Goal: Task Accomplishment & Management: Use online tool/utility

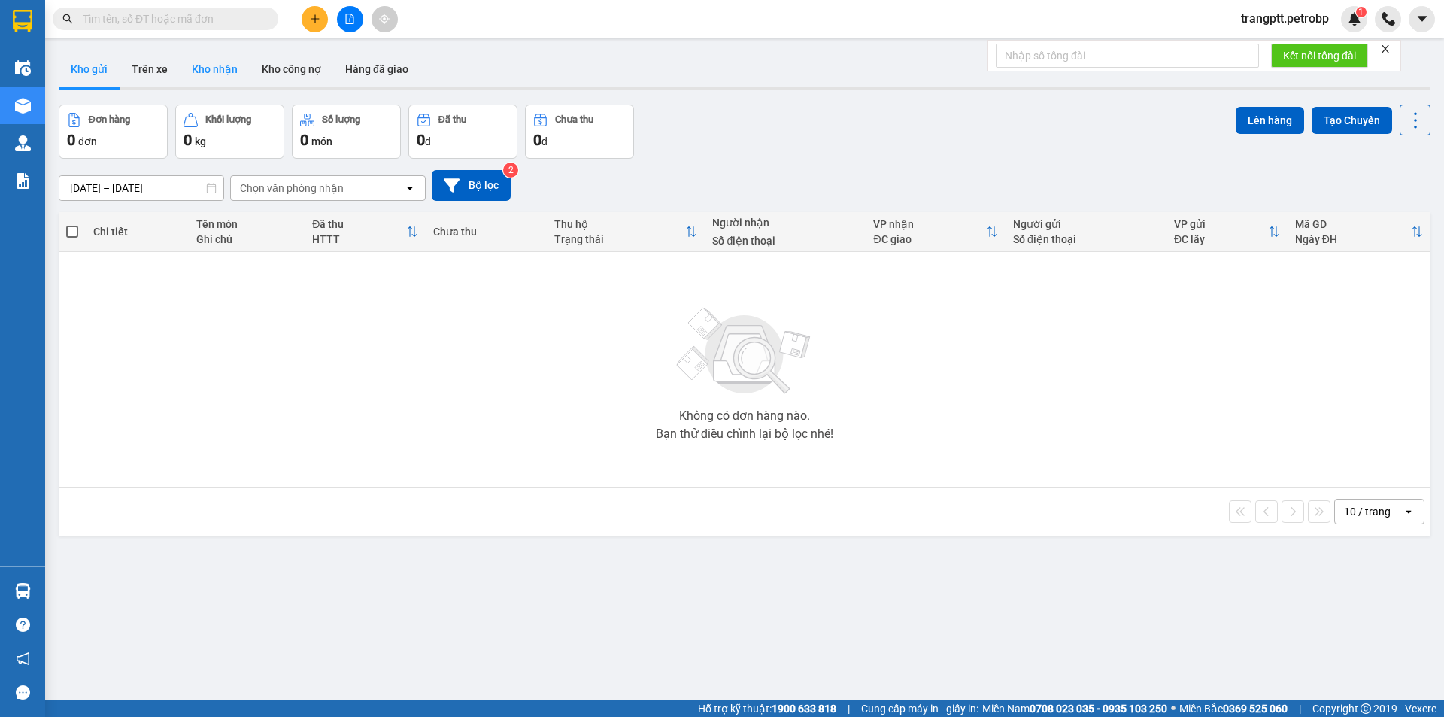
click at [211, 62] on button "Kho nhận" at bounding box center [215, 69] width 70 height 36
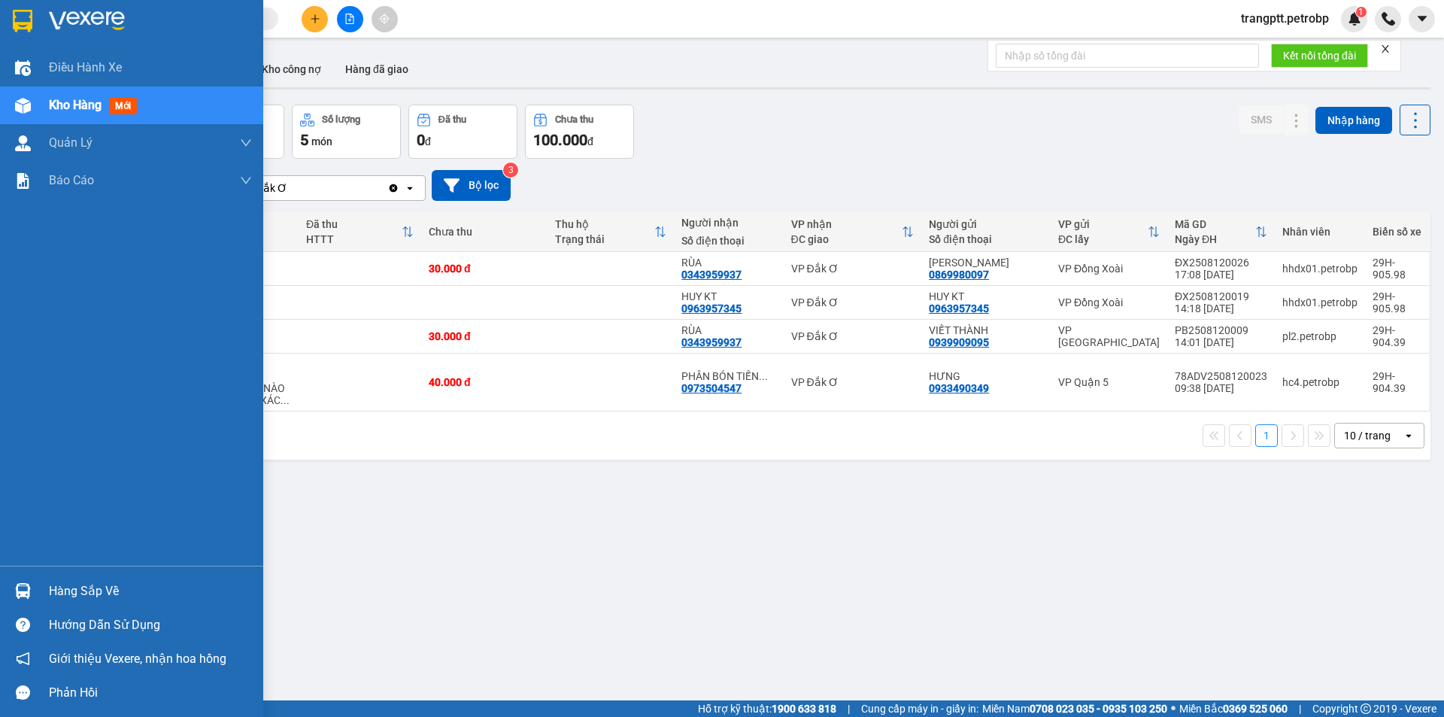
click at [97, 585] on div "Hàng sắp về" at bounding box center [150, 591] width 203 height 23
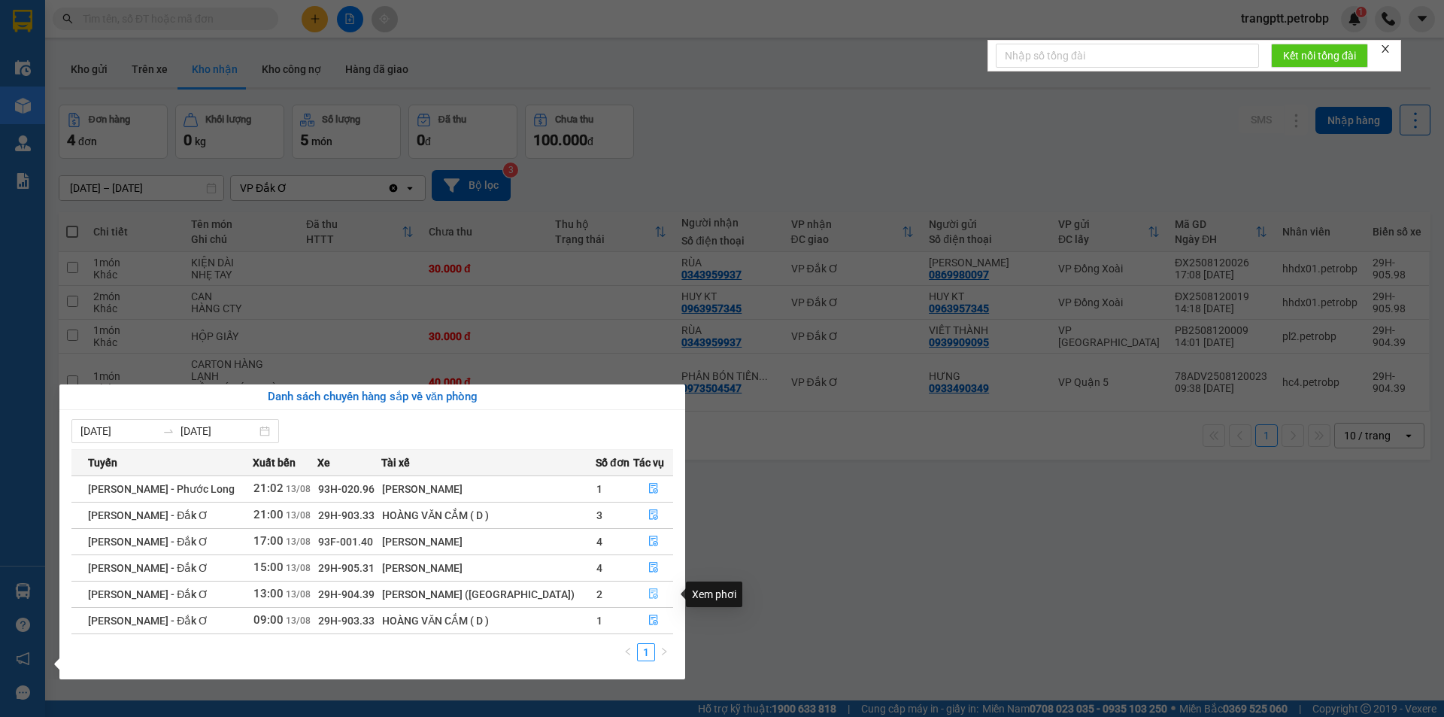
click at [648, 593] on icon "file-done" at bounding box center [653, 593] width 11 height 11
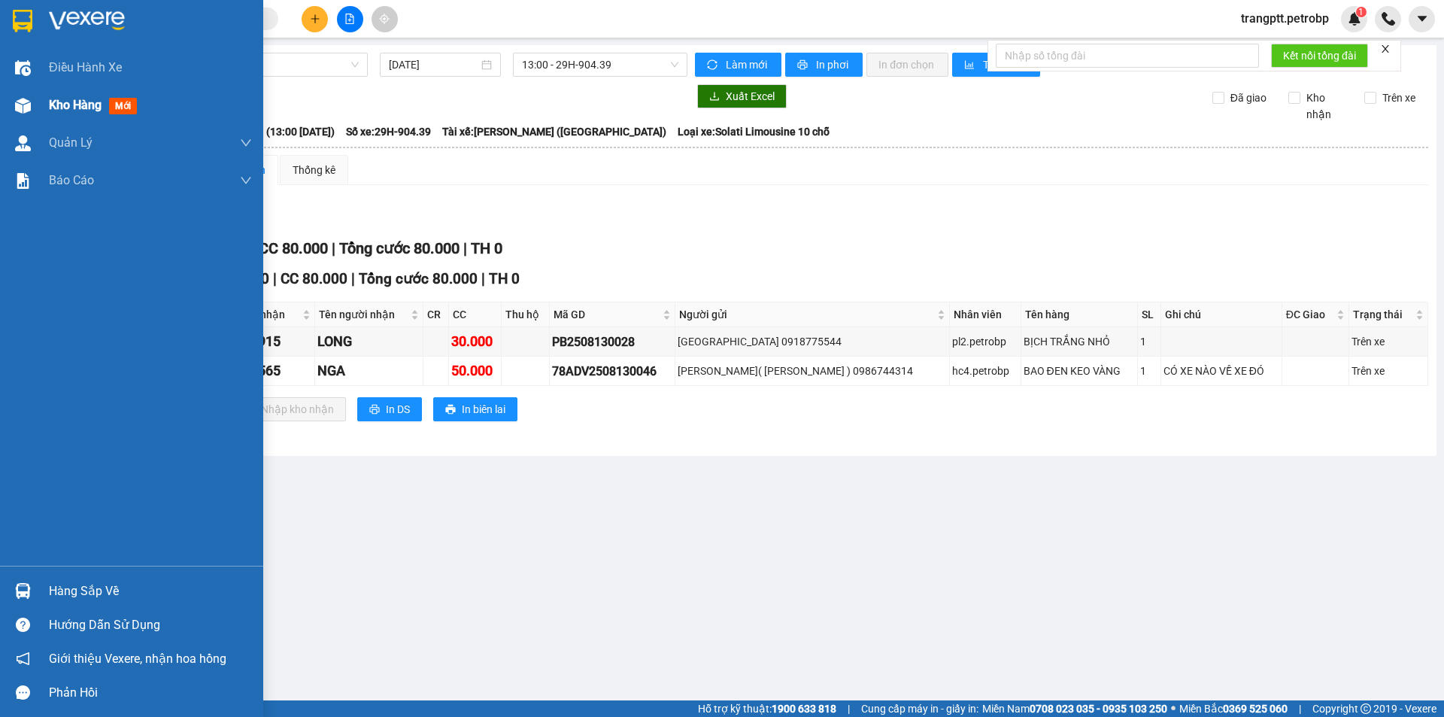
click at [64, 105] on span "Kho hàng" at bounding box center [75, 105] width 53 height 14
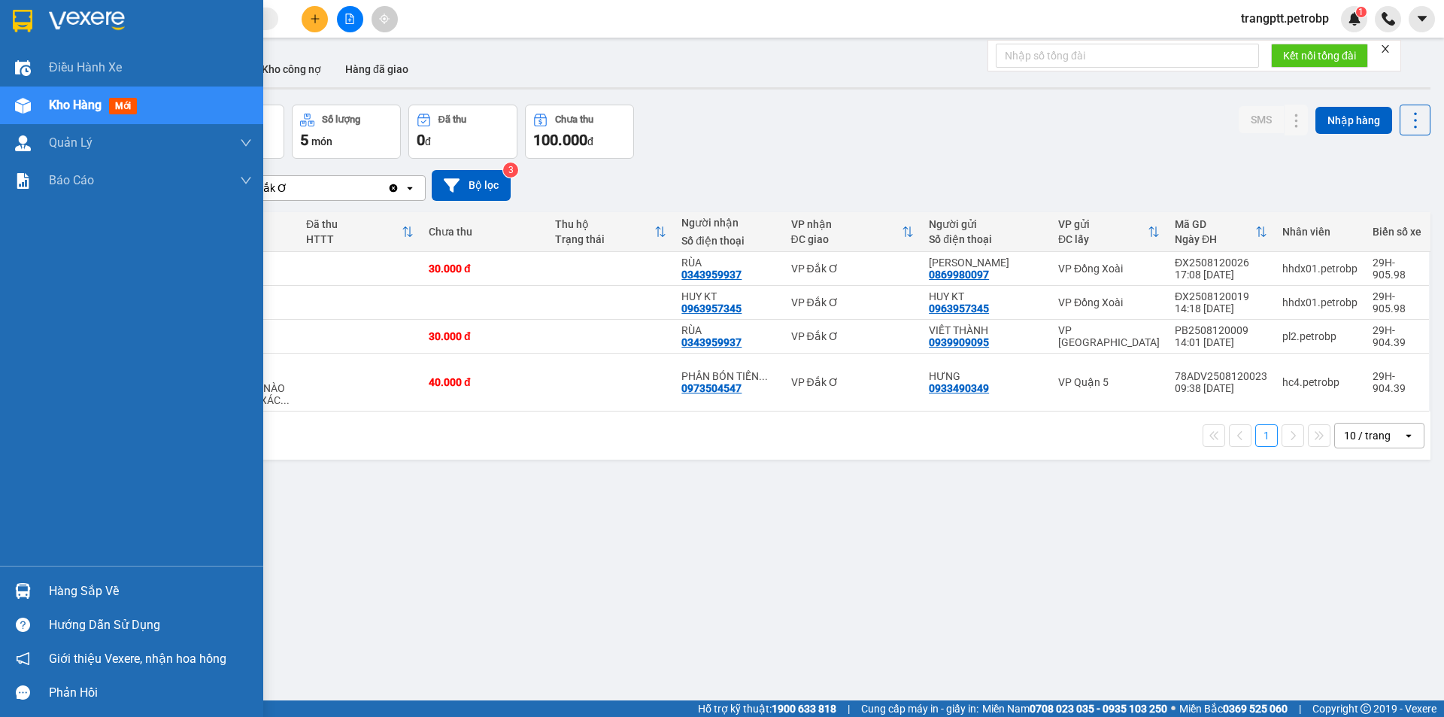
click at [78, 589] on div "Hàng sắp về" at bounding box center [150, 591] width 203 height 23
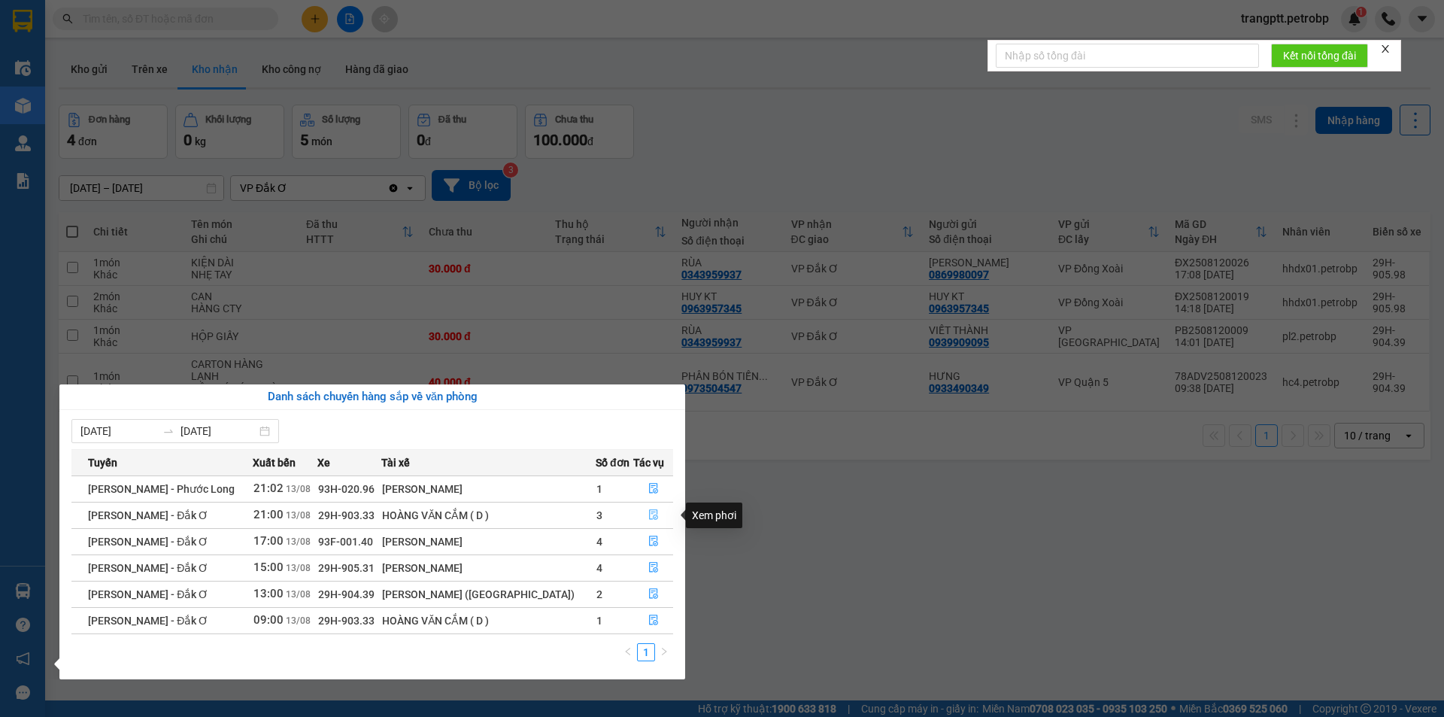
click at [650, 517] on icon "file-done" at bounding box center [653, 514] width 11 height 11
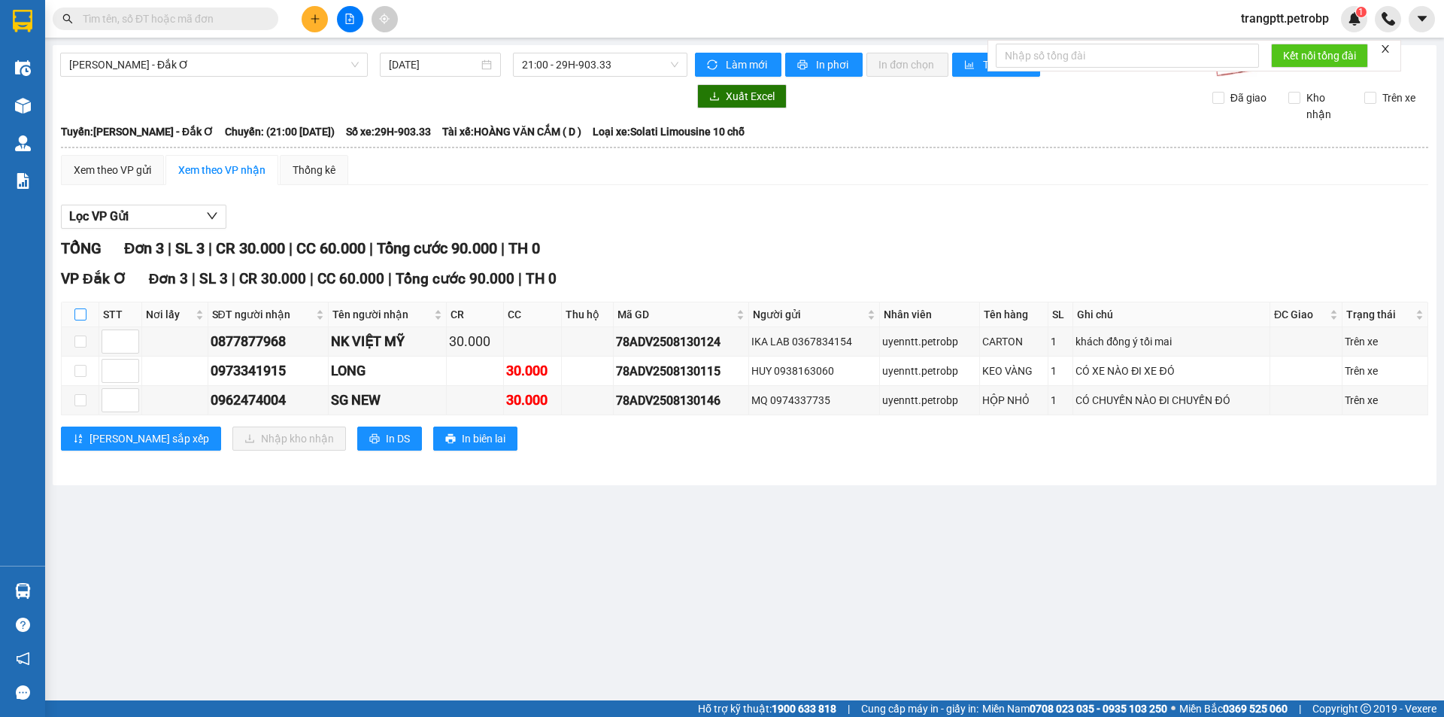
click at [80, 310] on input "checkbox" at bounding box center [80, 314] width 12 height 12
checkbox input "true"
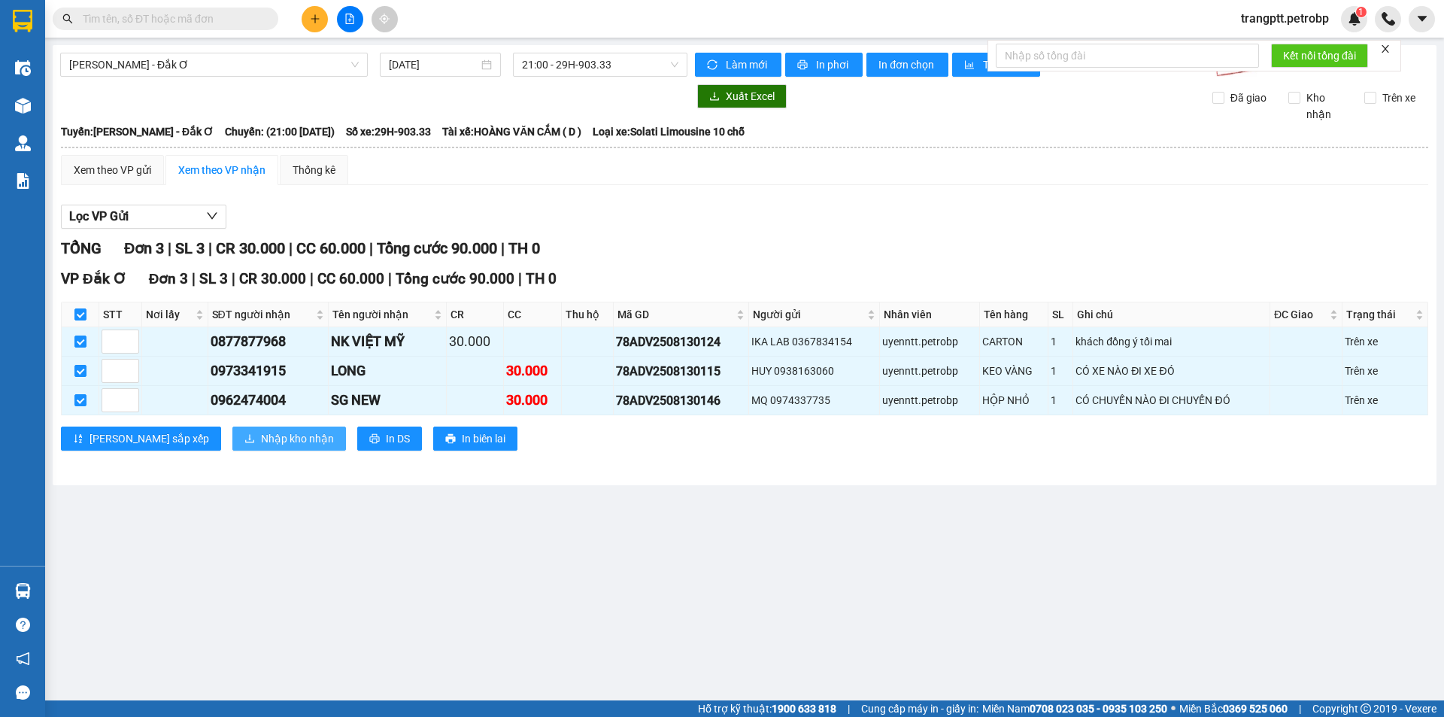
click at [261, 432] on span "Nhập kho nhận" at bounding box center [297, 438] width 73 height 17
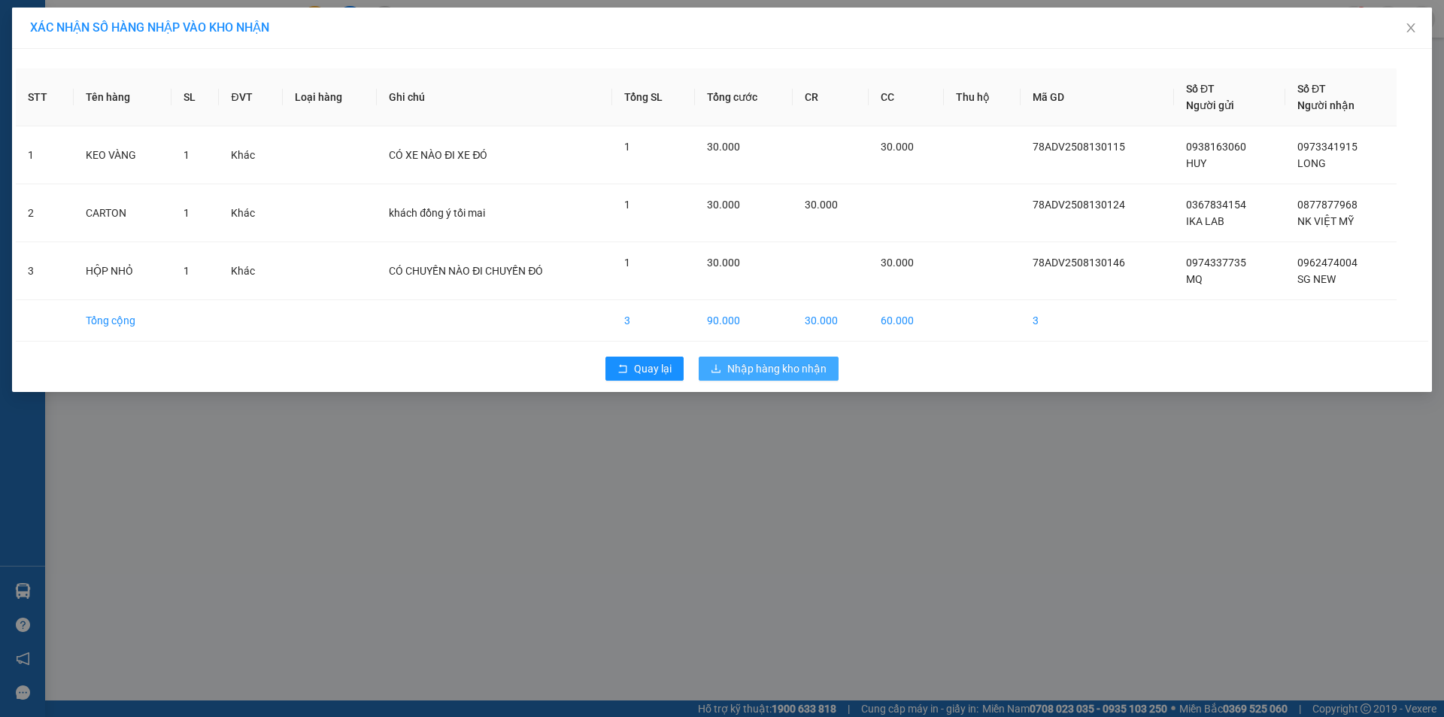
click at [788, 371] on span "Nhập hàng kho nhận" at bounding box center [776, 368] width 99 height 17
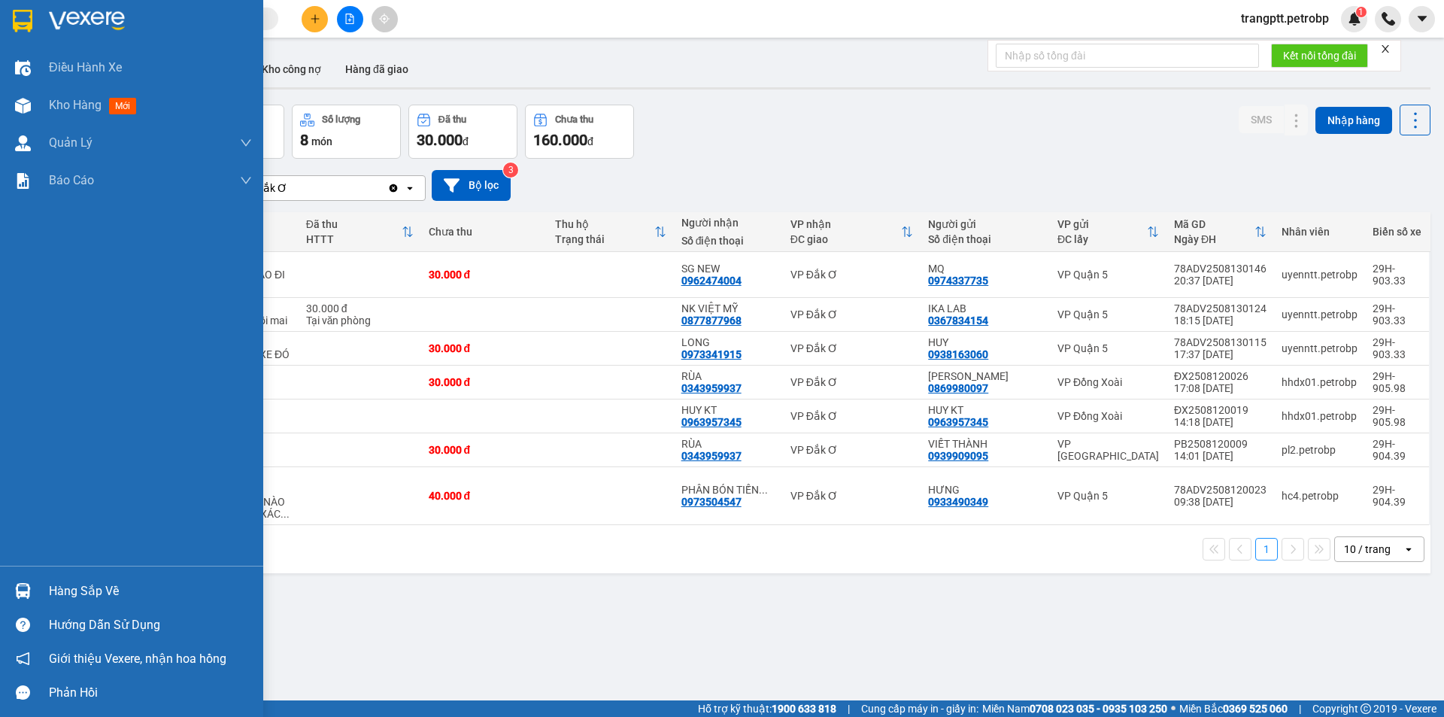
drag, startPoint x: 64, startPoint y: 589, endPoint x: 252, endPoint y: 638, distance: 194.2
click at [65, 589] on div "Hàng sắp về" at bounding box center [150, 591] width 203 height 23
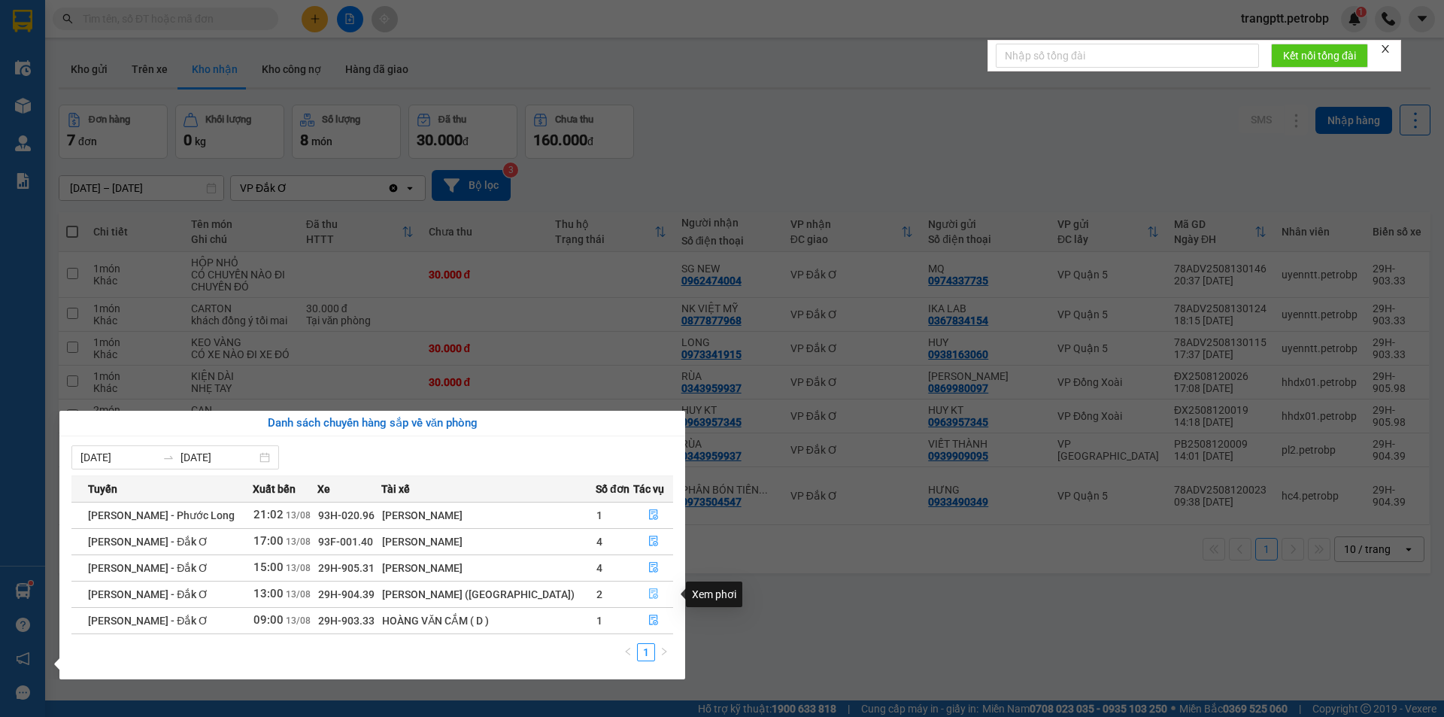
click at [649, 595] on icon "file-done" at bounding box center [653, 593] width 11 height 11
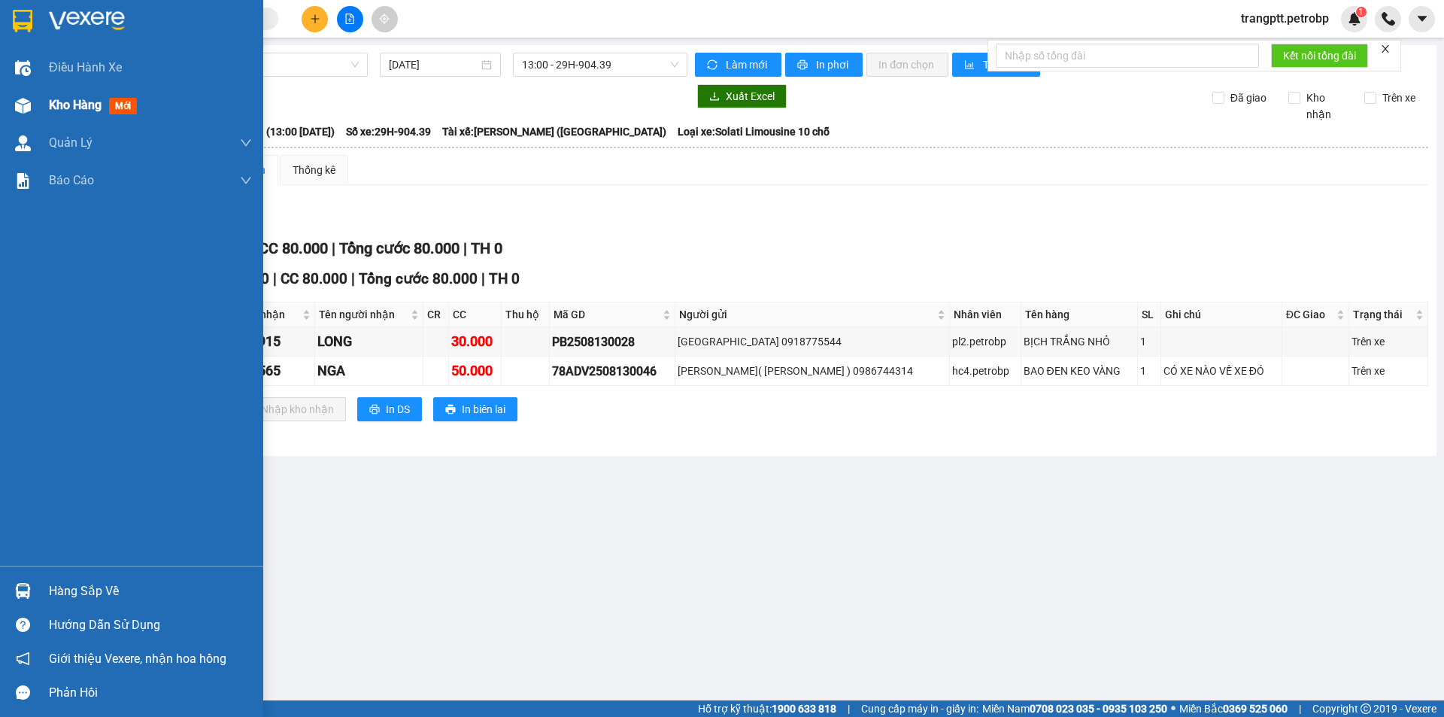
click at [68, 102] on span "Kho hàng" at bounding box center [75, 105] width 53 height 14
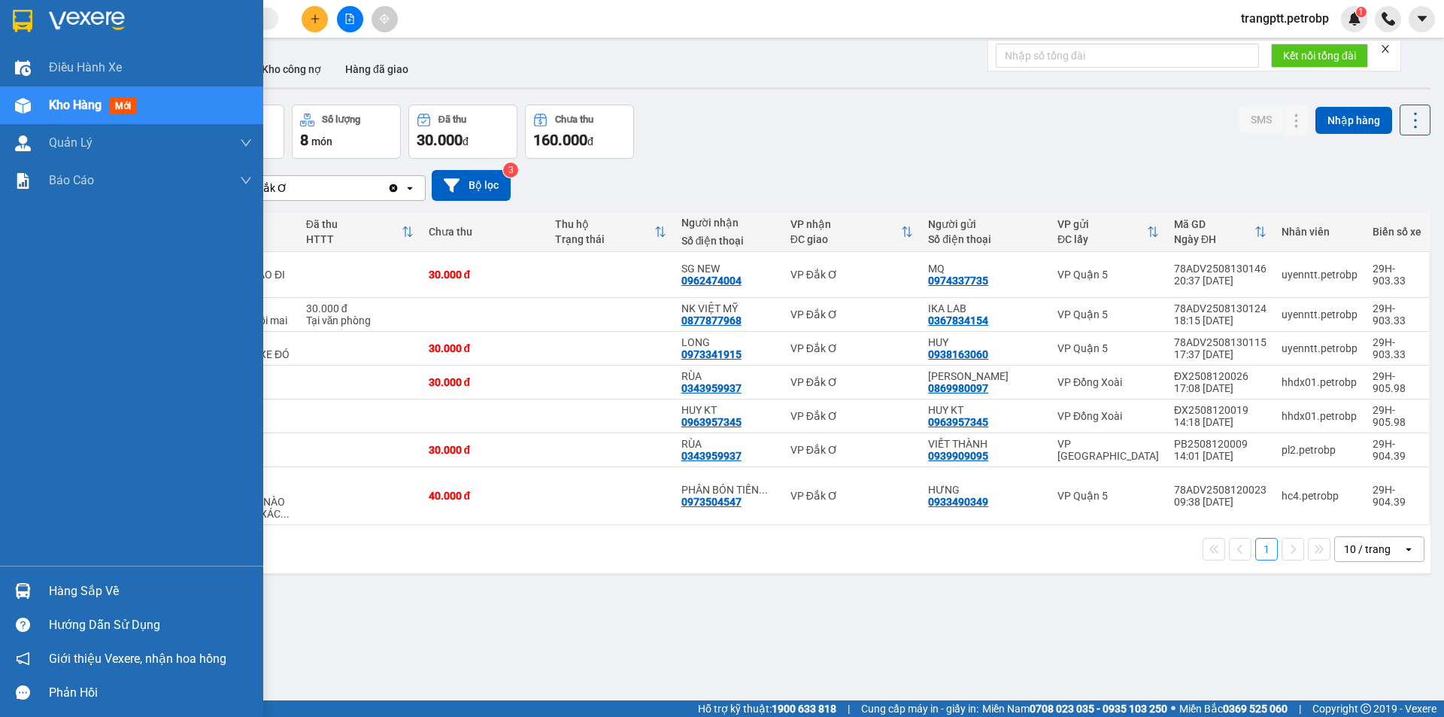
click at [87, 590] on div "Hàng sắp về" at bounding box center [150, 591] width 203 height 23
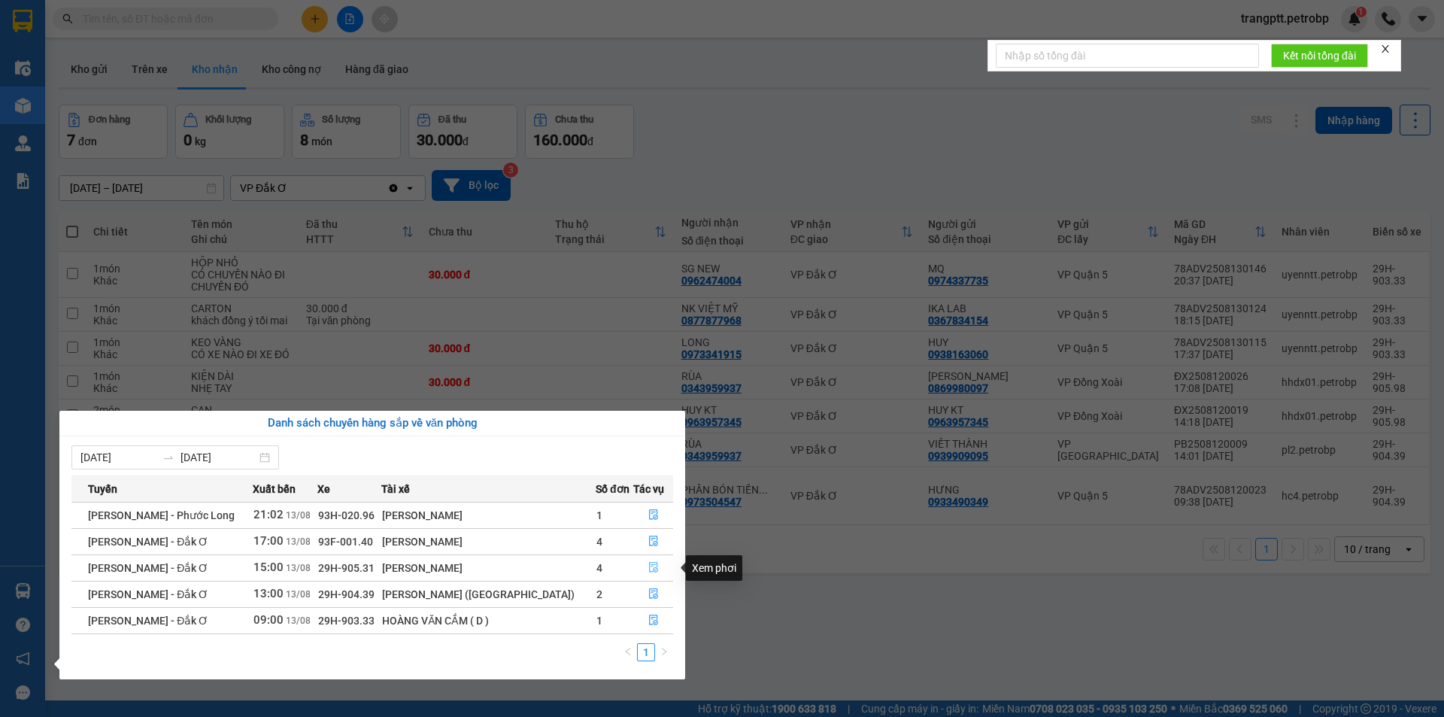
click at [648, 568] on icon "file-done" at bounding box center [653, 567] width 11 height 11
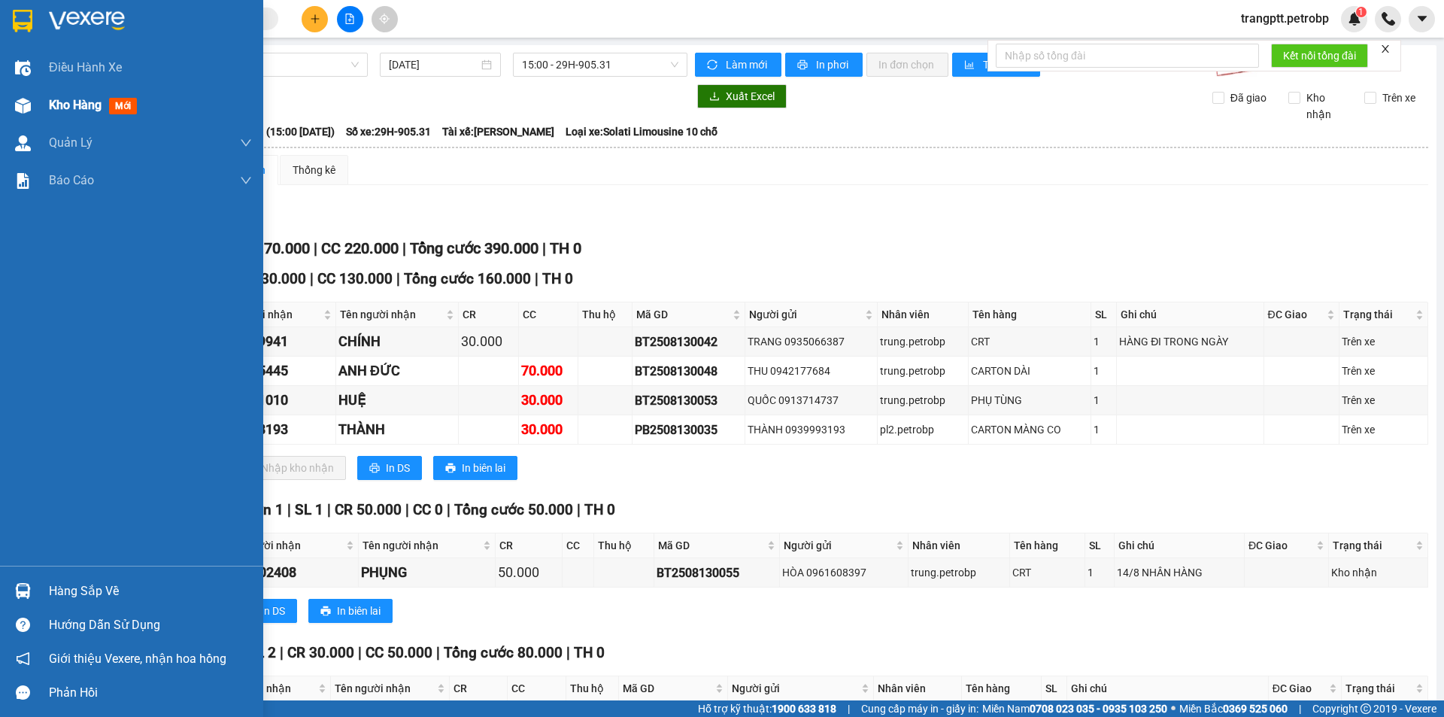
click at [53, 101] on span "Kho hàng" at bounding box center [75, 105] width 53 height 14
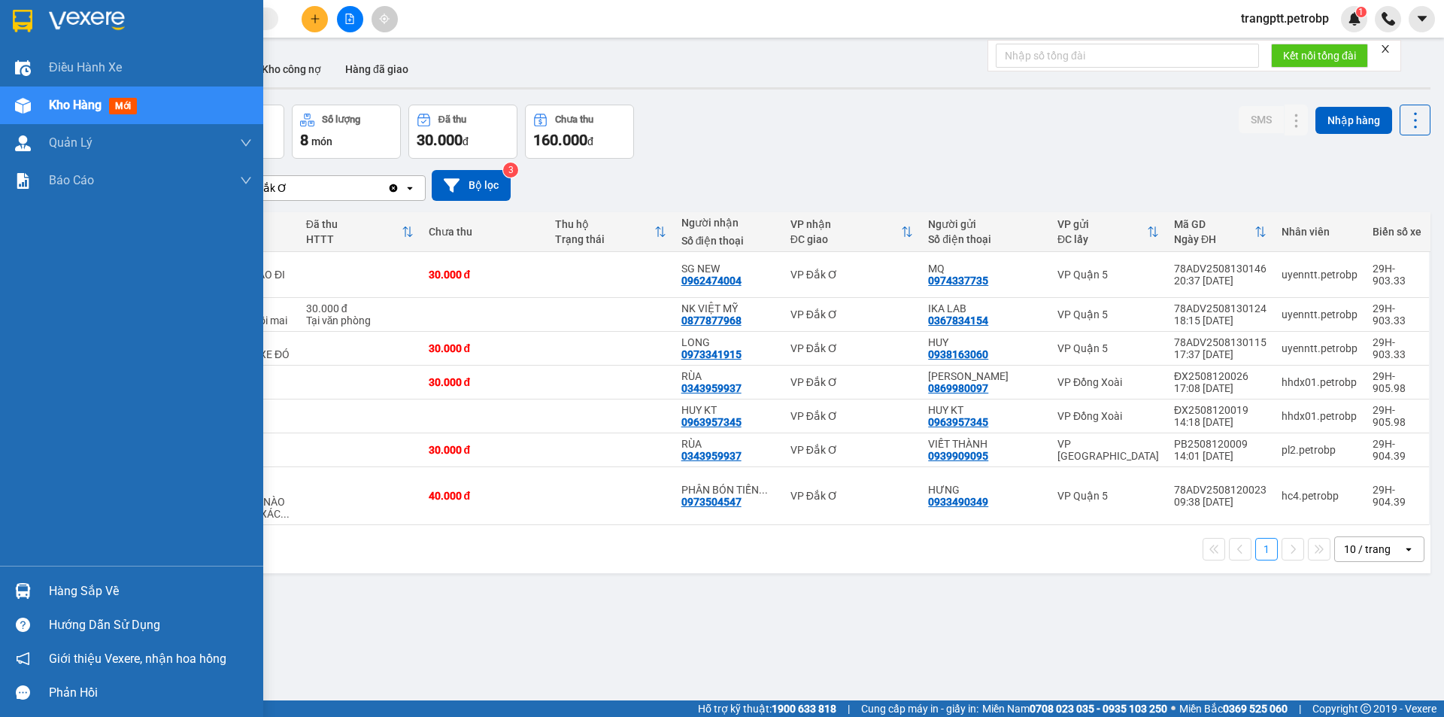
click at [74, 583] on div "Hàng sắp về" at bounding box center [150, 591] width 203 height 23
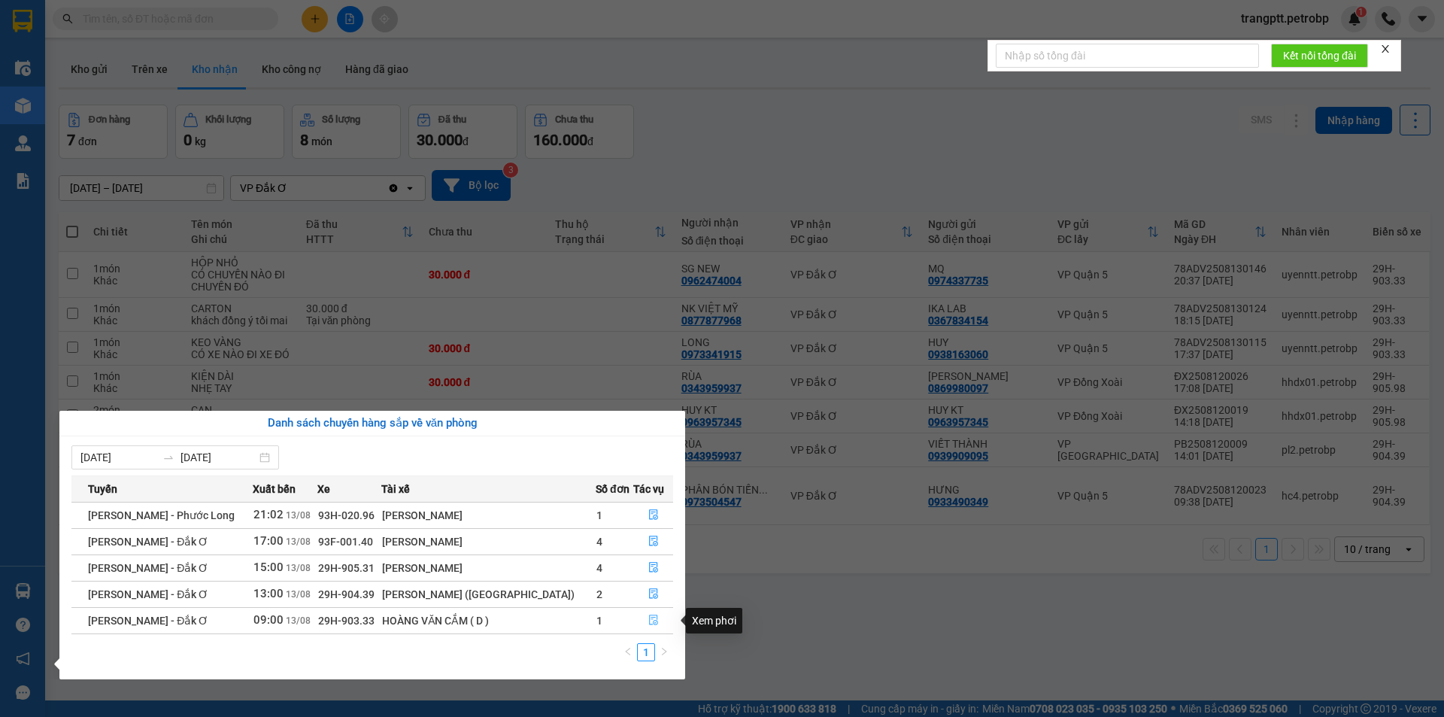
click at [648, 620] on icon "file-done" at bounding box center [653, 619] width 11 height 11
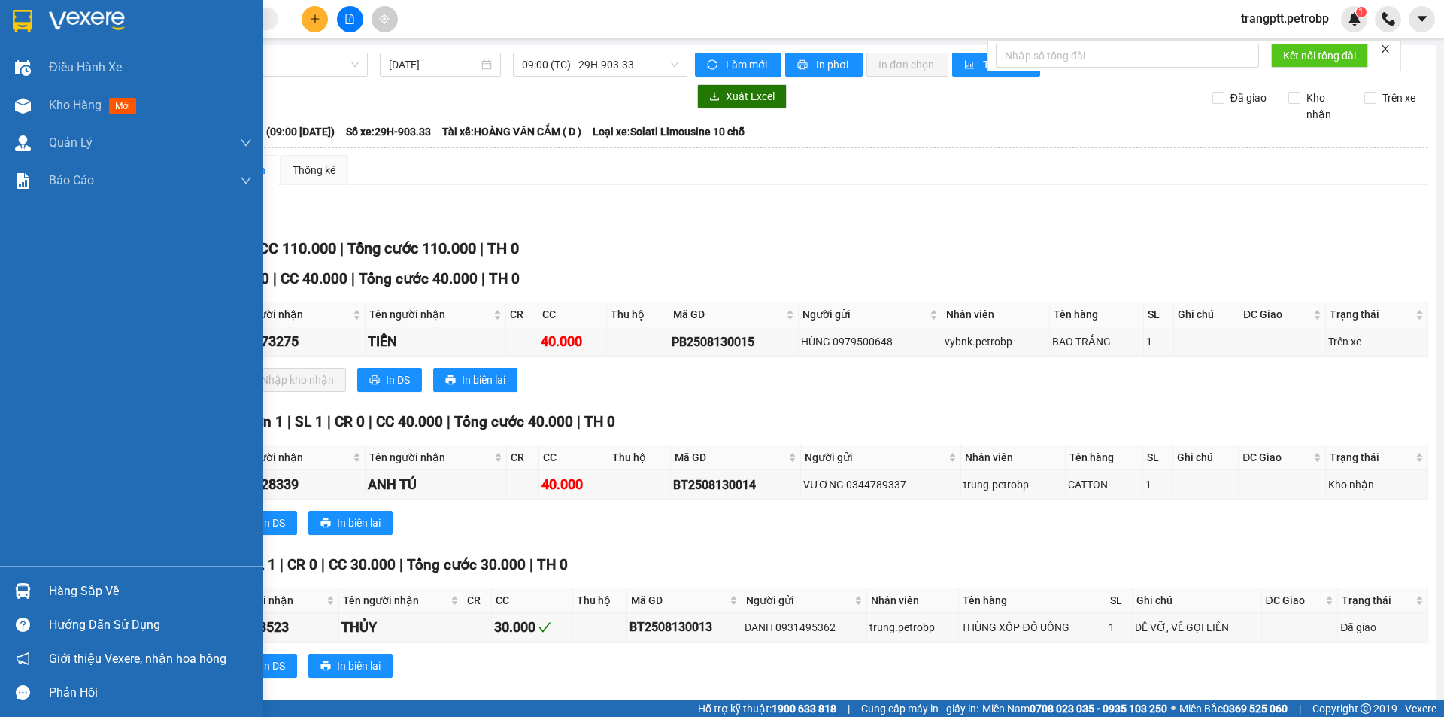
click at [84, 591] on div "Hàng sắp về" at bounding box center [150, 591] width 203 height 23
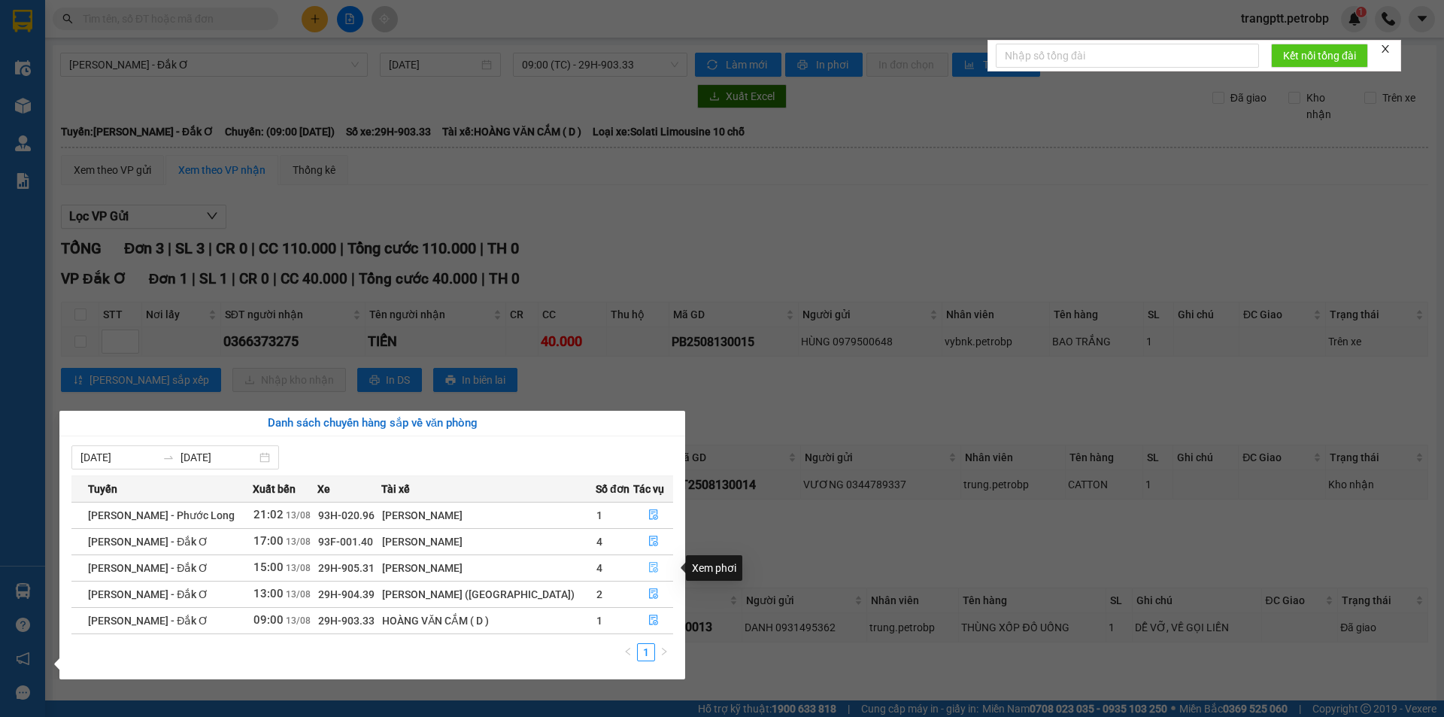
click at [648, 571] on icon "file-done" at bounding box center [653, 567] width 11 height 11
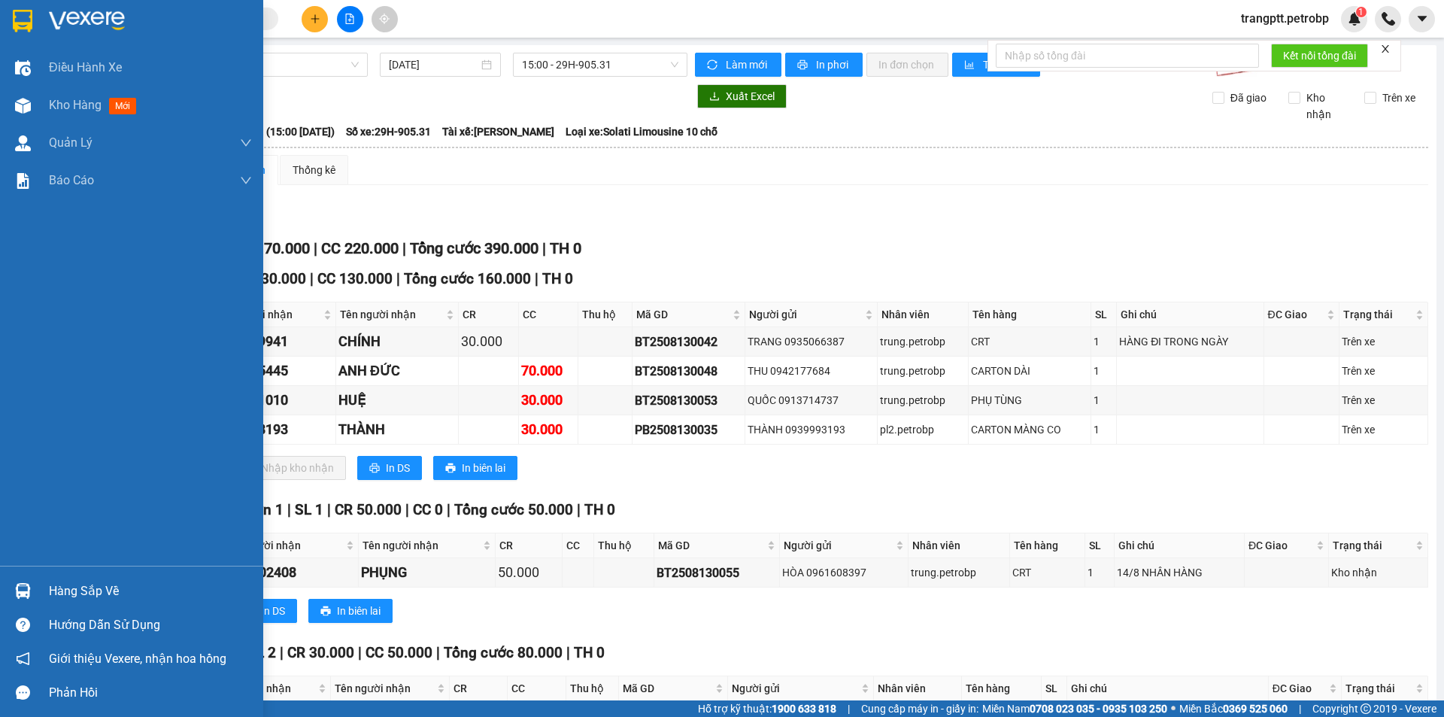
click at [79, 586] on div "Hàng sắp về" at bounding box center [150, 591] width 203 height 23
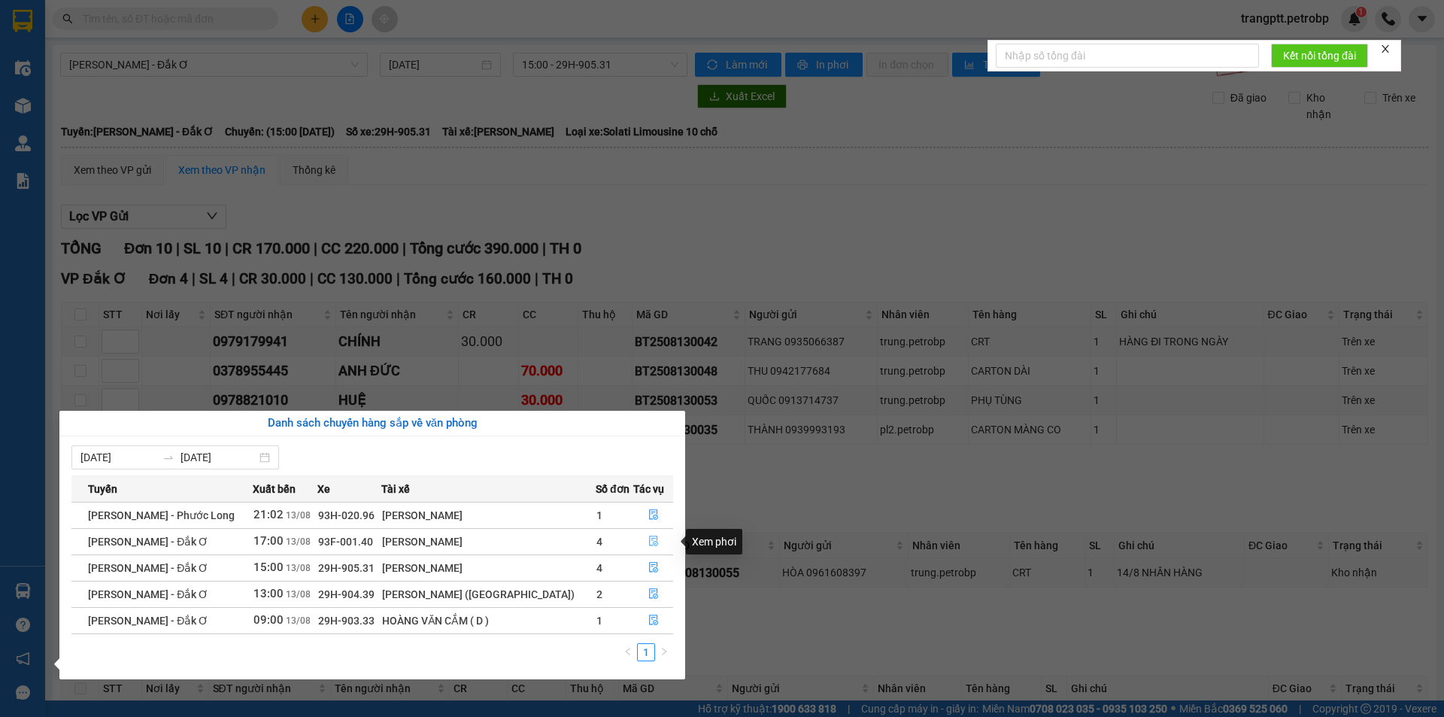
click at [652, 535] on button "button" at bounding box center [653, 541] width 38 height 24
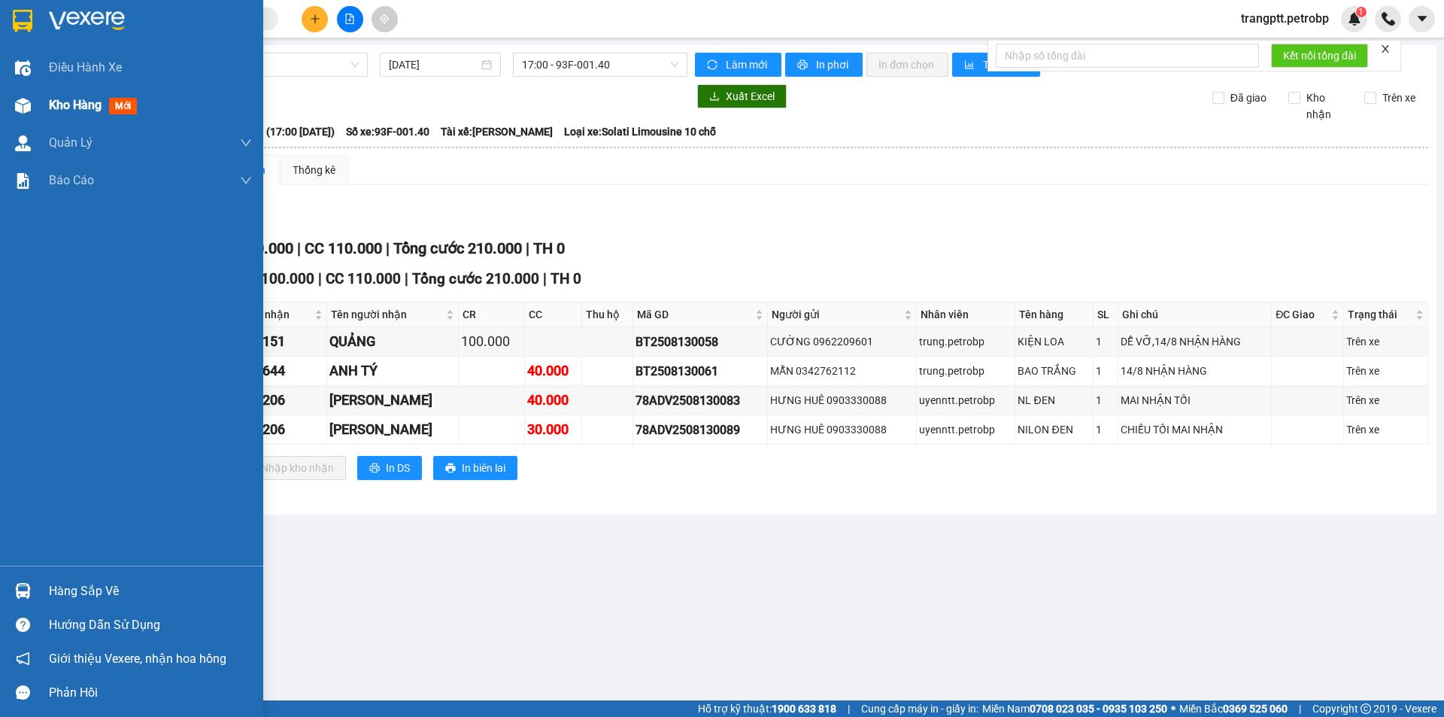
click at [48, 100] on div "Kho hàng mới" at bounding box center [131, 105] width 263 height 38
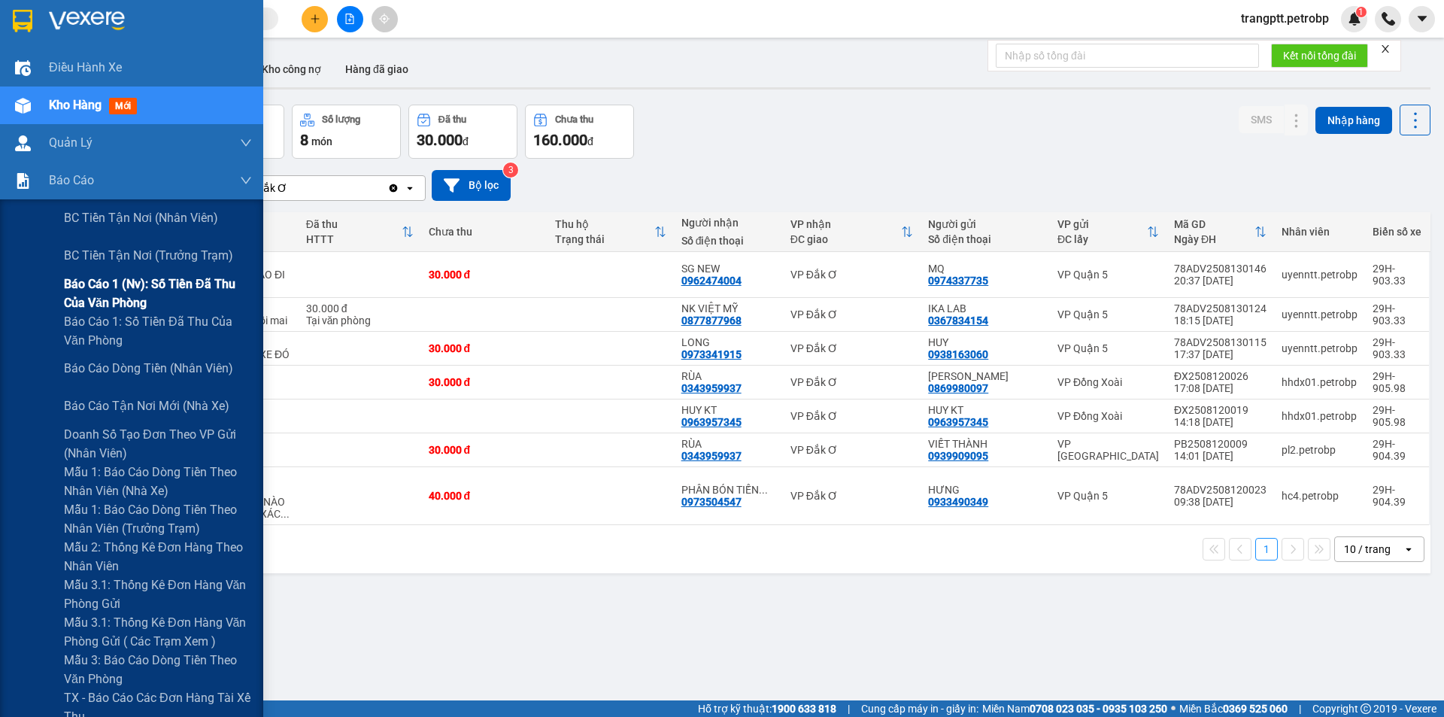
click at [126, 283] on span "Báo cáo 1 (nv): Số tiền đã thu của văn phòng" at bounding box center [158, 293] width 188 height 38
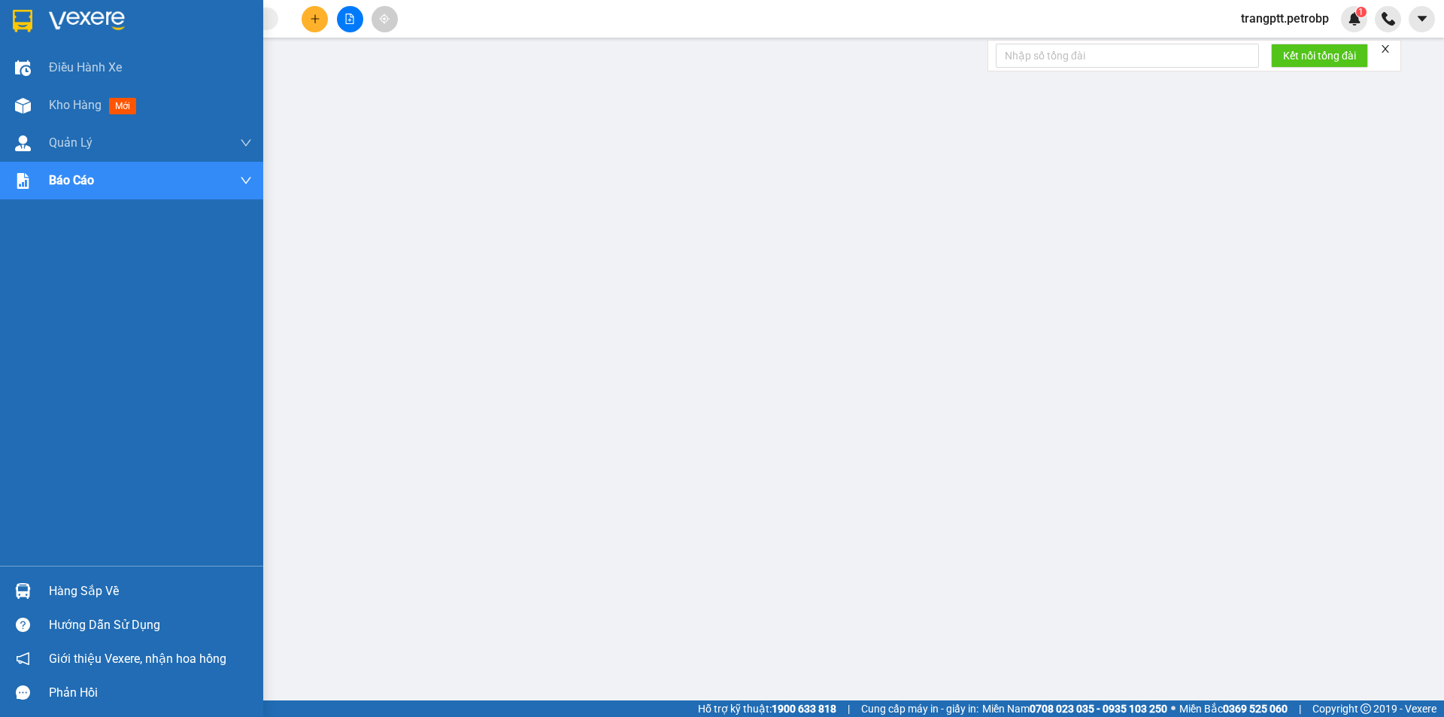
drag, startPoint x: 72, startPoint y: 103, endPoint x: 144, endPoint y: 16, distance: 112.7
click at [74, 103] on span "Kho hàng" at bounding box center [75, 105] width 53 height 14
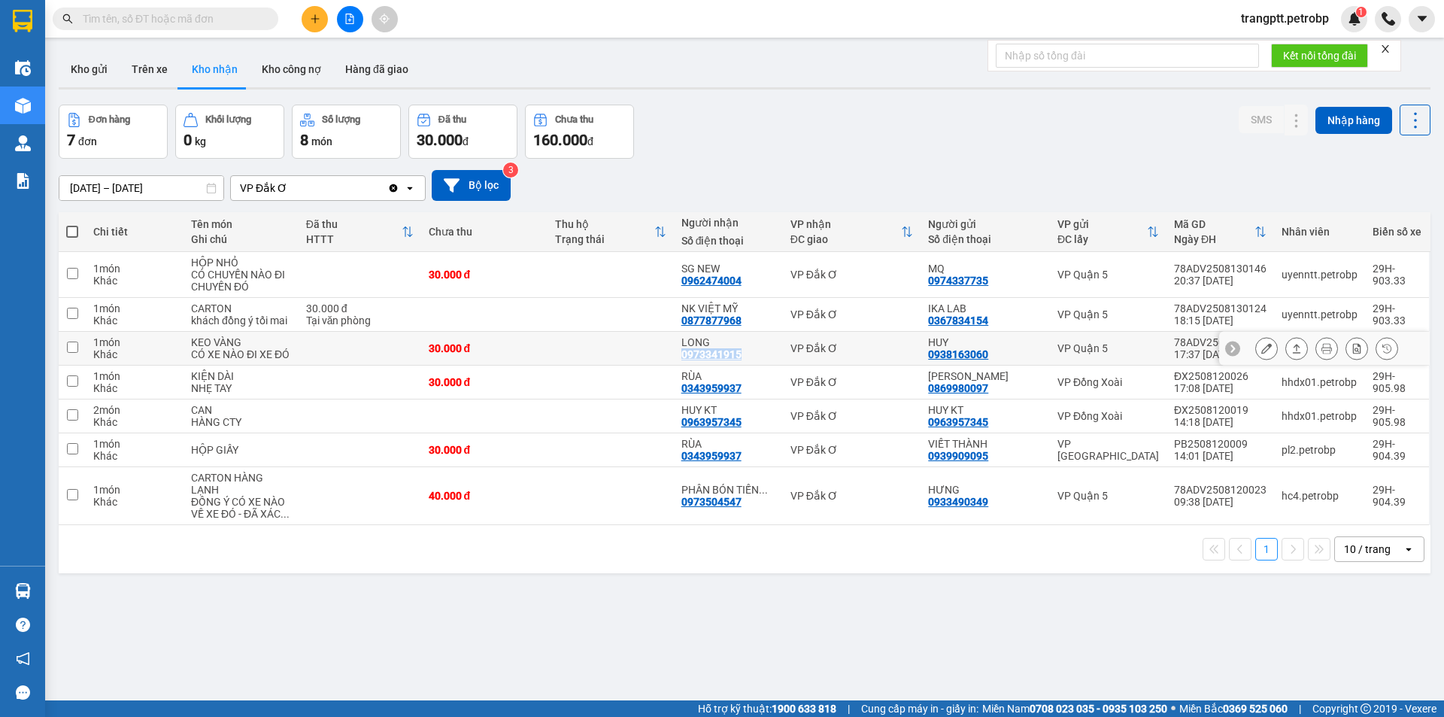
drag, startPoint x: 680, startPoint y: 354, endPoint x: 754, endPoint y: 354, distance: 74.4
click at [754, 354] on td "LONG 0973341915" at bounding box center [728, 349] width 109 height 34
checkbox input "true"
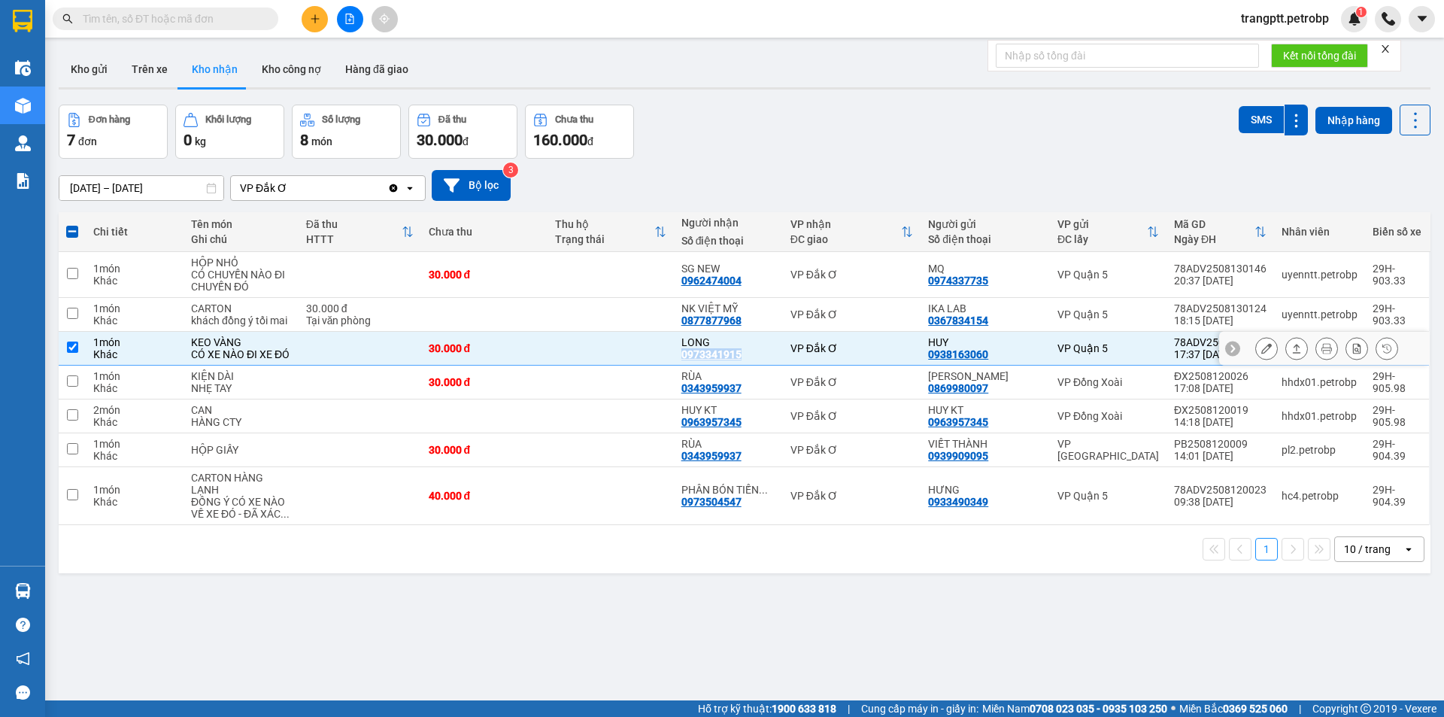
copy div "0973341915"
drag, startPoint x: 682, startPoint y: 317, endPoint x: 744, endPoint y: 317, distance: 62.4
click at [744, 317] on td "NK VIỆT MỸ 0877877968" at bounding box center [728, 315] width 109 height 34
checkbox input "true"
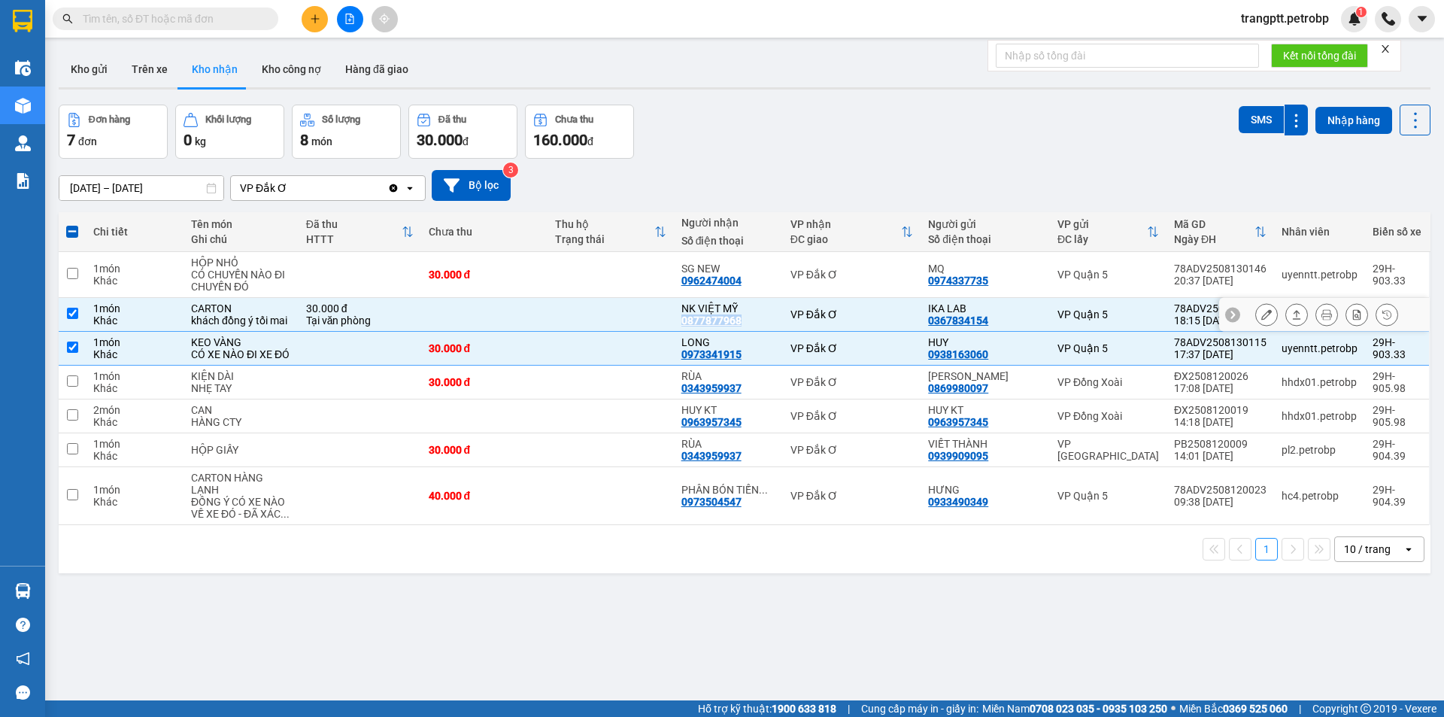
copy div "0877877968"
click at [68, 230] on span at bounding box center [72, 232] width 12 height 12
click at [72, 224] on input "checkbox" at bounding box center [72, 224] width 0 height 0
checkbox input "true"
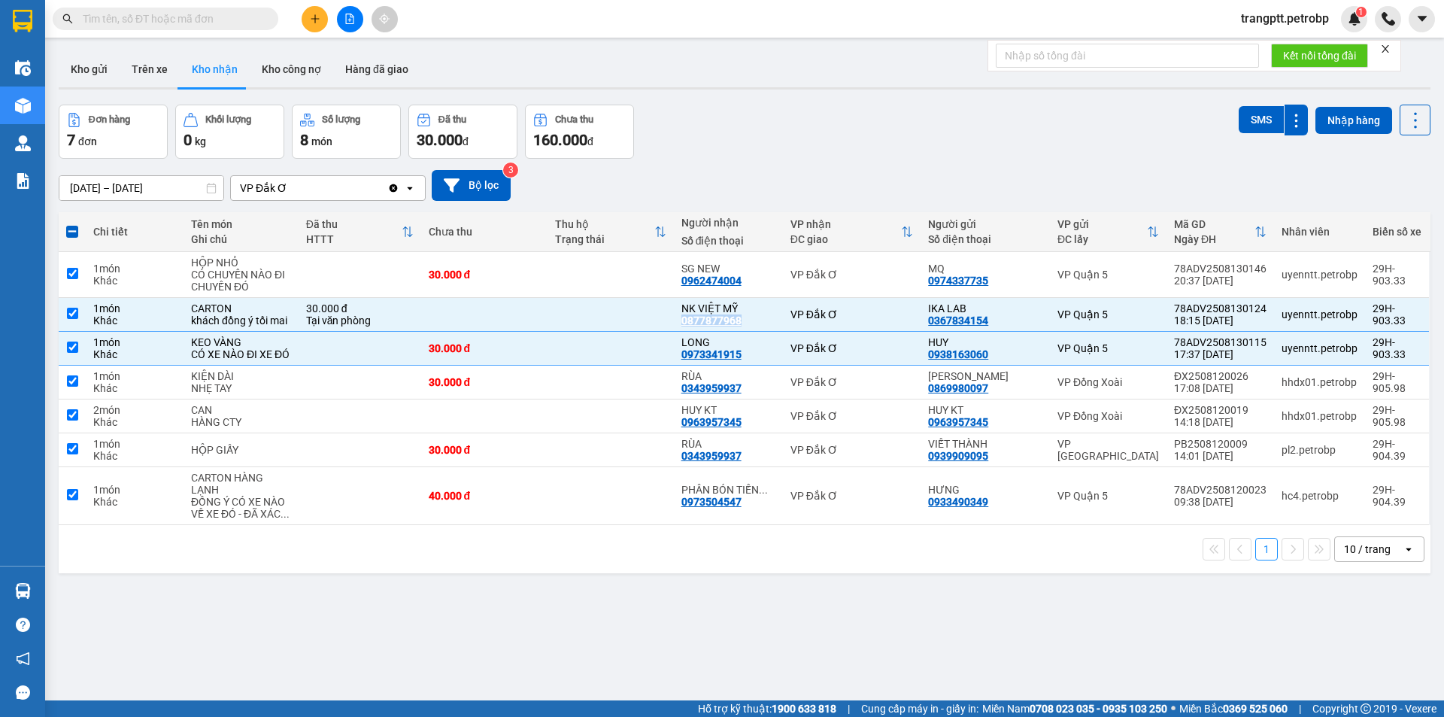
checkbox input "true"
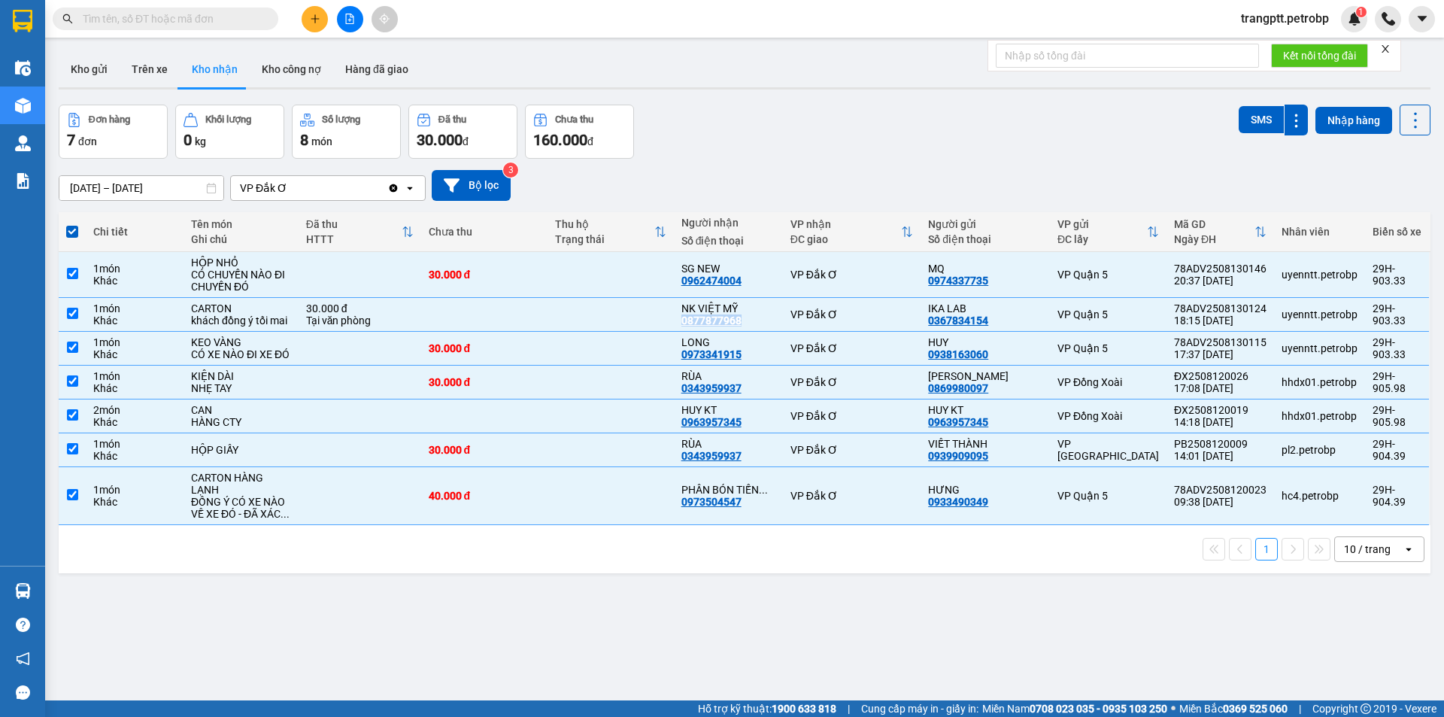
click at [68, 230] on span at bounding box center [72, 232] width 12 height 12
click at [72, 224] on input "checkbox" at bounding box center [72, 224] width 0 height 0
checkbox input "false"
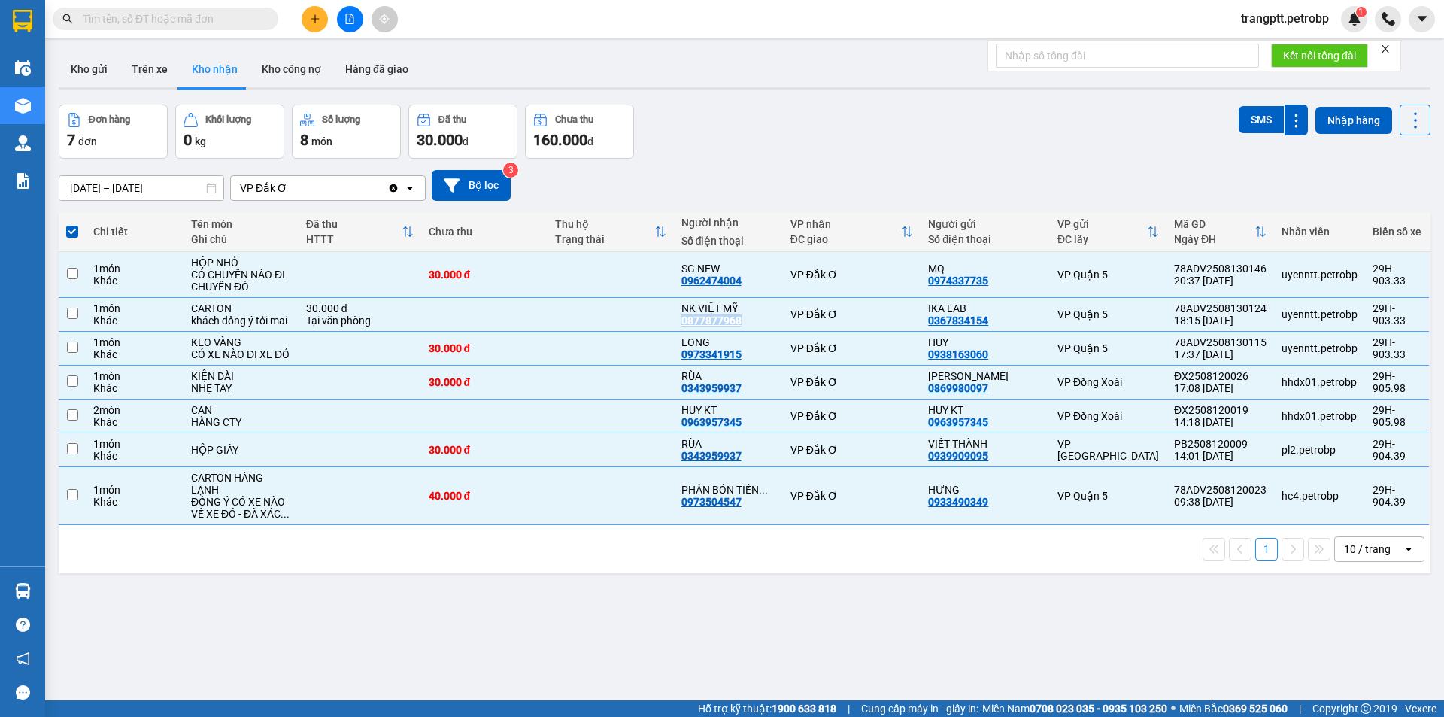
checkbox input "false"
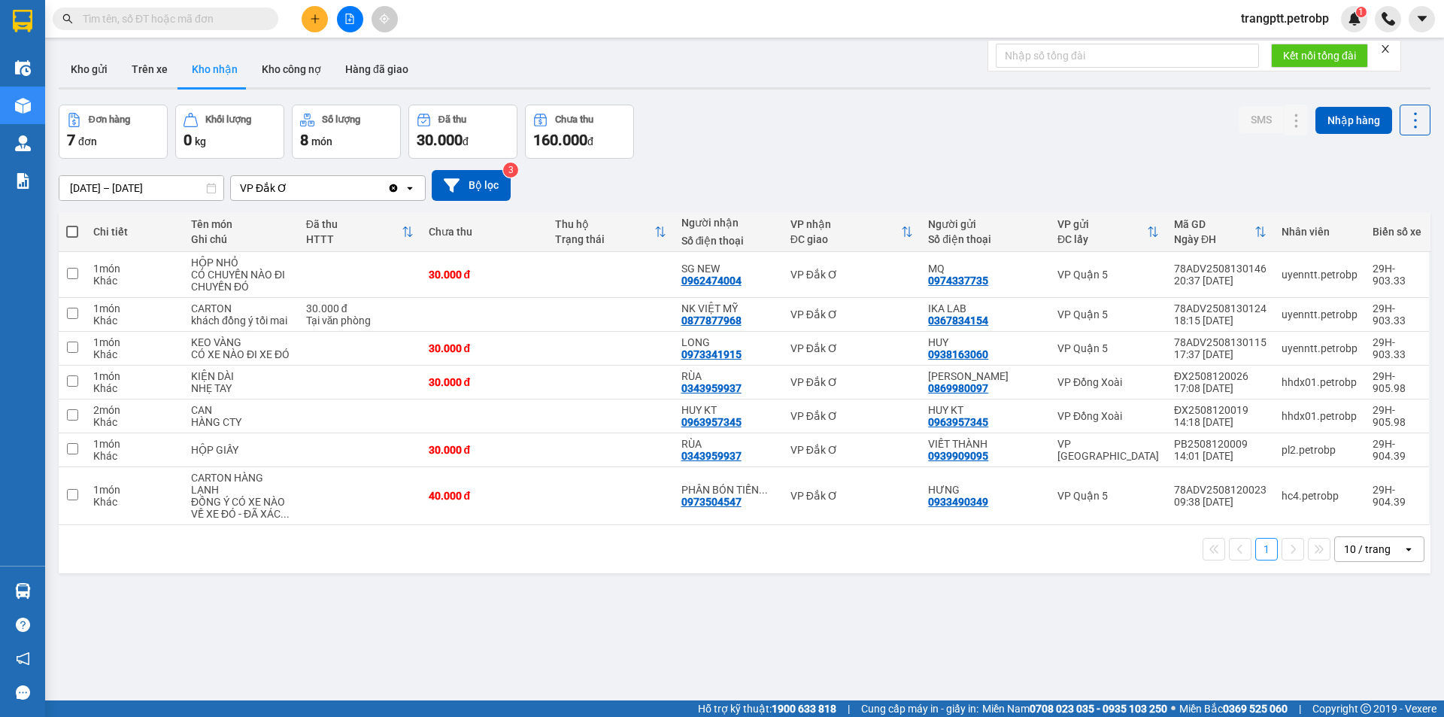
click at [784, 159] on div "[DATE] – [DATE] Press the down arrow key to interact with the calendar and sele…" at bounding box center [745, 185] width 1372 height 53
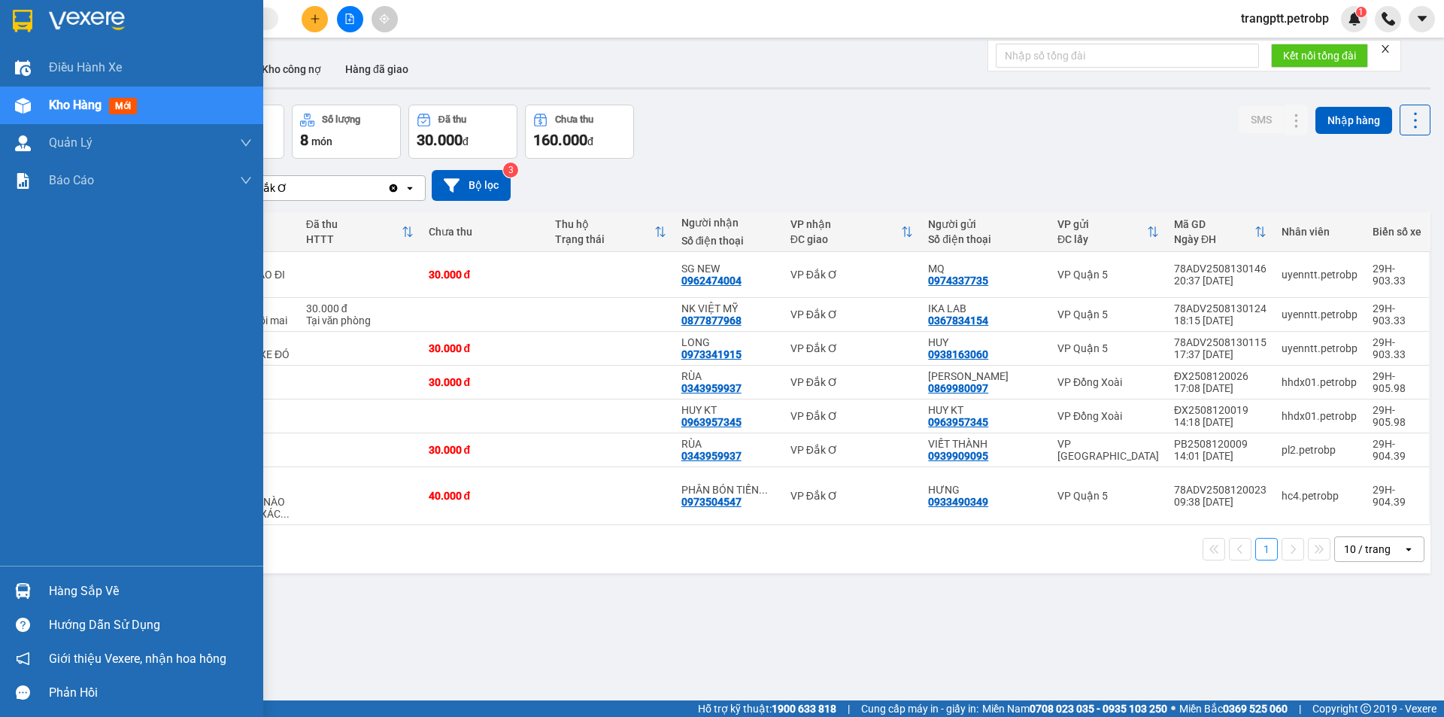
click at [62, 586] on div "Hàng sắp về" at bounding box center [150, 591] width 203 height 23
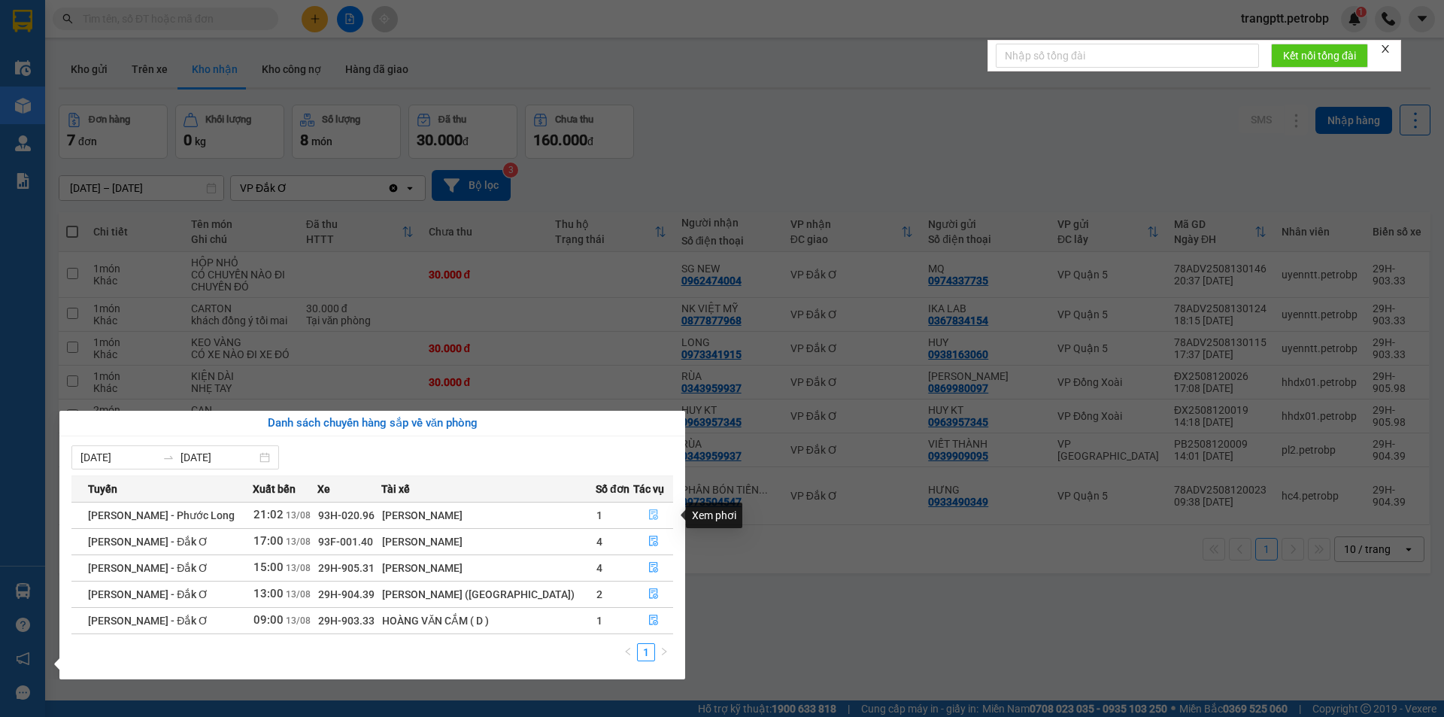
click at [649, 514] on icon "file-done" at bounding box center [653, 514] width 11 height 11
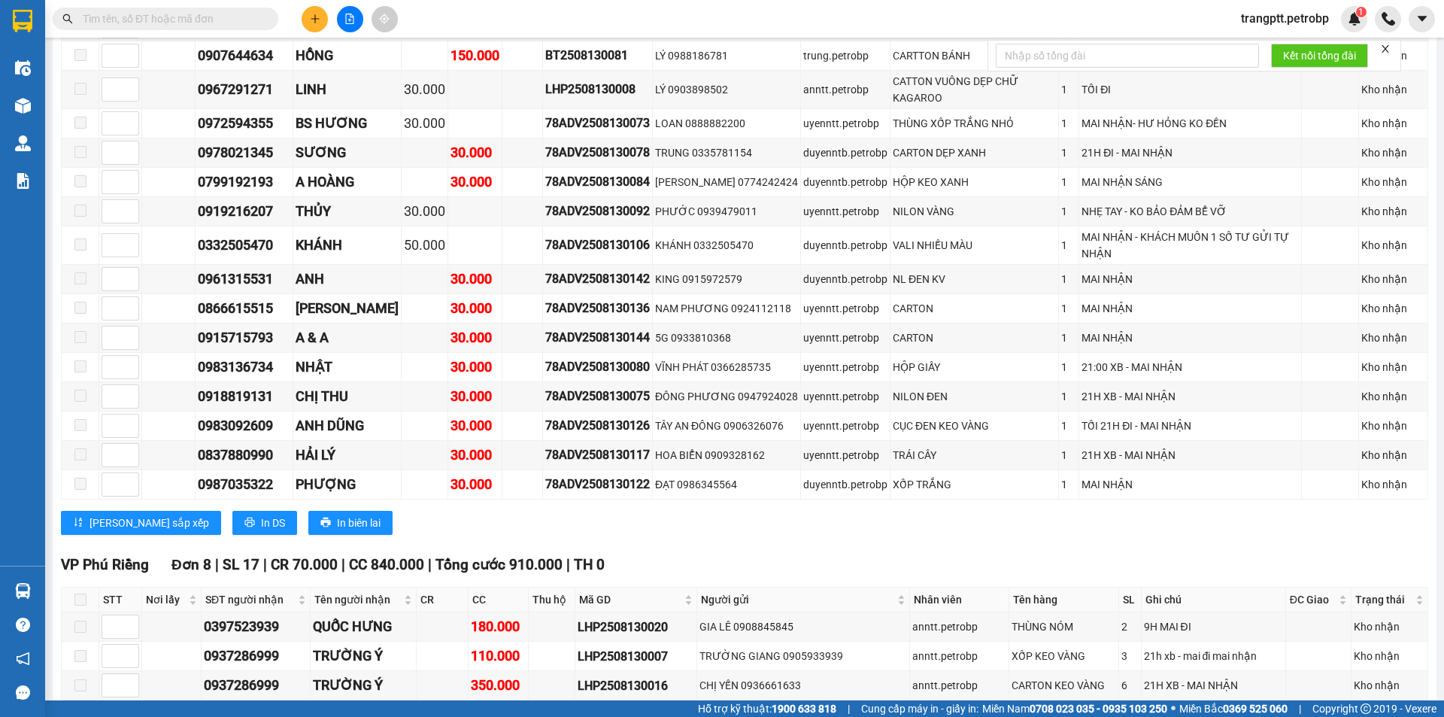
scroll to position [2772, 0]
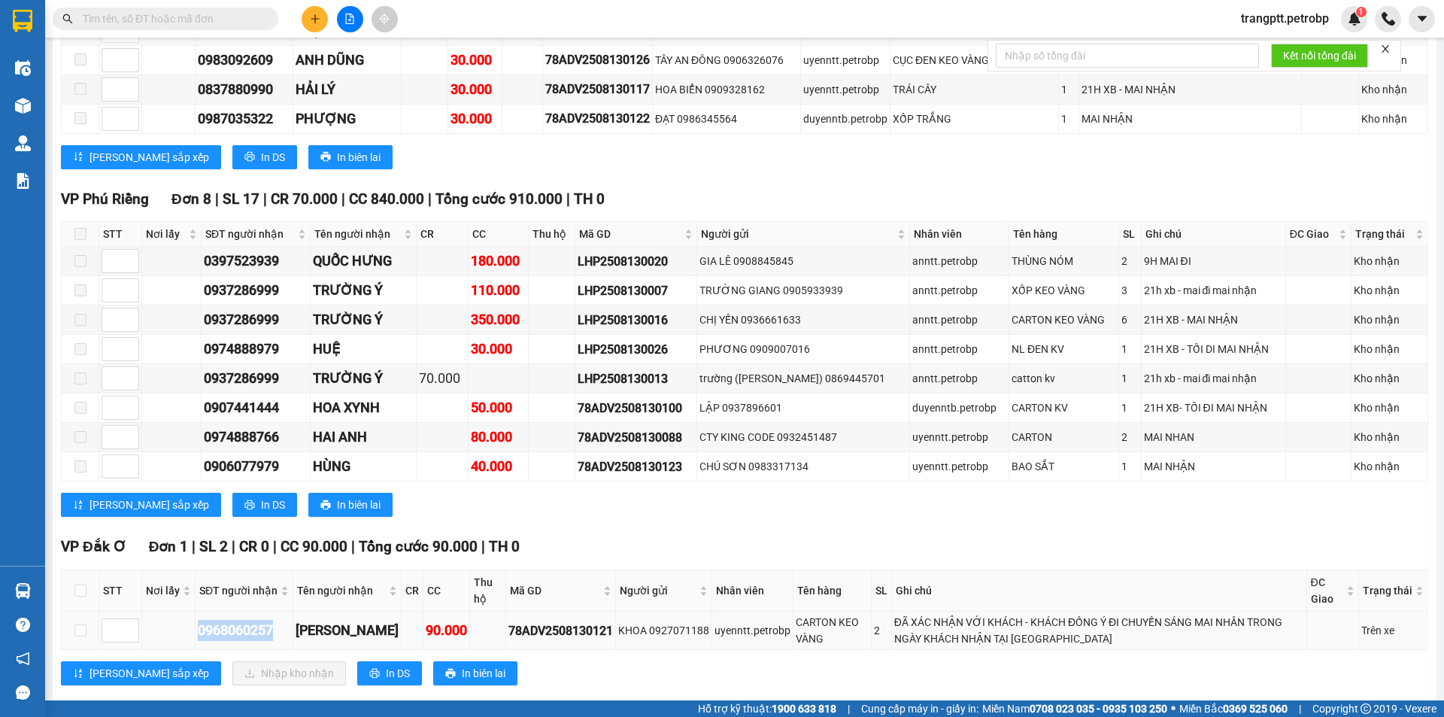
drag, startPoint x: 196, startPoint y: 603, endPoint x: 279, endPoint y: 608, distance: 82.9
click at [279, 611] on td "0968060257" at bounding box center [245, 630] width 98 height 38
copy div "0968060257"
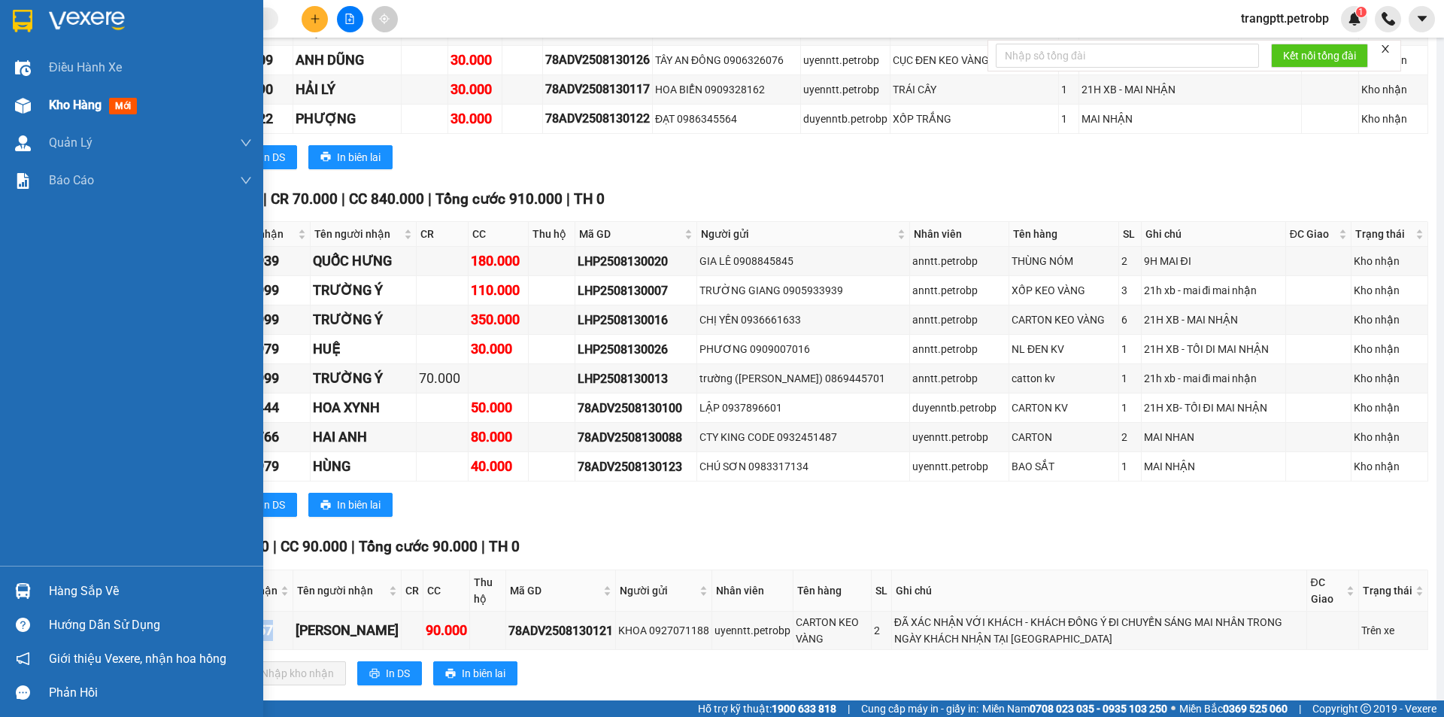
click at [102, 99] on span "Kho hàng" at bounding box center [75, 105] width 53 height 14
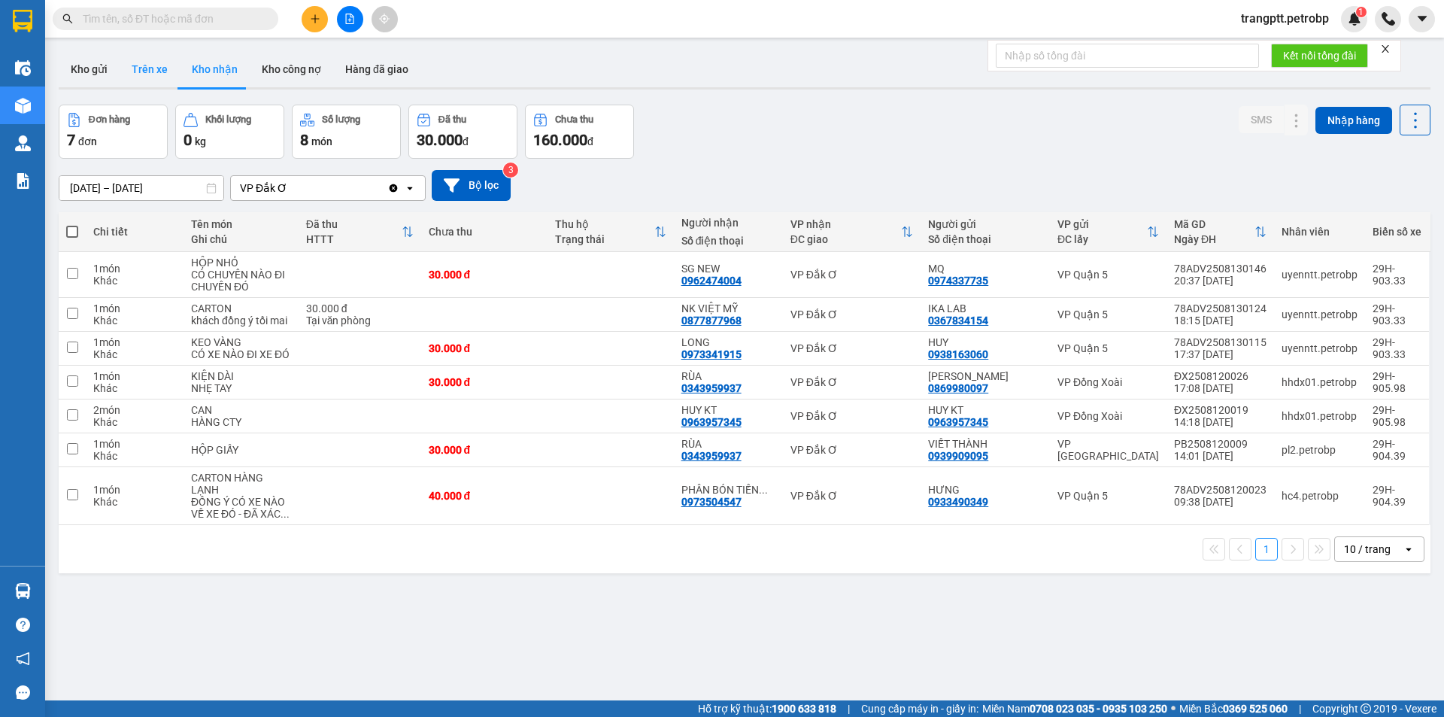
drag, startPoint x: 142, startPoint y: 65, endPoint x: 151, endPoint y: 84, distance: 20.9
click at [141, 65] on button "Trên xe" at bounding box center [150, 69] width 60 height 36
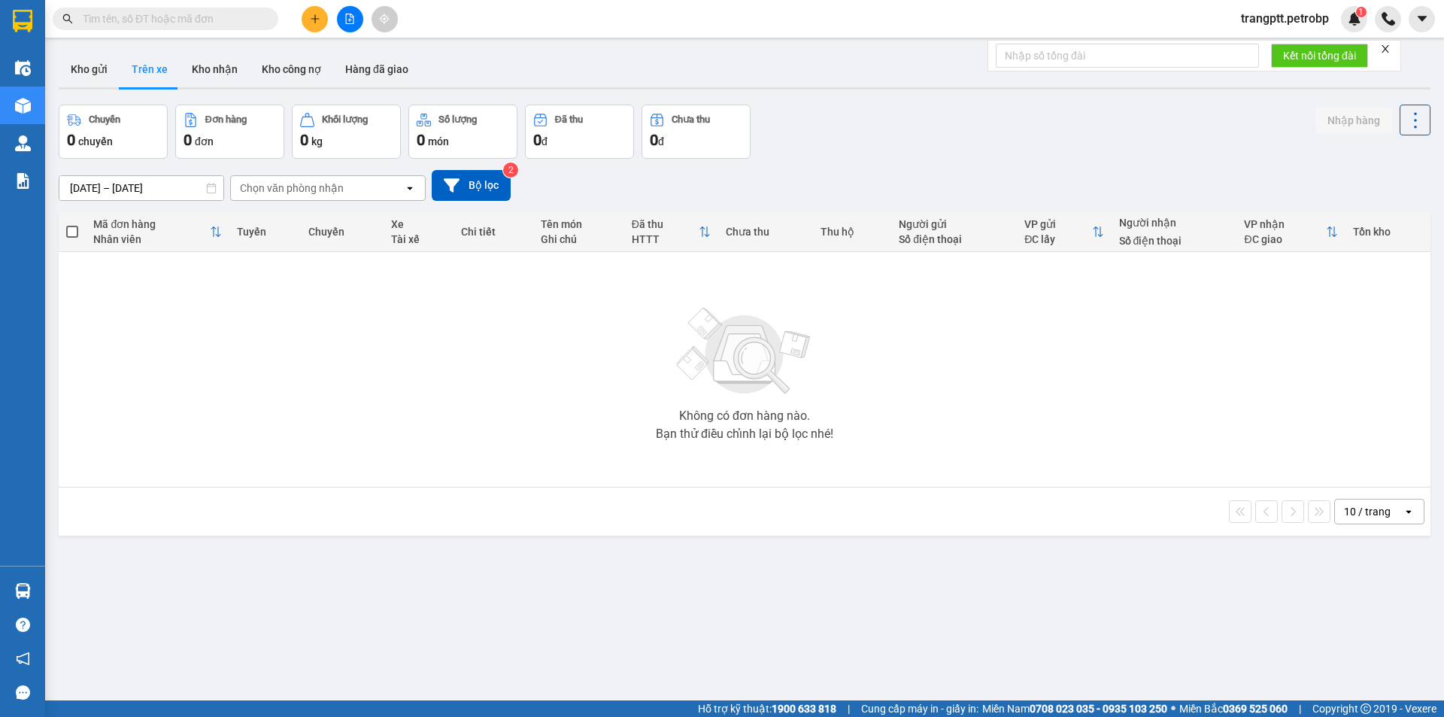
click at [118, 186] on input "[DATE] – [DATE]" at bounding box center [141, 188] width 164 height 24
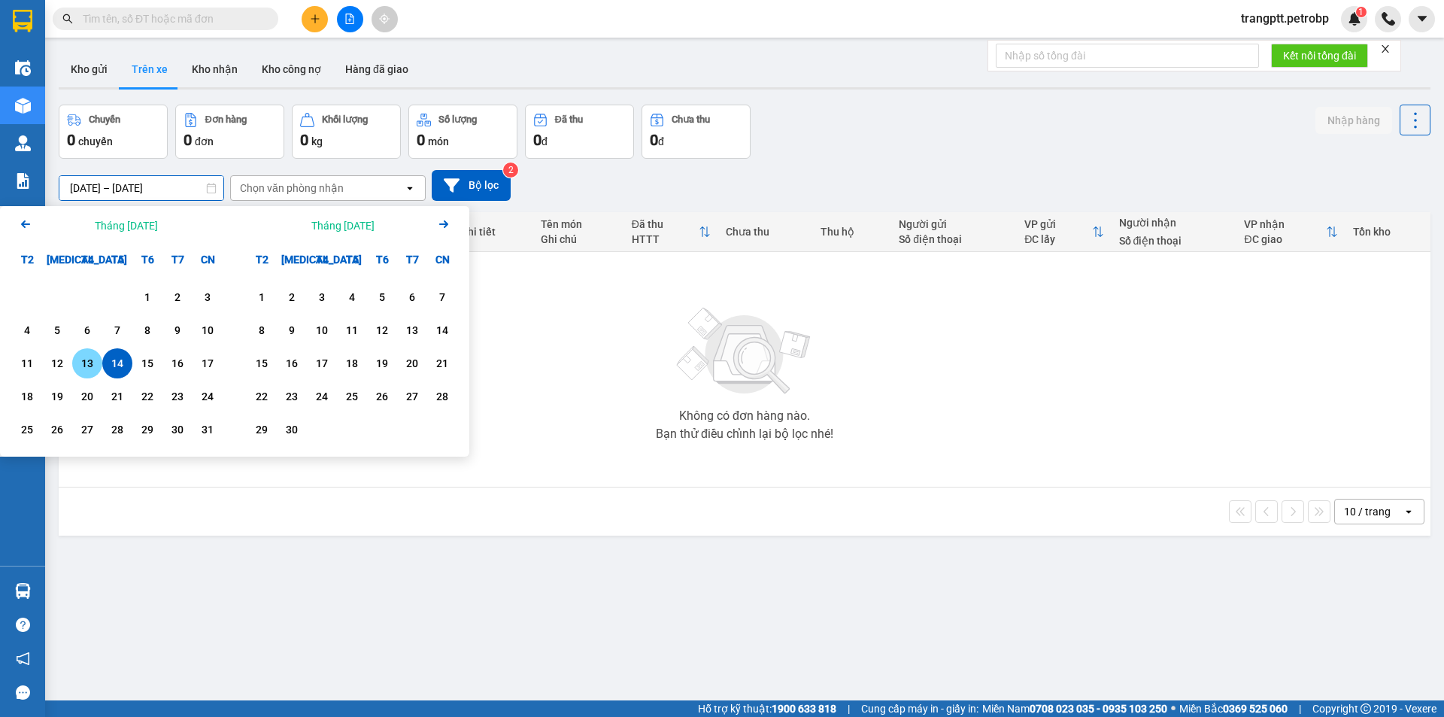
click at [80, 367] on div "13" at bounding box center [87, 363] width 21 height 18
click at [117, 364] on div "14" at bounding box center [117, 363] width 21 height 18
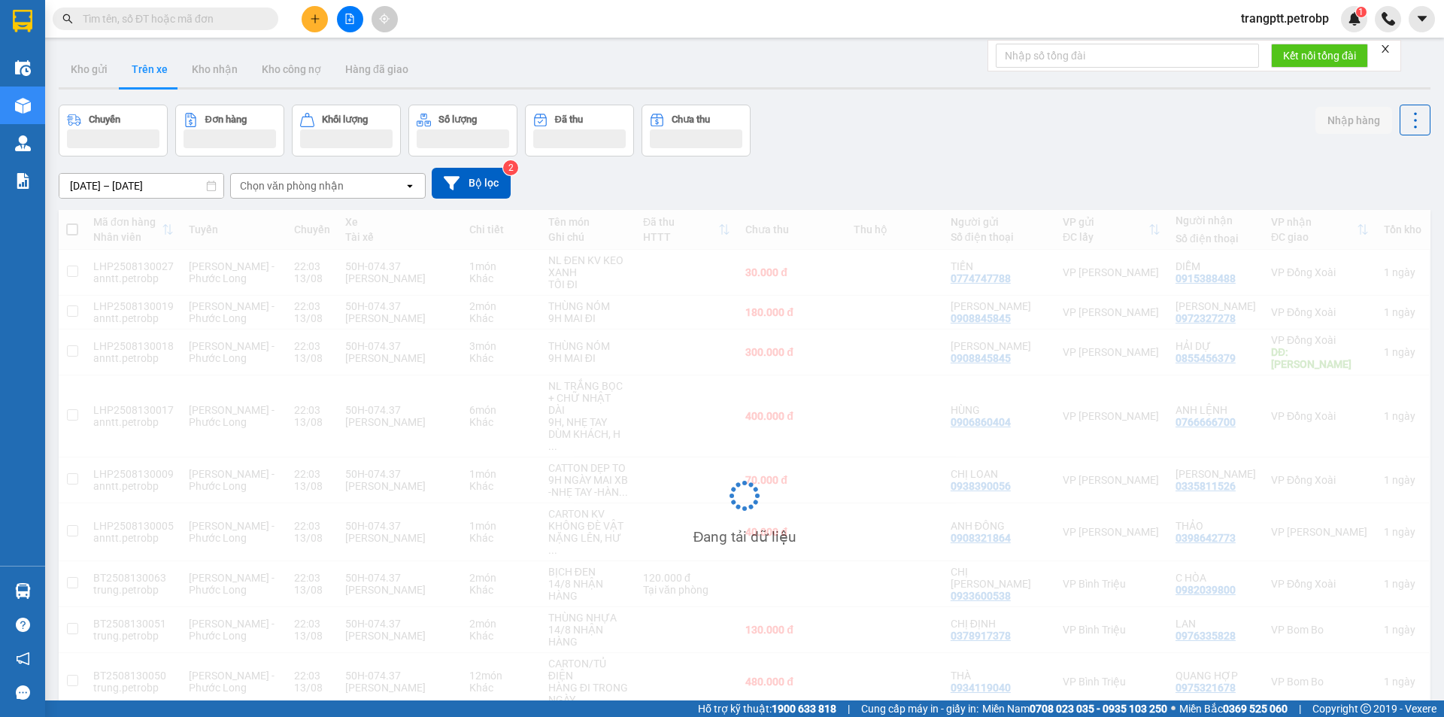
click at [289, 179] on div "Chọn văn phòng nhận" at bounding box center [292, 185] width 104 height 15
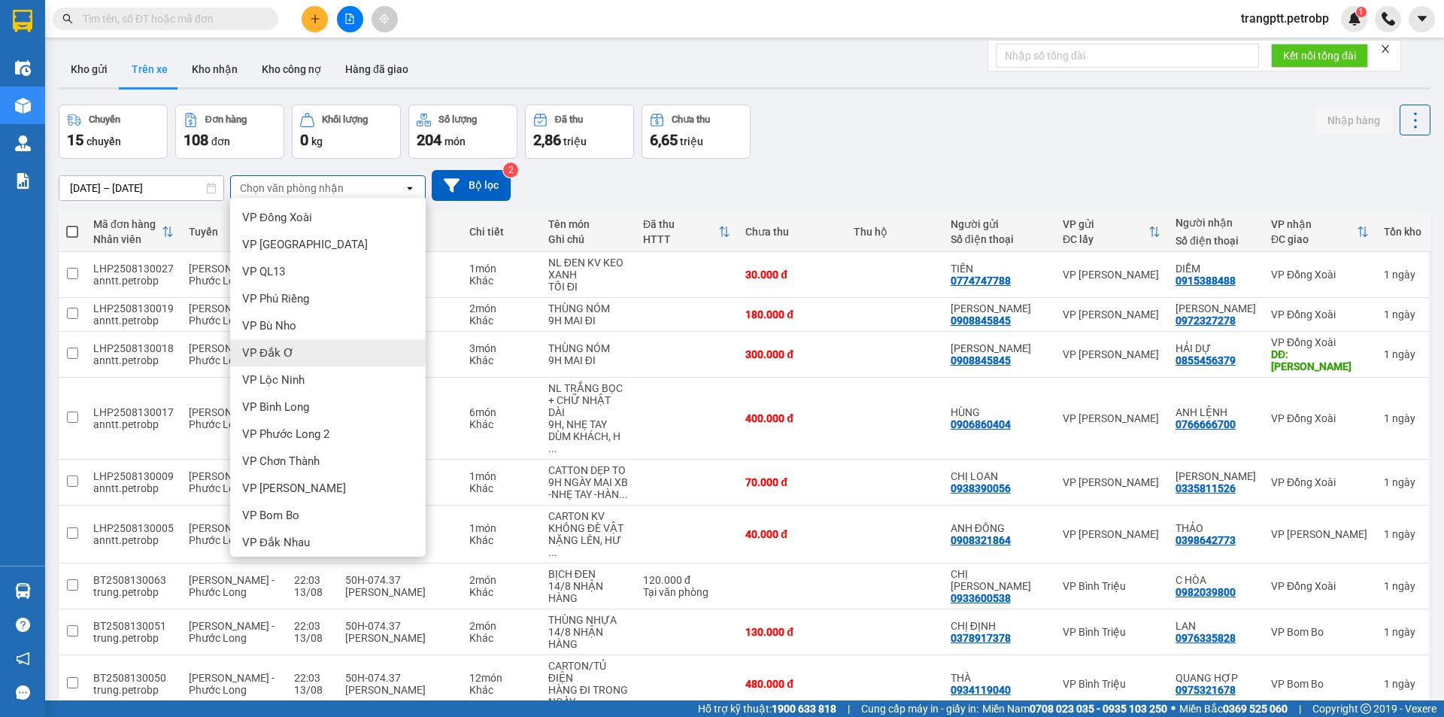
click at [275, 358] on span "VP Đắk Ơ" at bounding box center [268, 352] width 52 height 15
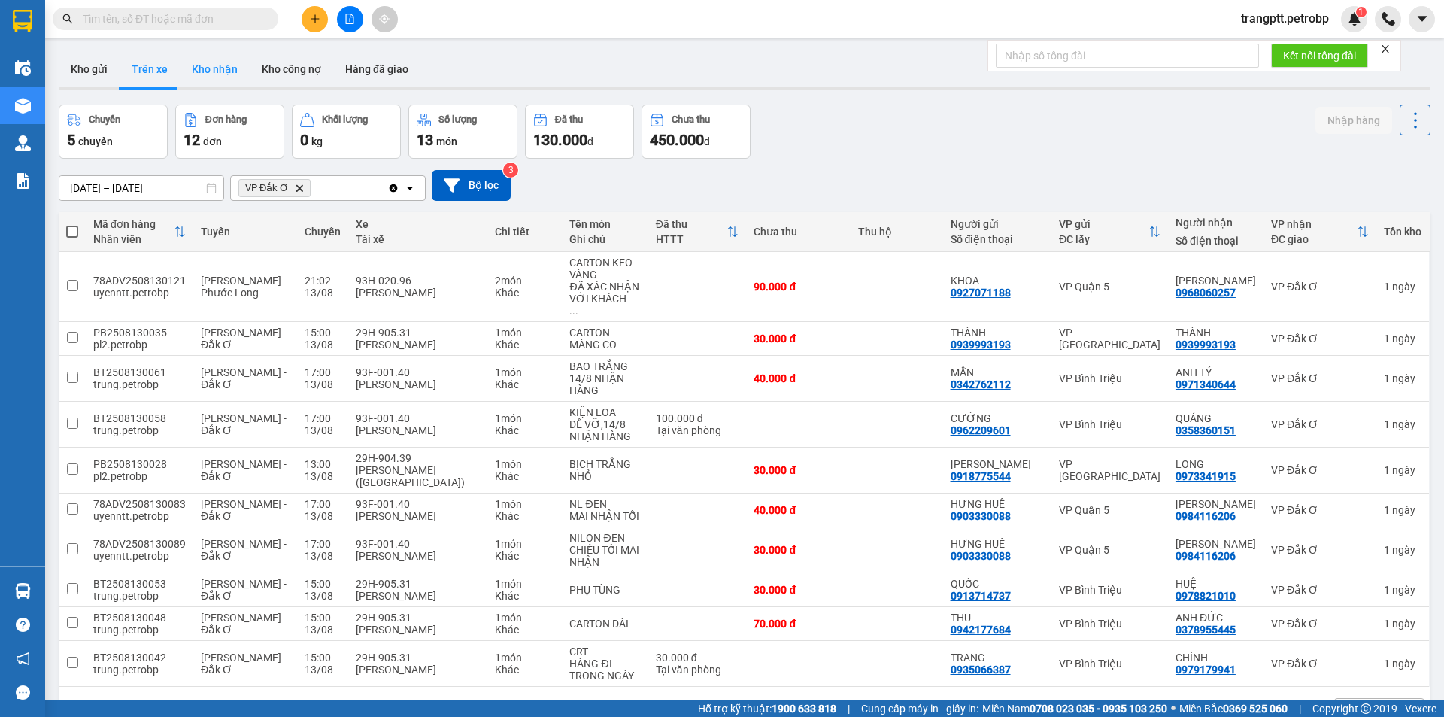
click at [217, 62] on button "Kho nhận" at bounding box center [215, 69] width 70 height 36
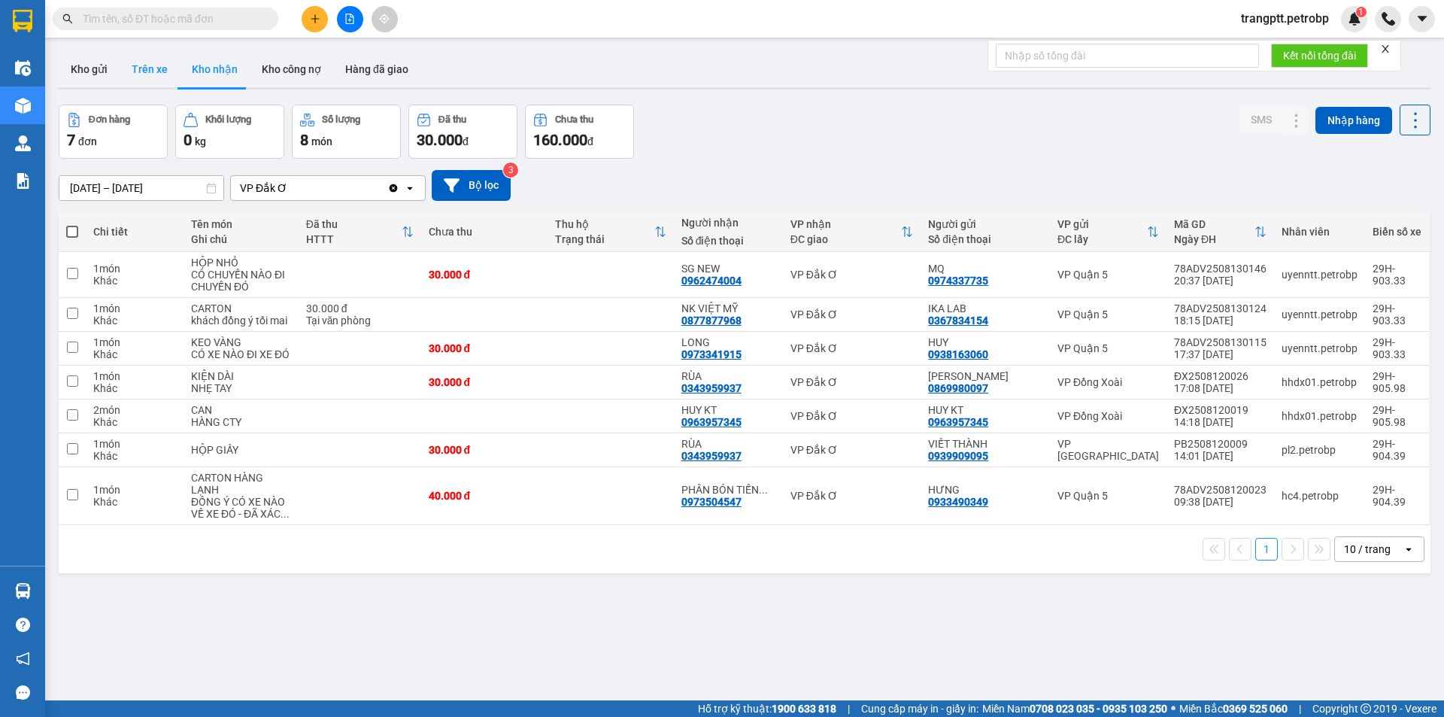
click at [146, 65] on button "Trên xe" at bounding box center [150, 69] width 60 height 36
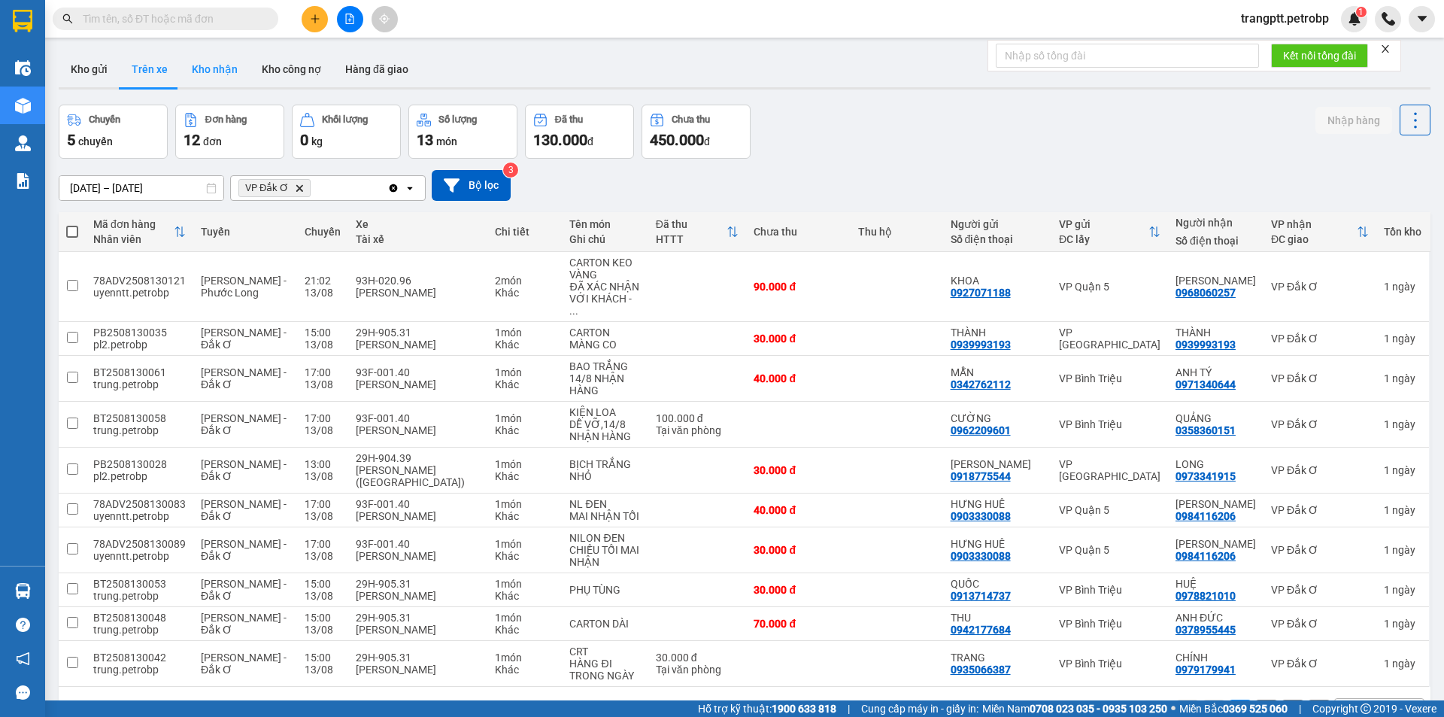
click at [210, 66] on button "Kho nhận" at bounding box center [215, 69] width 70 height 36
type input "[DATE] – [DATE]"
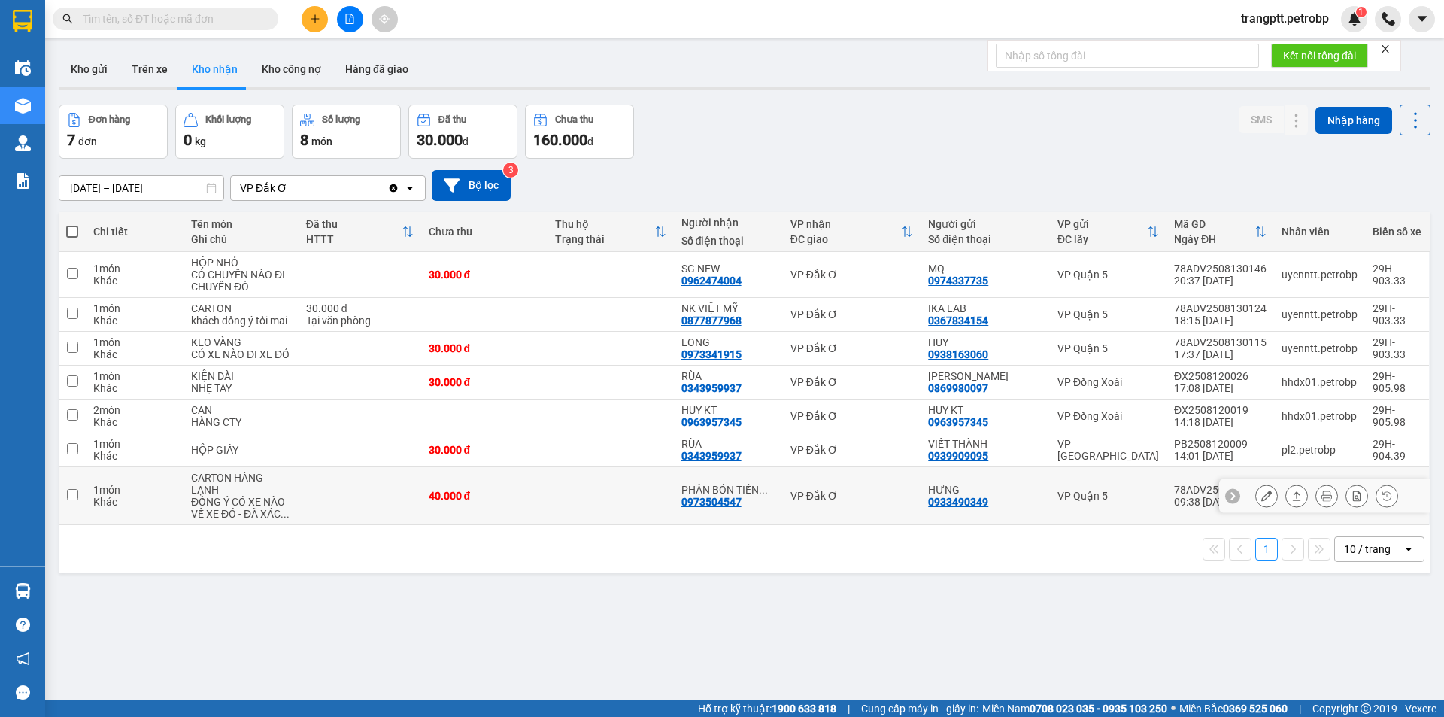
click at [1261, 496] on icon at bounding box center [1266, 495] width 11 height 11
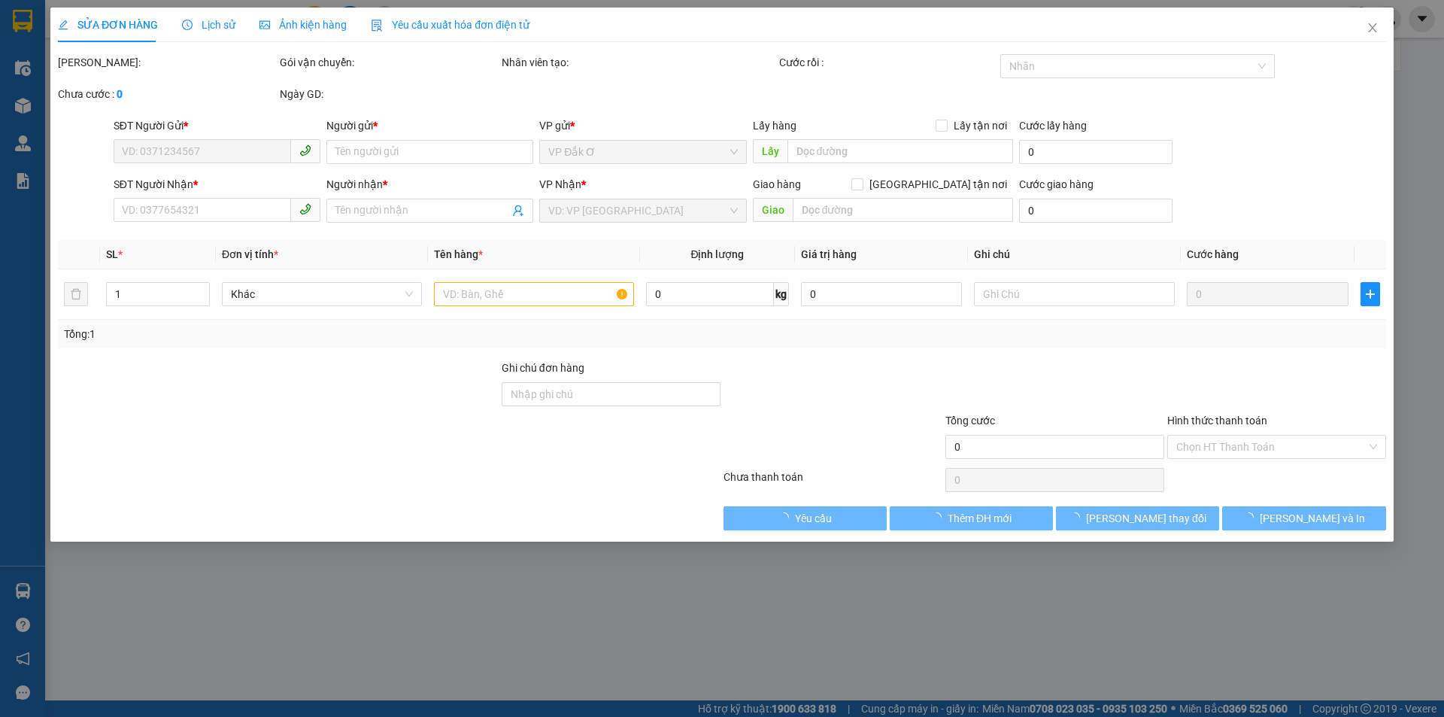
type input "0933490349"
type input "HƯNG"
type input "0973504547"
type input "PHÂN BÓN TIẾN NAM"
type input "40.000"
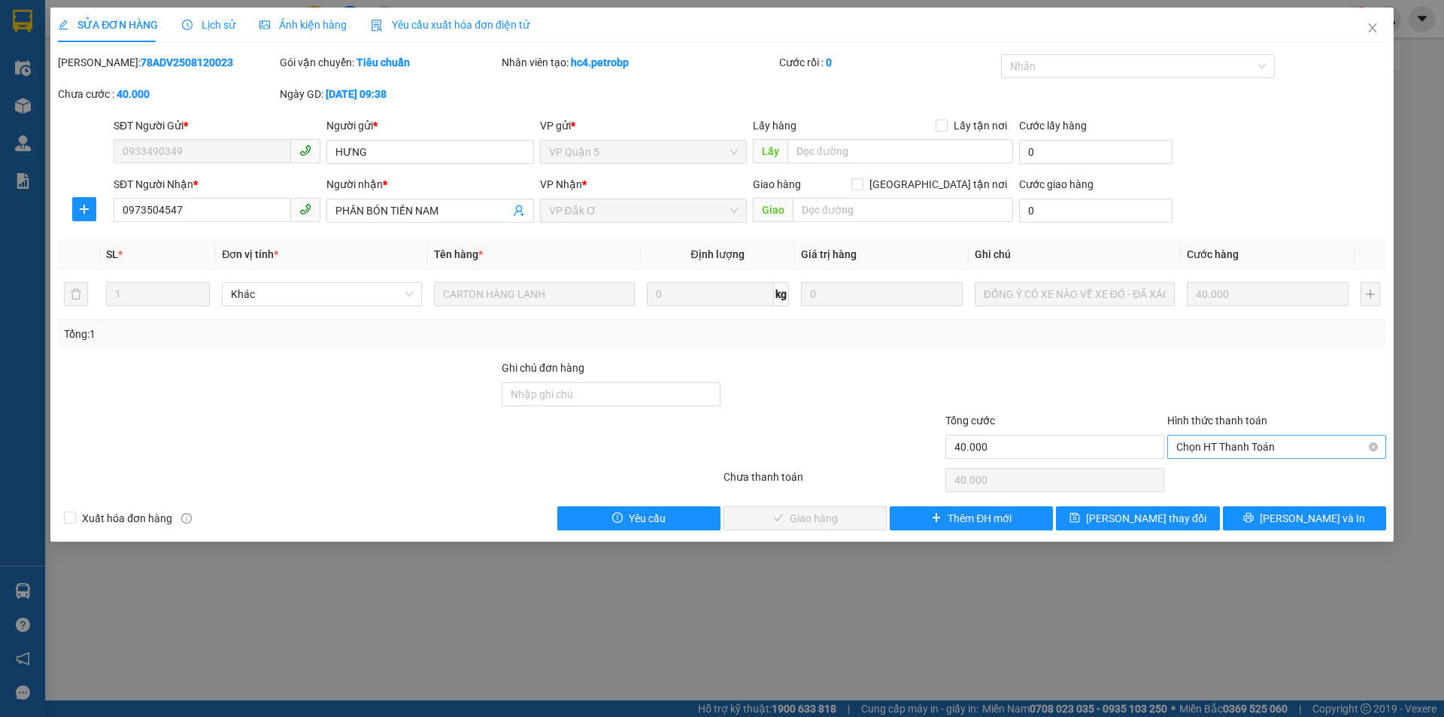
click at [1244, 449] on span "Chọn HT Thanh Toán" at bounding box center [1276, 446] width 201 height 23
drag, startPoint x: 1242, startPoint y: 477, endPoint x: 1054, endPoint y: 498, distance: 189.9
click at [1241, 477] on div "Tại văn phòng" at bounding box center [1276, 476] width 201 height 17
type input "0"
drag, startPoint x: 840, startPoint y: 519, endPoint x: 907, endPoint y: 435, distance: 107.0
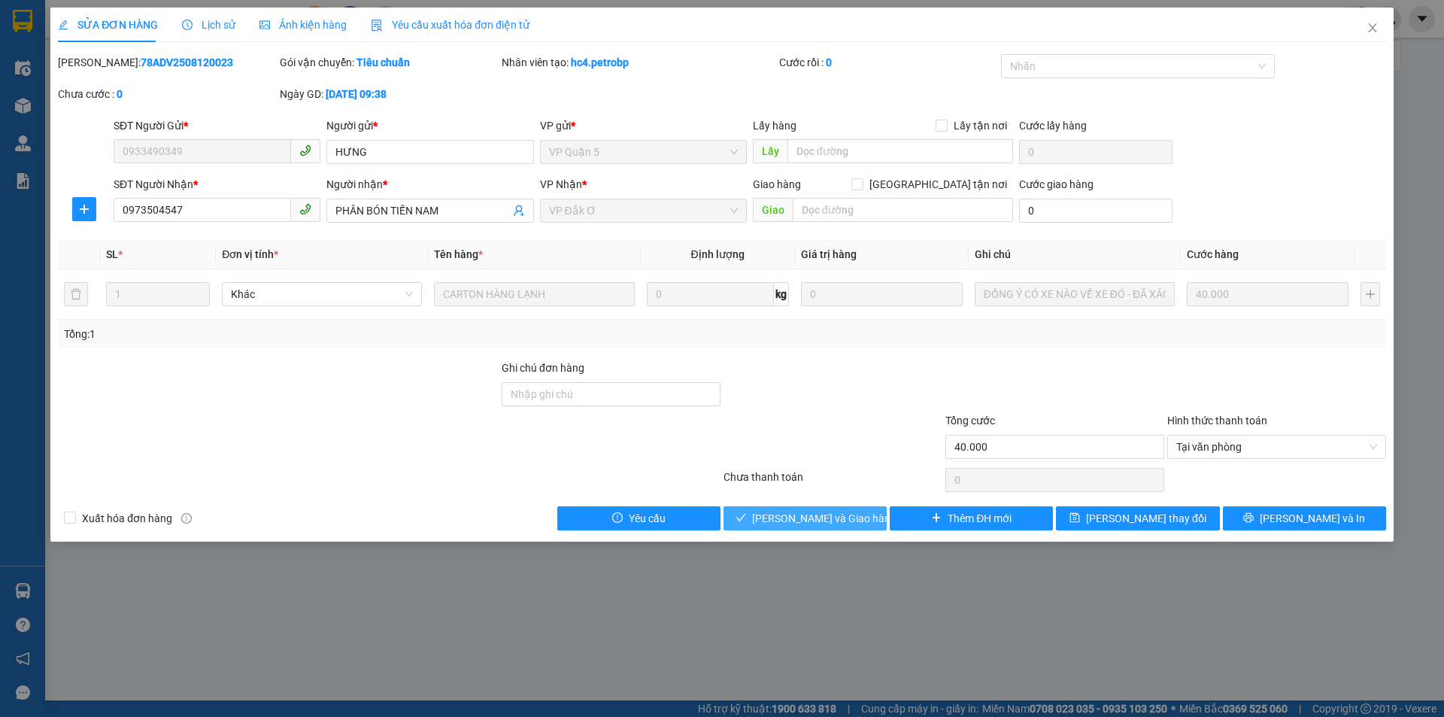
click at [840, 518] on span "[PERSON_NAME] và Giao hàng" at bounding box center [824, 518] width 144 height 17
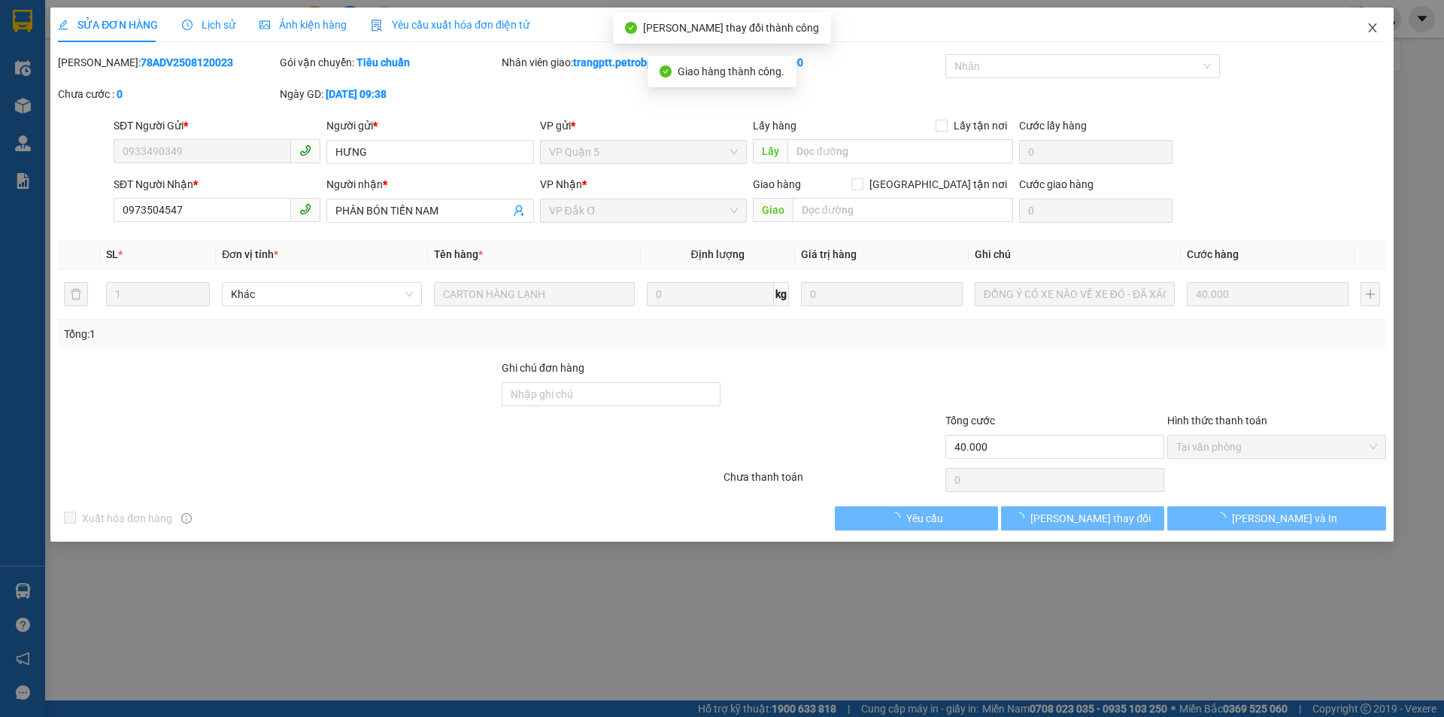
click at [1371, 25] on icon "close" at bounding box center [1372, 28] width 12 height 12
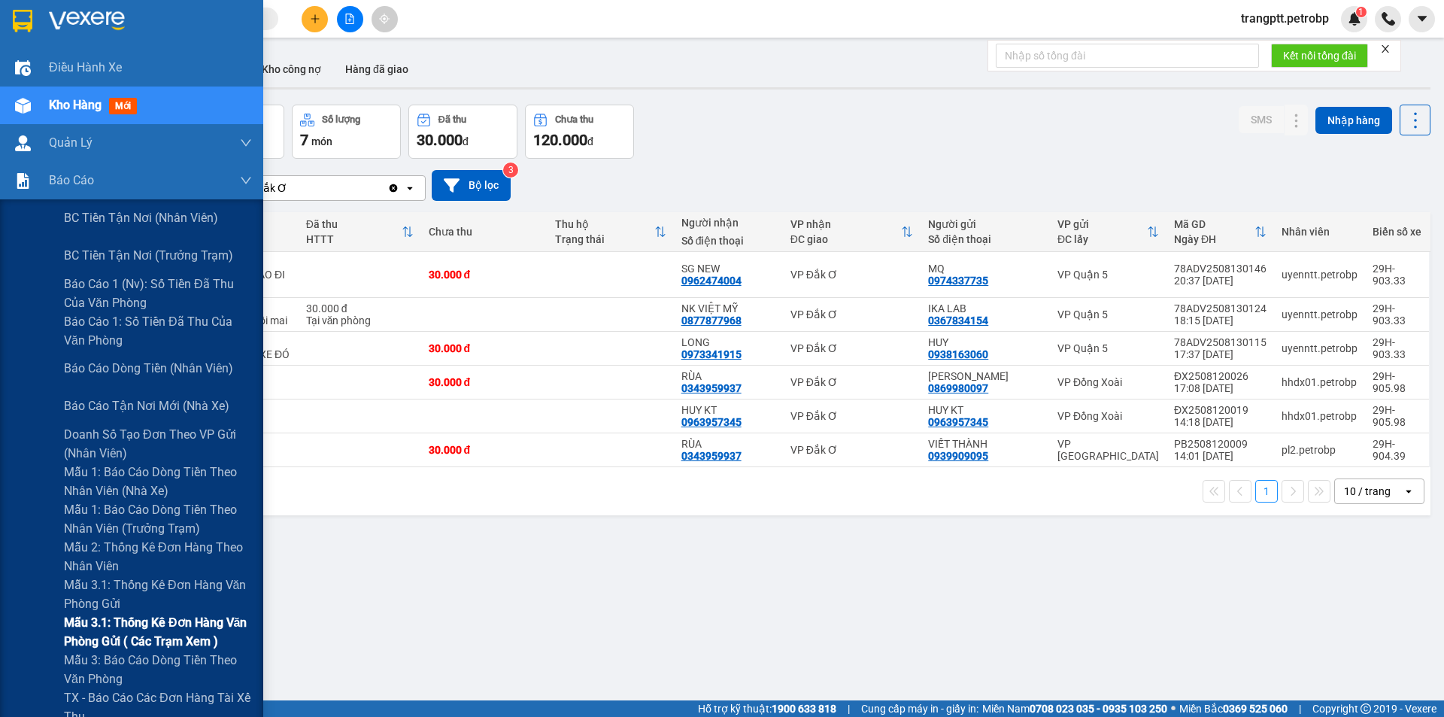
click at [144, 622] on span "Mẫu 3.1: Thống kê đơn hàng văn phòng gửi ( các trạm xem )" at bounding box center [158, 632] width 188 height 38
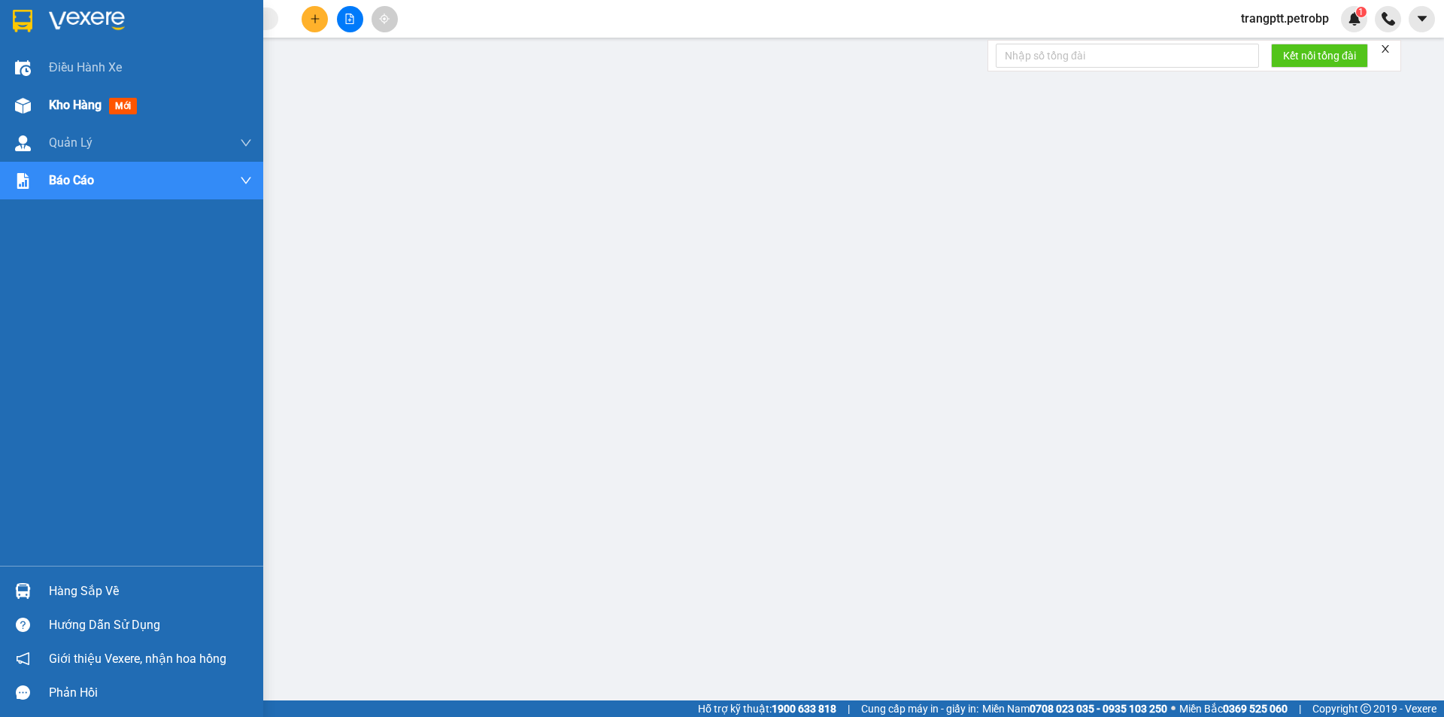
click at [83, 101] on span "Kho hàng" at bounding box center [75, 105] width 53 height 14
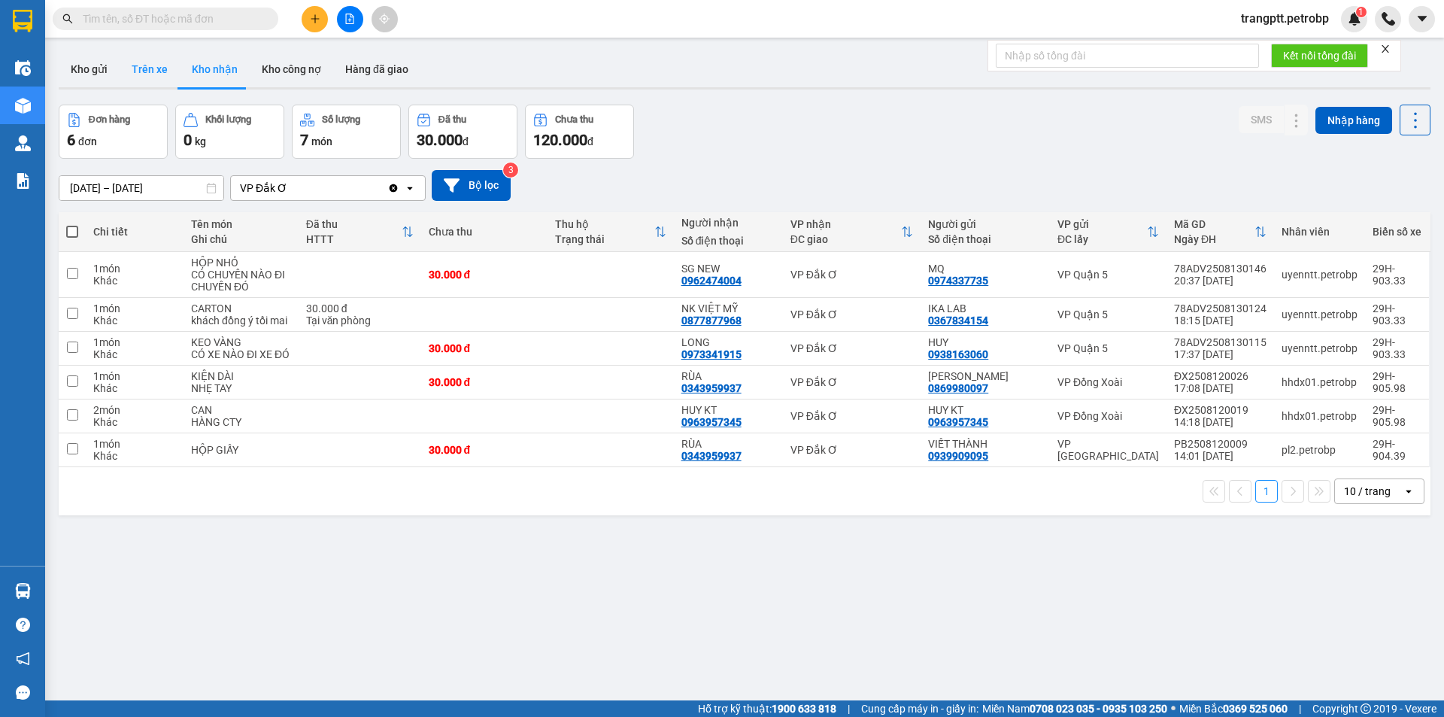
click at [153, 63] on button "Trên xe" at bounding box center [150, 69] width 60 height 36
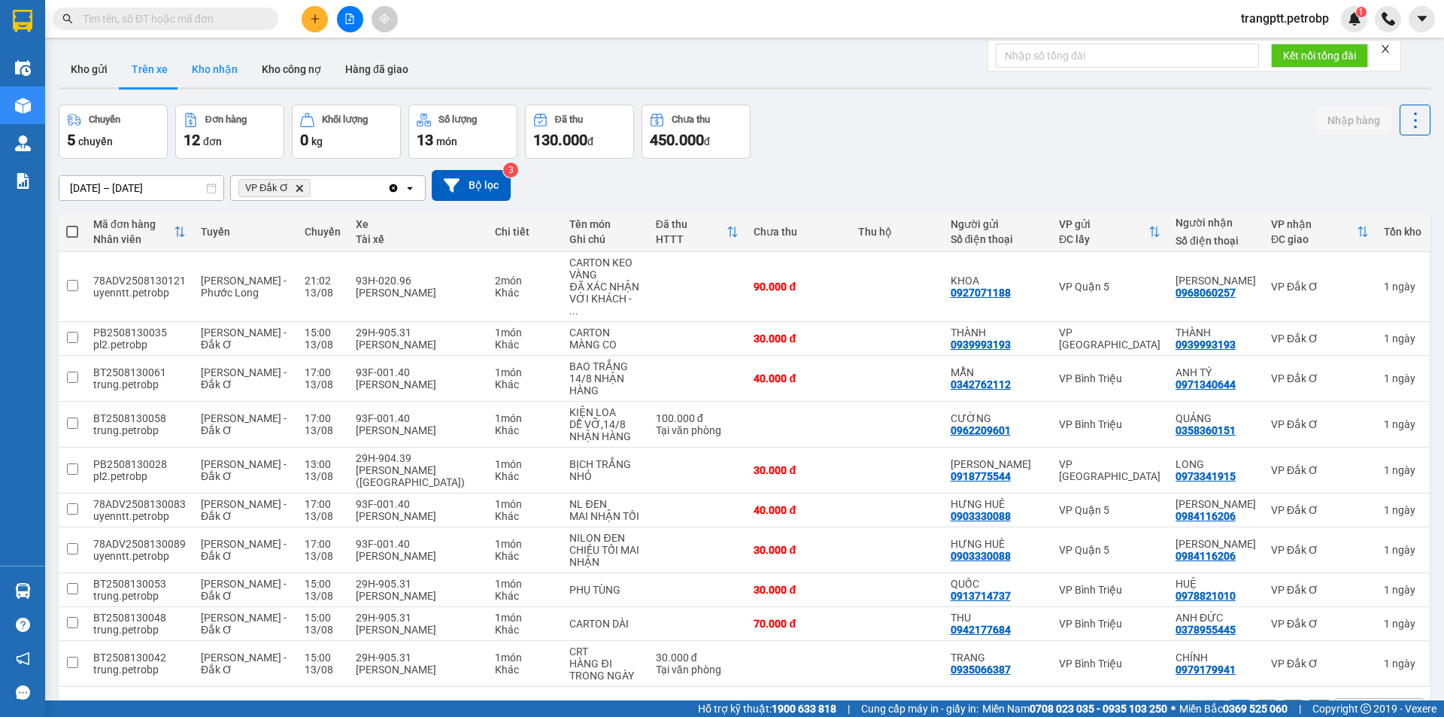
click at [205, 68] on button "Kho nhận" at bounding box center [215, 69] width 70 height 36
type input "[DATE] – [DATE]"
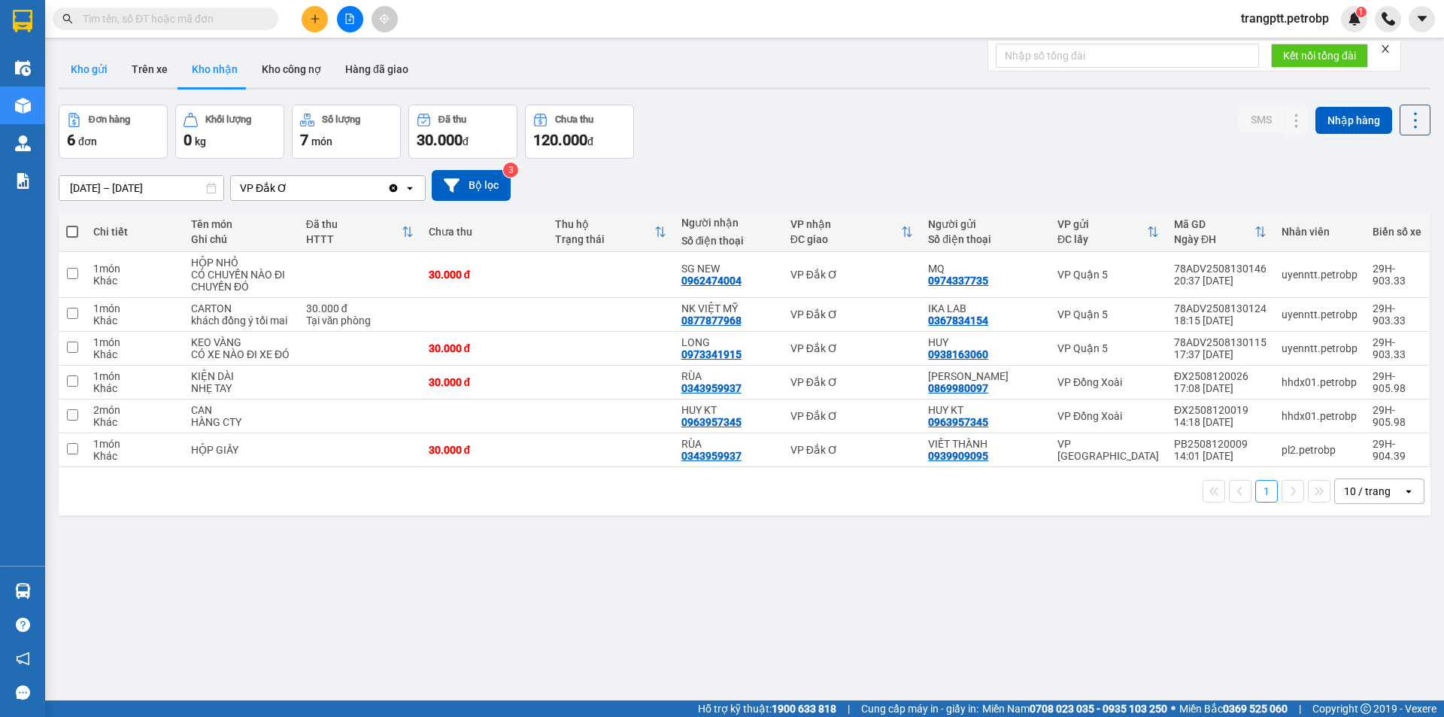
click at [90, 65] on button "Kho gửi" at bounding box center [89, 69] width 61 height 36
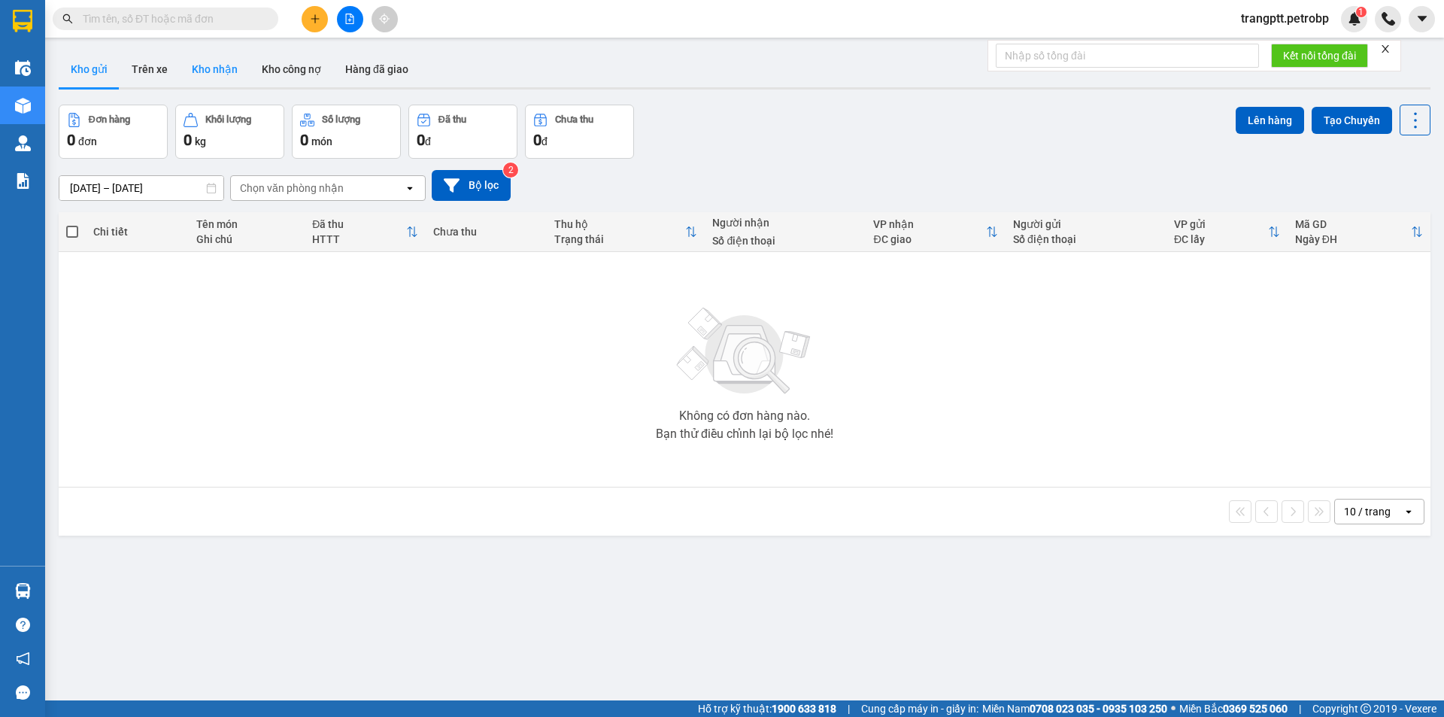
click at [203, 68] on button "Kho nhận" at bounding box center [215, 69] width 70 height 36
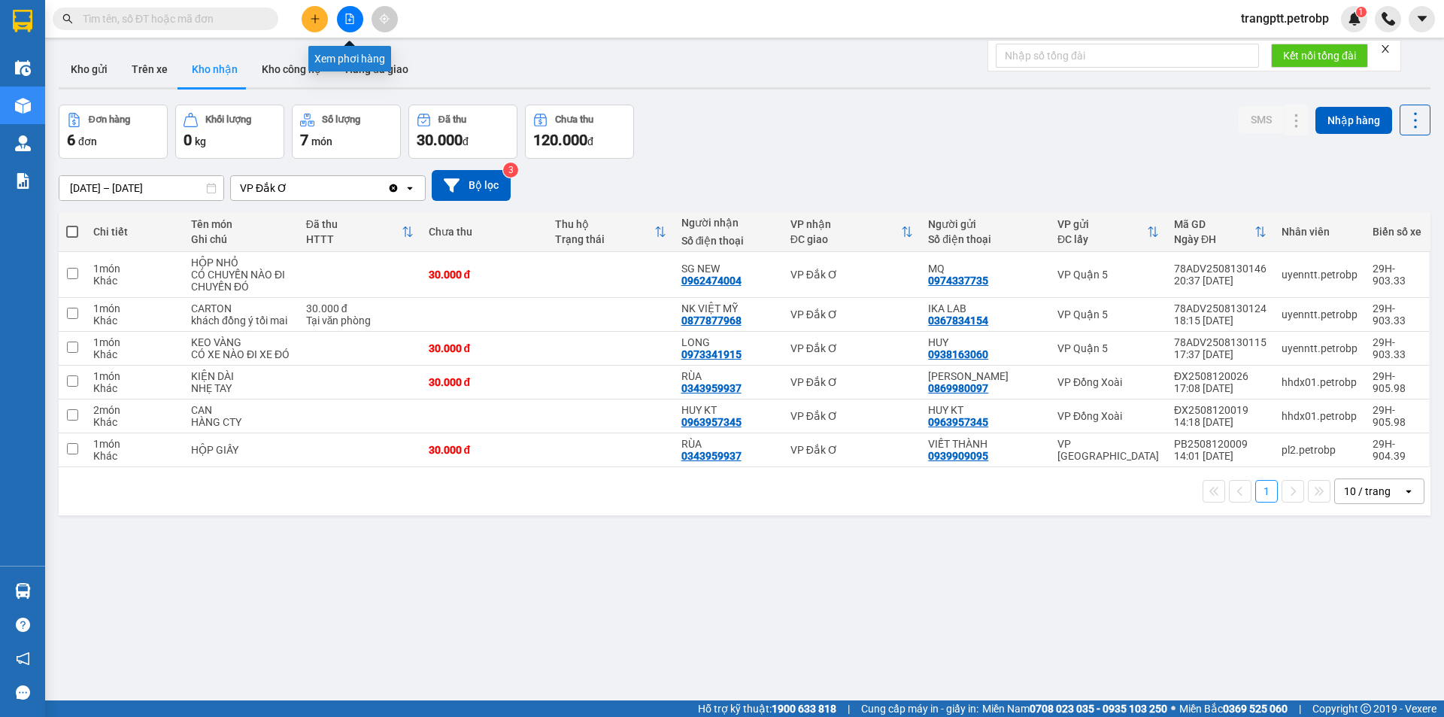
click at [347, 11] on button at bounding box center [350, 19] width 26 height 26
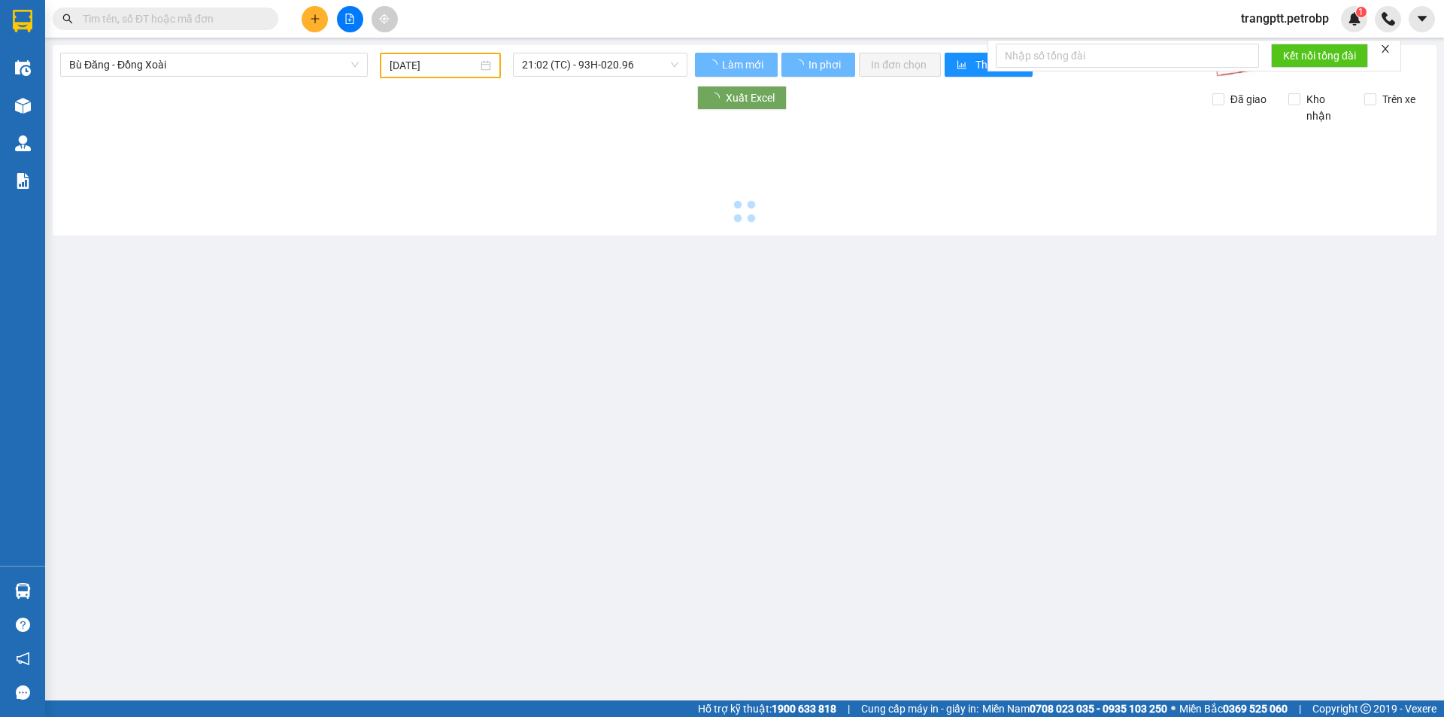
type input "[DATE]"
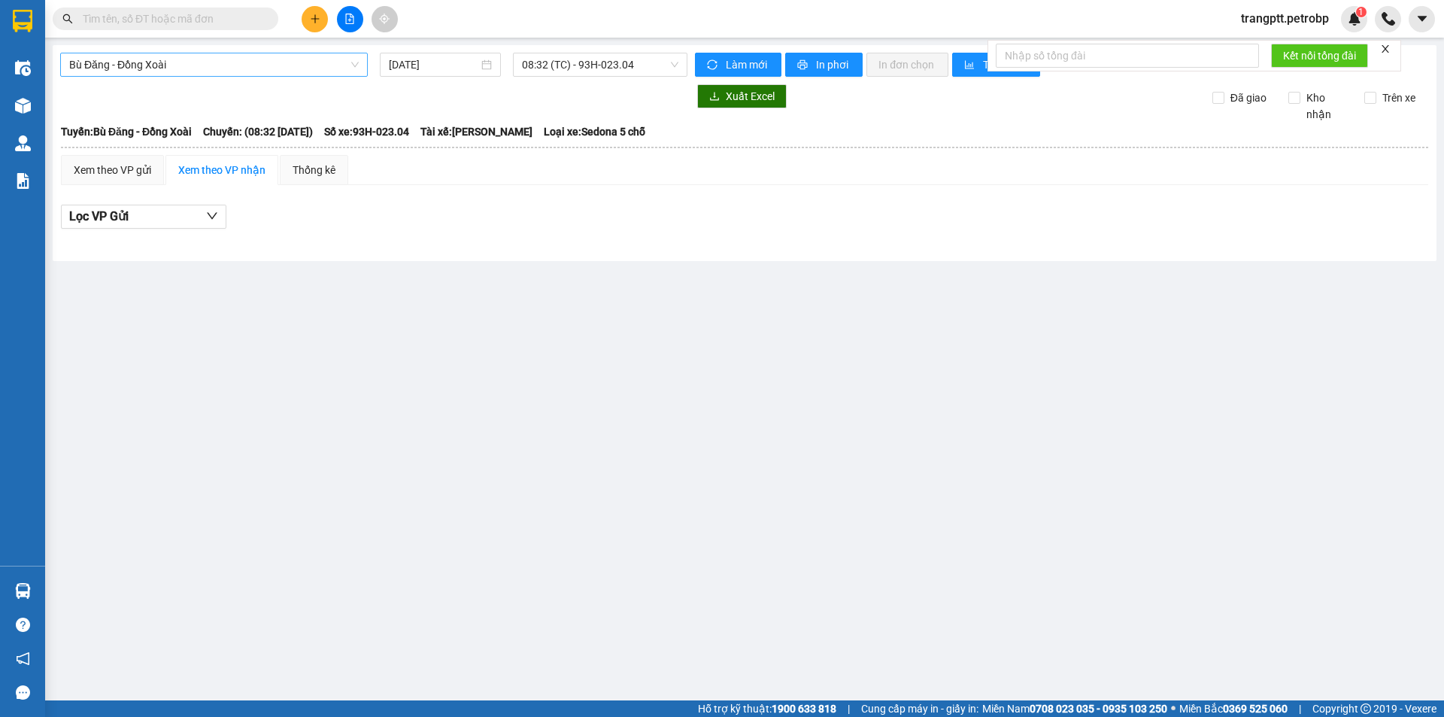
click at [263, 61] on span "Bù Đăng - Đồng Xoài" at bounding box center [214, 64] width 290 height 23
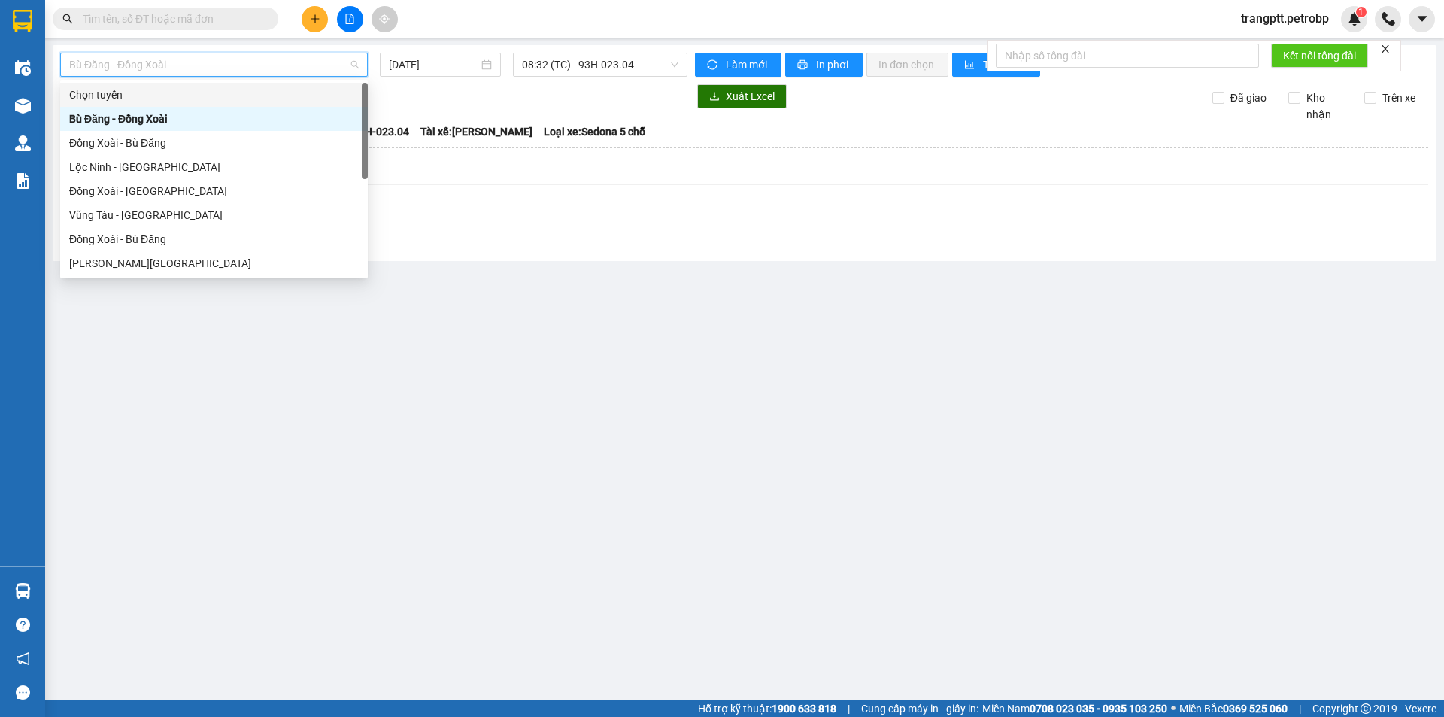
scroll to position [289, 0]
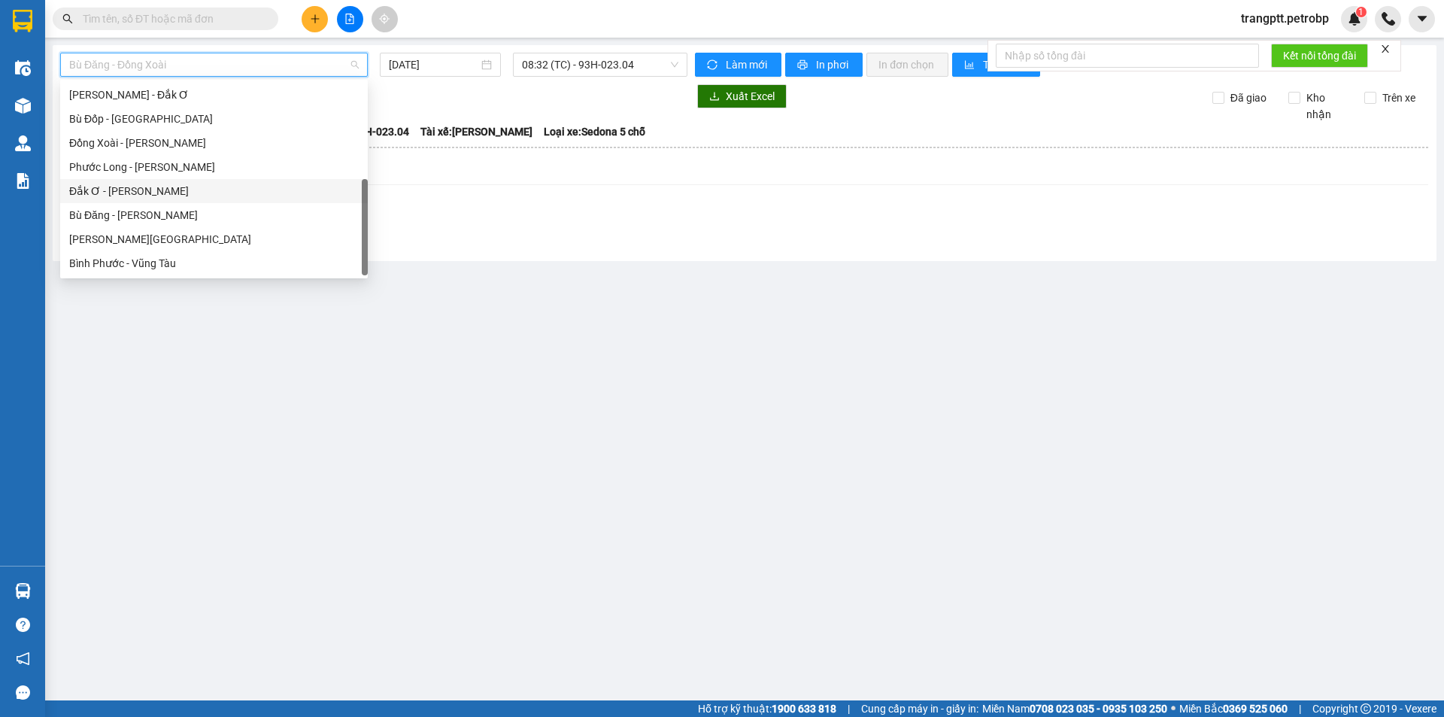
click at [118, 188] on div "Đắk Ơ - [PERSON_NAME]" at bounding box center [214, 191] width 290 height 17
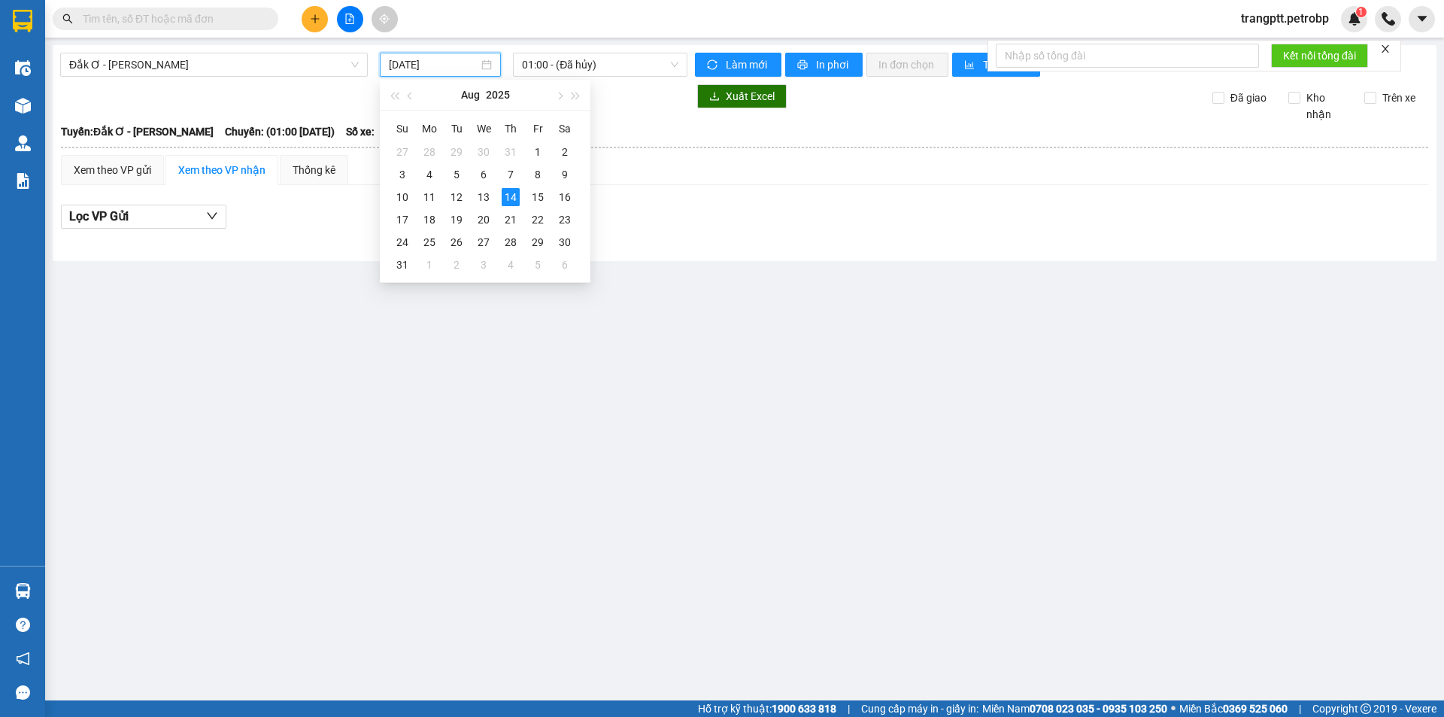
click at [425, 61] on input "[DATE]" at bounding box center [433, 64] width 89 height 17
drag, startPoint x: 484, startPoint y: 201, endPoint x: 545, endPoint y: 65, distance: 148.4
click at [484, 199] on div "13" at bounding box center [483, 197] width 18 height 18
type input "[DATE]"
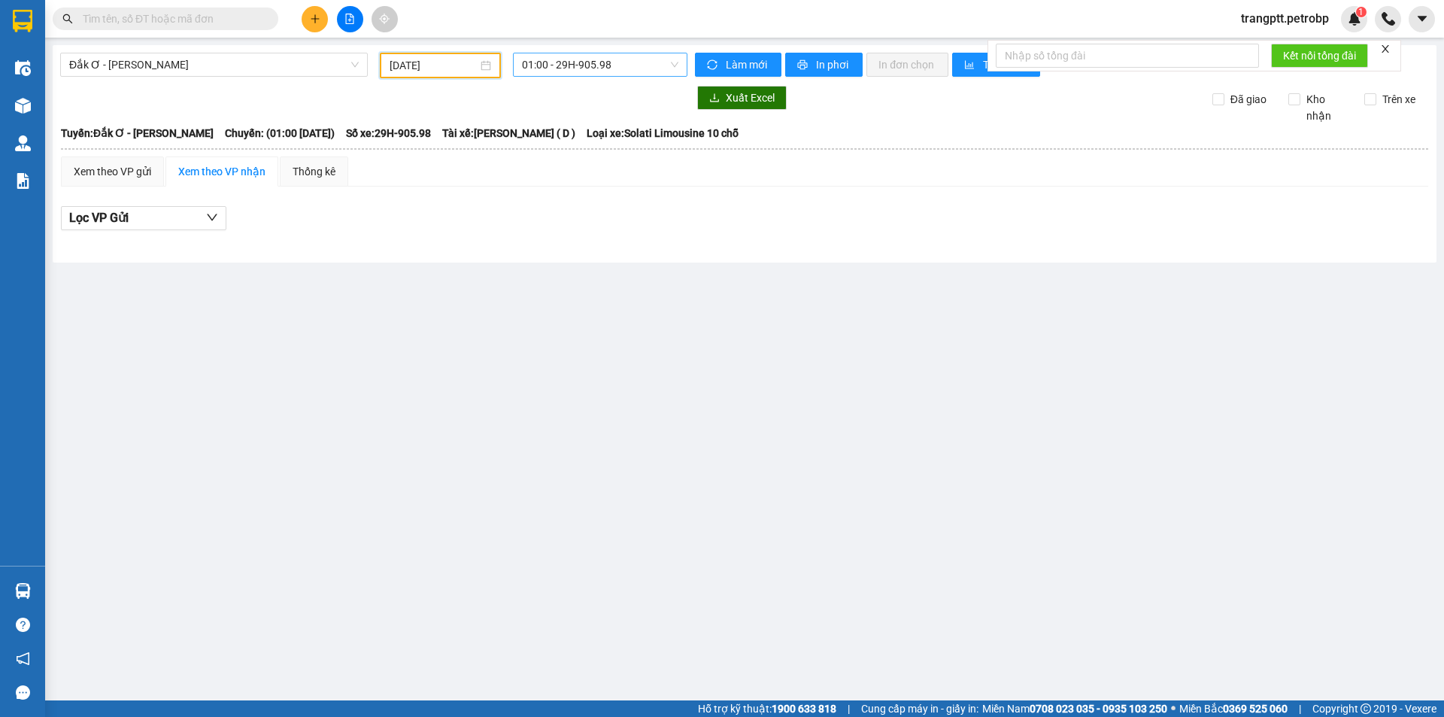
click at [555, 59] on span "01:00 - 29H-905.98" at bounding box center [600, 64] width 156 height 23
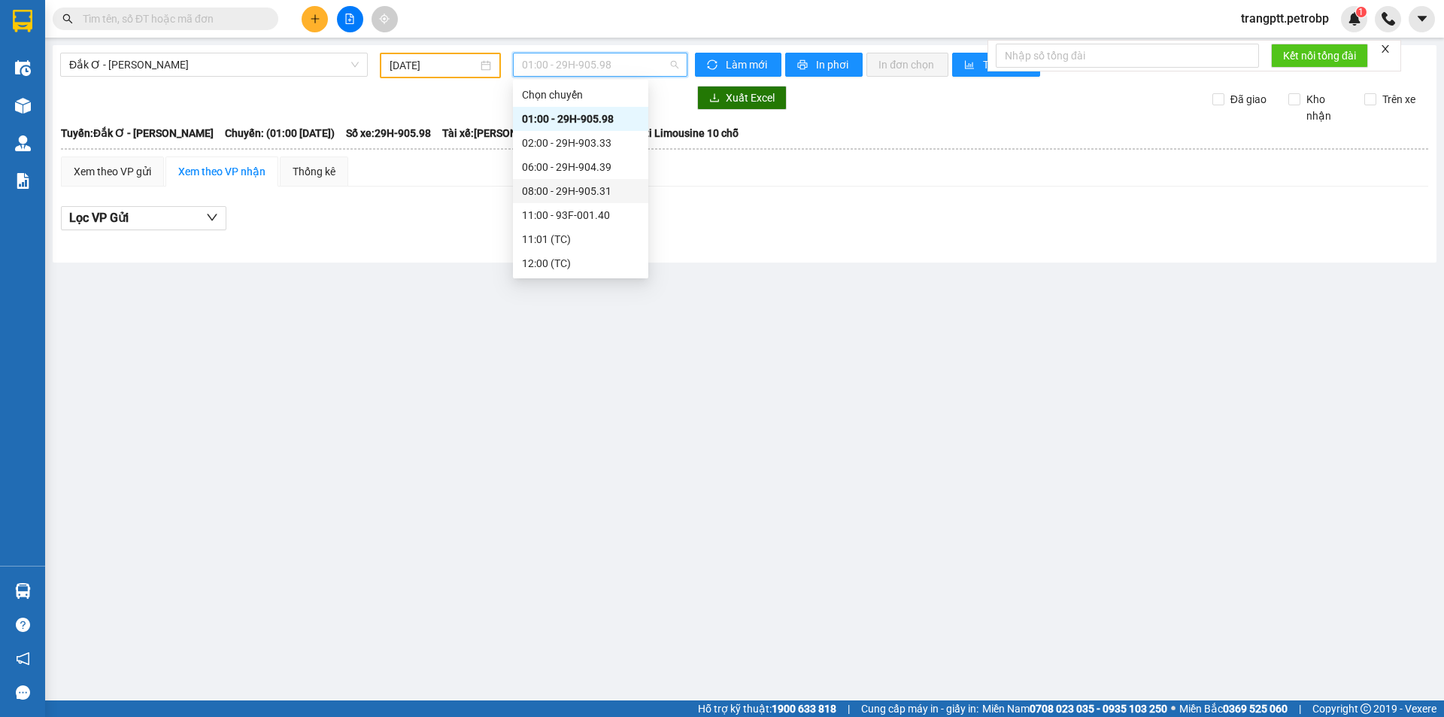
click at [559, 183] on div "08:00 - 29H-905.31" at bounding box center [580, 191] width 117 height 17
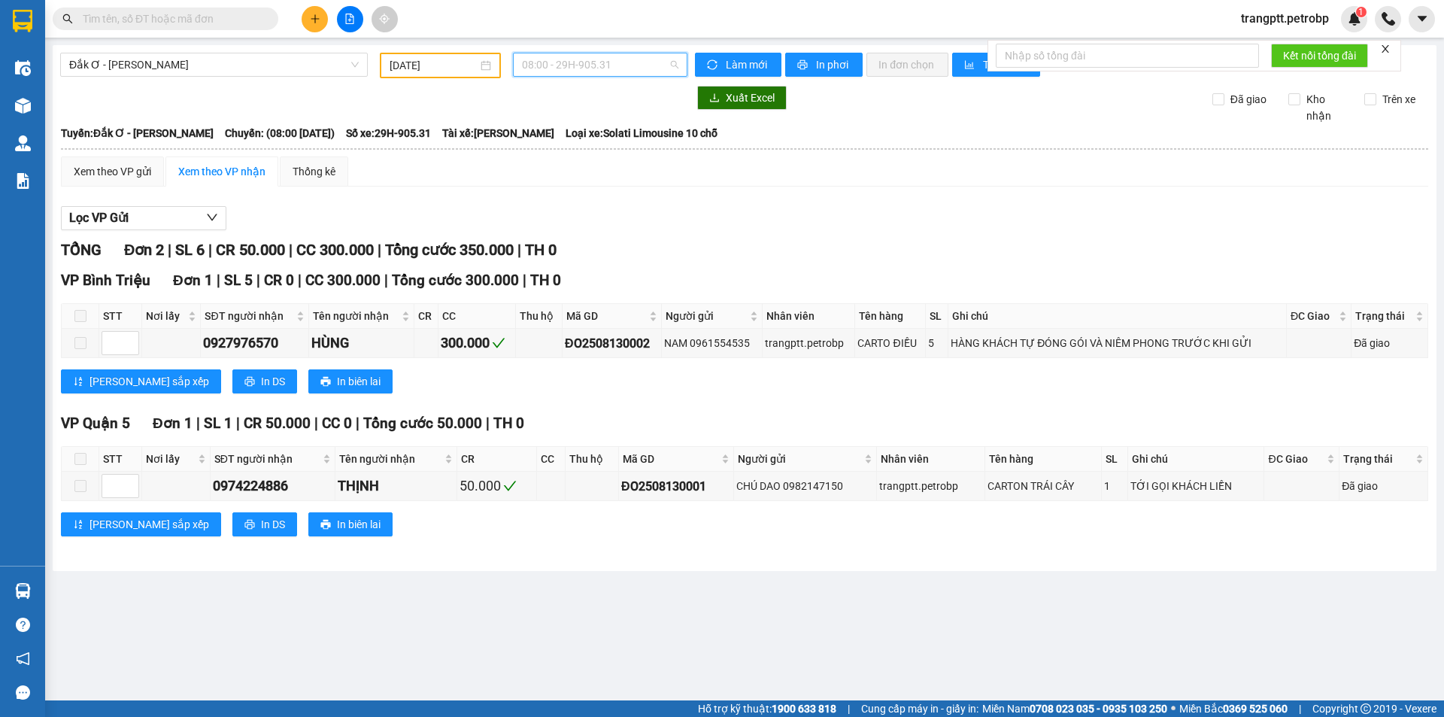
click at [573, 62] on span "08:00 - 29H-905.31" at bounding box center [600, 64] width 156 height 23
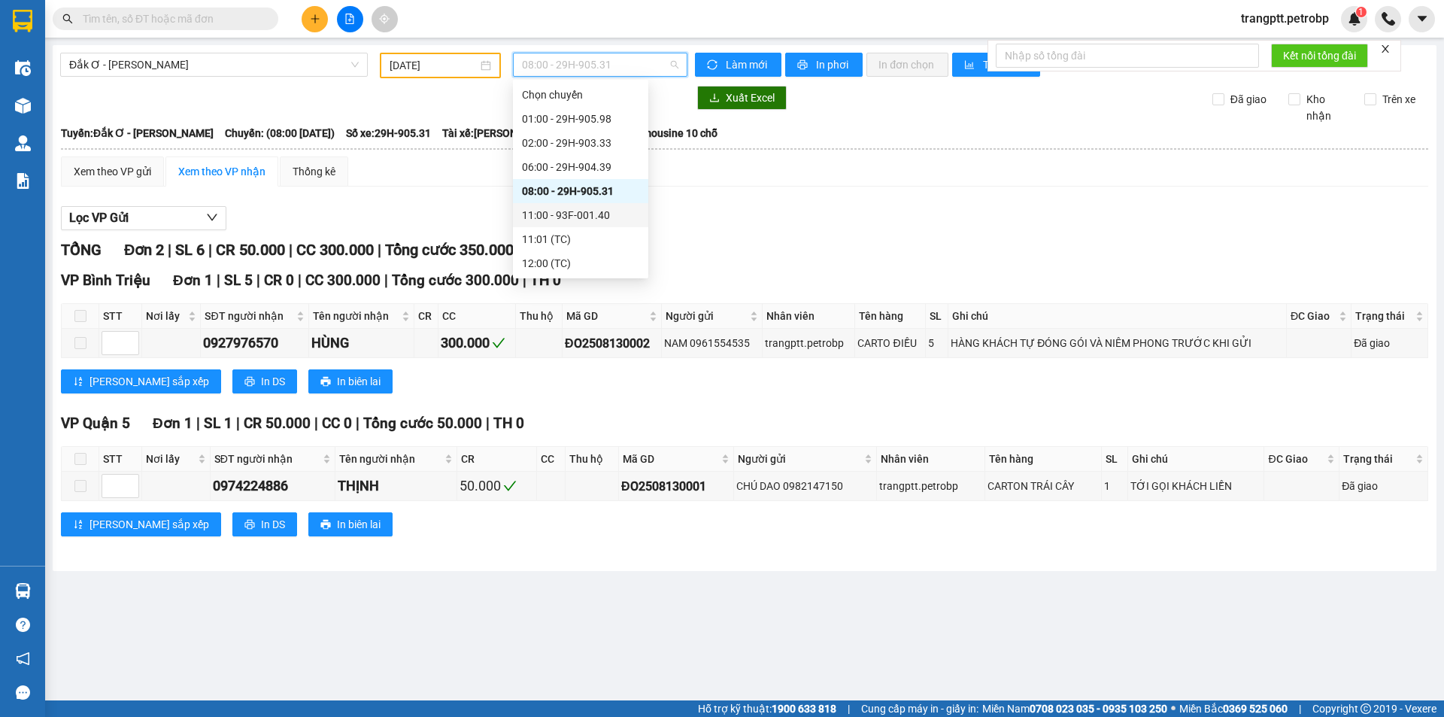
click at [559, 211] on div "11:00 - 93F-001.40" at bounding box center [580, 215] width 117 height 17
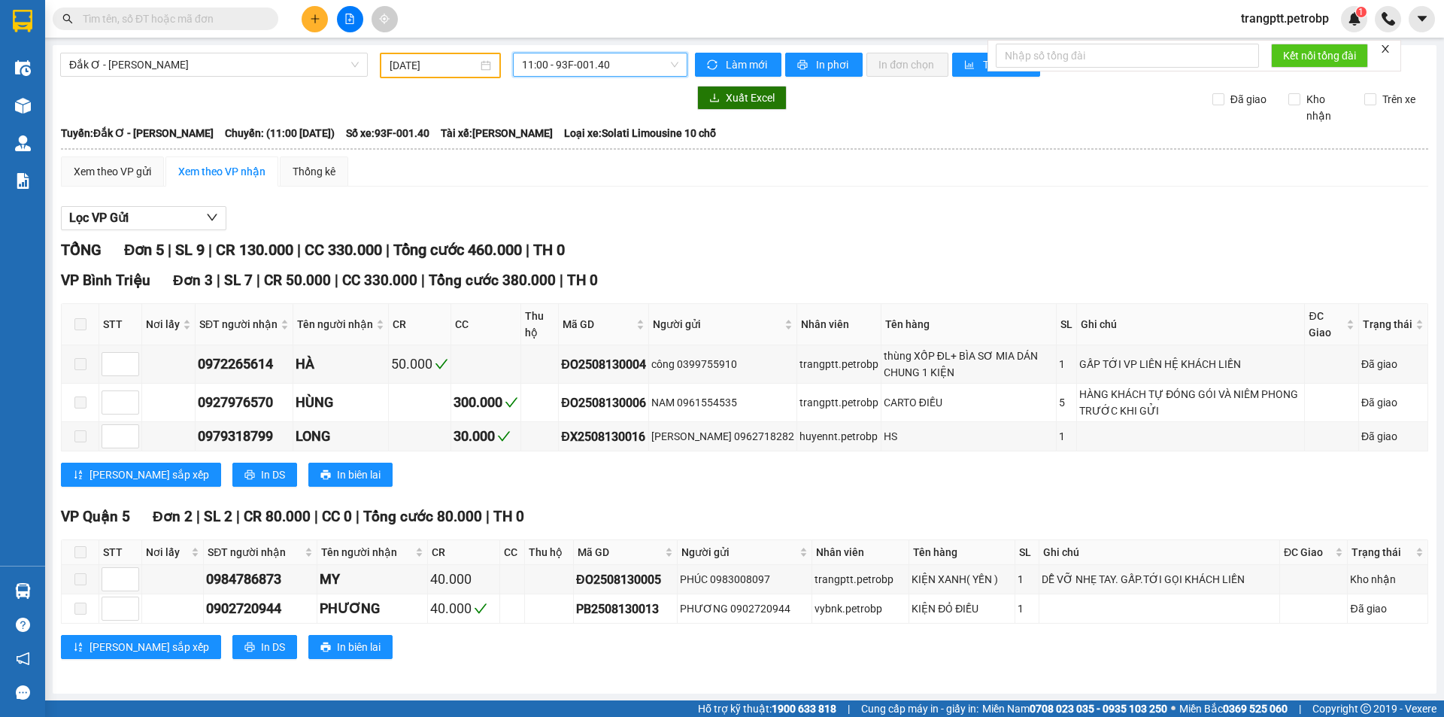
scroll to position [1, 0]
click at [554, 62] on span "11:00 - 93F-001.40" at bounding box center [600, 64] width 156 height 23
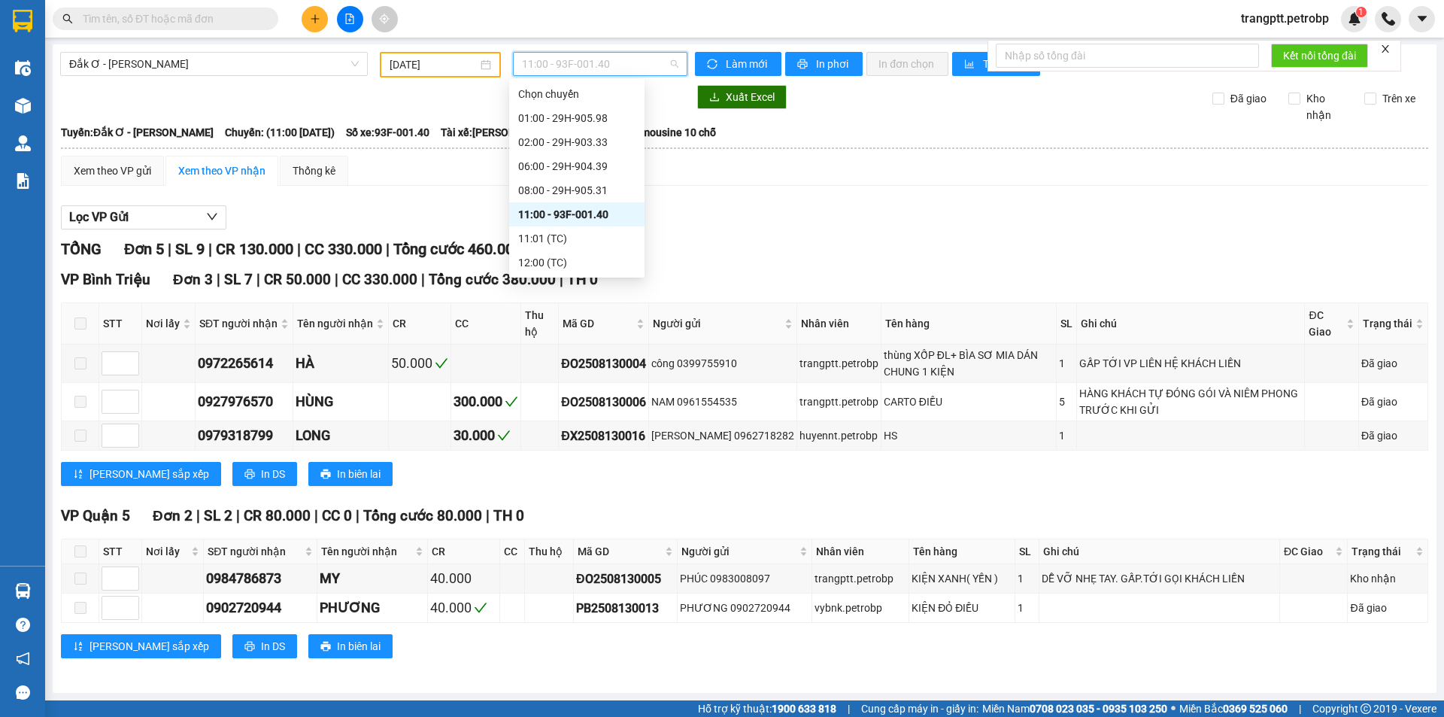
scroll to position [96, 0]
click at [567, 212] on div "15:00 - 29H-903.33" at bounding box center [576, 214] width 117 height 17
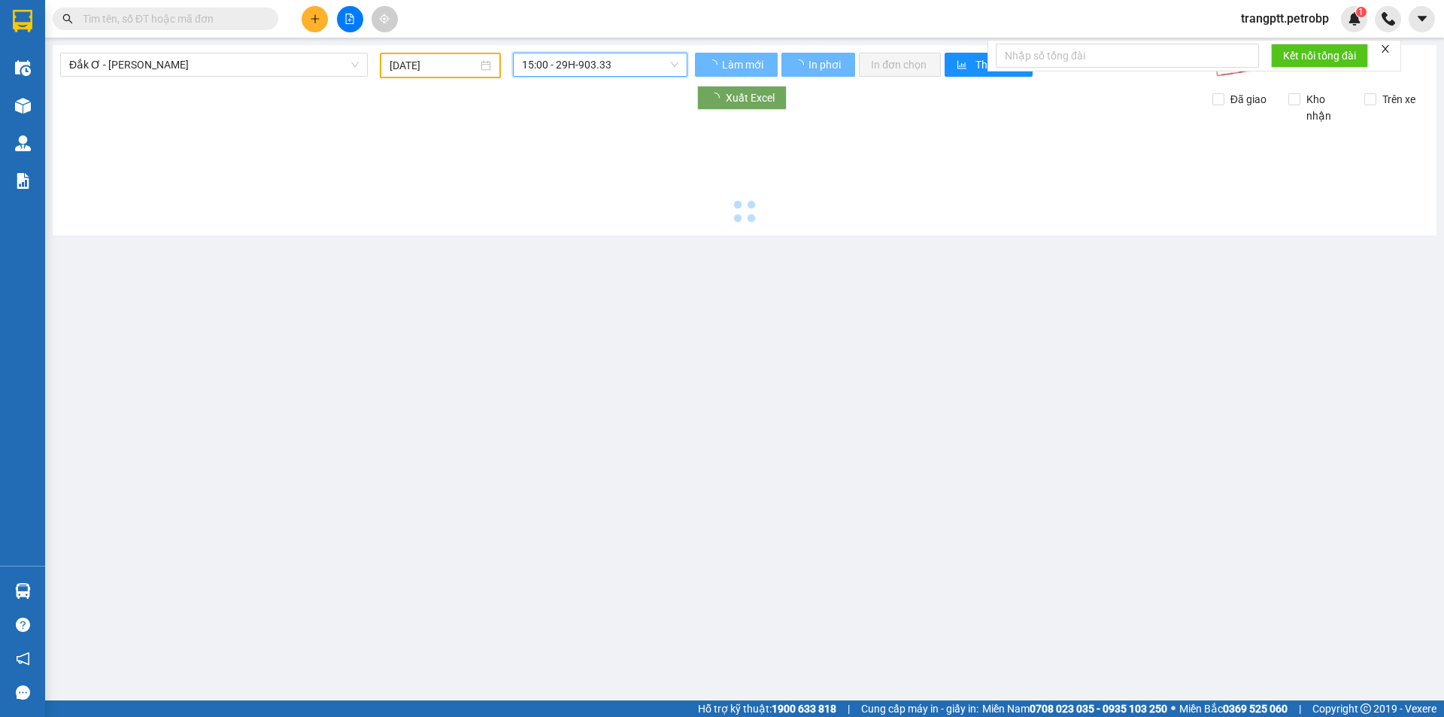
scroll to position [0, 0]
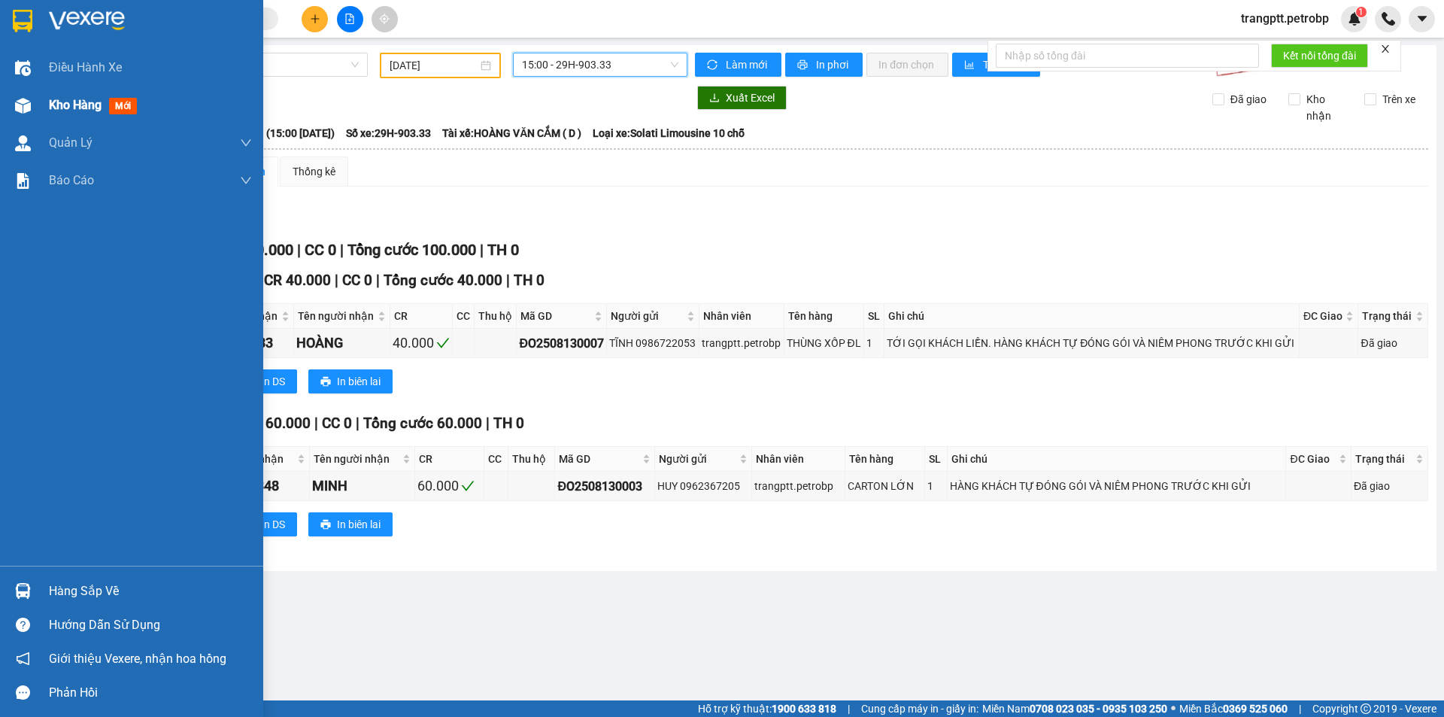
click at [47, 107] on div "Kho hàng mới" at bounding box center [131, 105] width 263 height 38
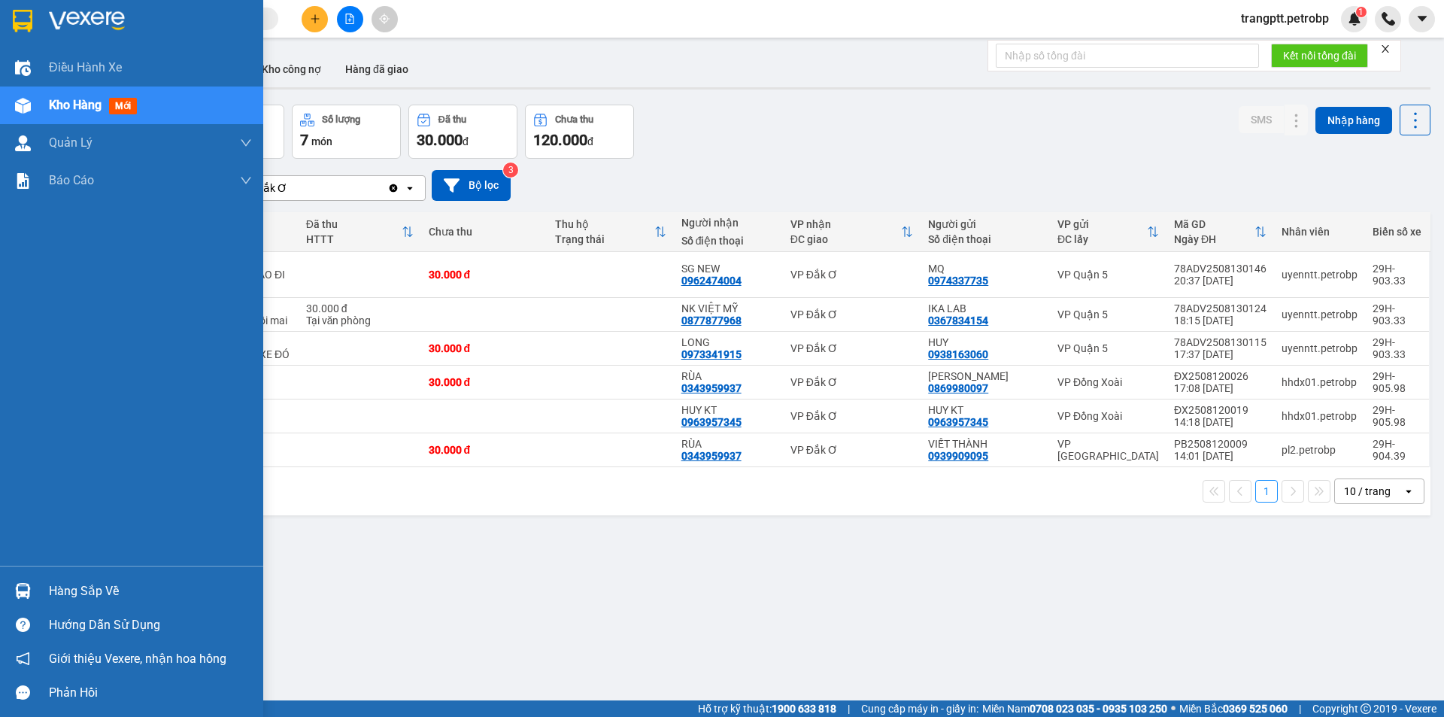
click at [112, 590] on div "Hàng sắp về" at bounding box center [150, 591] width 203 height 23
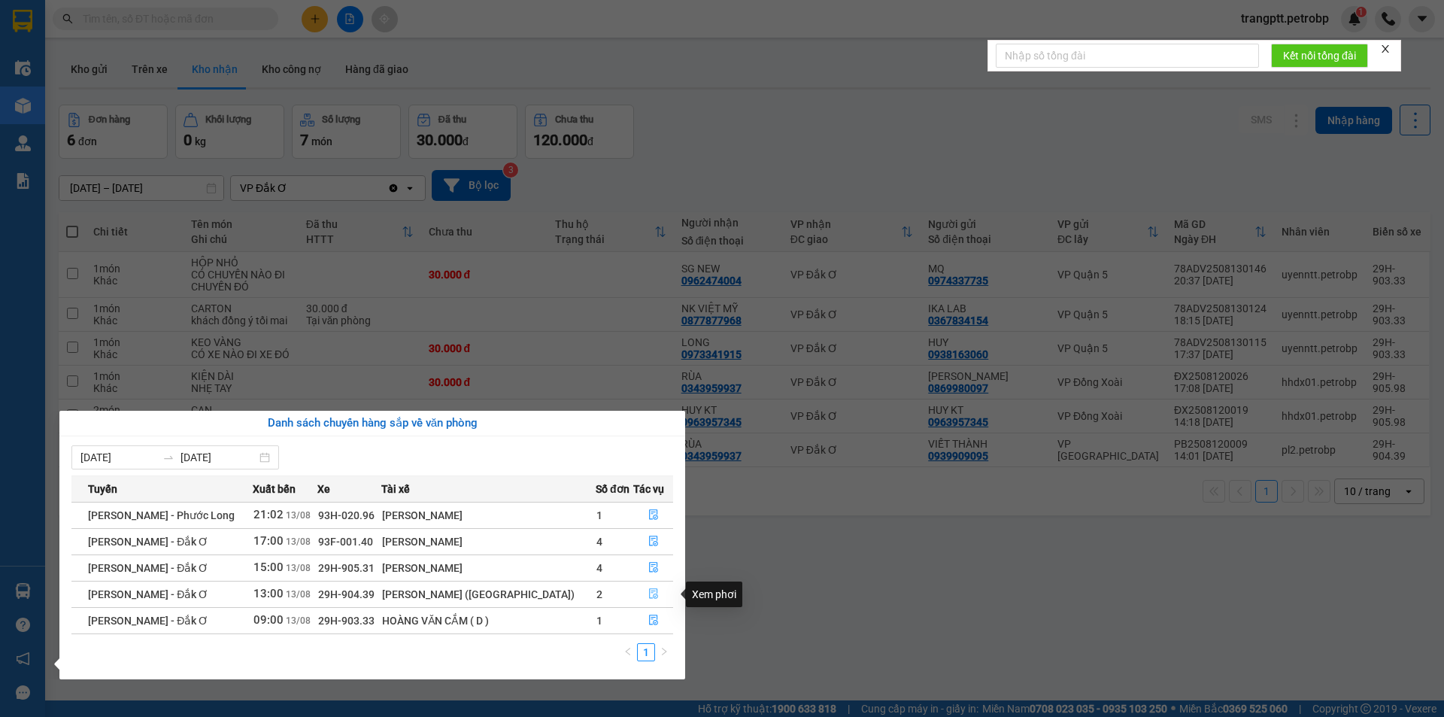
click at [649, 593] on icon "file-done" at bounding box center [653, 594] width 9 height 11
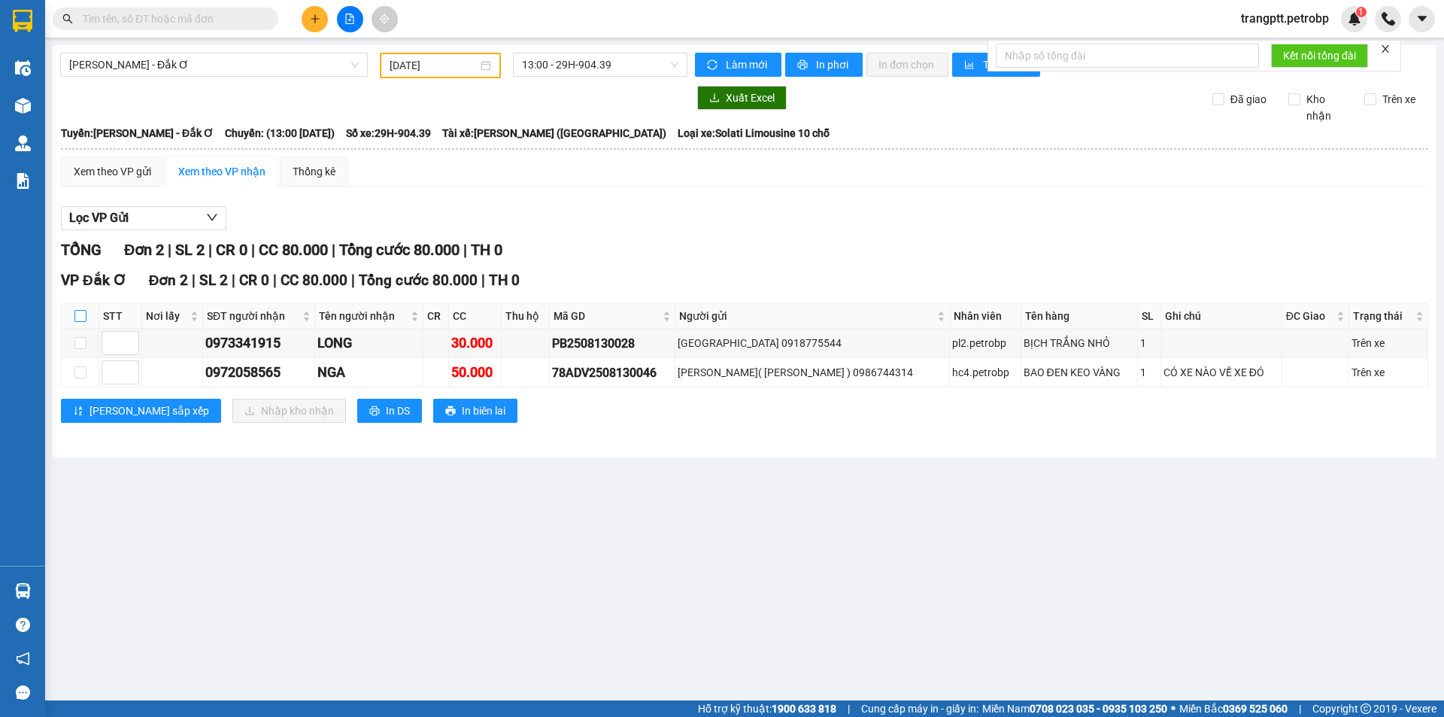
click at [82, 317] on input "checkbox" at bounding box center [80, 316] width 12 height 12
checkbox input "true"
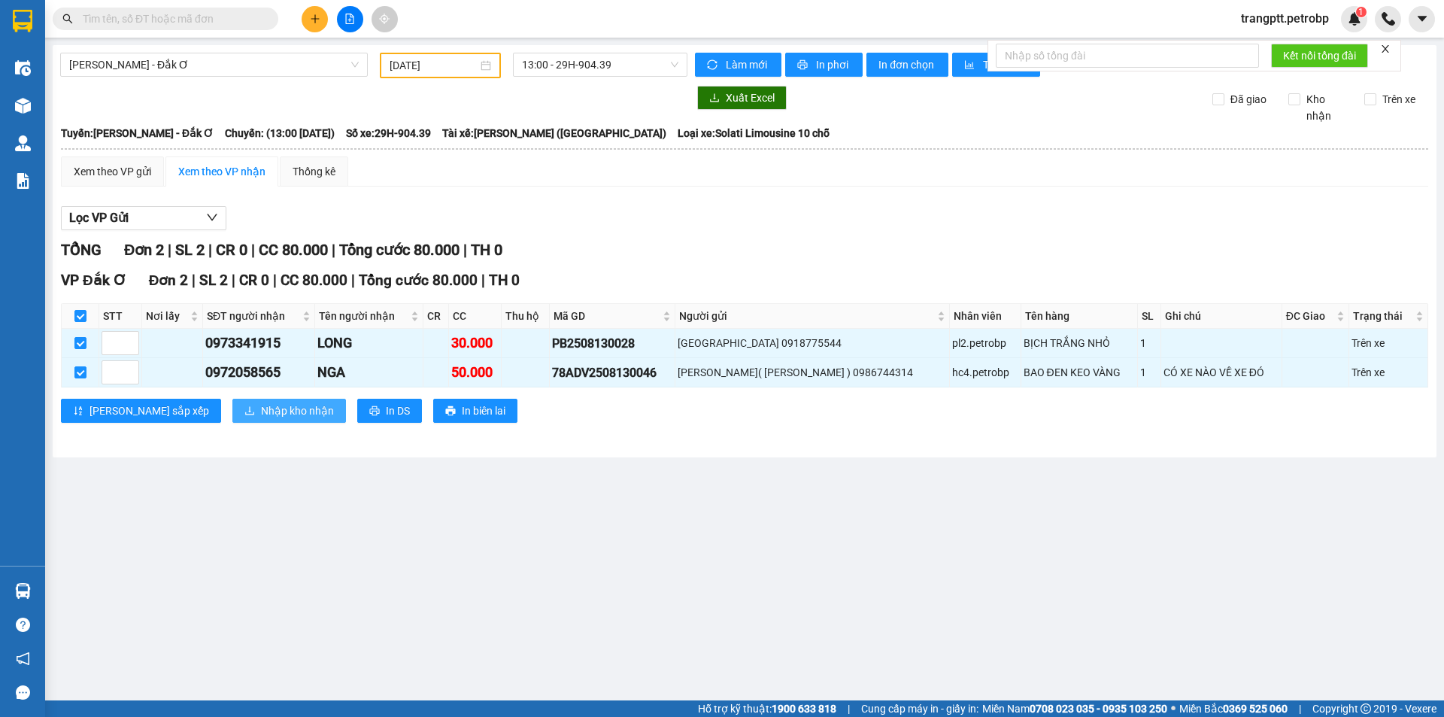
click at [261, 409] on span "Nhập kho nhận" at bounding box center [297, 410] width 73 height 17
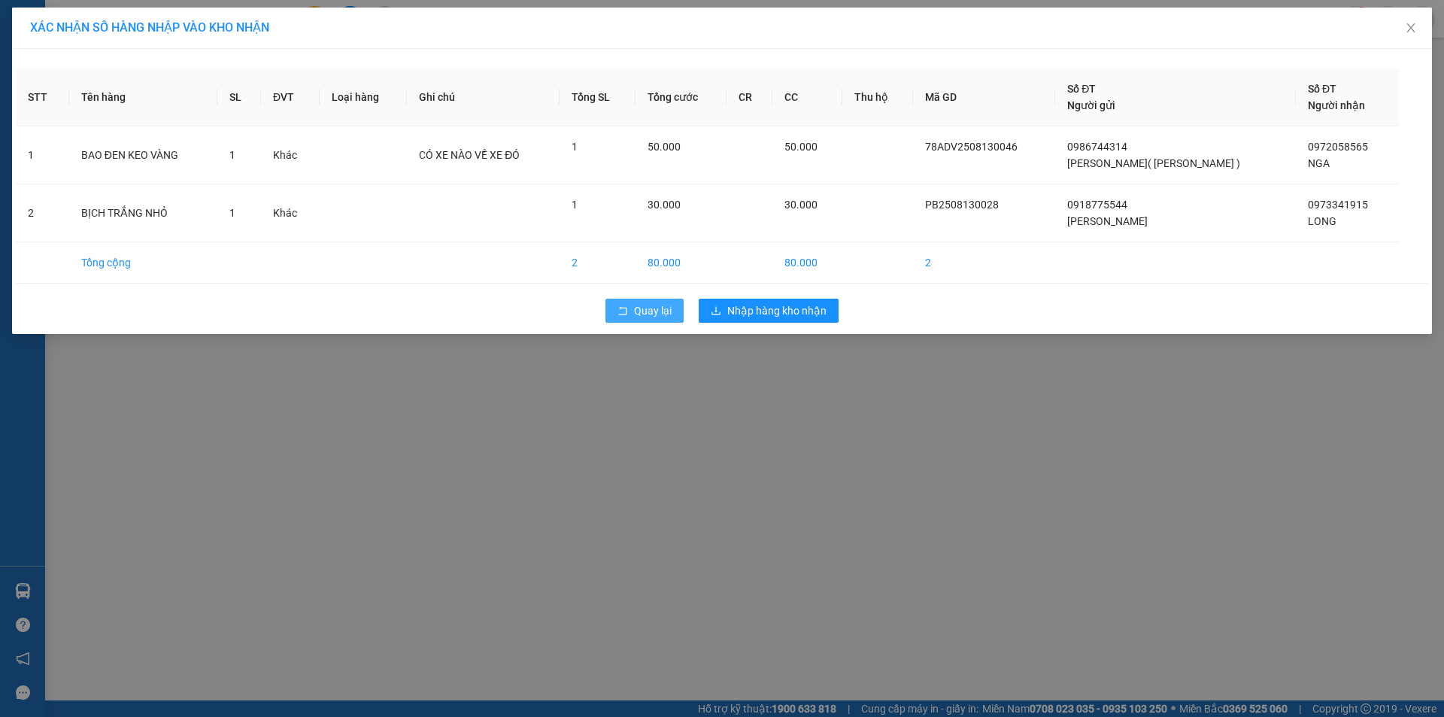
click at [639, 309] on span "Quay lại" at bounding box center [653, 310] width 38 height 17
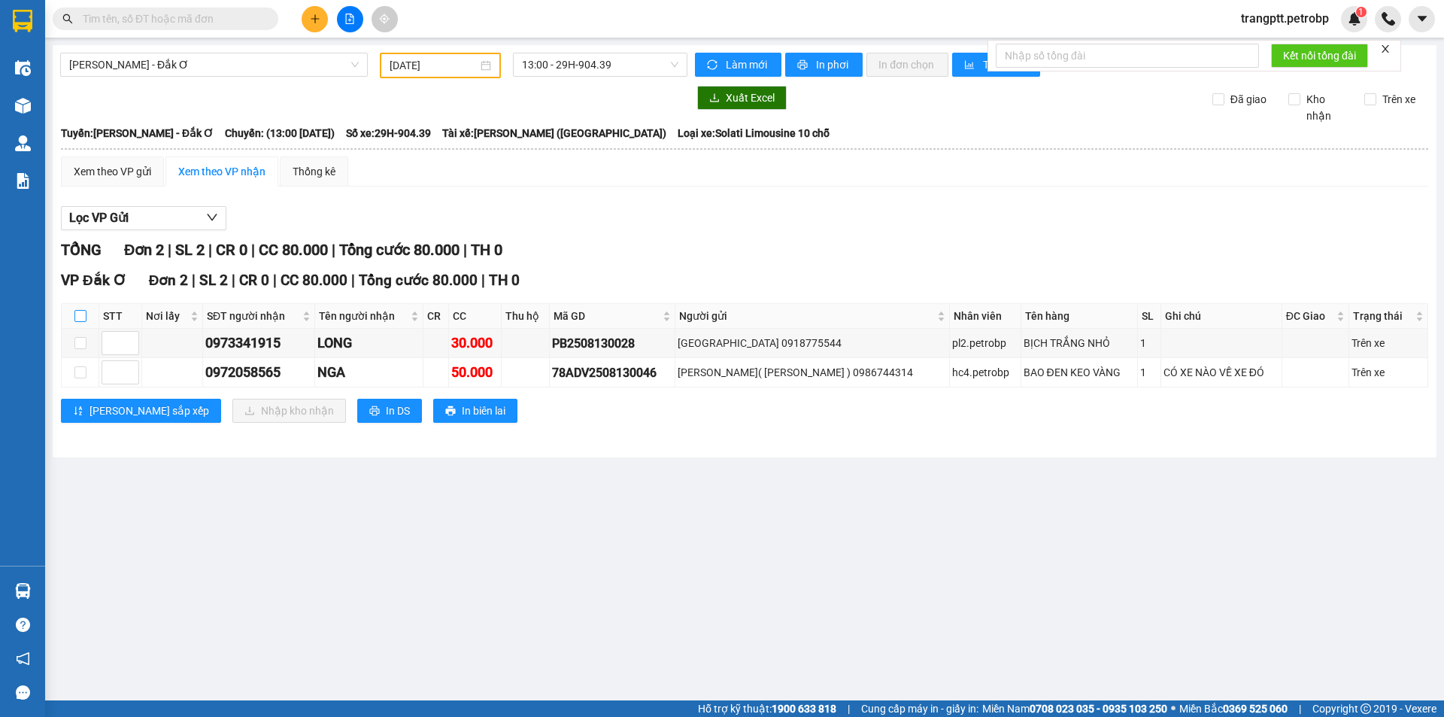
click at [79, 311] on input "checkbox" at bounding box center [80, 316] width 12 height 12
checkbox input "true"
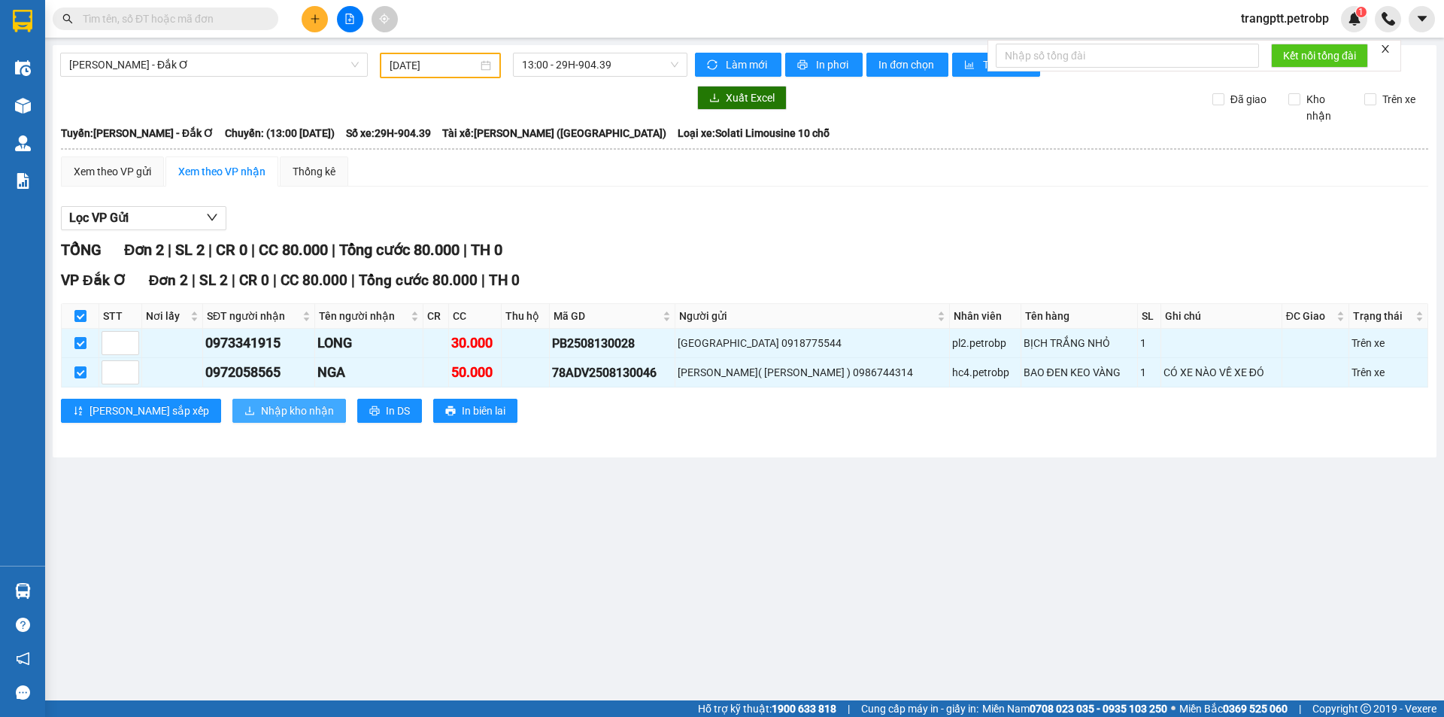
click at [261, 413] on span "Nhập kho nhận" at bounding box center [297, 410] width 73 height 17
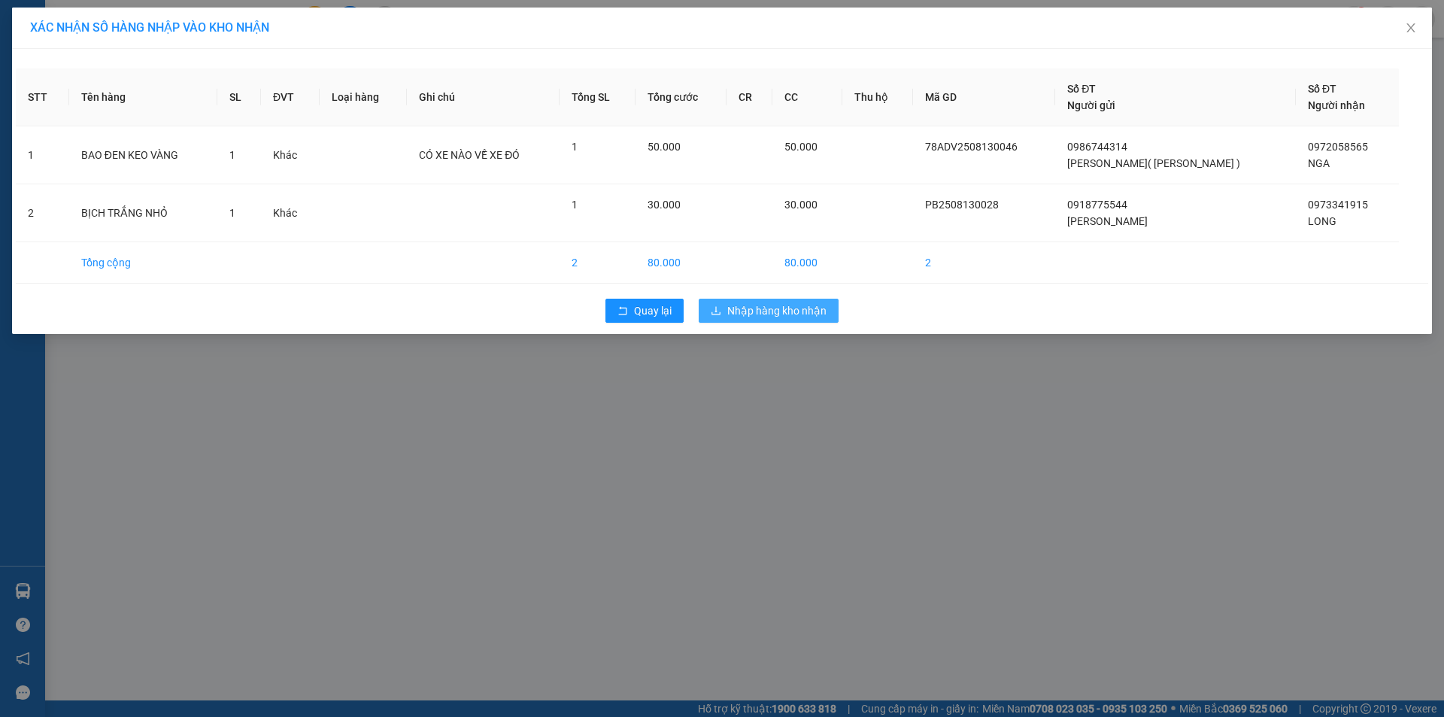
click at [796, 309] on span "Nhập hàng kho nhận" at bounding box center [776, 310] width 99 height 17
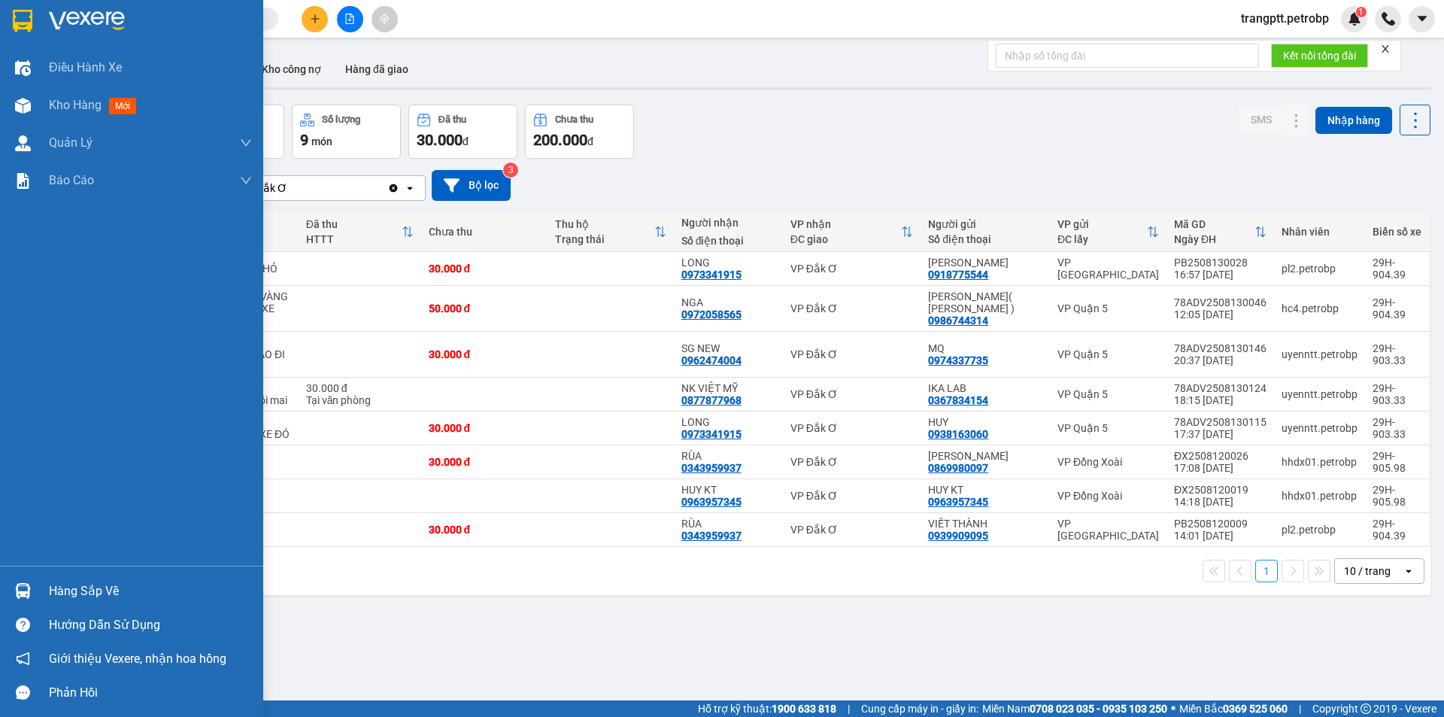
click at [65, 590] on div "Hàng sắp về" at bounding box center [150, 591] width 203 height 23
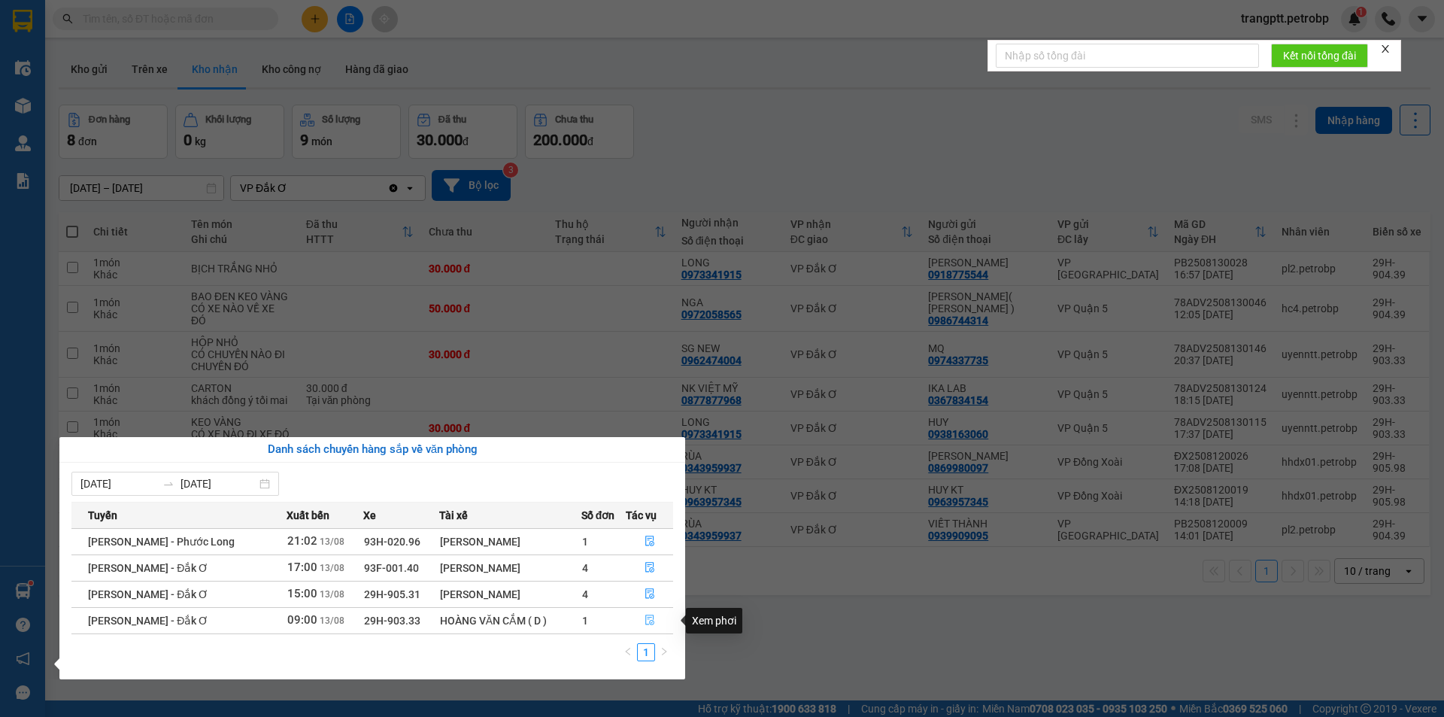
click at [651, 620] on icon "file-done" at bounding box center [649, 620] width 9 height 11
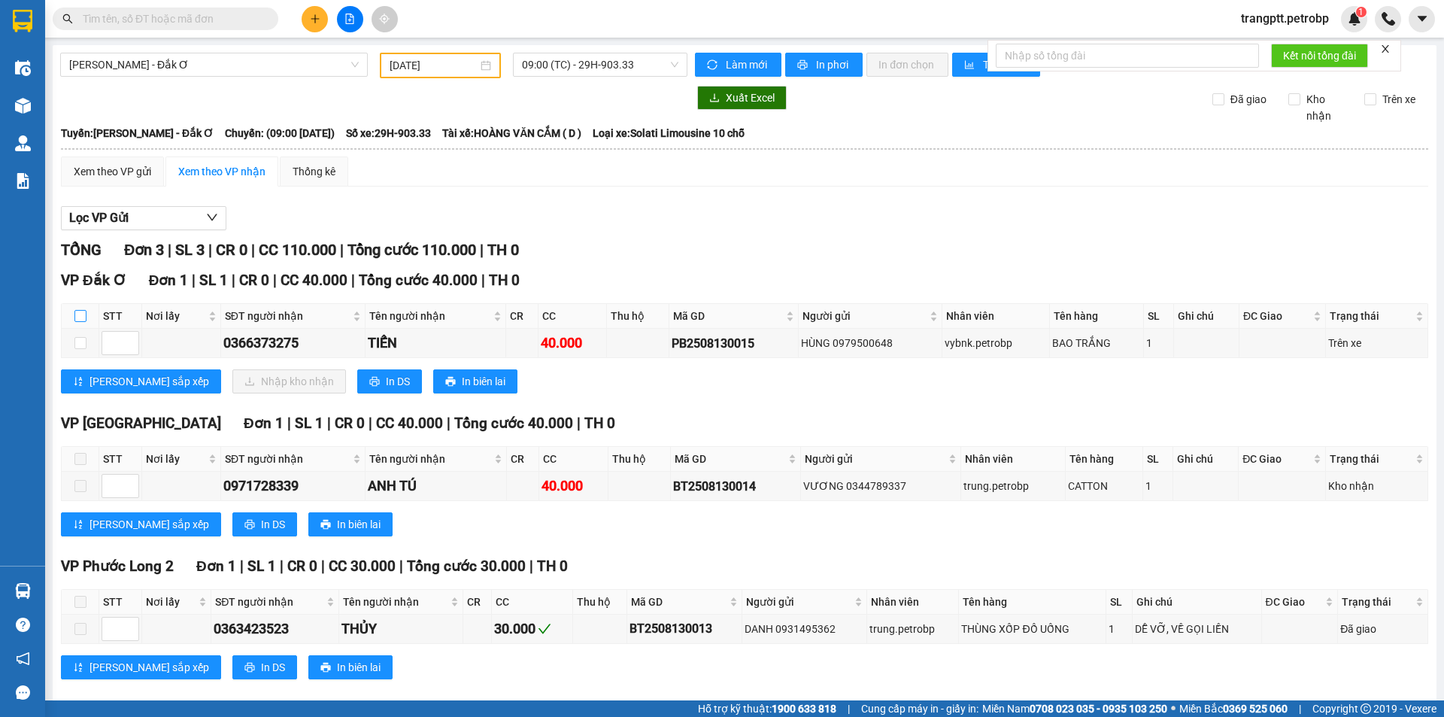
click at [81, 313] on input "checkbox" at bounding box center [80, 316] width 12 height 12
checkbox input "true"
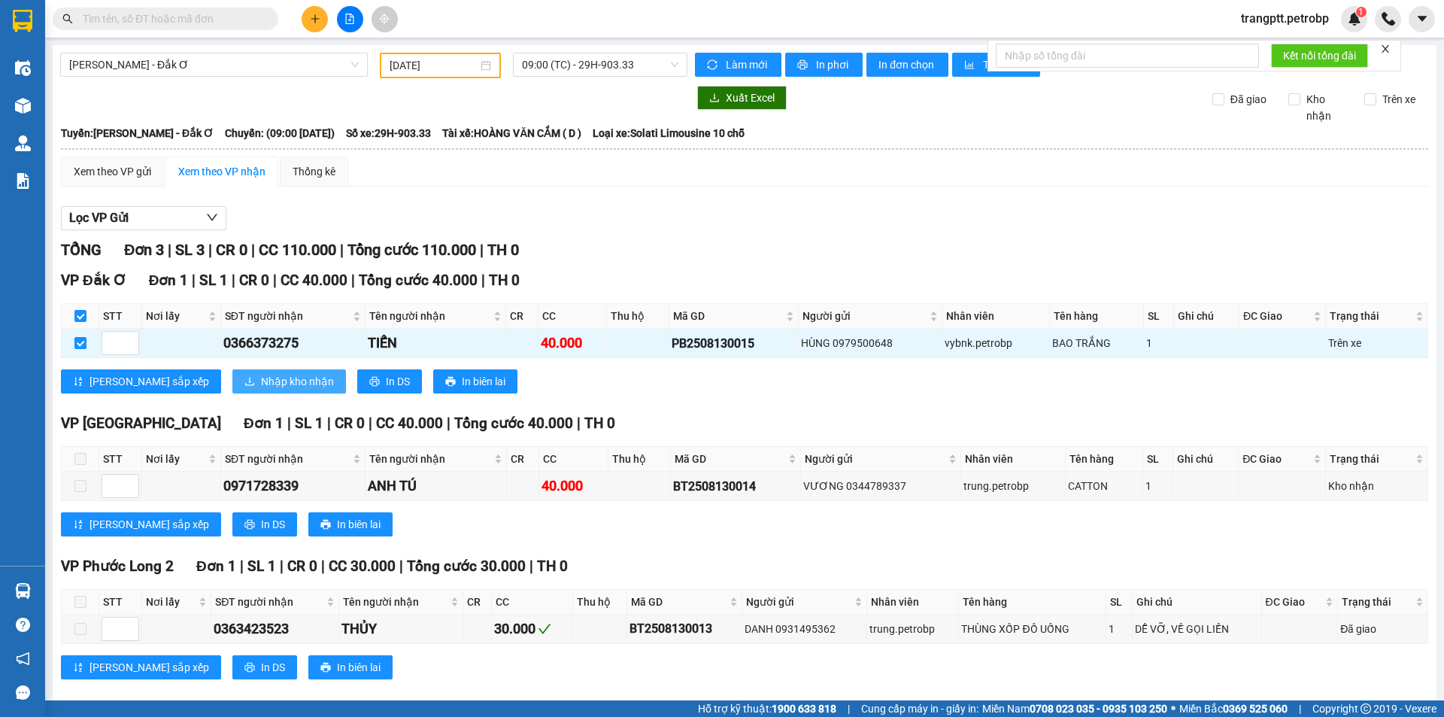
click at [261, 377] on span "Nhập kho nhận" at bounding box center [297, 381] width 73 height 17
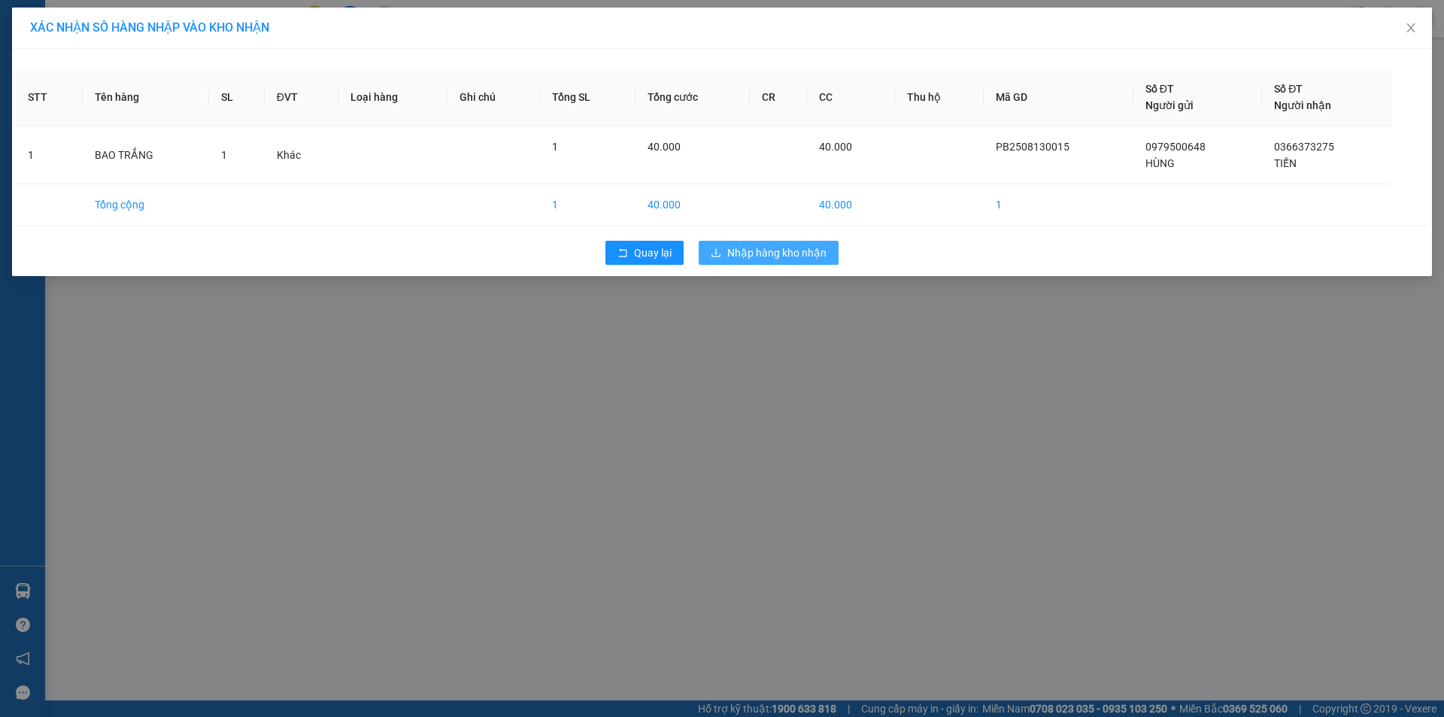
click at [774, 246] on span "Nhập hàng kho nhận" at bounding box center [776, 252] width 99 height 17
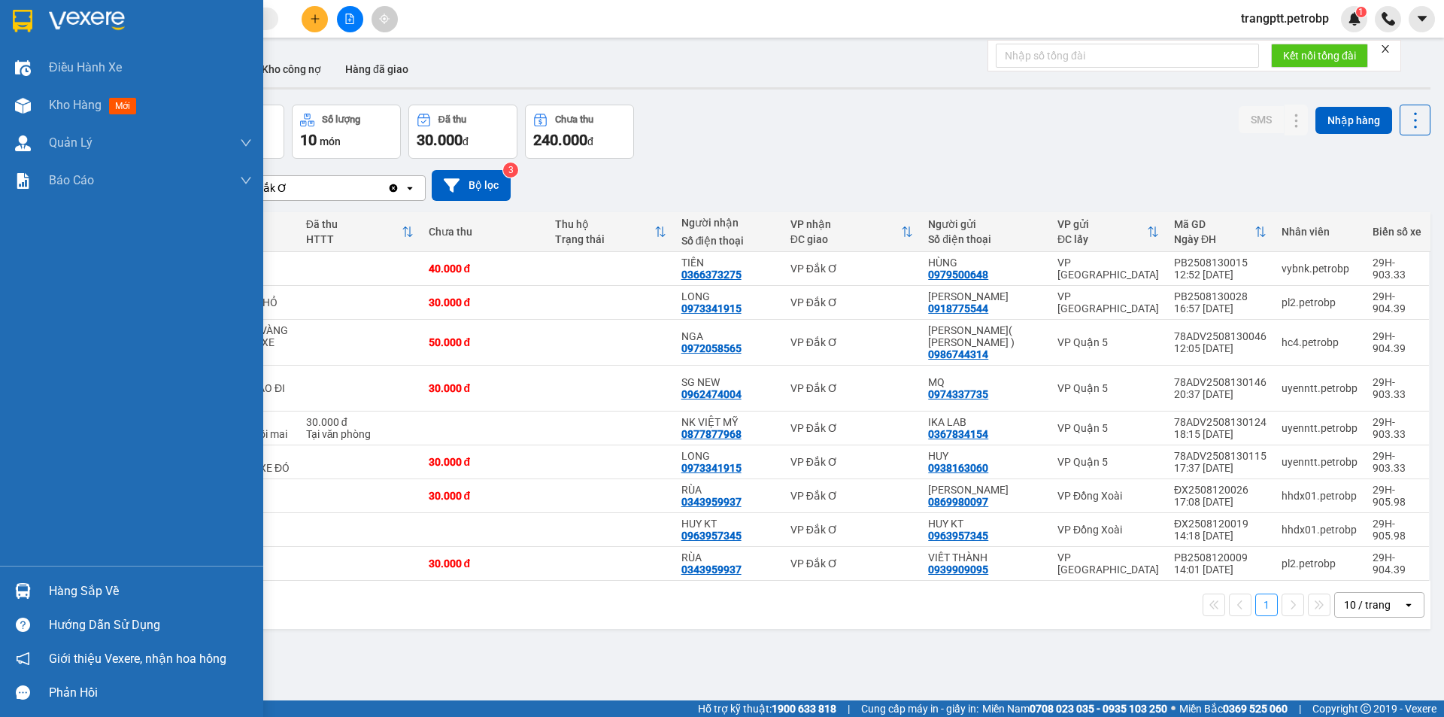
click at [70, 592] on div "Hàng sắp về" at bounding box center [150, 591] width 203 height 23
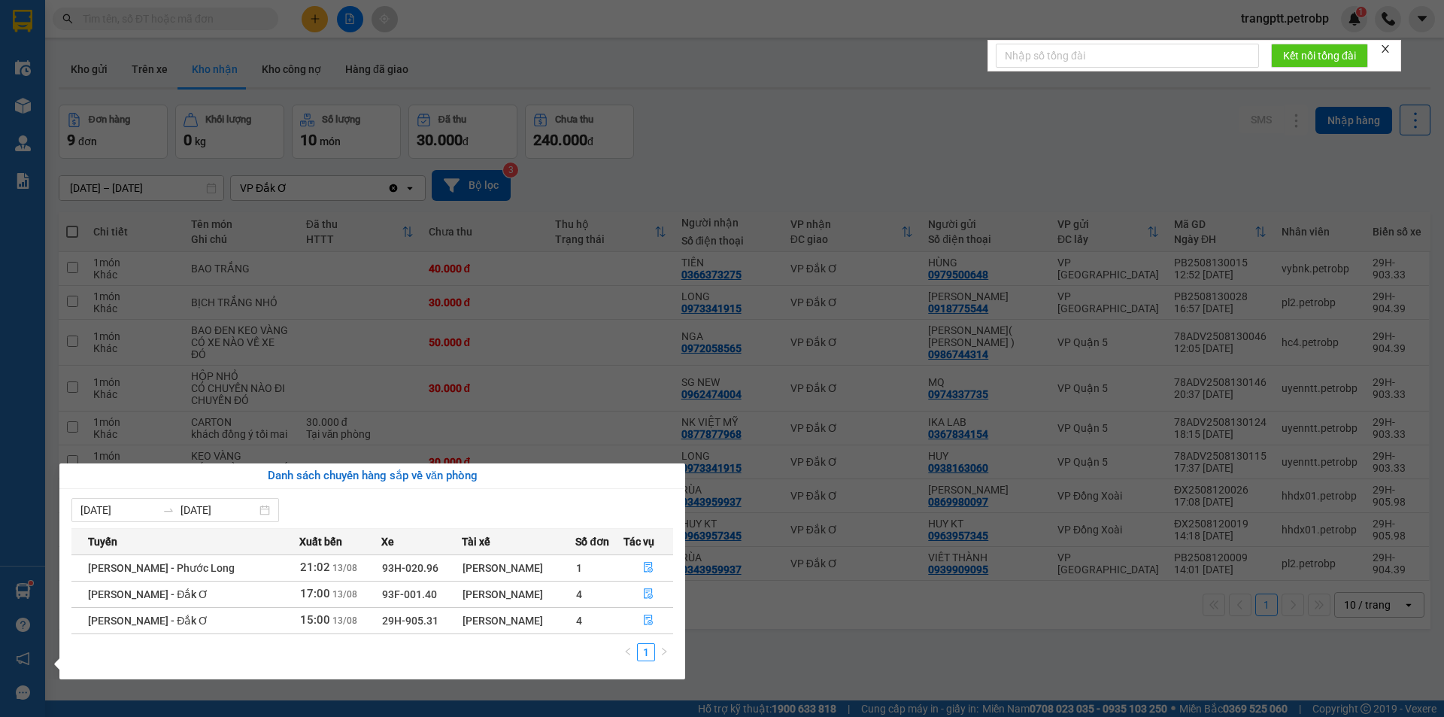
click at [761, 654] on section "Kết quả tìm kiếm ( 0 ) Bộ lọc No Data trangptt.petrobp 1 Điều hành xe Kho hàng …" at bounding box center [722, 358] width 1444 height 717
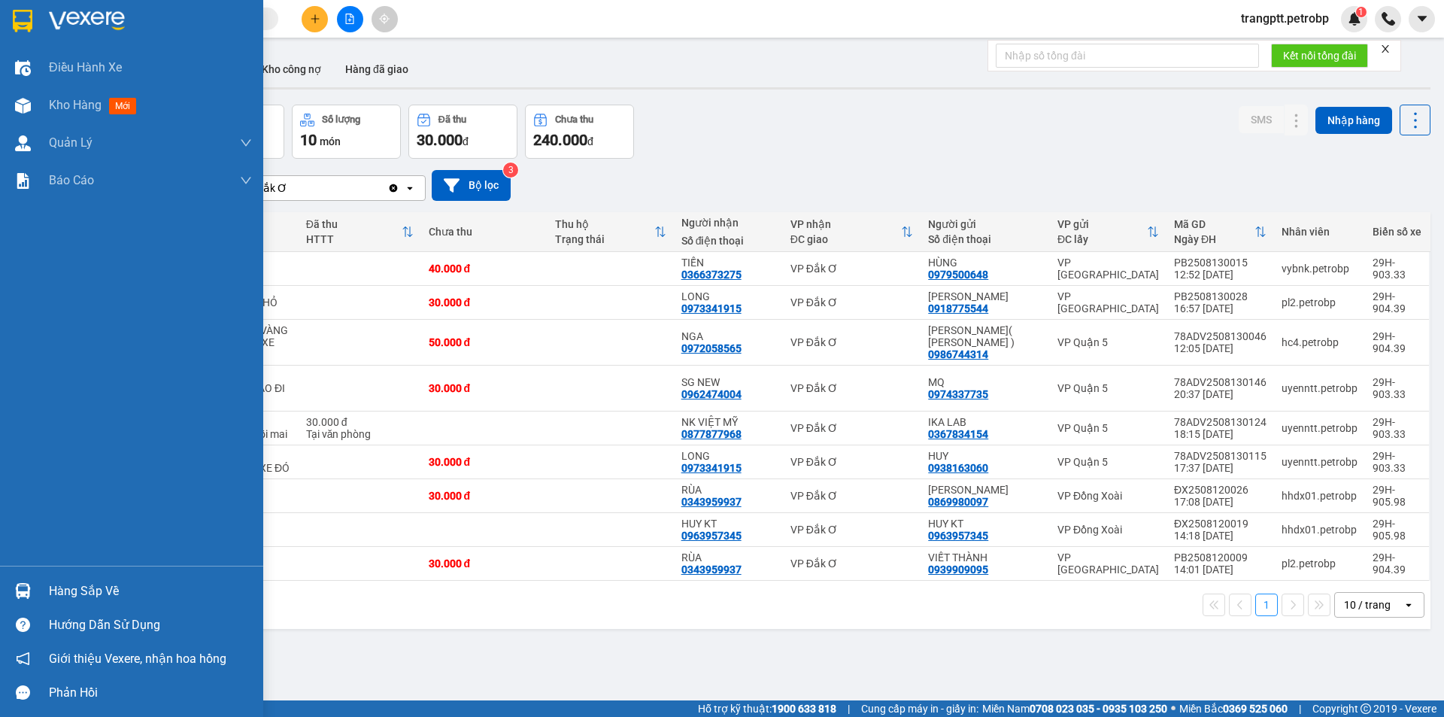
drag, startPoint x: 102, startPoint y: 588, endPoint x: 424, endPoint y: 605, distance: 322.3
click at [120, 587] on div "Hàng sắp về" at bounding box center [150, 591] width 203 height 23
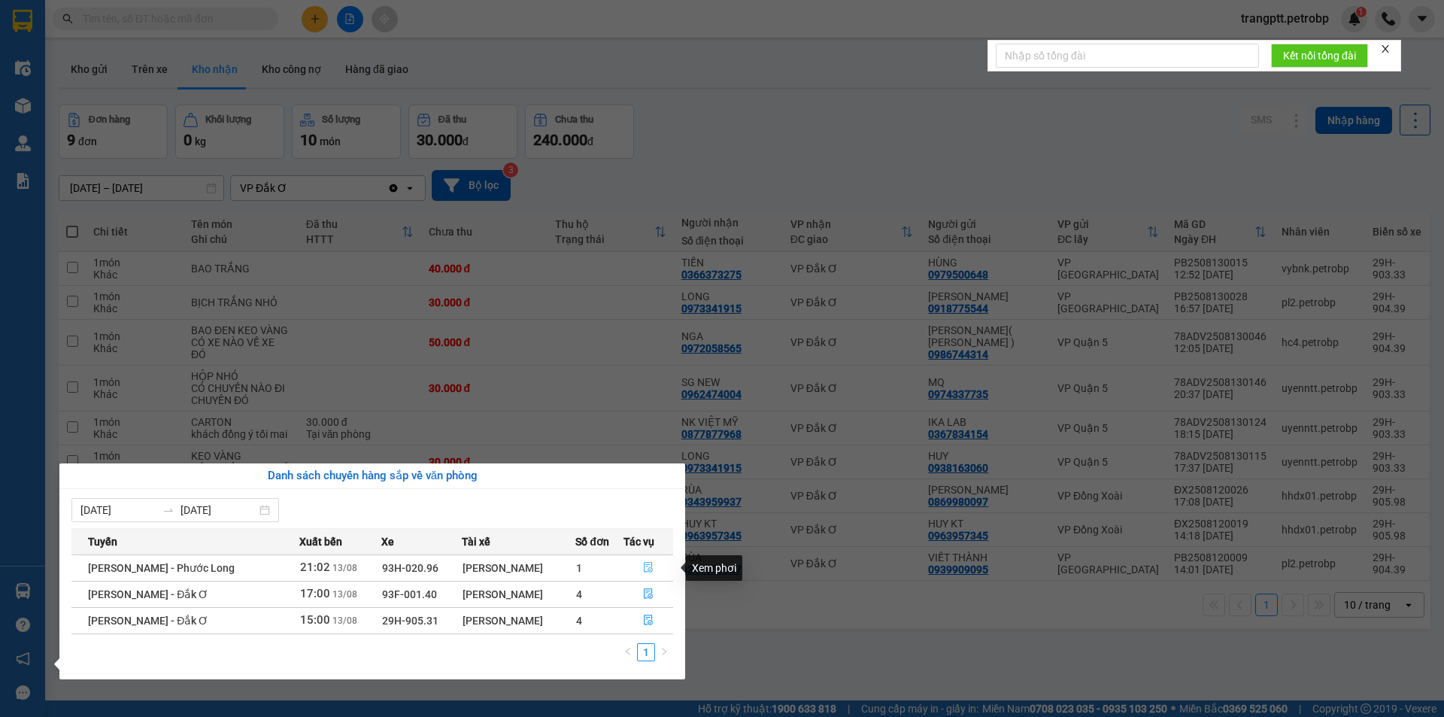
click at [652, 566] on icon "file-done" at bounding box center [648, 567] width 11 height 11
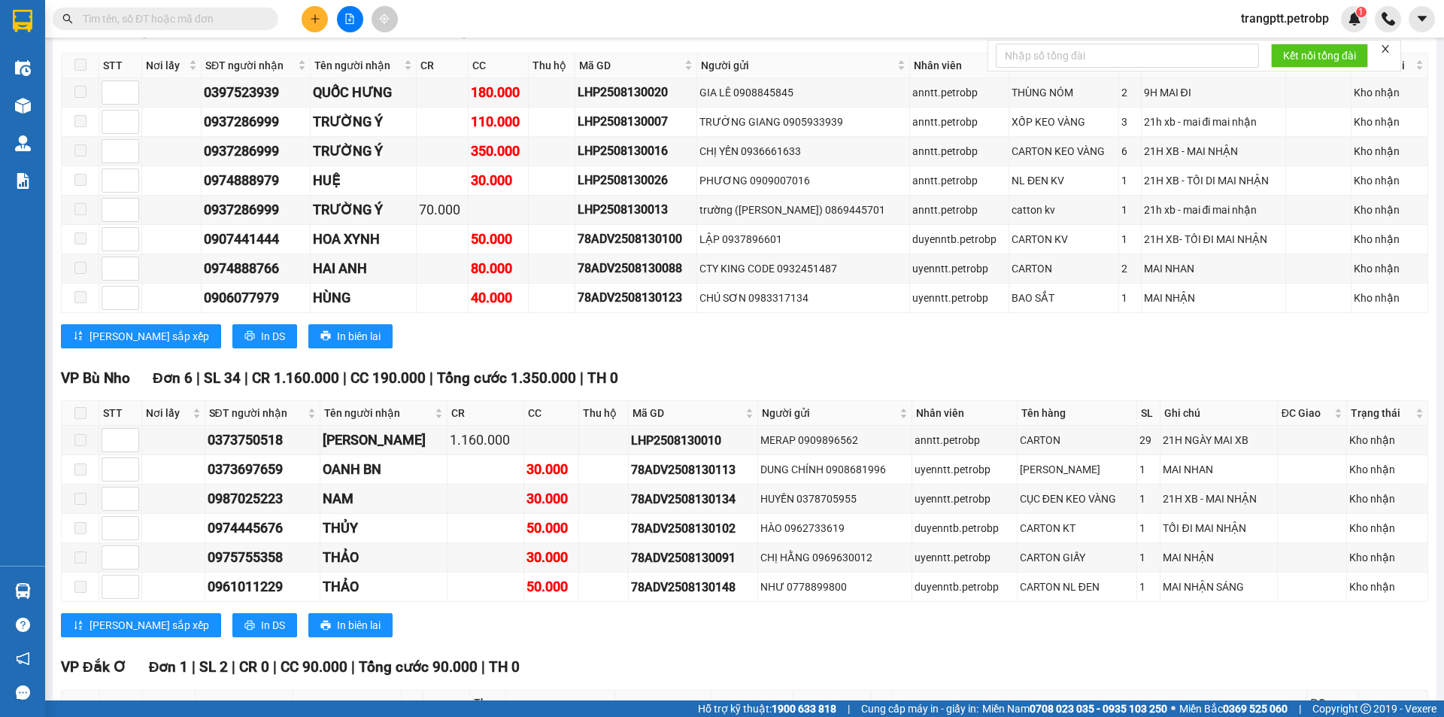
scroll to position [2773, 0]
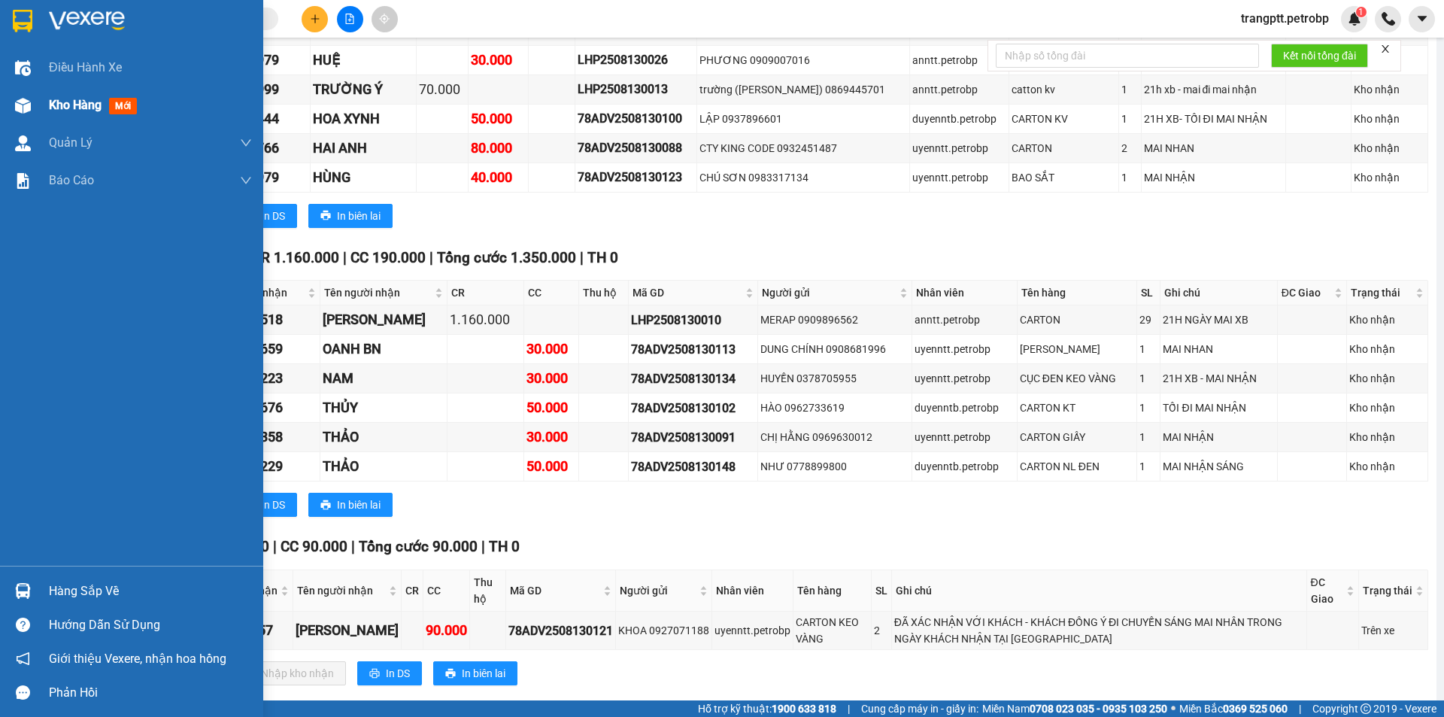
click at [63, 102] on span "Kho hàng" at bounding box center [75, 105] width 53 height 14
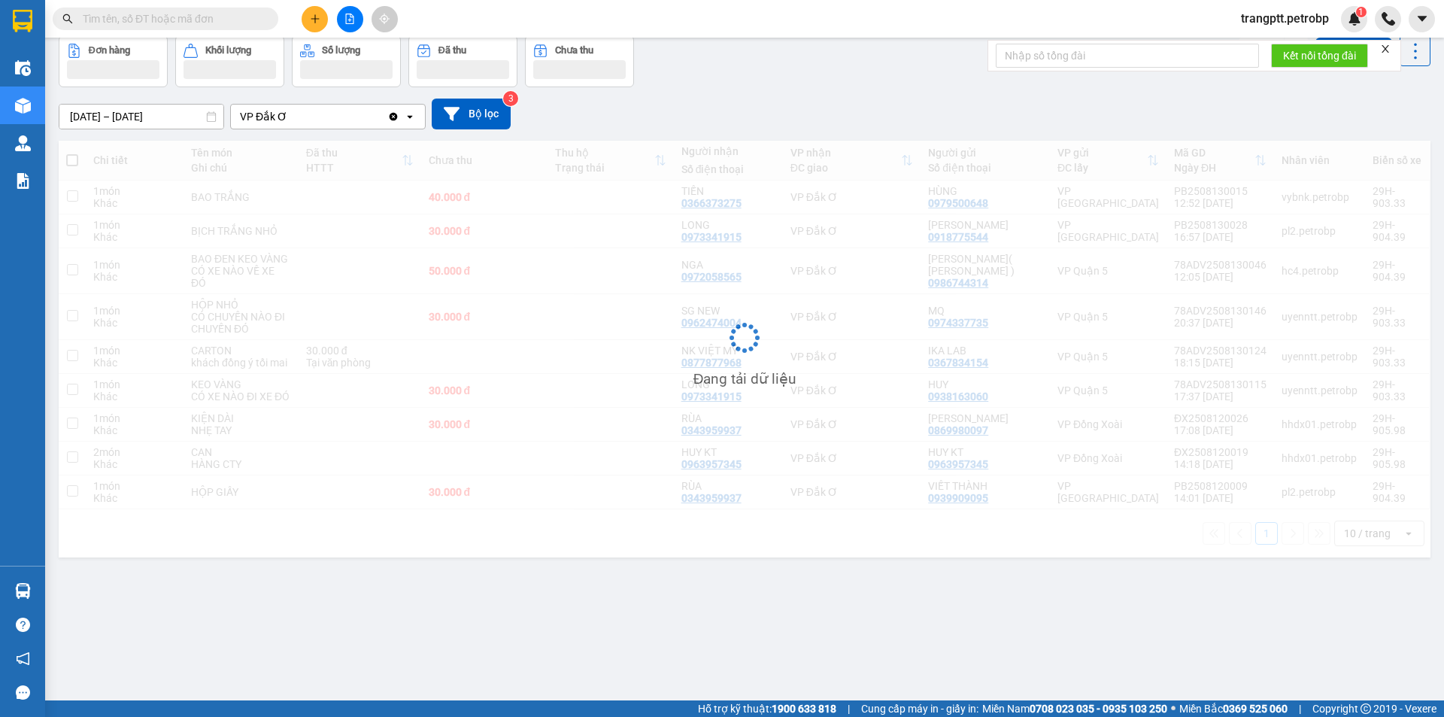
scroll to position [69, 0]
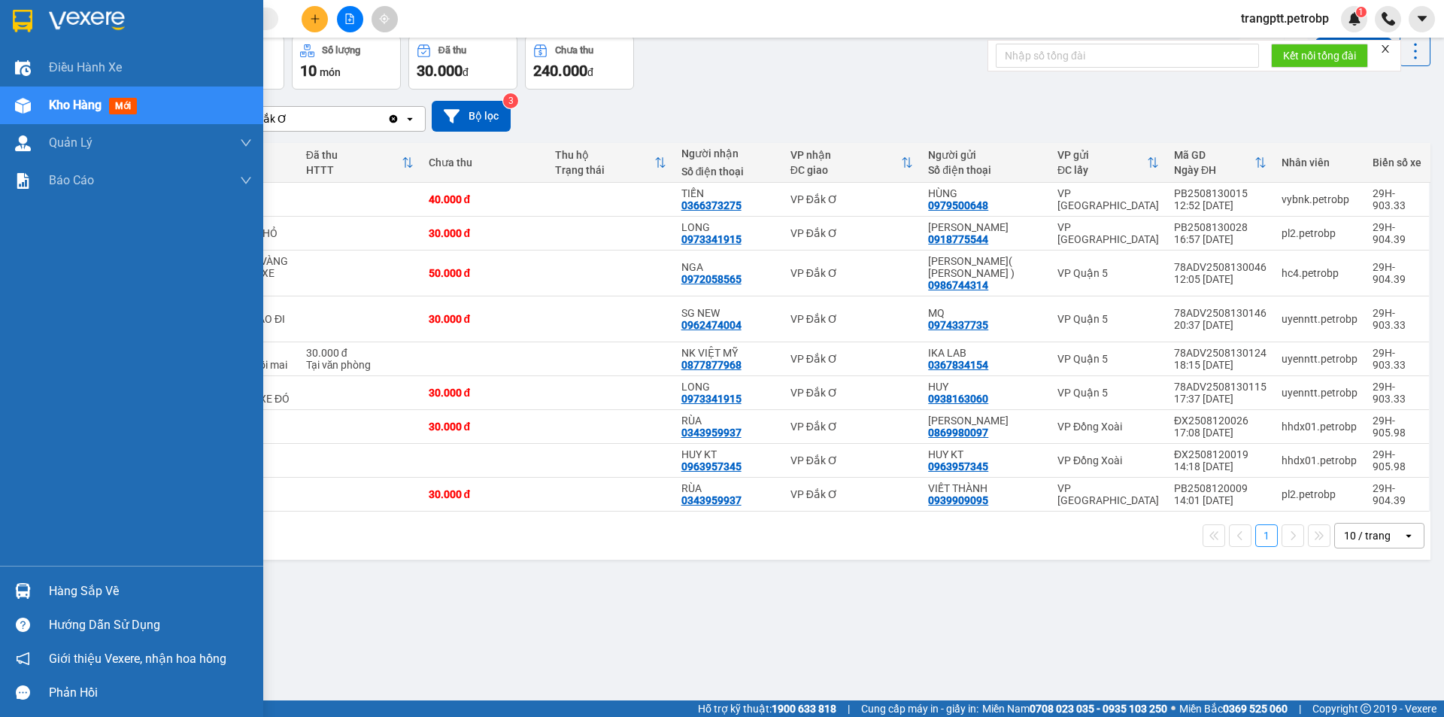
drag, startPoint x: 79, startPoint y: 589, endPoint x: 191, endPoint y: 607, distance: 113.5
click at [82, 589] on div "Hàng sắp về" at bounding box center [150, 591] width 203 height 23
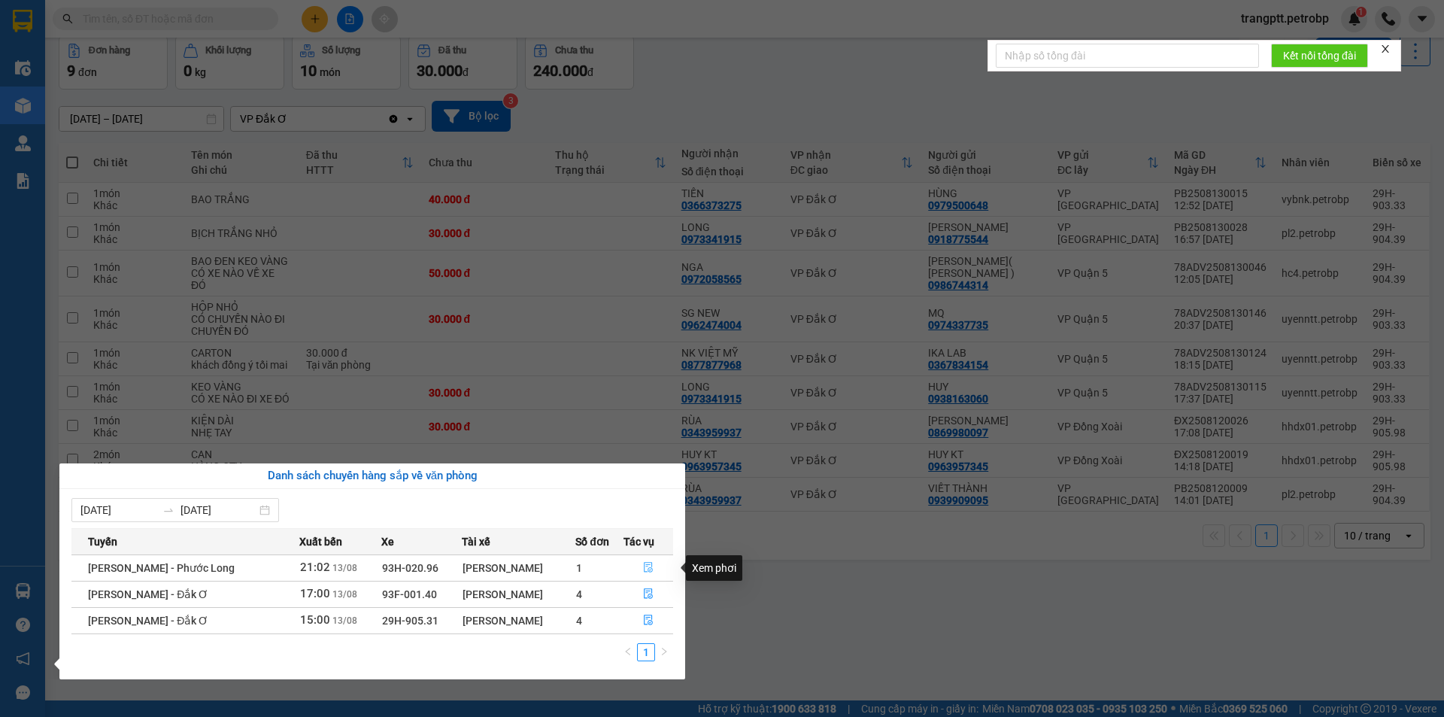
click at [647, 570] on icon "file-done" at bounding box center [648, 567] width 11 height 11
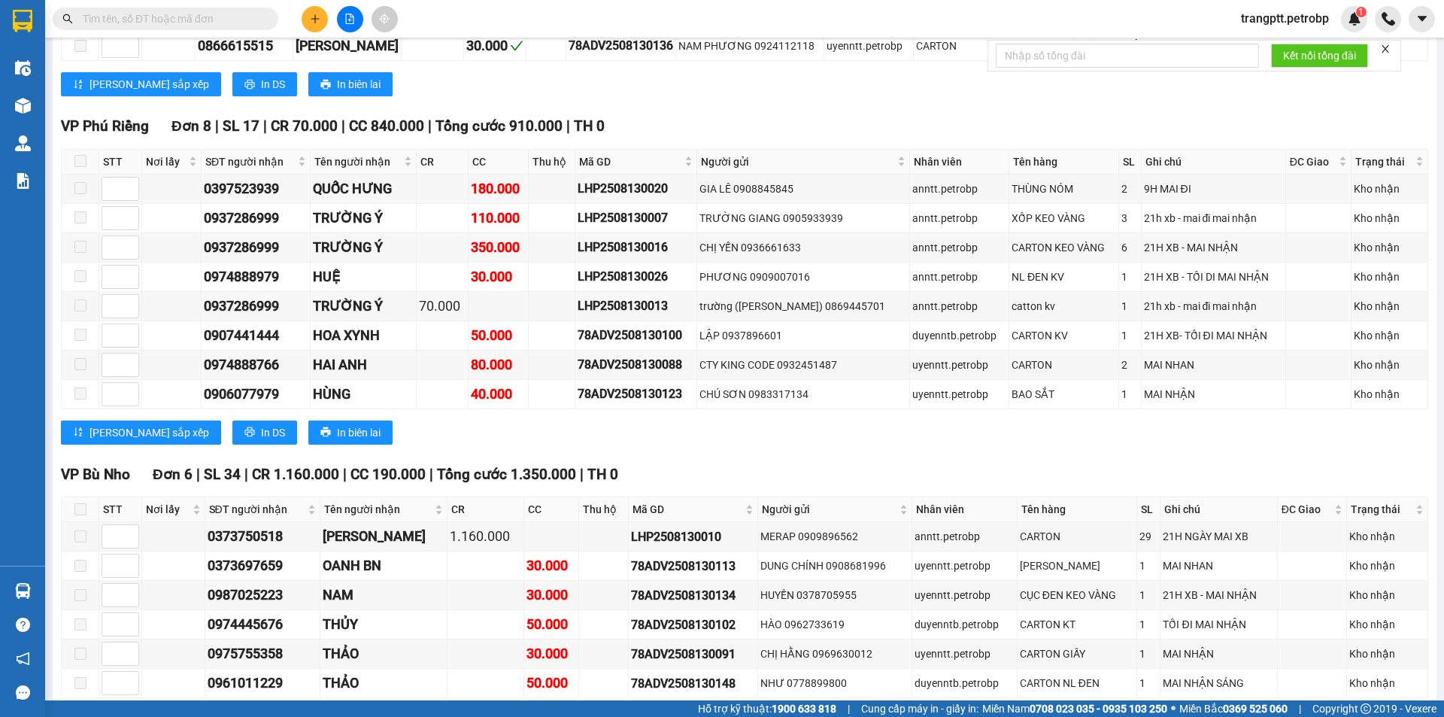
scroll to position [2773, 0]
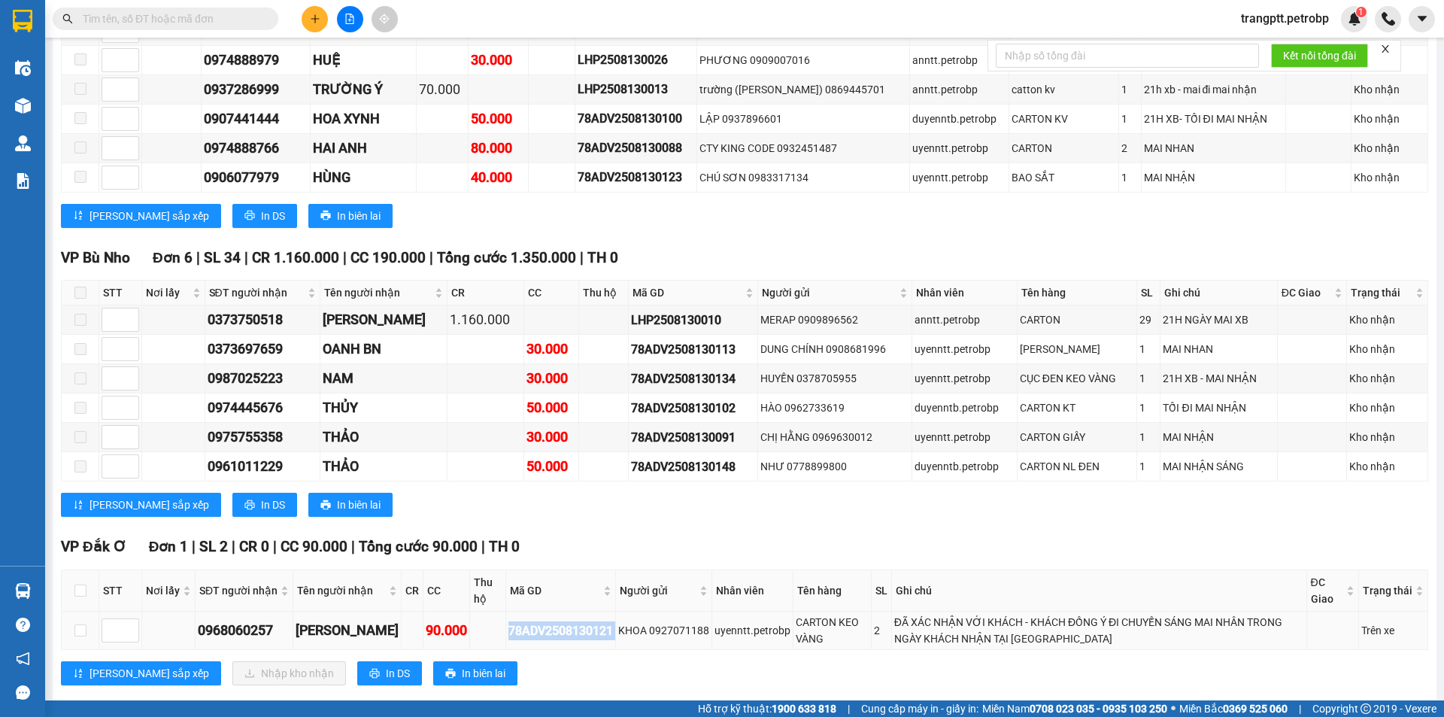
drag, startPoint x: 495, startPoint y: 602, endPoint x: 607, endPoint y: 608, distance: 112.2
click at [607, 611] on tr "0968060257 ANH THANH 90.000 78ADV2508130121 KHOA 0927071188 uyenntt.petrobp CAR…" at bounding box center [745, 630] width 1366 height 38
copy div "78ADV2508130121"
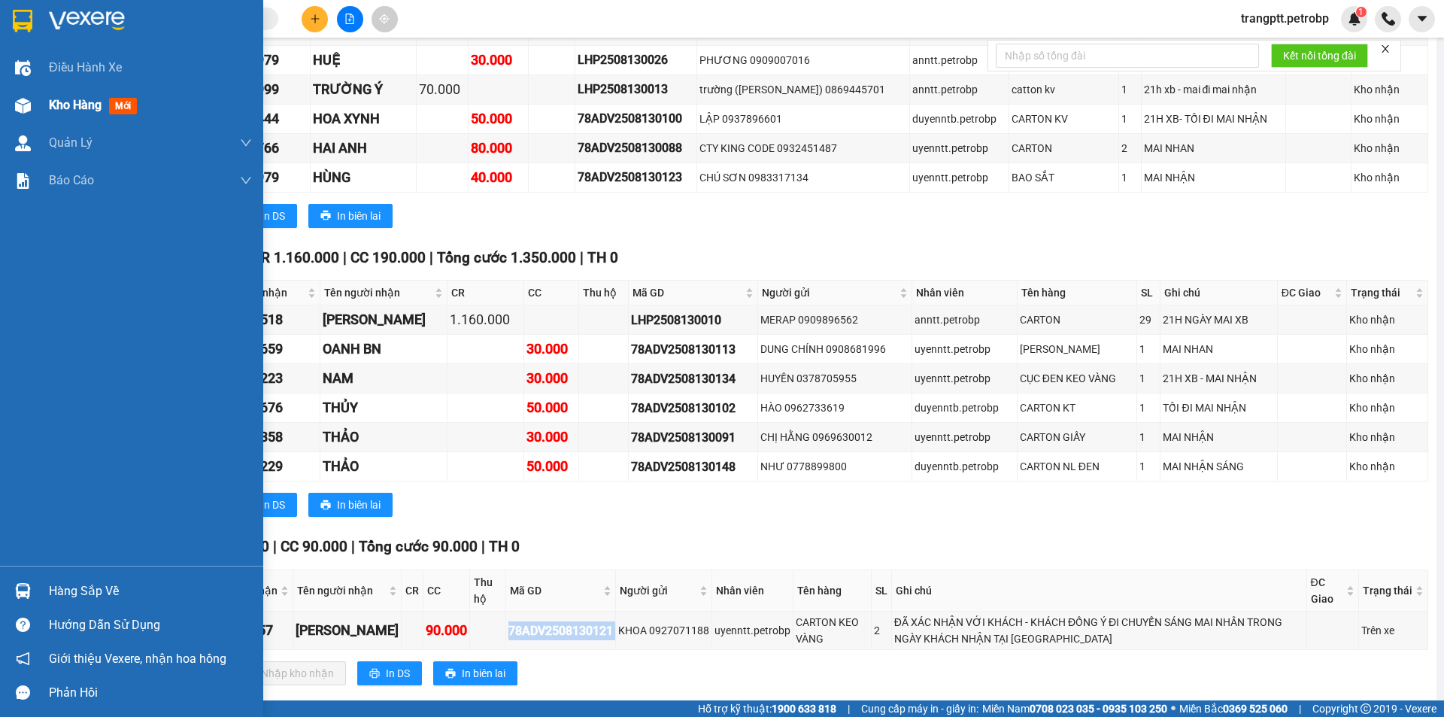
click at [79, 102] on span "Kho hàng" at bounding box center [75, 105] width 53 height 14
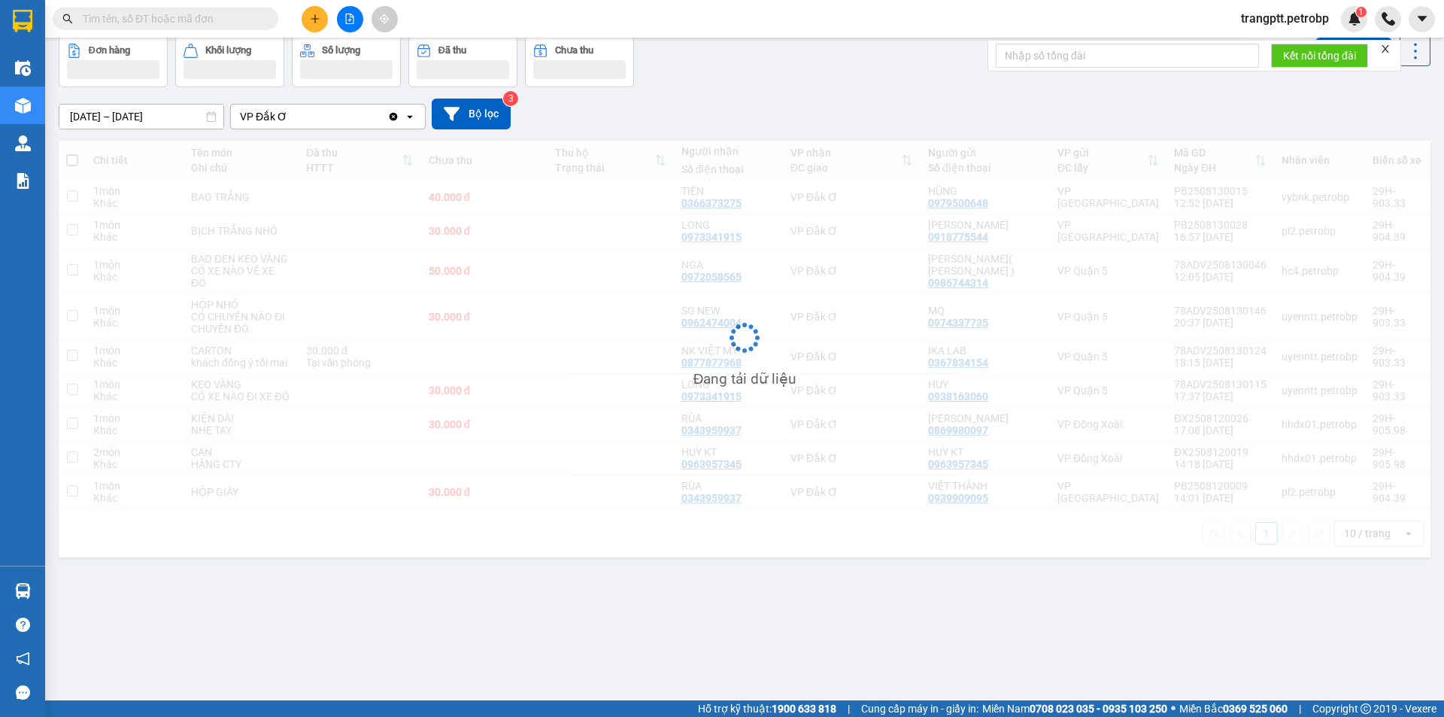
scroll to position [69, 0]
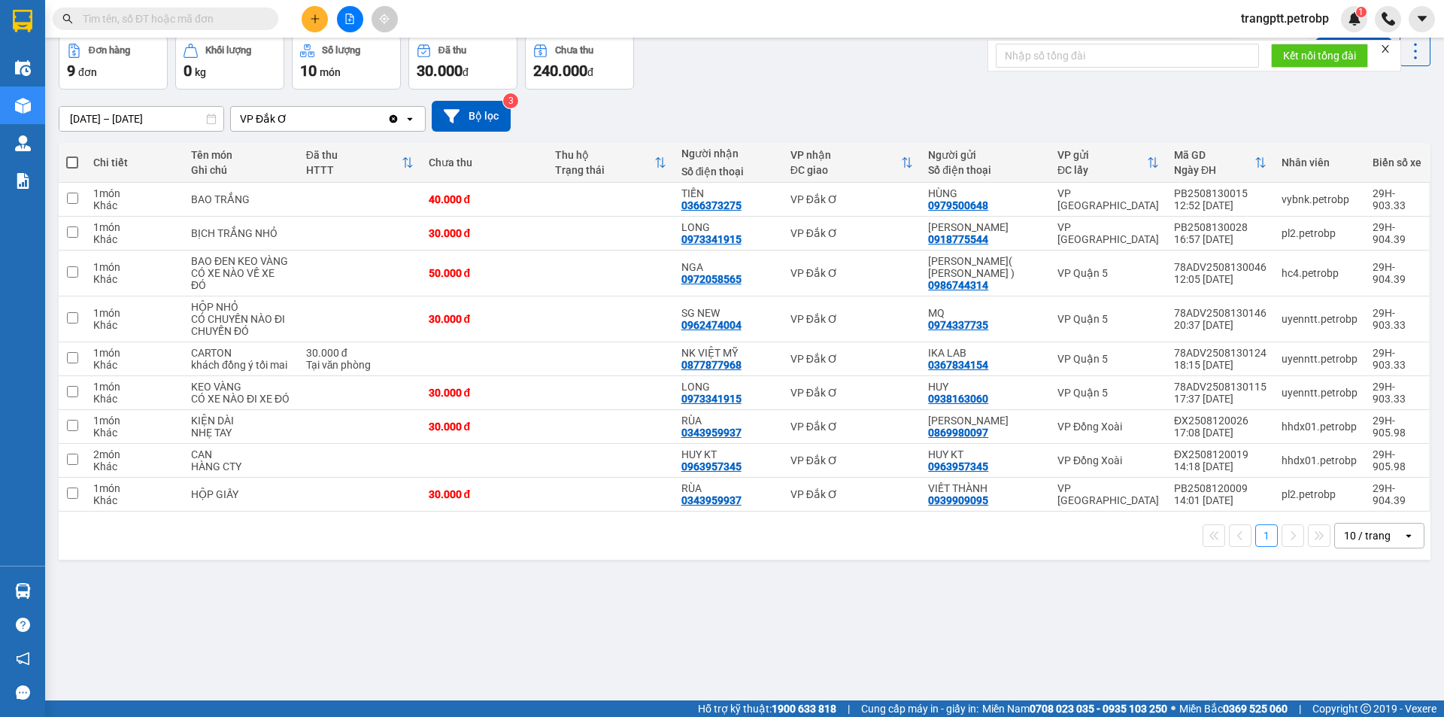
click at [169, 16] on input "text" at bounding box center [171, 19] width 177 height 17
paste input "78ADV2508130121"
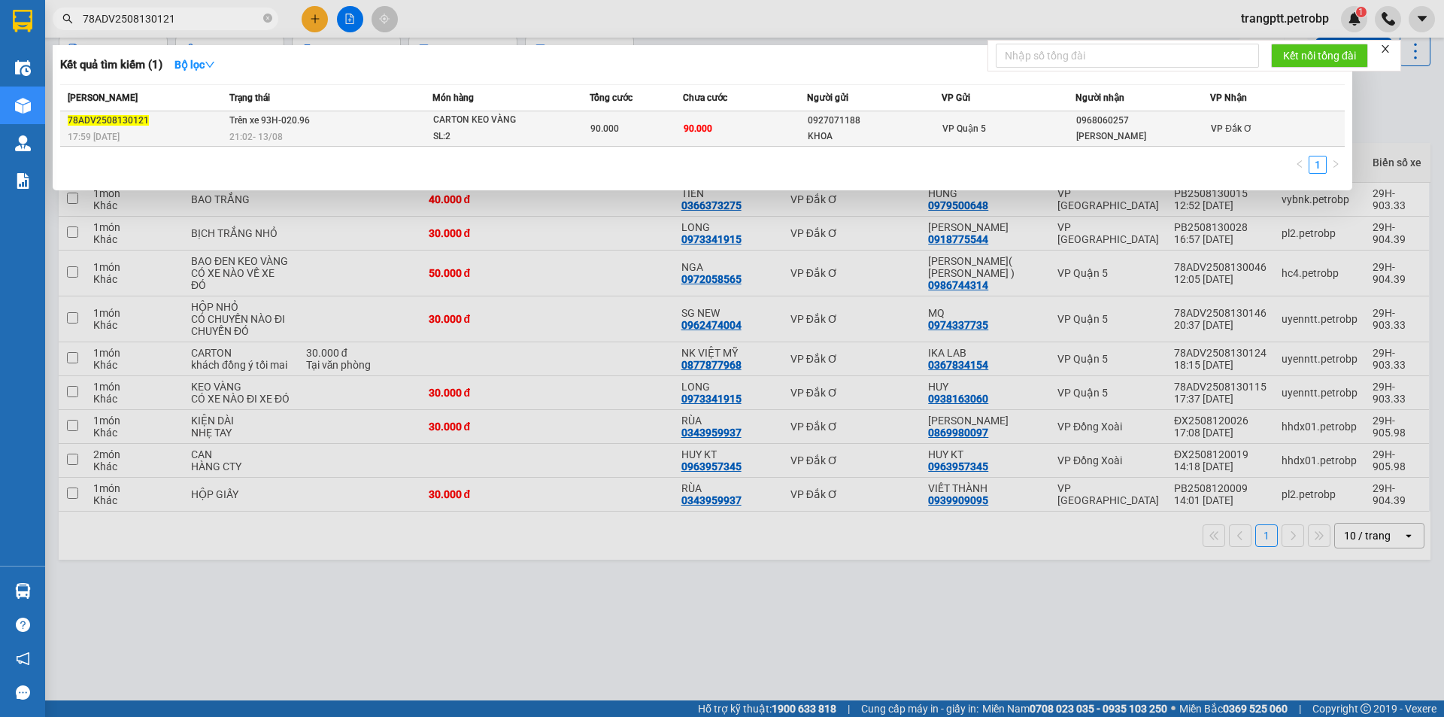
type input "78ADV2508130121"
click at [313, 114] on td "Trên xe 93H-020.96 21:02 [DATE]" at bounding box center [329, 128] width 207 height 35
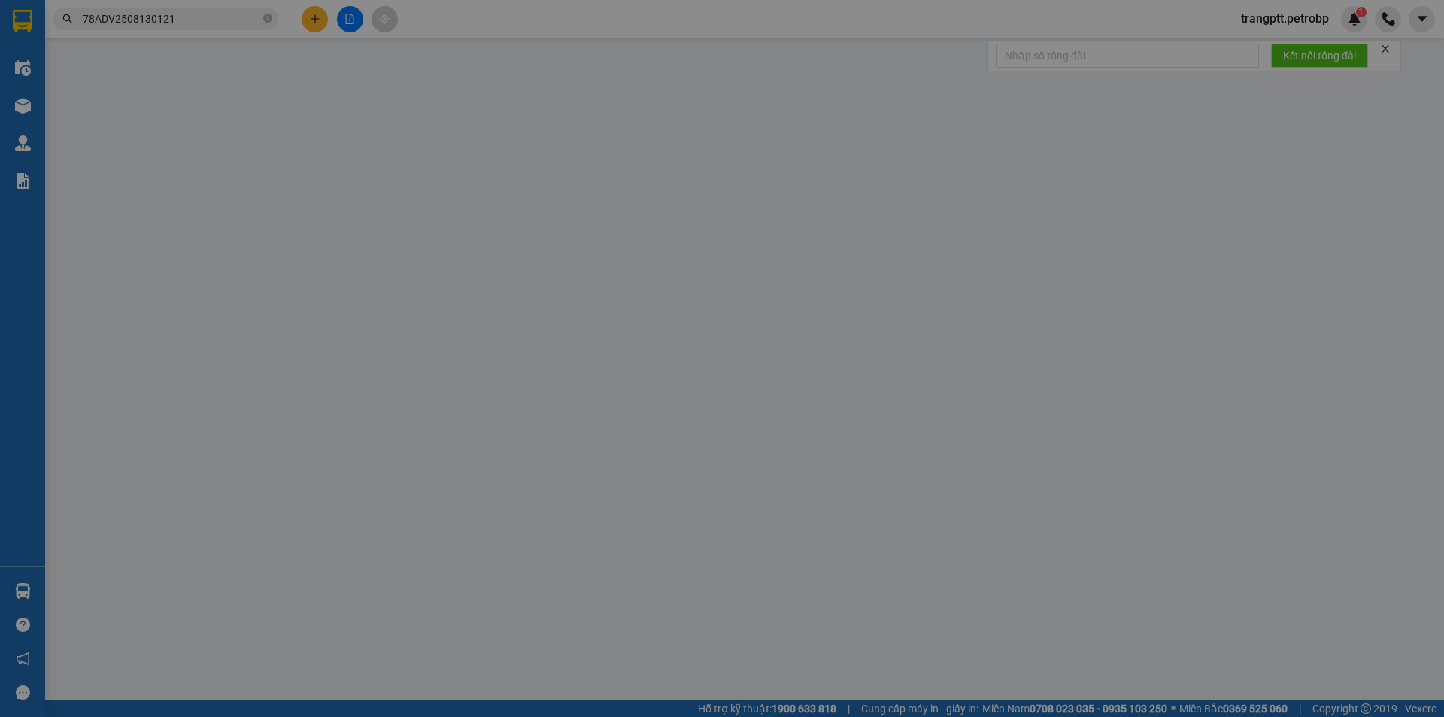
type input "0927071188"
type input "KHOA"
type input "0968060257"
type input "[PERSON_NAME]"
type input "90.000"
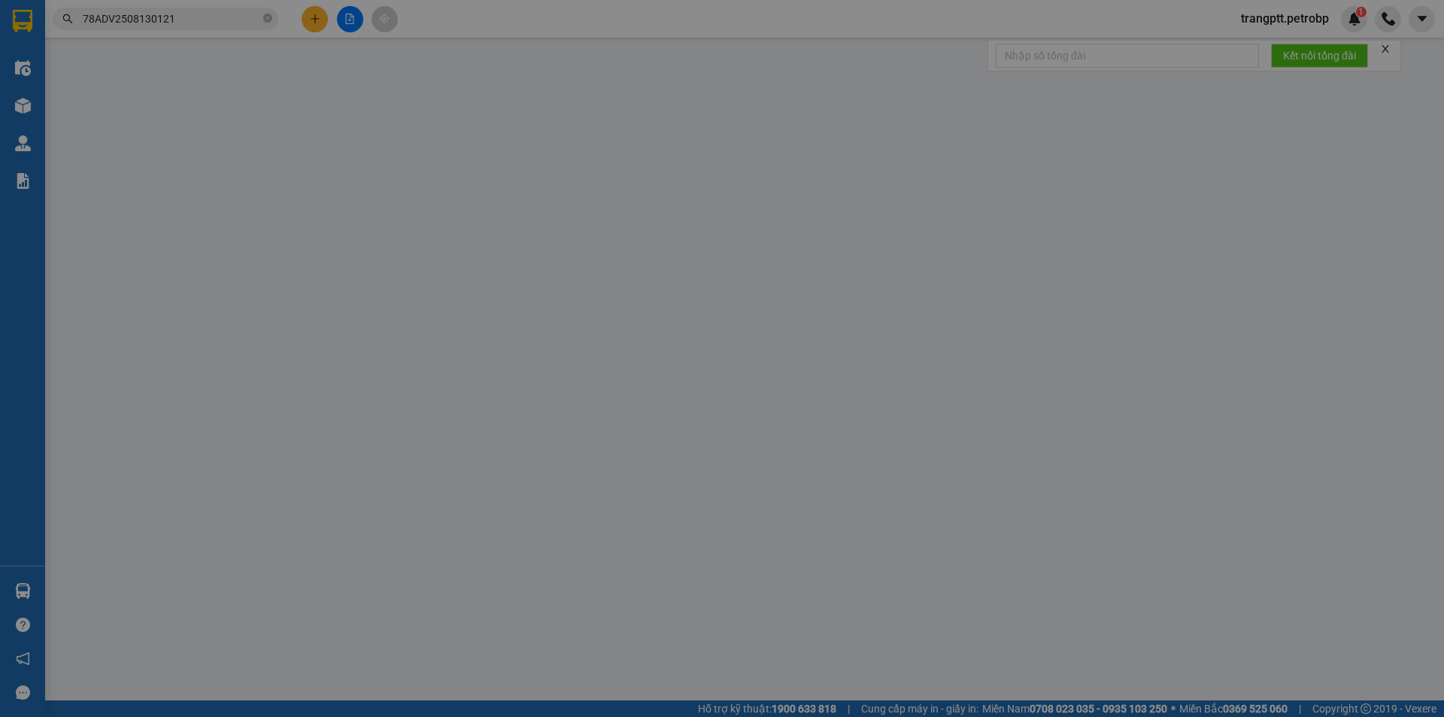
type input "90.000"
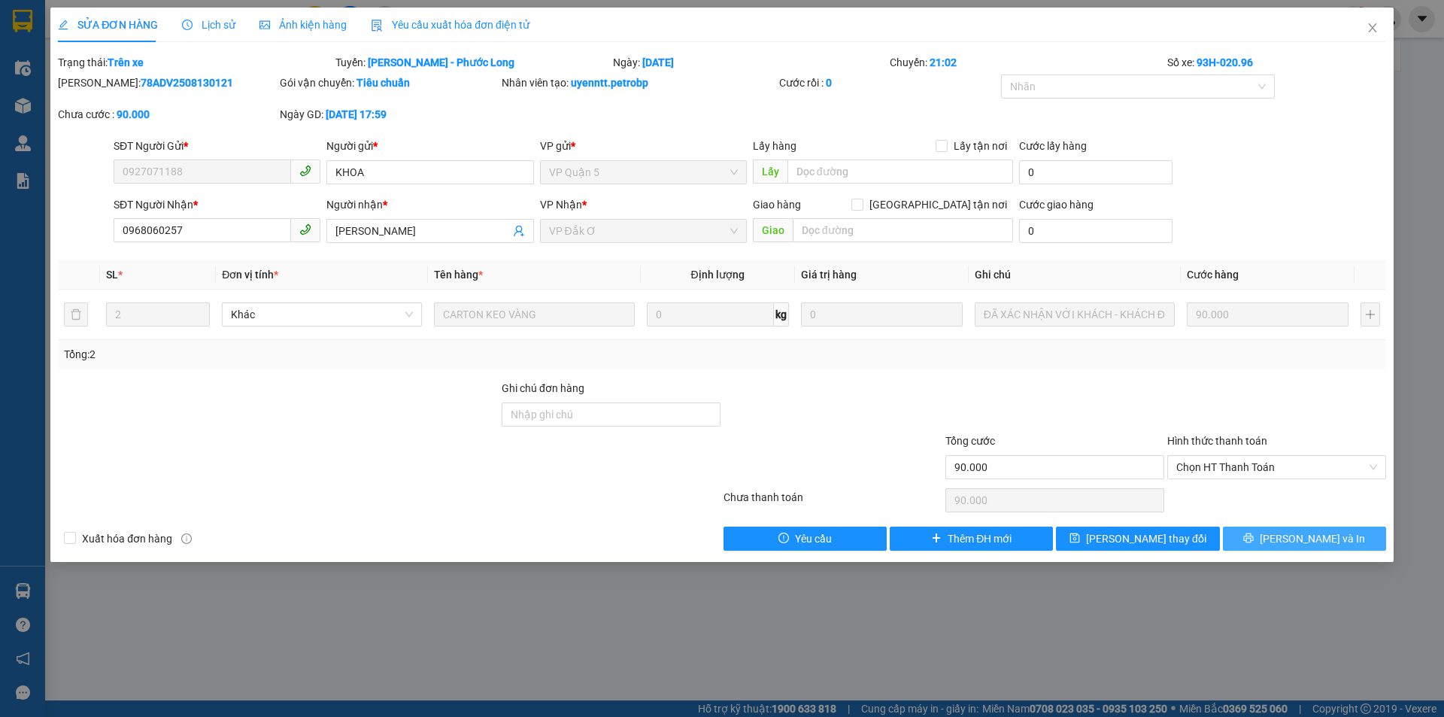
click at [1254, 535] on icon "printer" at bounding box center [1248, 537] width 11 height 11
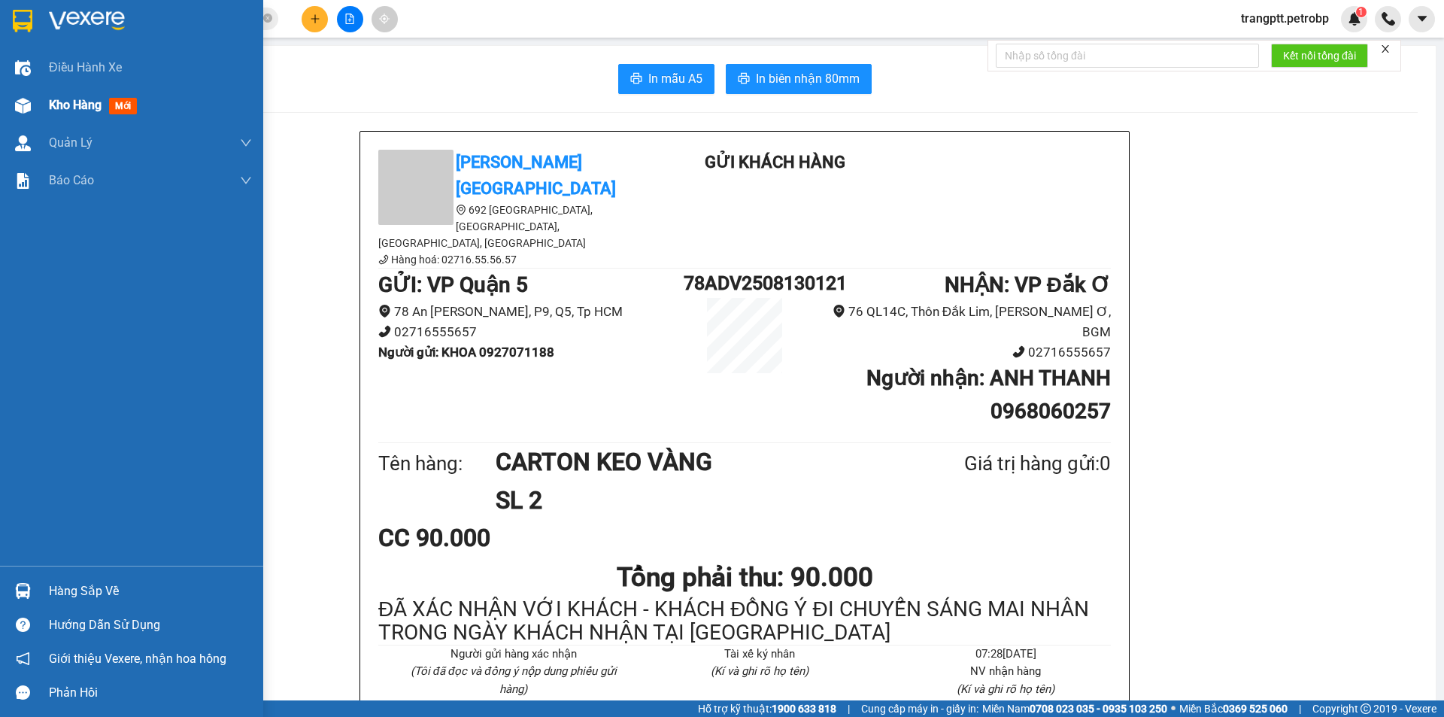
click at [73, 106] on span "Kho hàng" at bounding box center [75, 105] width 53 height 14
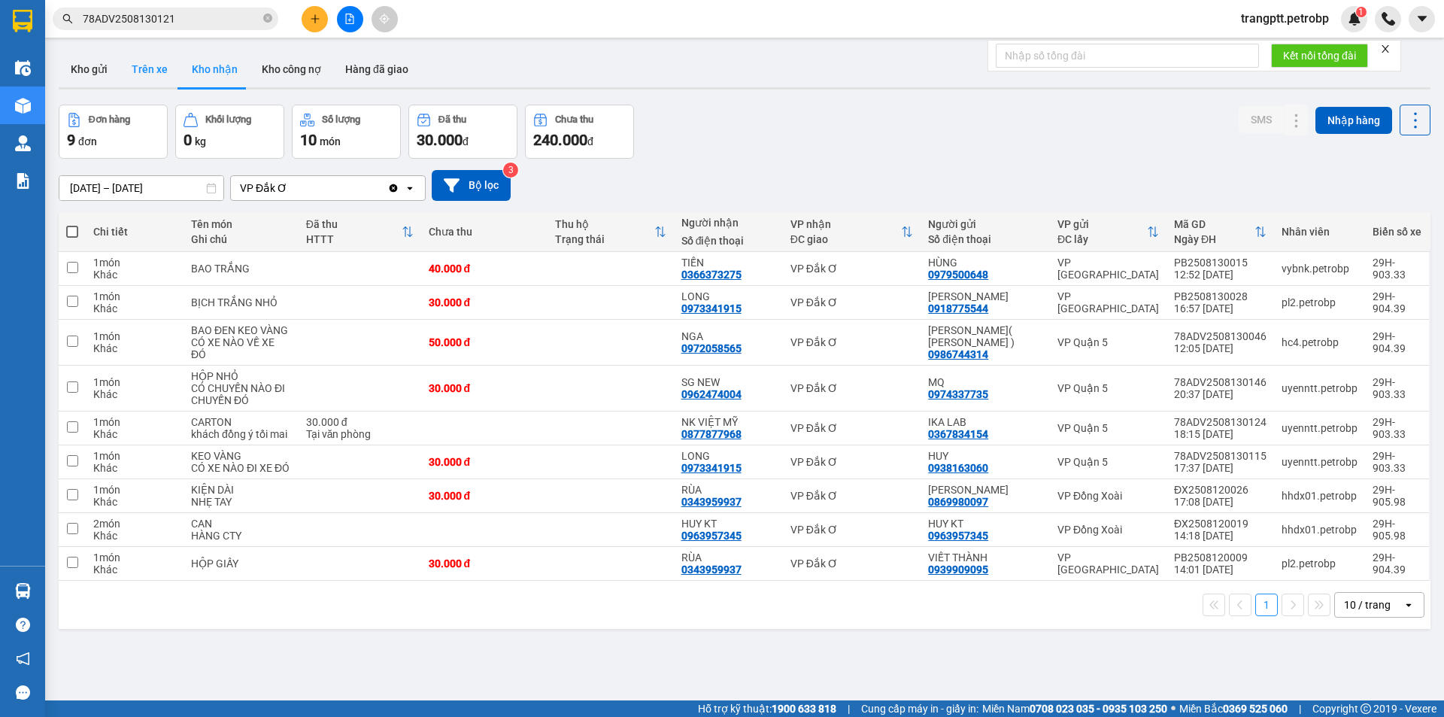
click at [148, 64] on button "Trên xe" at bounding box center [150, 69] width 60 height 36
type input "[DATE] – [DATE]"
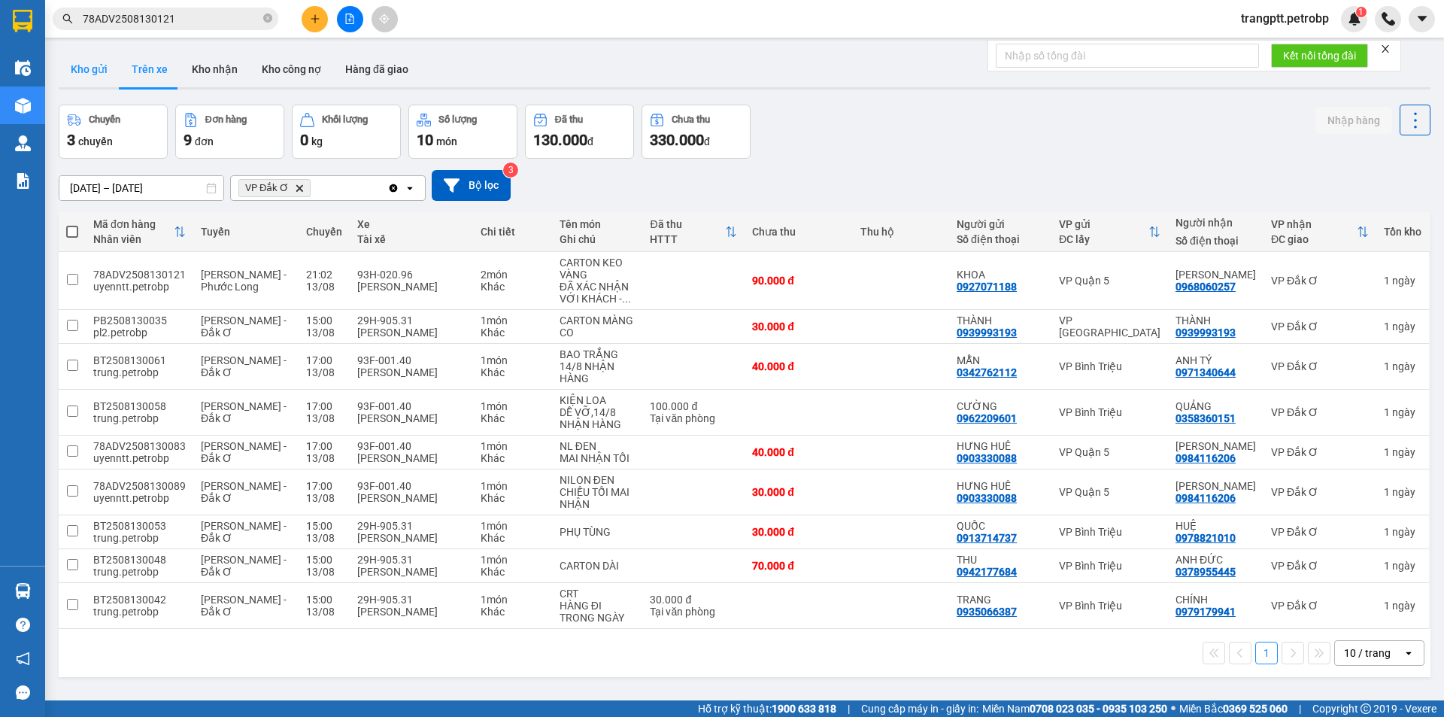
click at [96, 65] on button "Kho gửi" at bounding box center [89, 69] width 61 height 36
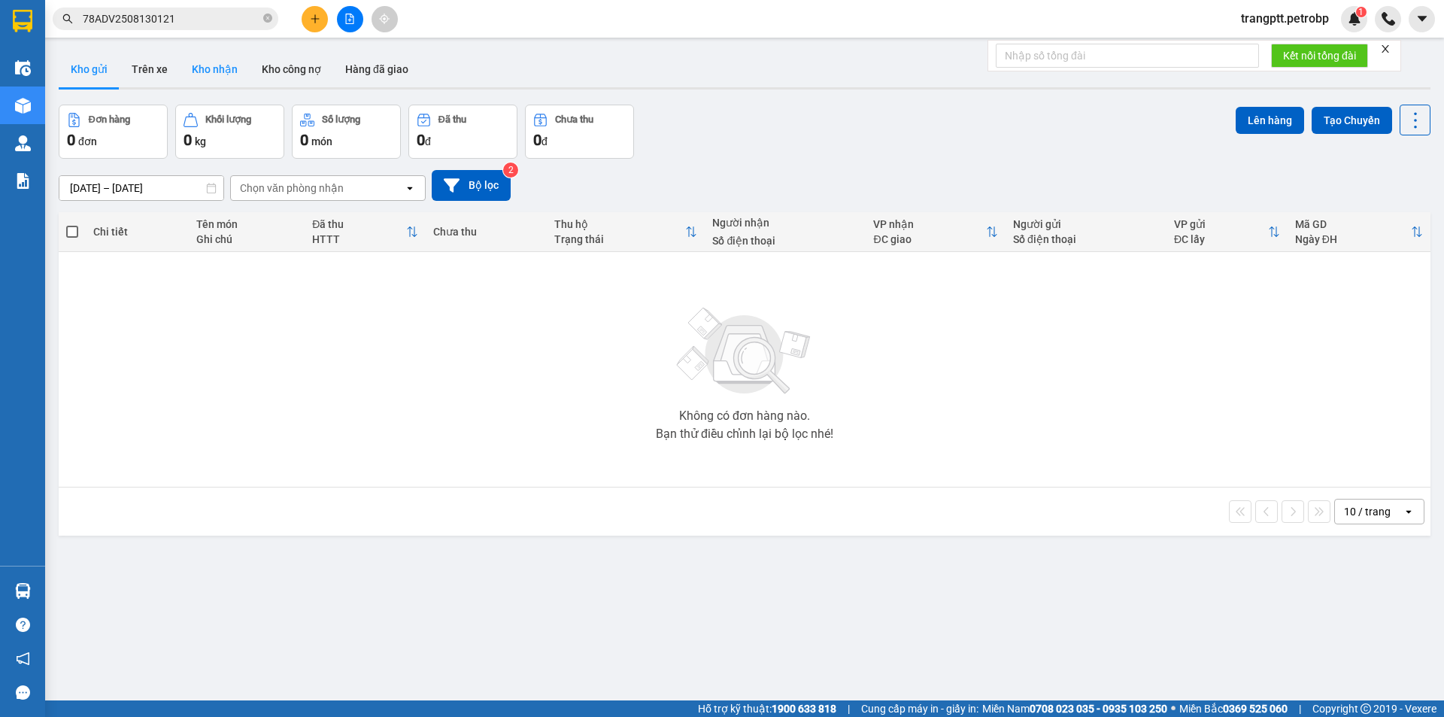
click at [205, 68] on button "Kho nhận" at bounding box center [215, 69] width 70 height 36
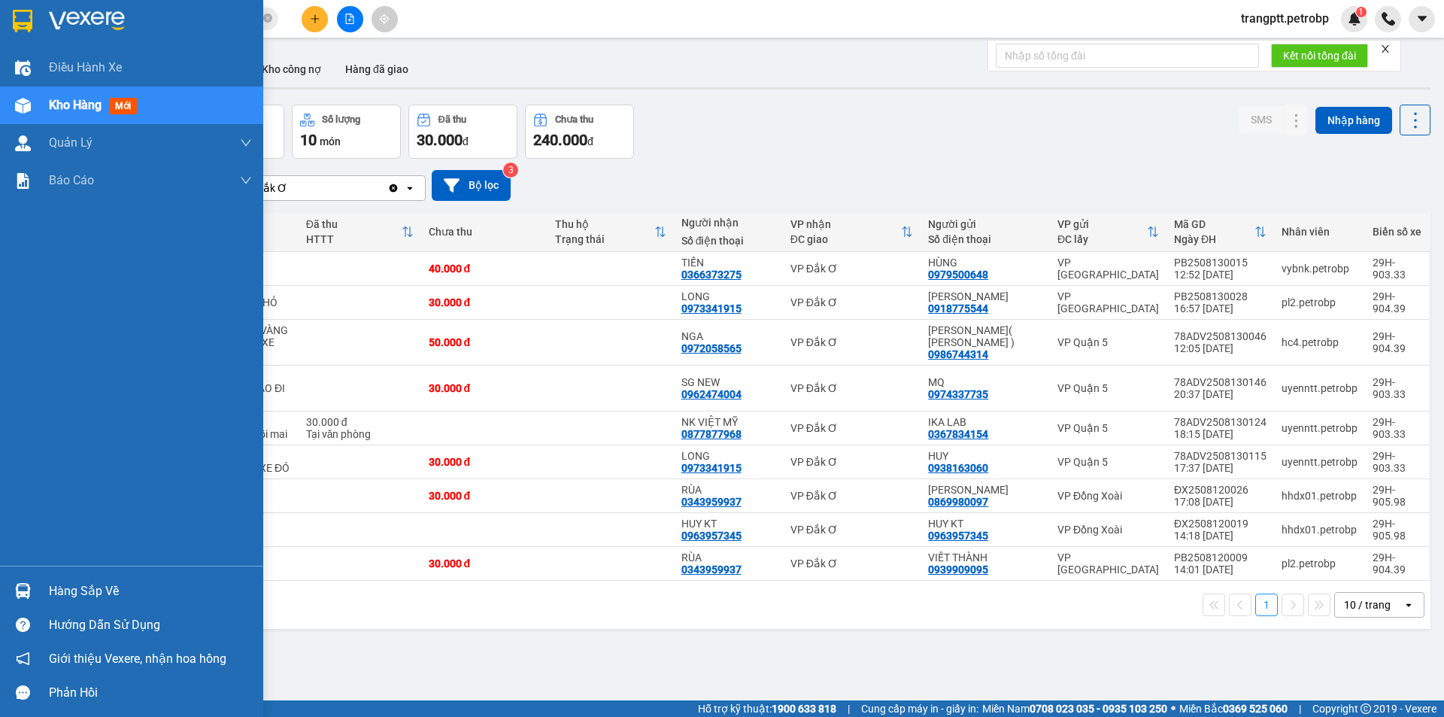
drag, startPoint x: 109, startPoint y: 589, endPoint x: 285, endPoint y: 602, distance: 176.5
click at [109, 590] on div "Hàng sắp về" at bounding box center [150, 591] width 203 height 23
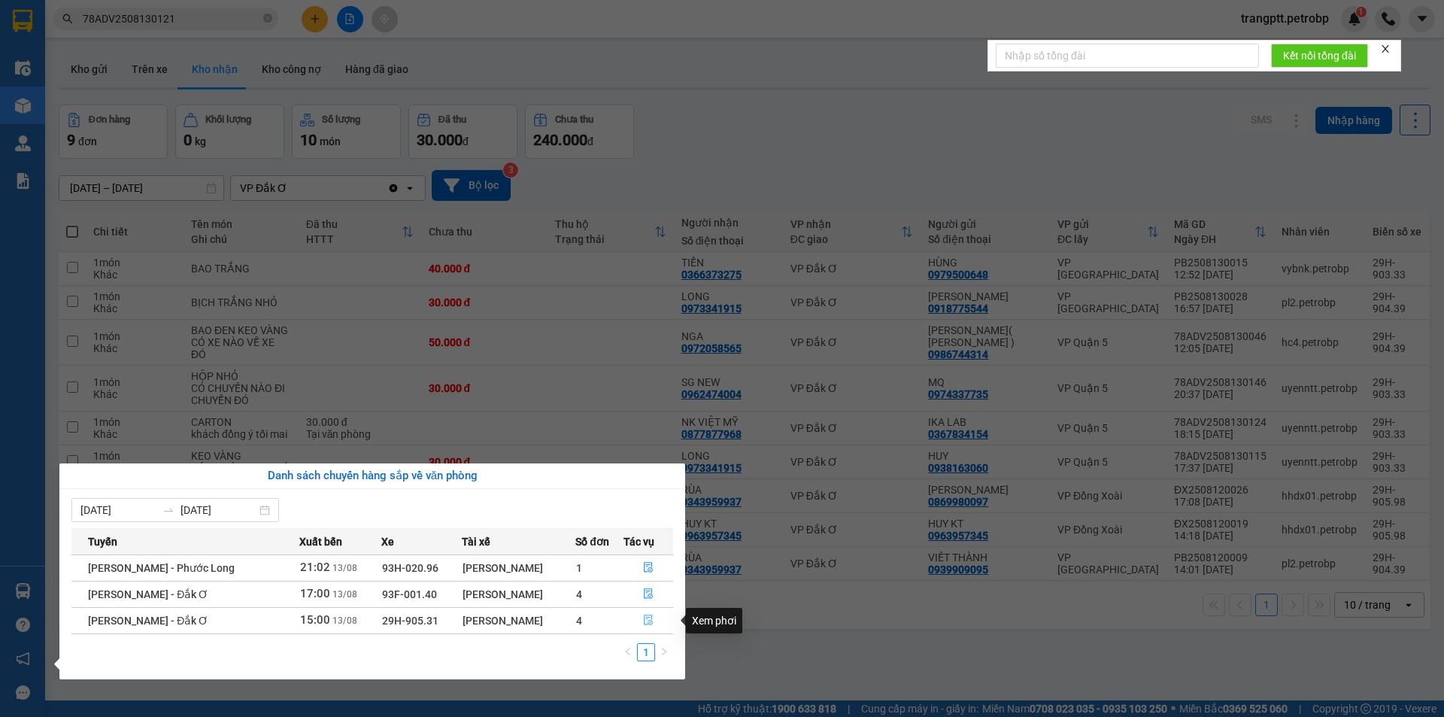
click at [647, 620] on icon "file-done" at bounding box center [648, 619] width 11 height 11
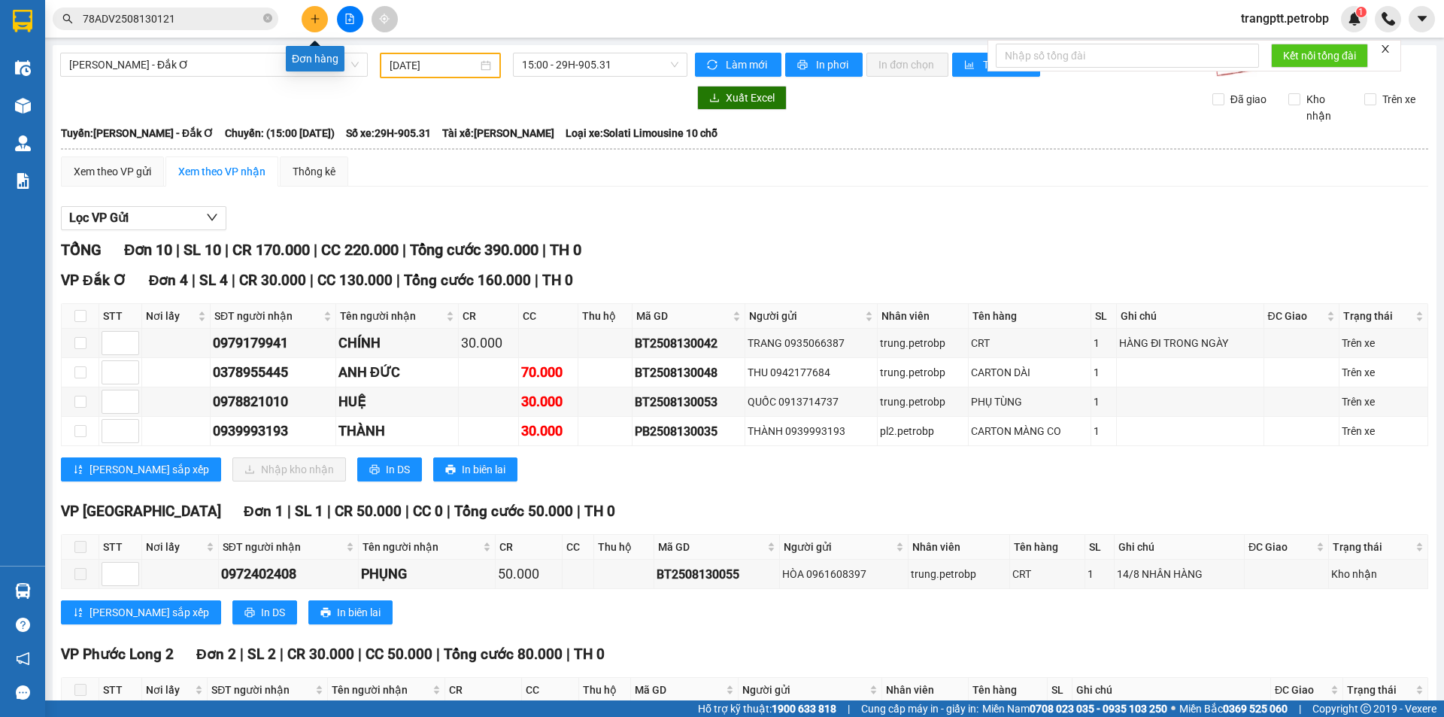
click at [311, 15] on icon "plus" at bounding box center [315, 19] width 11 height 11
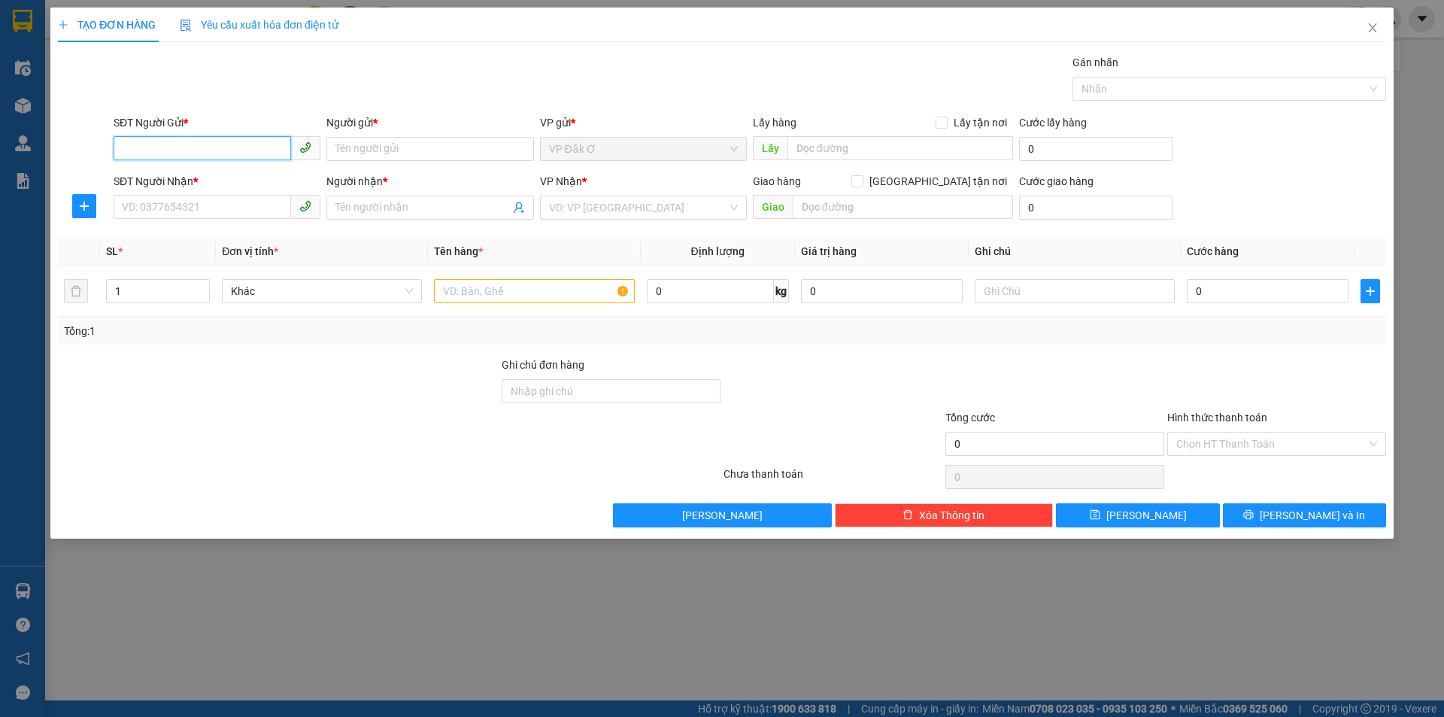
click at [188, 149] on input "SĐT Người Gửi *" at bounding box center [202, 148] width 177 height 24
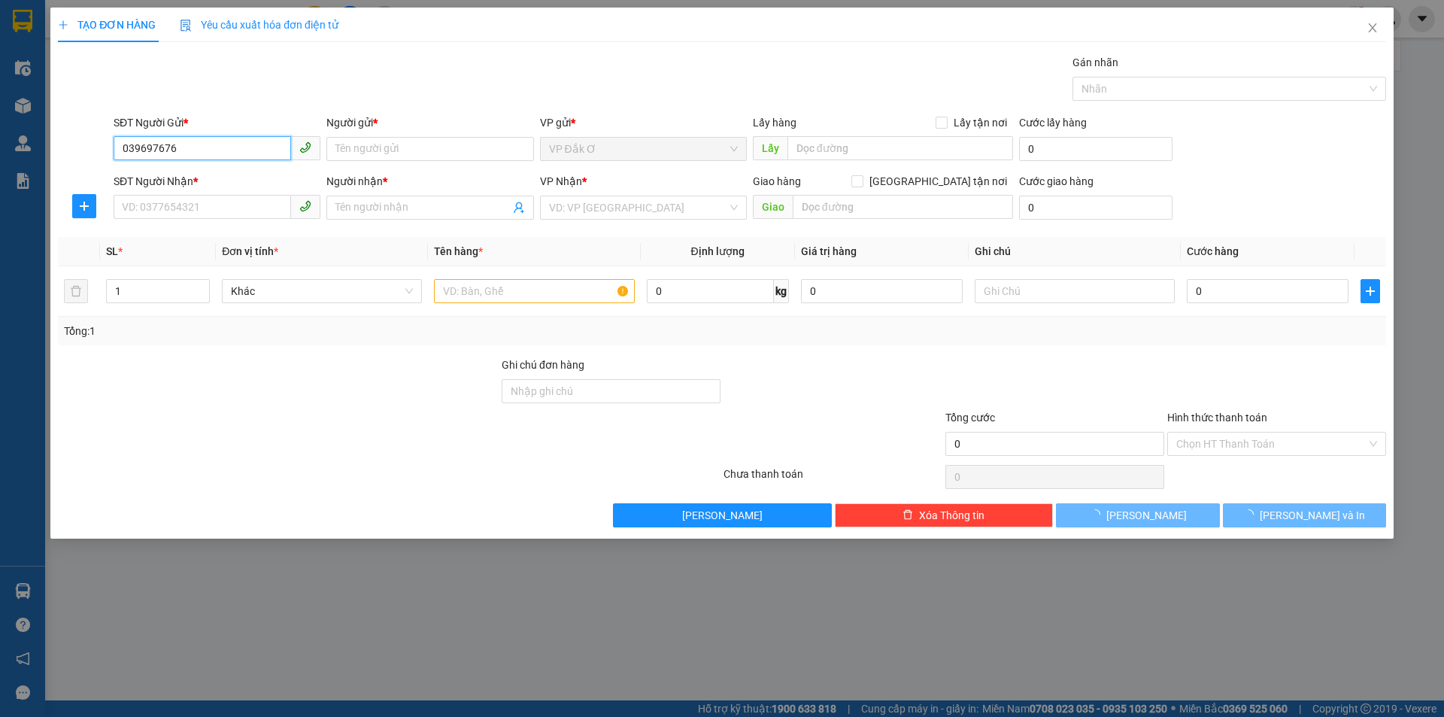
type input "0396976761"
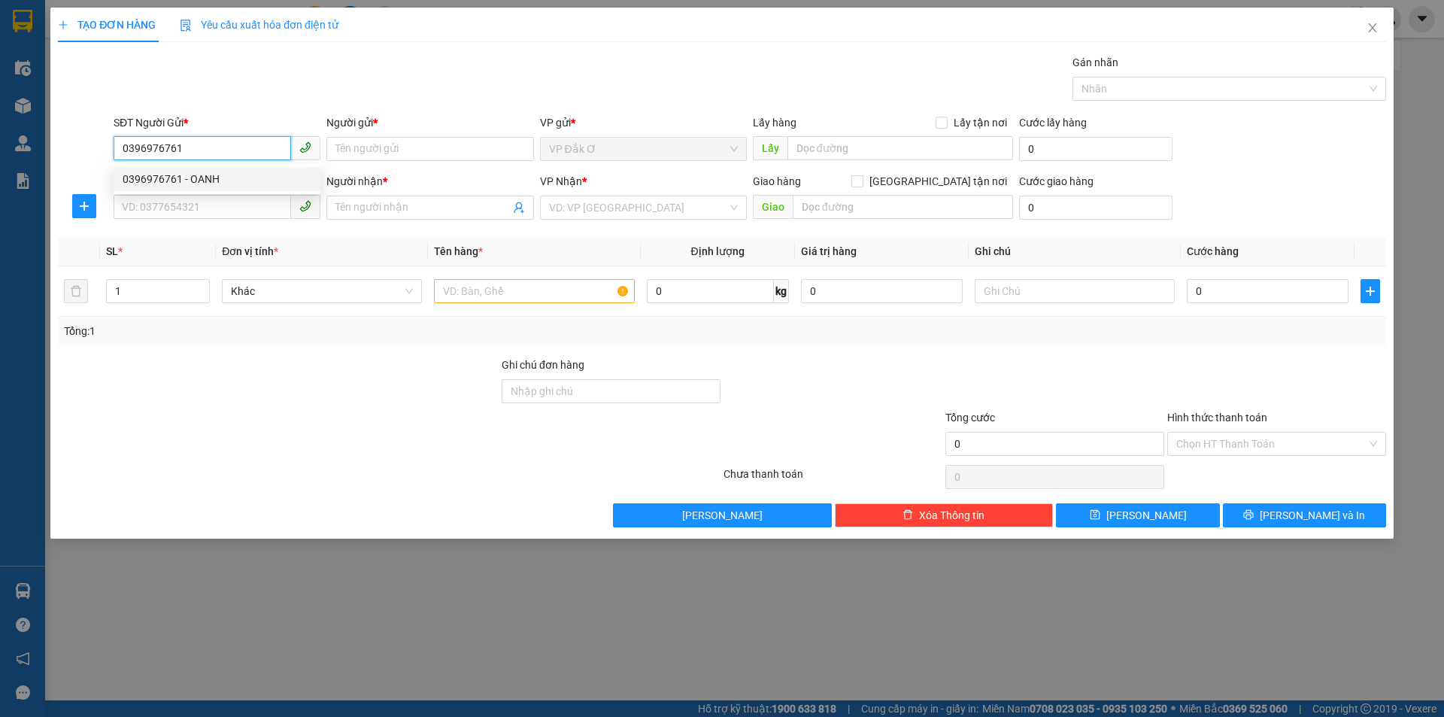
click at [192, 177] on div "0396976761 - OANH" at bounding box center [217, 179] width 189 height 17
type input "OANH"
type input "0363121281"
type input "LỘC"
type input "30.000"
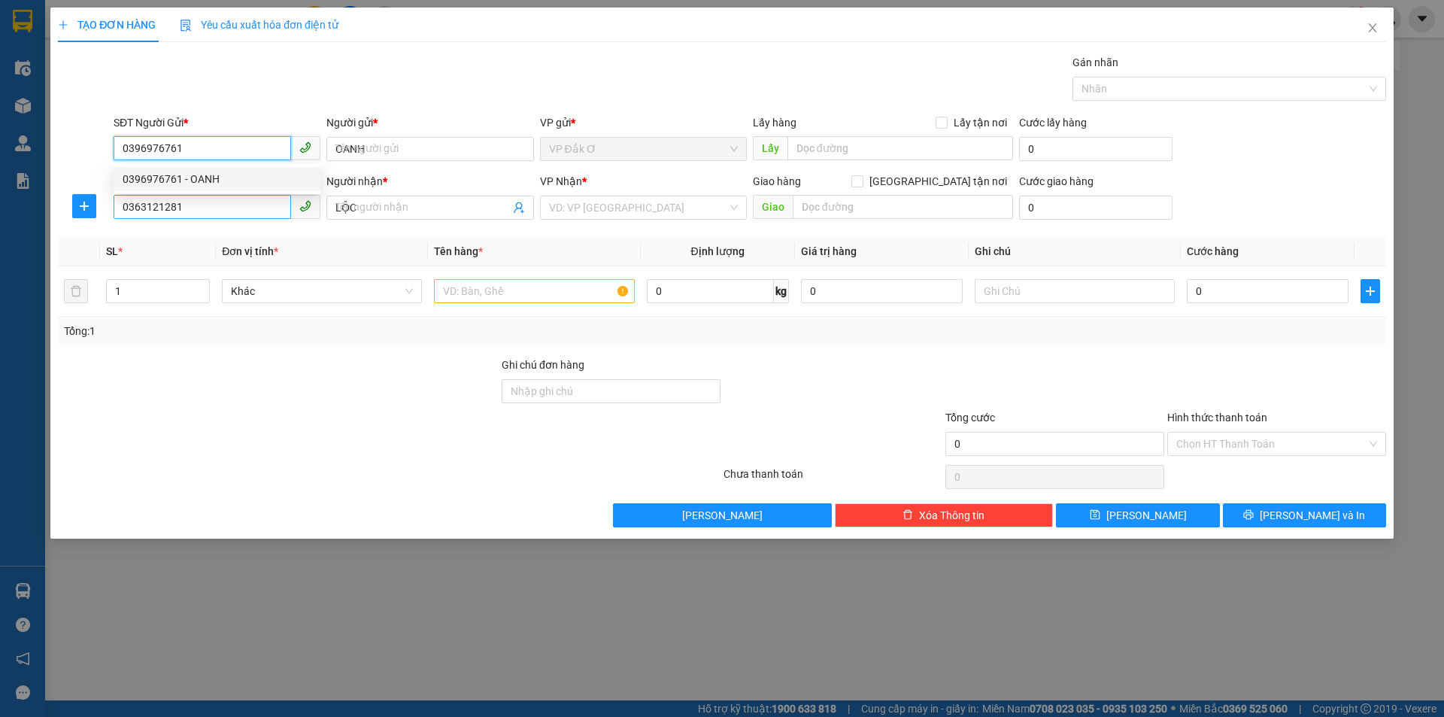
type input "30.000"
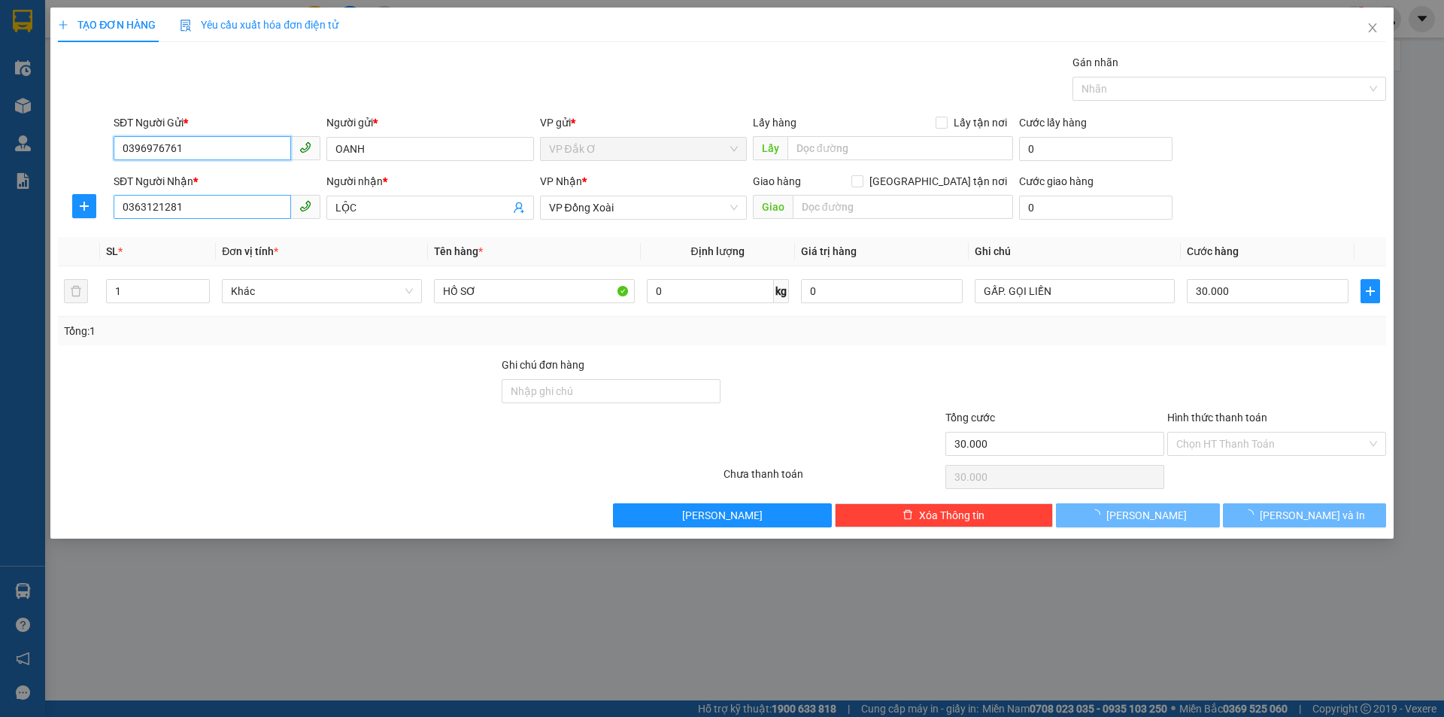
type input "0396976761"
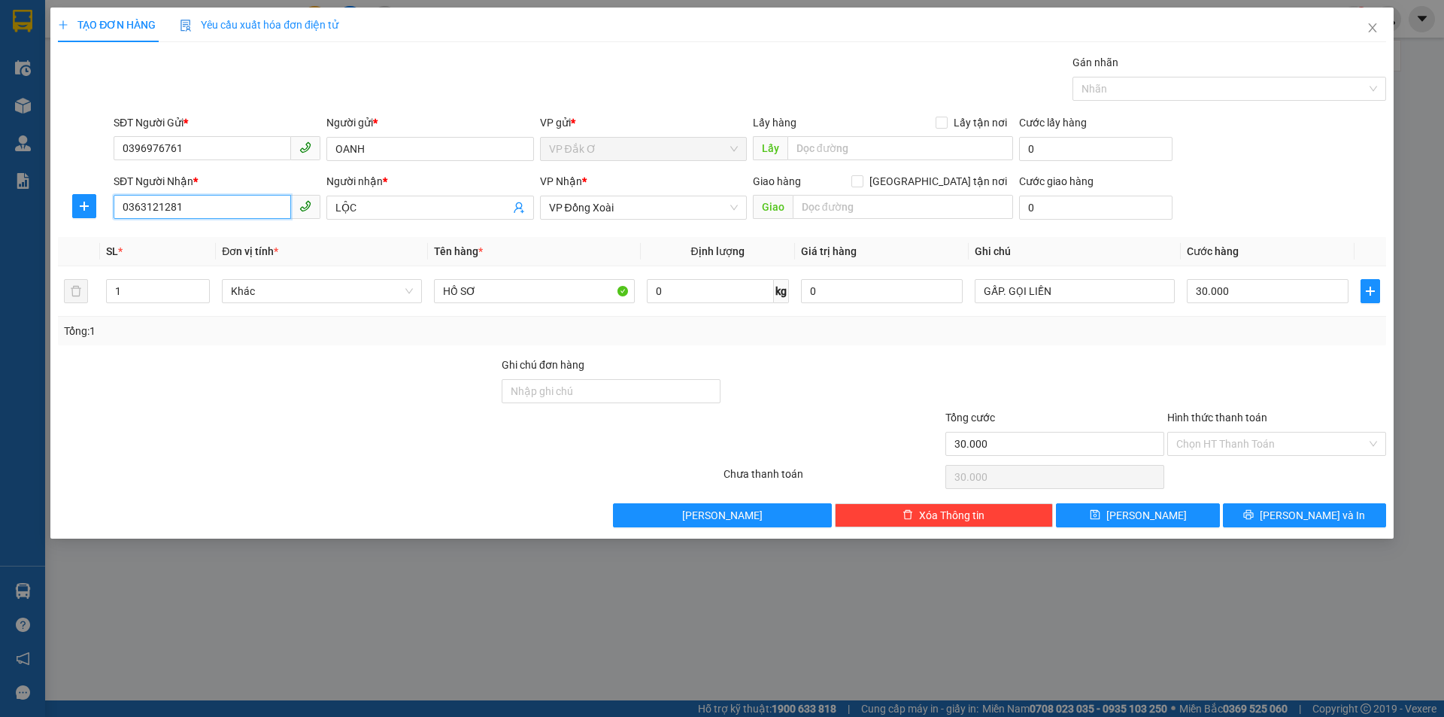
click at [226, 211] on input "0363121281" at bounding box center [202, 207] width 177 height 24
type input "0"
type input "0388680169"
click at [396, 211] on input "LỘC" at bounding box center [422, 207] width 174 height 17
type input "L"
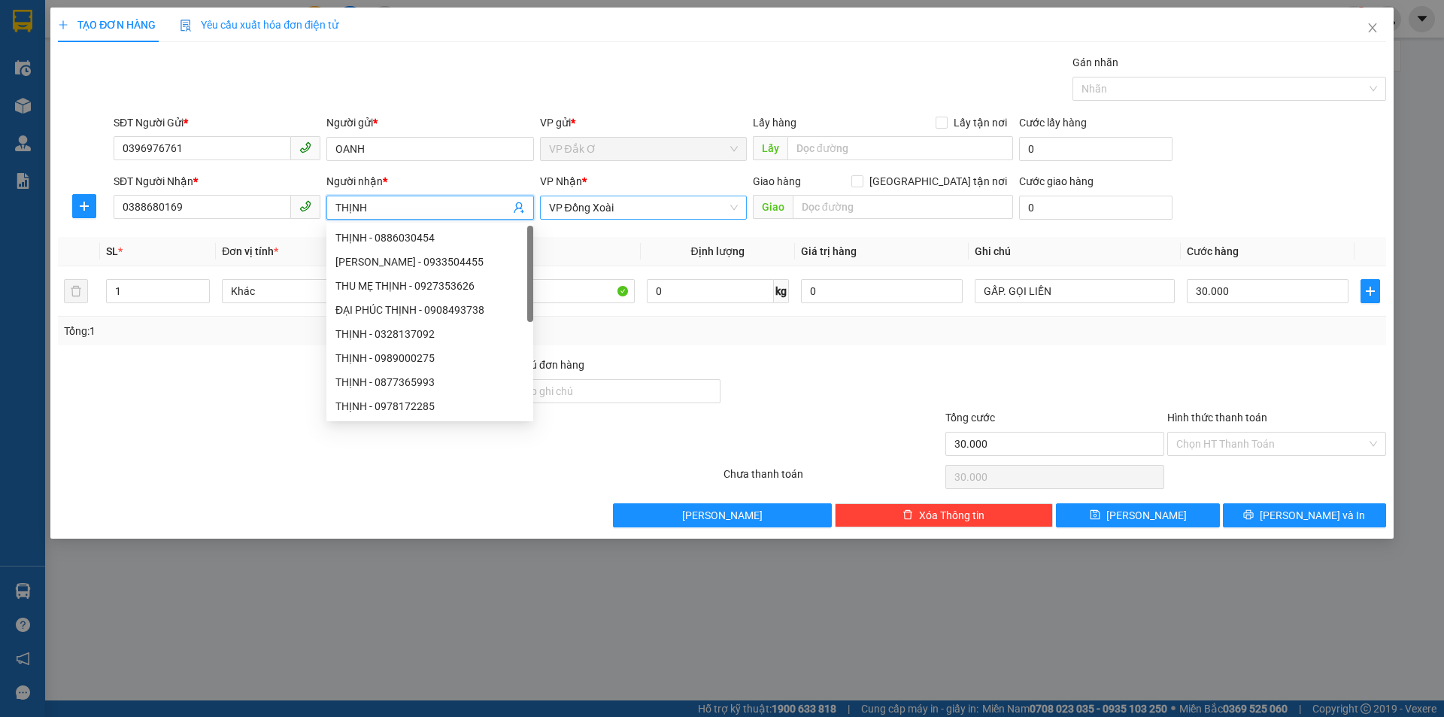
click at [646, 210] on span "VP Đồng Xoài" at bounding box center [643, 207] width 189 height 23
type input "THỊNH"
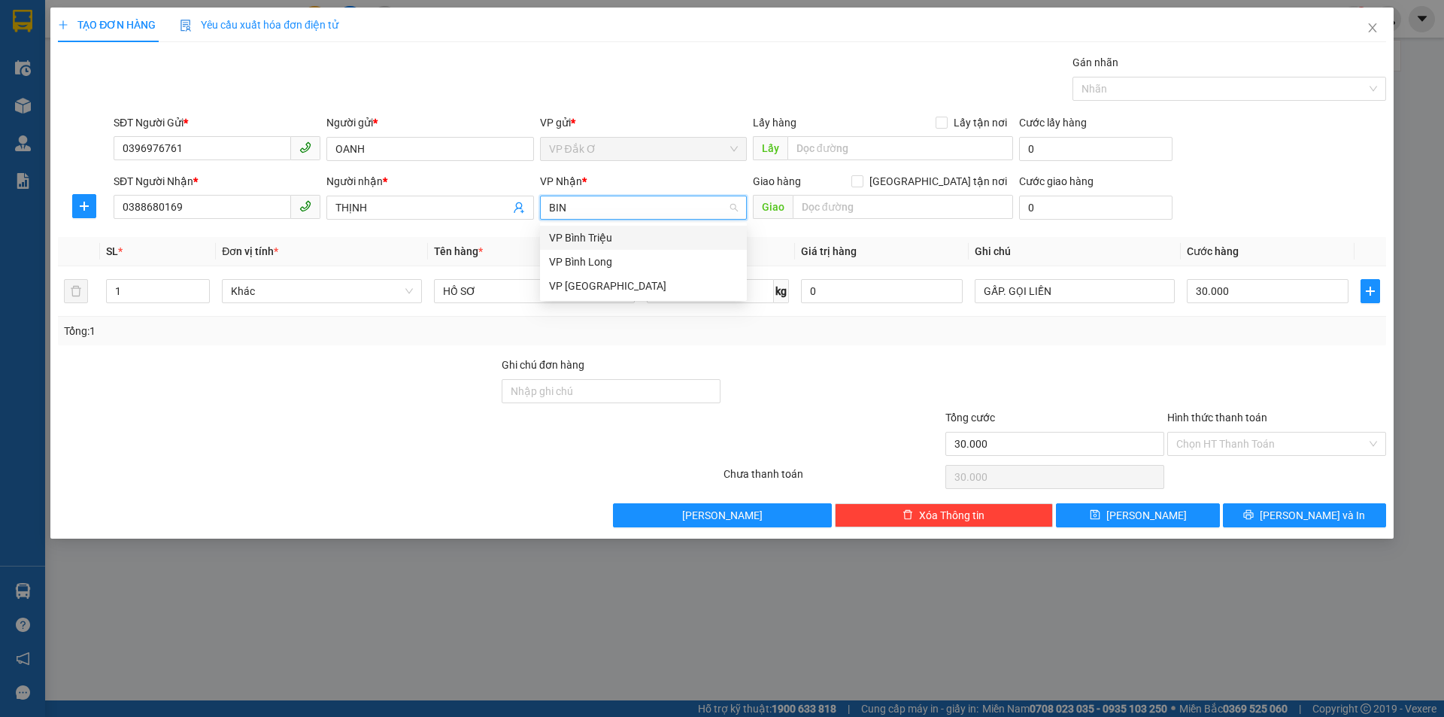
type input "BINH"
click at [573, 241] on div "VP Bình Triệu" at bounding box center [643, 237] width 189 height 17
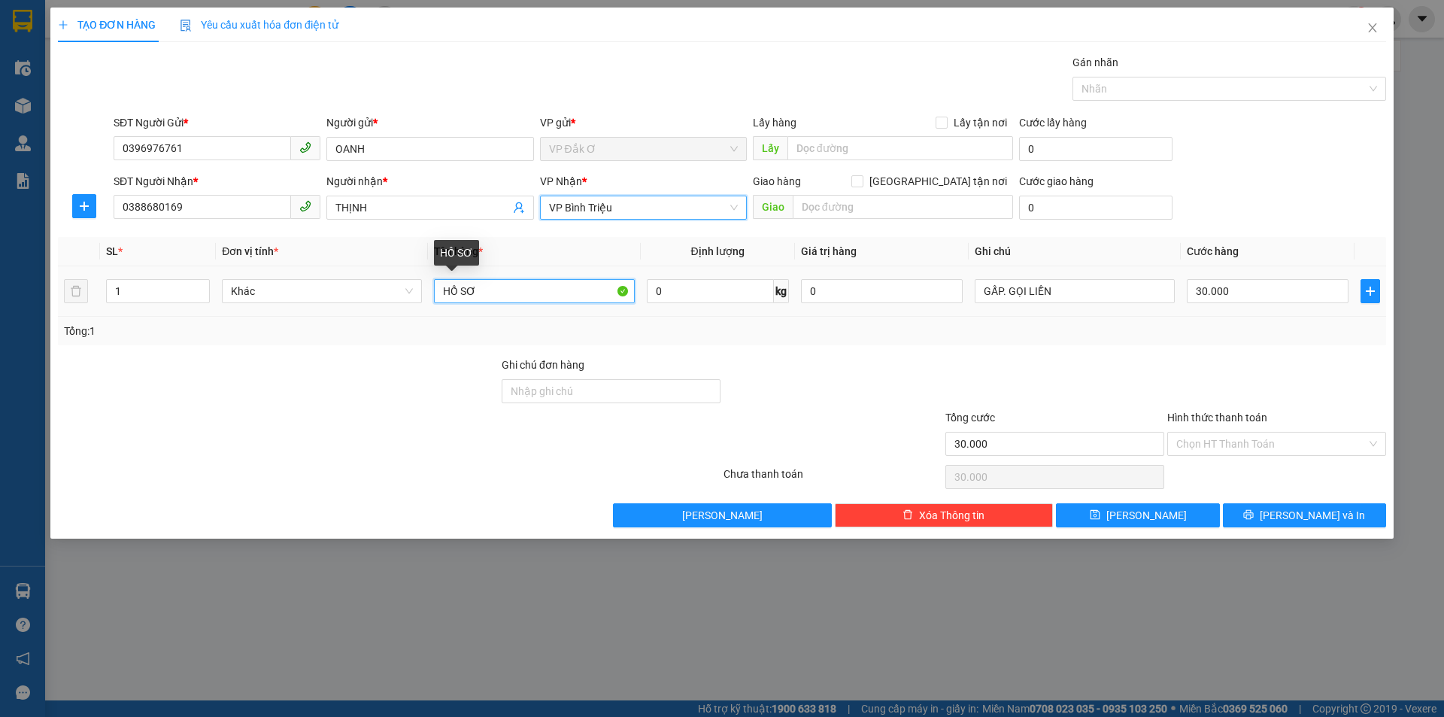
drag, startPoint x: 497, startPoint y: 293, endPoint x: 516, endPoint y: 286, distance: 20.0
click at [502, 290] on input "HỒ SƠ" at bounding box center [534, 291] width 200 height 24
type input "H"
type input "CARTON HẠT ĐIỀU"
click at [1248, 287] on input "30.000" at bounding box center [1268, 291] width 162 height 24
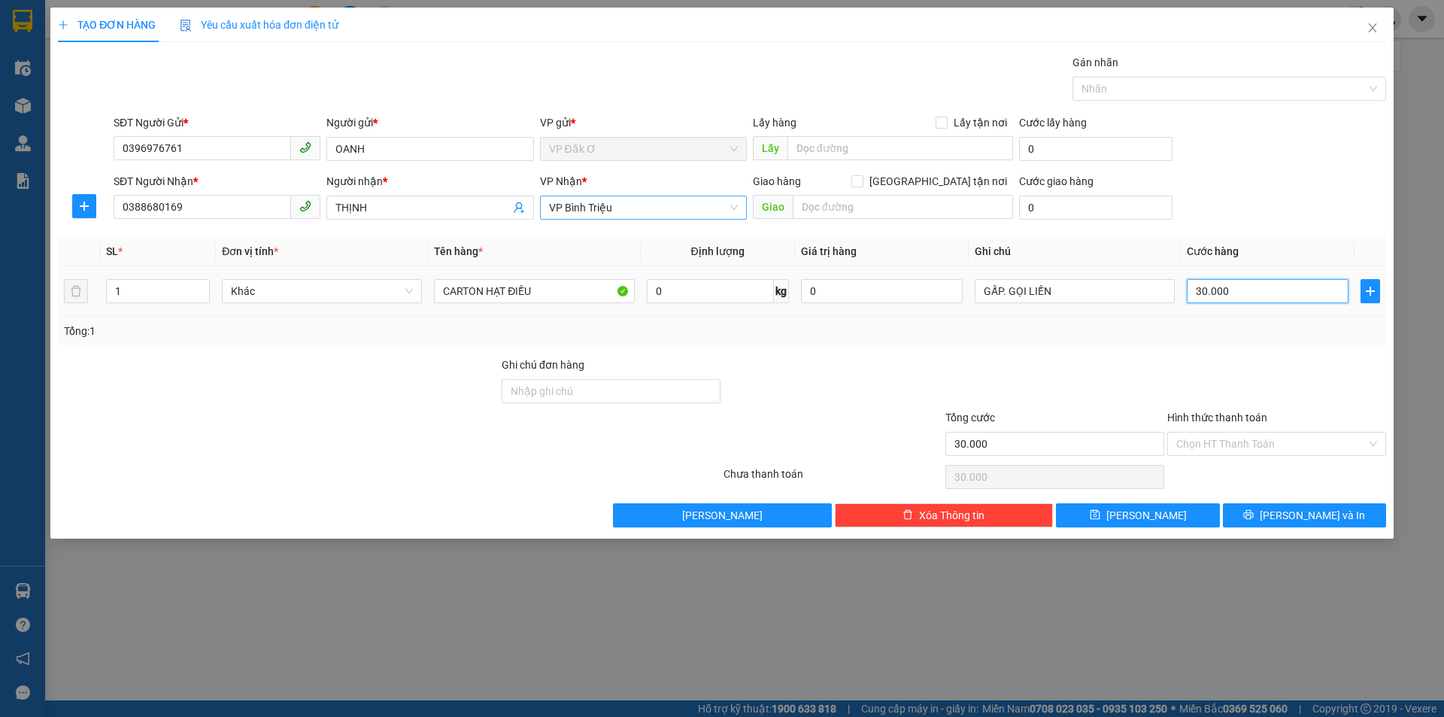
type input "0"
type input "4"
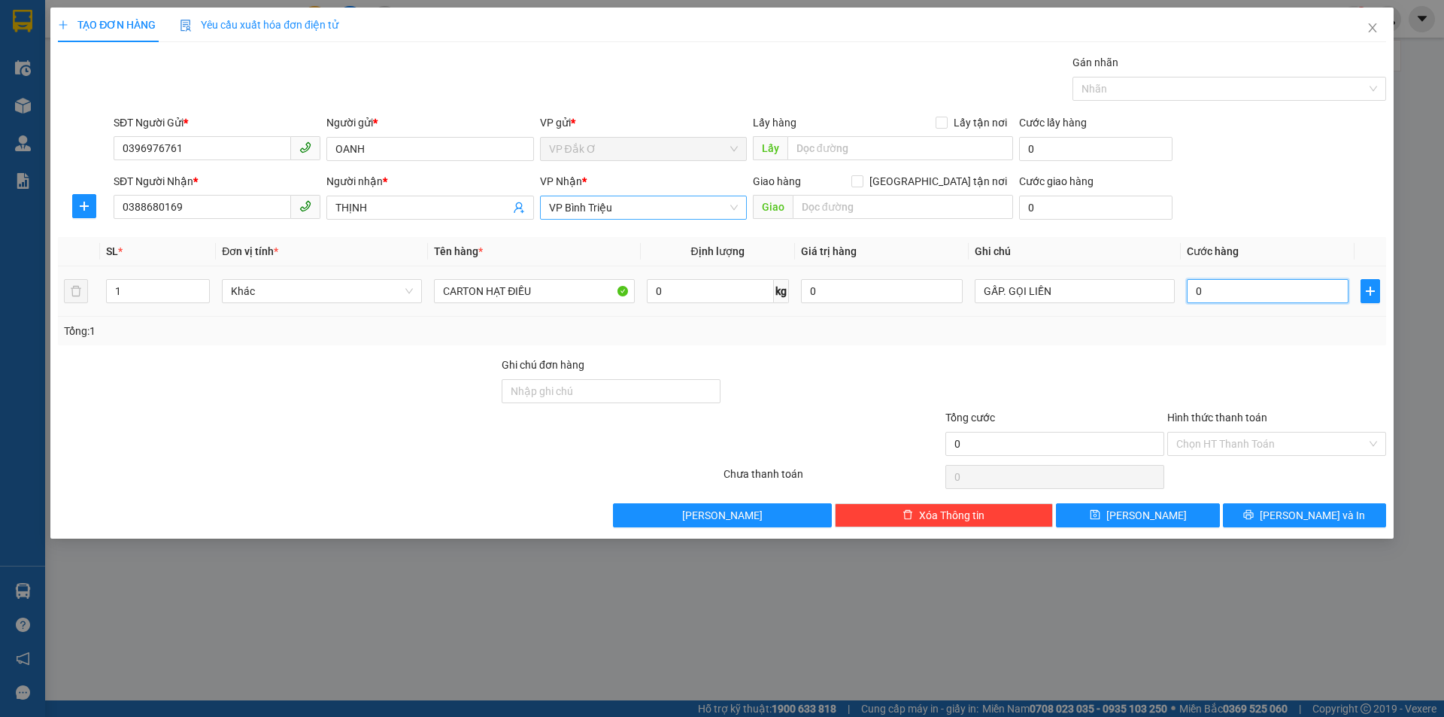
type input "04"
type input "40"
type input "040"
type input "400"
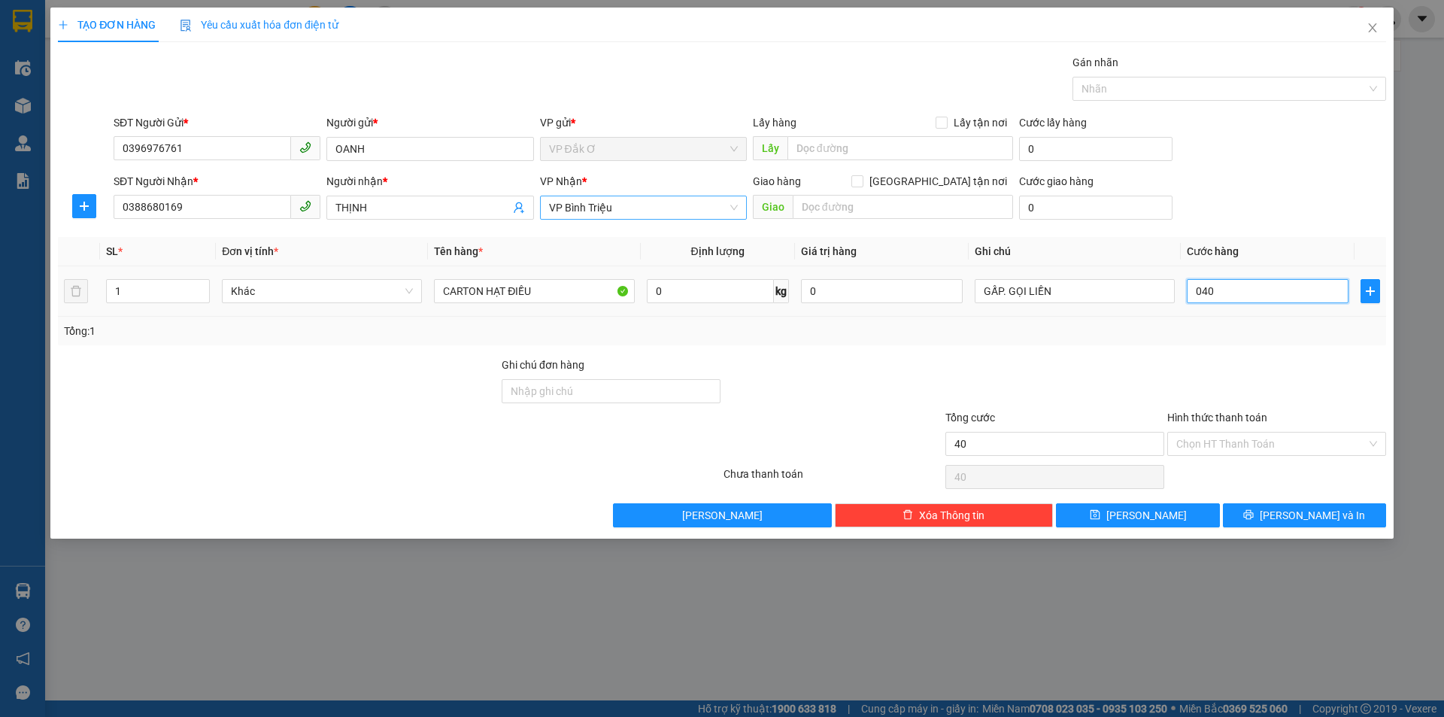
type input "400"
type input "0.400"
type input "4.000"
type input "040.000"
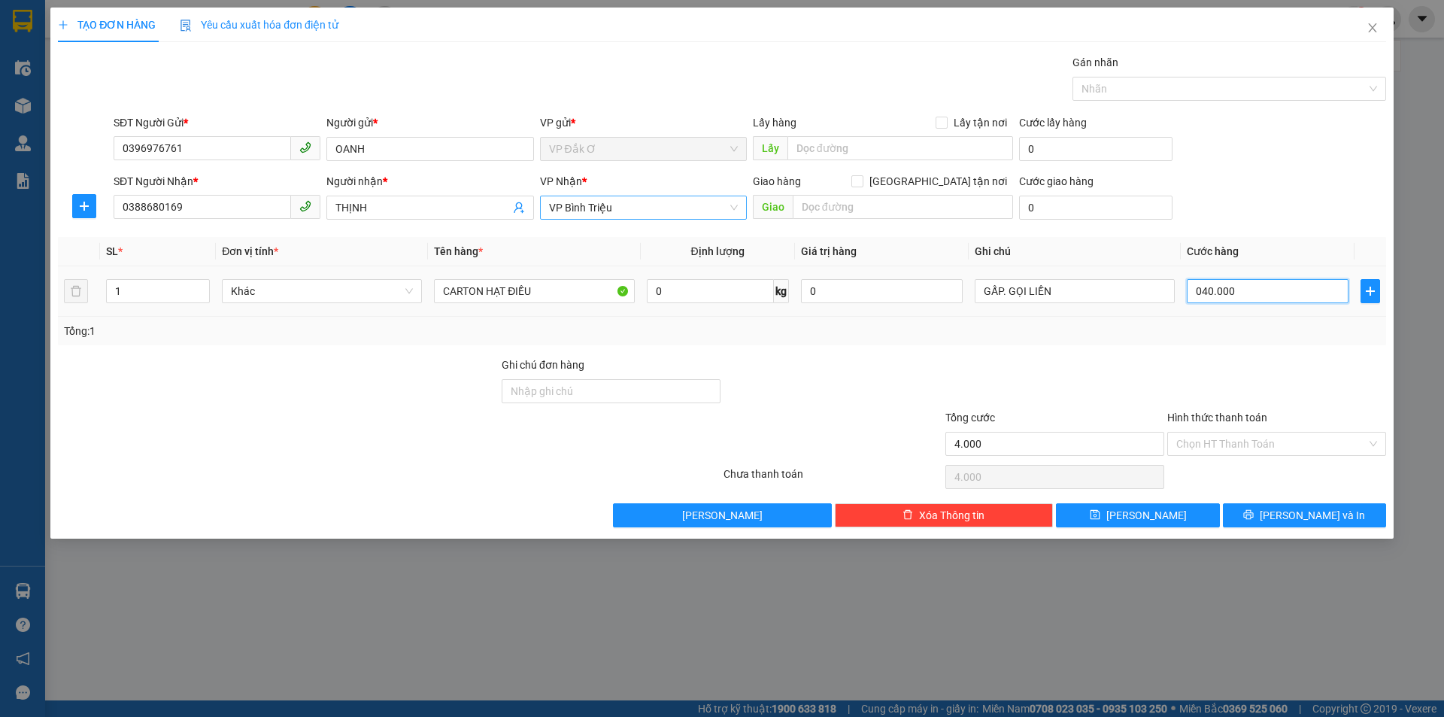
type input "40.000"
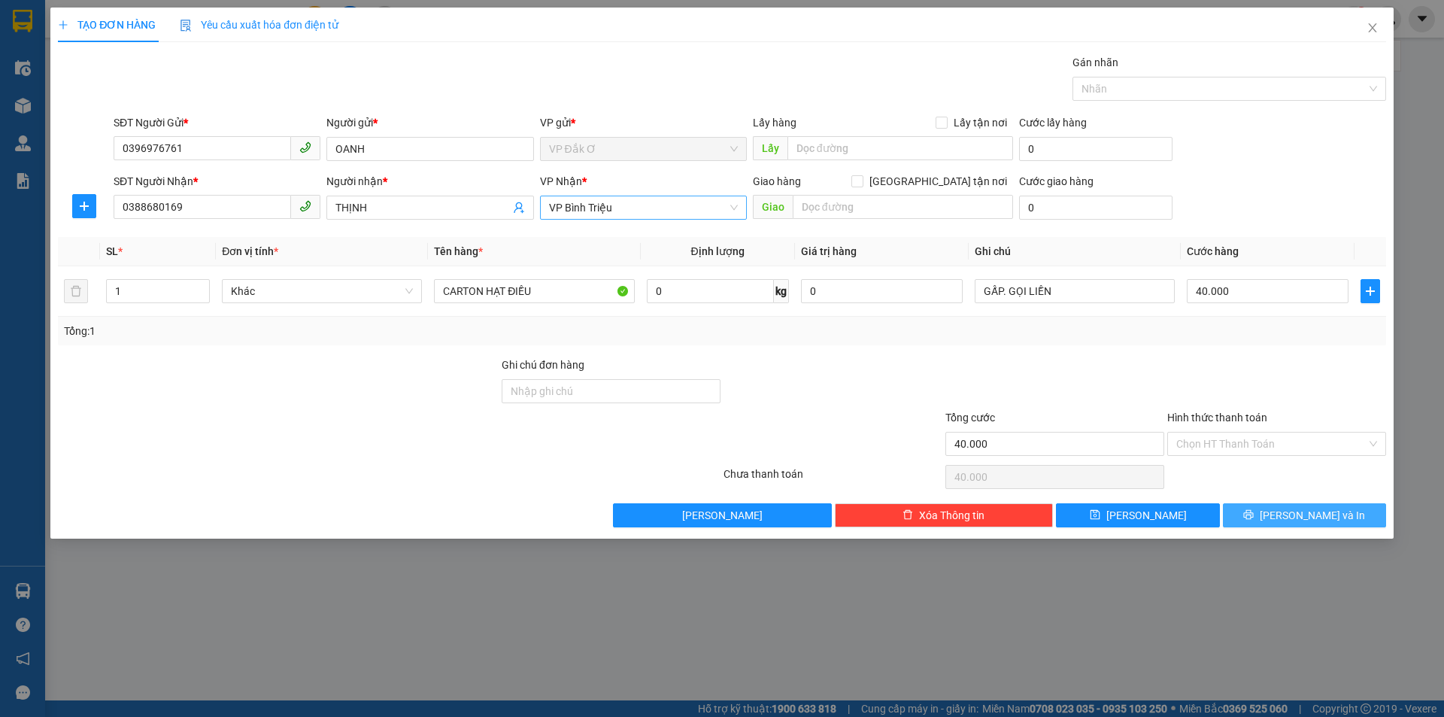
click at [1289, 520] on button "[PERSON_NAME] và In" at bounding box center [1304, 515] width 163 height 24
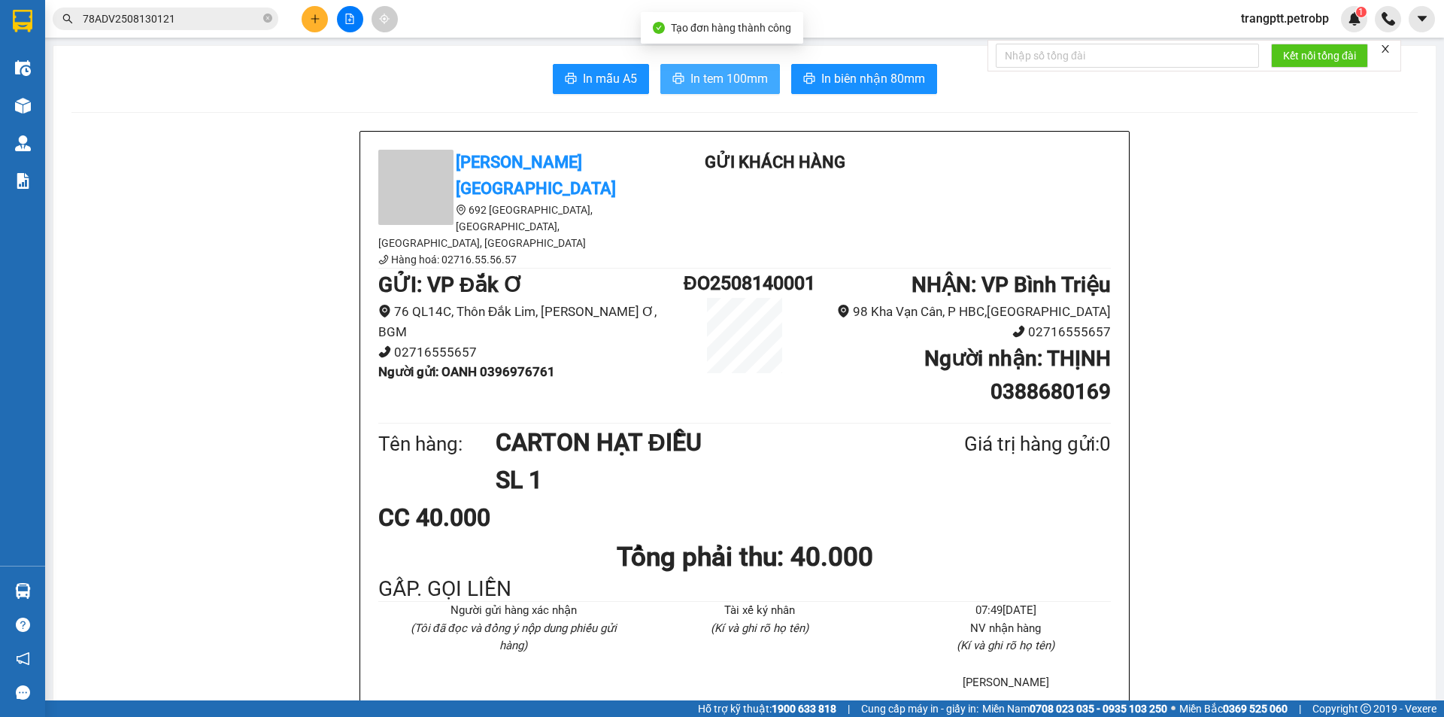
click at [723, 79] on span "In tem 100mm" at bounding box center [728, 78] width 77 height 19
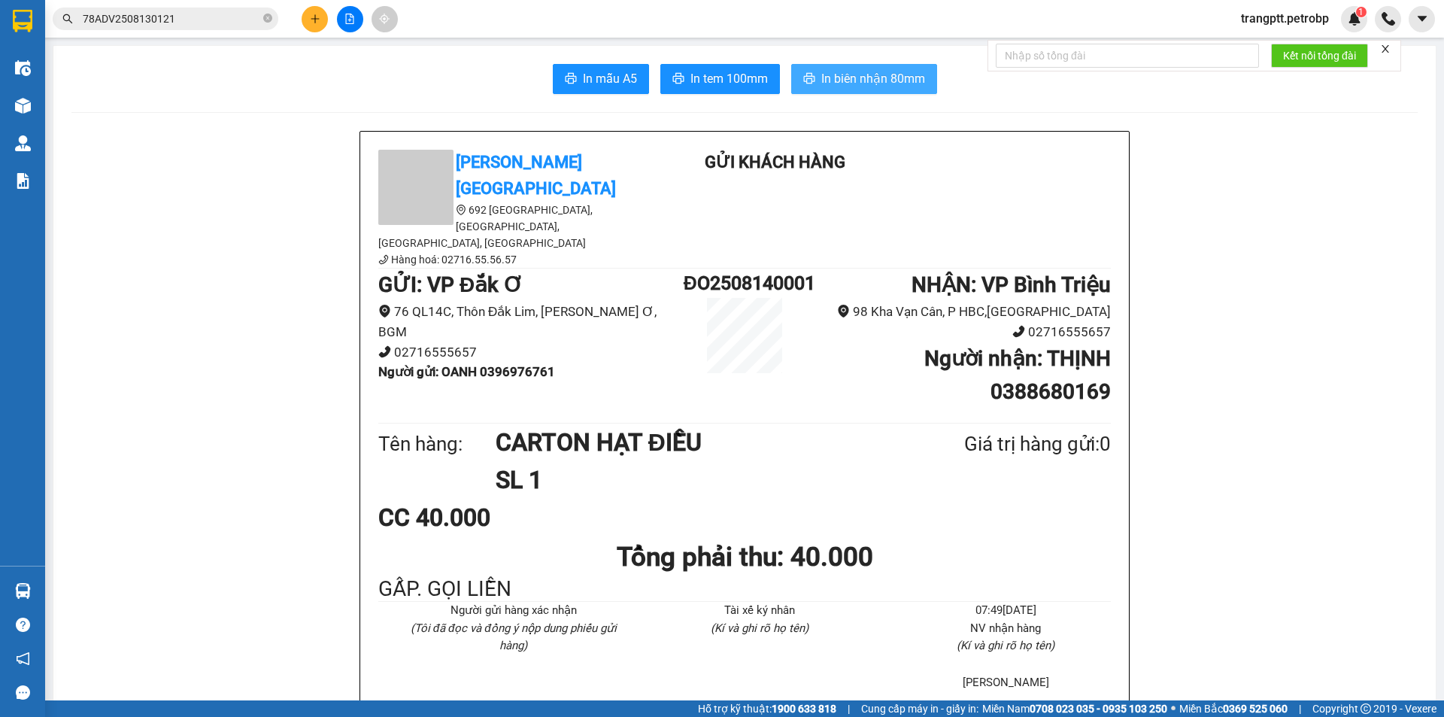
click at [869, 74] on span "In biên nhận 80mm" at bounding box center [873, 78] width 104 height 19
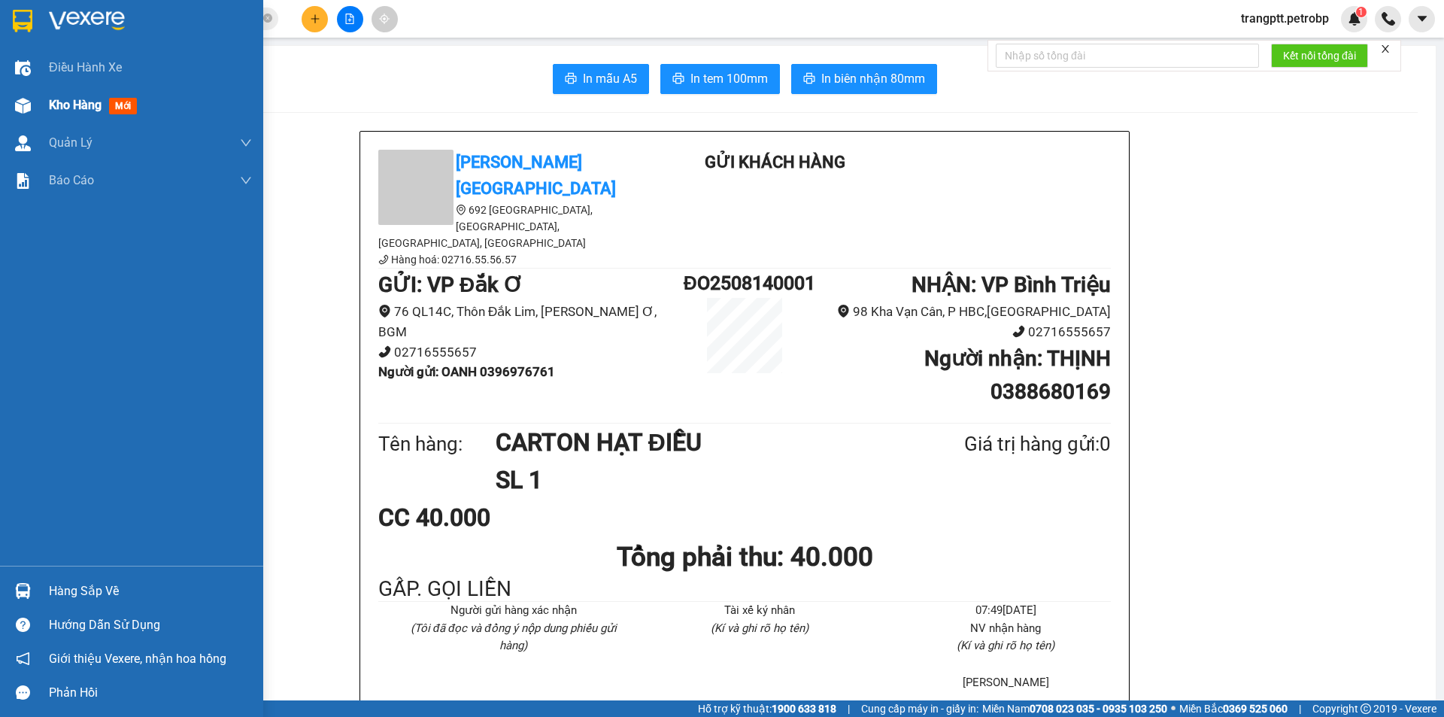
click at [80, 105] on span "Kho hàng" at bounding box center [75, 105] width 53 height 14
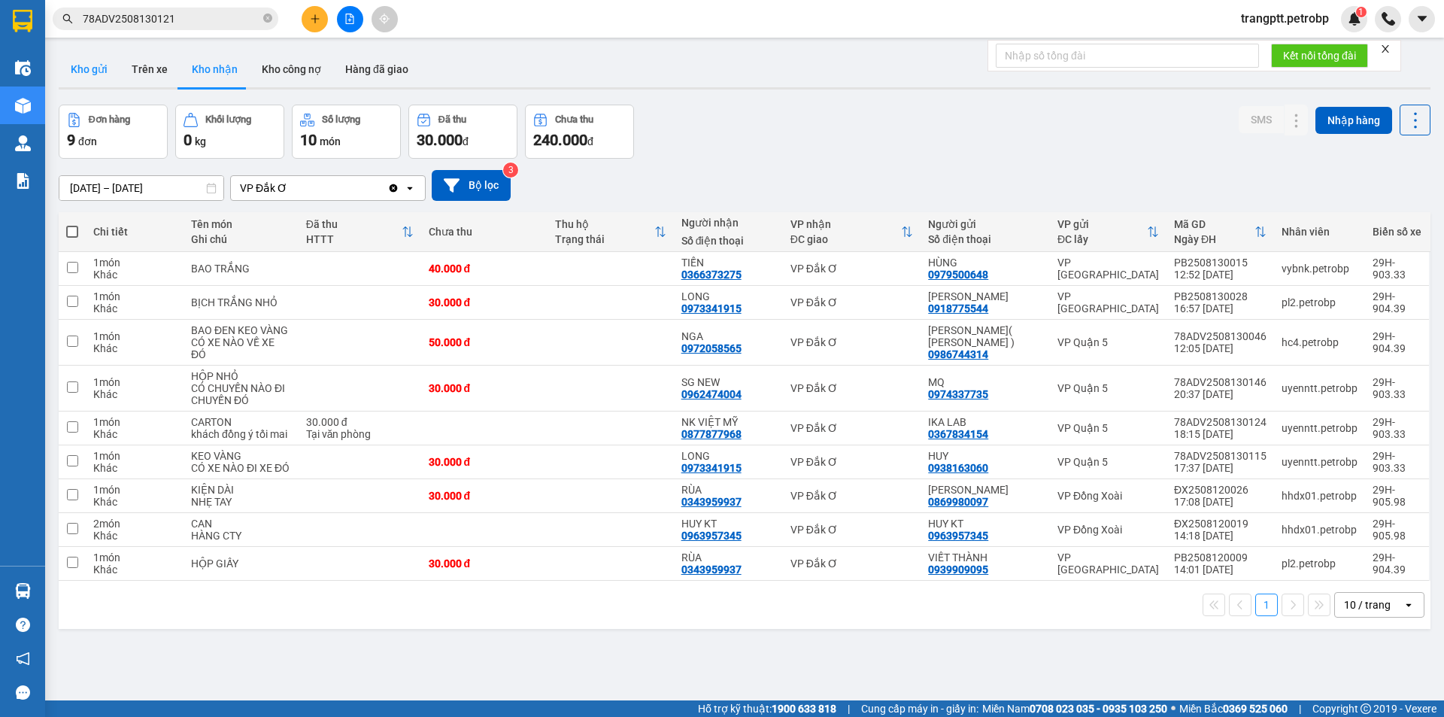
drag, startPoint x: 92, startPoint y: 65, endPoint x: 481, endPoint y: 117, distance: 391.5
click at [96, 65] on button "Kho gửi" at bounding box center [89, 69] width 61 height 36
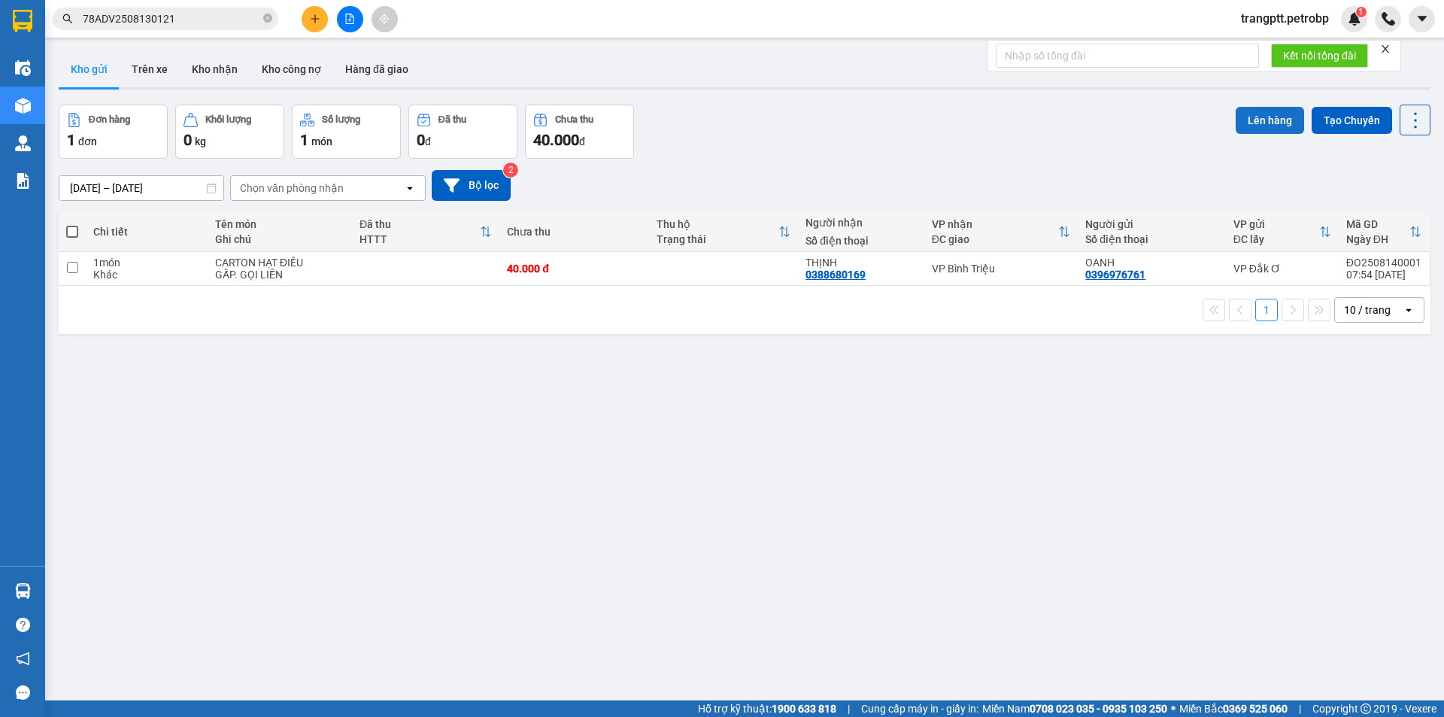
click at [1244, 117] on button "Lên hàng" at bounding box center [1269, 120] width 68 height 27
drag, startPoint x: 73, startPoint y: 227, endPoint x: 332, endPoint y: 226, distance: 259.4
click at [84, 230] on th at bounding box center [72, 232] width 27 height 40
click at [71, 269] on input "checkbox" at bounding box center [72, 267] width 11 height 11
checkbox input "true"
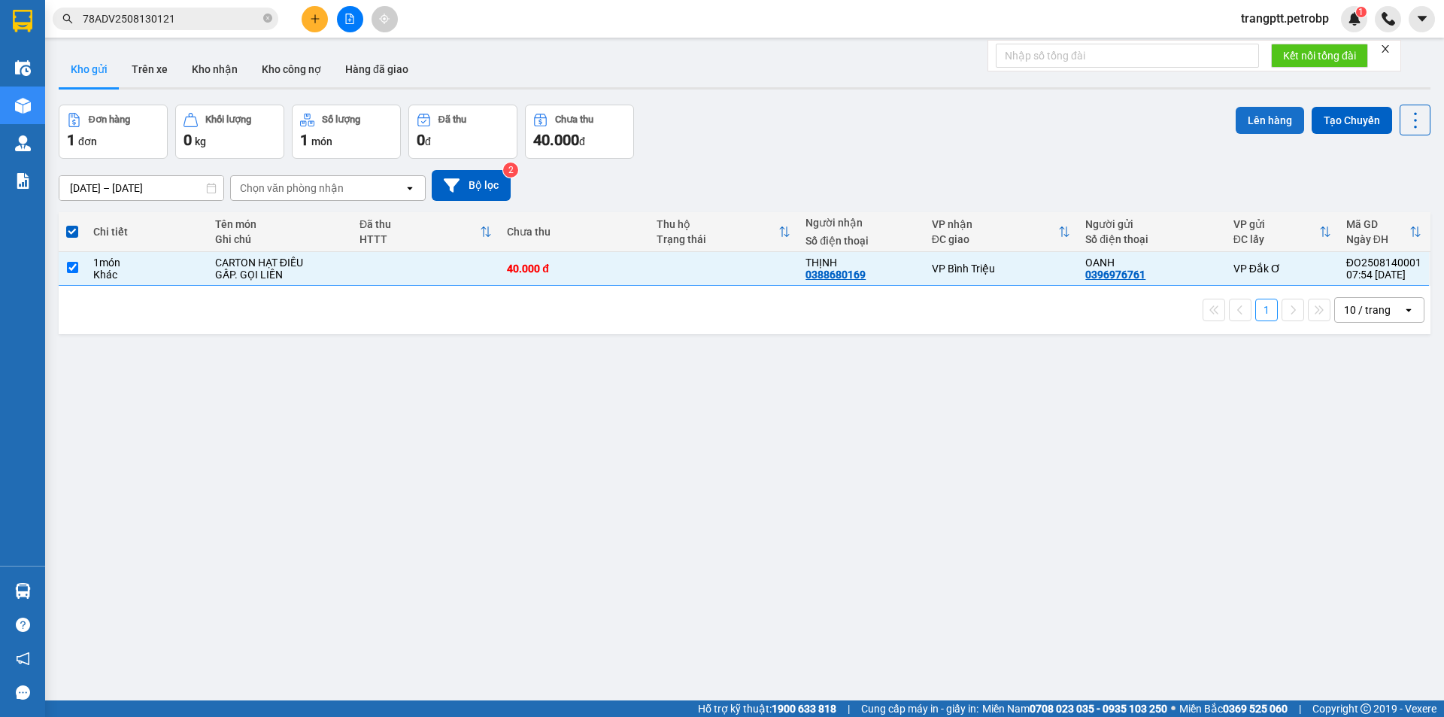
click at [1260, 120] on button "Lên hàng" at bounding box center [1269, 120] width 68 height 27
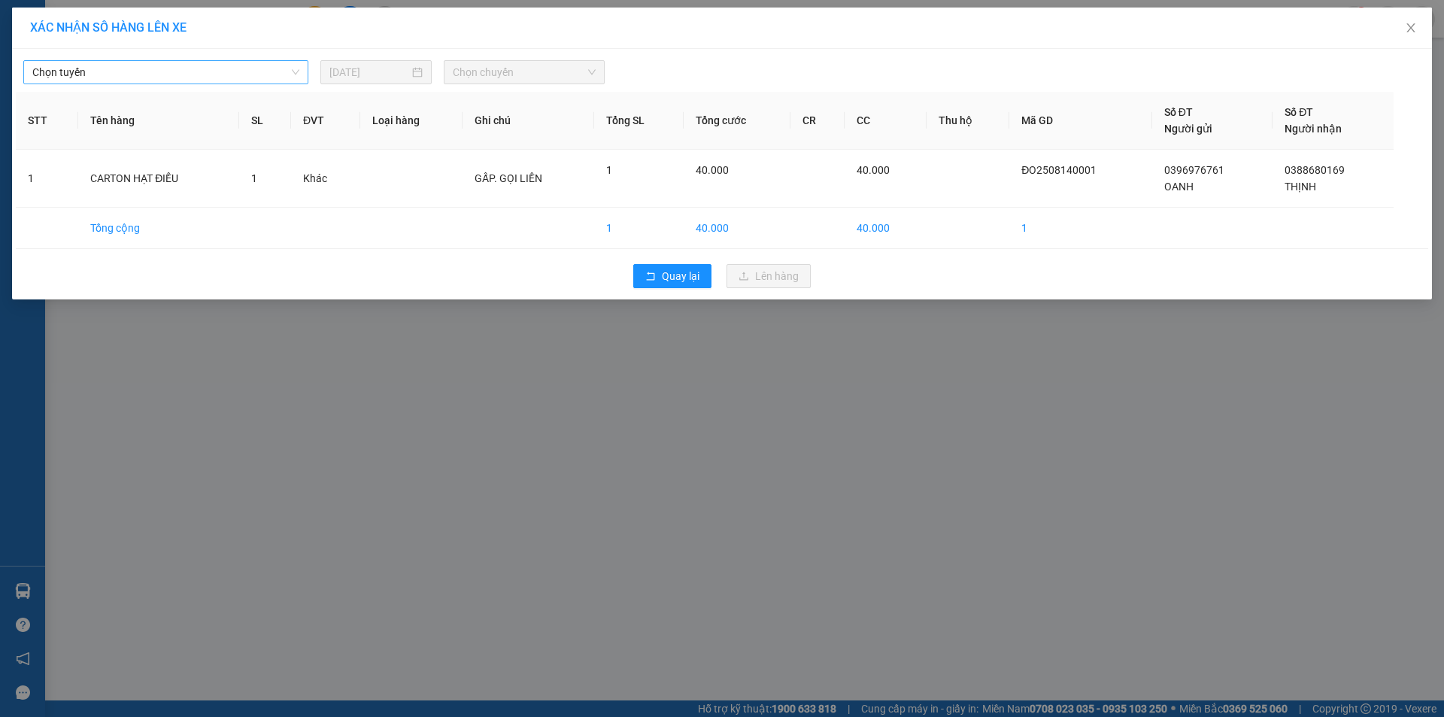
click at [148, 74] on span "Chọn tuyến" at bounding box center [165, 72] width 267 height 23
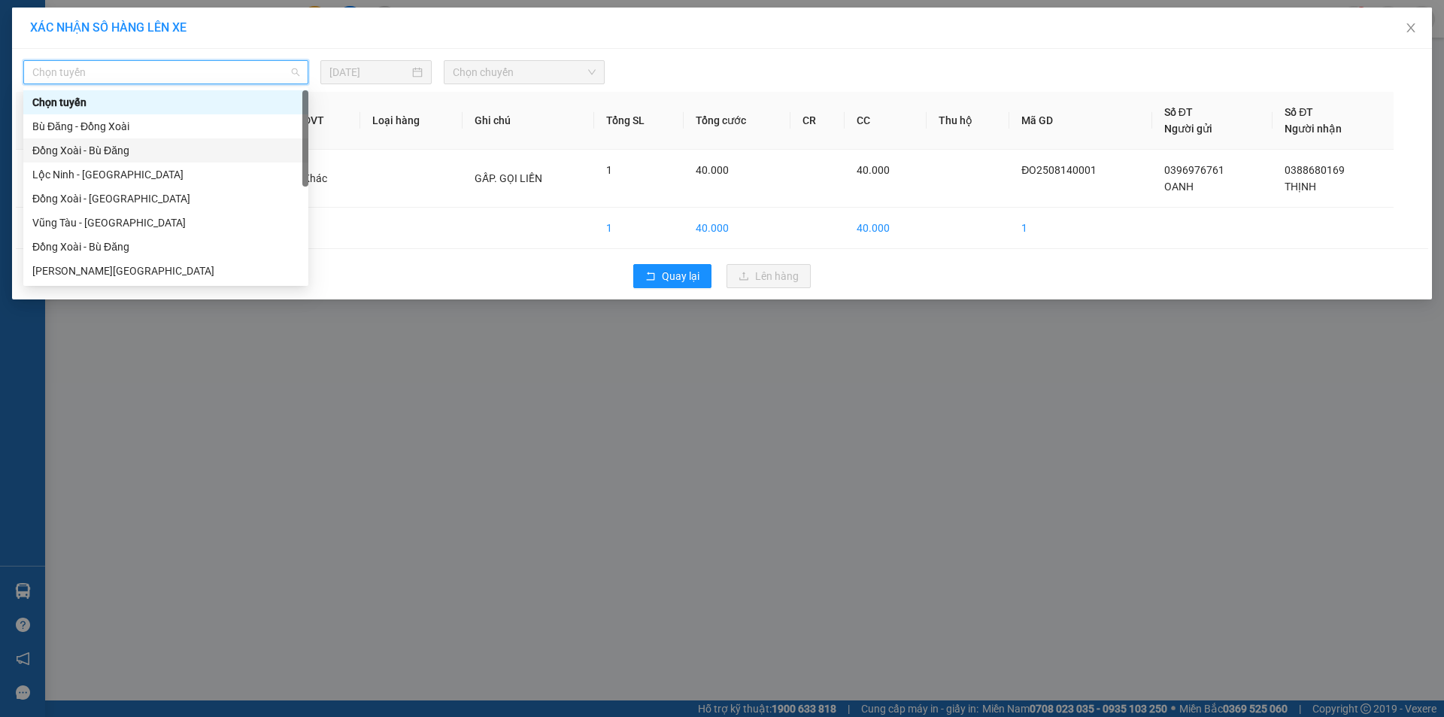
scroll to position [289, 0]
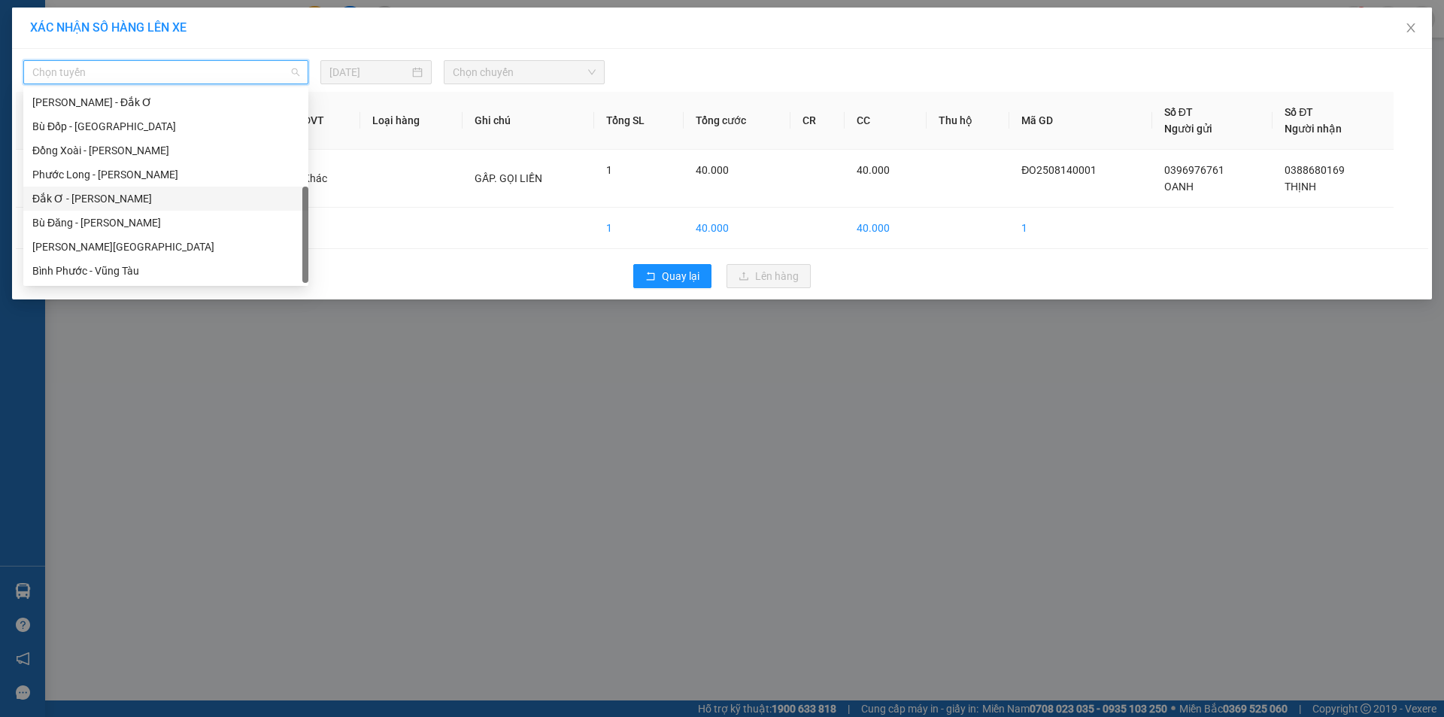
drag, startPoint x: 108, startPoint y: 198, endPoint x: 142, endPoint y: 197, distance: 33.8
click at [110, 197] on div "Đắk Ơ - [PERSON_NAME]" at bounding box center [165, 198] width 267 height 17
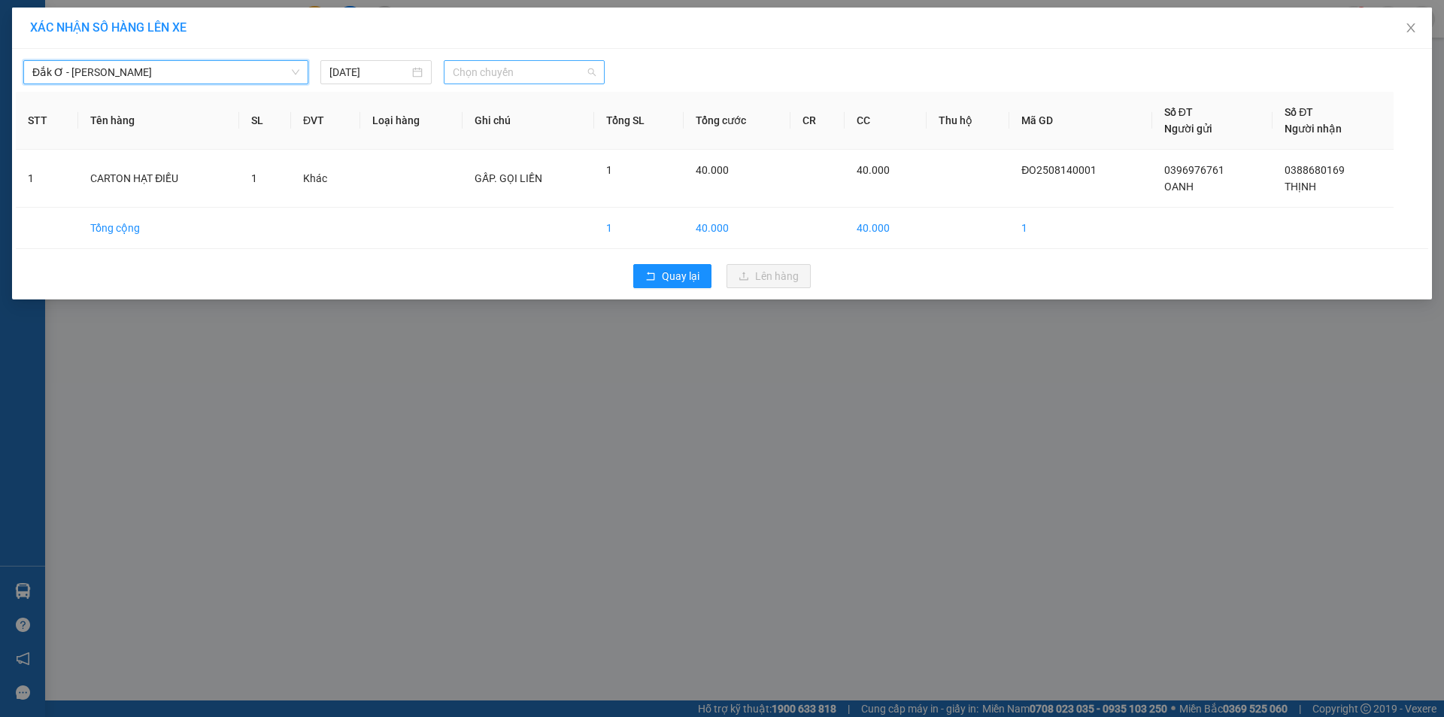
click at [513, 73] on span "Chọn chuyến" at bounding box center [524, 72] width 143 height 23
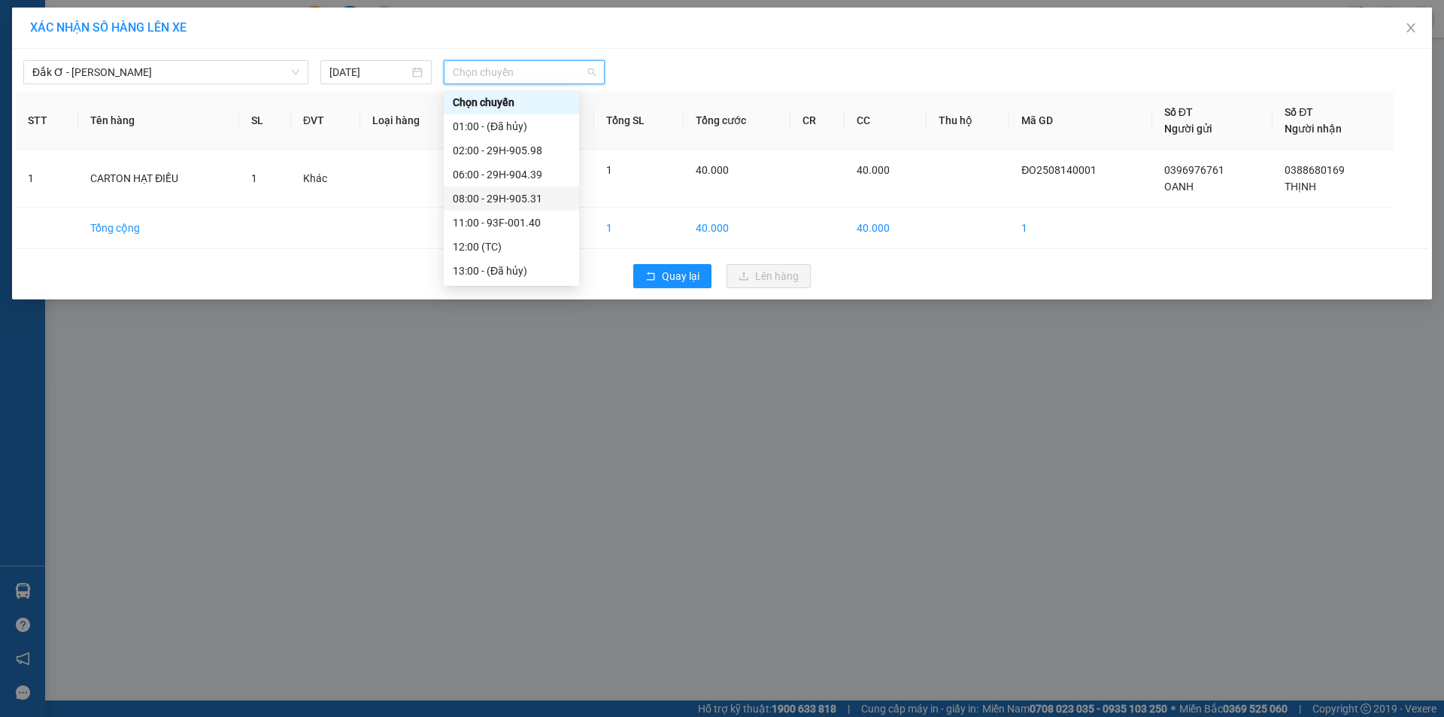
click at [507, 196] on div "08:00 - 29H-905.31" at bounding box center [511, 198] width 117 height 17
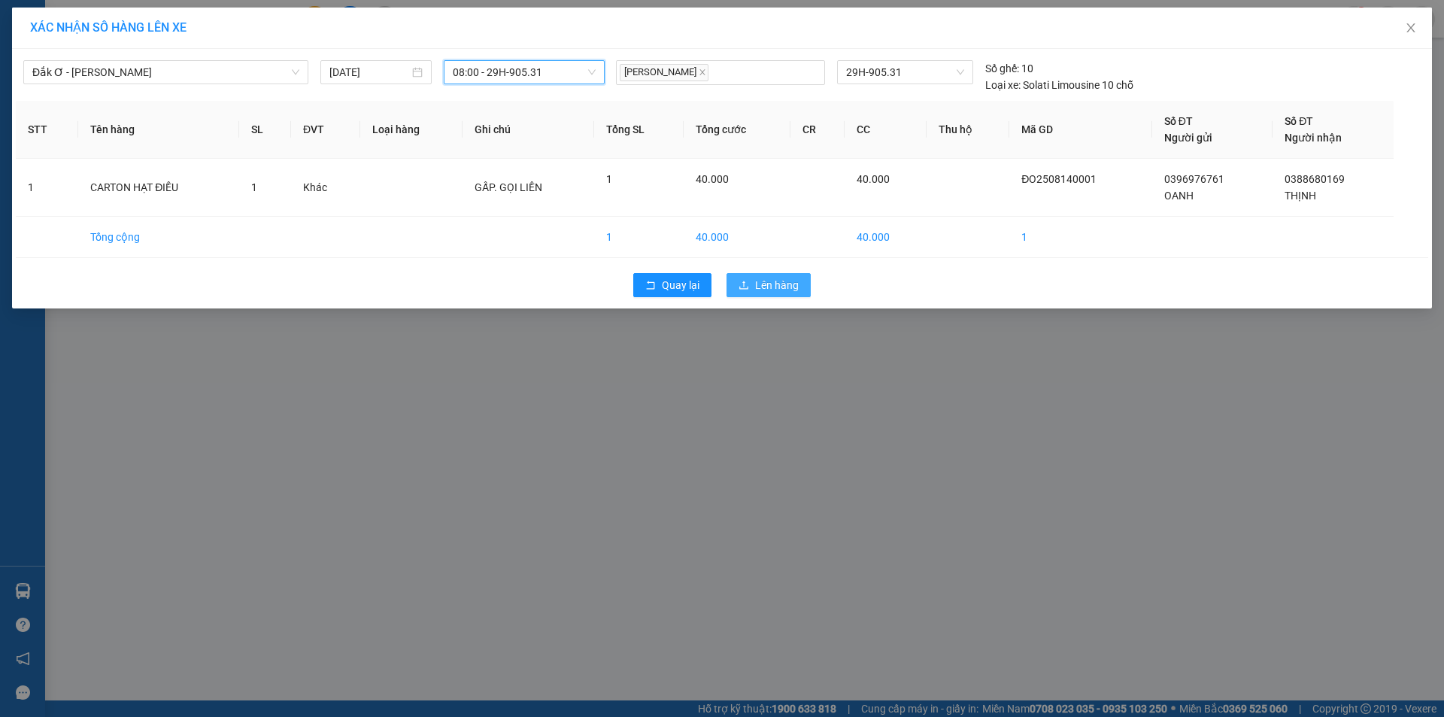
click at [789, 283] on span "Lên hàng" at bounding box center [777, 285] width 44 height 17
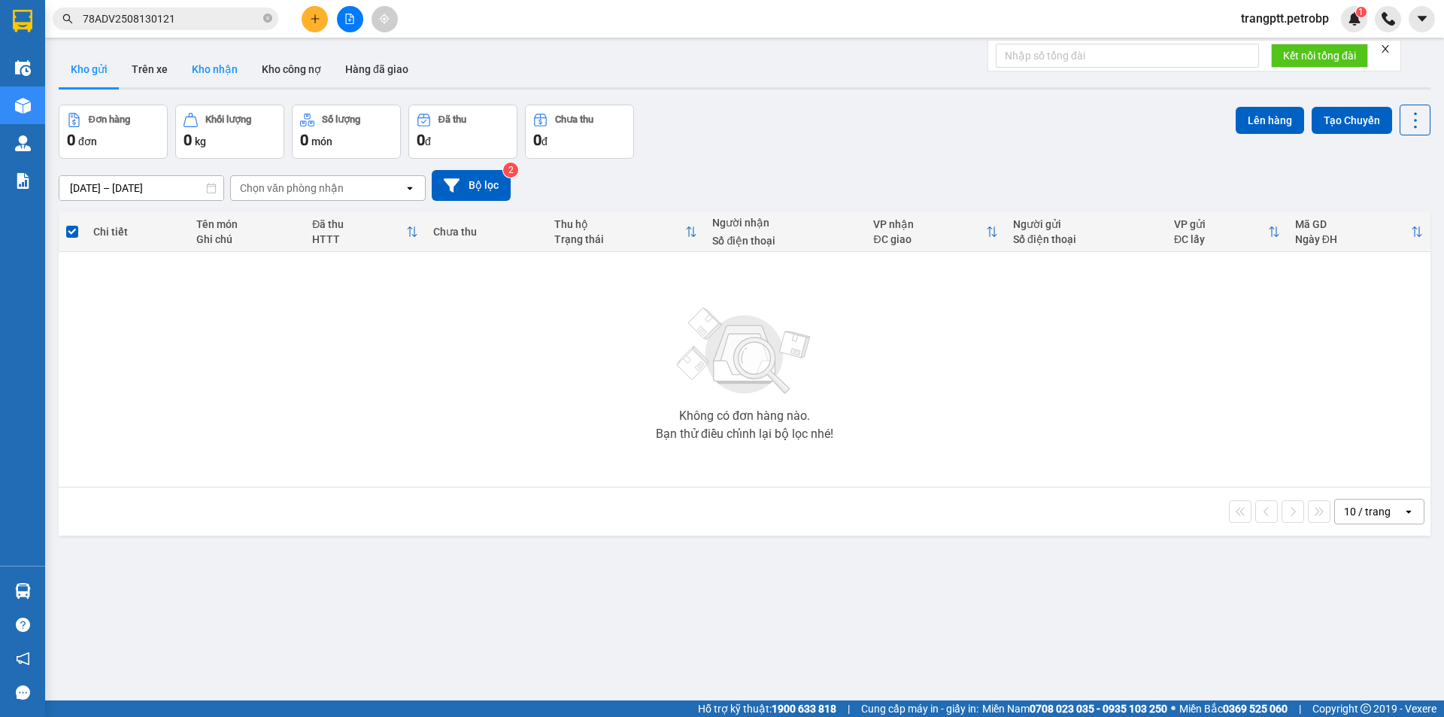
click at [214, 63] on button "Kho nhận" at bounding box center [215, 69] width 70 height 36
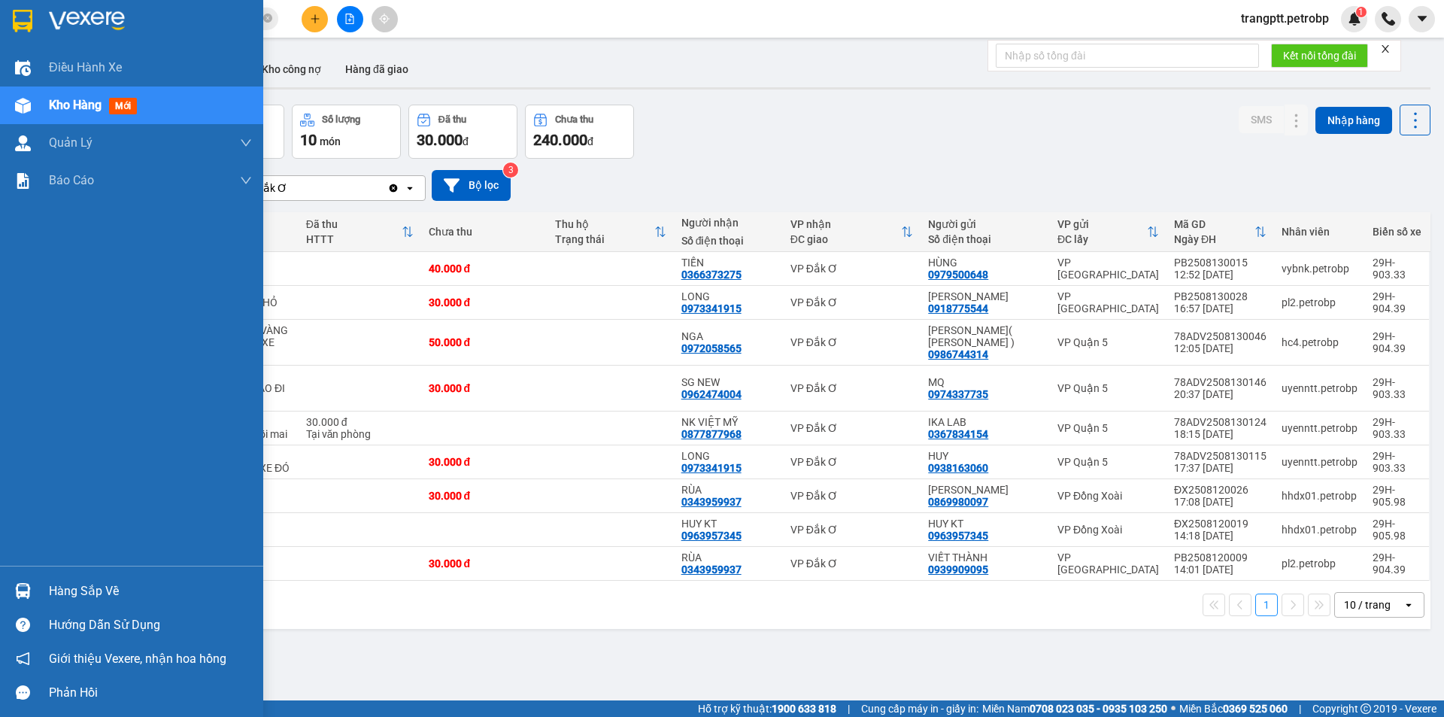
drag, startPoint x: 77, startPoint y: 590, endPoint x: 125, endPoint y: 599, distance: 48.8
click at [84, 590] on div "Hàng sắp về" at bounding box center [150, 591] width 203 height 23
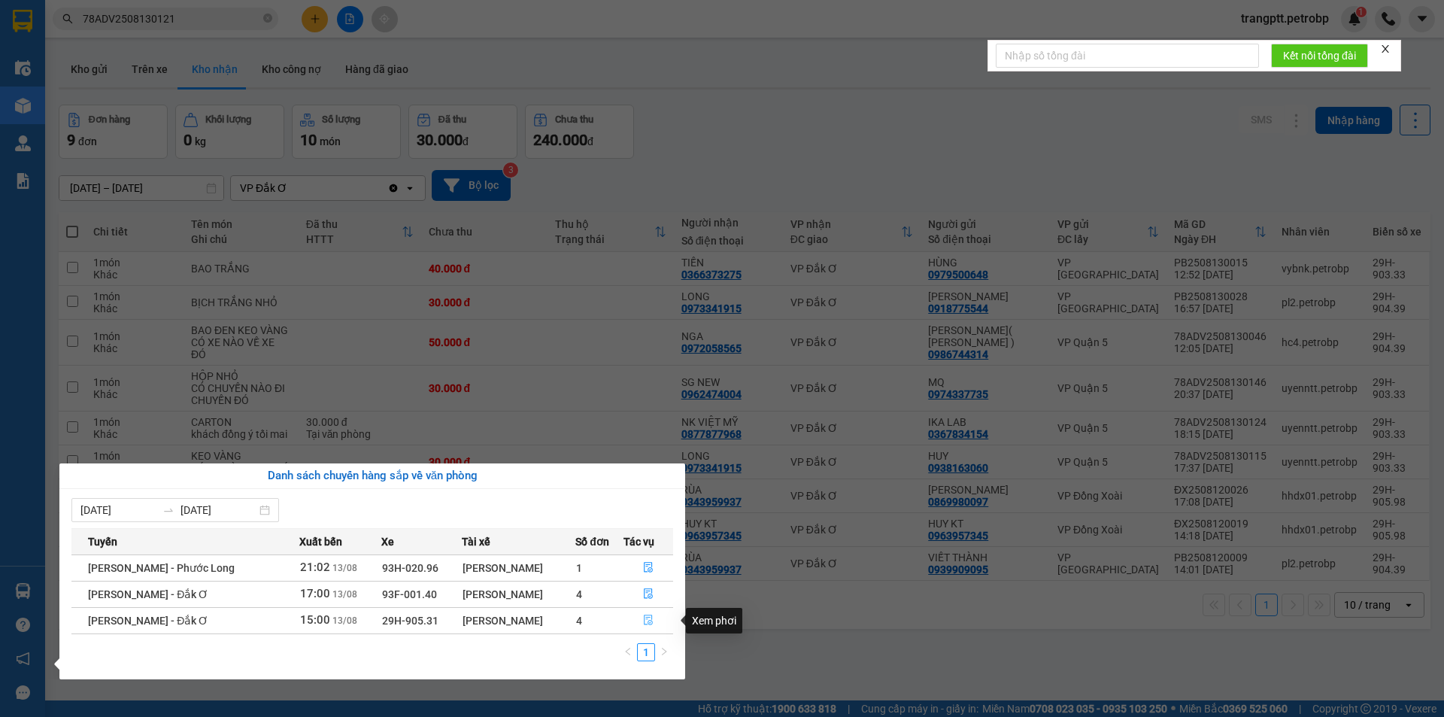
click at [644, 619] on icon "file-done" at bounding box center [648, 619] width 11 height 11
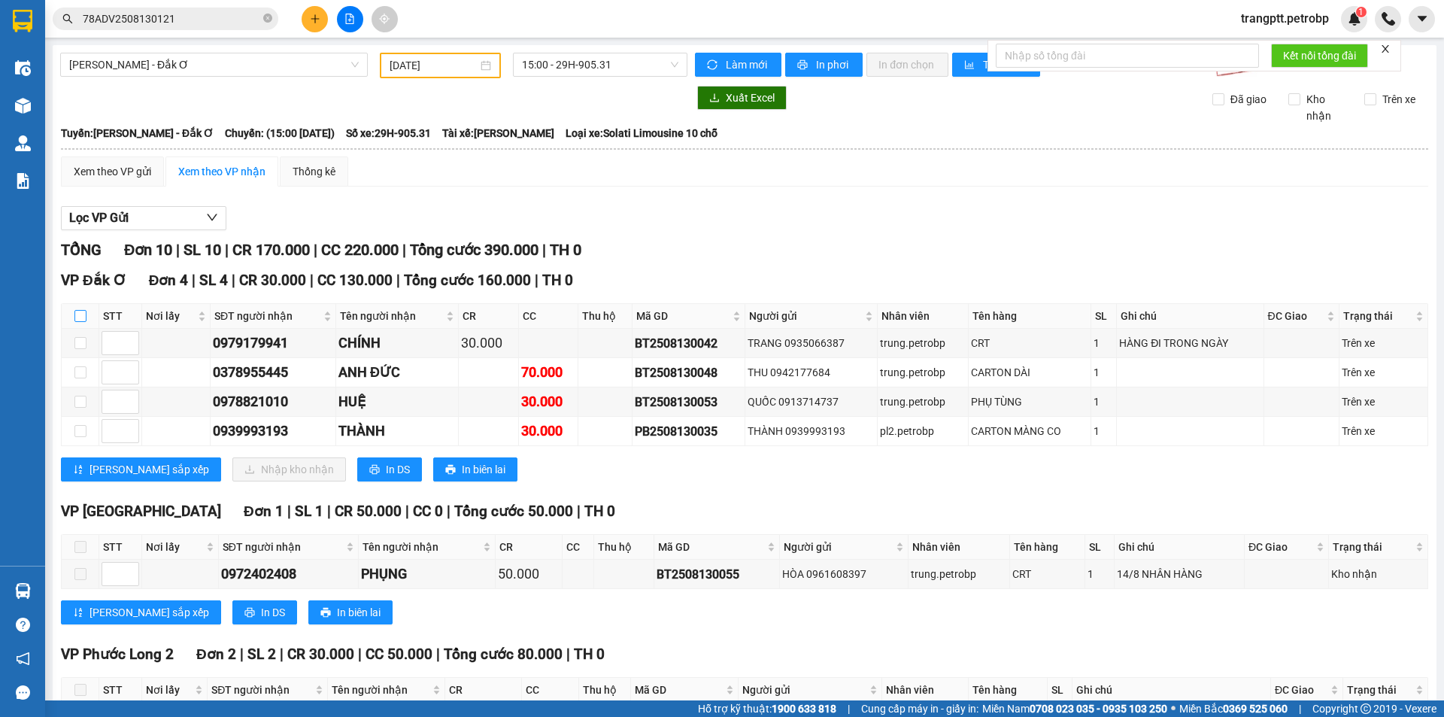
click at [80, 311] on input "checkbox" at bounding box center [80, 316] width 12 height 12
checkbox input "true"
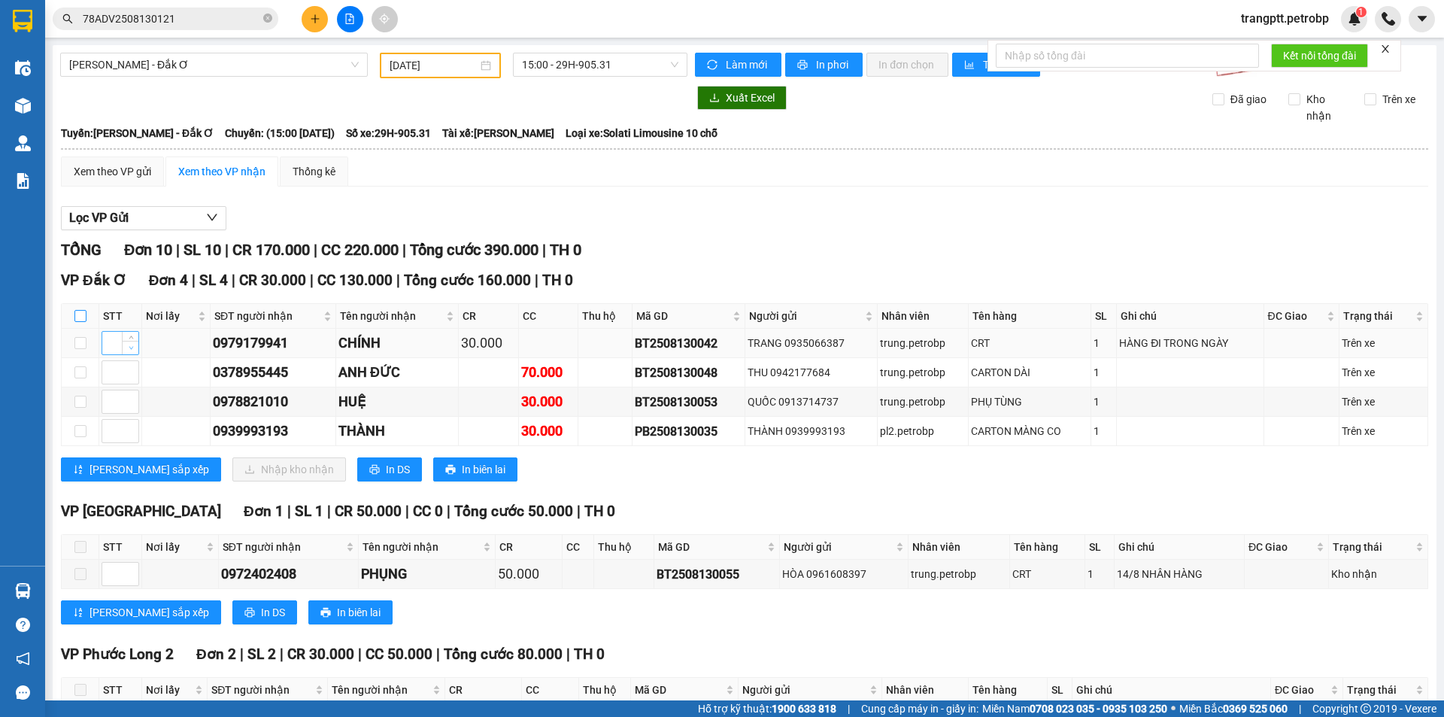
checkbox input "true"
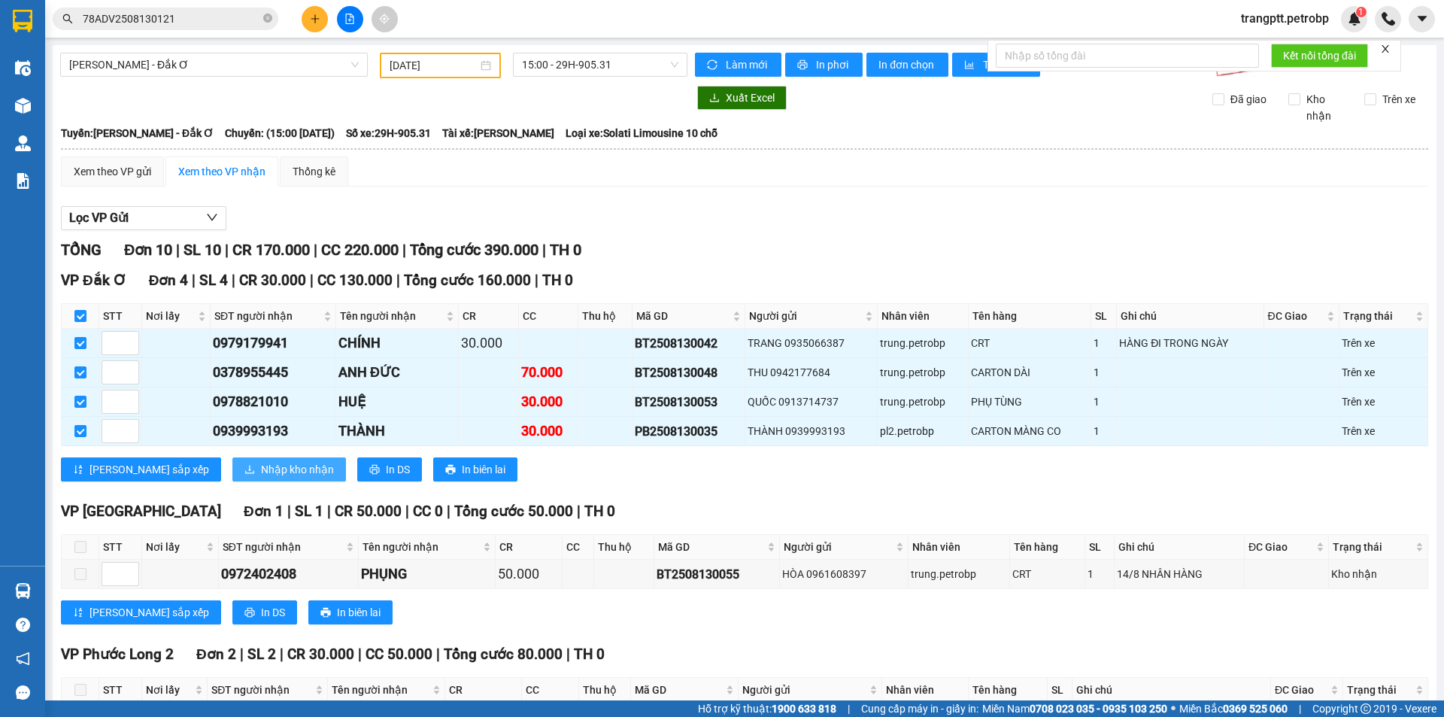
click at [261, 473] on span "Nhập kho nhận" at bounding box center [297, 469] width 73 height 17
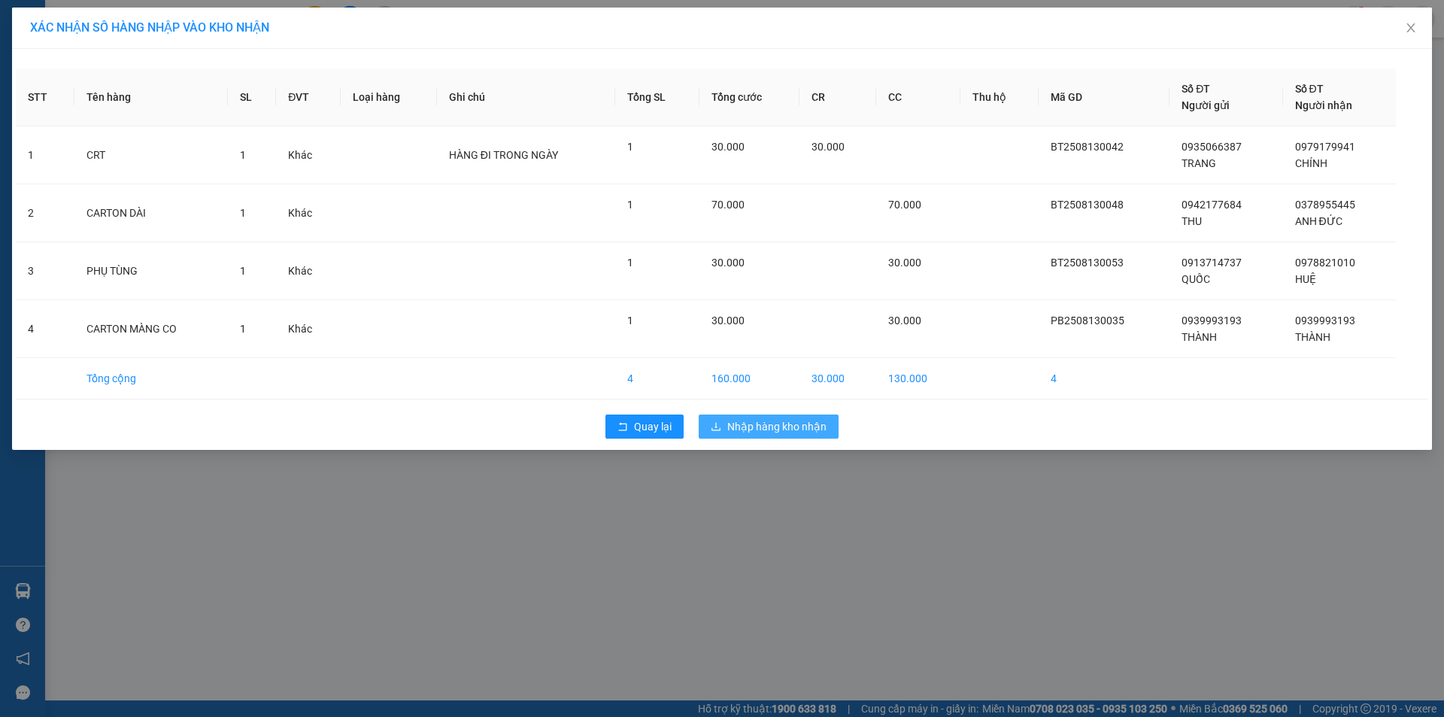
click at [806, 420] on span "Nhập hàng kho nhận" at bounding box center [776, 426] width 99 height 17
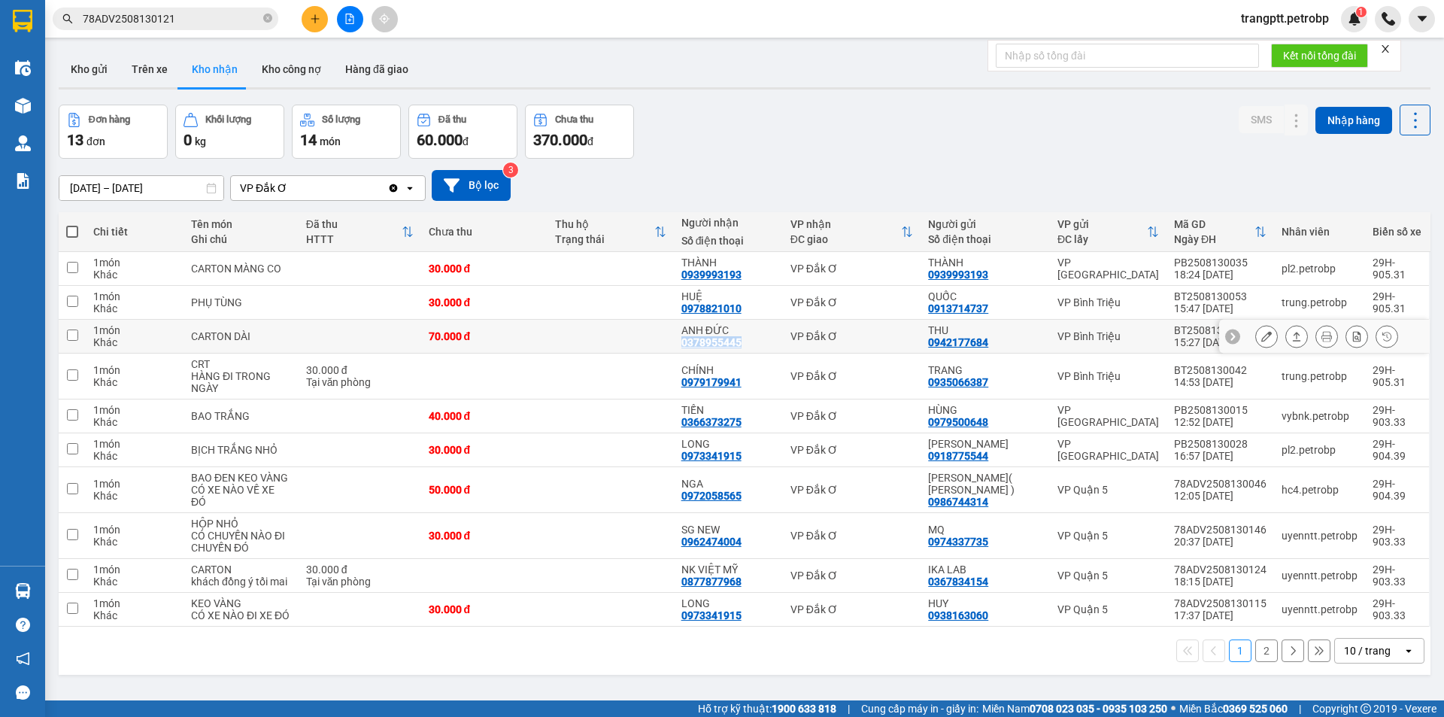
drag, startPoint x: 681, startPoint y: 341, endPoint x: 746, endPoint y: 341, distance: 64.7
click at [746, 341] on td "ANH ĐỨC 0378955445" at bounding box center [728, 337] width 109 height 34
checkbox input "true"
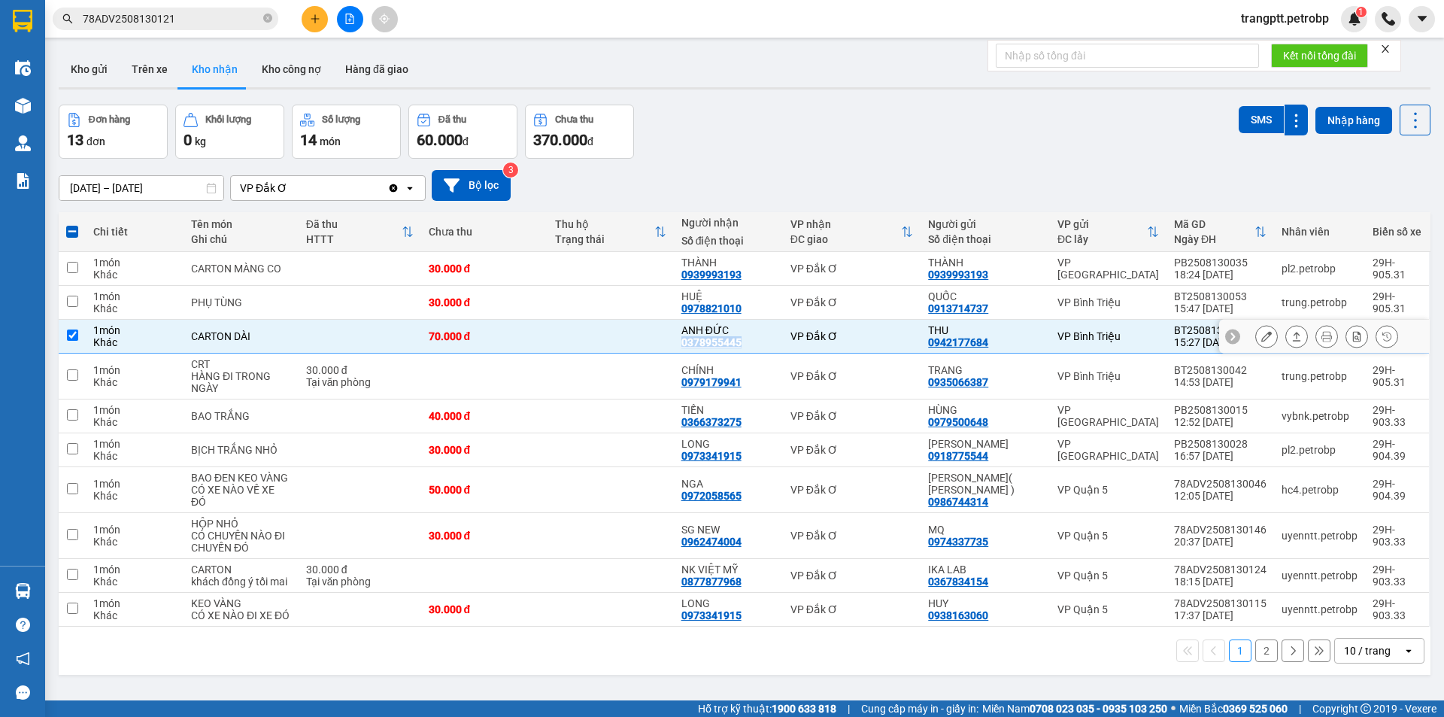
copy div "0378955445"
drag, startPoint x: 683, startPoint y: 272, endPoint x: 744, endPoint y: 278, distance: 61.2
click at [744, 278] on td "THÀNH 0939993193" at bounding box center [728, 269] width 109 height 34
checkbox input "true"
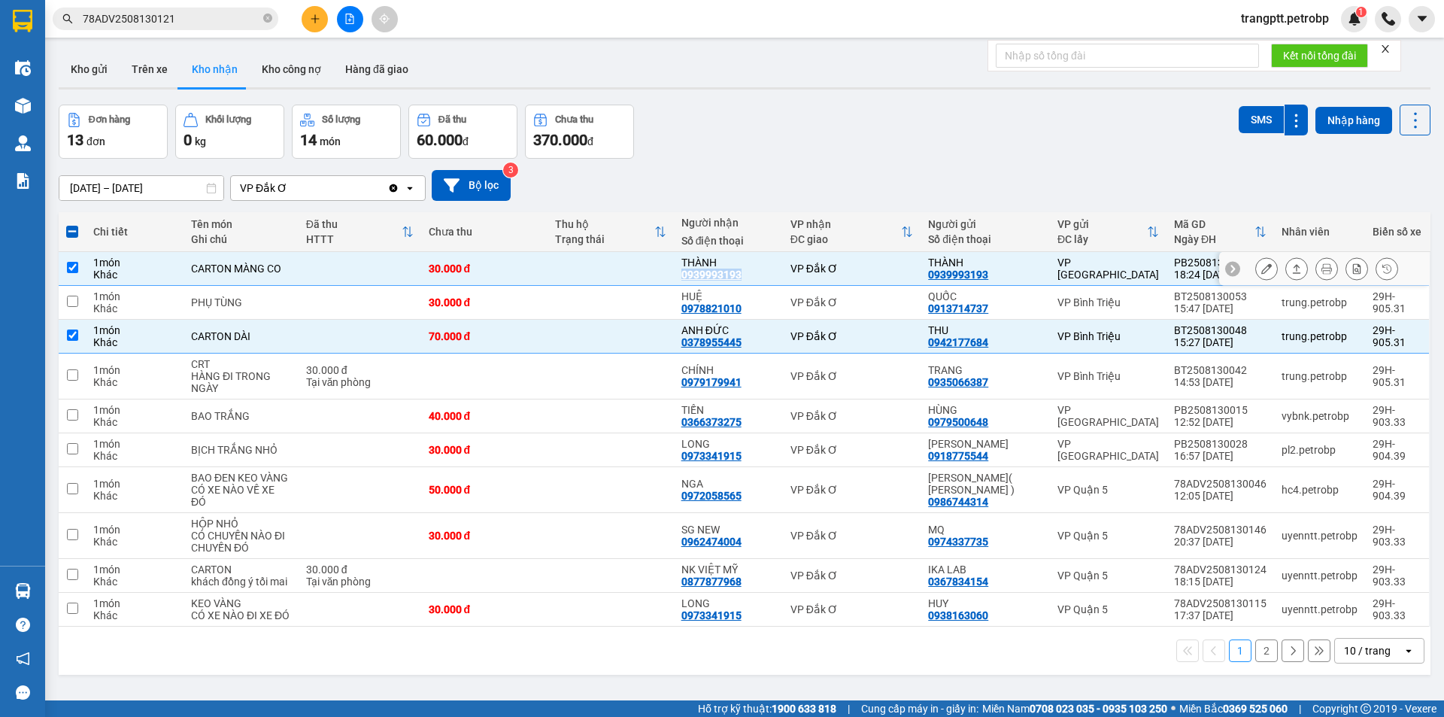
copy div "0939993193"
drag, startPoint x: 685, startPoint y: 380, endPoint x: 747, endPoint y: 382, distance: 61.7
click at [747, 382] on div "CHÍNH 0979179941" at bounding box center [728, 376] width 94 height 24
checkbox input "true"
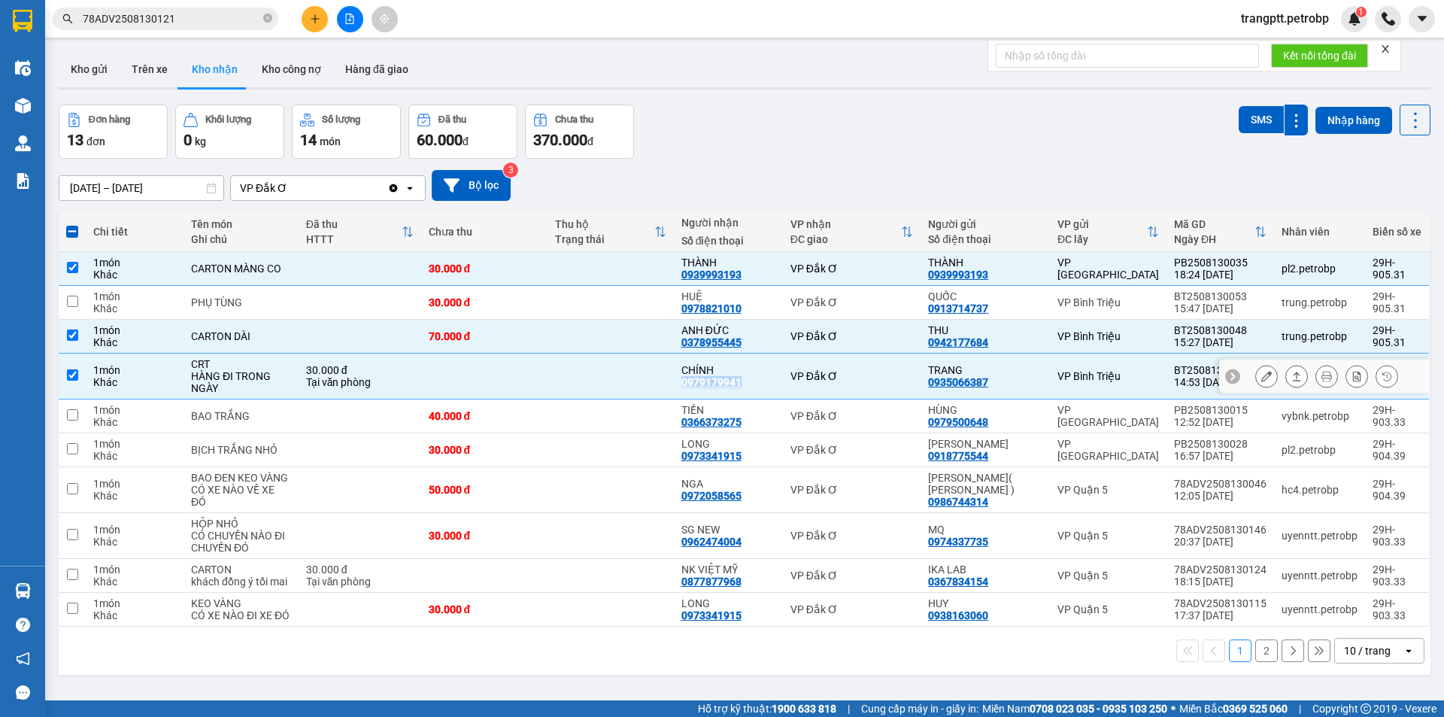
copy div "0979179941"
click at [71, 232] on span at bounding box center [72, 232] width 12 height 12
click at [72, 224] on input "checkbox" at bounding box center [72, 224] width 0 height 0
checkbox input "true"
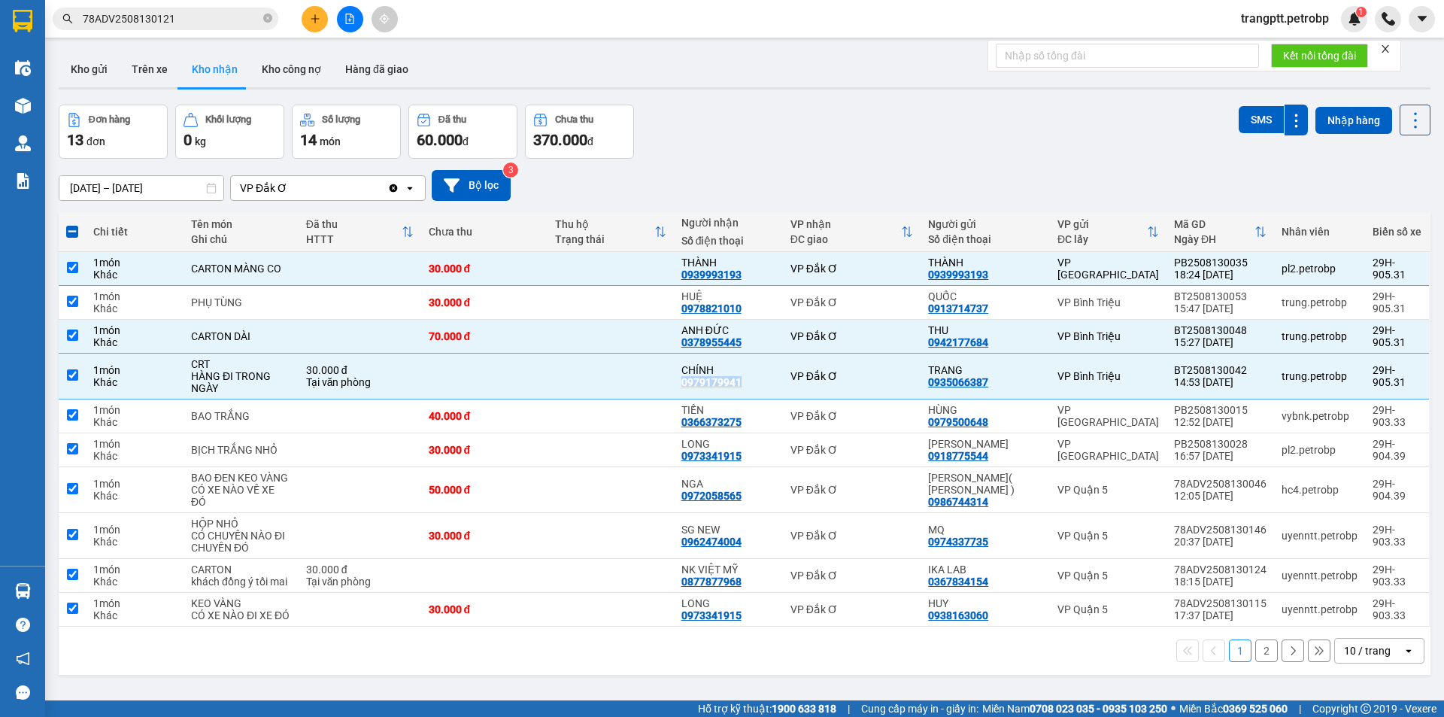
checkbox input "true"
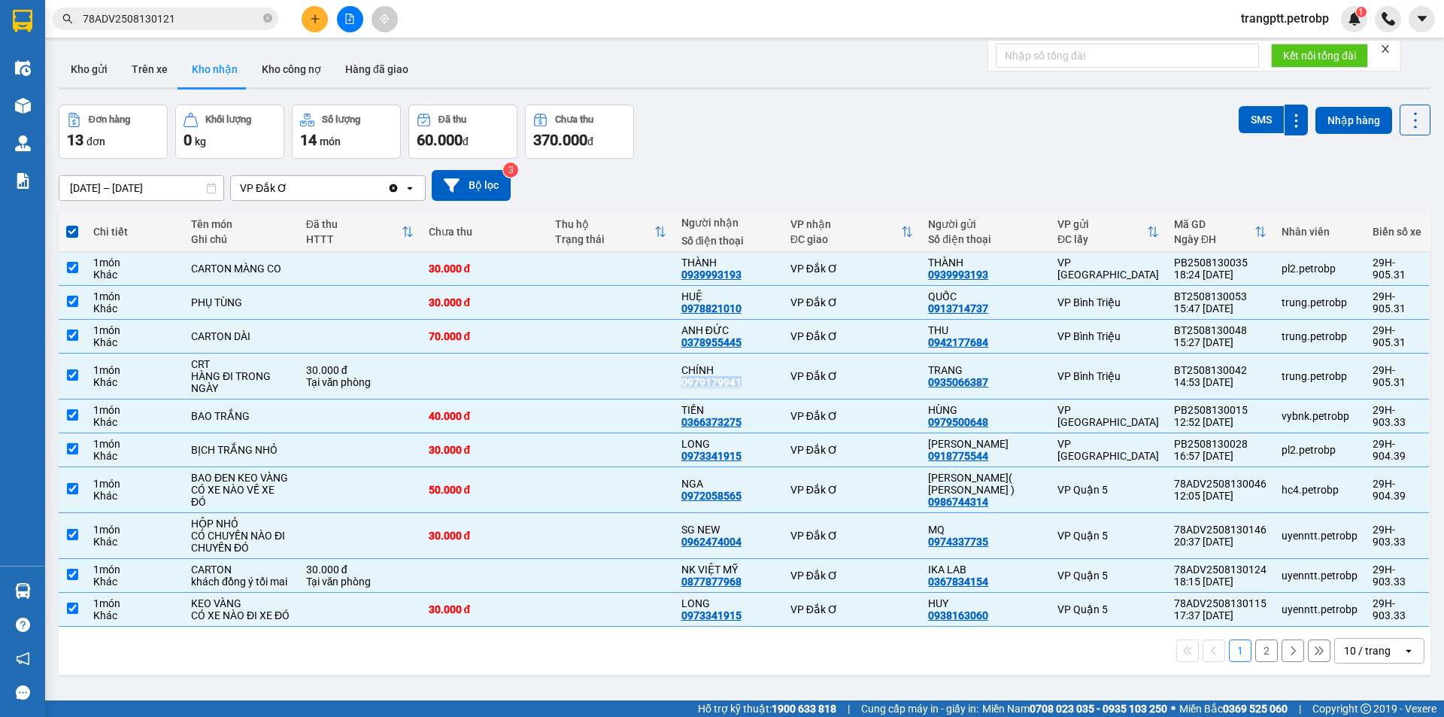
click at [71, 232] on span at bounding box center [72, 232] width 12 height 12
click at [72, 224] on input "checkbox" at bounding box center [72, 224] width 0 height 0
checkbox input "false"
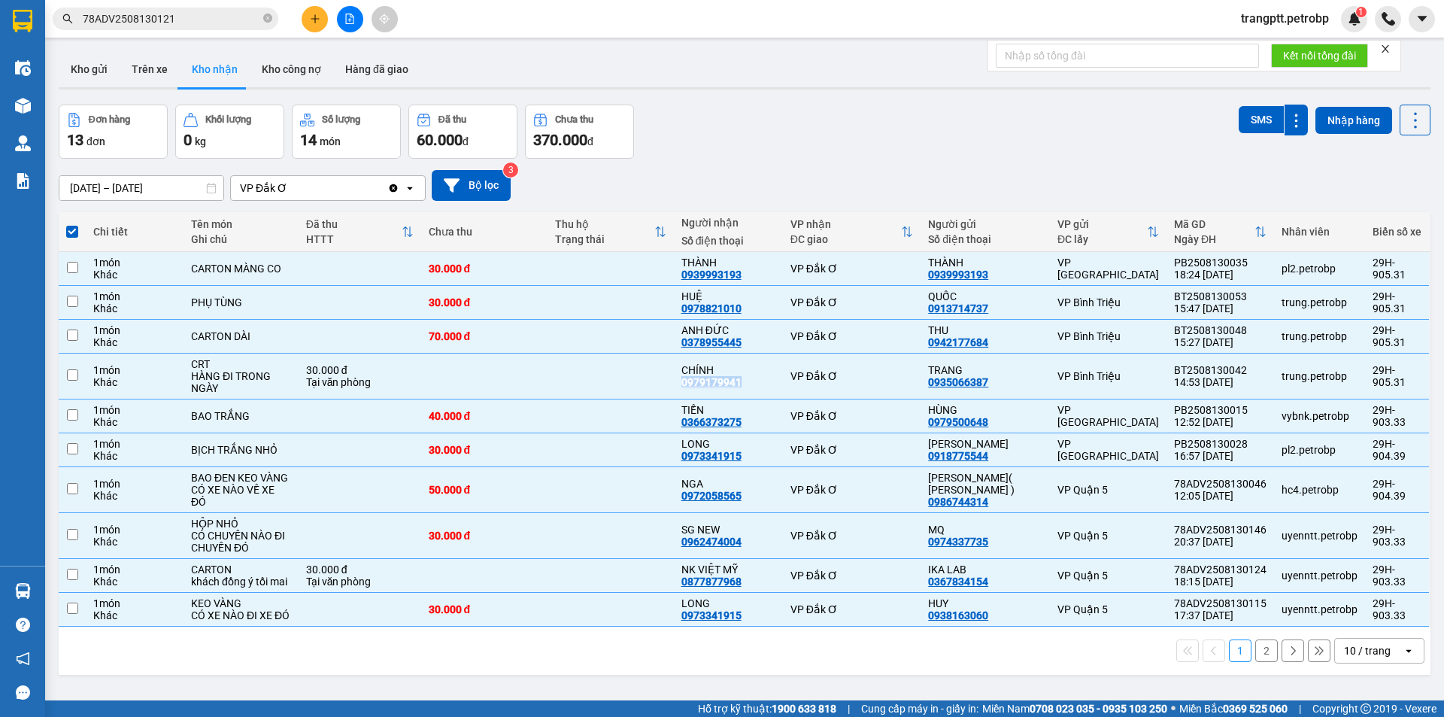
checkbox input "false"
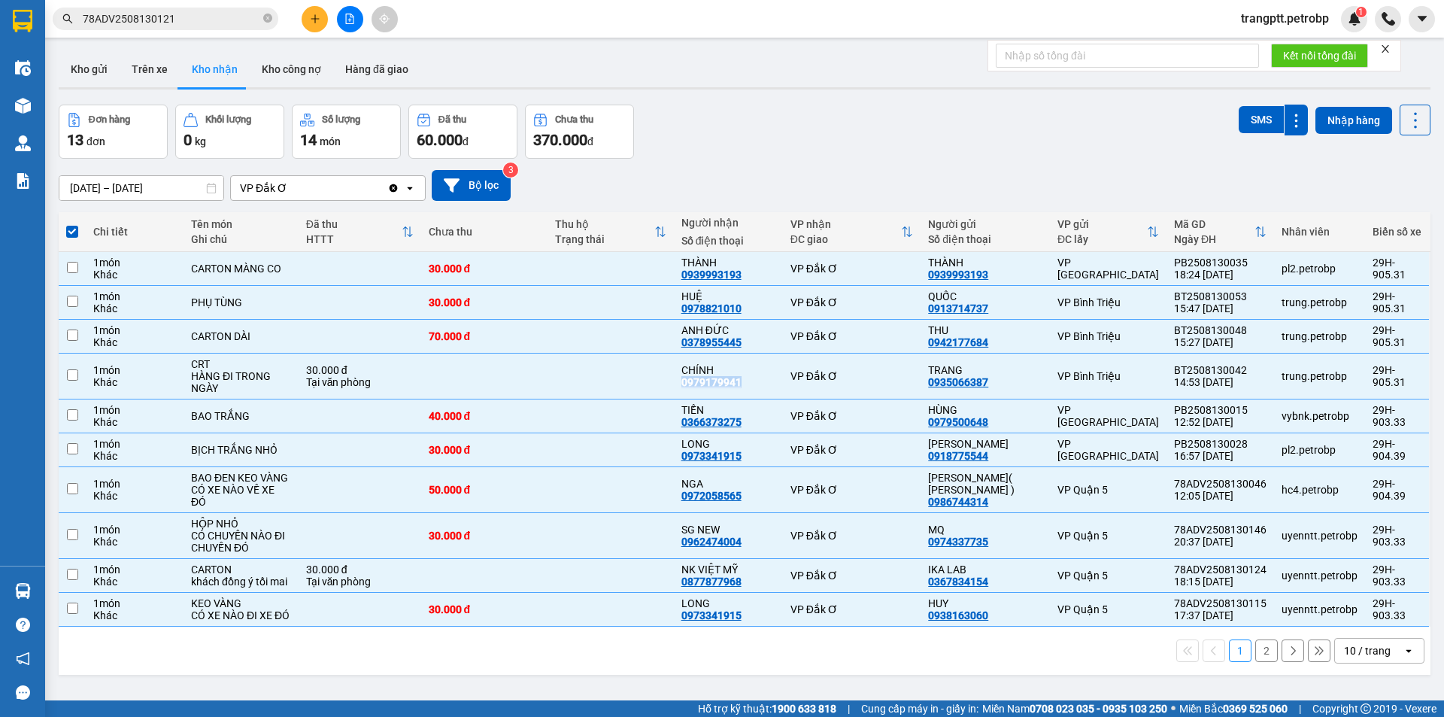
checkbox input "false"
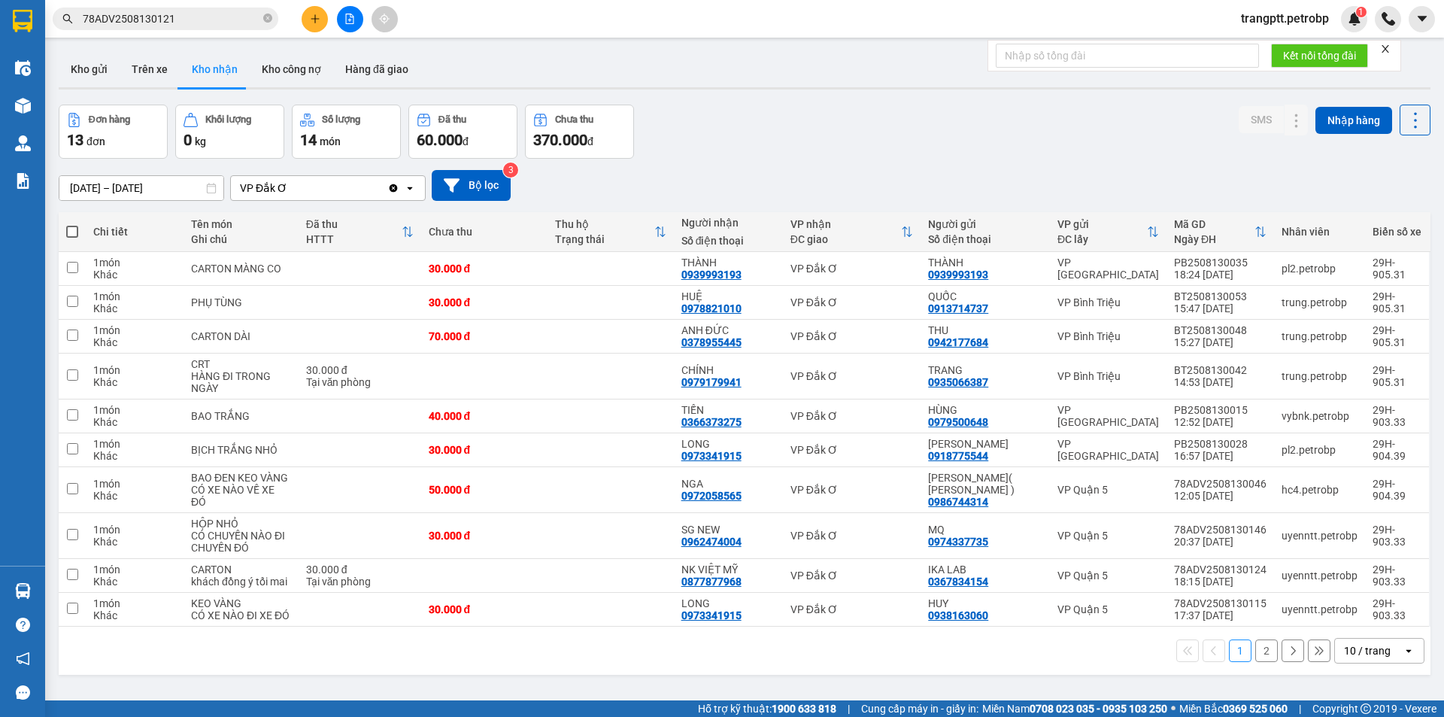
click at [775, 151] on div "Đơn hàng 13 đơn Khối lượng 0 kg Số lượng 14 món Đã thu 60.000 đ Chưa thu 370.00…" at bounding box center [745, 132] width 1372 height 54
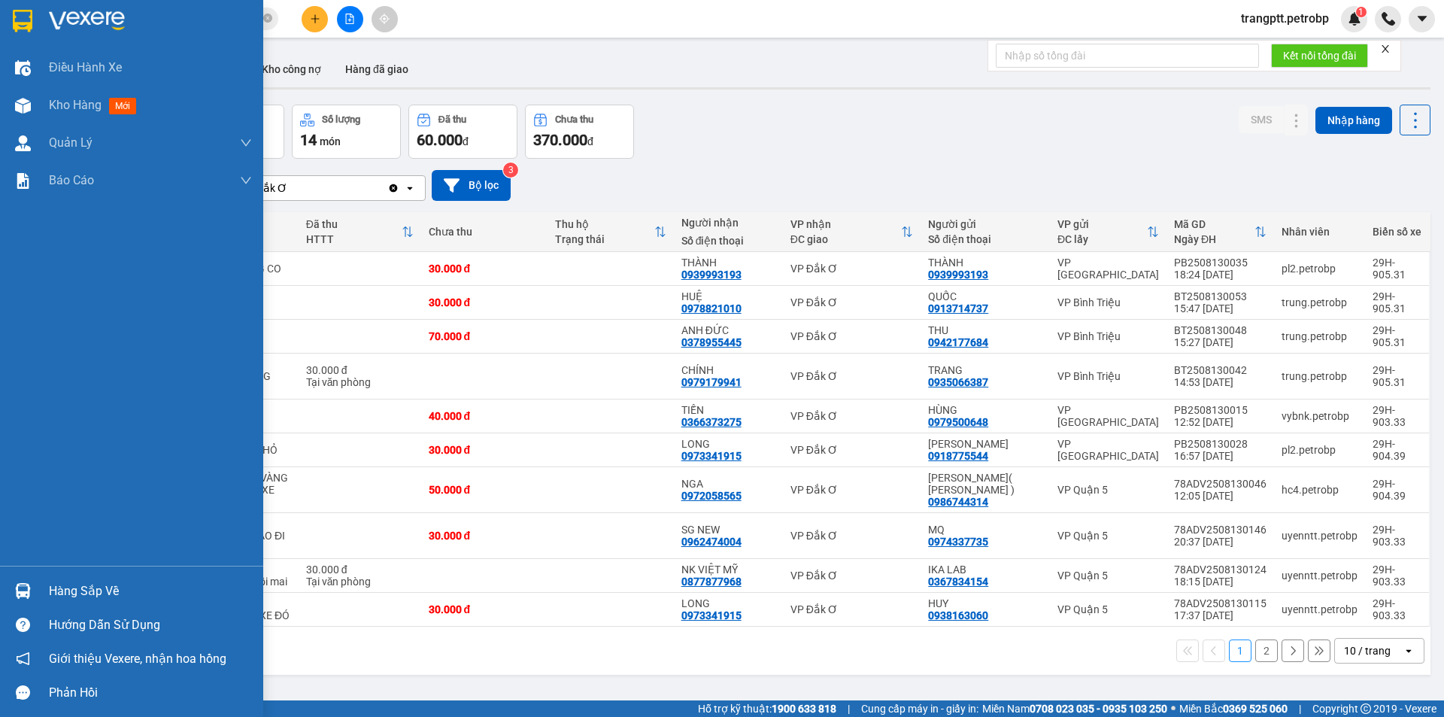
click at [65, 599] on div "Hàng sắp về" at bounding box center [150, 591] width 203 height 23
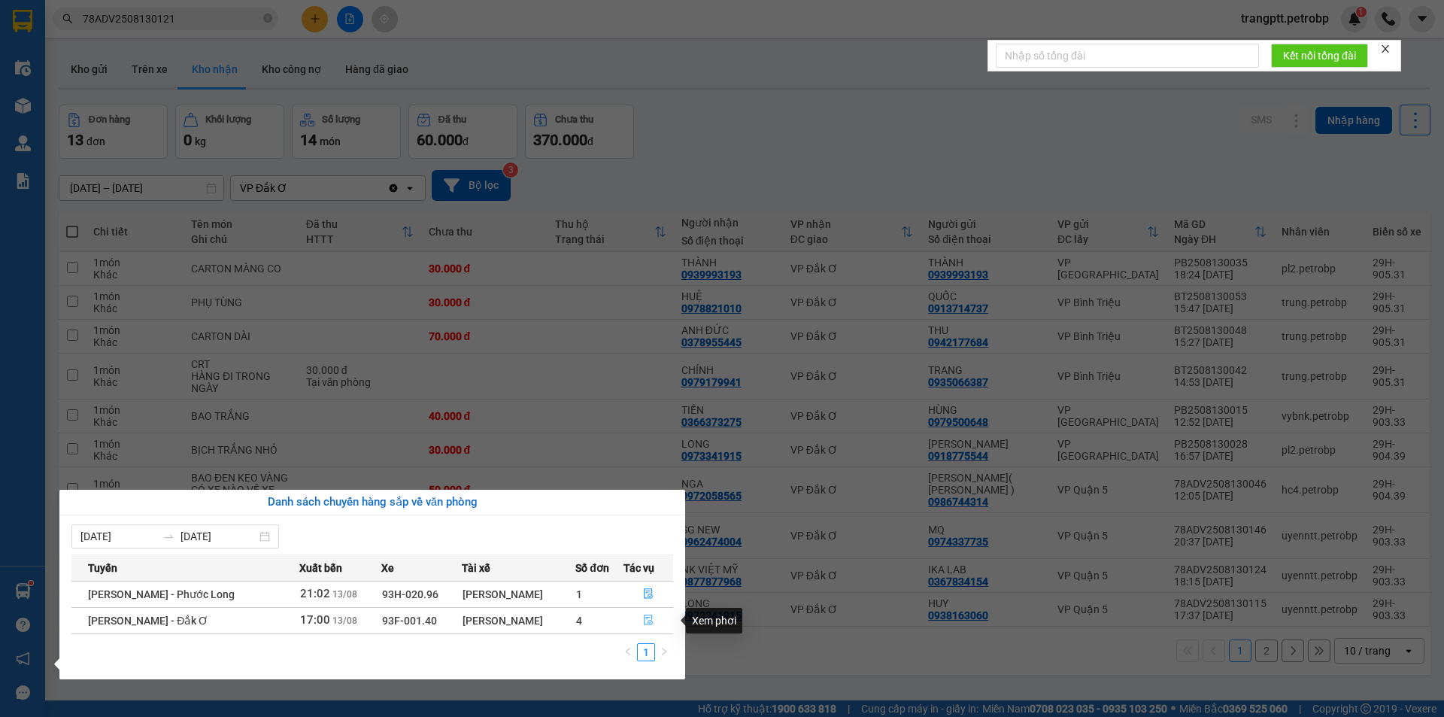
click at [651, 620] on icon "file-done" at bounding box center [648, 620] width 9 height 11
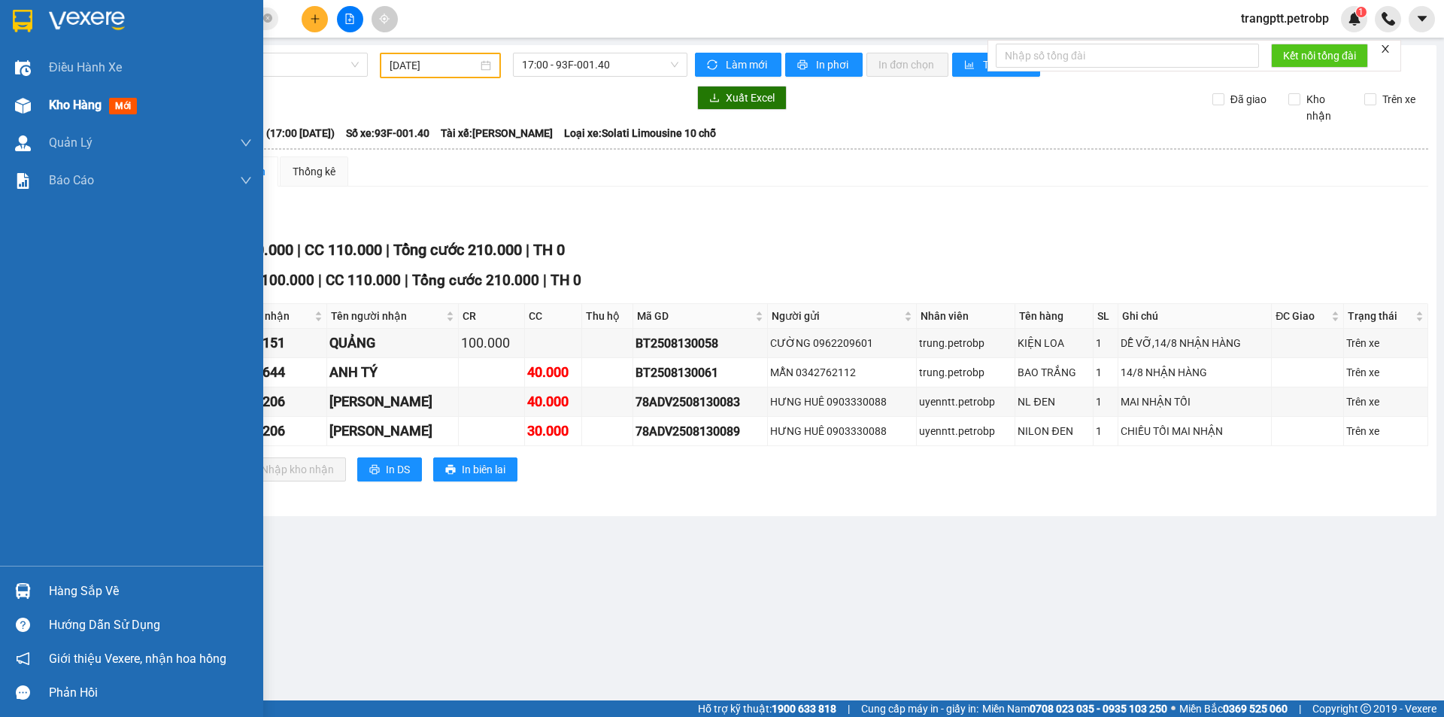
click at [92, 103] on span "Kho hàng" at bounding box center [75, 105] width 53 height 14
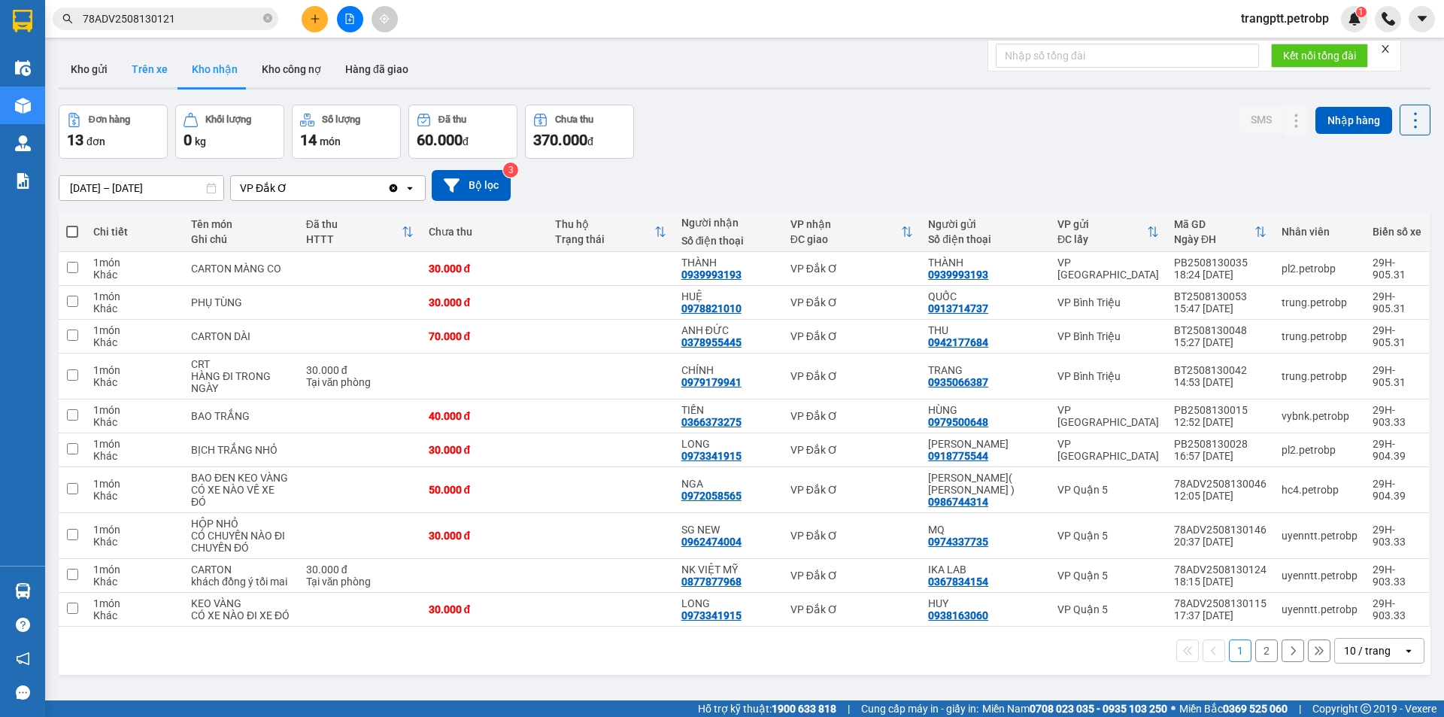
click at [150, 63] on button "Trên xe" at bounding box center [150, 69] width 60 height 36
type input "[DATE] – [DATE]"
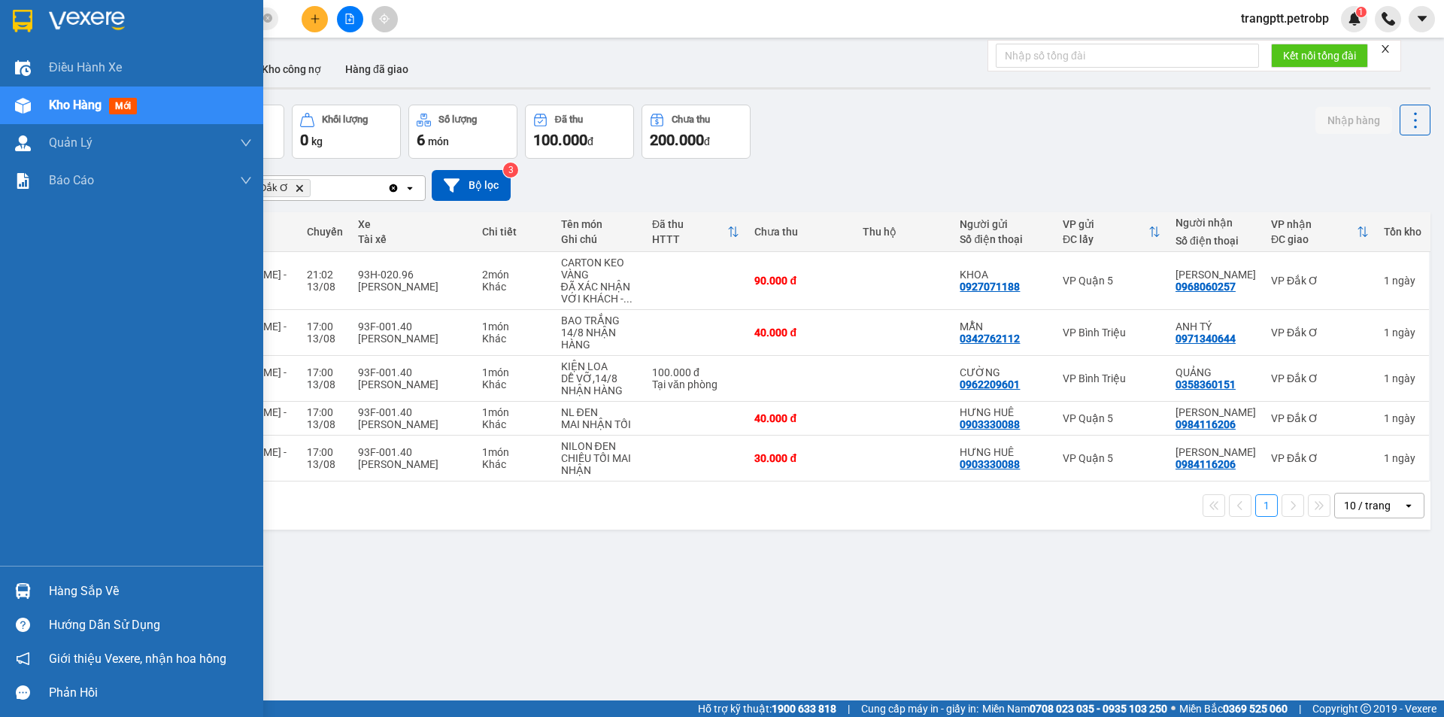
drag, startPoint x: 77, startPoint y: 590, endPoint x: 359, endPoint y: 657, distance: 289.1
click at [87, 594] on div "Hàng sắp về" at bounding box center [150, 591] width 203 height 23
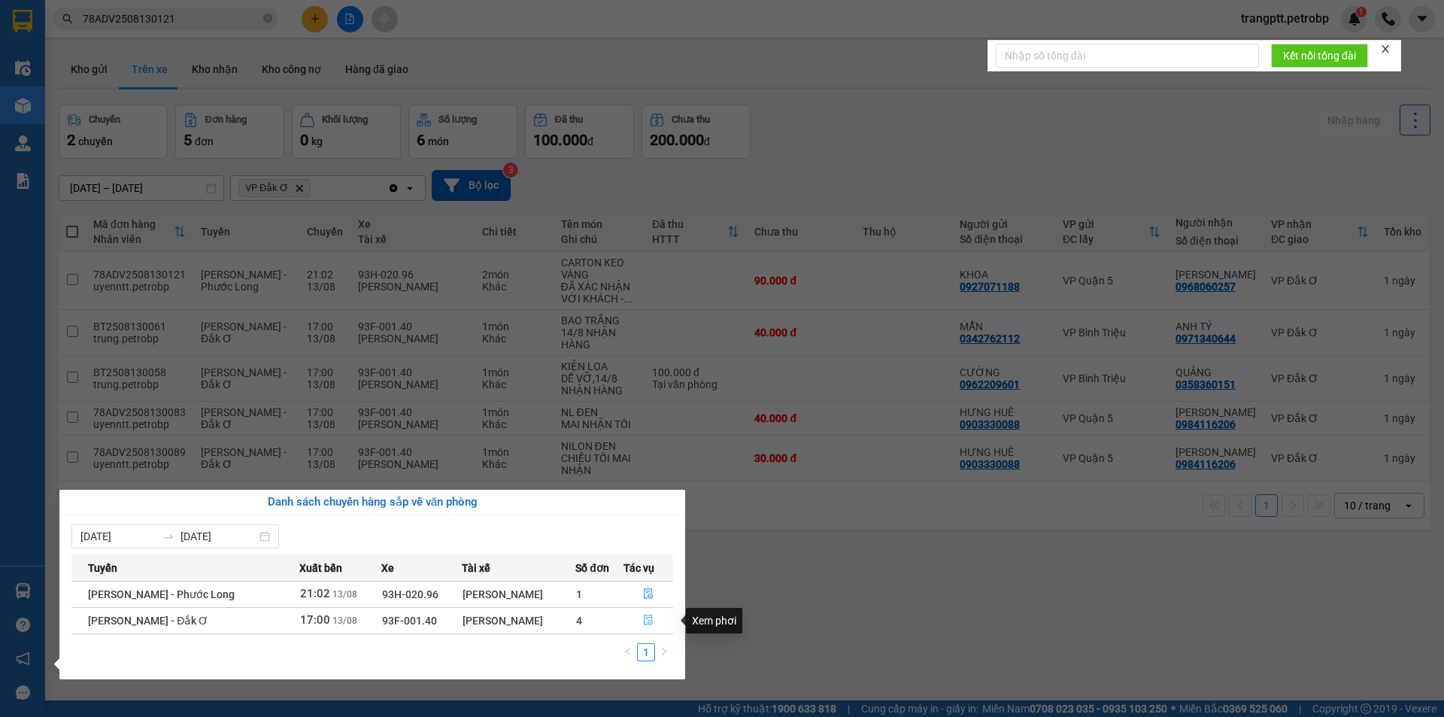
click at [650, 620] on icon "file-done" at bounding box center [648, 620] width 9 height 11
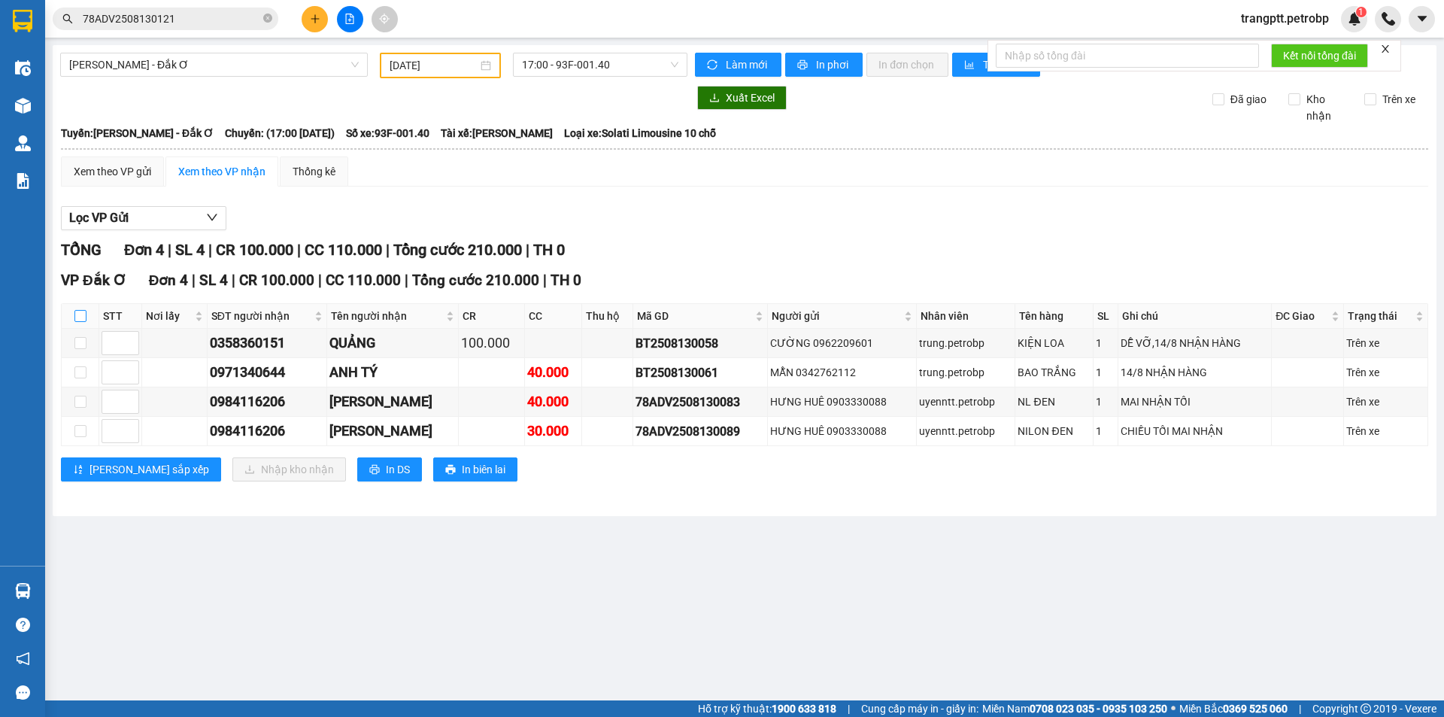
click at [78, 314] on input "checkbox" at bounding box center [80, 316] width 12 height 12
checkbox input "true"
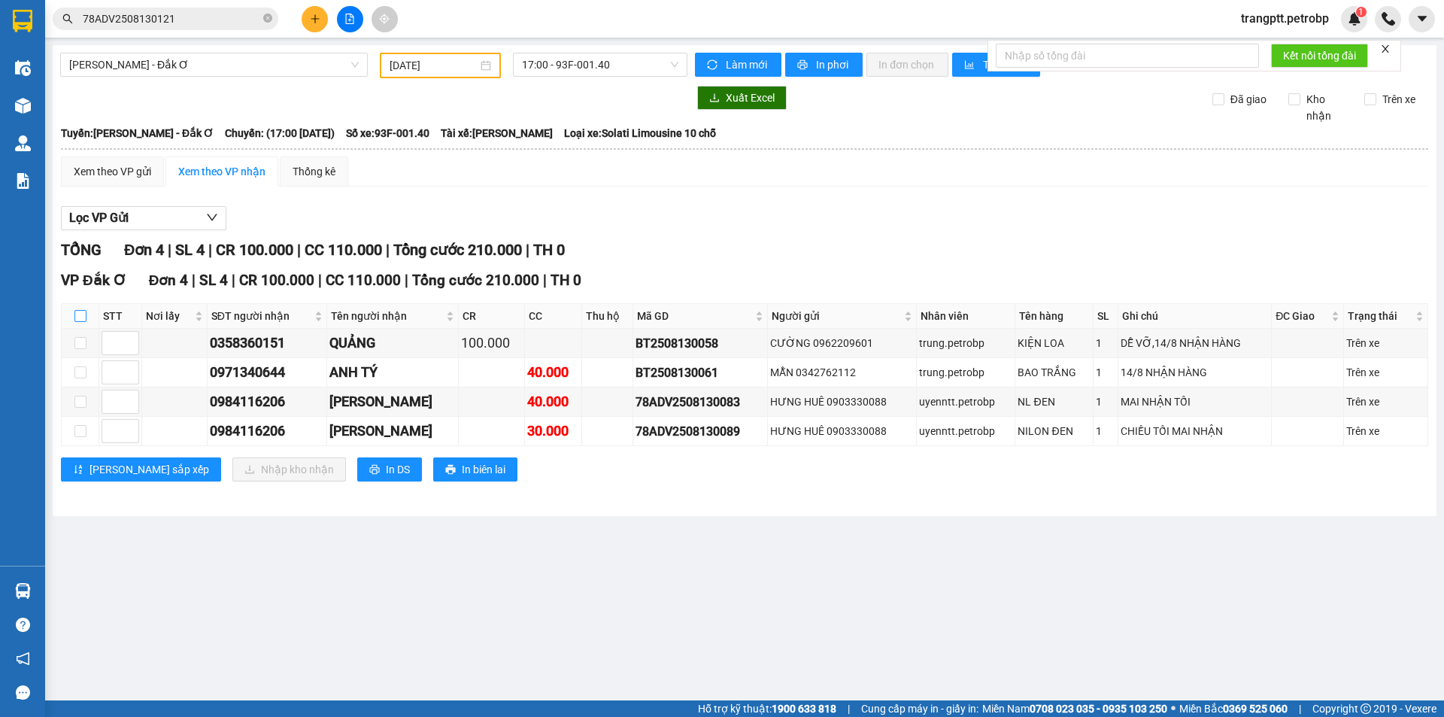
checkbox input "true"
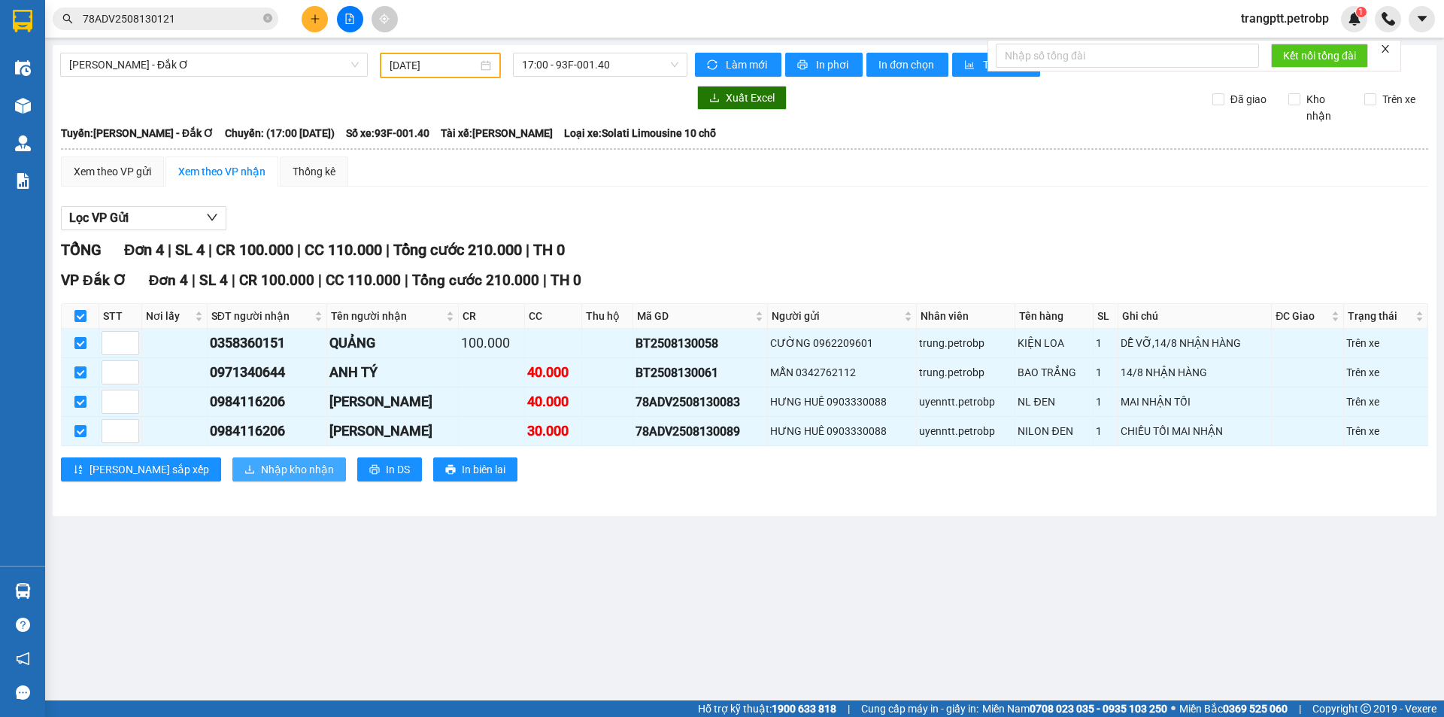
click at [261, 468] on span "Nhập kho nhận" at bounding box center [297, 469] width 73 height 17
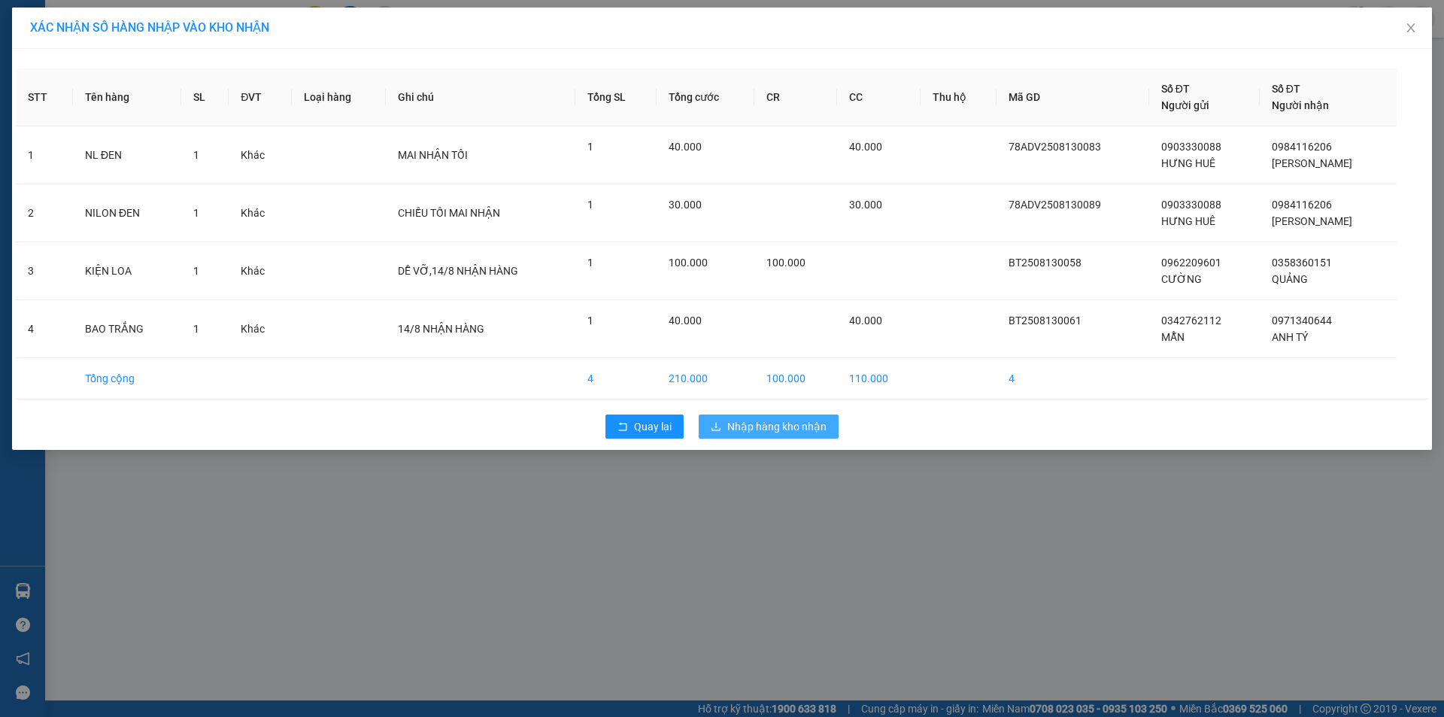
click at [747, 432] on span "Nhập hàng kho nhận" at bounding box center [776, 426] width 99 height 17
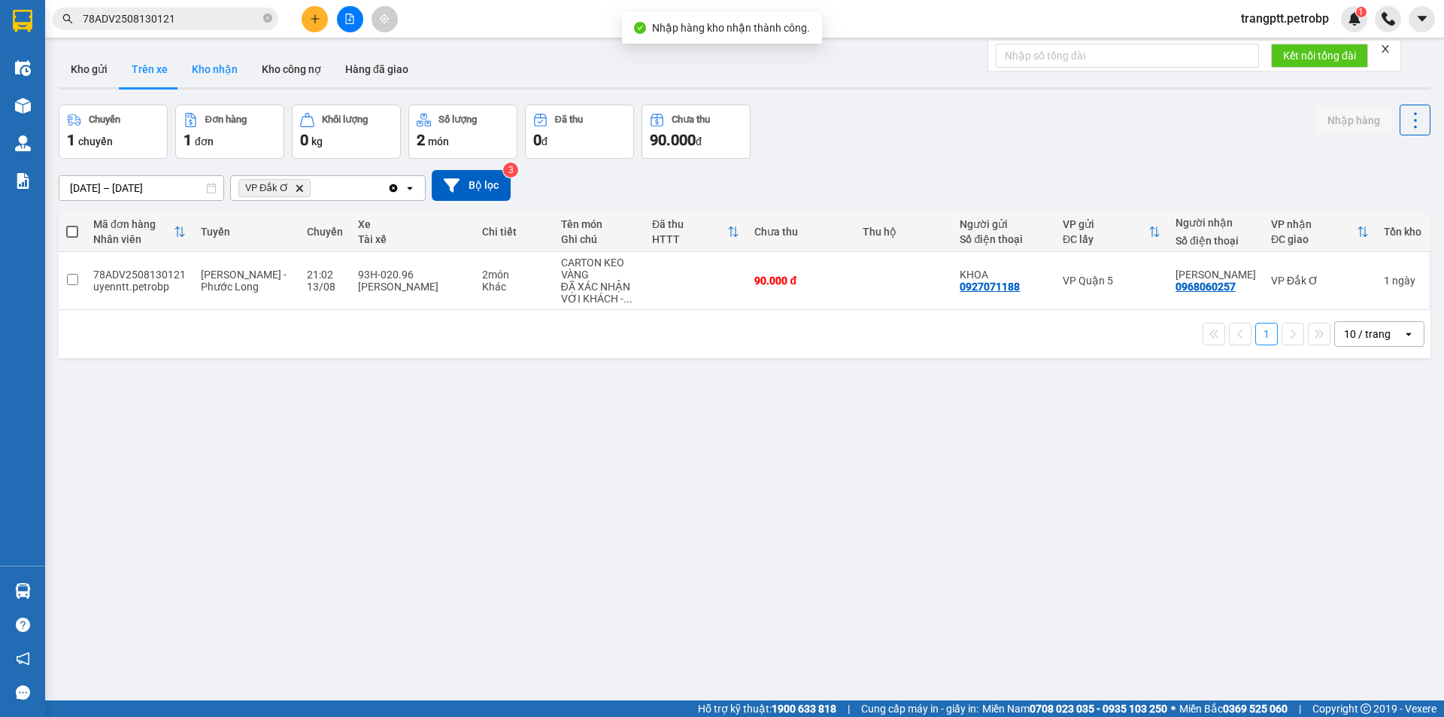
drag, startPoint x: 207, startPoint y: 64, endPoint x: 309, endPoint y: 159, distance: 139.4
click at [208, 65] on button "Kho nhận" at bounding box center [215, 69] width 70 height 36
type input "[DATE] – [DATE]"
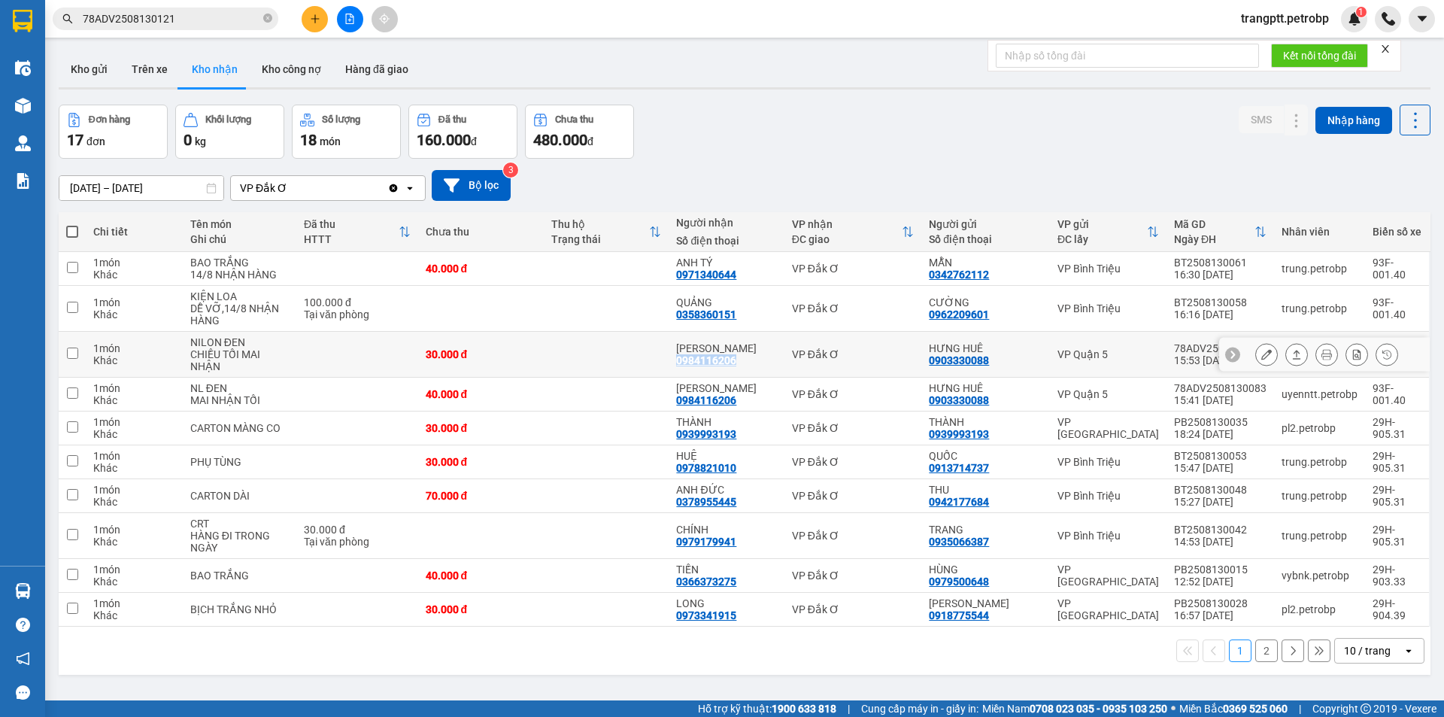
drag, startPoint x: 0, startPoint y: 0, endPoint x: 749, endPoint y: 365, distance: 833.4
click at [749, 365] on div "HỒNG LIÊN 0984116206" at bounding box center [726, 354] width 100 height 24
checkbox input "true"
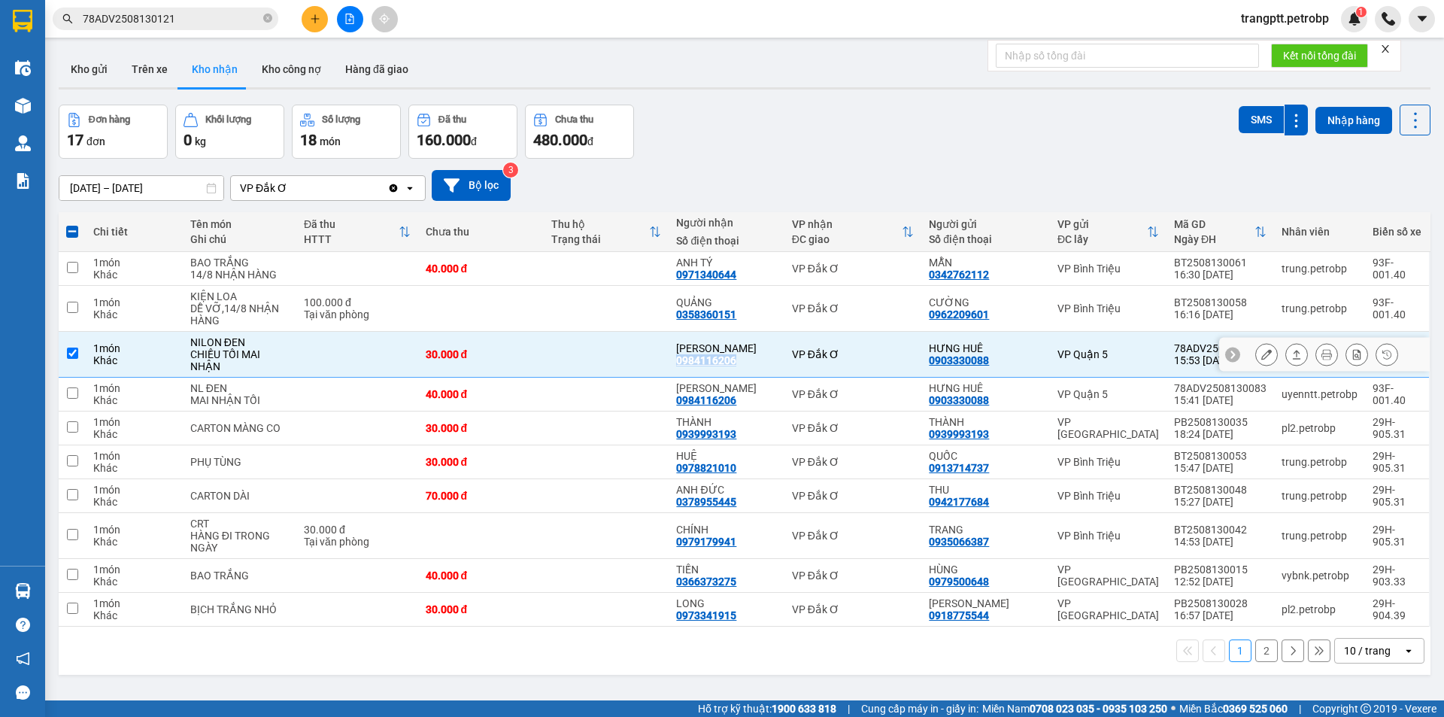
copy div "0984116206"
drag, startPoint x: 681, startPoint y: 274, endPoint x: 745, endPoint y: 273, distance: 63.9
click at [745, 273] on td "ANH TÝ 0971340644" at bounding box center [725, 269] width 115 height 34
checkbox input "true"
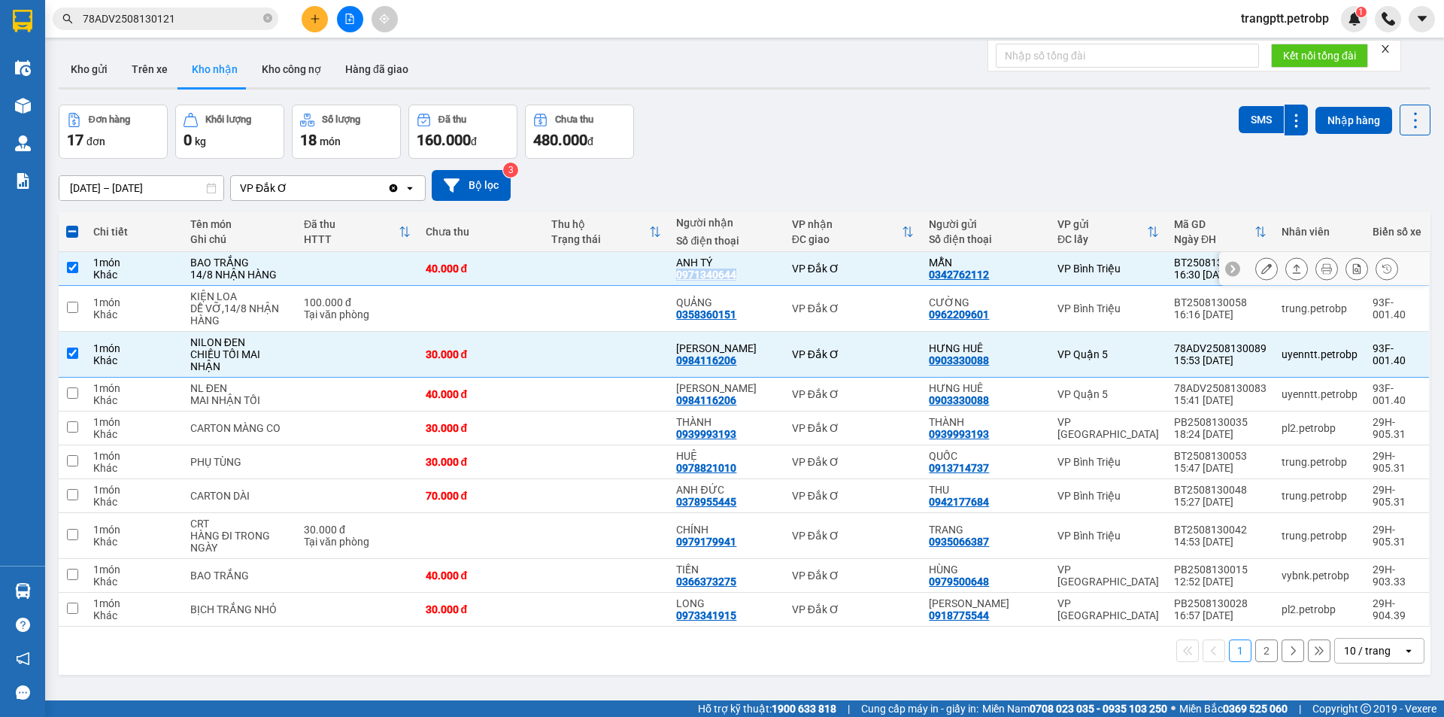
copy div "0971340644"
click at [72, 350] on input "checkbox" at bounding box center [72, 352] width 11 height 11
checkbox input "false"
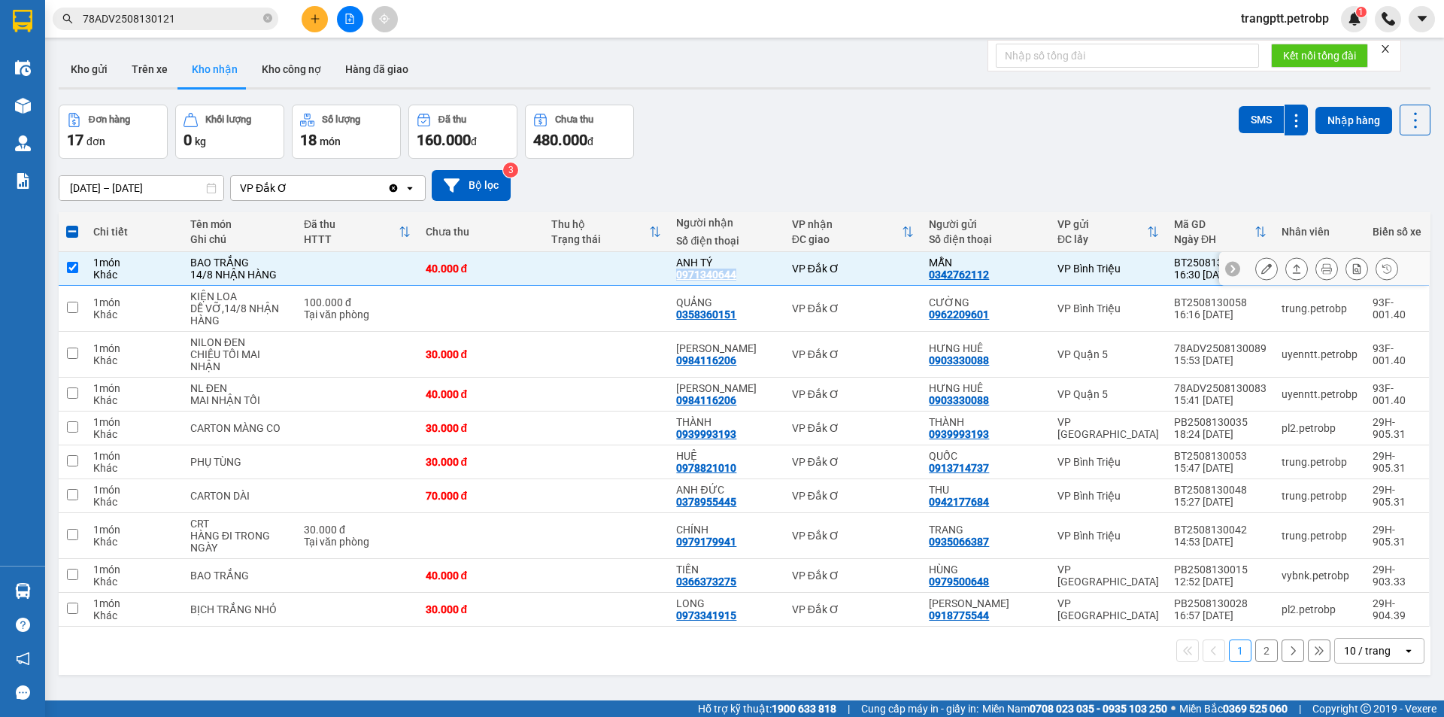
click at [69, 269] on input "checkbox" at bounding box center [72, 267] width 11 height 11
checkbox input "false"
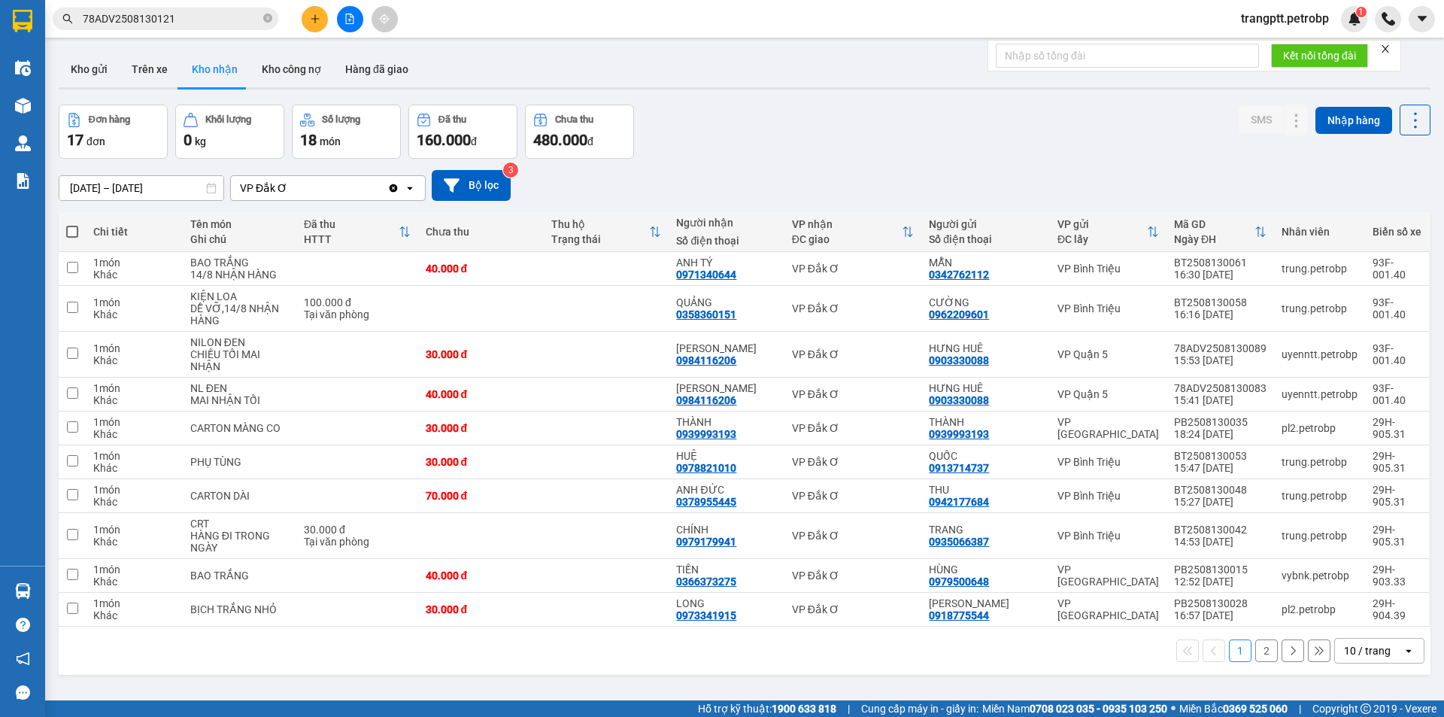
click at [759, 161] on div "[DATE] – [DATE] Press the down arrow key to interact with the calendar and sele…" at bounding box center [745, 185] width 1372 height 53
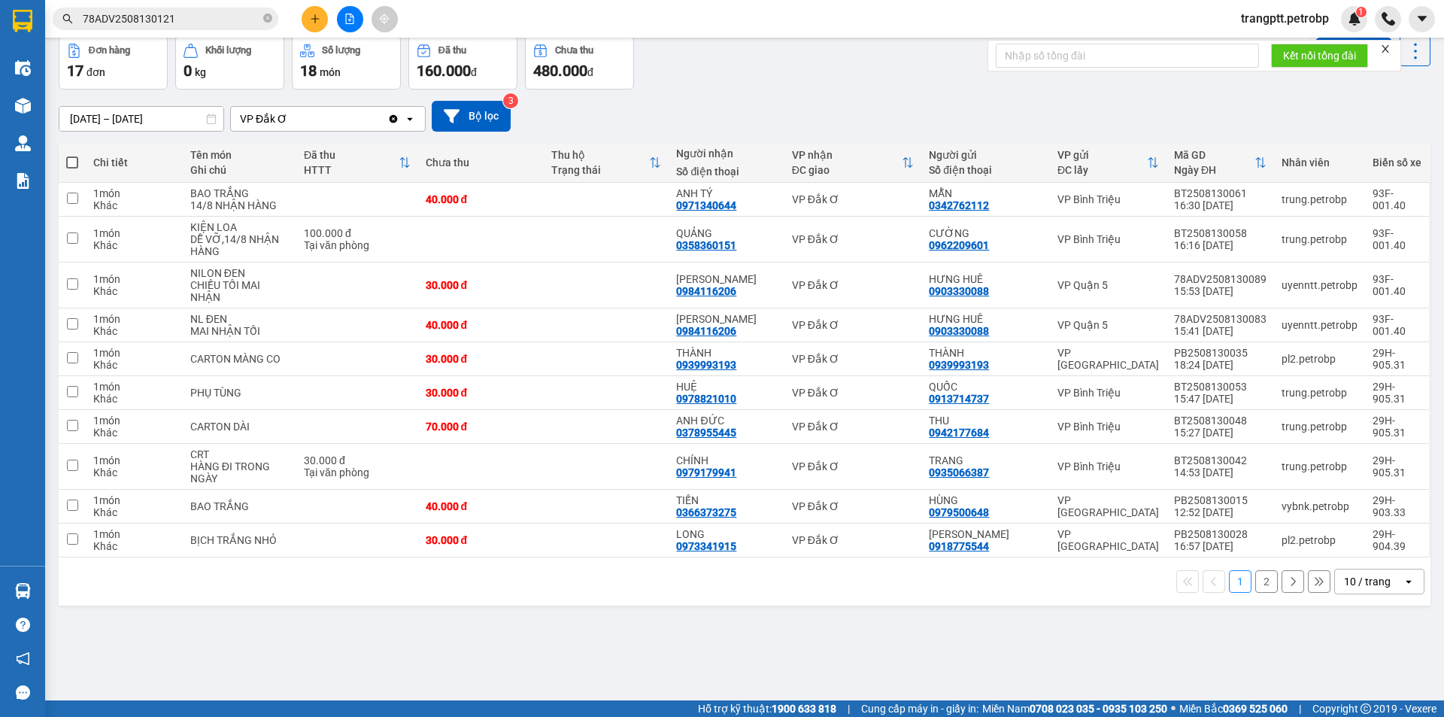
click at [1261, 581] on button "2" at bounding box center [1266, 581] width 23 height 23
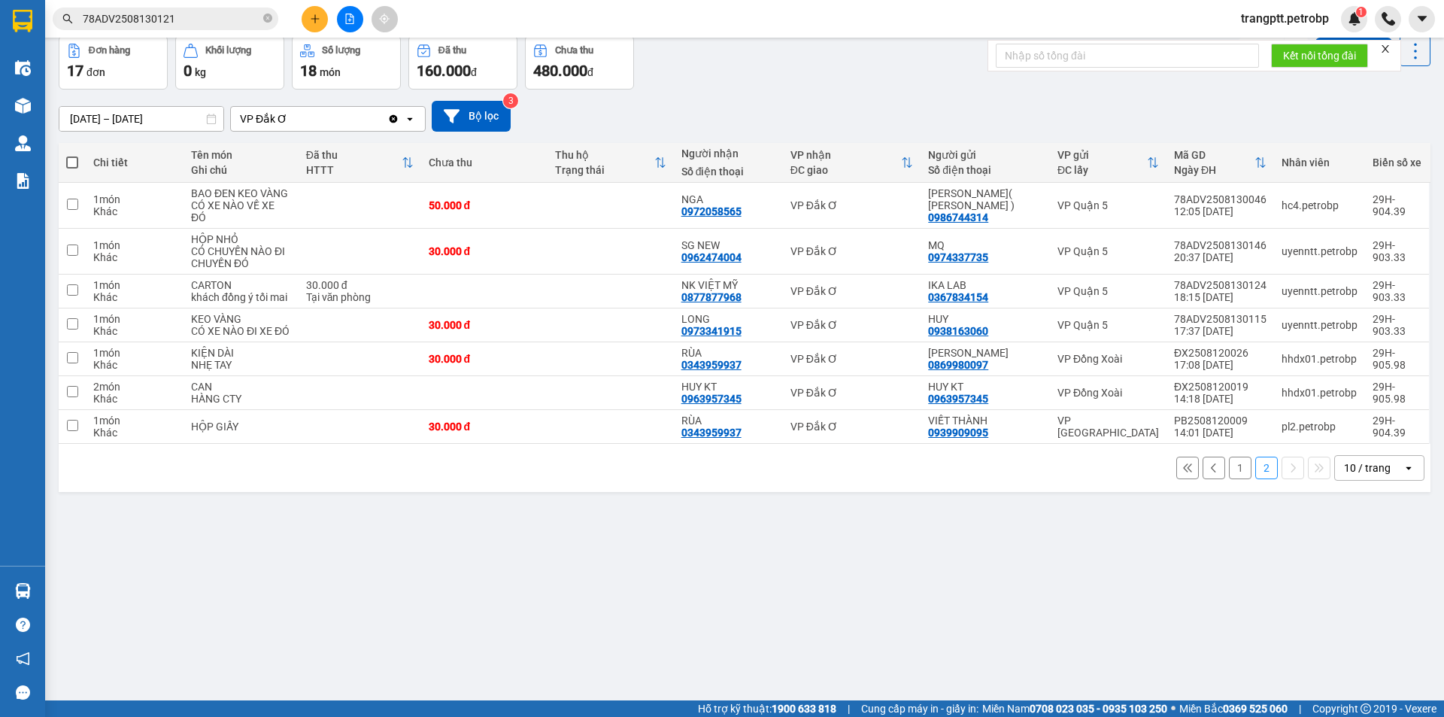
scroll to position [0, 0]
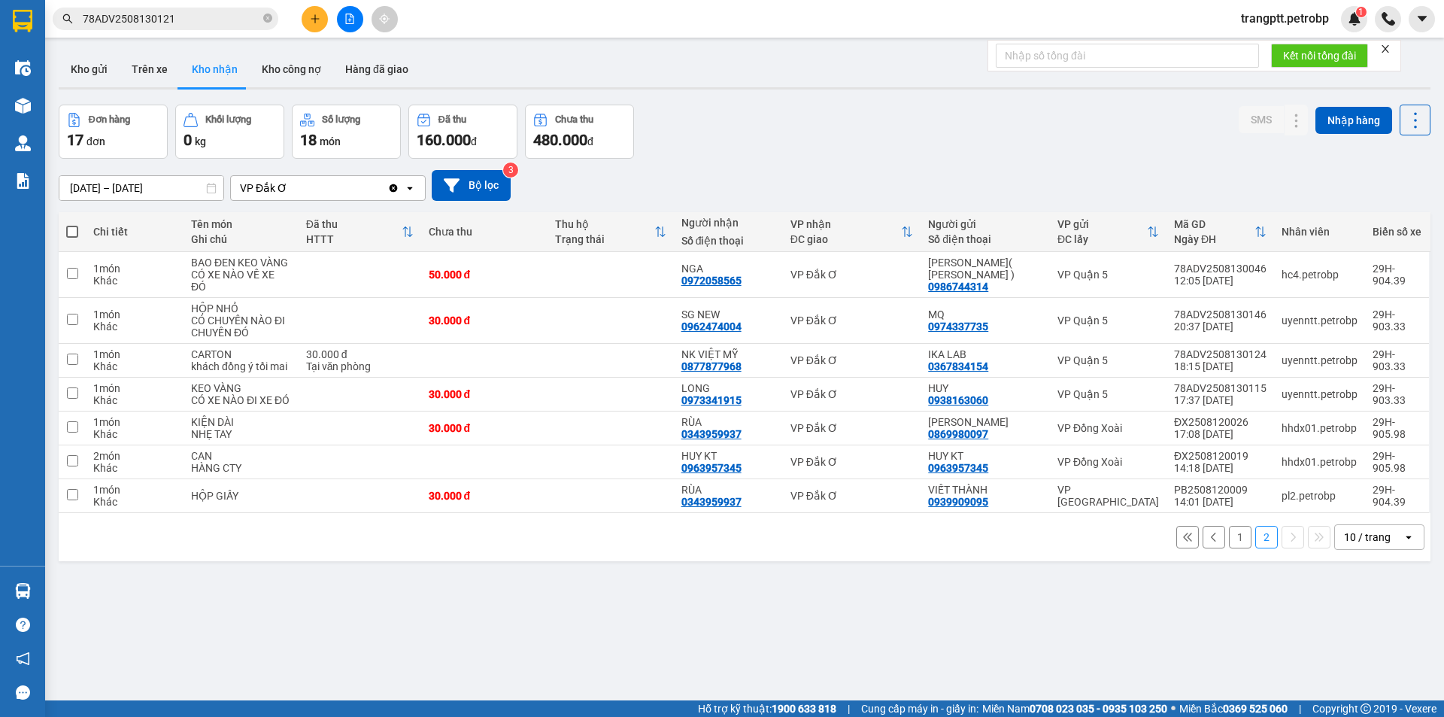
click at [1231, 536] on button "1" at bounding box center [1240, 537] width 23 height 23
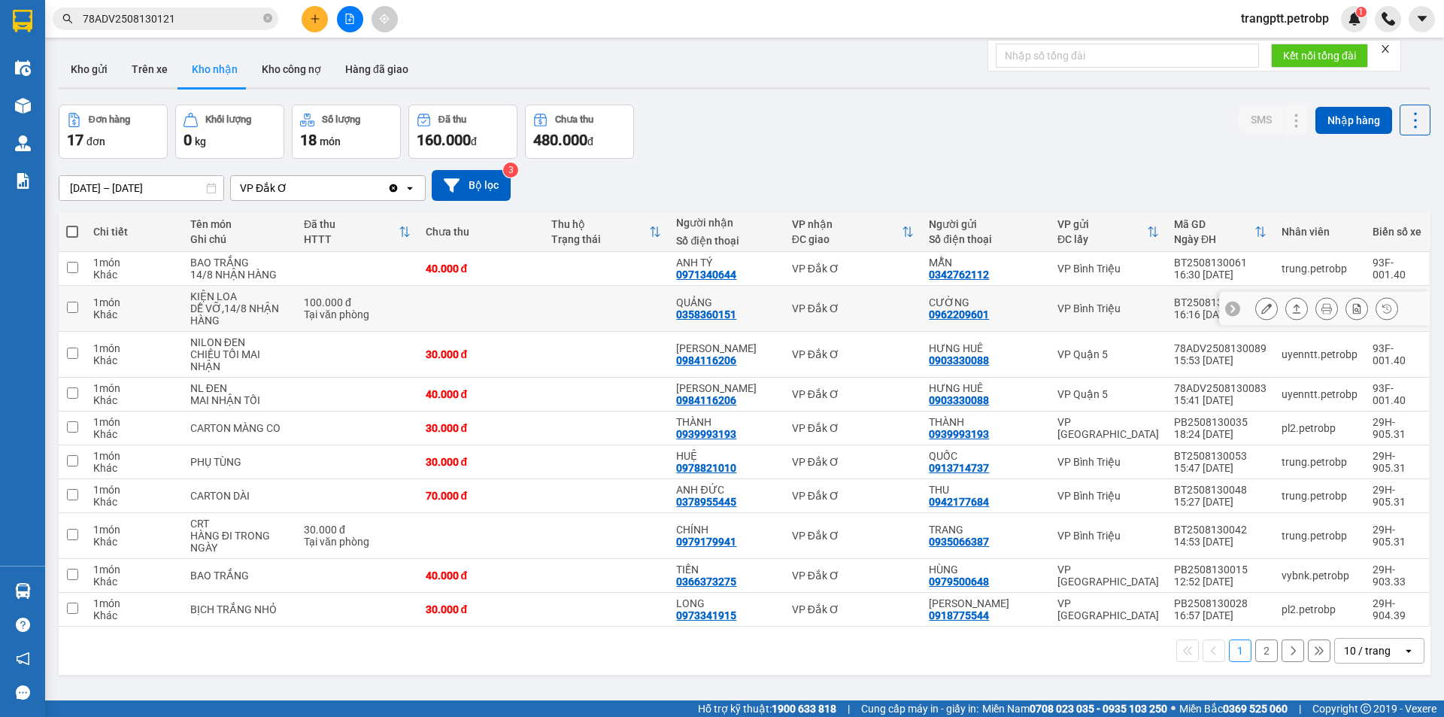
click at [1263, 307] on button at bounding box center [1266, 309] width 21 height 26
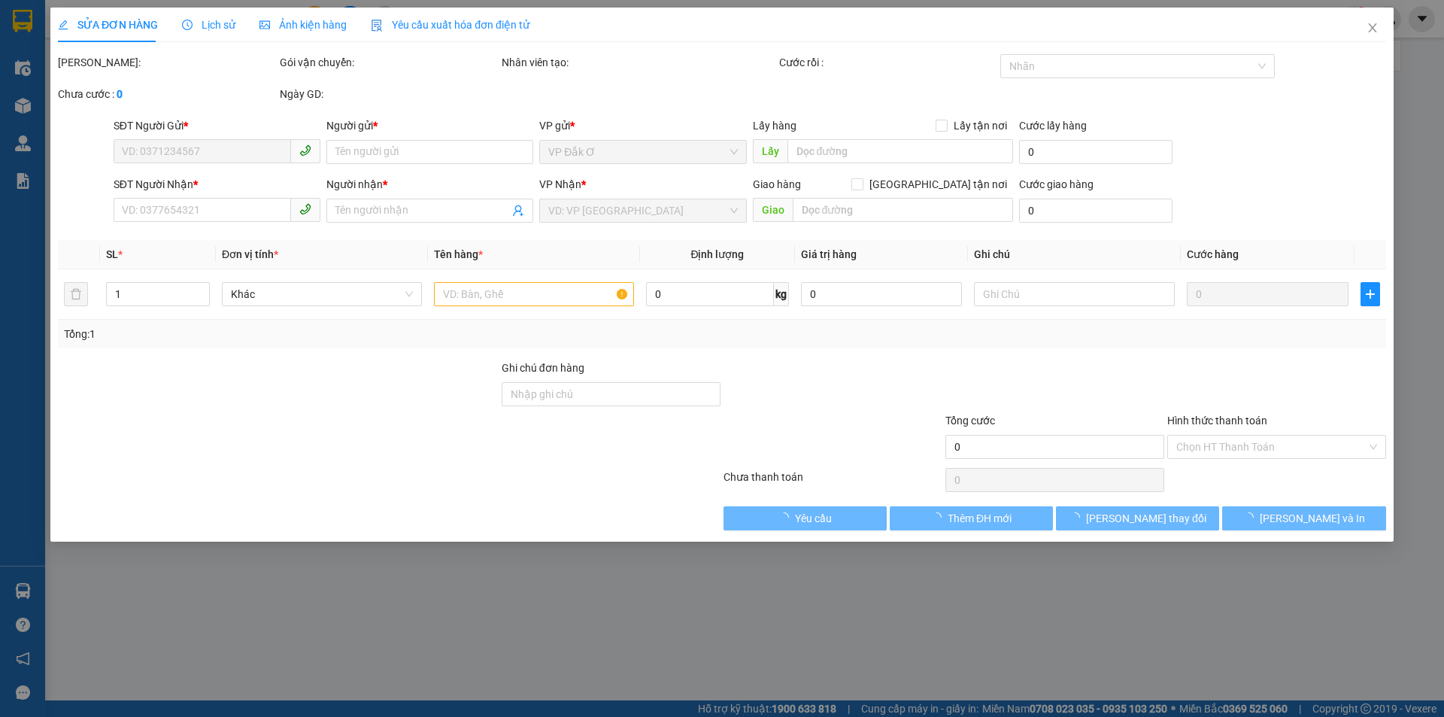
type input "0962209601"
type input "CƯỜNG"
type input "0358360151"
type input "QUẢNG"
type input "100.000"
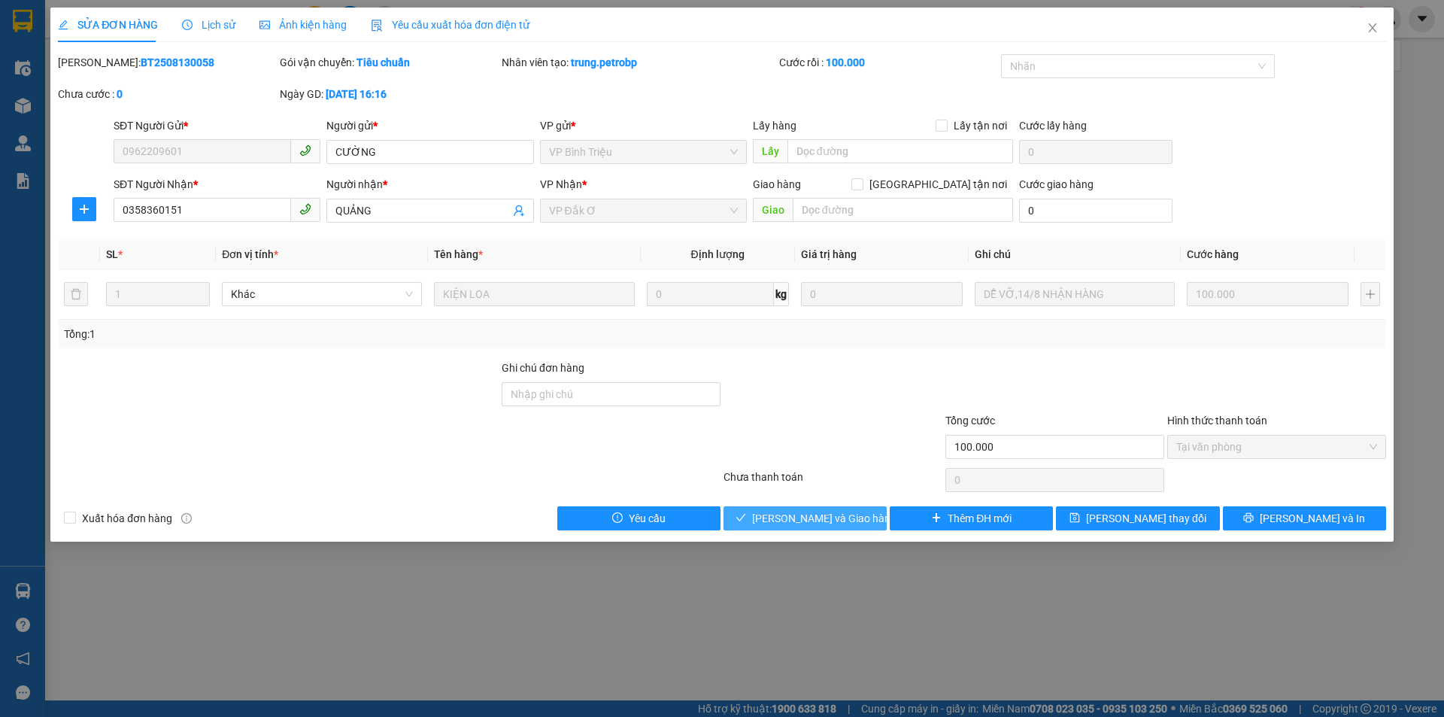
click at [805, 525] on span "[PERSON_NAME] và Giao hàng" at bounding box center [824, 518] width 144 height 17
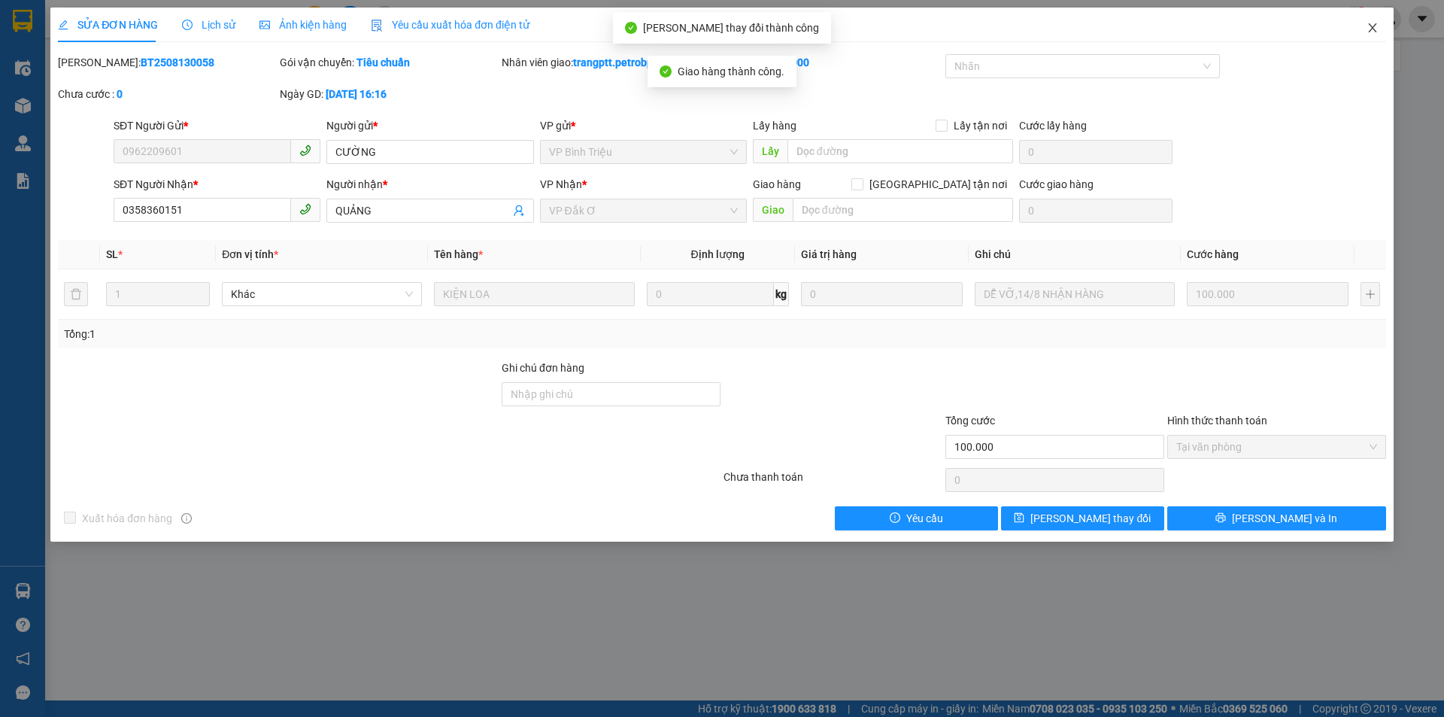
click at [1375, 23] on icon "close" at bounding box center [1372, 28] width 12 height 12
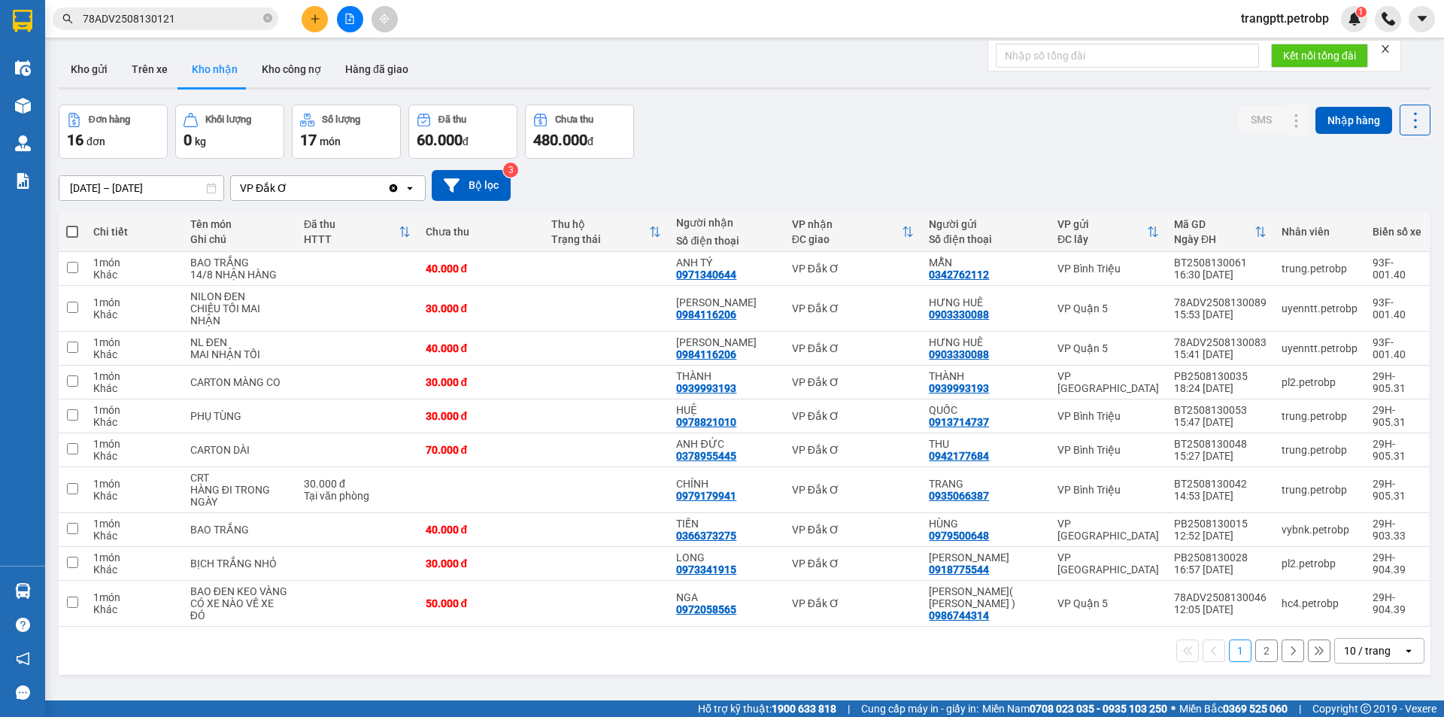
click at [1257, 644] on button "2" at bounding box center [1266, 650] width 23 height 23
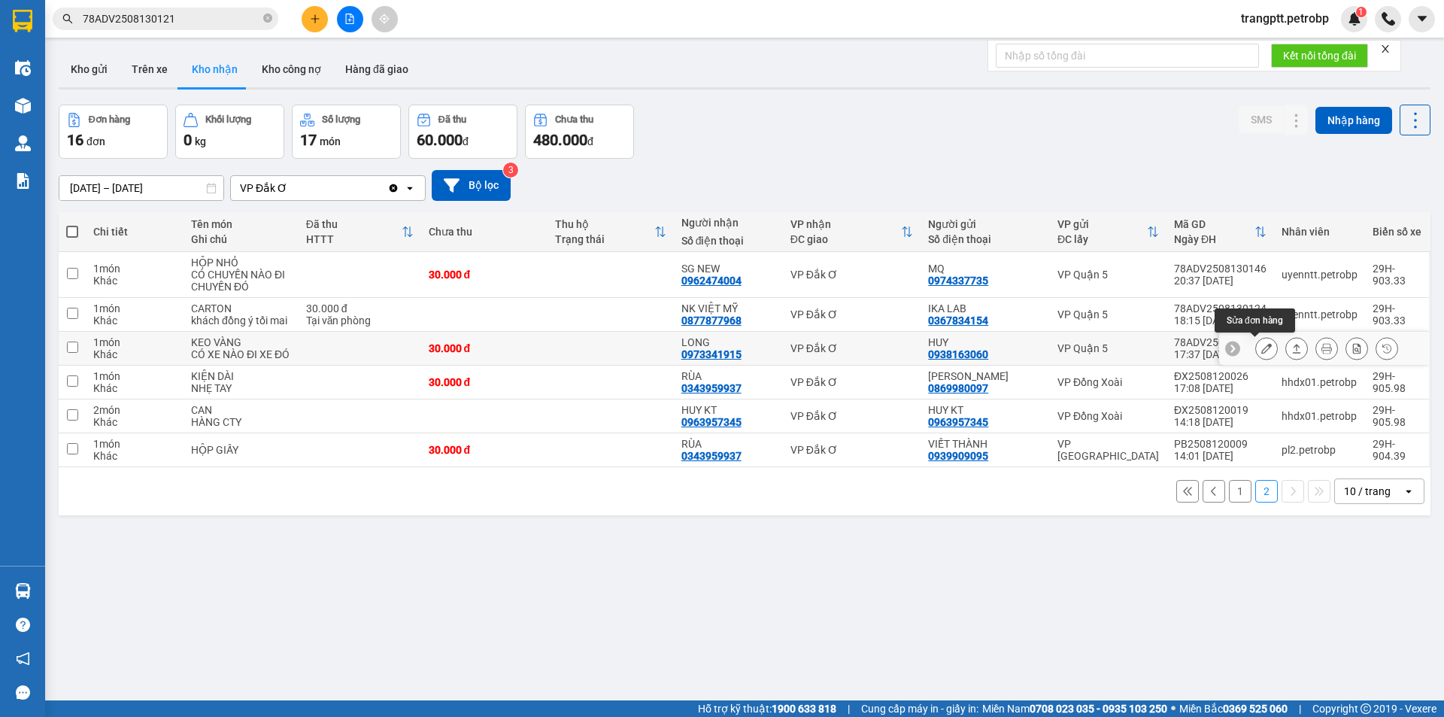
click at [1261, 350] on icon at bounding box center [1266, 348] width 11 height 11
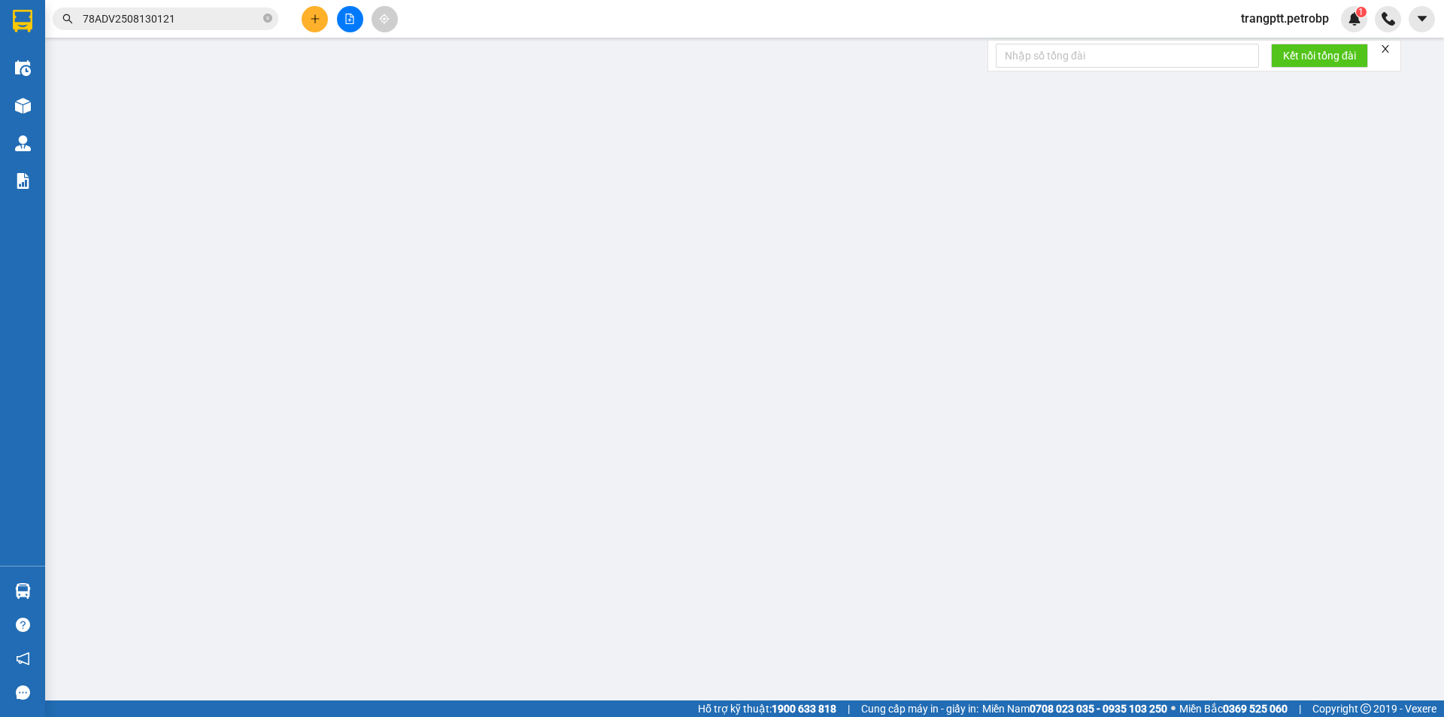
type input "0938163060"
type input "HUY"
type input "0973341915"
type input "LONG"
type input "30.000"
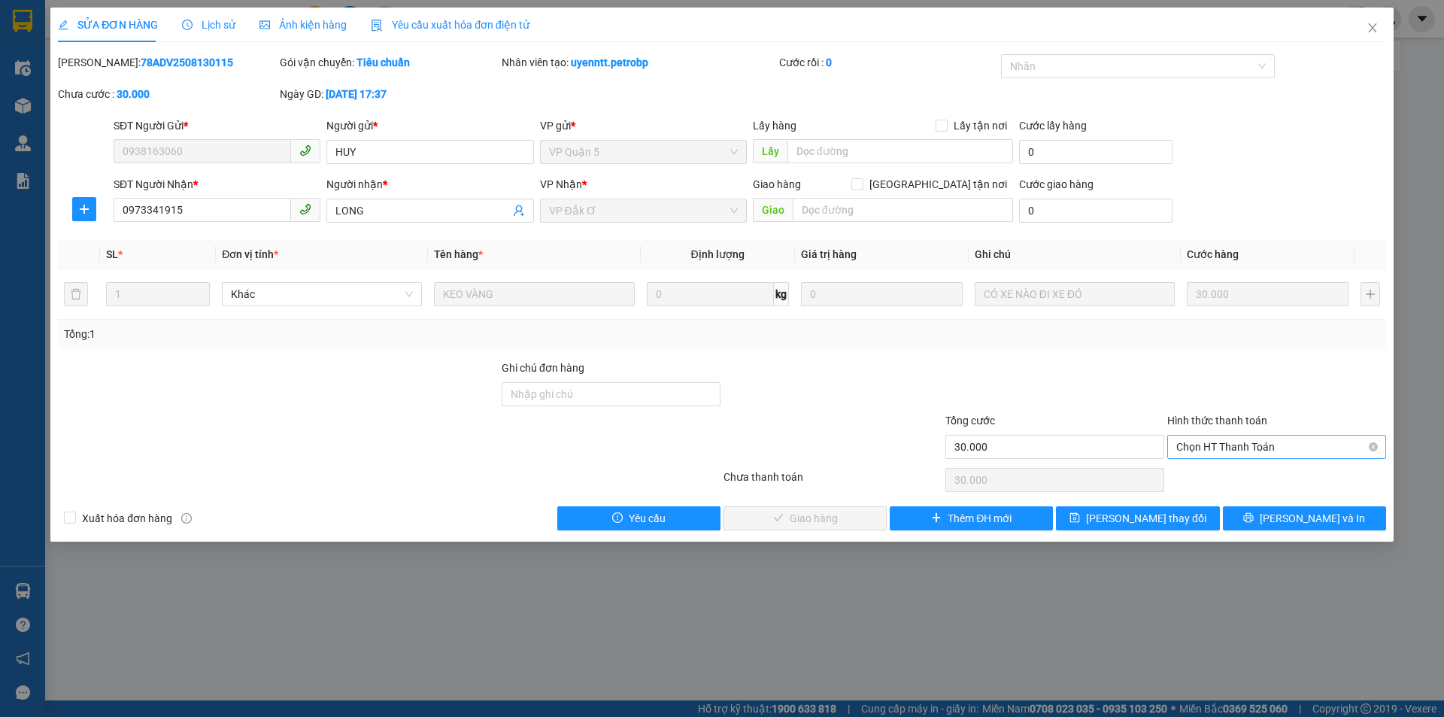
click at [1203, 442] on span "Chọn HT Thanh Toán" at bounding box center [1276, 446] width 201 height 23
click at [1194, 477] on div "Tại văn phòng" at bounding box center [1276, 476] width 201 height 17
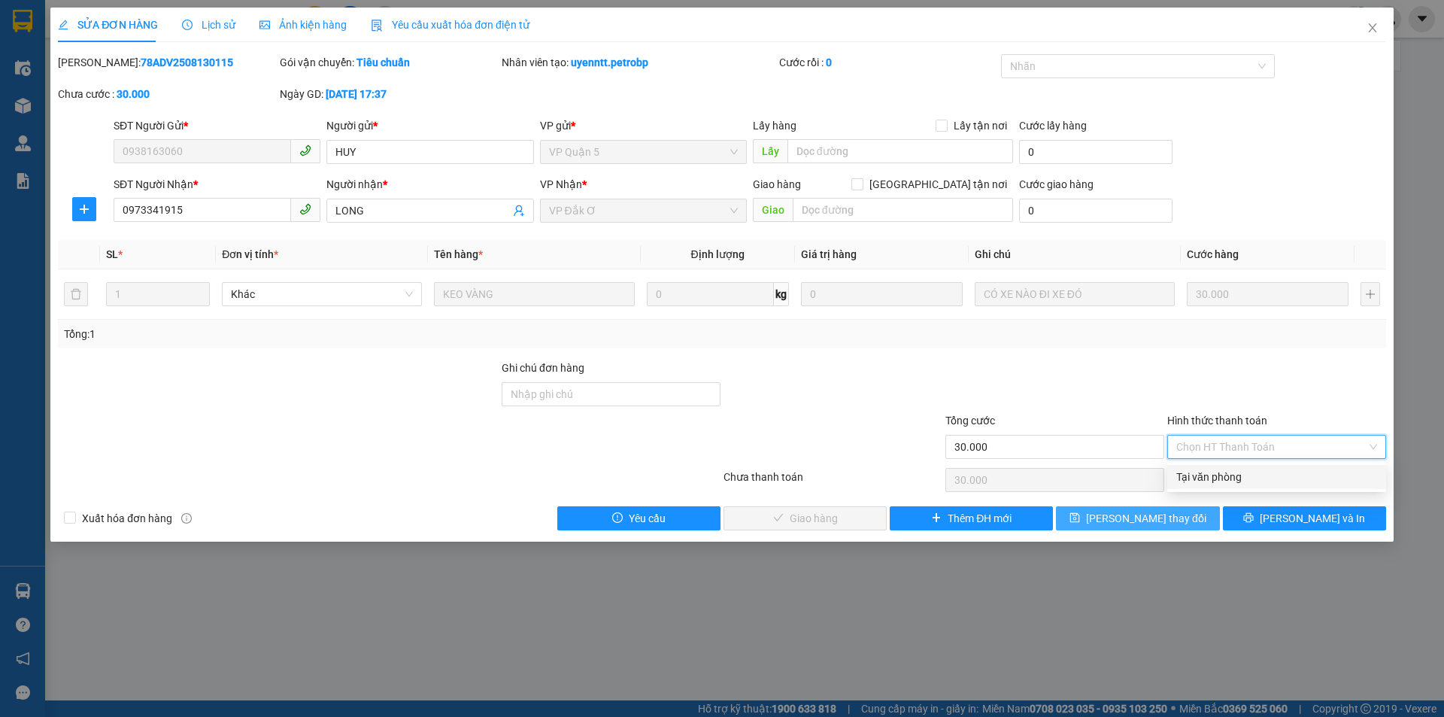
type input "0"
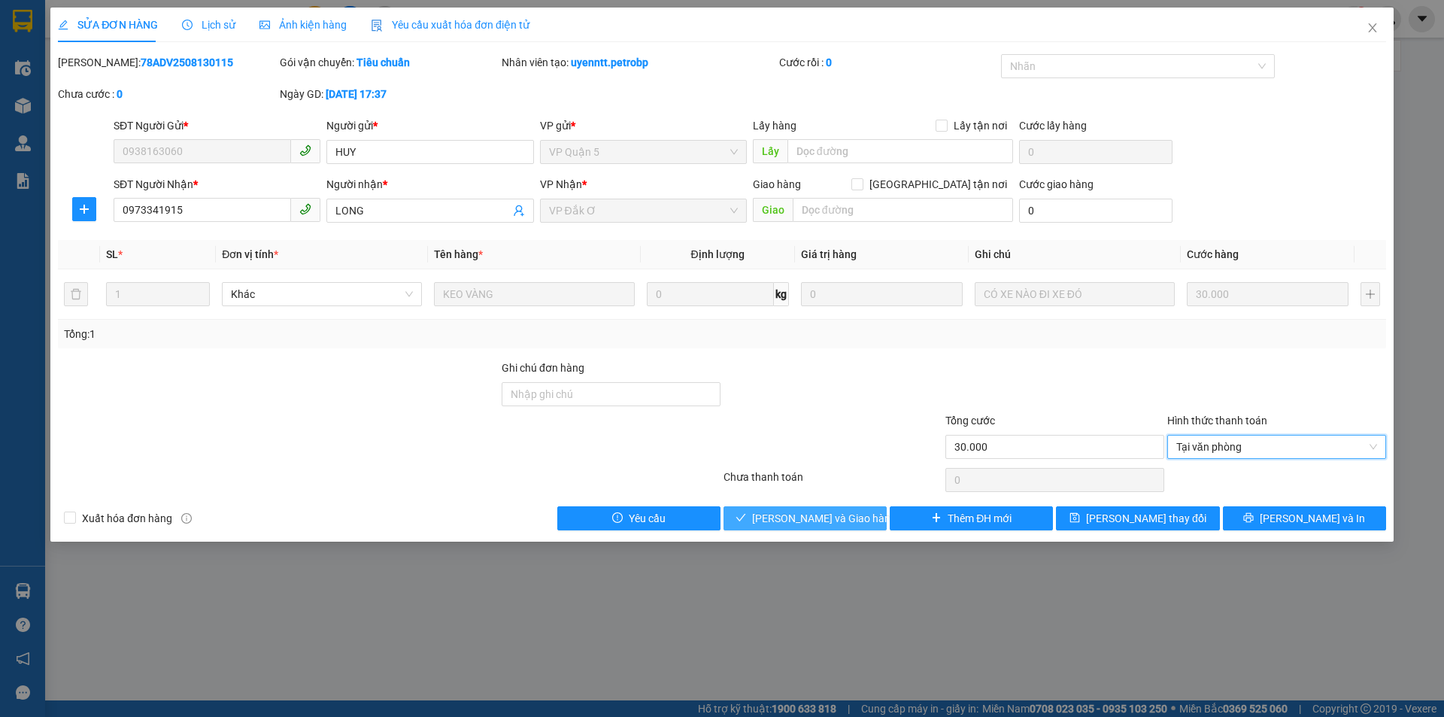
click at [790, 513] on span "[PERSON_NAME] và Giao hàng" at bounding box center [824, 518] width 144 height 17
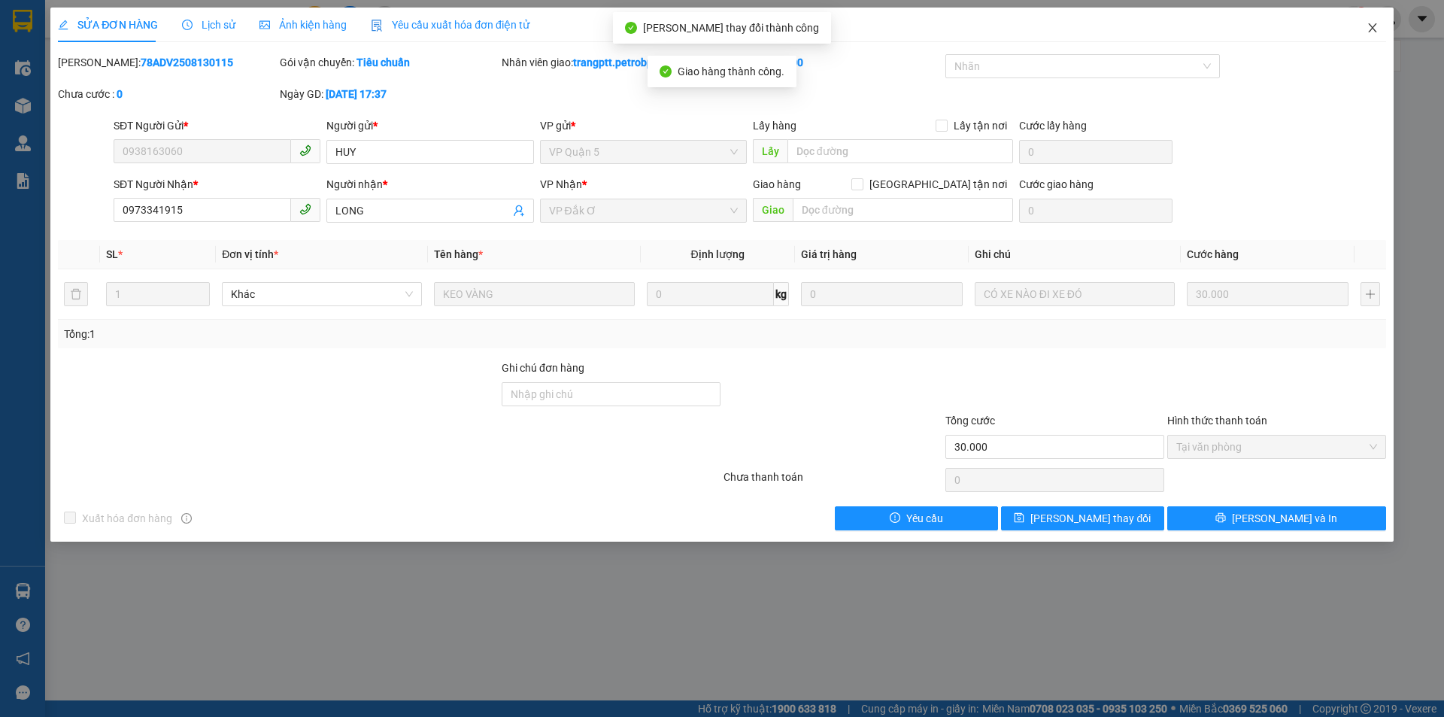
click at [1374, 27] on icon "close" at bounding box center [1372, 27] width 8 height 9
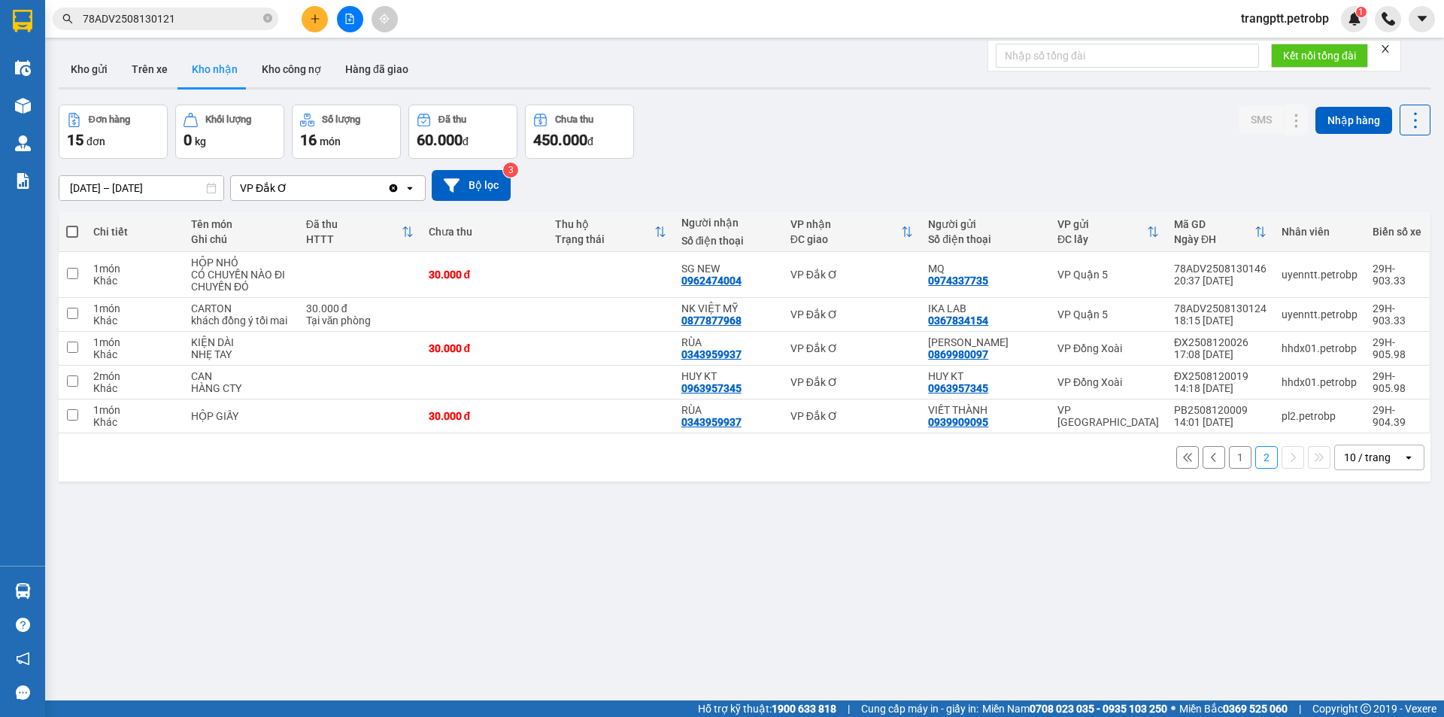
click at [1229, 454] on button "1" at bounding box center [1240, 457] width 23 height 23
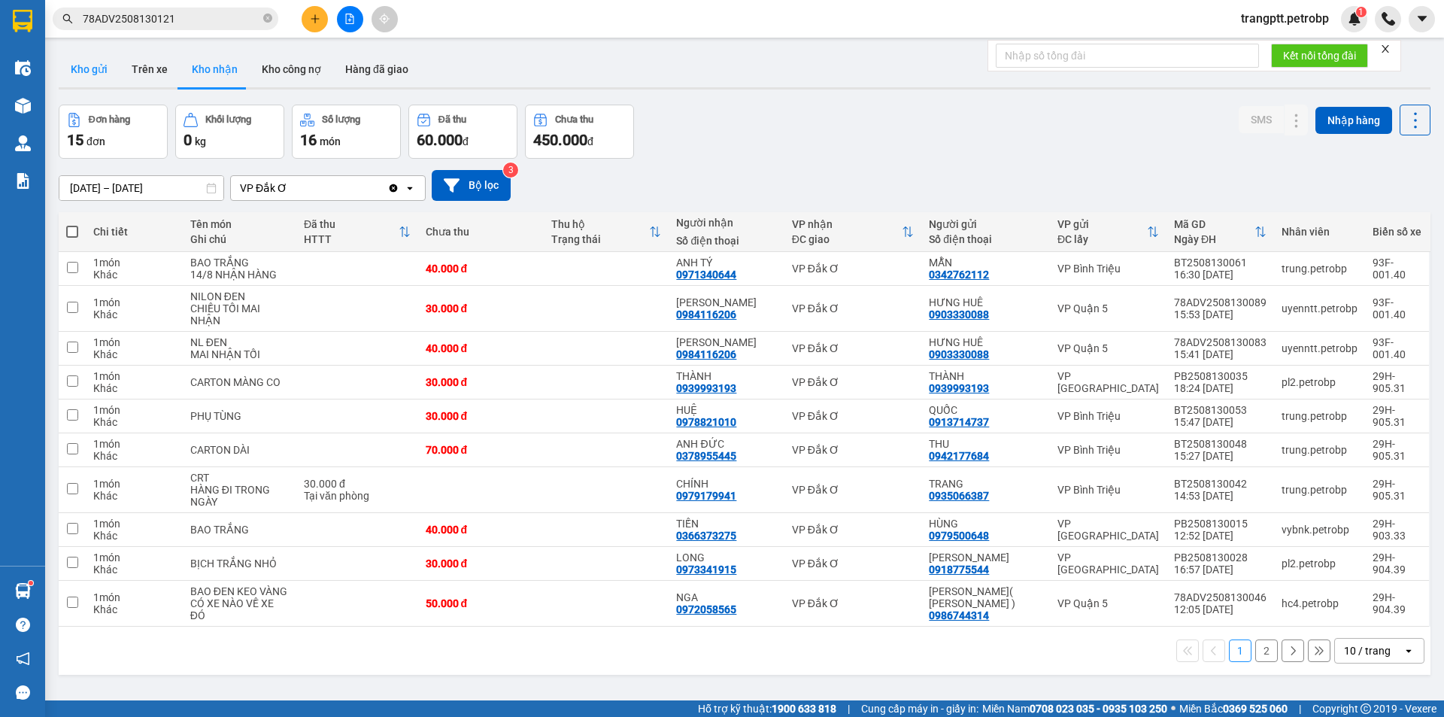
click at [92, 68] on button "Kho gửi" at bounding box center [89, 69] width 61 height 36
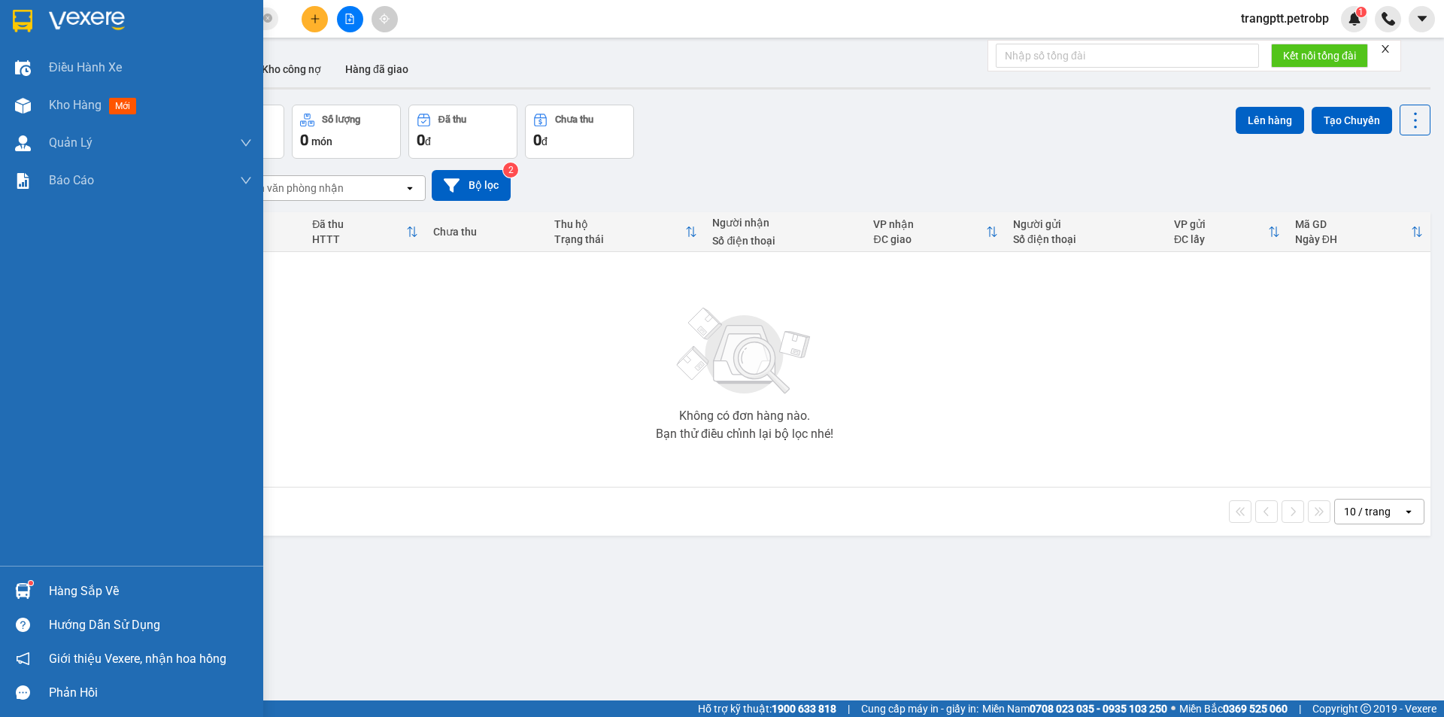
click at [92, 589] on div "Hàng sắp về" at bounding box center [150, 591] width 203 height 23
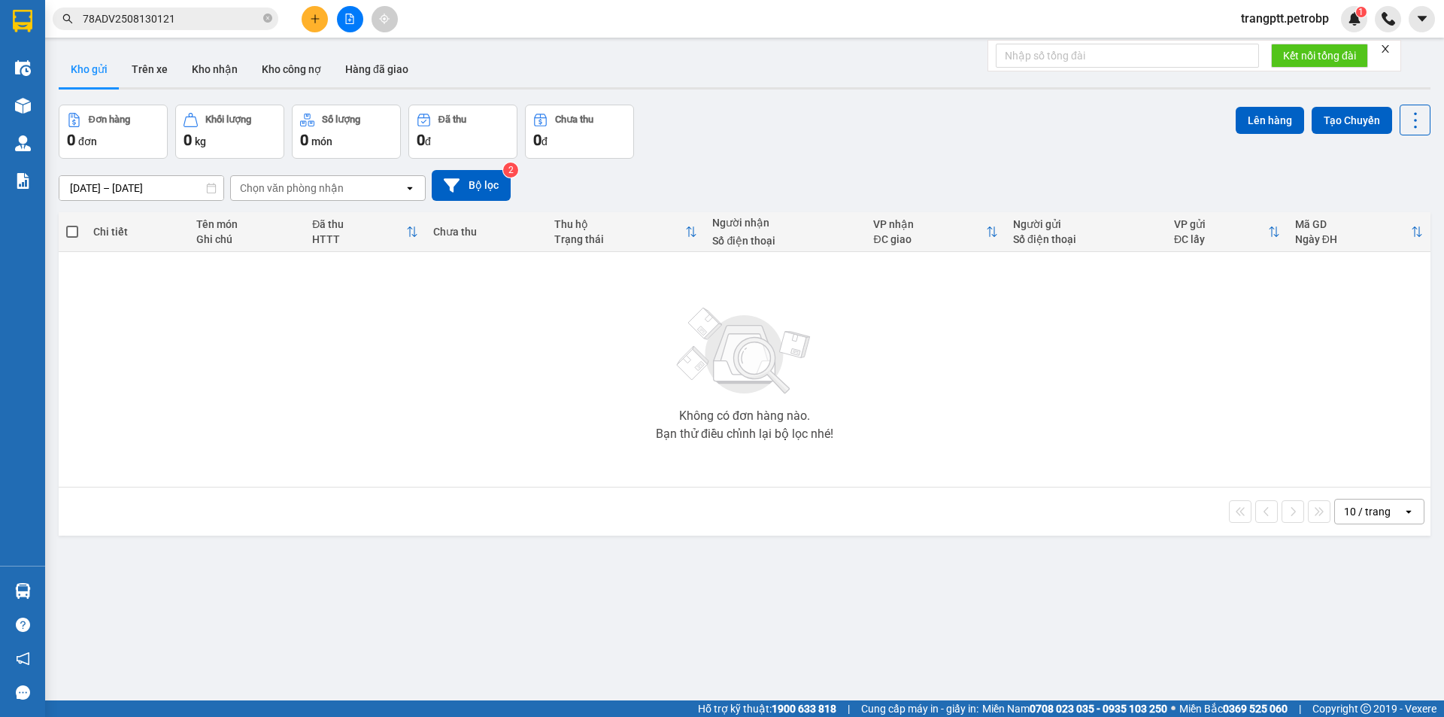
click at [816, 629] on section "Kết quả tìm kiếm ( 1 ) Bộ lọc Mã ĐH Trạng thái Món hàng Tổng cước Chưa cước Ngư…" at bounding box center [722, 358] width 1444 height 717
click at [311, 189] on div "Chọn văn phòng nhận" at bounding box center [292, 187] width 104 height 15
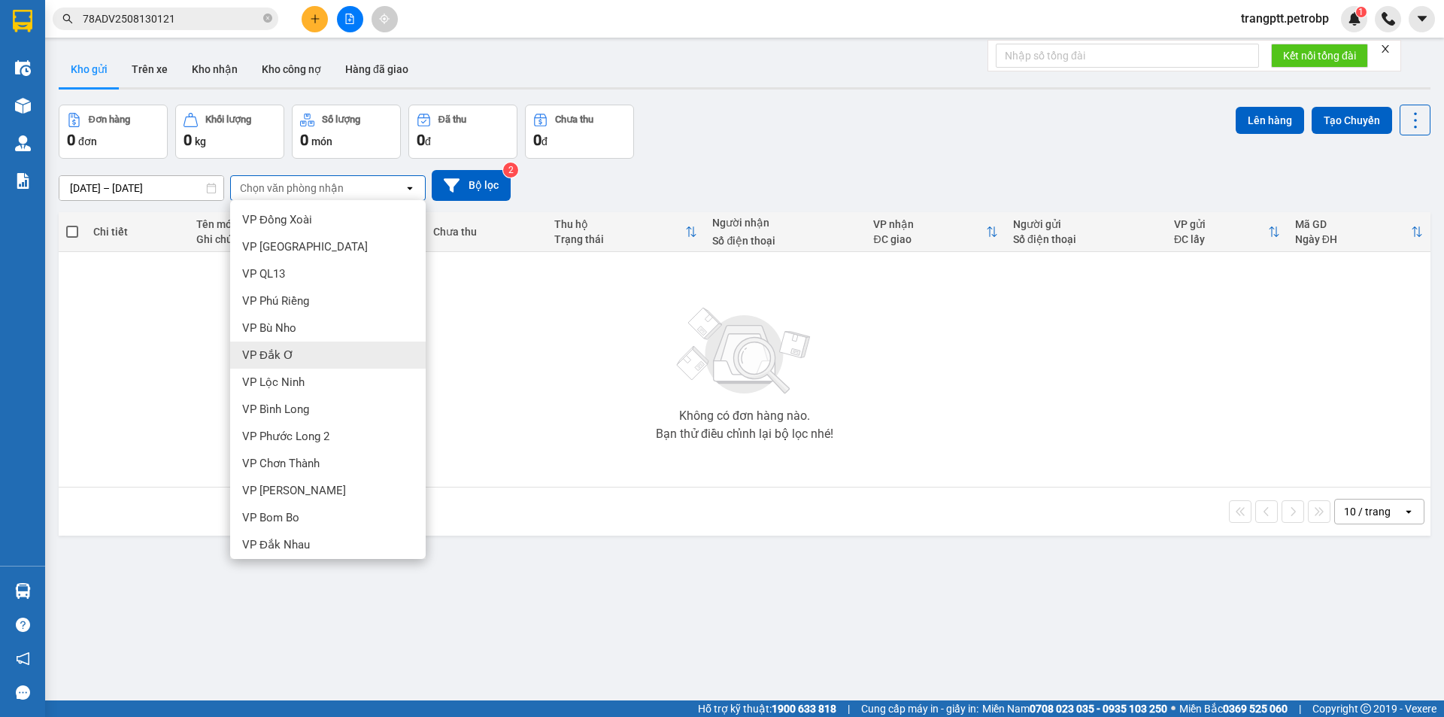
click at [280, 352] on span "VP Đắk Ơ" at bounding box center [268, 354] width 52 height 15
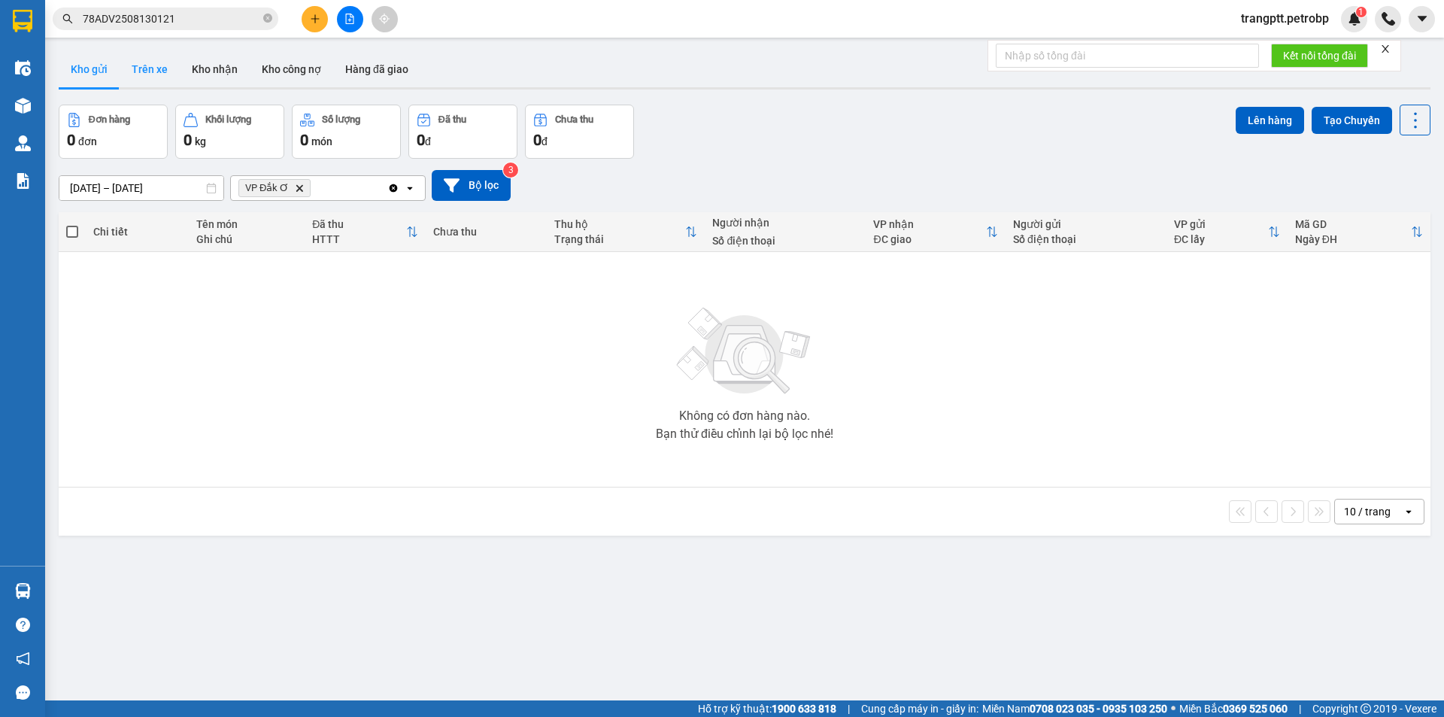
click at [141, 58] on button "Trên xe" at bounding box center [150, 69] width 60 height 36
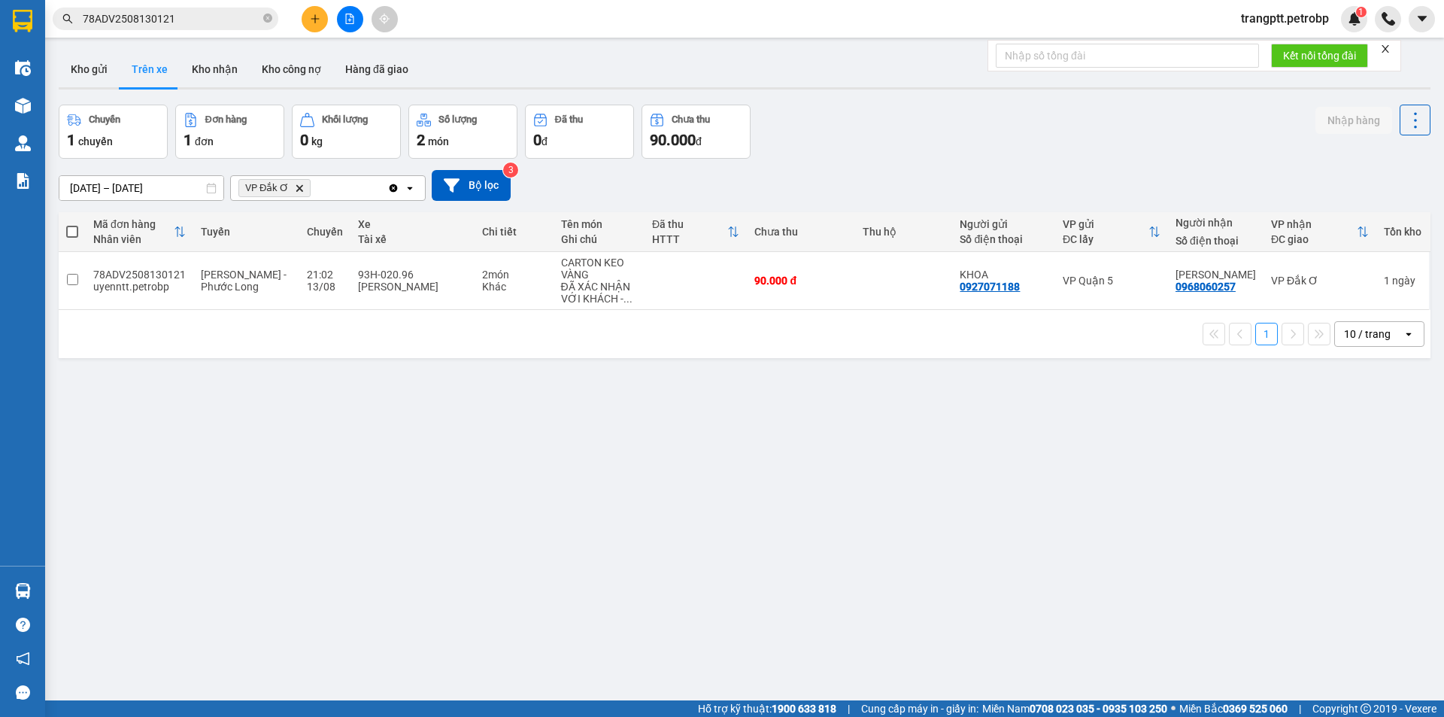
drag, startPoint x: 216, startPoint y: 64, endPoint x: 247, endPoint y: 126, distance: 69.9
click at [216, 65] on button "Kho nhận" at bounding box center [215, 69] width 70 height 36
type input "[DATE] – [DATE]"
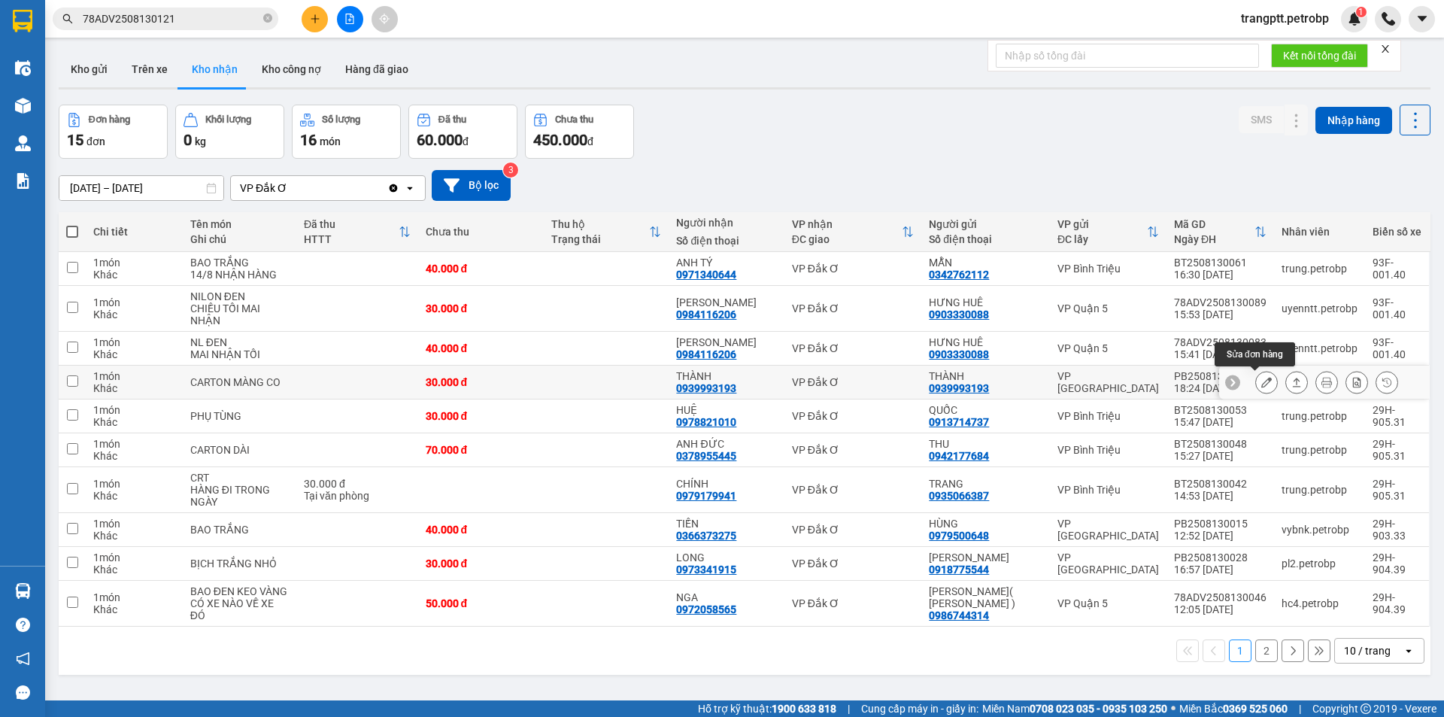
click at [1261, 377] on icon at bounding box center [1266, 382] width 11 height 11
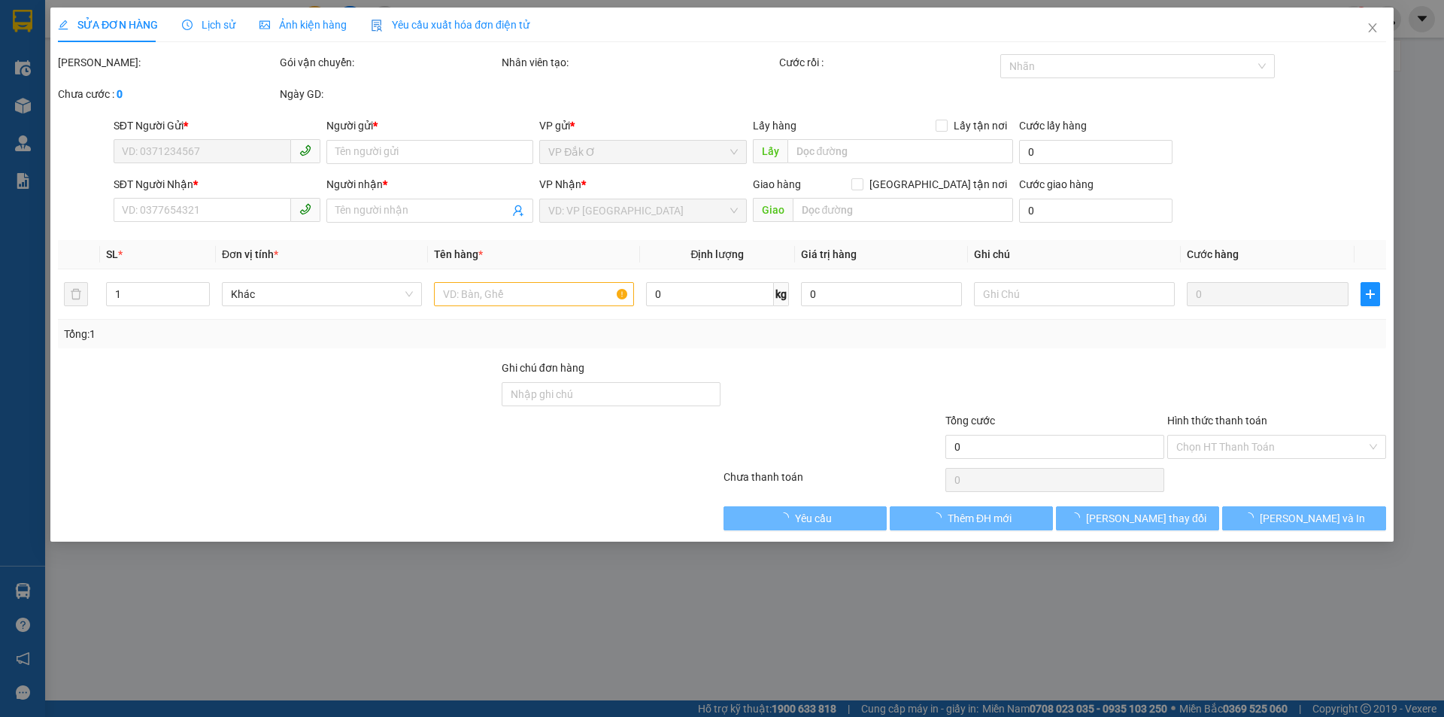
type input "0939993193"
type input "THÀNH"
type input "0939993193"
type input "THÀNH"
type input "30.000"
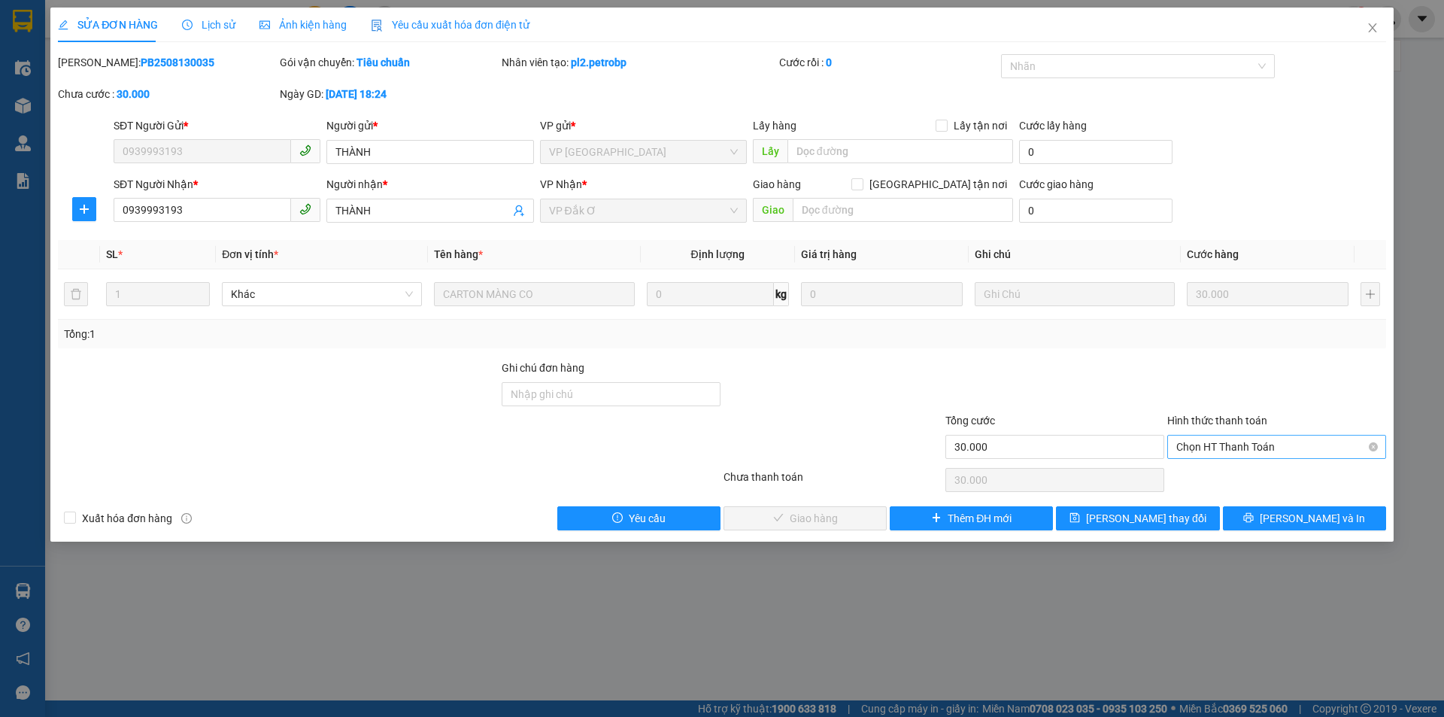
click at [1228, 443] on span "Chọn HT Thanh Toán" at bounding box center [1276, 446] width 201 height 23
click at [1225, 477] on div "Tại văn phòng" at bounding box center [1276, 476] width 201 height 17
type input "0"
click at [829, 520] on span "[PERSON_NAME] và Giao hàng" at bounding box center [824, 518] width 144 height 17
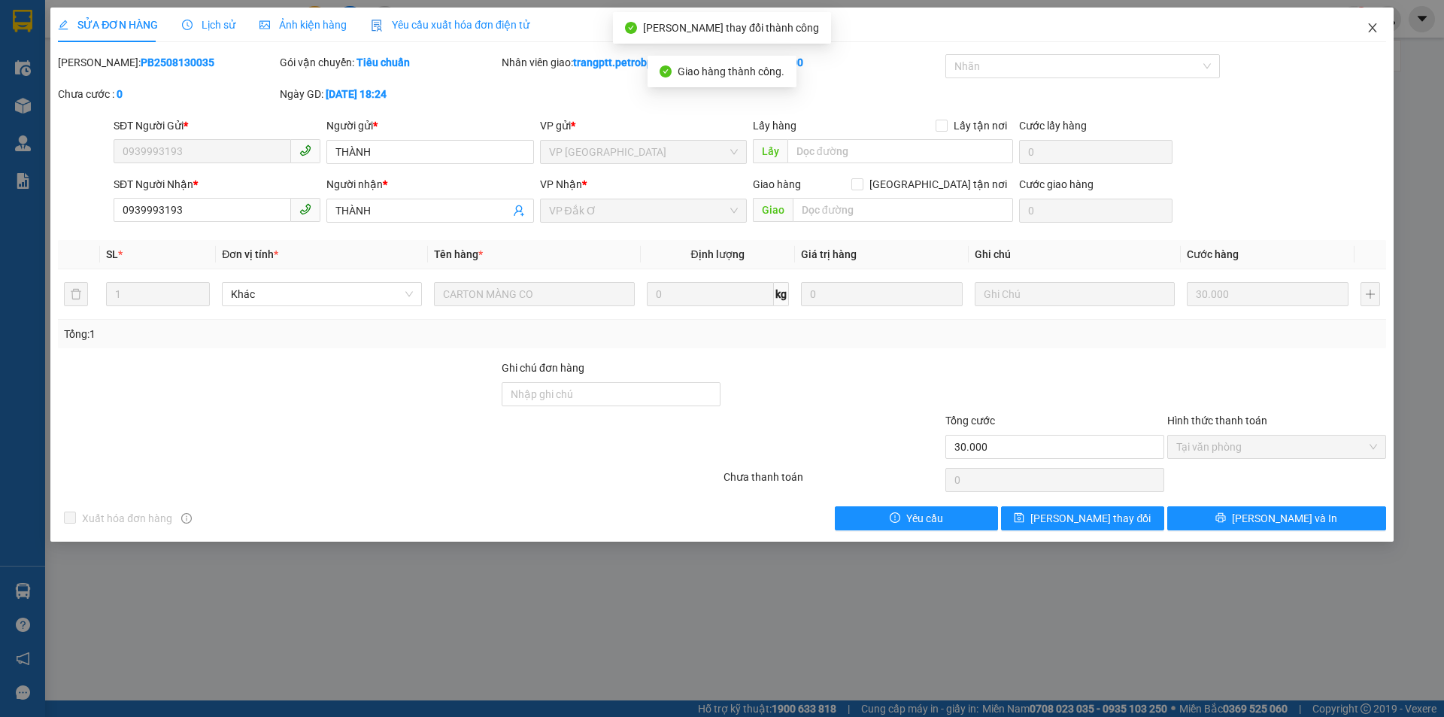
click at [1376, 22] on span "Close" at bounding box center [1372, 29] width 42 height 42
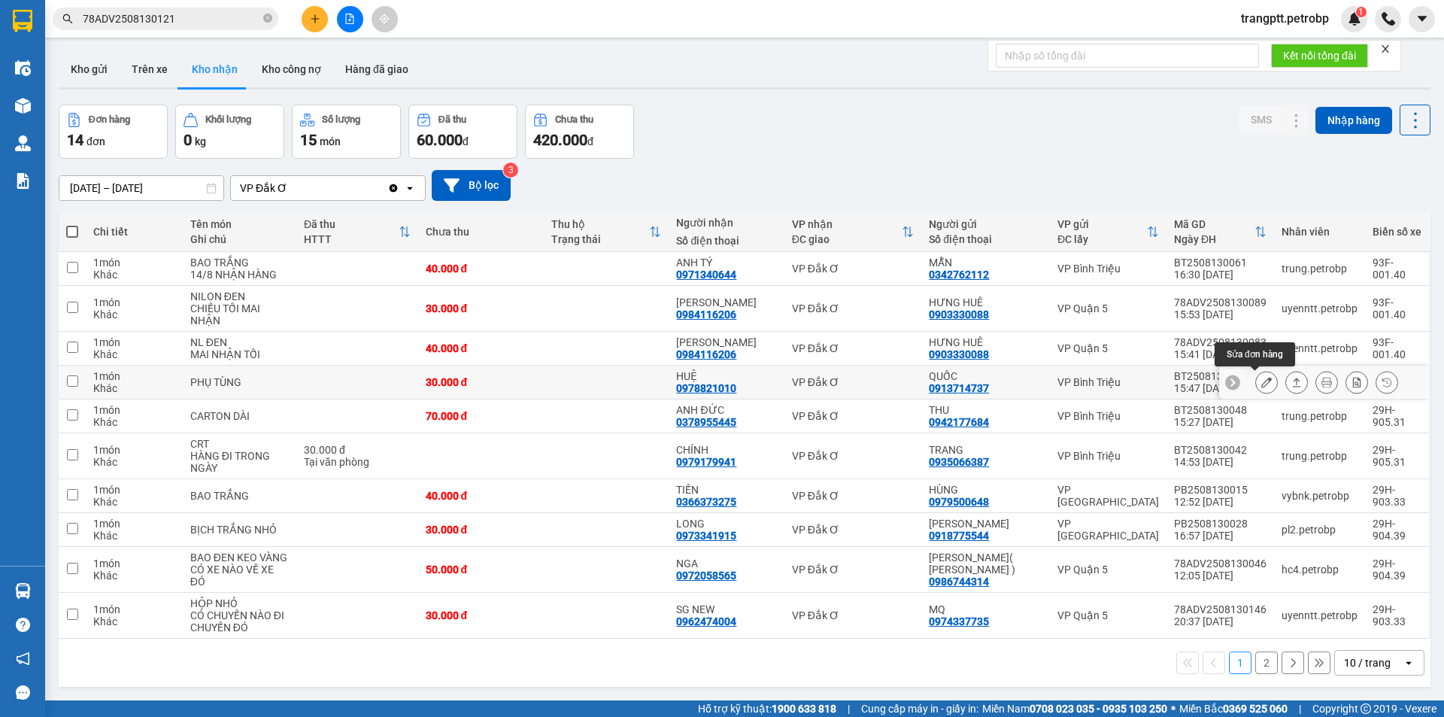
click at [1261, 385] on icon at bounding box center [1266, 382] width 11 height 11
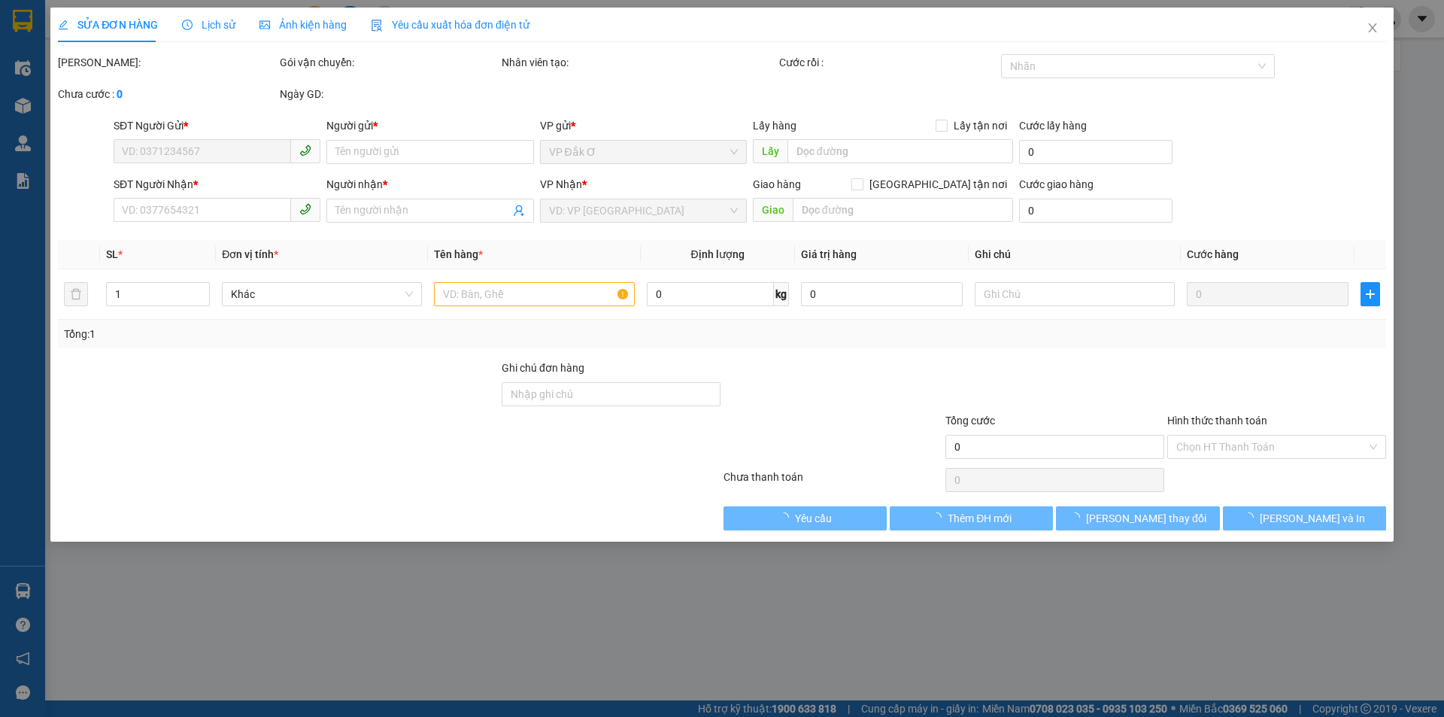
type input "0913714737"
type input "QUỐC"
type input "0978821010"
type input "HUỆ"
type input "30.000"
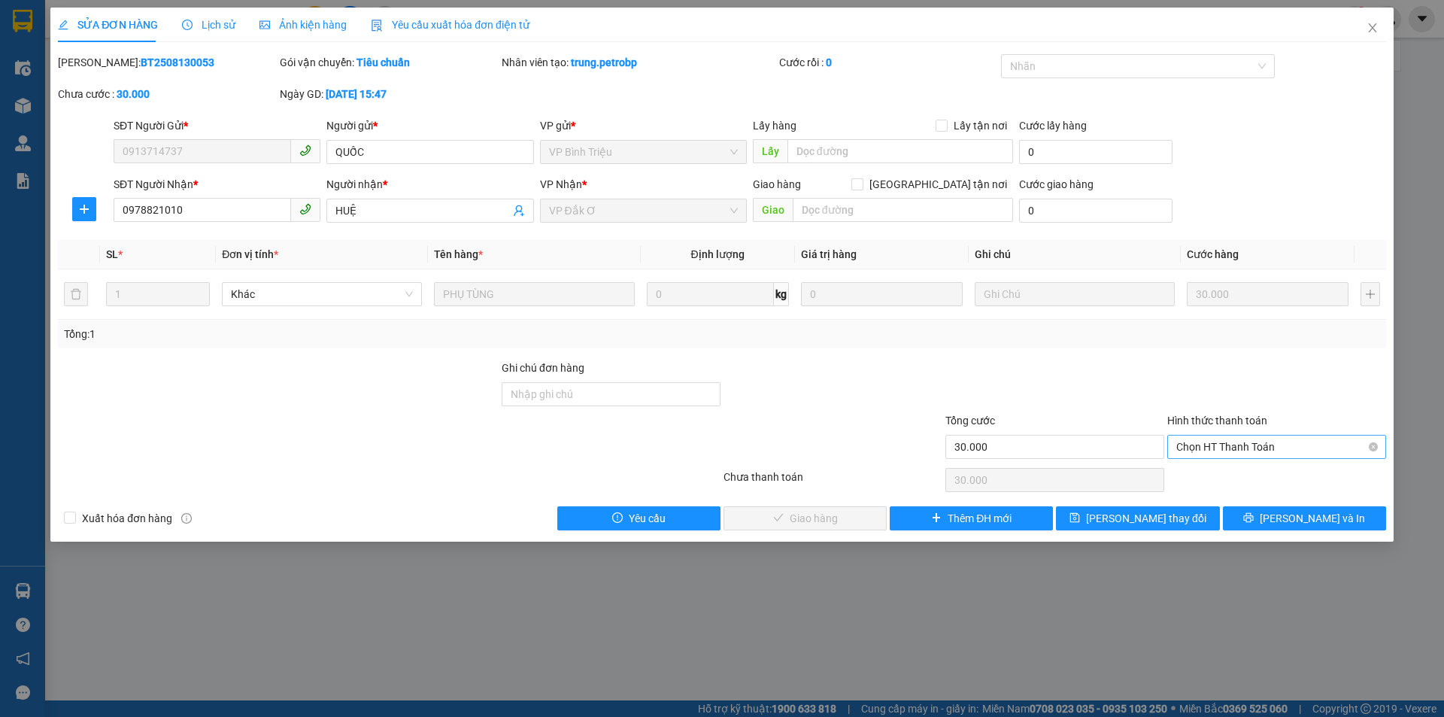
click at [1232, 441] on span "Chọn HT Thanh Toán" at bounding box center [1276, 446] width 201 height 23
click at [1229, 471] on div "Tại văn phòng" at bounding box center [1276, 476] width 201 height 17
type input "0"
drag, startPoint x: 793, startPoint y: 523, endPoint x: 1197, endPoint y: 406, distance: 421.2
click at [803, 519] on span "[PERSON_NAME] và Giao hàng" at bounding box center [824, 518] width 144 height 17
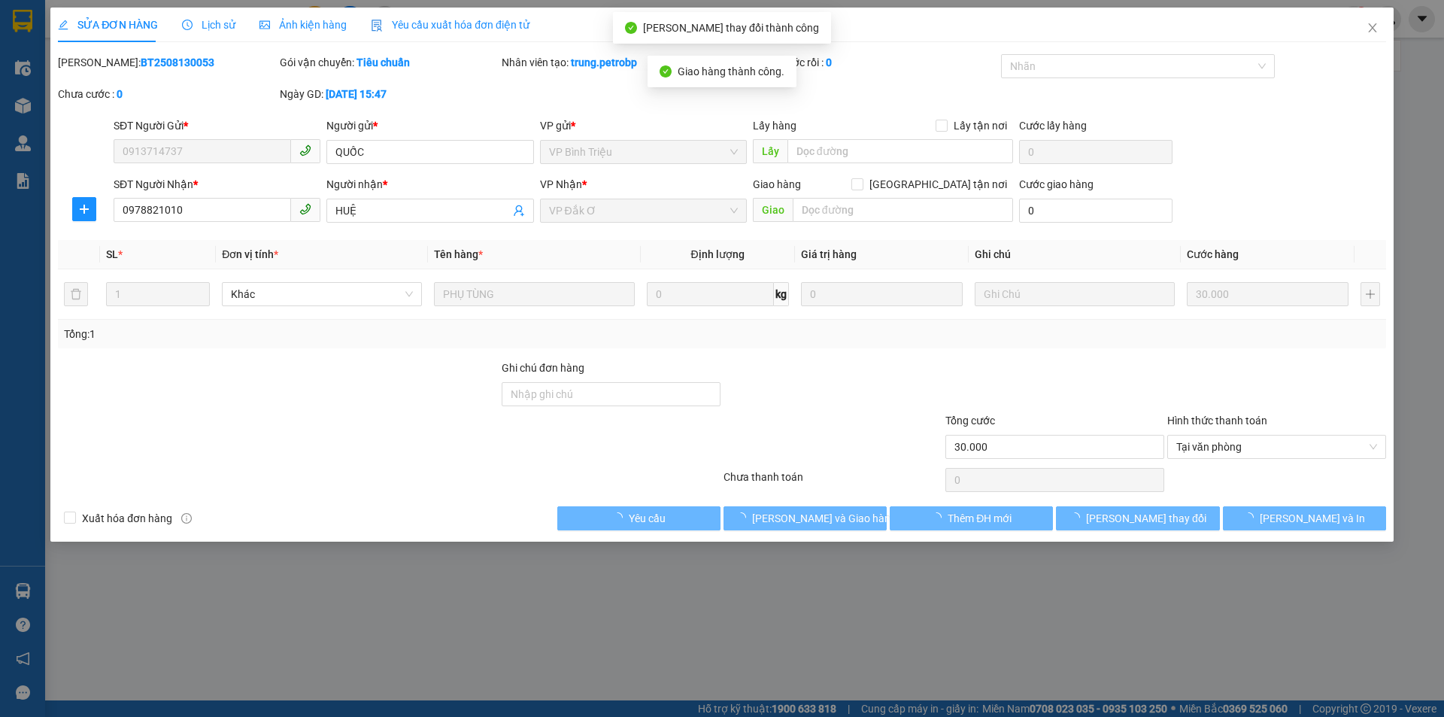
click at [1370, 23] on icon "close" at bounding box center [1372, 28] width 12 height 12
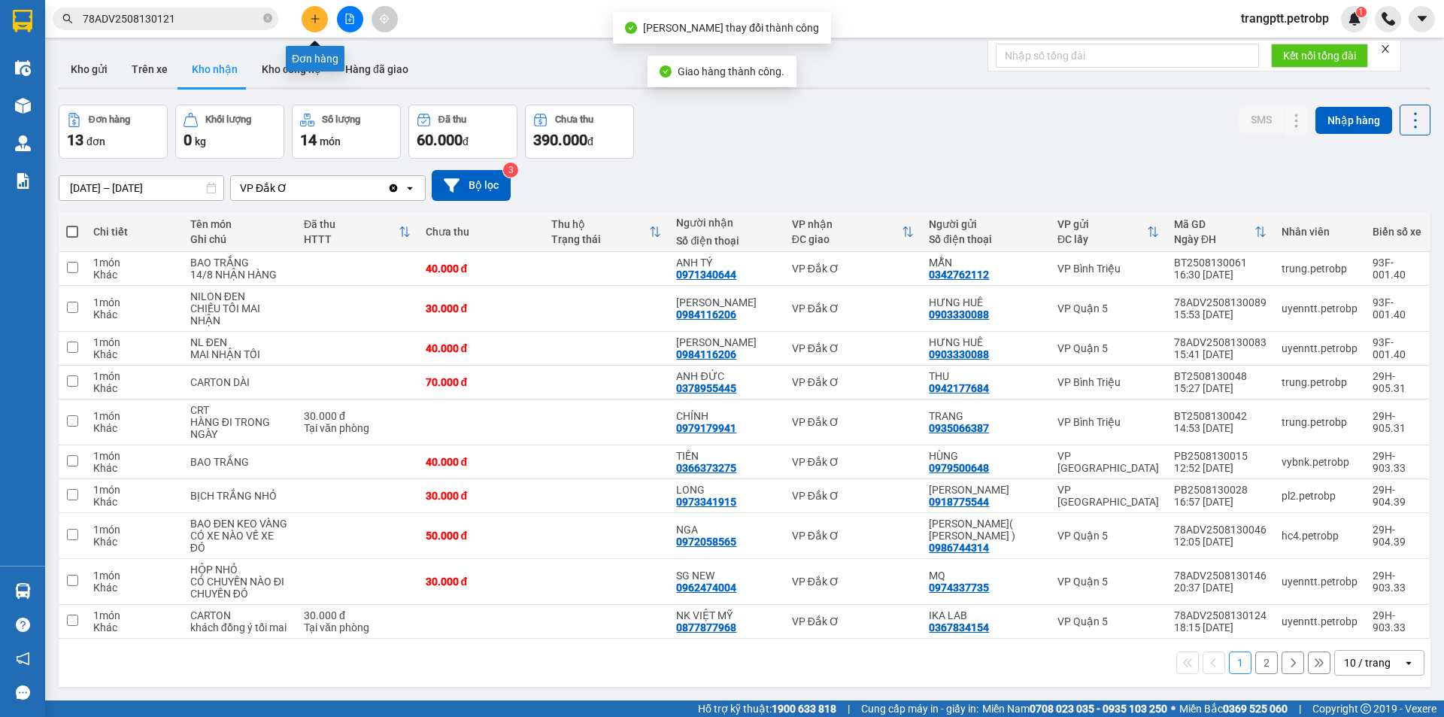
click at [317, 20] on icon "plus" at bounding box center [315, 19] width 11 height 11
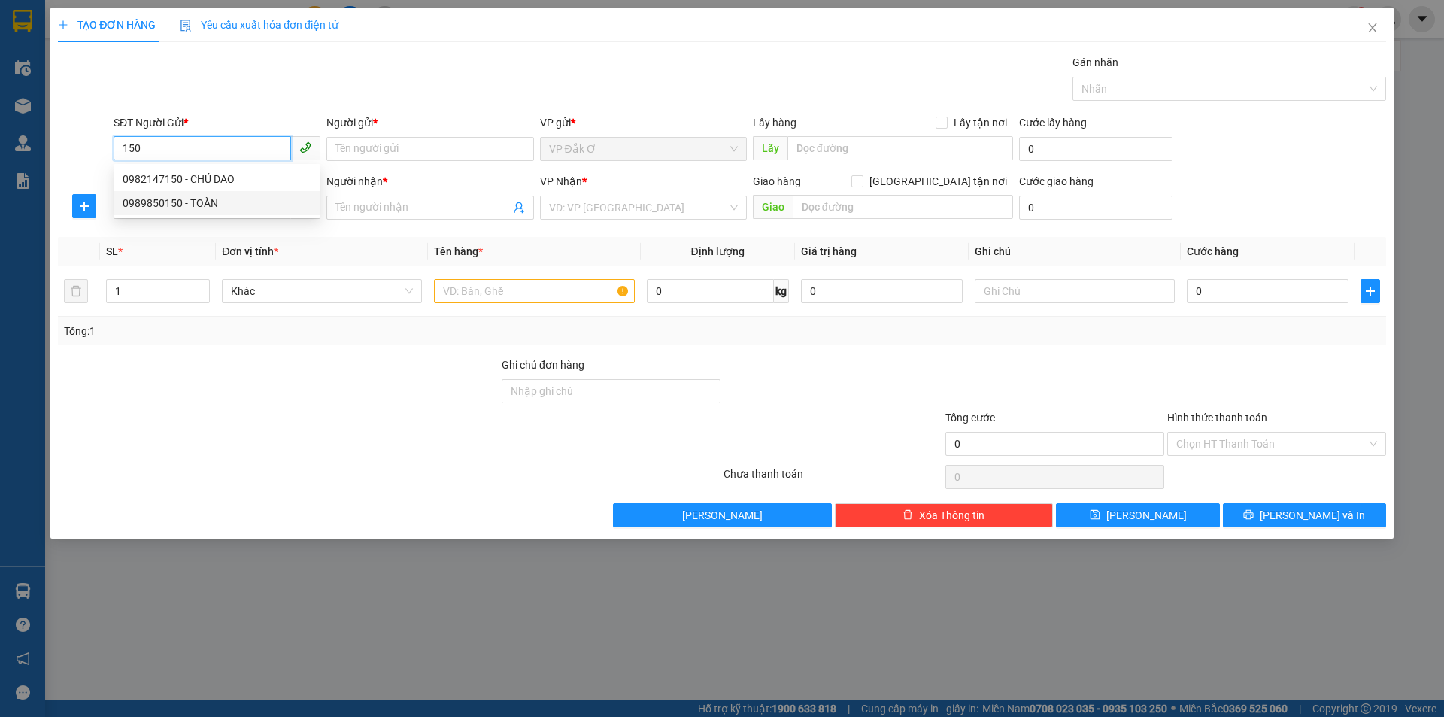
click at [211, 202] on div "0989850150 - TOÀN" at bounding box center [217, 203] width 189 height 17
type input "0989850150"
type input "TOÀN"
type input "0937436345"
type input "BẢO"
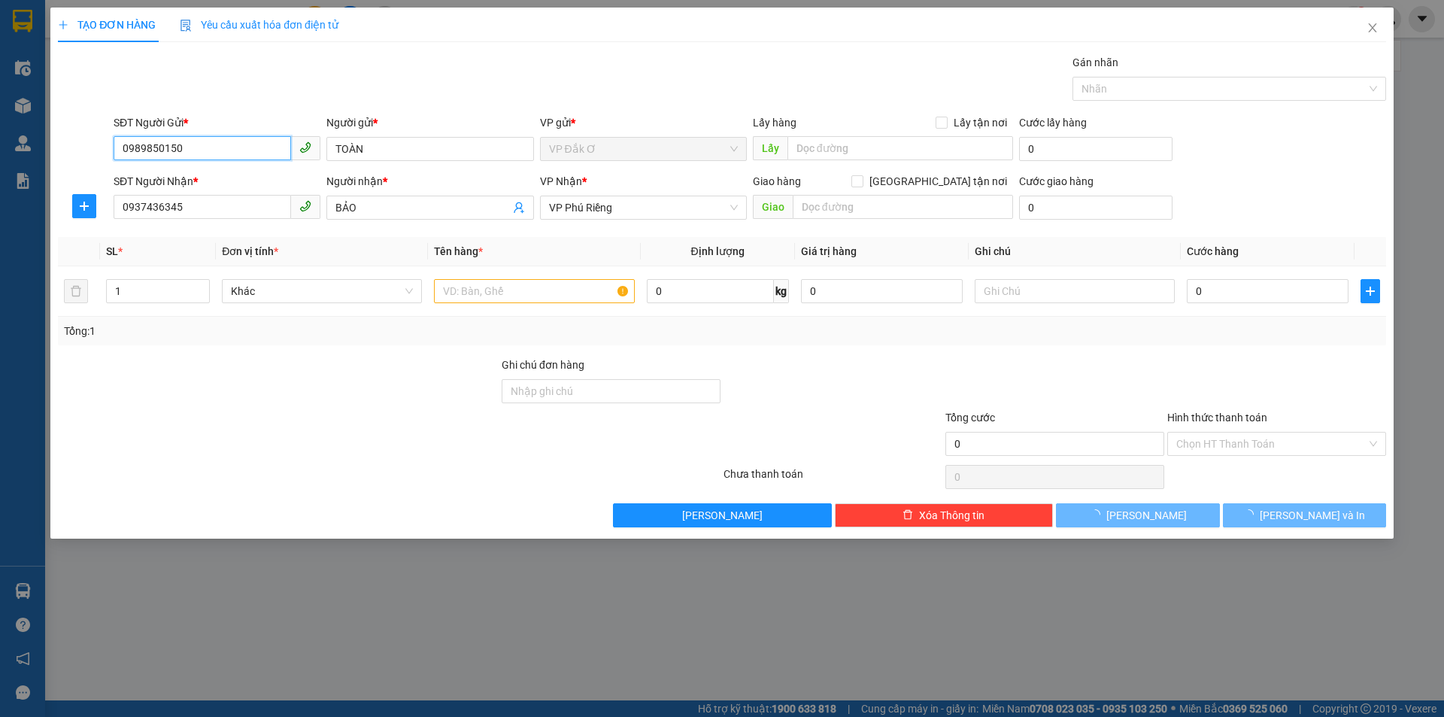
type input "30.000"
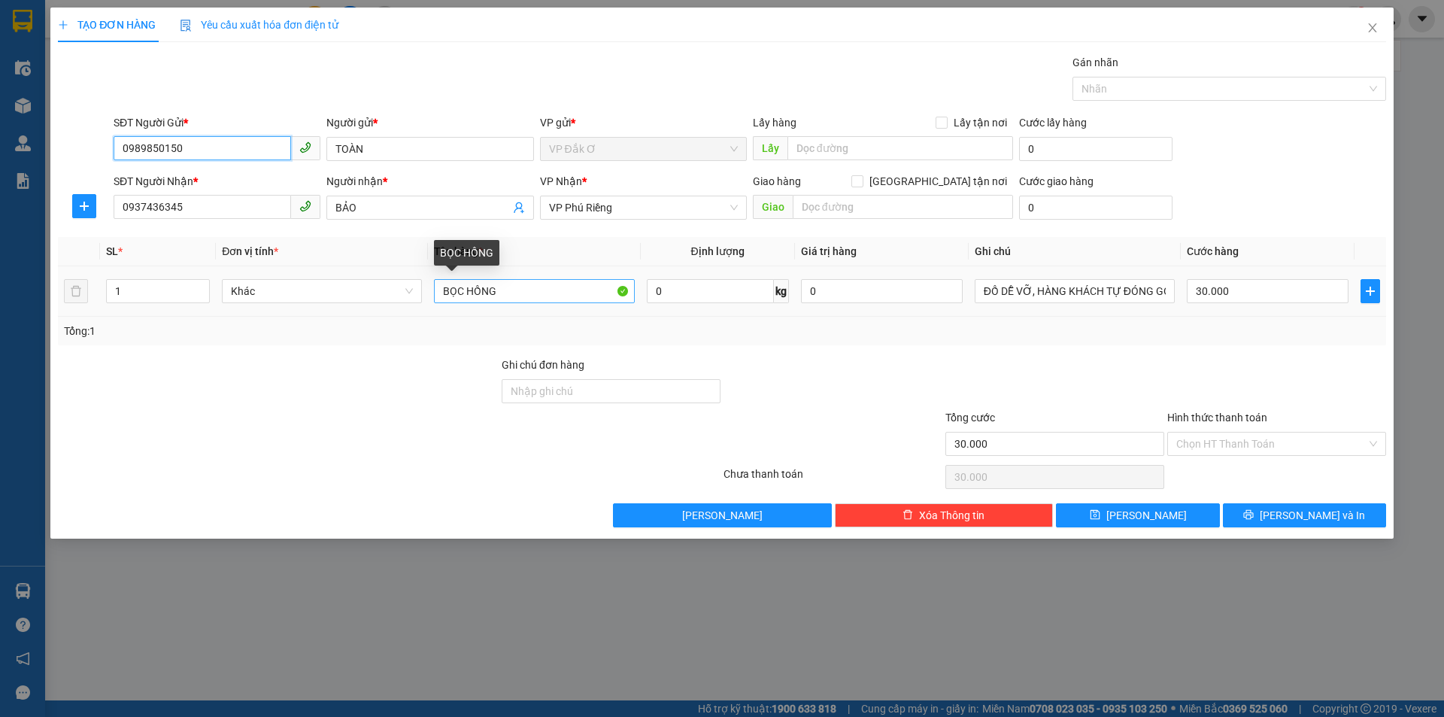
type input "0989850150"
click at [511, 290] on input "BỌC HỒNG" at bounding box center [534, 291] width 200 height 24
type input "B"
type input "HỘP NƯỚC YẾN"
click at [1199, 441] on input "Hình thức thanh toán" at bounding box center [1271, 443] width 190 height 23
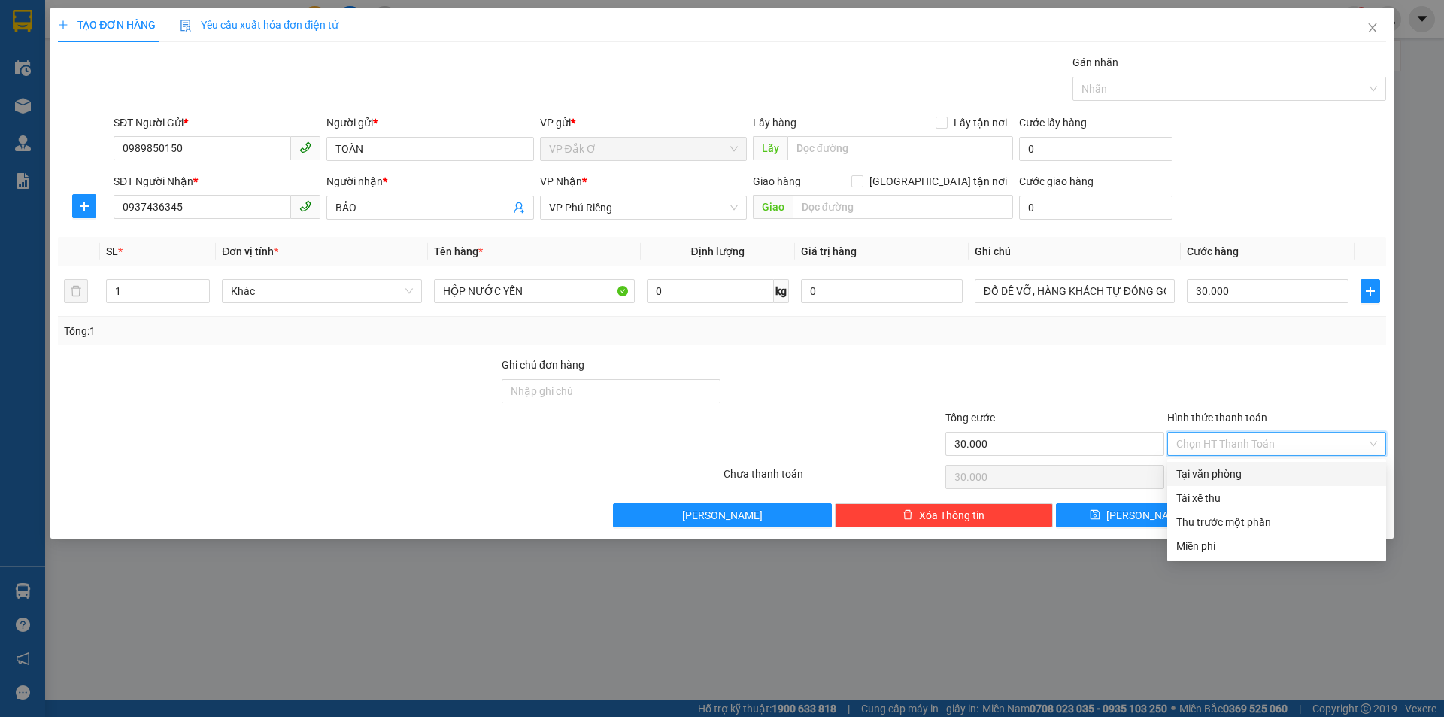
click at [1212, 471] on div "Tại văn phòng" at bounding box center [1276, 473] width 201 height 17
type input "0"
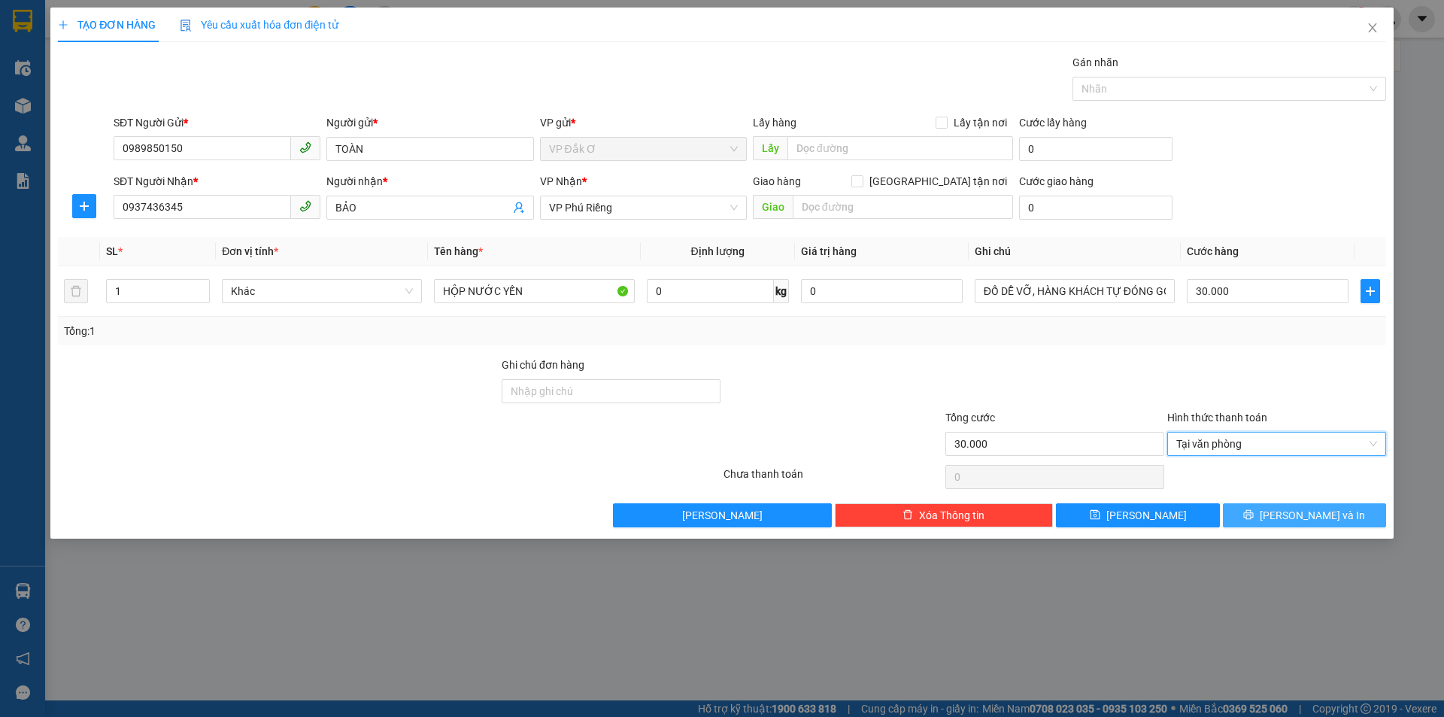
click at [1254, 517] on icon "printer" at bounding box center [1249, 515] width 10 height 10
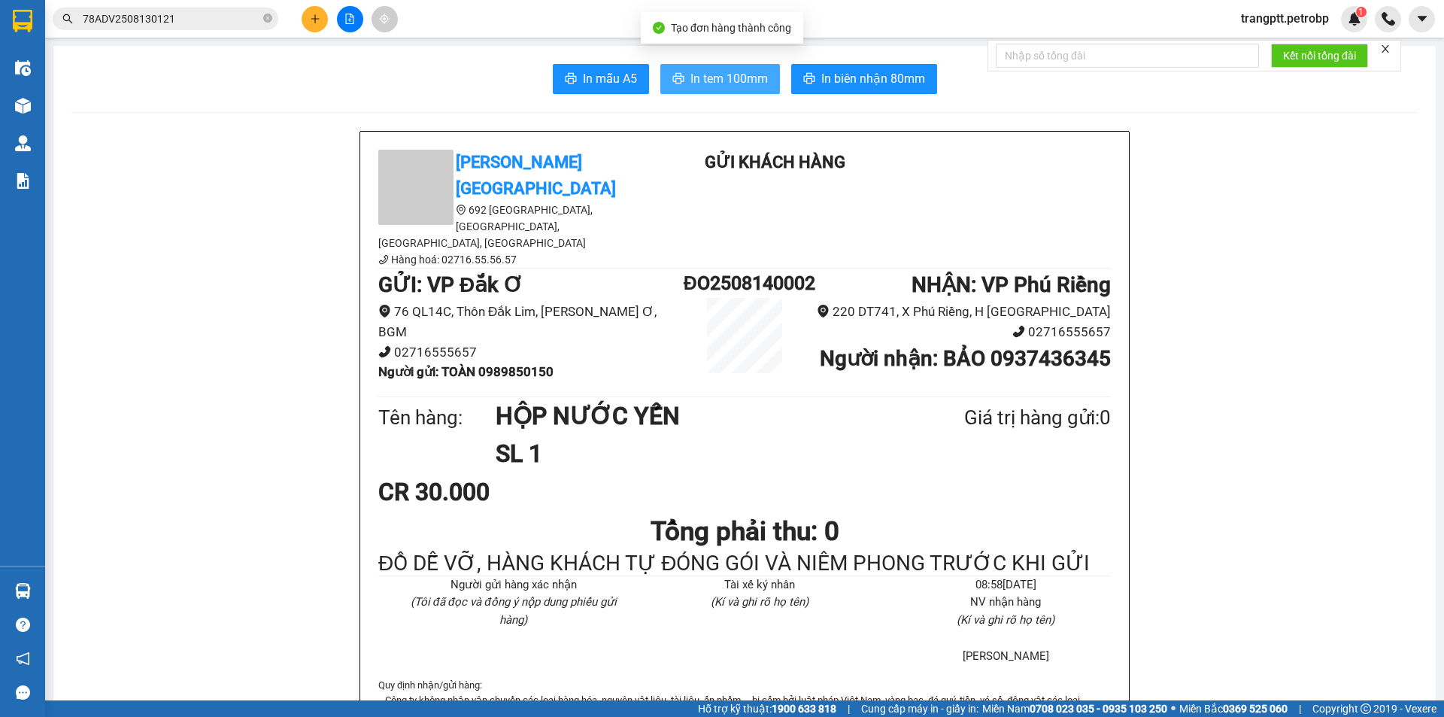
click at [708, 83] on span "In tem 100mm" at bounding box center [728, 78] width 77 height 19
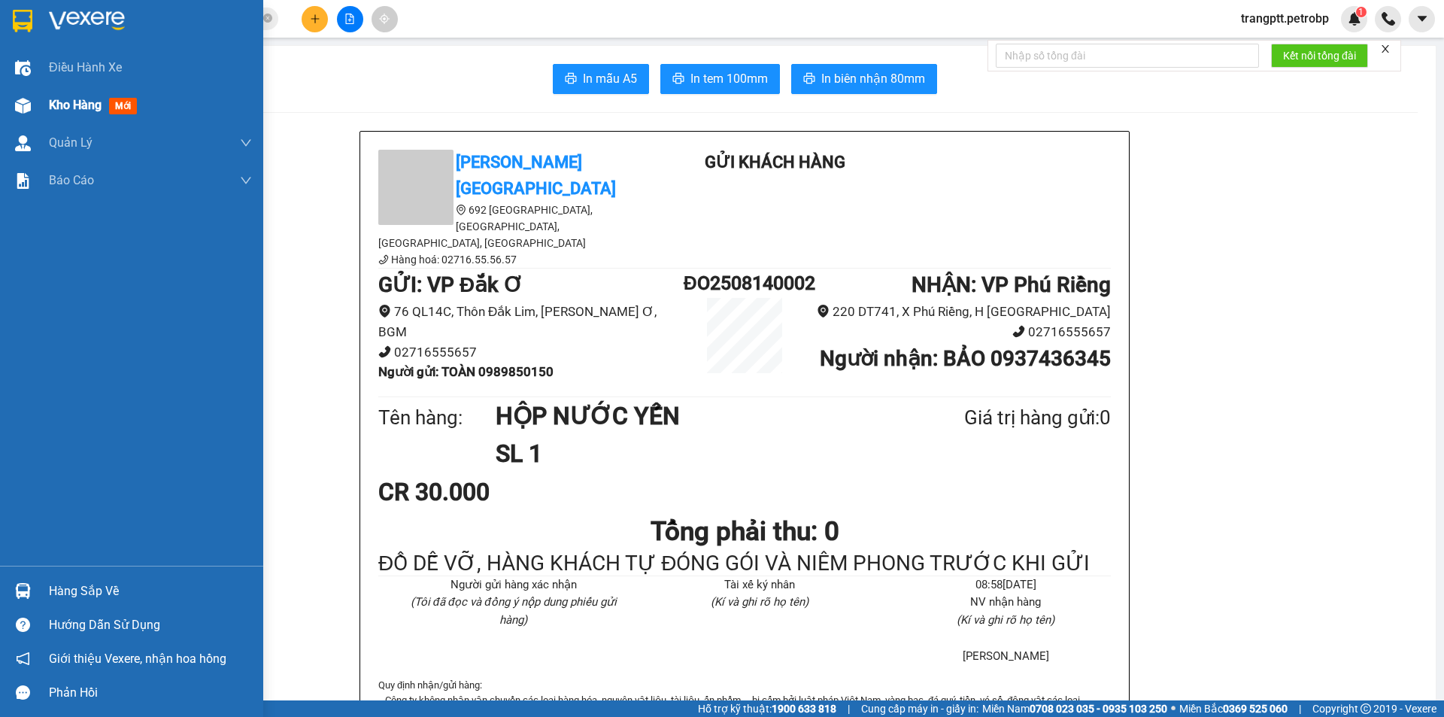
click at [62, 105] on span "Kho hàng" at bounding box center [75, 105] width 53 height 14
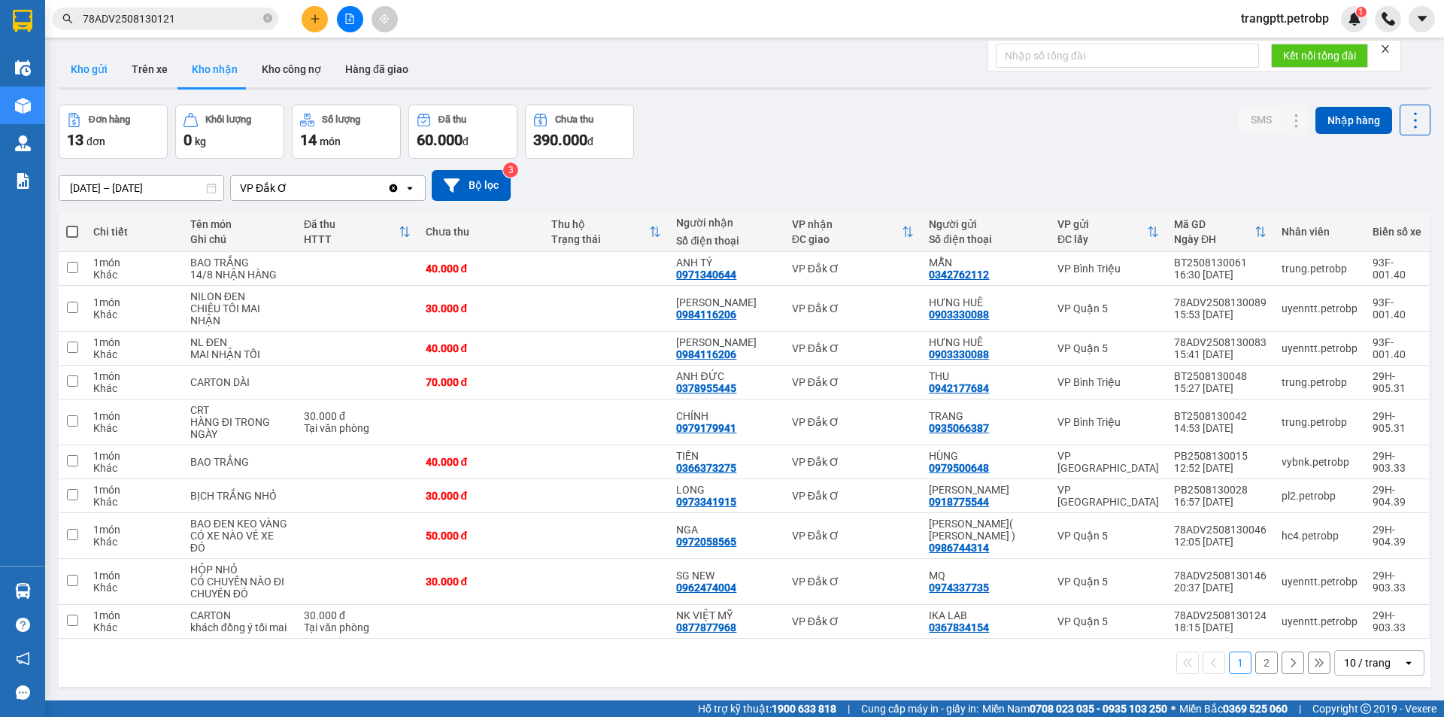
click at [94, 66] on button "Kho gửi" at bounding box center [89, 69] width 61 height 36
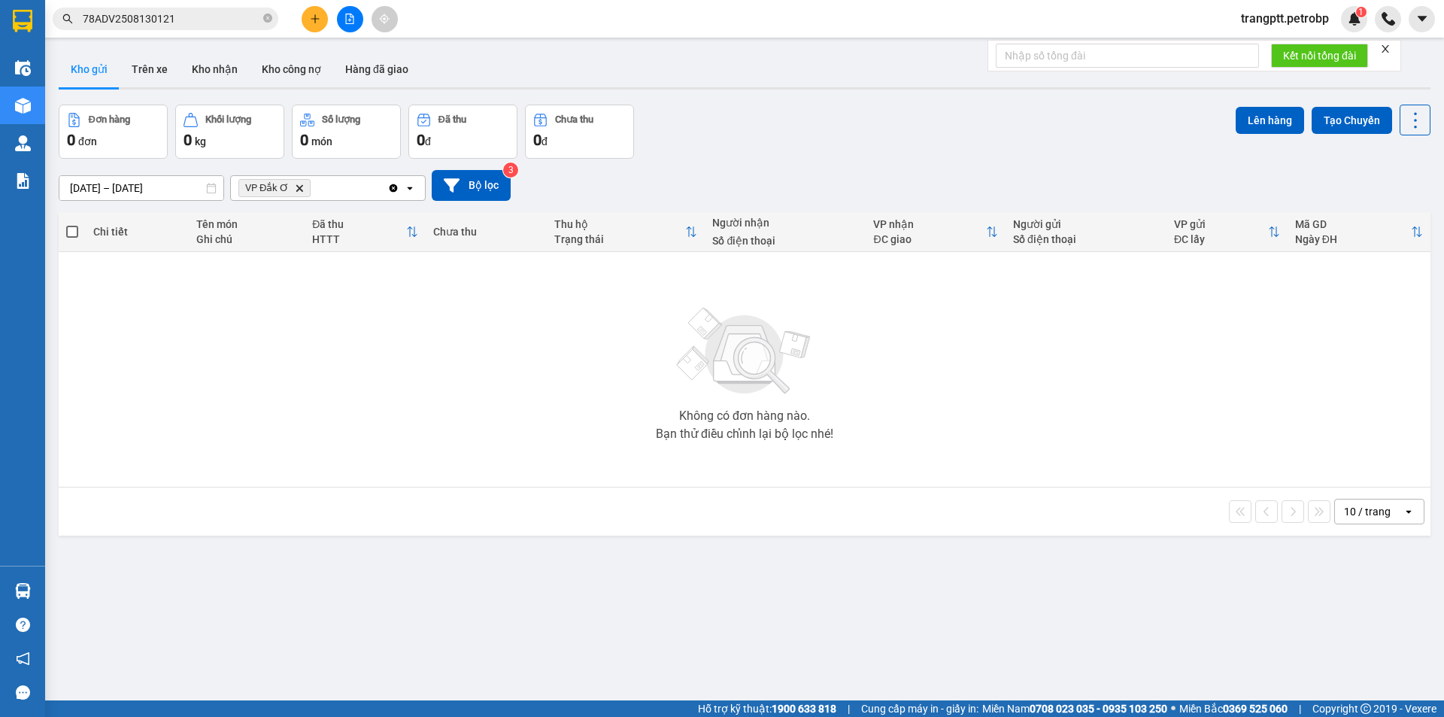
click at [83, 74] on button "Kho gửi" at bounding box center [89, 69] width 61 height 36
click at [299, 187] on icon "VP Đắk Ơ, close by backspace" at bounding box center [299, 187] width 7 height 7
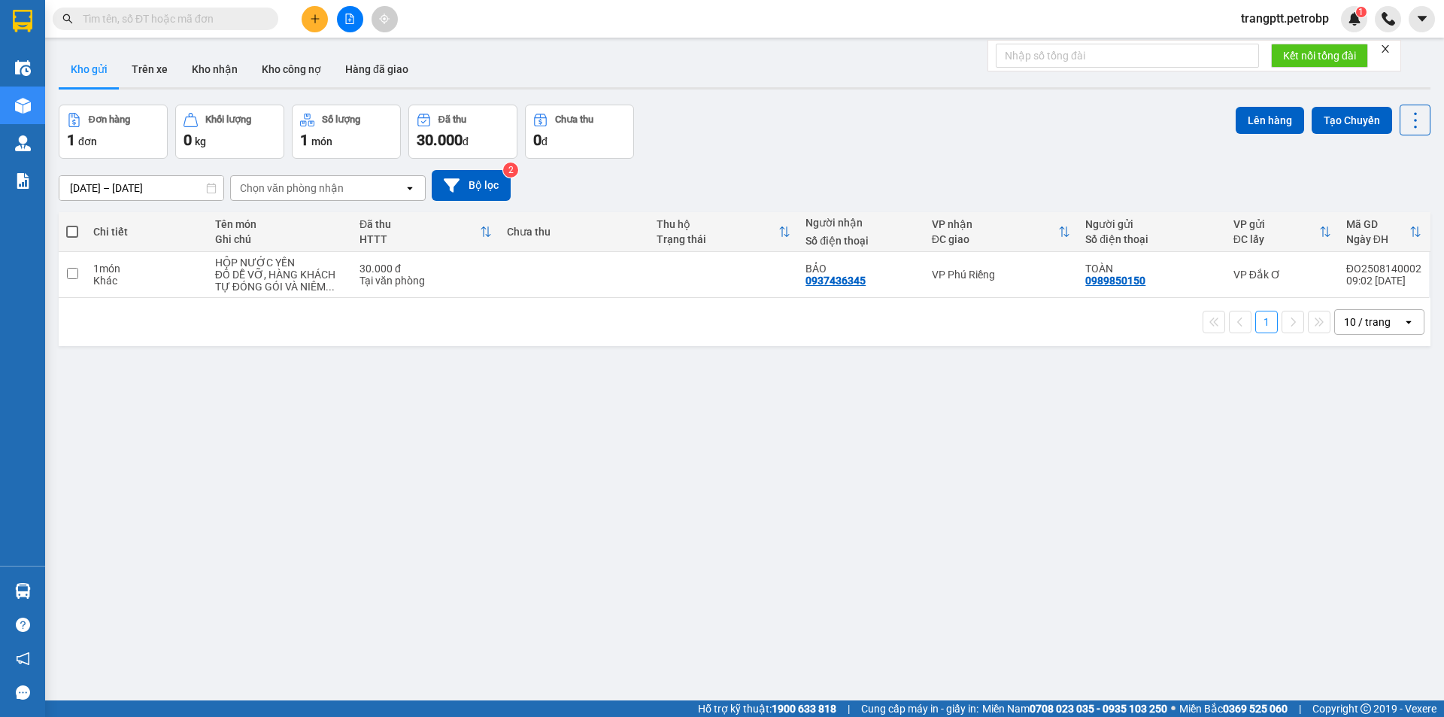
click at [91, 67] on button "Kho gửi" at bounding box center [89, 69] width 61 height 36
click at [148, 66] on button "Trên xe" at bounding box center [150, 69] width 60 height 36
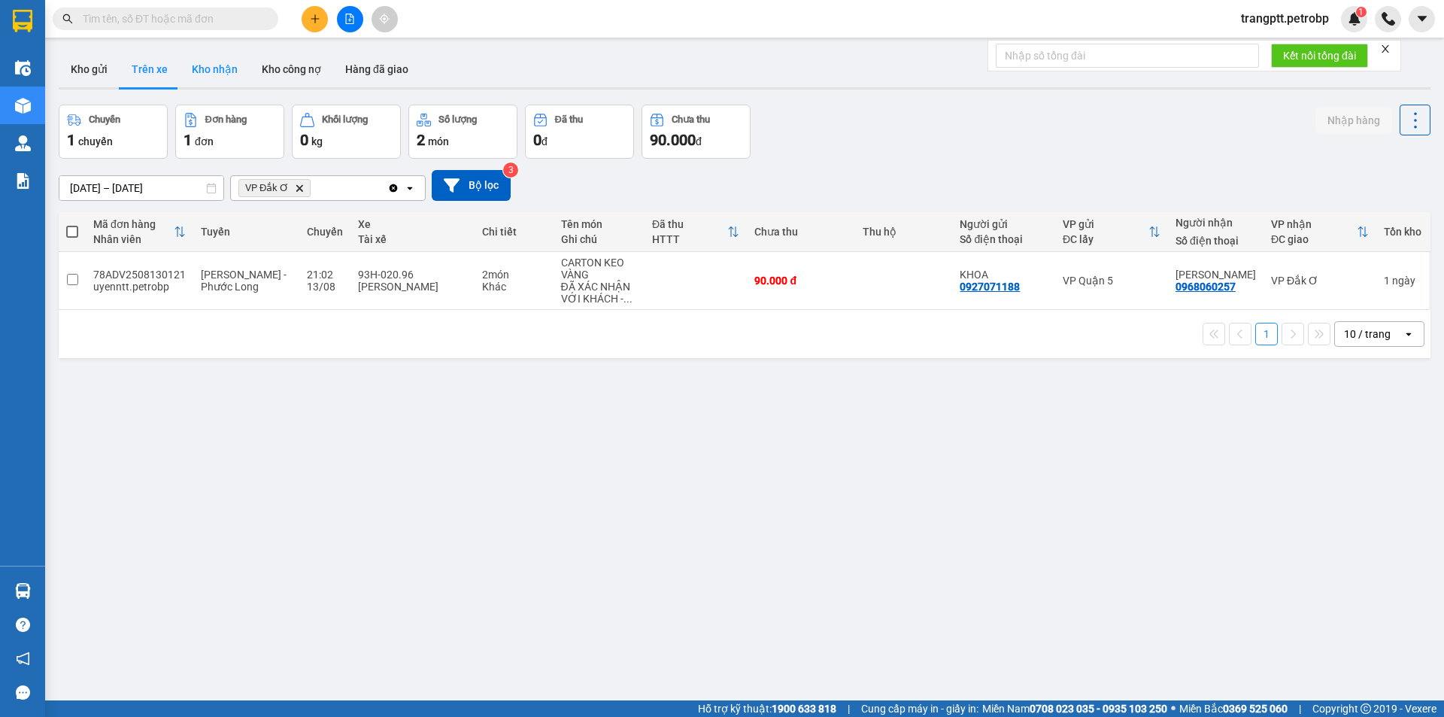
click at [199, 63] on button "Kho nhận" at bounding box center [215, 69] width 70 height 36
type input "[DATE] – [DATE]"
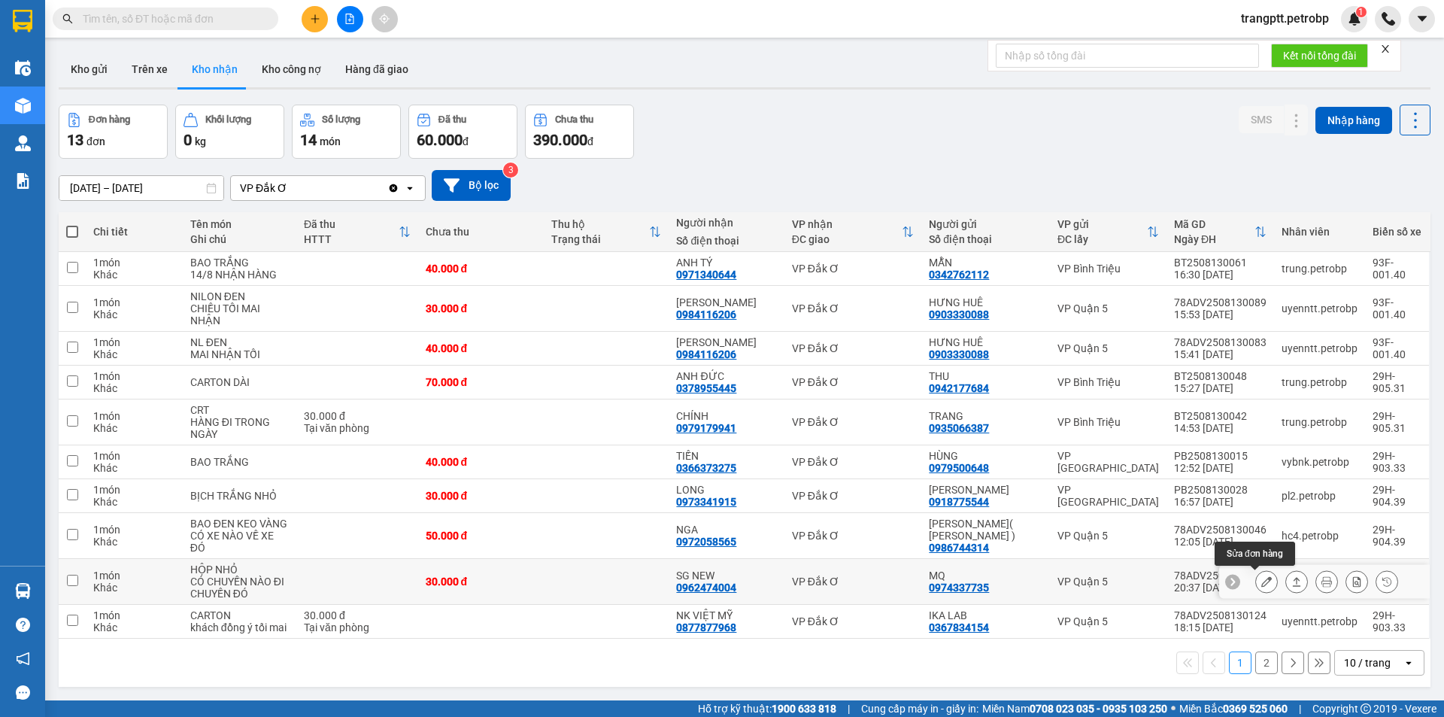
click at [1261, 580] on icon at bounding box center [1266, 581] width 11 height 11
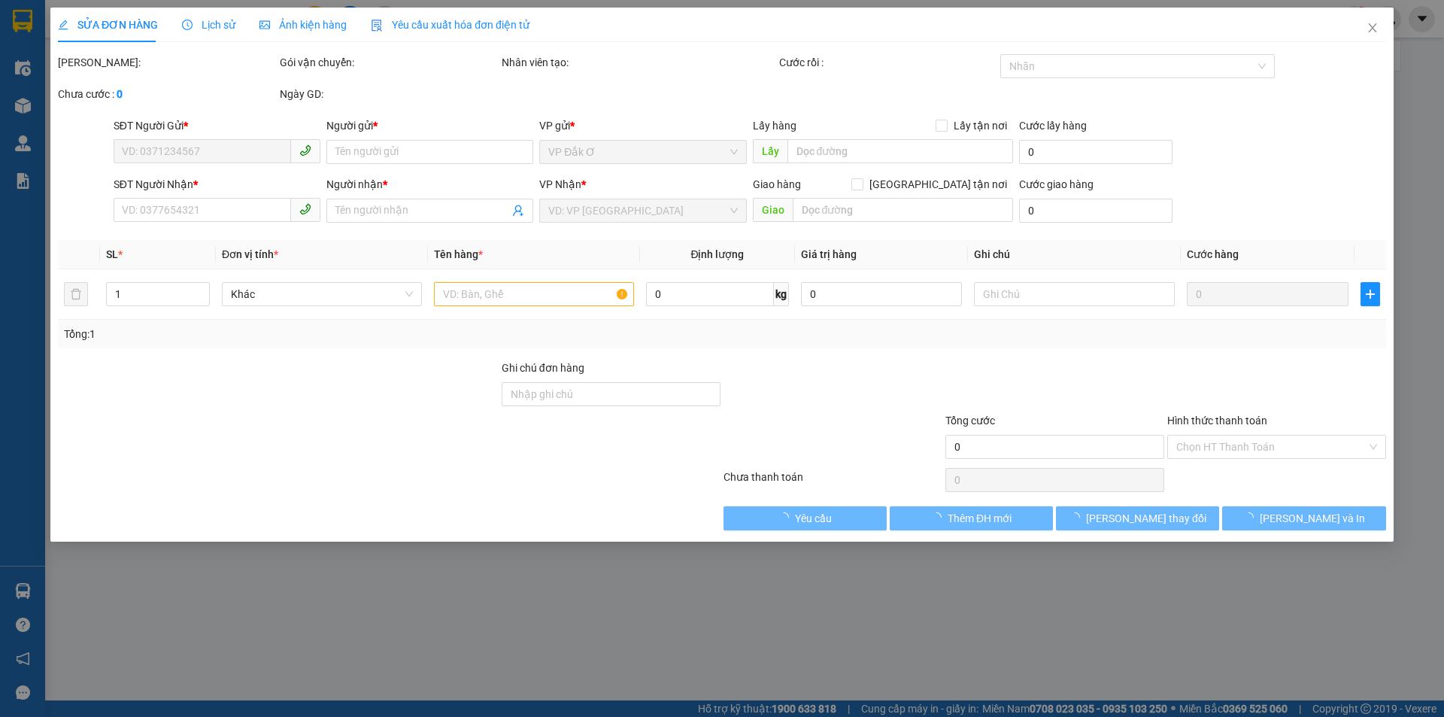
type input "0974337735"
type input "MQ"
type input "0962474004"
type input "SG NEW"
type input "30.000"
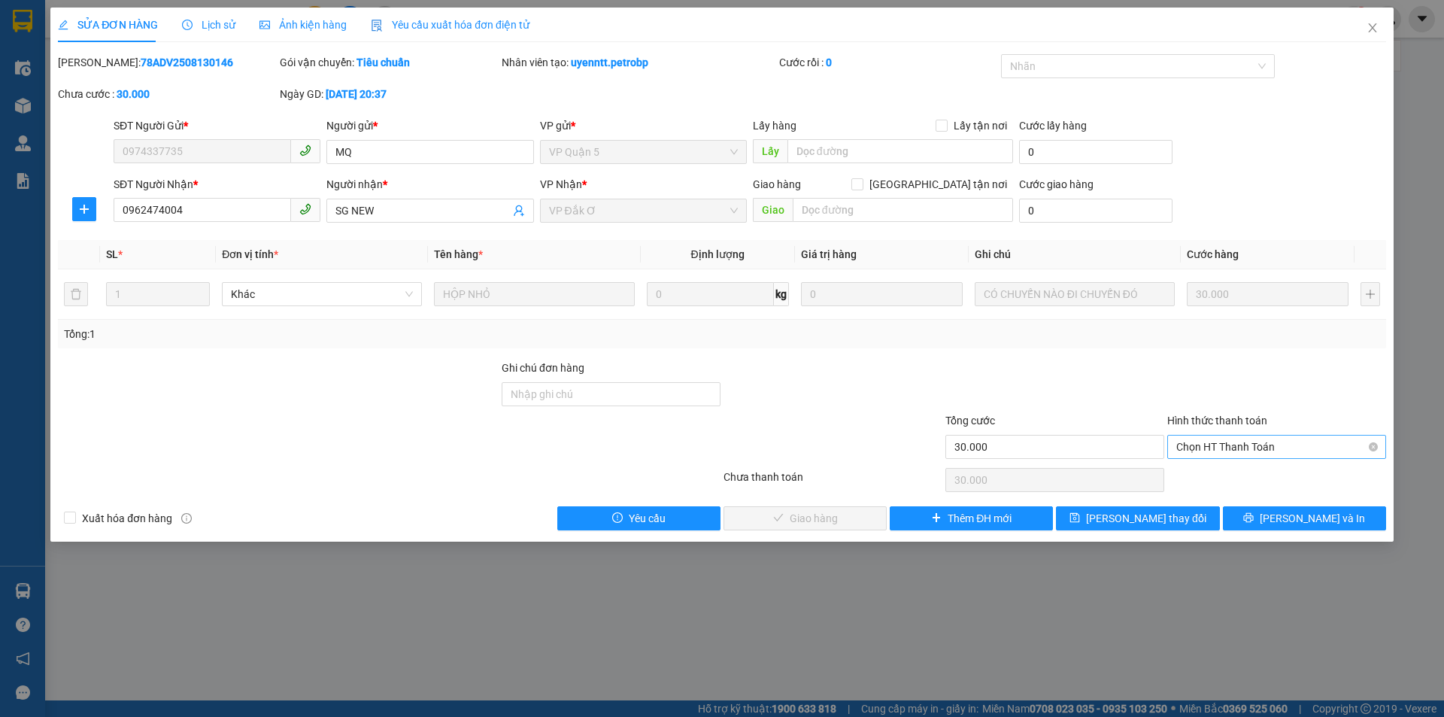
click at [1215, 444] on span "Chọn HT Thanh Toán" at bounding box center [1276, 446] width 201 height 23
click at [1225, 473] on div "Tại văn phòng" at bounding box center [1276, 476] width 201 height 17
type input "0"
drag, startPoint x: 824, startPoint y: 520, endPoint x: 953, endPoint y: 493, distance: 131.6
click at [824, 520] on span "[PERSON_NAME] và Giao hàng" at bounding box center [824, 518] width 144 height 17
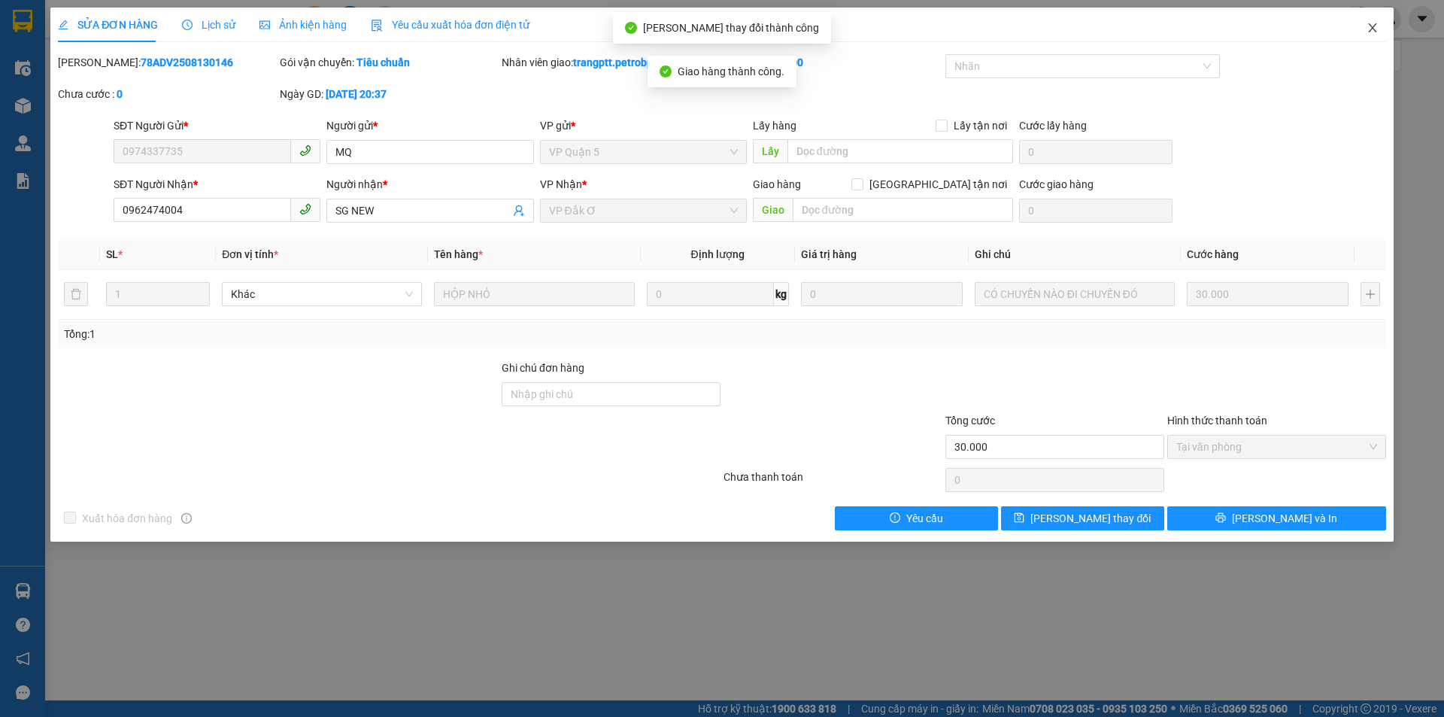
click at [1369, 26] on icon "close" at bounding box center [1372, 28] width 12 height 12
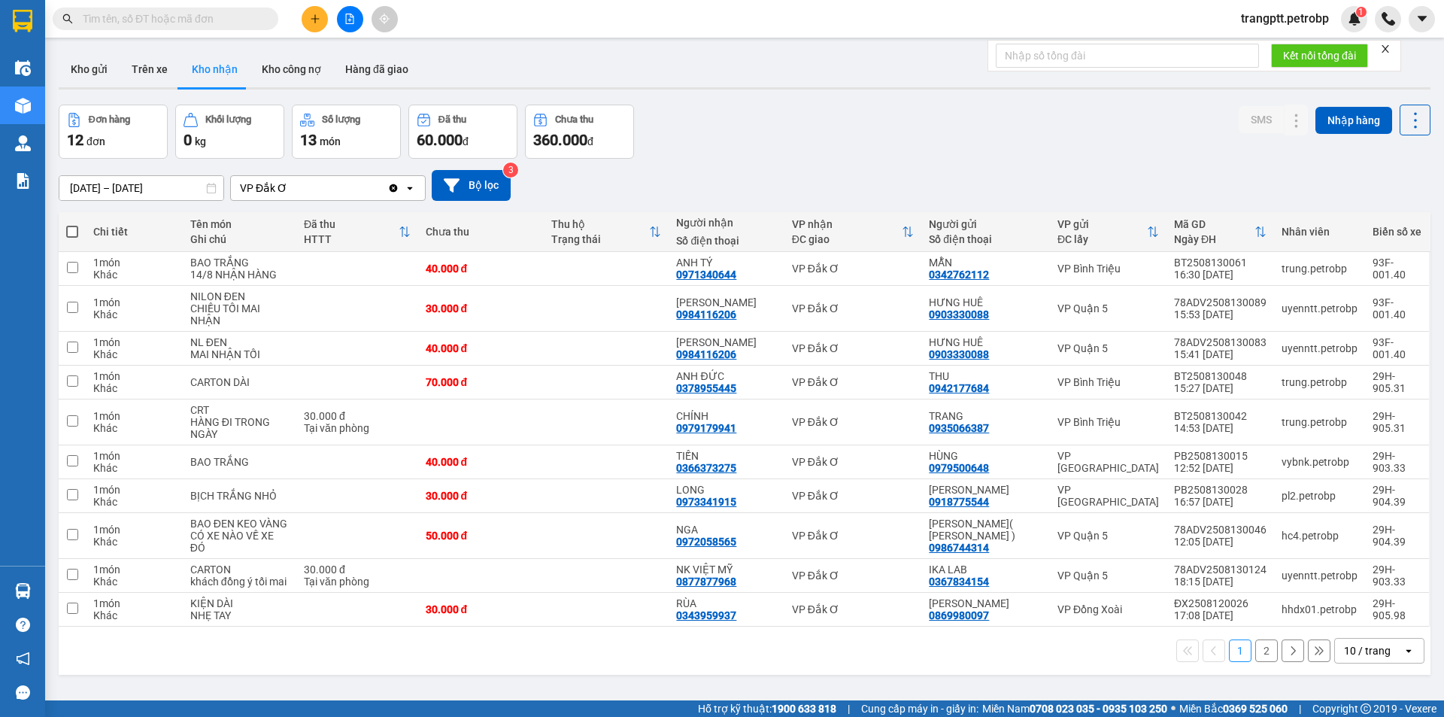
click at [178, 19] on input "text" at bounding box center [171, 19] width 177 height 17
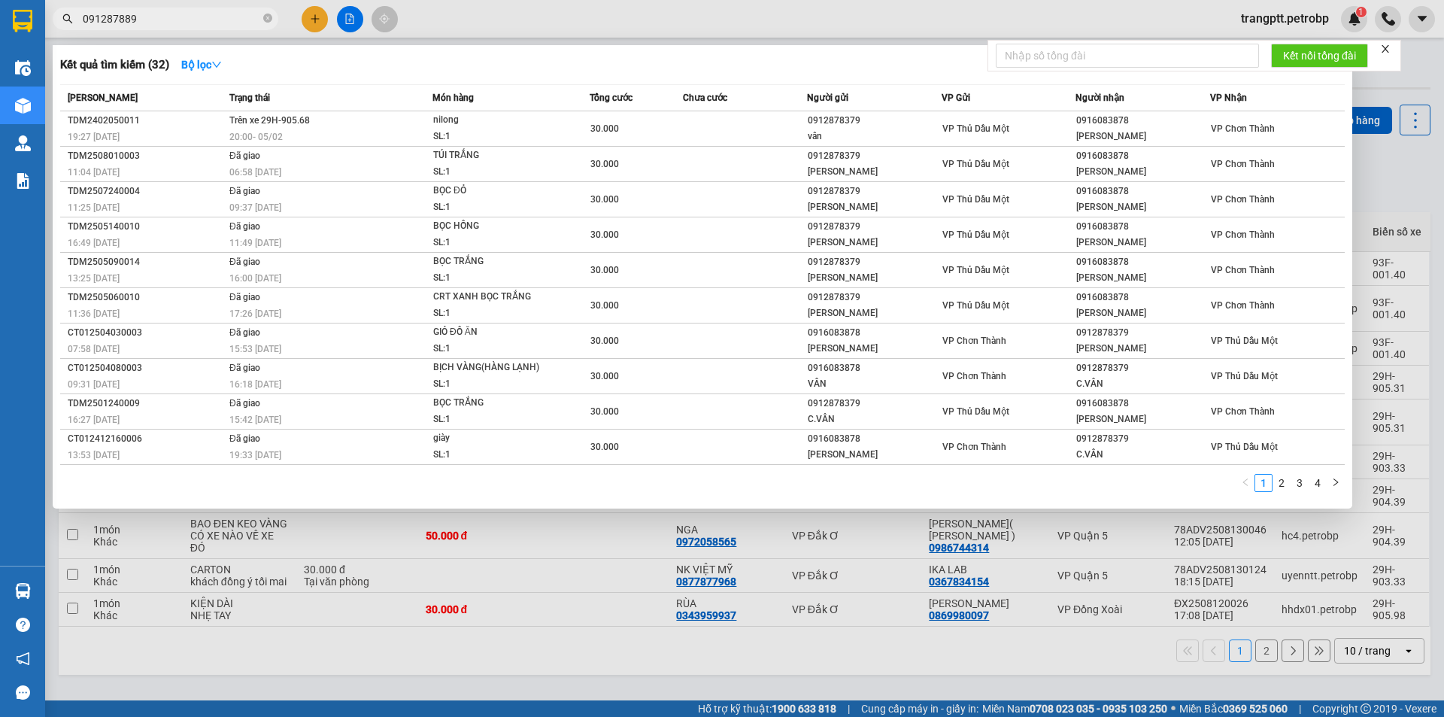
type input "0912878891"
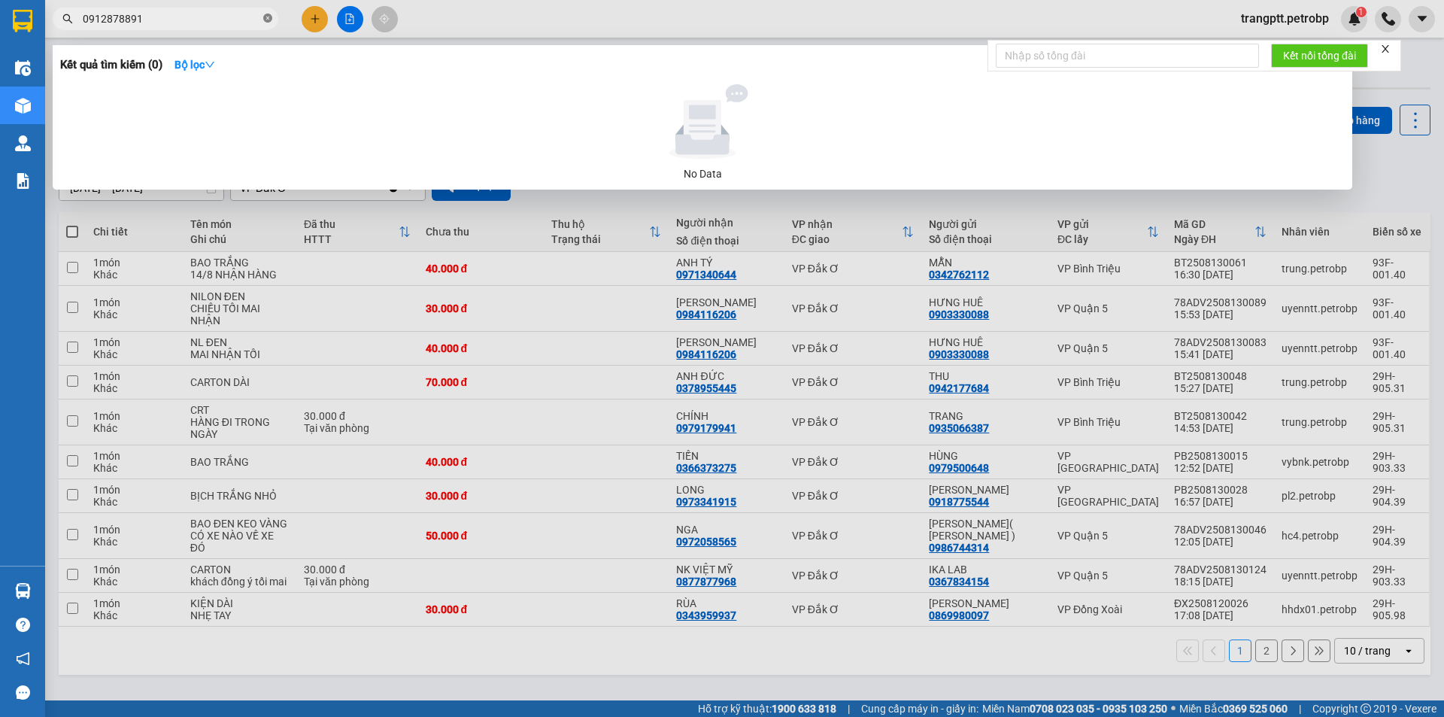
click at [267, 20] on icon "close-circle" at bounding box center [267, 18] width 9 height 9
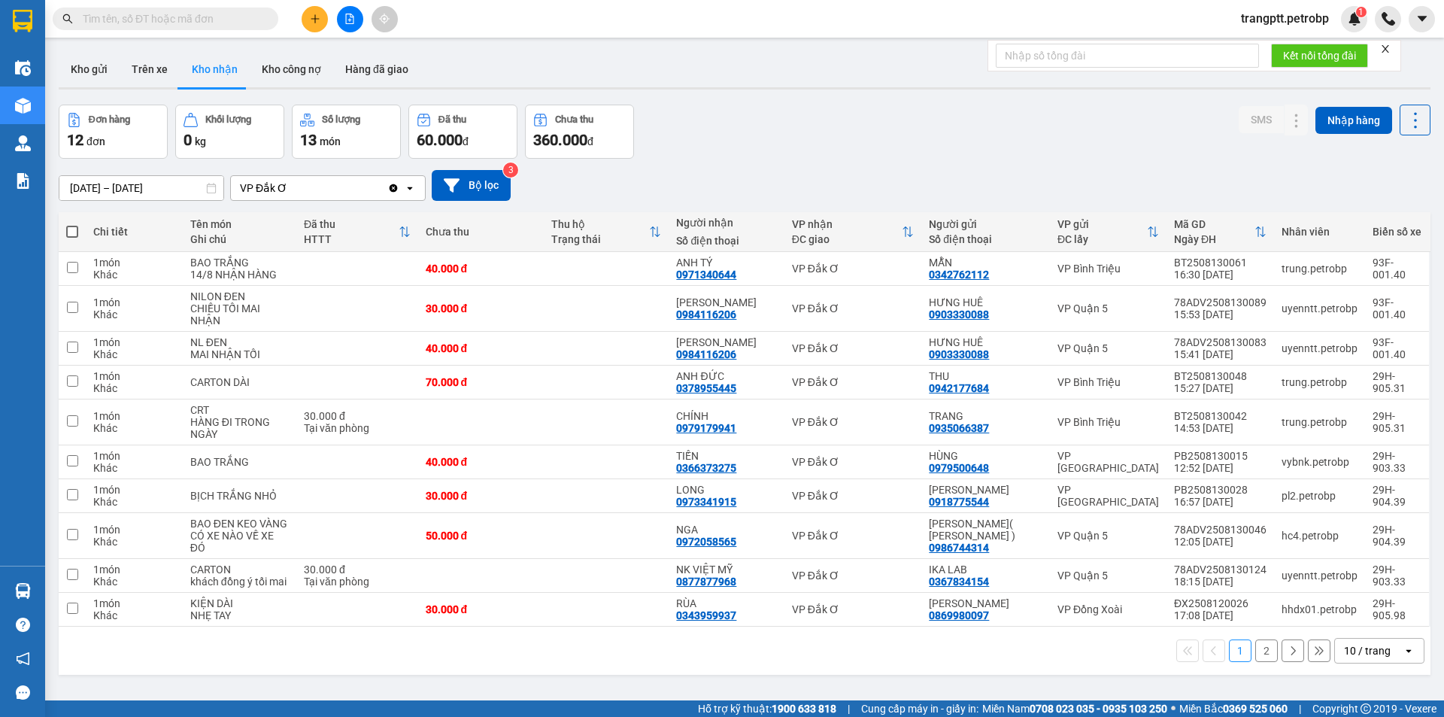
click at [175, 17] on input "text" at bounding box center [171, 19] width 177 height 17
click at [350, 14] on icon "file-add" at bounding box center [350, 19] width 8 height 11
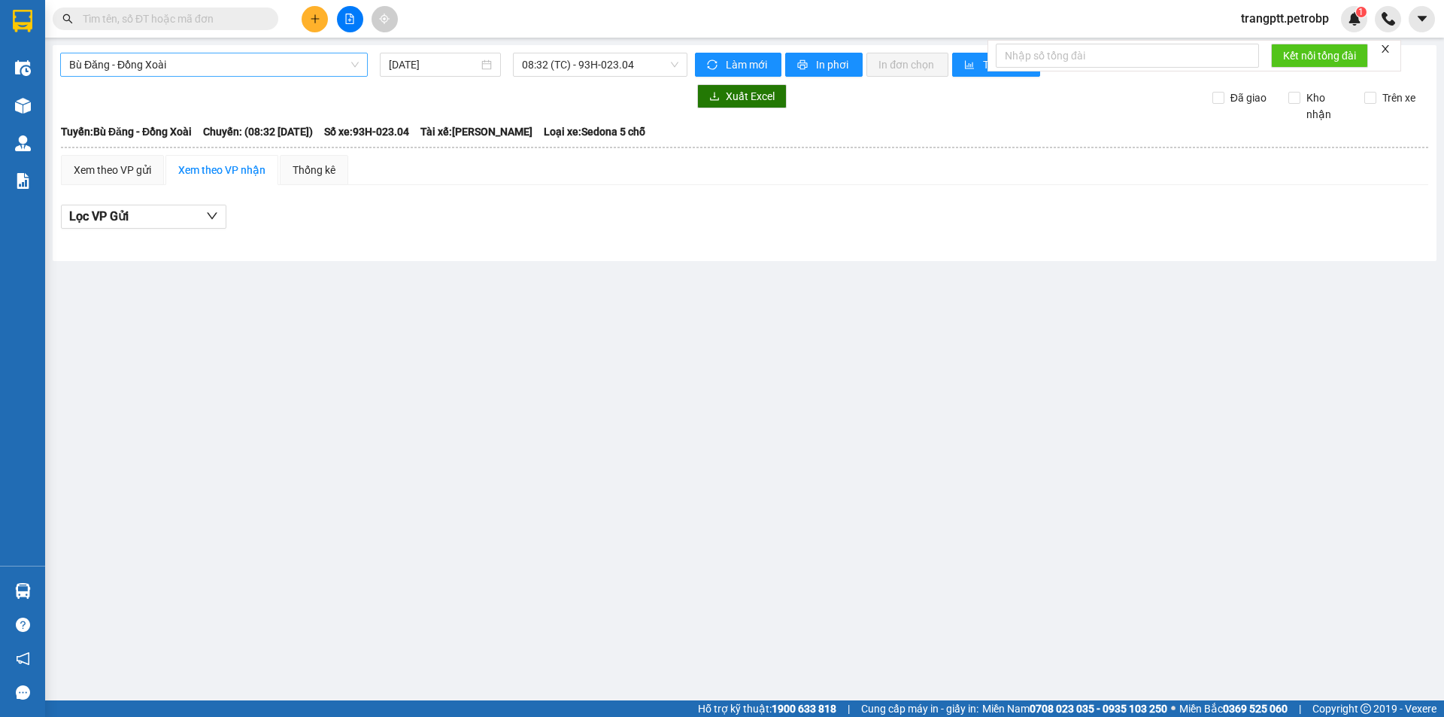
click at [133, 66] on span "Bù Đăng - Đồng Xoài" at bounding box center [214, 64] width 290 height 23
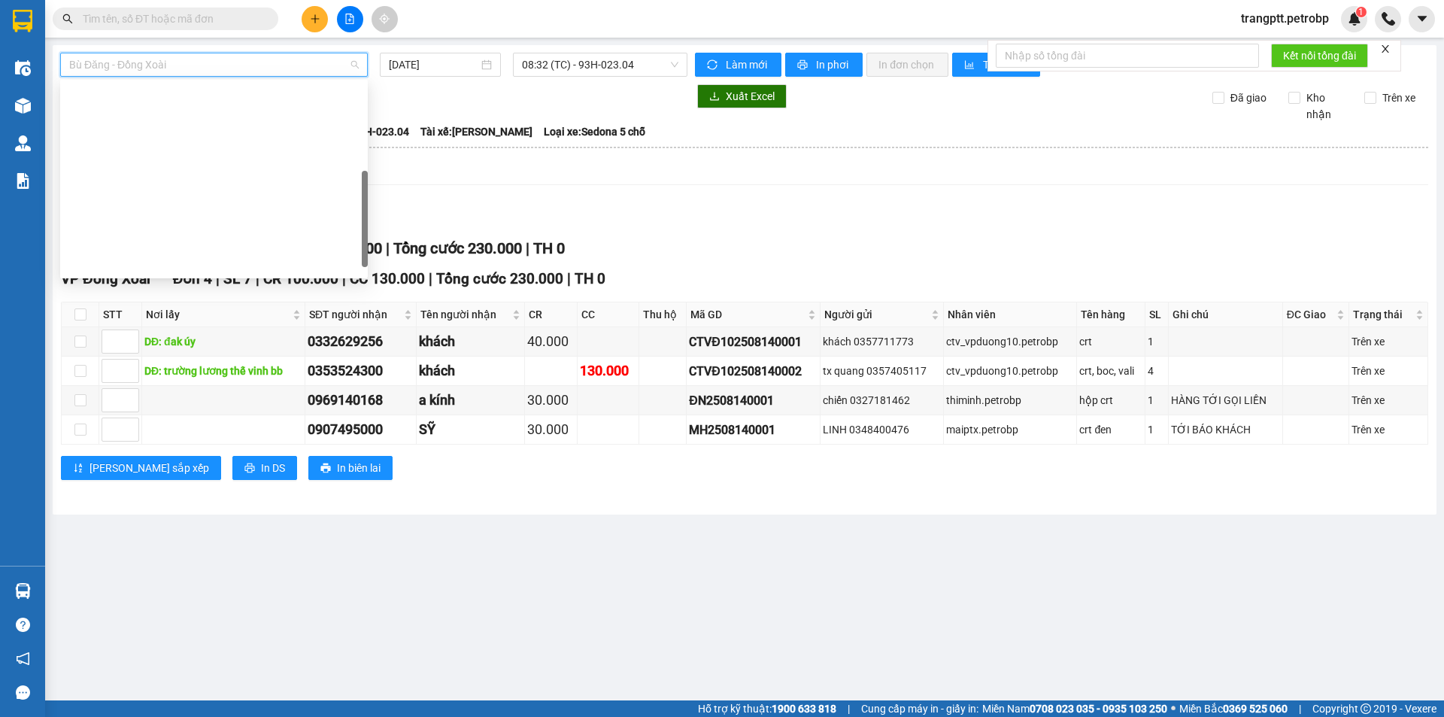
scroll to position [265, 0]
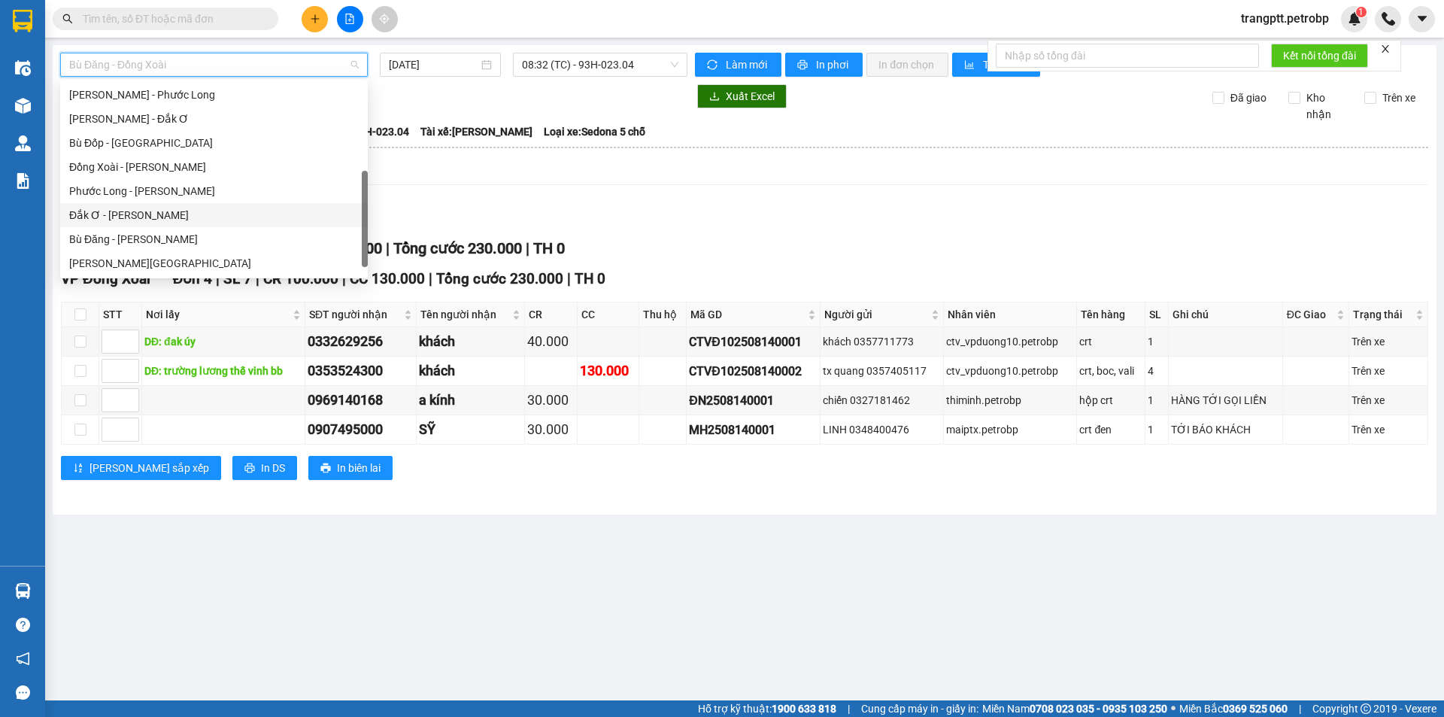
click at [111, 213] on div "Đắk Ơ - [PERSON_NAME]" at bounding box center [214, 215] width 290 height 17
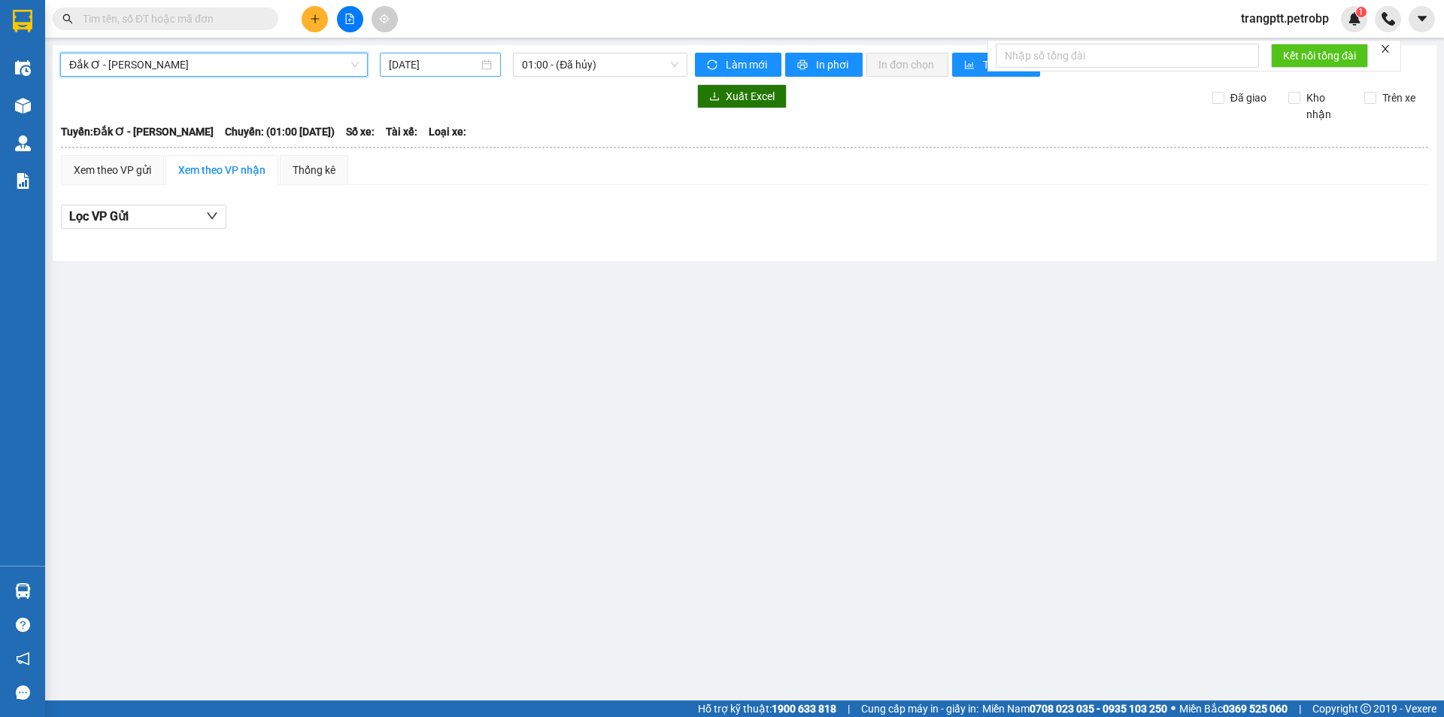
drag, startPoint x: 420, startPoint y: 65, endPoint x: 425, endPoint y: 71, distance: 8.0
click at [422, 67] on input "[DATE]" at bounding box center [433, 64] width 89 height 17
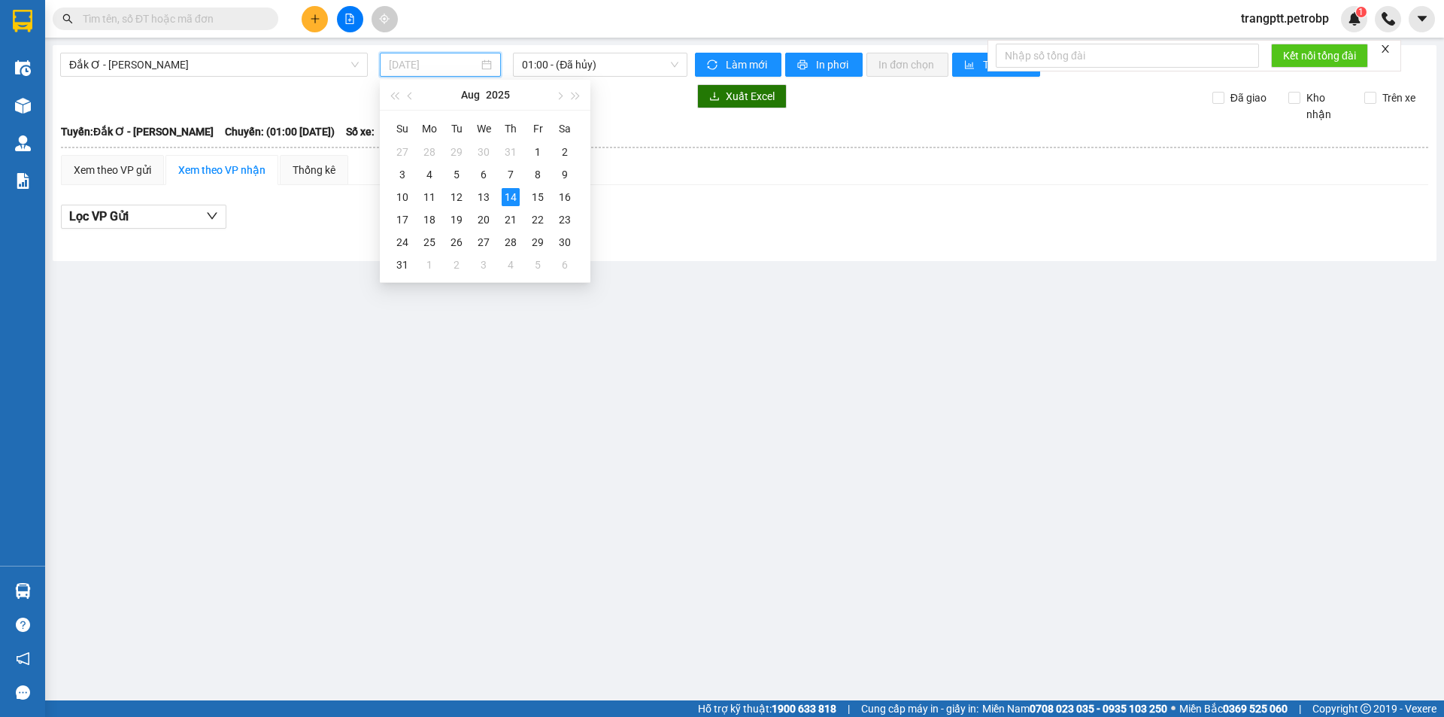
drag, startPoint x: 481, startPoint y: 195, endPoint x: 534, endPoint y: 135, distance: 79.9
click at [496, 184] on tbody "27 28 29 30 31 1 2 3 4 5 6 7 8 9 10 11 12 13 14 15 16 17 18 19 20 21 22 23 24 2…" at bounding box center [483, 208] width 189 height 135
click at [485, 198] on div "13" at bounding box center [483, 197] width 18 height 18
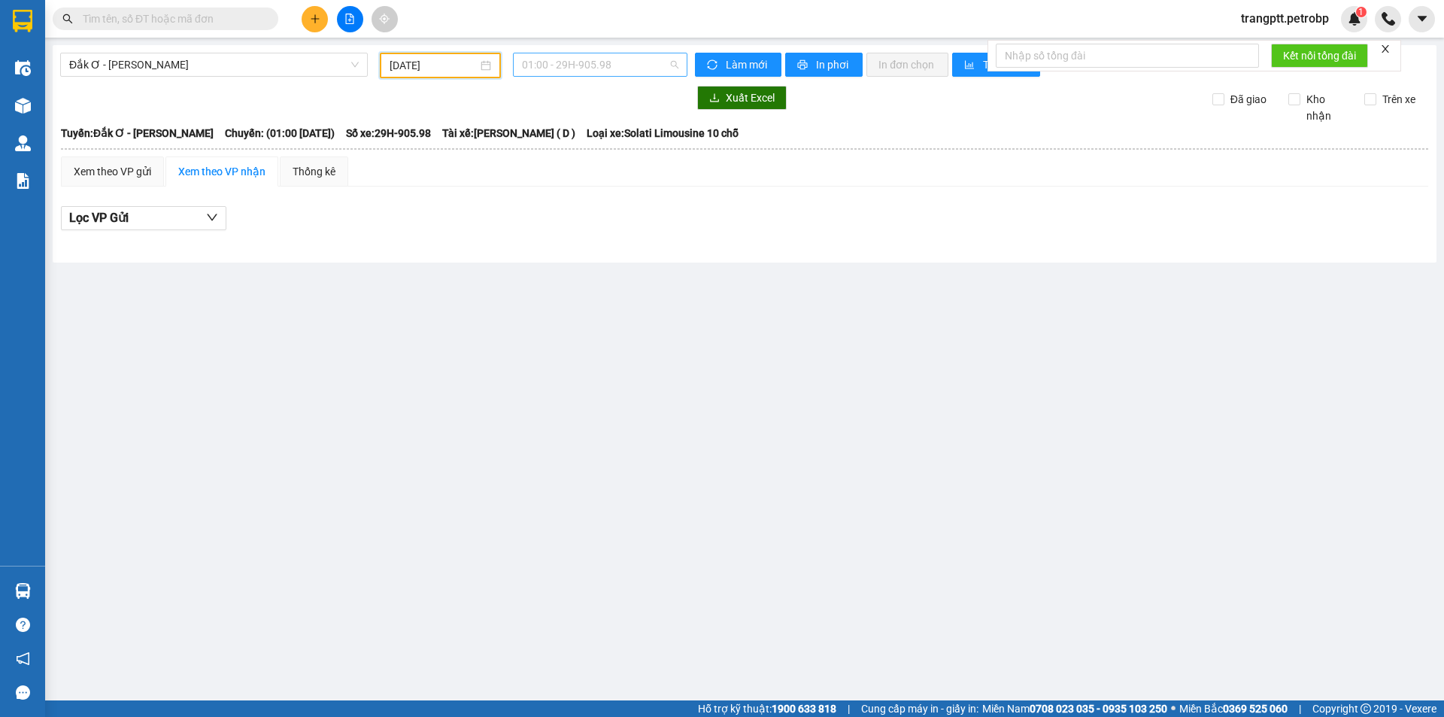
click at [552, 64] on span "01:00 - 29H-905.98" at bounding box center [600, 64] width 156 height 23
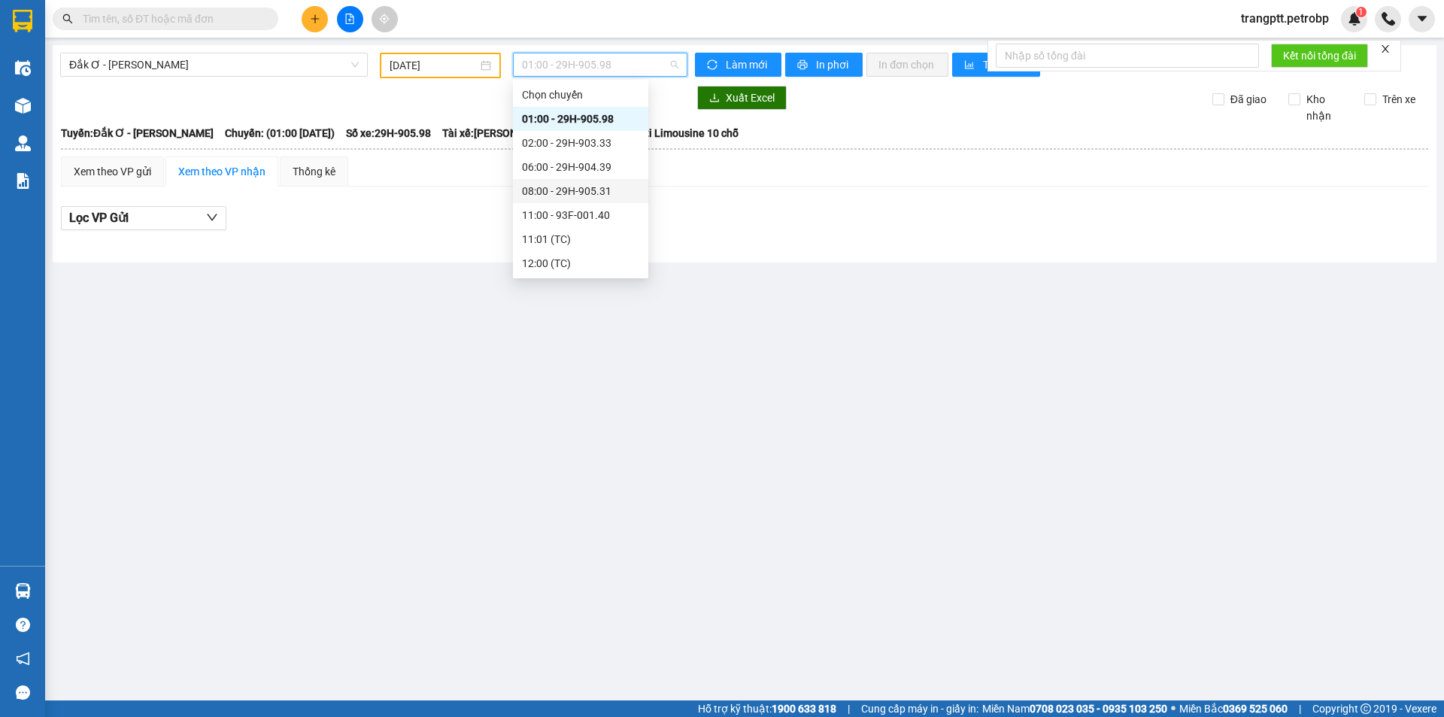
scroll to position [96, 0]
click at [580, 205] on div "15:00 - 29H-903.33" at bounding box center [580, 215] width 135 height 24
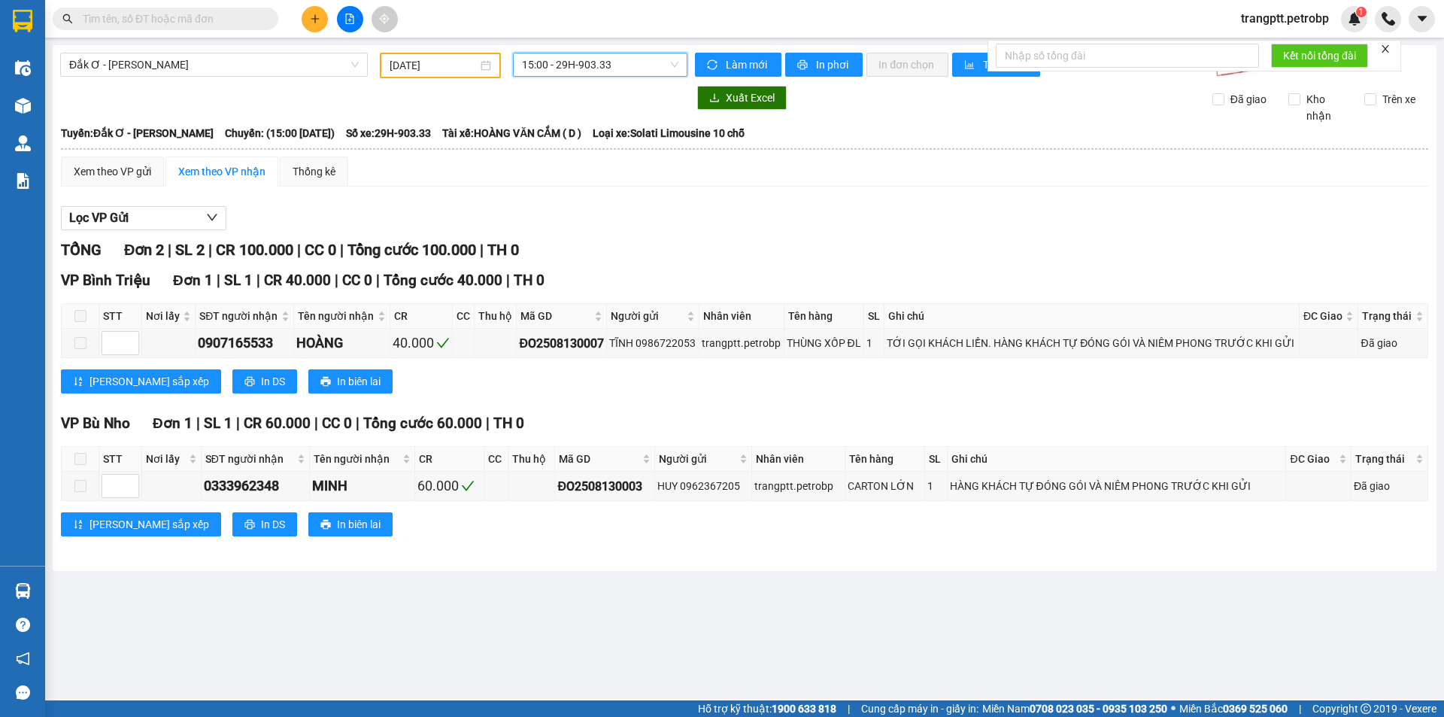
click at [543, 65] on span "15:00 - 29H-903.33" at bounding box center [600, 64] width 156 height 23
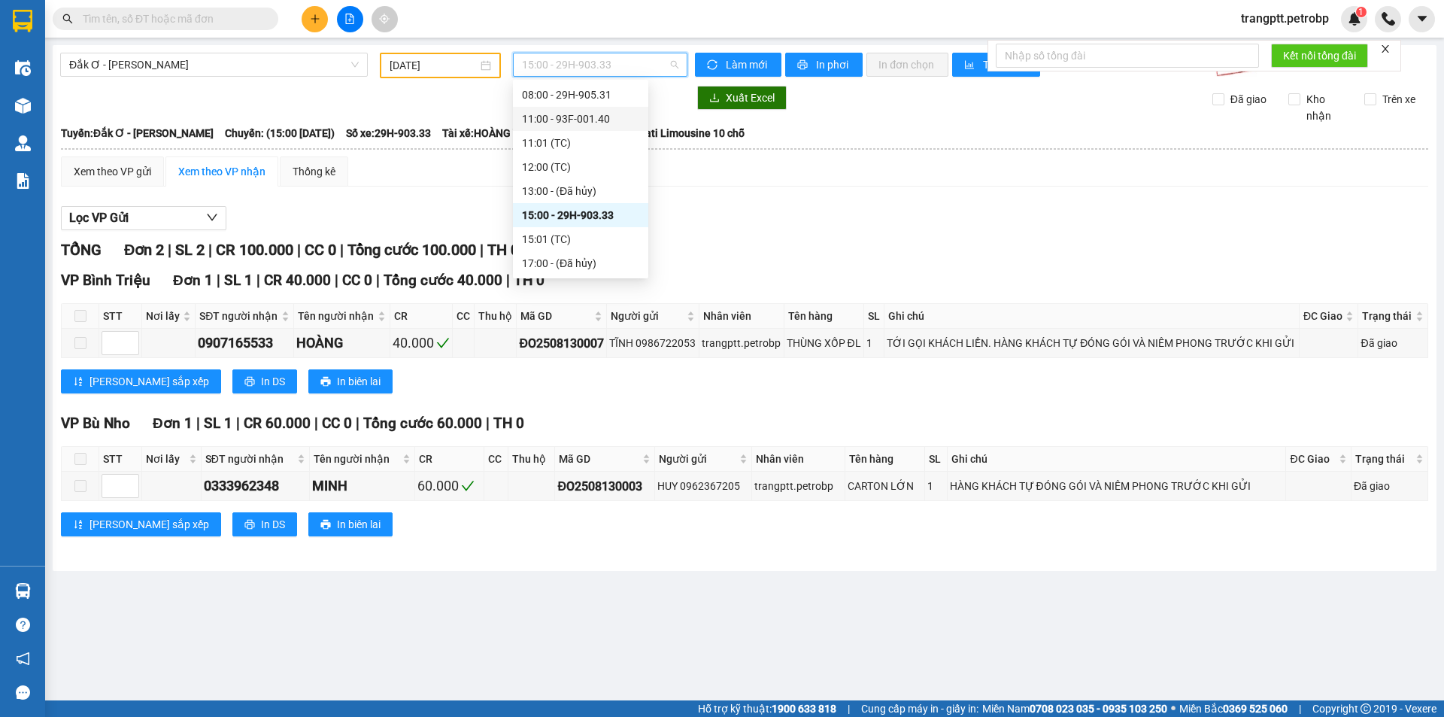
click at [568, 118] on div "11:00 - 93F-001.40" at bounding box center [580, 119] width 117 height 17
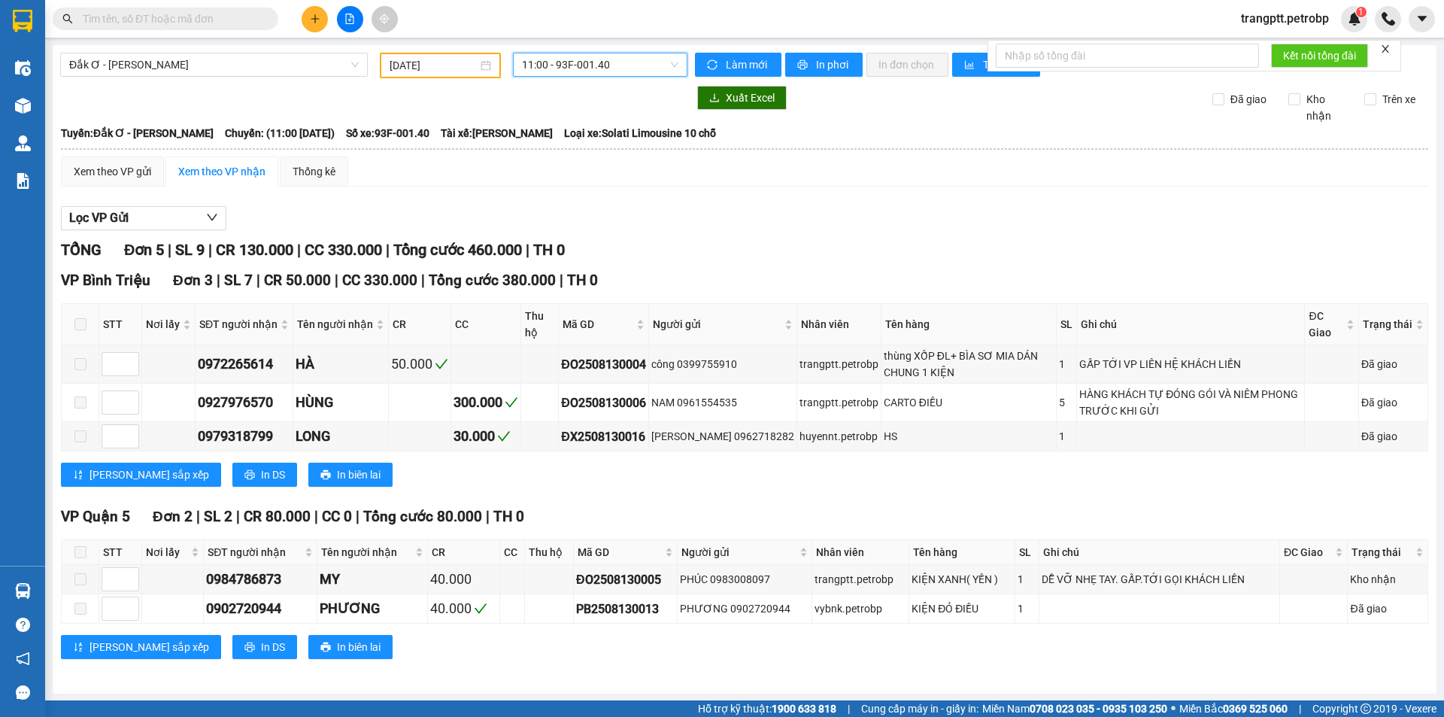
click at [547, 65] on span "11:00 - 93F-001.40" at bounding box center [600, 64] width 156 height 23
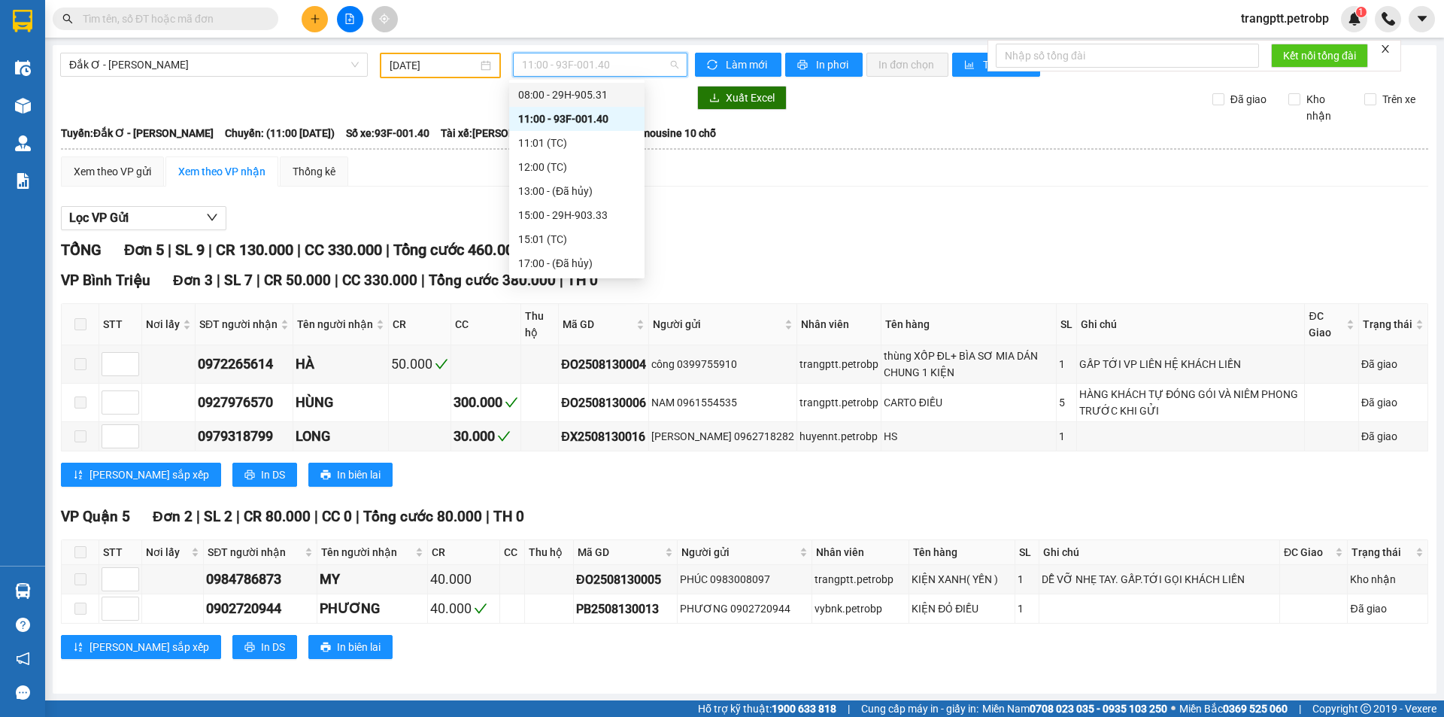
click at [550, 90] on div "08:00 - 29H-905.31" at bounding box center [576, 94] width 117 height 17
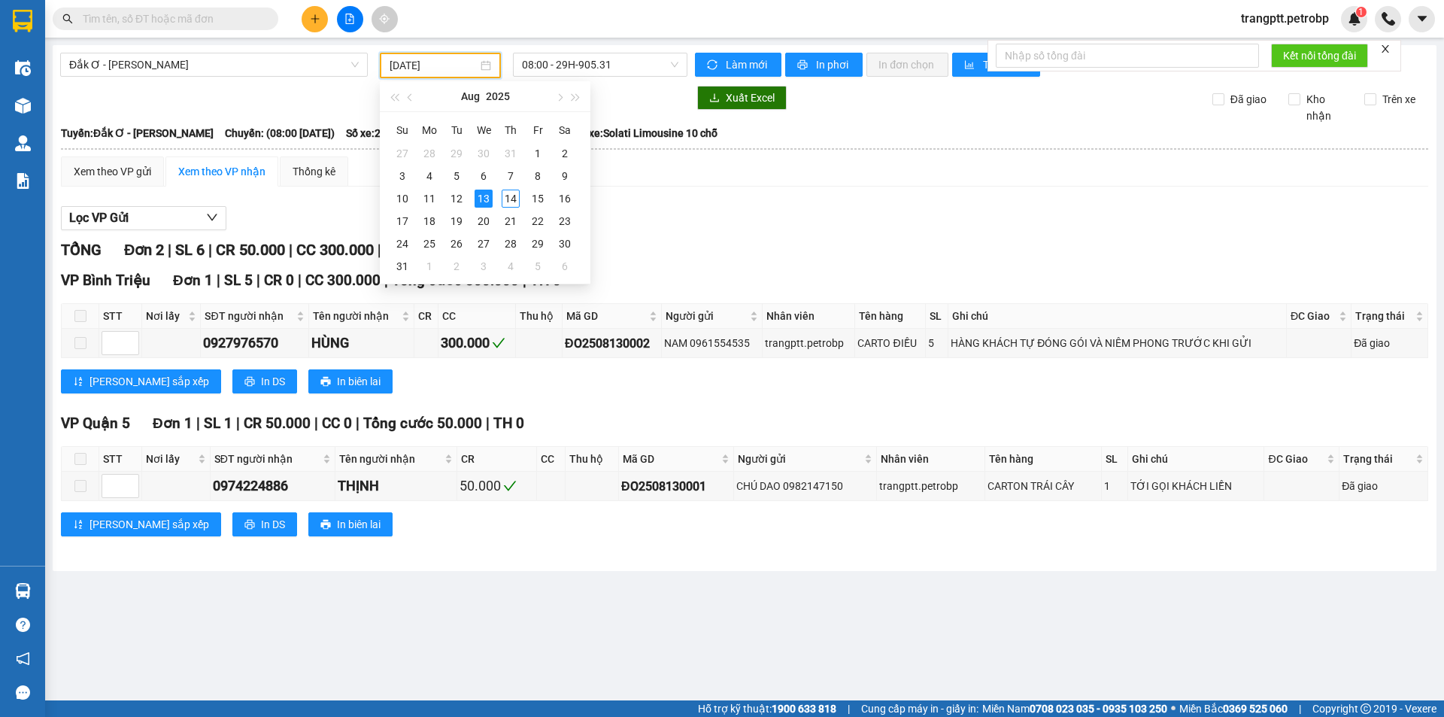
click at [420, 62] on input "[DATE]" at bounding box center [434, 65] width 88 height 17
click at [508, 196] on div "14" at bounding box center [511, 198] width 18 height 18
type input "[DATE]"
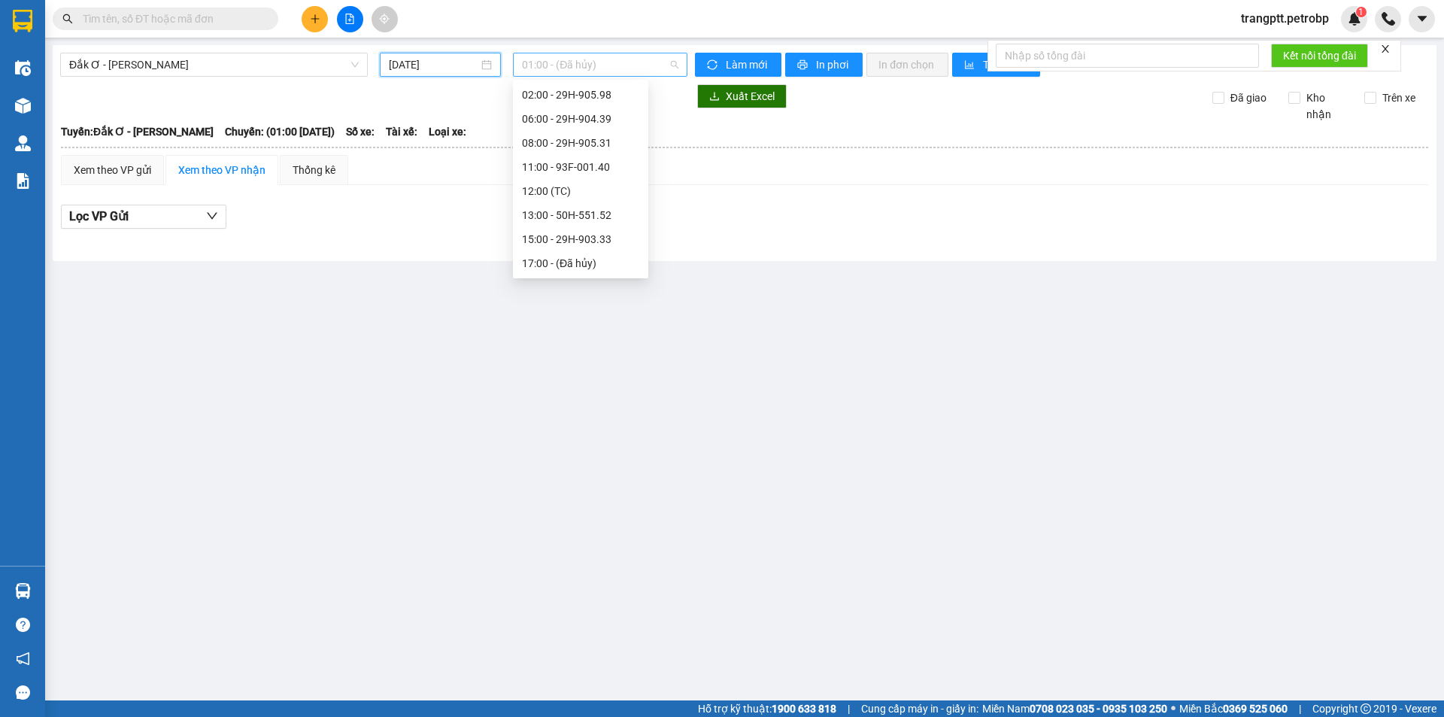
scroll to position [24, 0]
click at [553, 62] on span "01:00 - (Đã hủy)" at bounding box center [600, 64] width 156 height 23
click at [559, 161] on div "08:00 - 29H-905.31" at bounding box center [580, 167] width 117 height 17
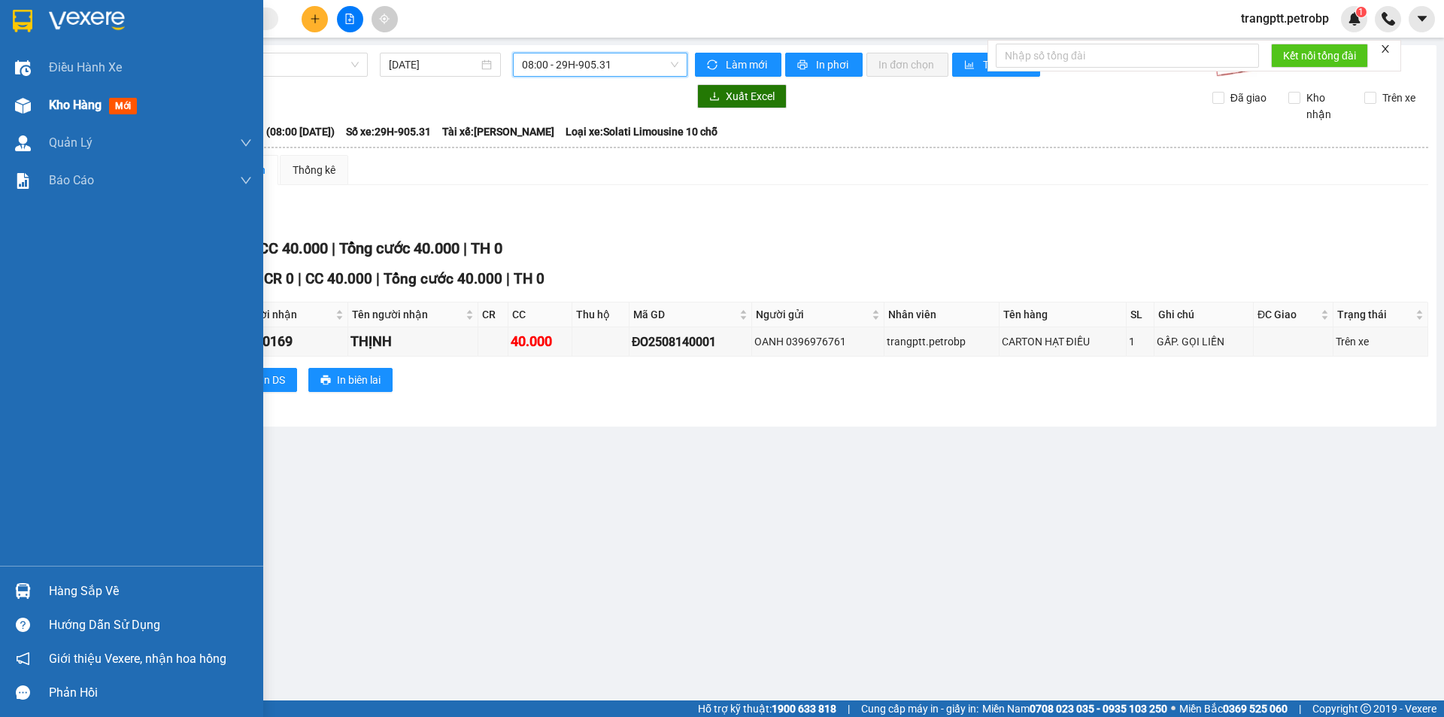
click at [26, 100] on img at bounding box center [23, 106] width 16 height 16
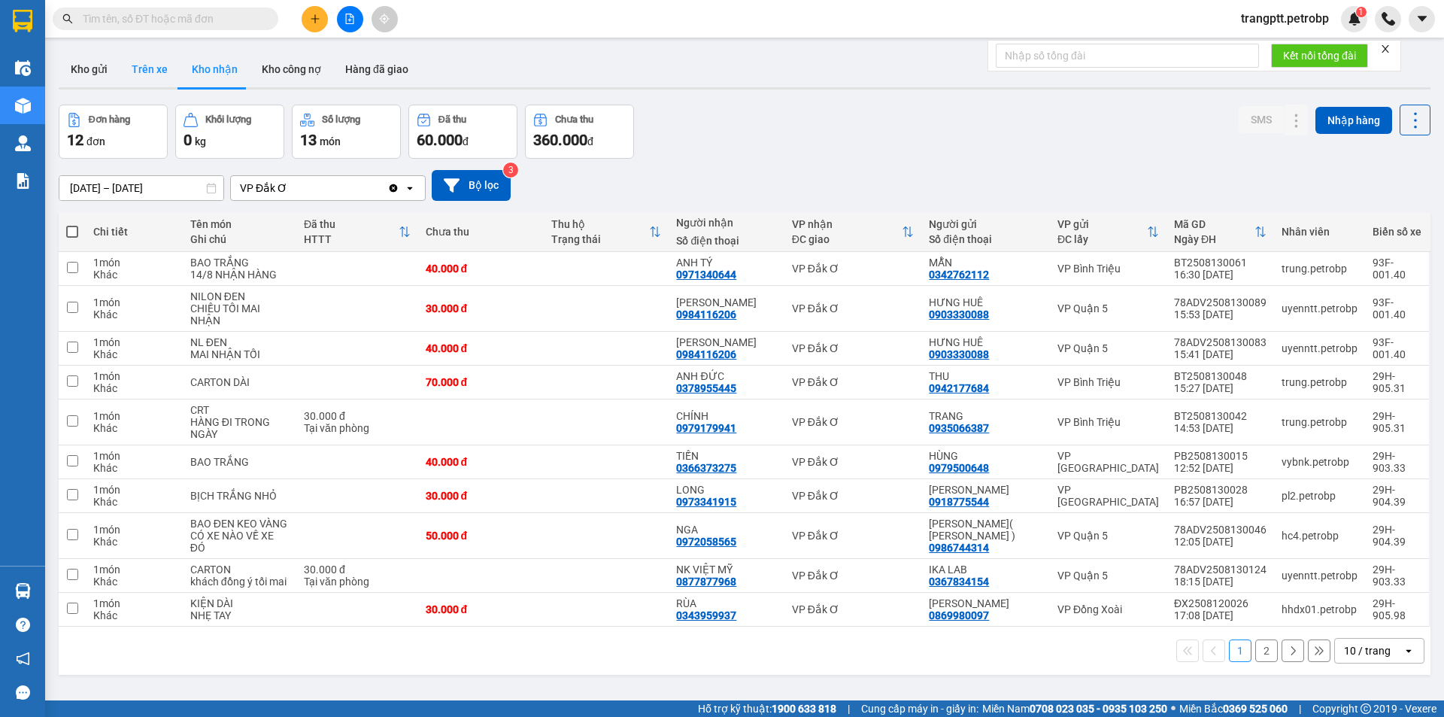
click at [156, 68] on button "Trên xe" at bounding box center [150, 69] width 60 height 36
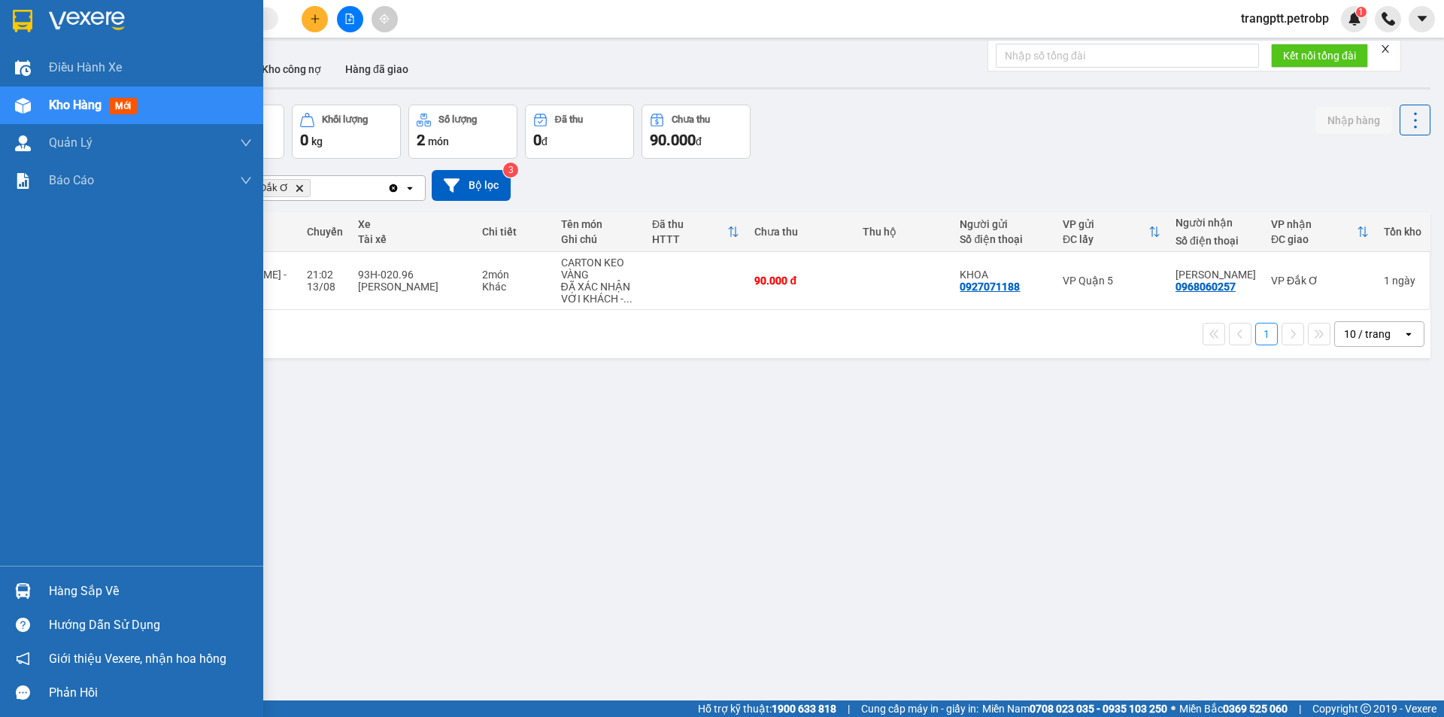
click at [41, 102] on div "Kho hàng mới" at bounding box center [131, 105] width 263 height 38
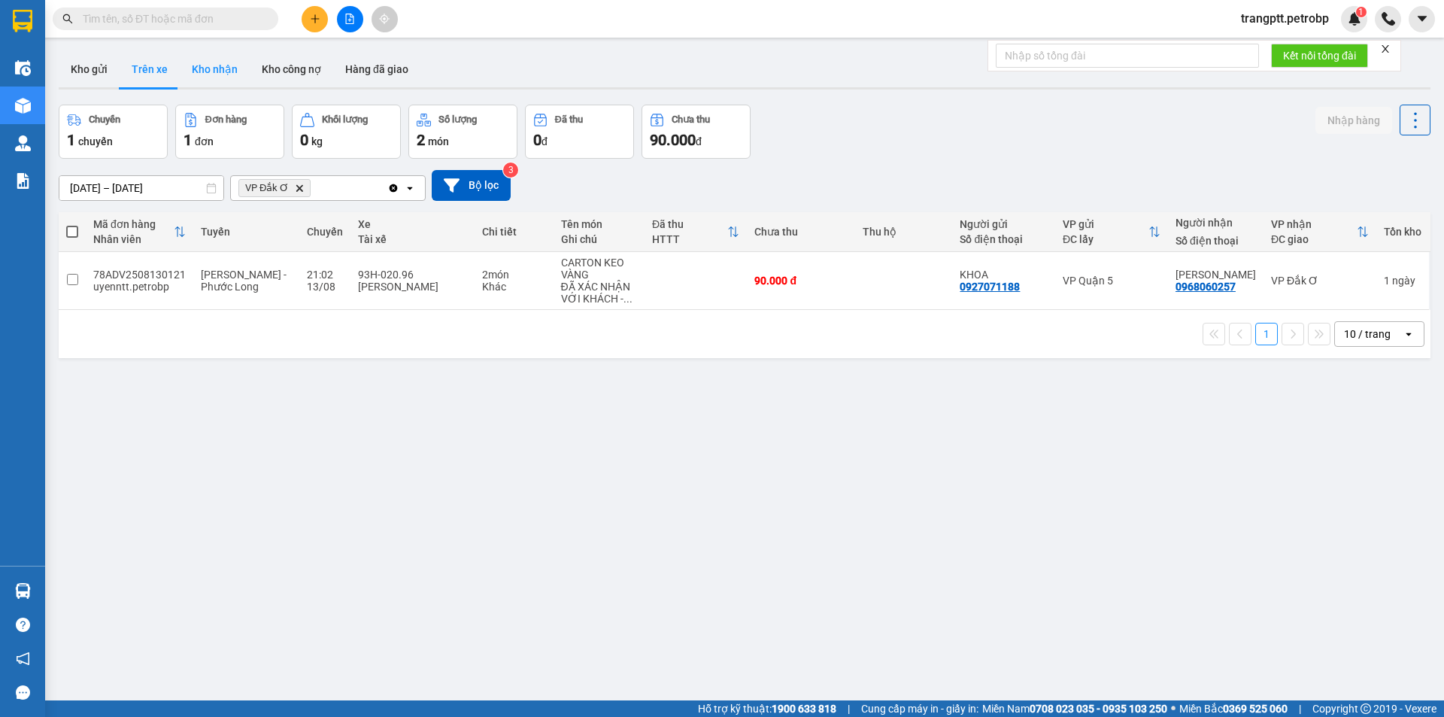
click at [214, 64] on button "Kho nhận" at bounding box center [215, 69] width 70 height 36
type input "[DATE] – [DATE]"
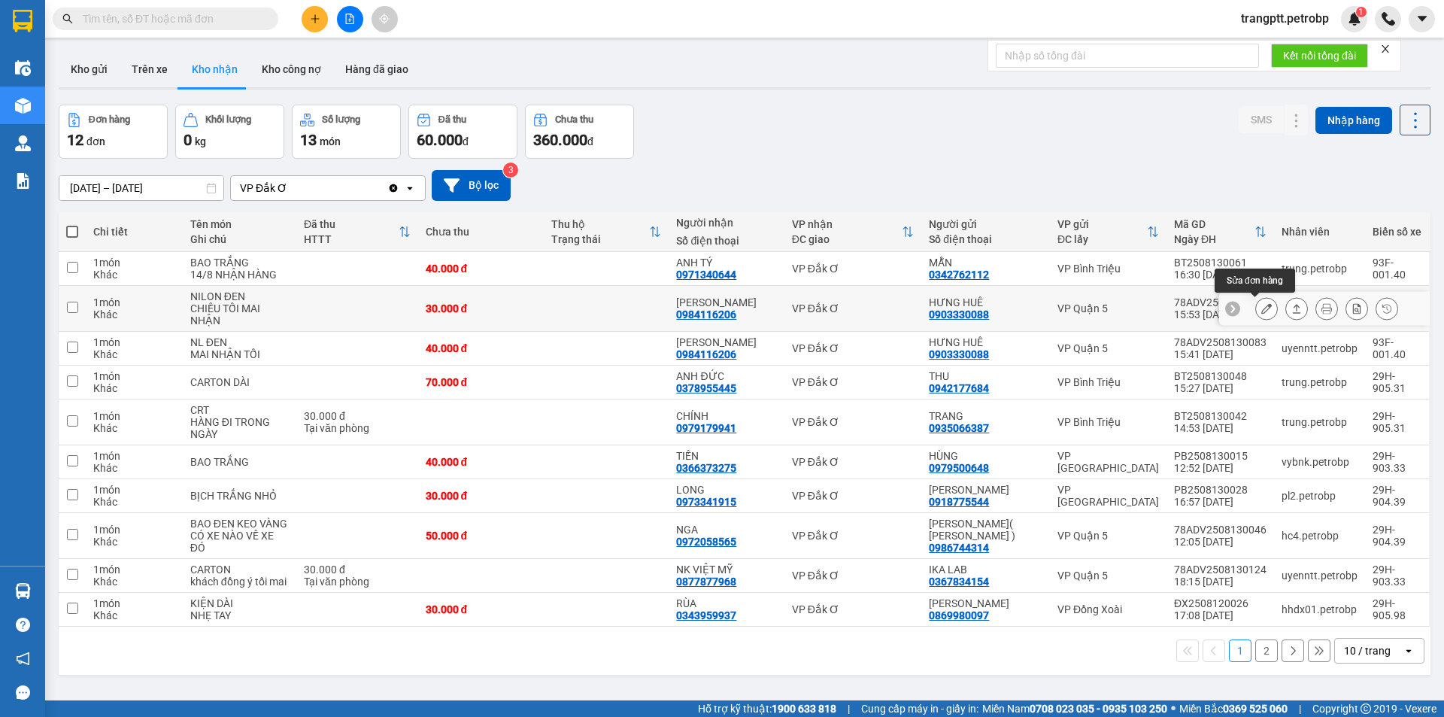
click at [1261, 305] on icon at bounding box center [1266, 308] width 11 height 11
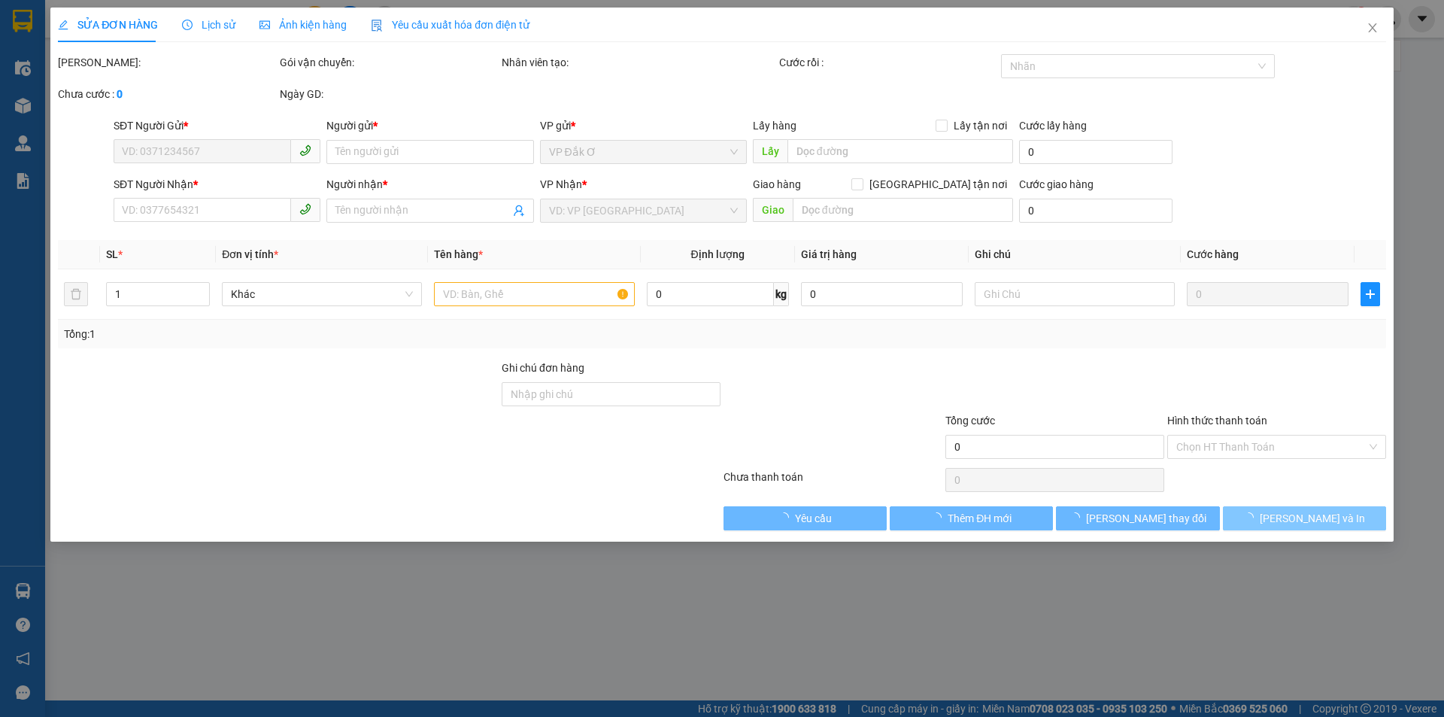
type input "0903330088"
type input "HƯNG HUÊ"
type input "0984116206"
type input "[PERSON_NAME]"
type input "30.000"
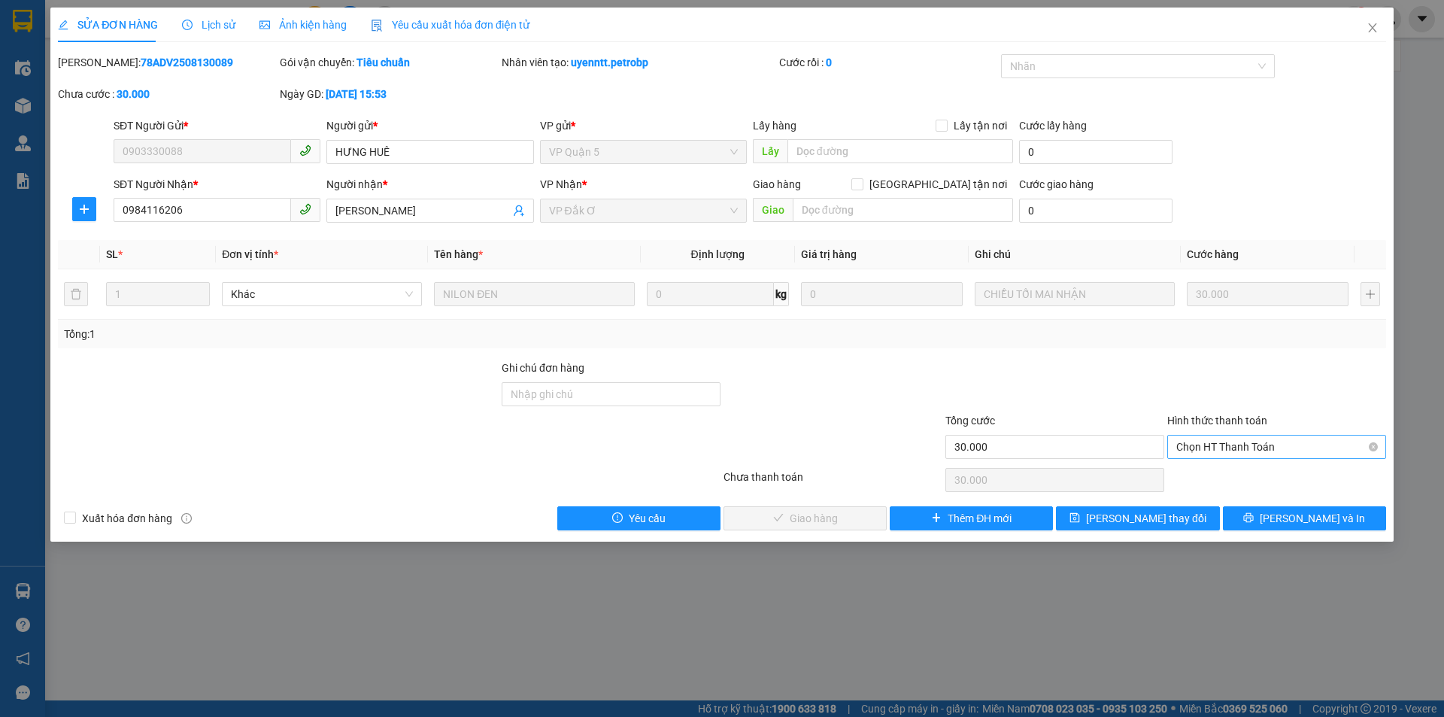
click at [1332, 449] on span "Chọn HT Thanh Toán" at bounding box center [1276, 446] width 201 height 23
click at [1266, 476] on div "Tại văn phòng" at bounding box center [1276, 476] width 201 height 17
type input "0"
click at [859, 514] on button "[PERSON_NAME] và Giao hàng" at bounding box center [804, 518] width 163 height 24
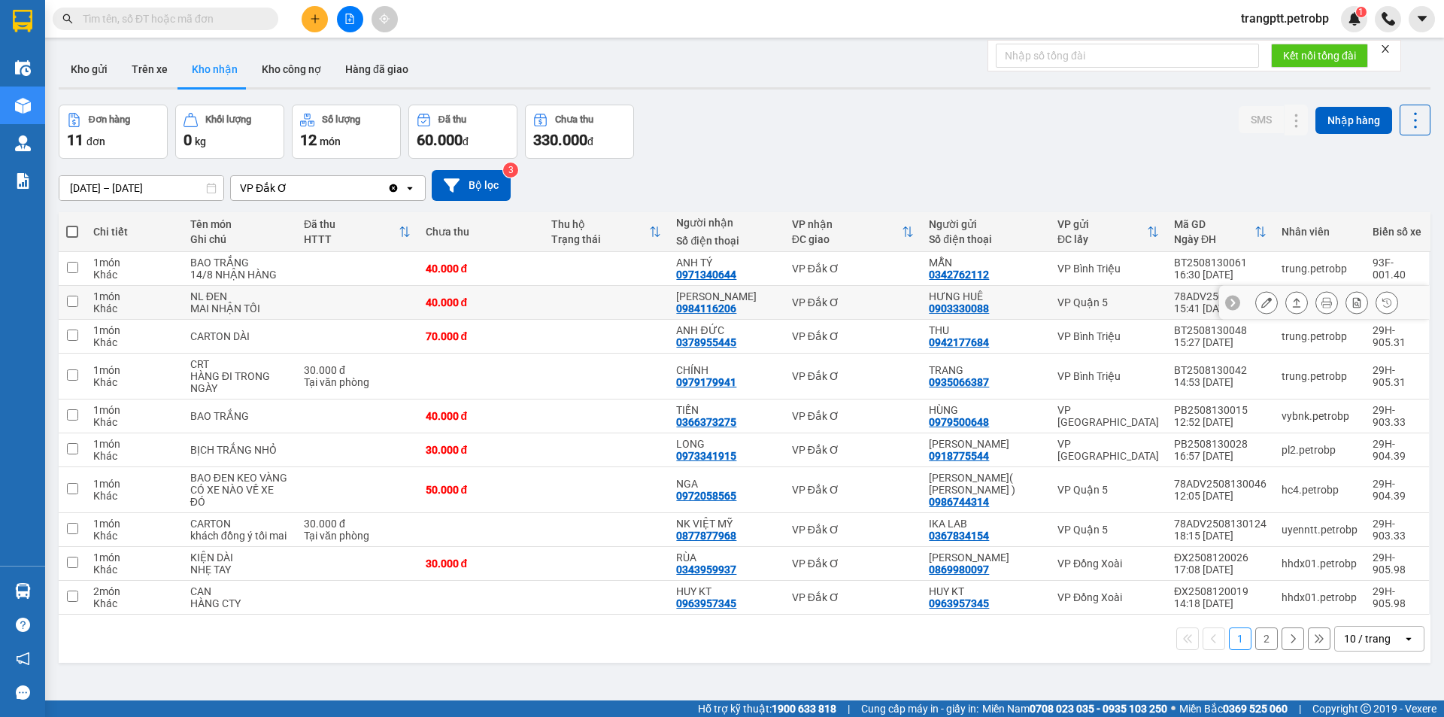
click at [735, 309] on div "0984116206" at bounding box center [706, 308] width 60 height 12
click at [713, 299] on div "[PERSON_NAME]" at bounding box center [726, 296] width 100 height 12
checkbox input "true"
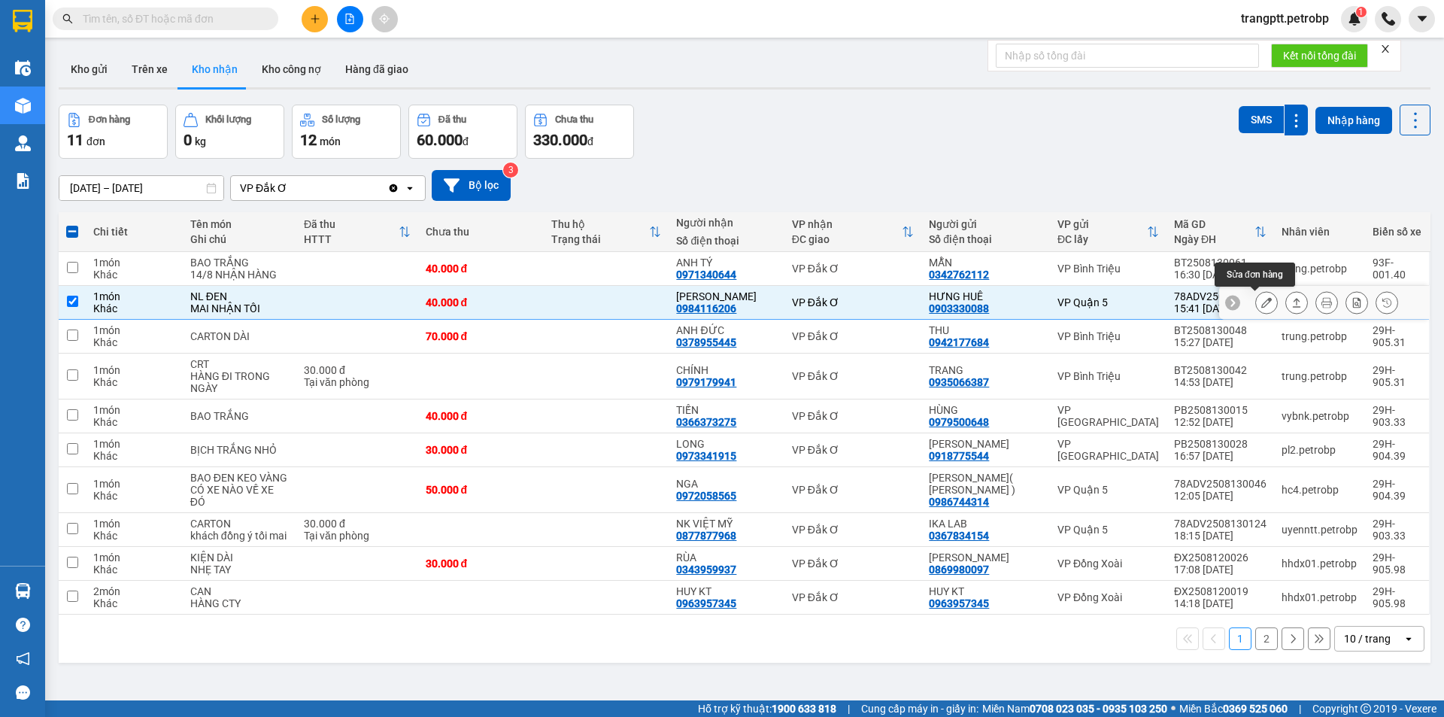
click at [1261, 299] on icon at bounding box center [1266, 302] width 11 height 11
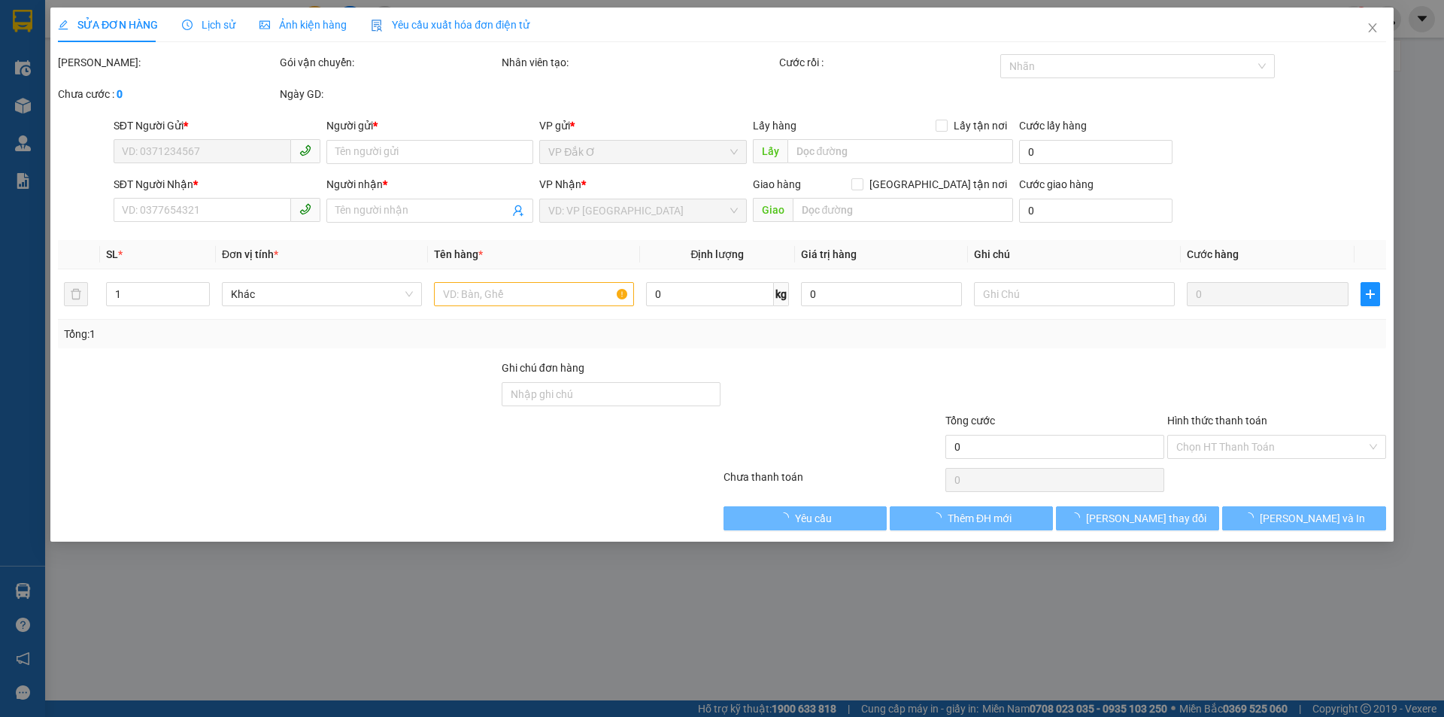
type input "0903330088"
type input "HƯNG HUÊ"
type input "0984116206"
type input "[PERSON_NAME]"
type input "40.000"
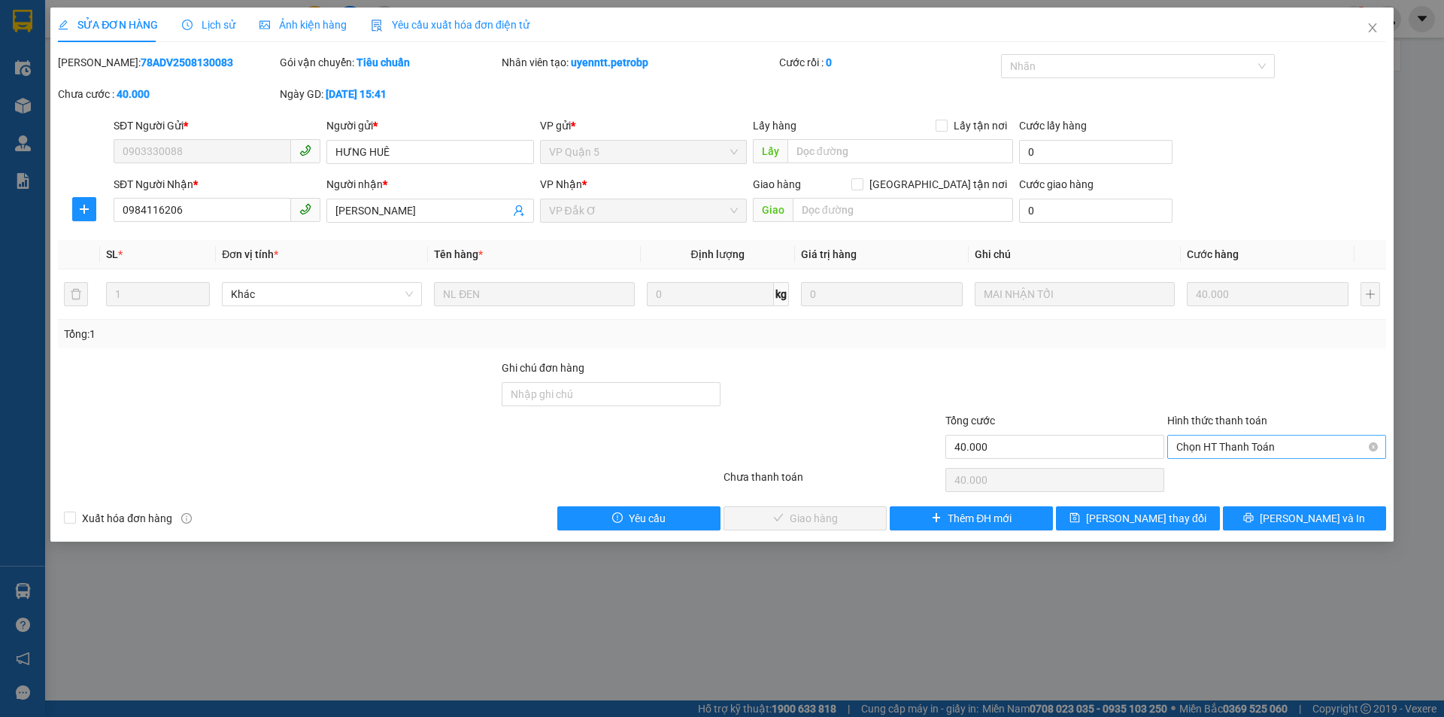
click at [1312, 440] on span "Chọn HT Thanh Toán" at bounding box center [1276, 446] width 201 height 23
click at [1263, 477] on div "Tại văn phòng" at bounding box center [1276, 476] width 201 height 17
type input "0"
click at [840, 521] on span "[PERSON_NAME] và Giao hàng" at bounding box center [824, 518] width 144 height 17
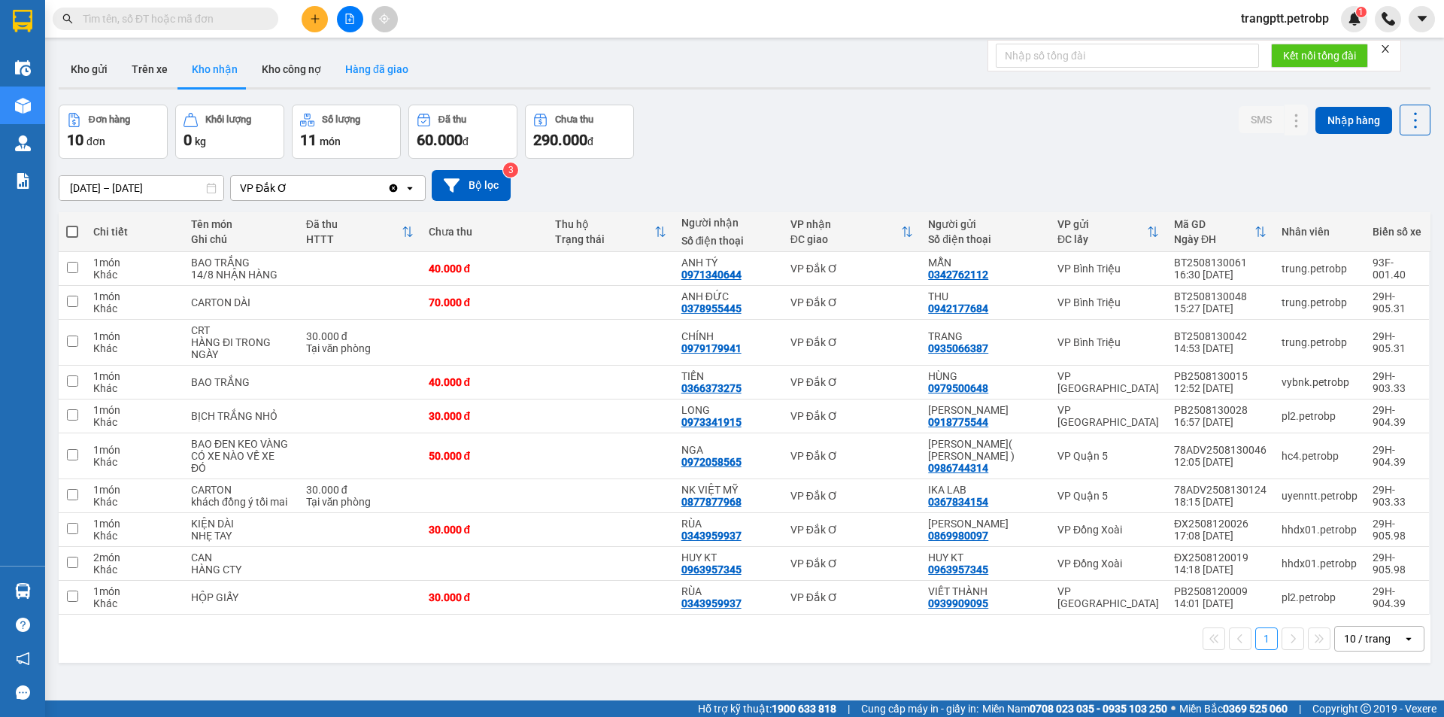
click at [382, 65] on button "Hàng đã giao" at bounding box center [376, 69] width 87 height 36
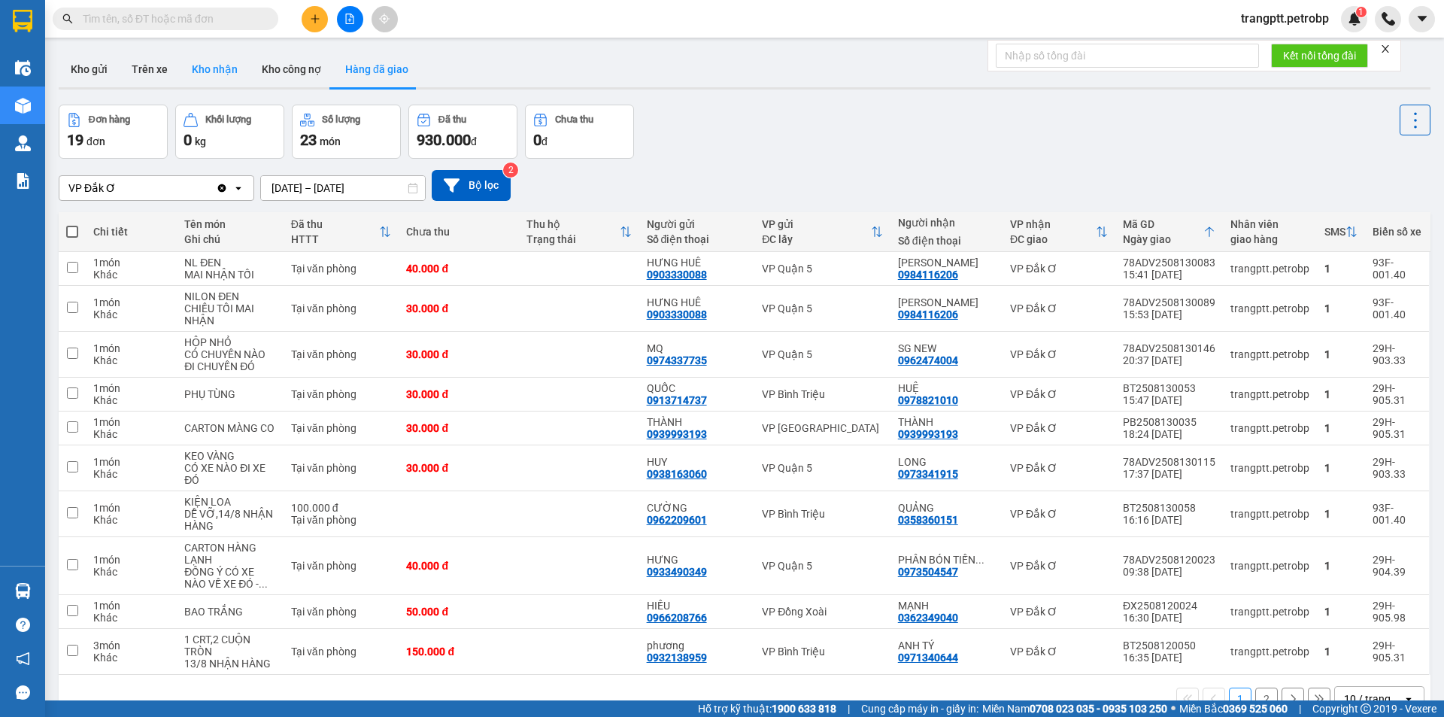
click at [214, 65] on button "Kho nhận" at bounding box center [215, 69] width 70 height 36
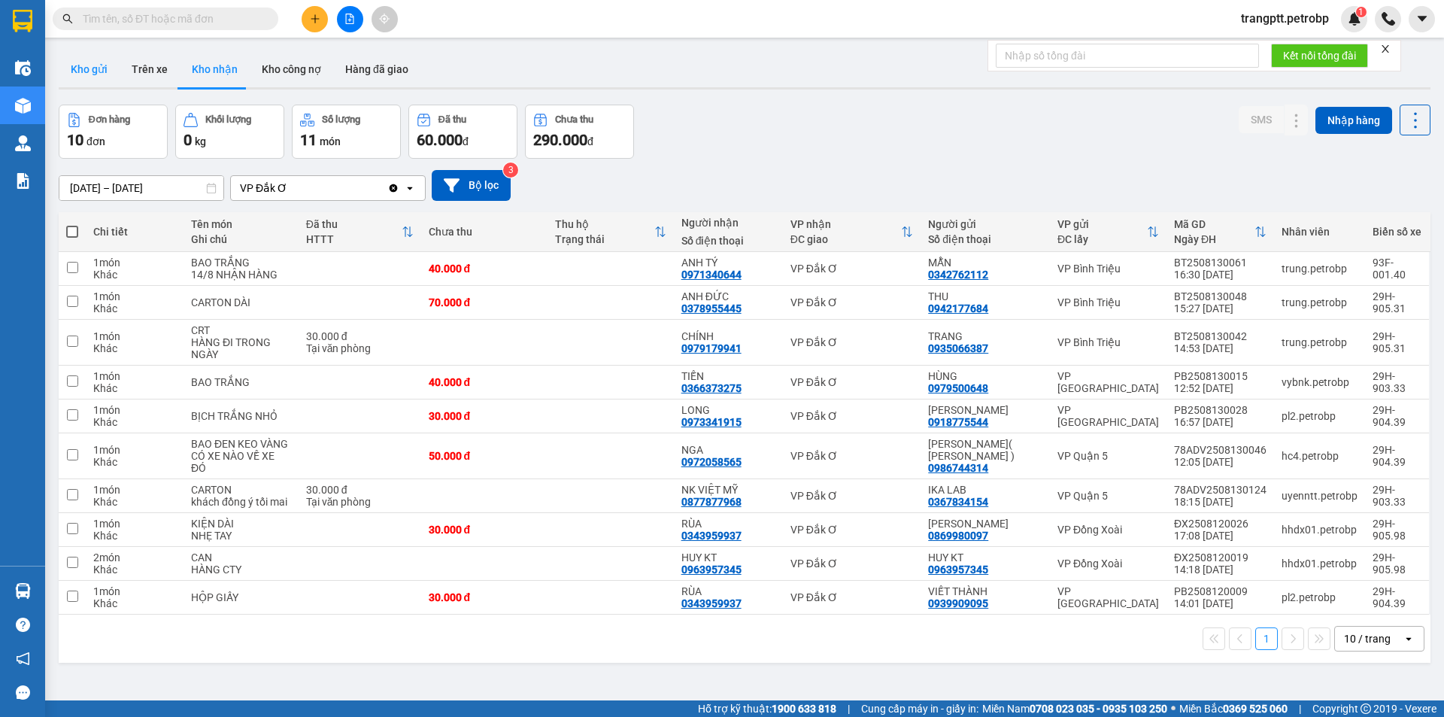
click at [88, 64] on button "Kho gửi" at bounding box center [89, 69] width 61 height 36
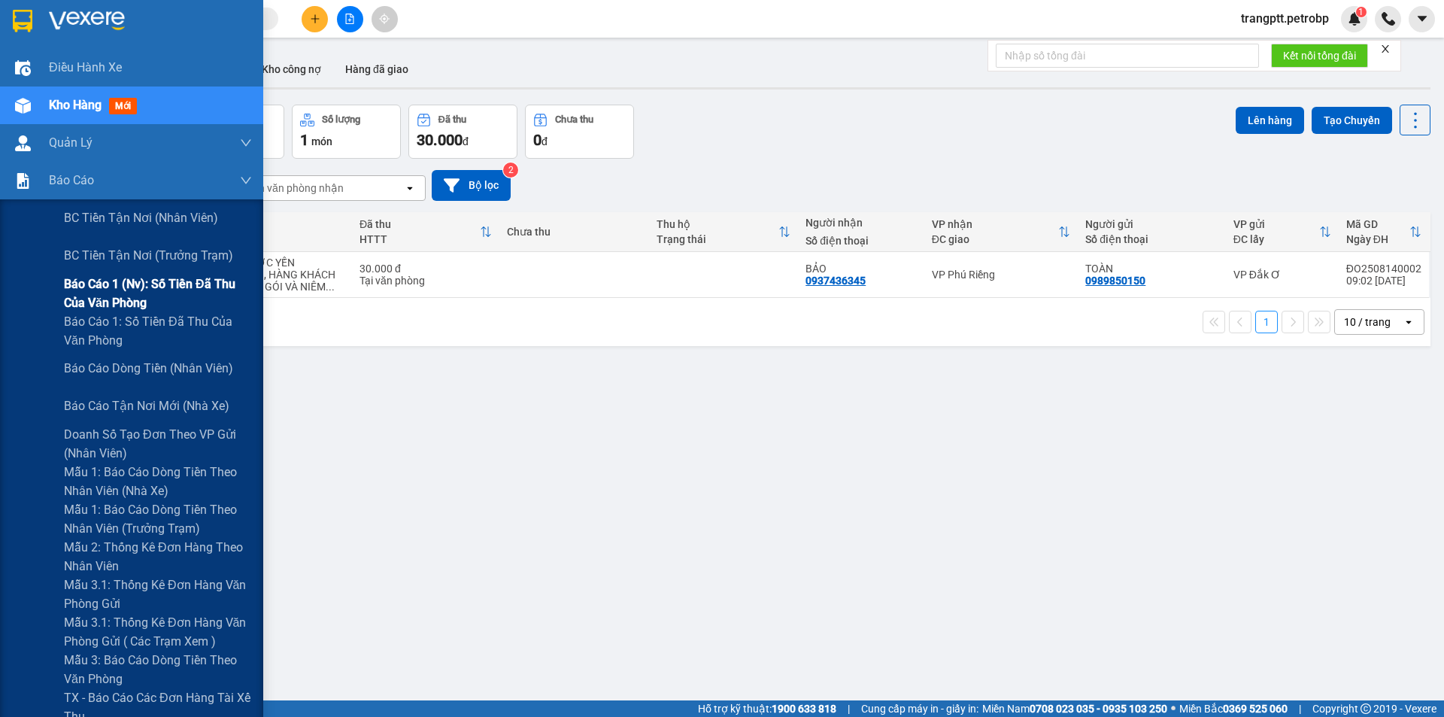
drag, startPoint x: 118, startPoint y: 281, endPoint x: 218, endPoint y: 295, distance: 100.9
click at [118, 280] on span "Báo cáo 1 (nv): Số tiền đã thu của văn phòng" at bounding box center [158, 293] width 188 height 38
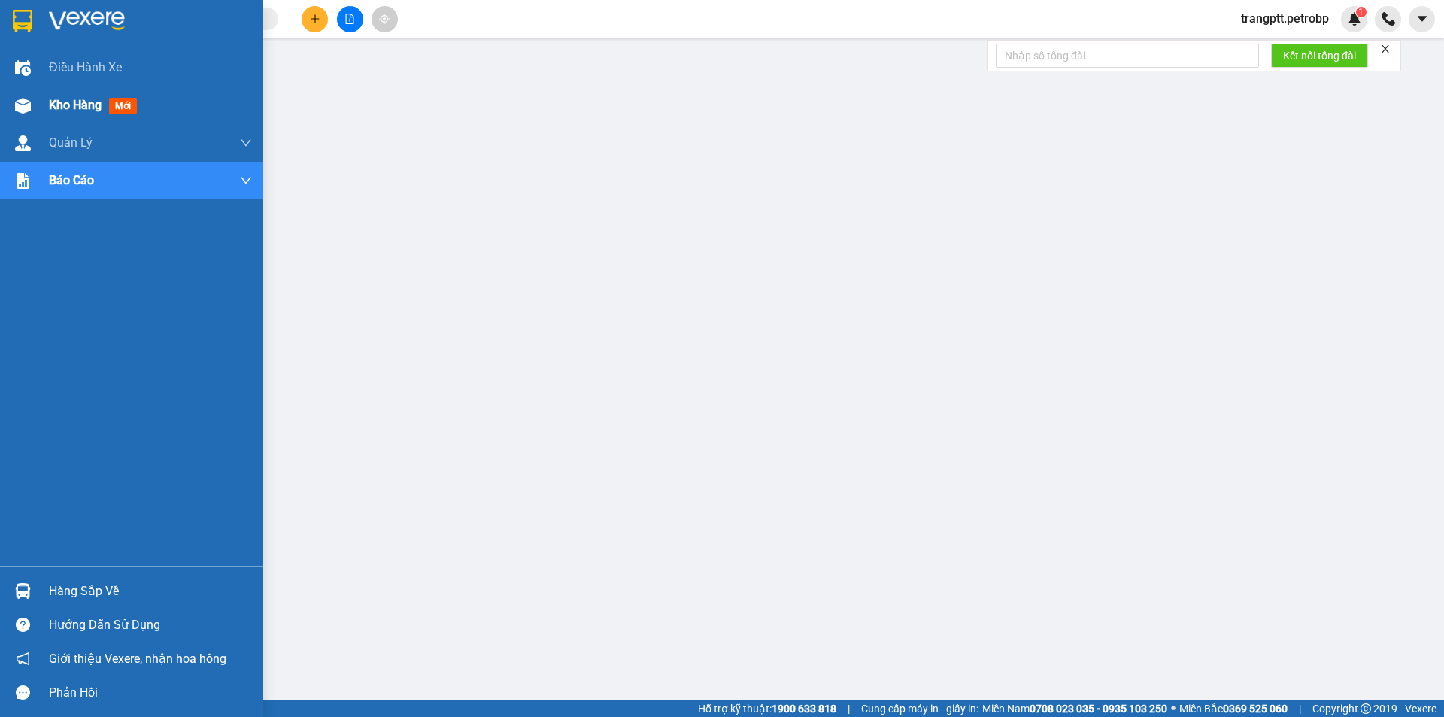
click at [49, 101] on div "Kho hàng mới" at bounding box center [131, 105] width 263 height 38
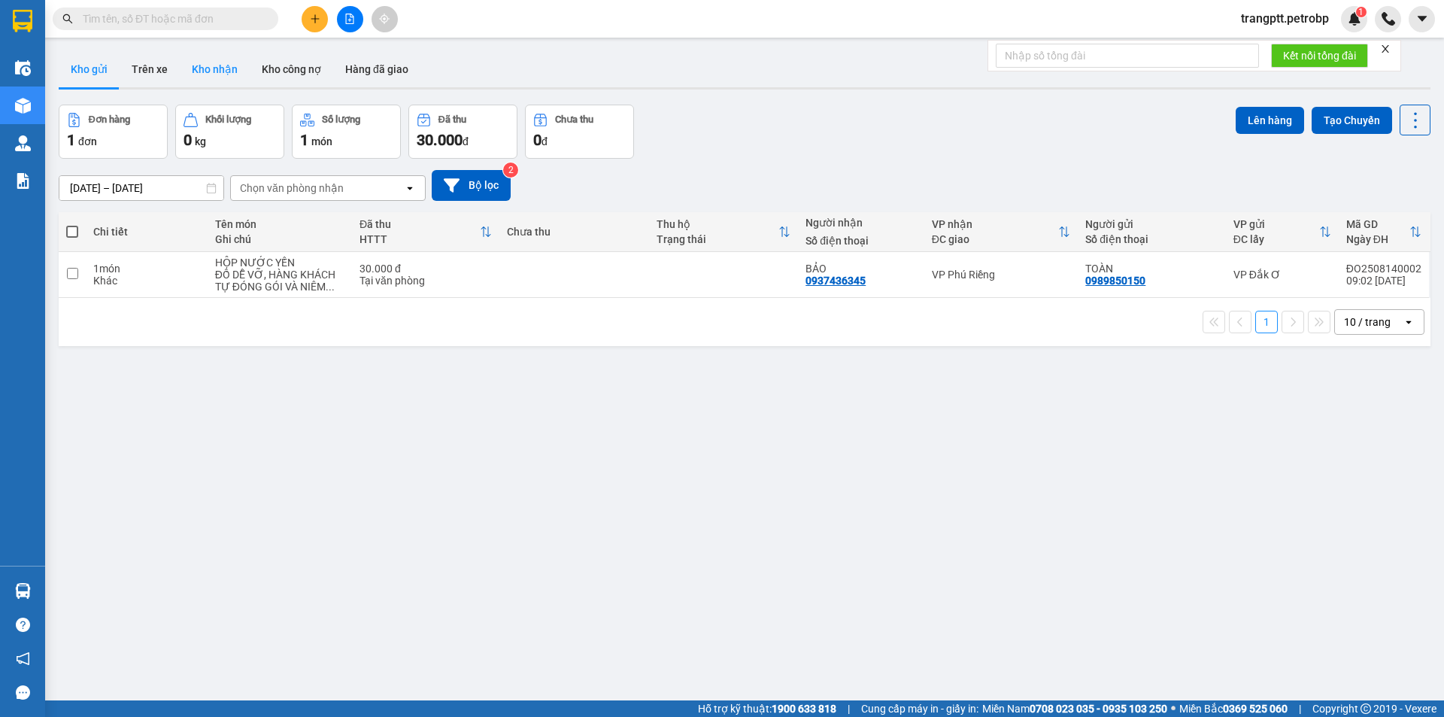
click at [222, 65] on button "Kho nhận" at bounding box center [215, 69] width 70 height 36
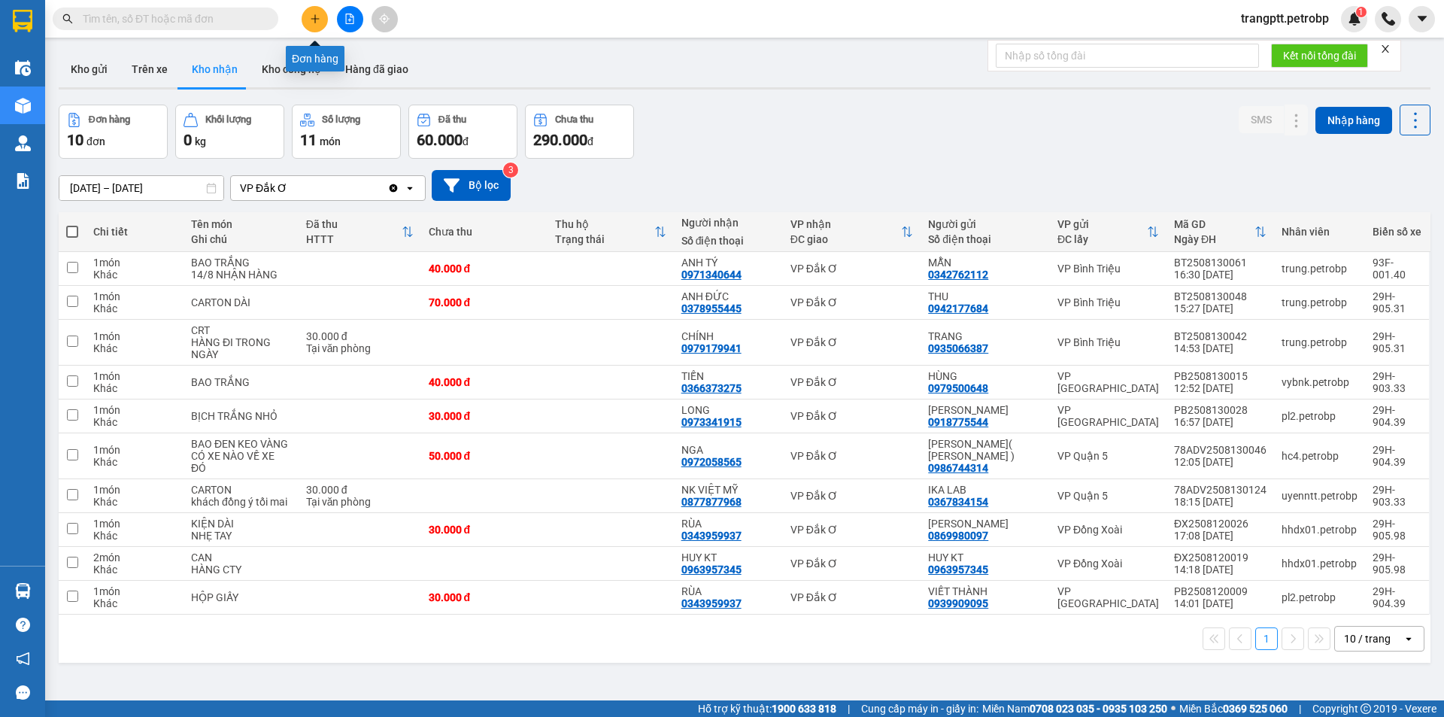
click at [314, 17] on icon "plus" at bounding box center [315, 19] width 11 height 11
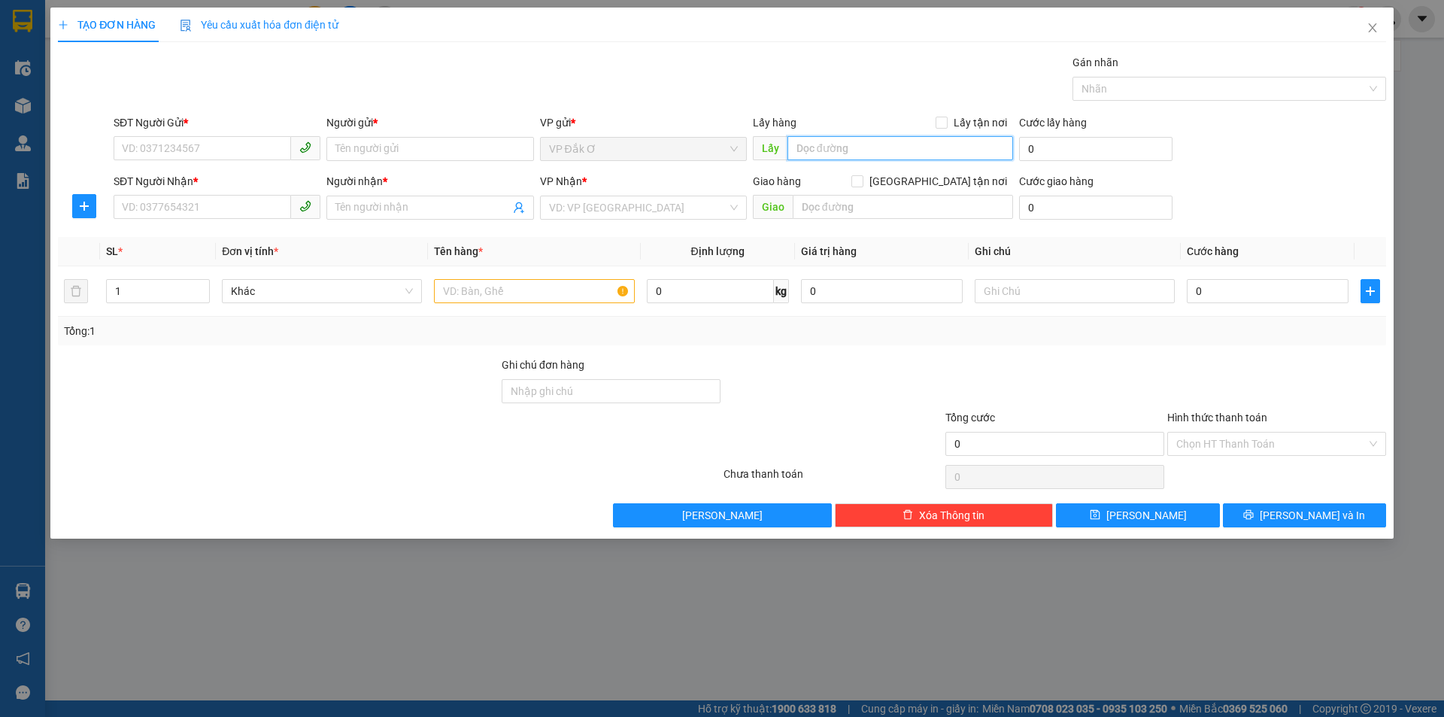
click at [869, 155] on input "text" at bounding box center [900, 148] width 226 height 24
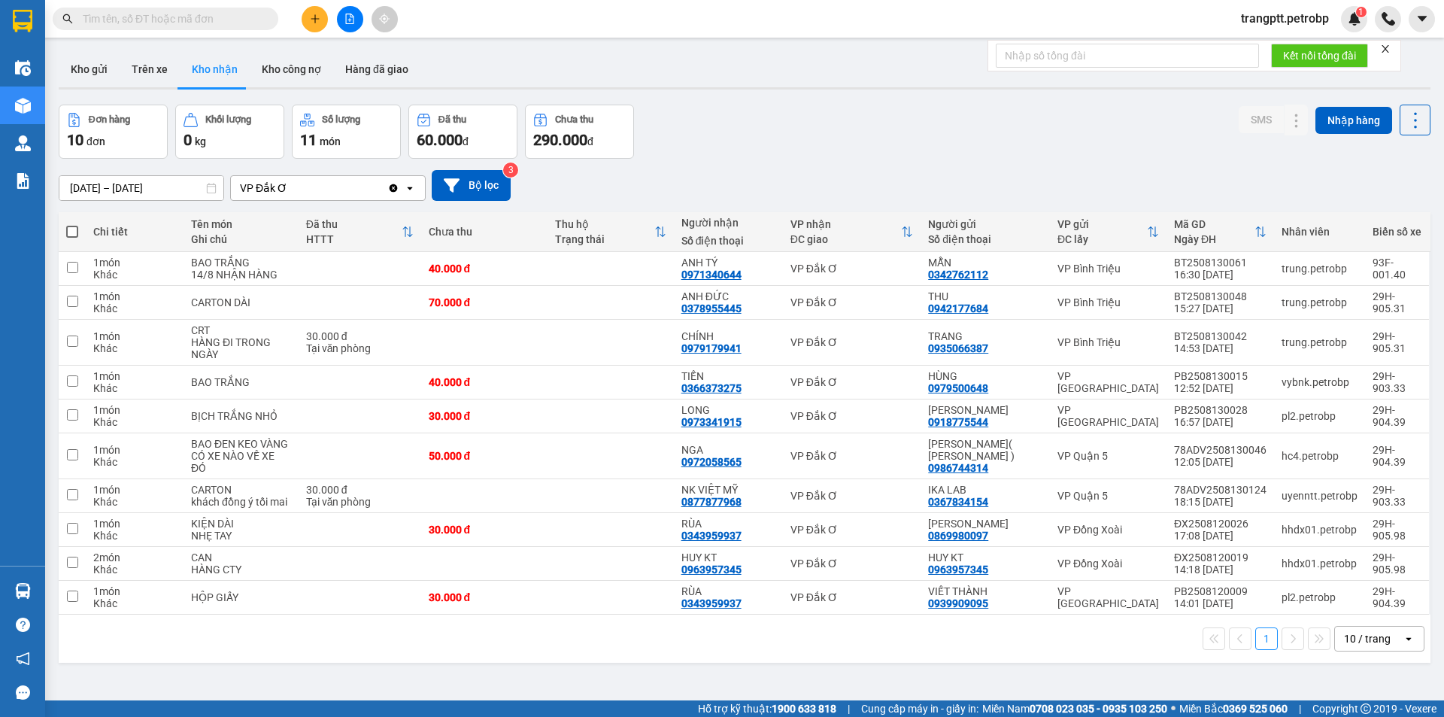
click at [412, 196] on div "Clear value open" at bounding box center [406, 188] width 38 height 24
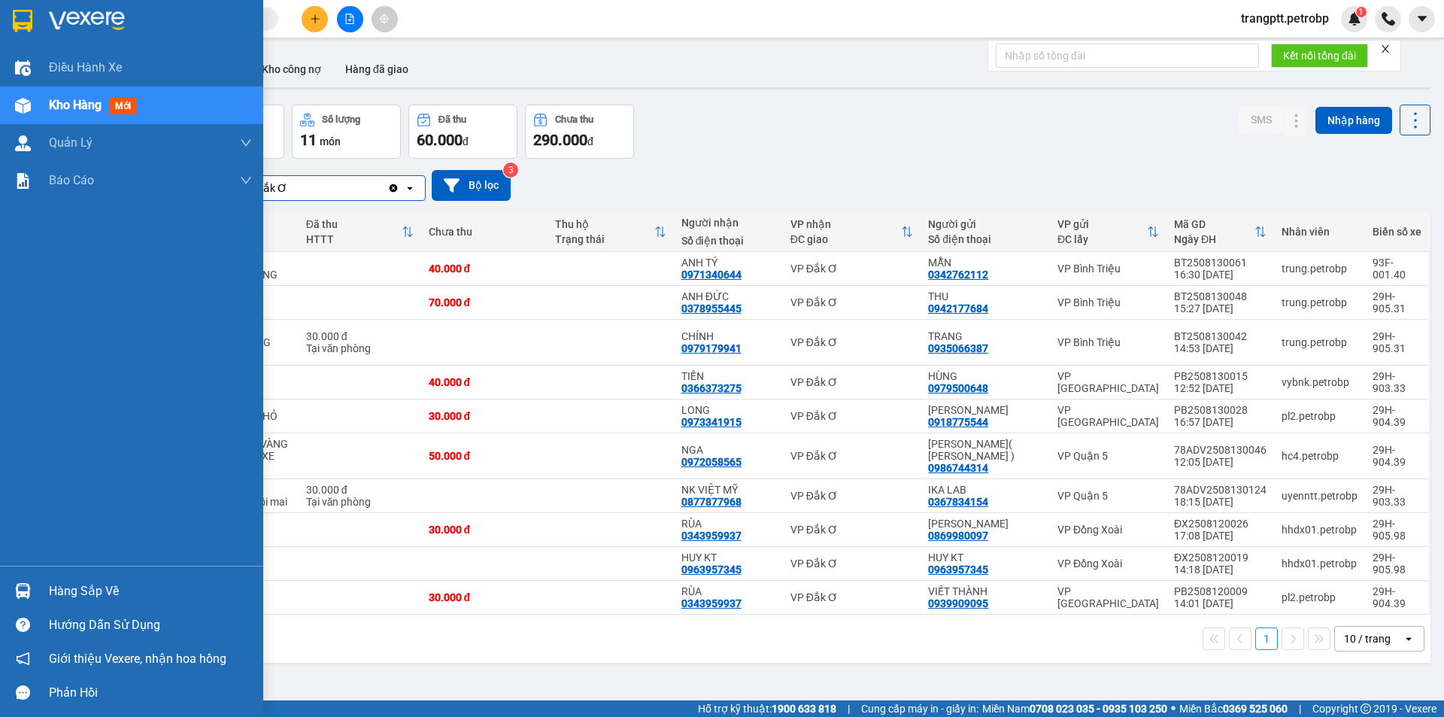
click at [62, 592] on div "Hàng sắp về" at bounding box center [150, 591] width 203 height 23
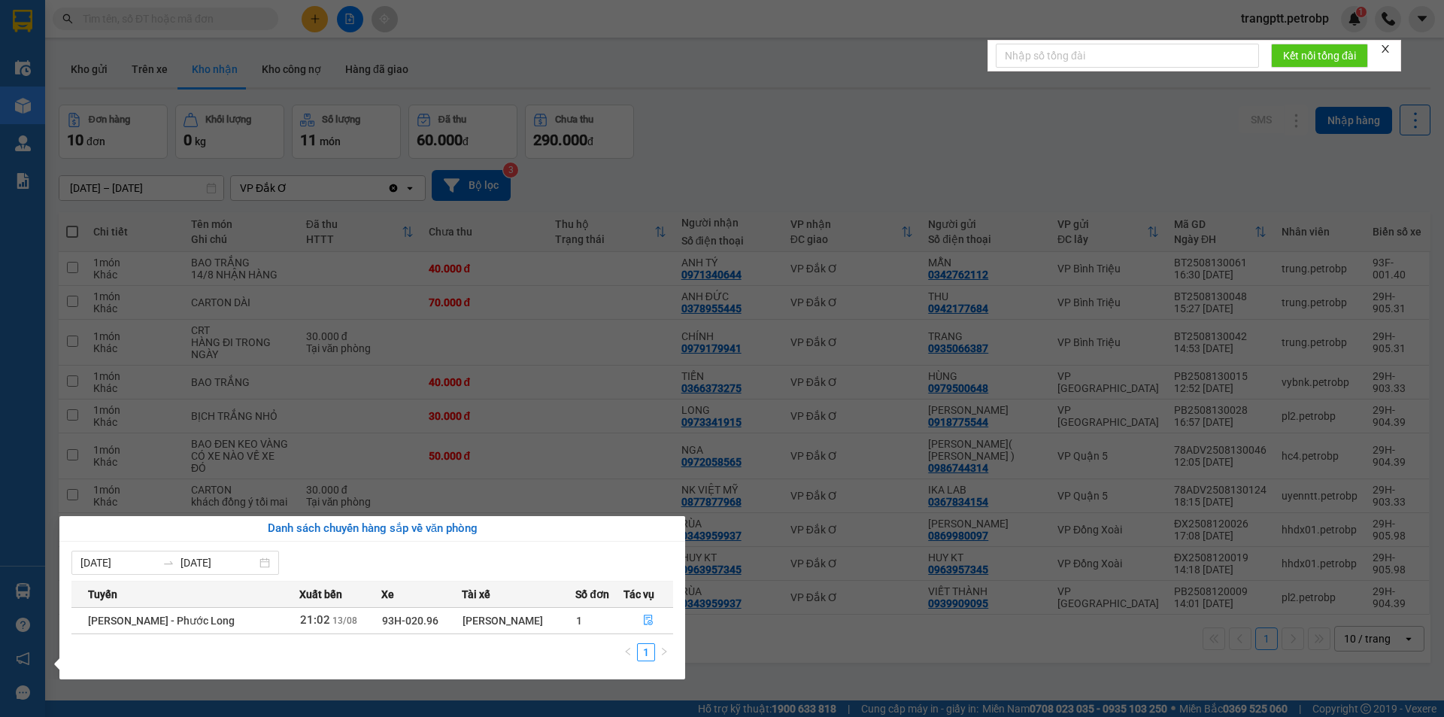
click at [892, 384] on section "Kết quả tìm kiếm ( 0 ) Bộ lọc No Data trangptt.petrobp 1 Điều hành xe Kho hàng …" at bounding box center [722, 358] width 1444 height 717
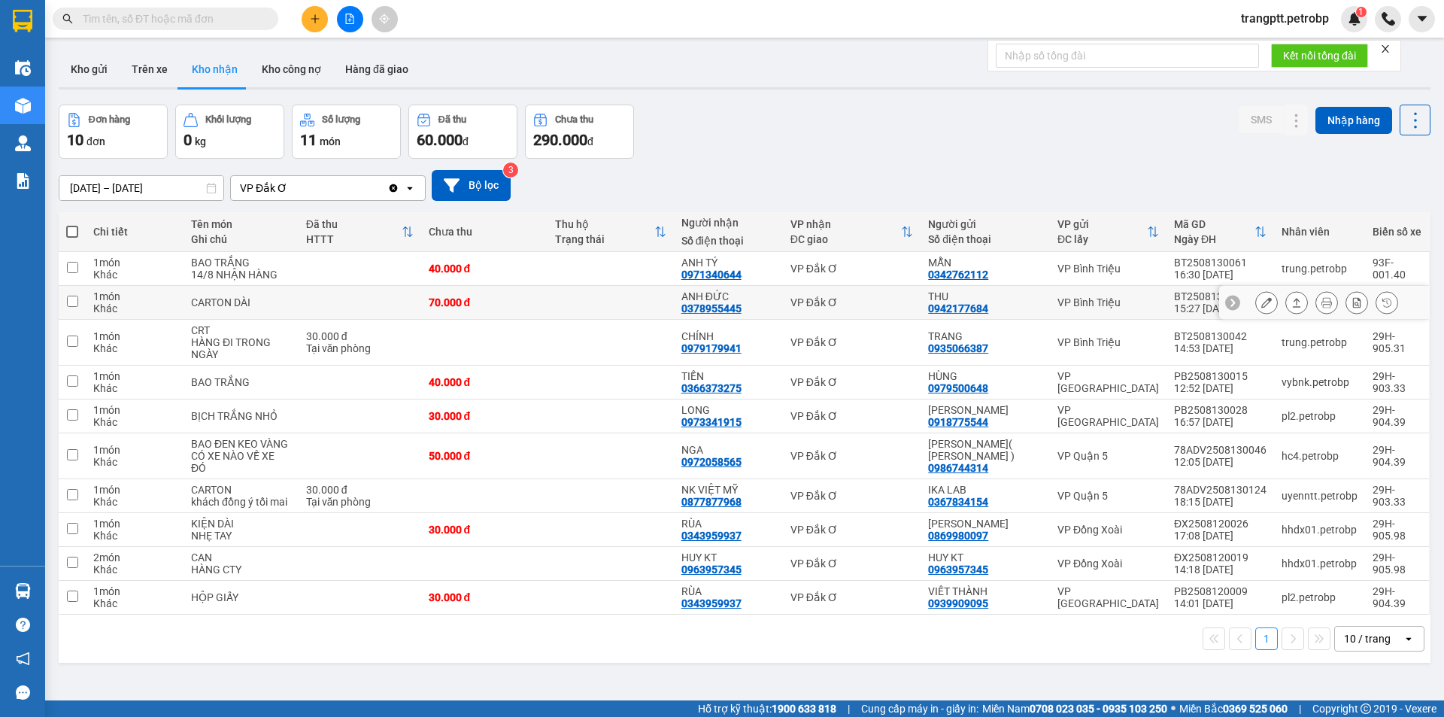
click at [751, 307] on div "ANH ĐỨC 0378955445" at bounding box center [728, 302] width 94 height 24
checkbox input "true"
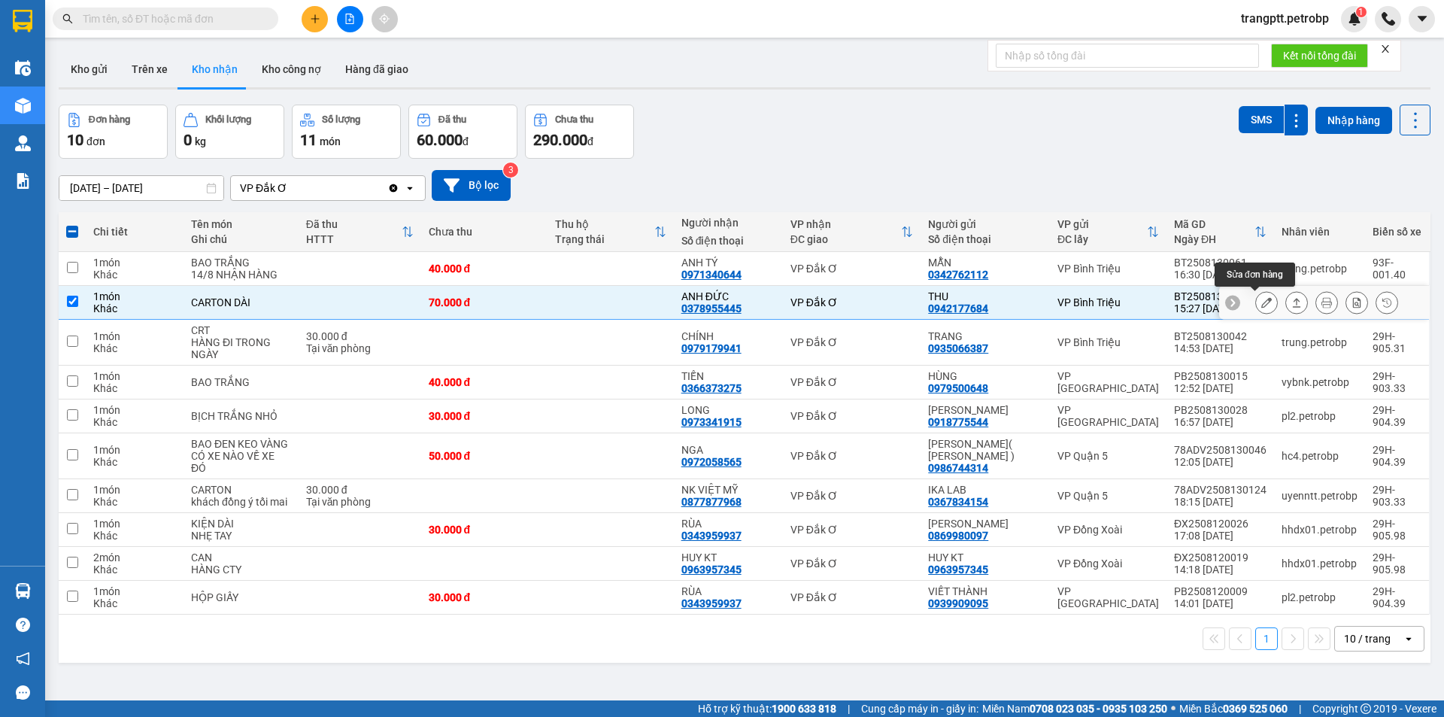
click at [1261, 304] on icon at bounding box center [1266, 302] width 11 height 11
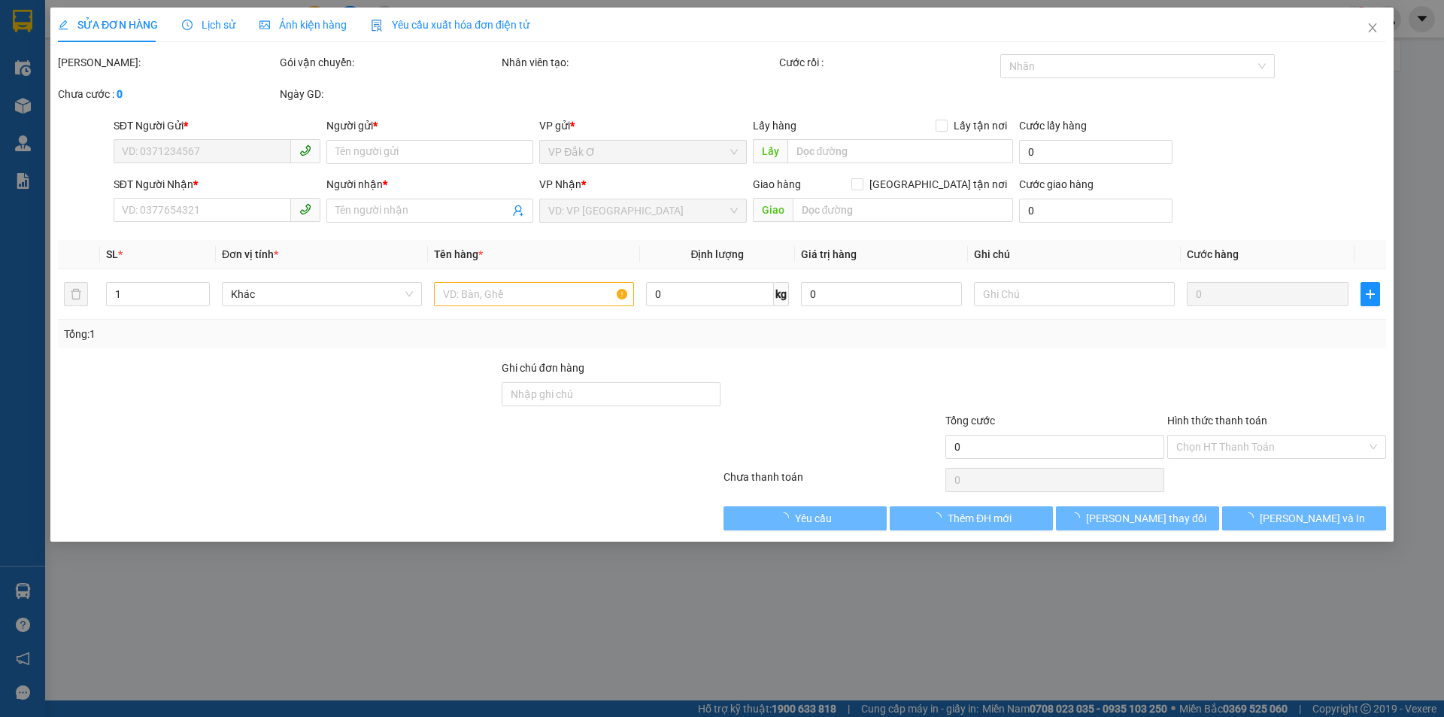
type input "0942177684"
type input "THU"
type input "0378955445"
type input "ANH ĐỨC"
type input "70.000"
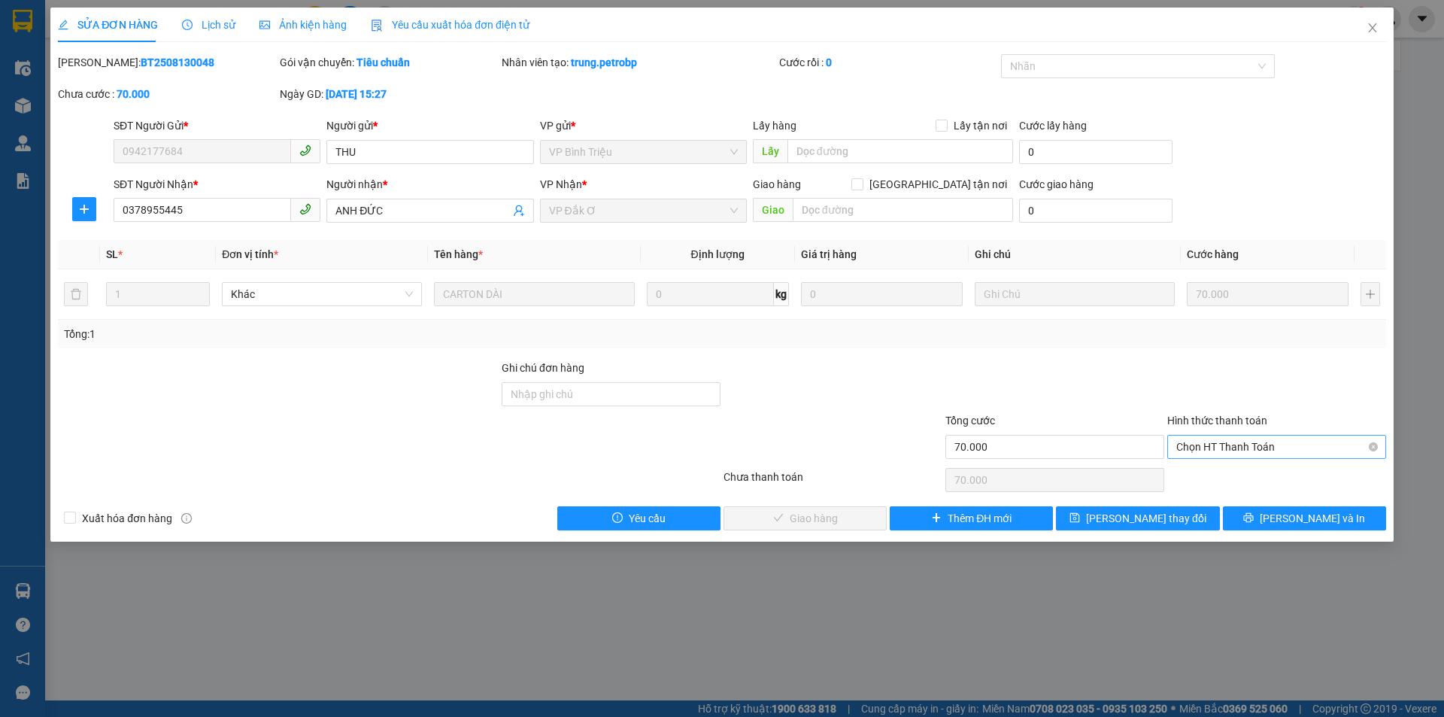
click at [1236, 444] on span "Chọn HT Thanh Toán" at bounding box center [1276, 446] width 201 height 23
click at [1233, 475] on div "Tại văn phòng" at bounding box center [1276, 476] width 201 height 17
type input "0"
click at [836, 516] on span "[PERSON_NAME] và Giao hàng" at bounding box center [824, 518] width 144 height 17
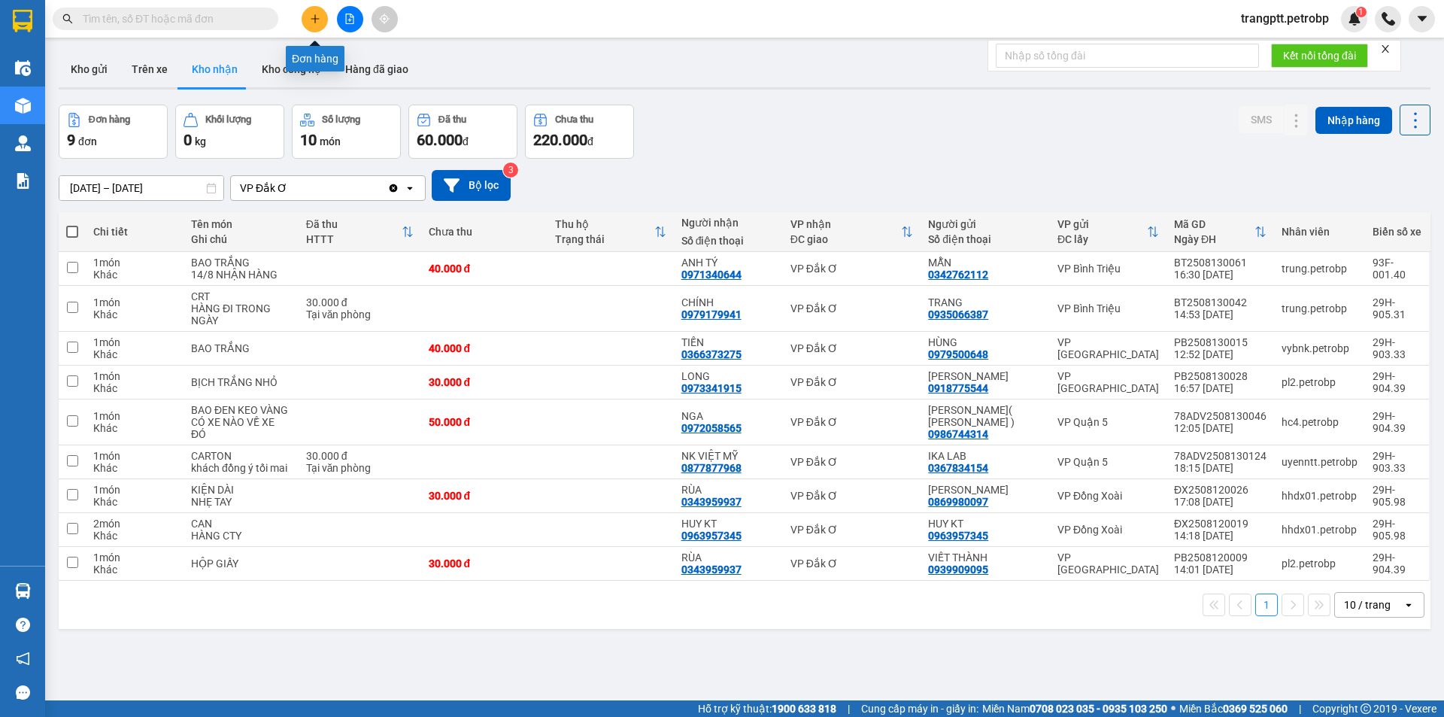
click at [308, 20] on button at bounding box center [315, 19] width 26 height 26
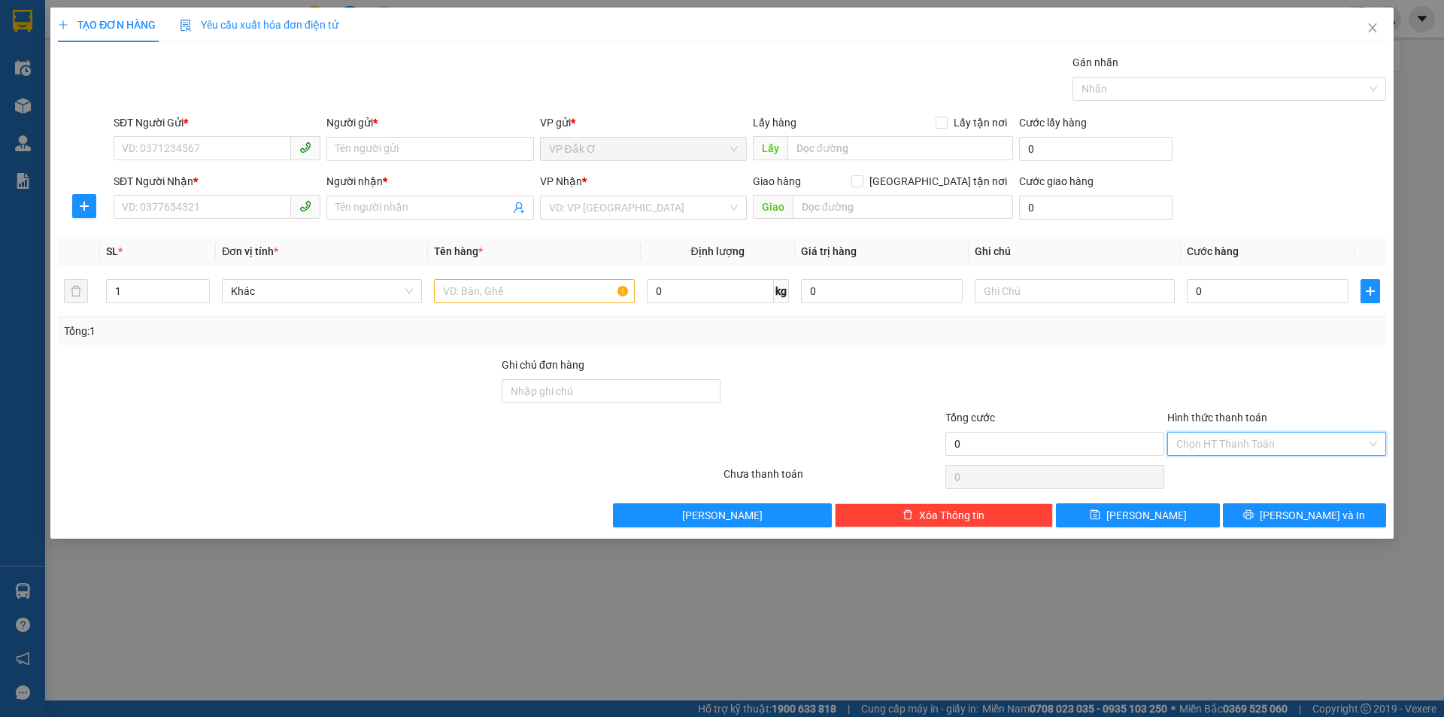
click at [1208, 437] on input "Hình thức thanh toán" at bounding box center [1271, 443] width 190 height 23
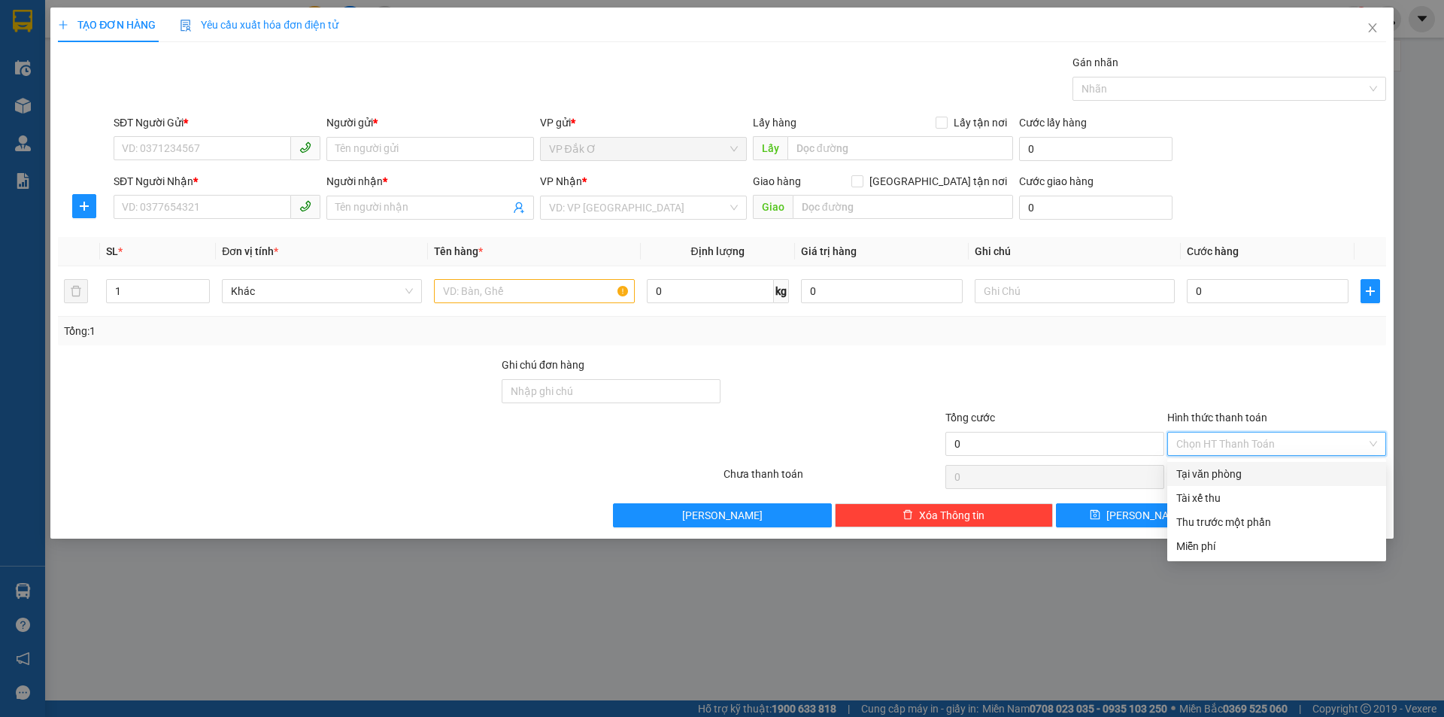
click at [1208, 437] on input "Hình thức thanh toán" at bounding box center [1271, 443] width 190 height 23
click at [1221, 368] on div at bounding box center [1277, 382] width 222 height 53
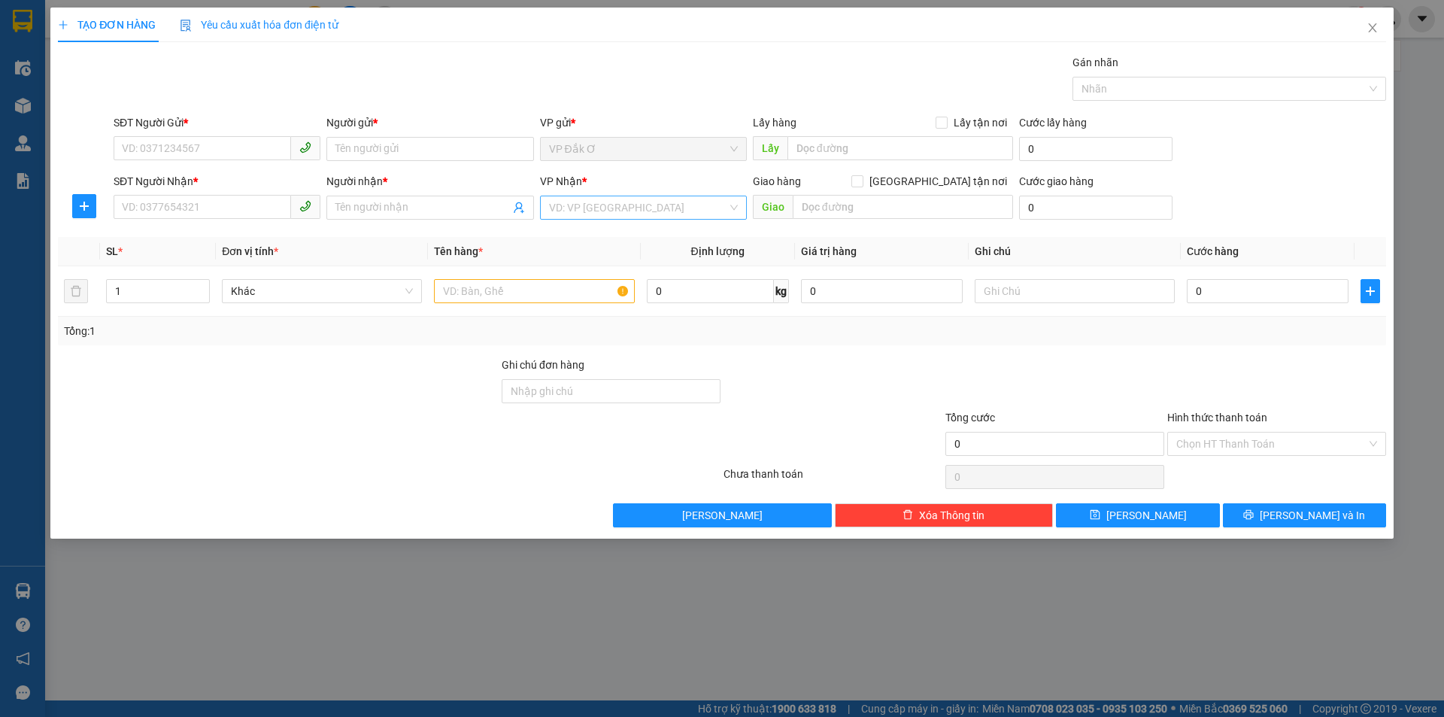
click at [734, 212] on div "VD: VP [GEOGRAPHIC_DATA]" at bounding box center [643, 208] width 207 height 24
click at [707, 215] on input "BINH" at bounding box center [638, 207] width 178 height 23
type input "B"
click at [799, 385] on div at bounding box center [833, 382] width 222 height 53
click at [748, 296] on input "0" at bounding box center [710, 291] width 127 height 24
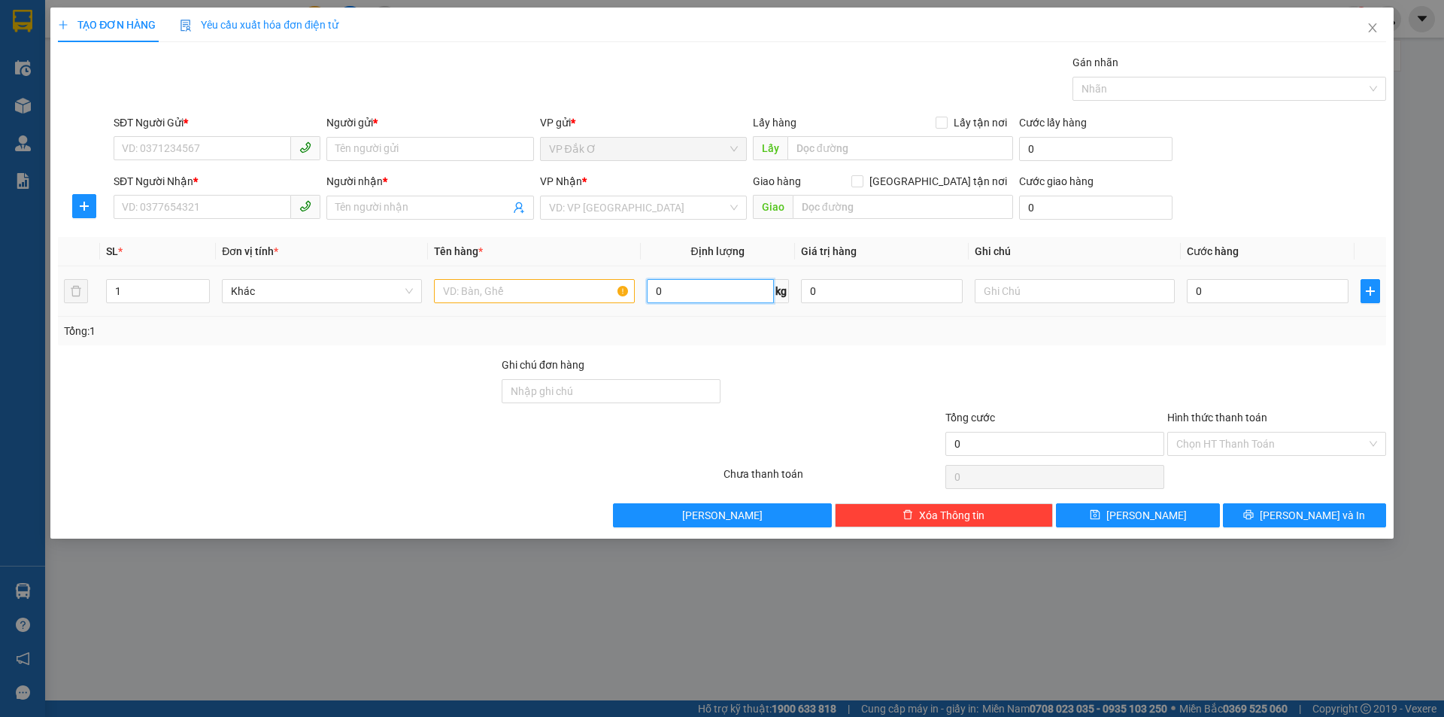
click at [748, 296] on input "0" at bounding box center [710, 291] width 127 height 24
click at [890, 298] on input "0" at bounding box center [882, 291] width 162 height 24
click at [633, 390] on input "Ghi chú đơn hàng" at bounding box center [611, 391] width 219 height 24
click at [992, 290] on input "text" at bounding box center [1075, 291] width 200 height 24
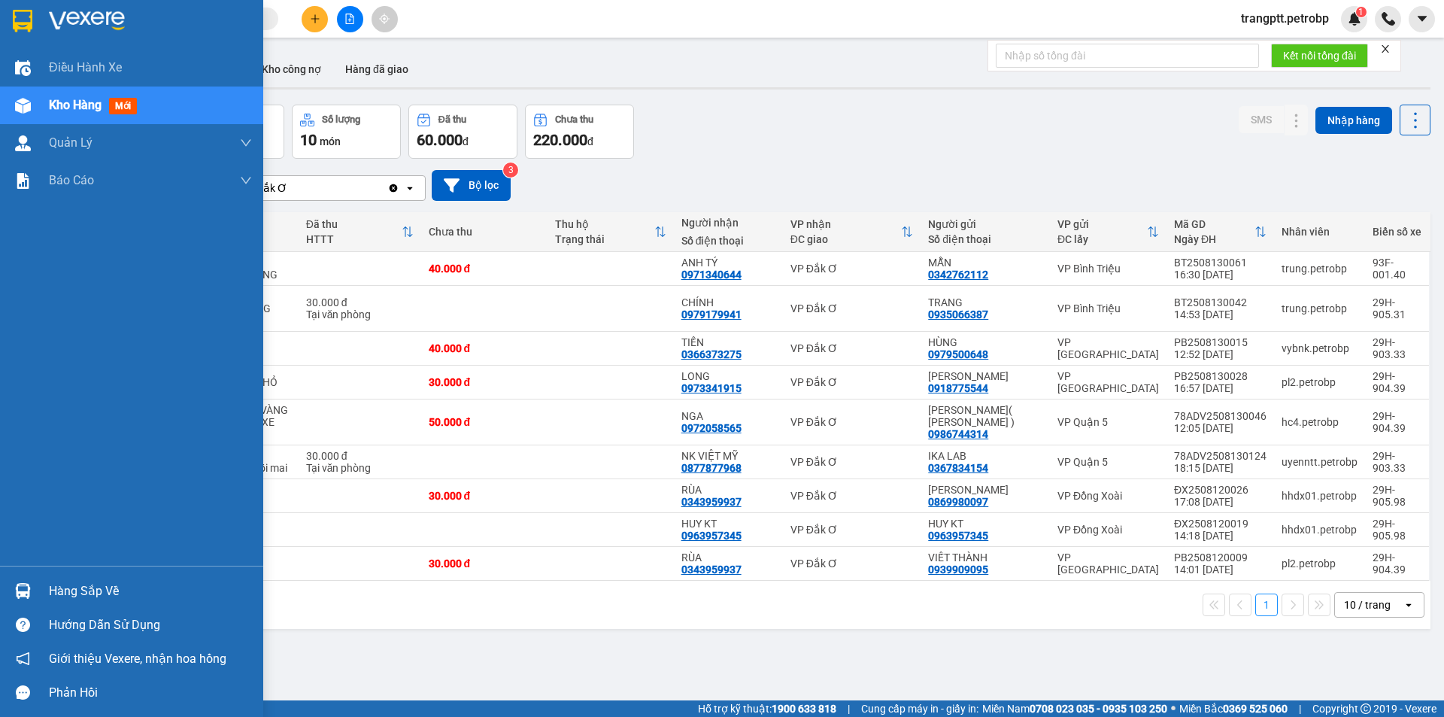
click at [34, 590] on div at bounding box center [23, 591] width 26 height 26
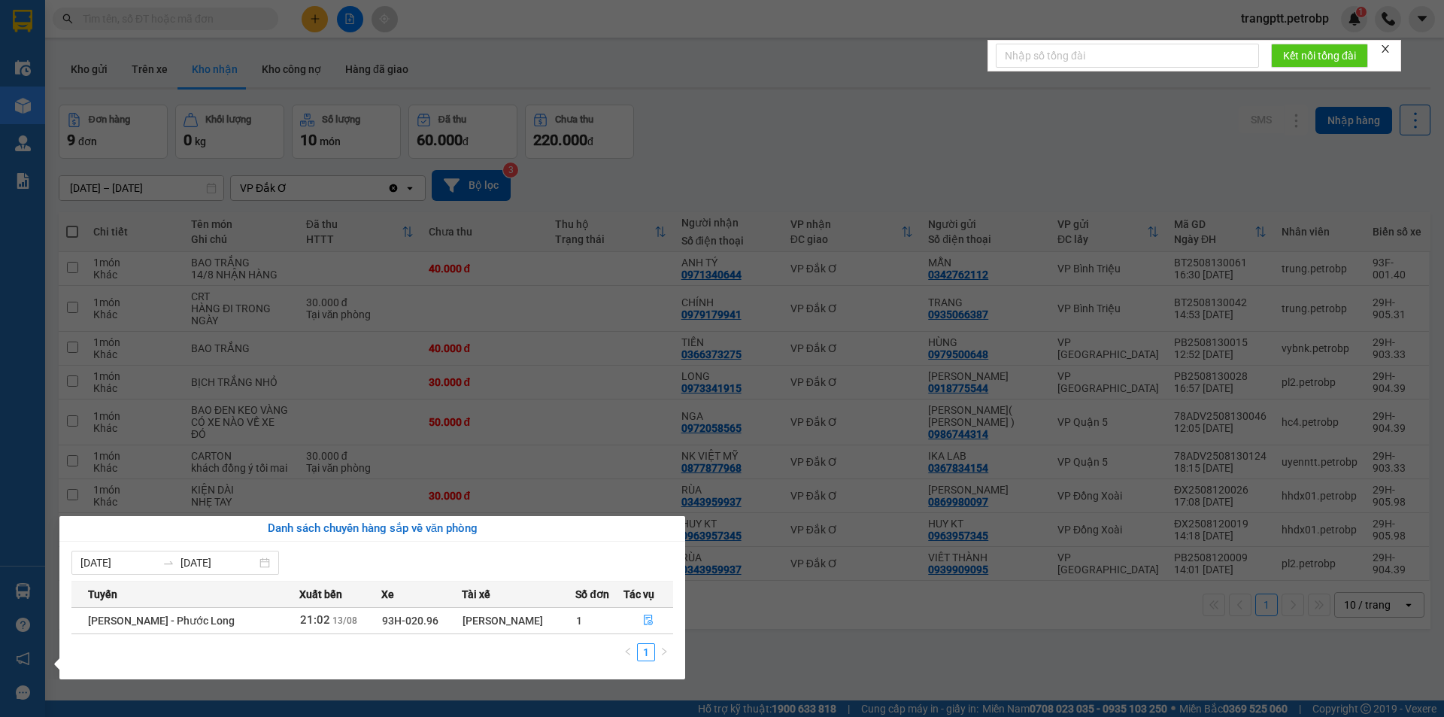
click at [684, 550] on div "08/08/2025 14/08/2025 Tuyến Xuất bến Xe Tài xế Số đơn Tác vụ Hồ Chí Minh - Phươ…" at bounding box center [372, 610] width 626 height 138
click at [778, 546] on section "Kết quả tìm kiếm ( 0 ) Bộ lọc No Data trangptt.petrobp 1 Điều hành xe Kho hàng …" at bounding box center [722, 358] width 1444 height 717
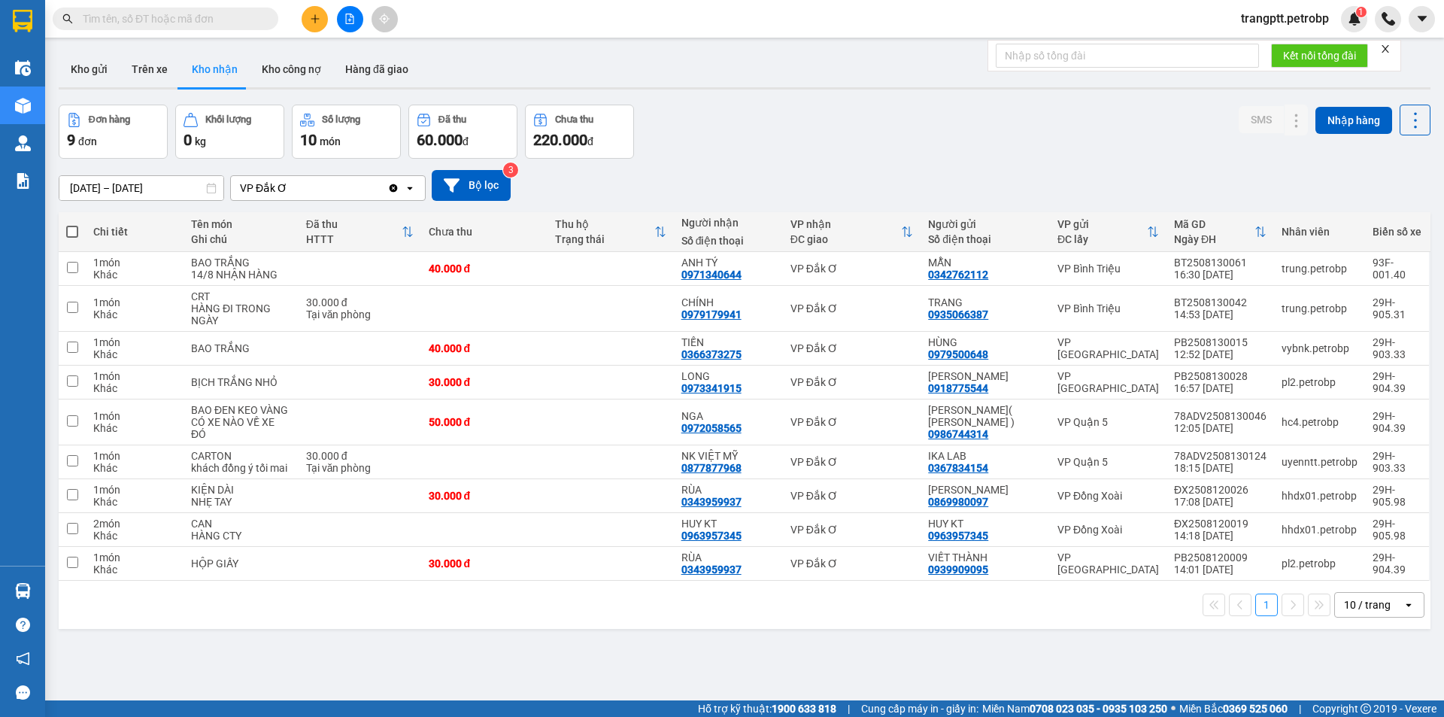
drag, startPoint x: 147, startPoint y: 65, endPoint x: 184, endPoint y: 98, distance: 49.6
click at [147, 65] on button "Trên xe" at bounding box center [150, 69] width 60 height 36
type input "[DATE] – [DATE]"
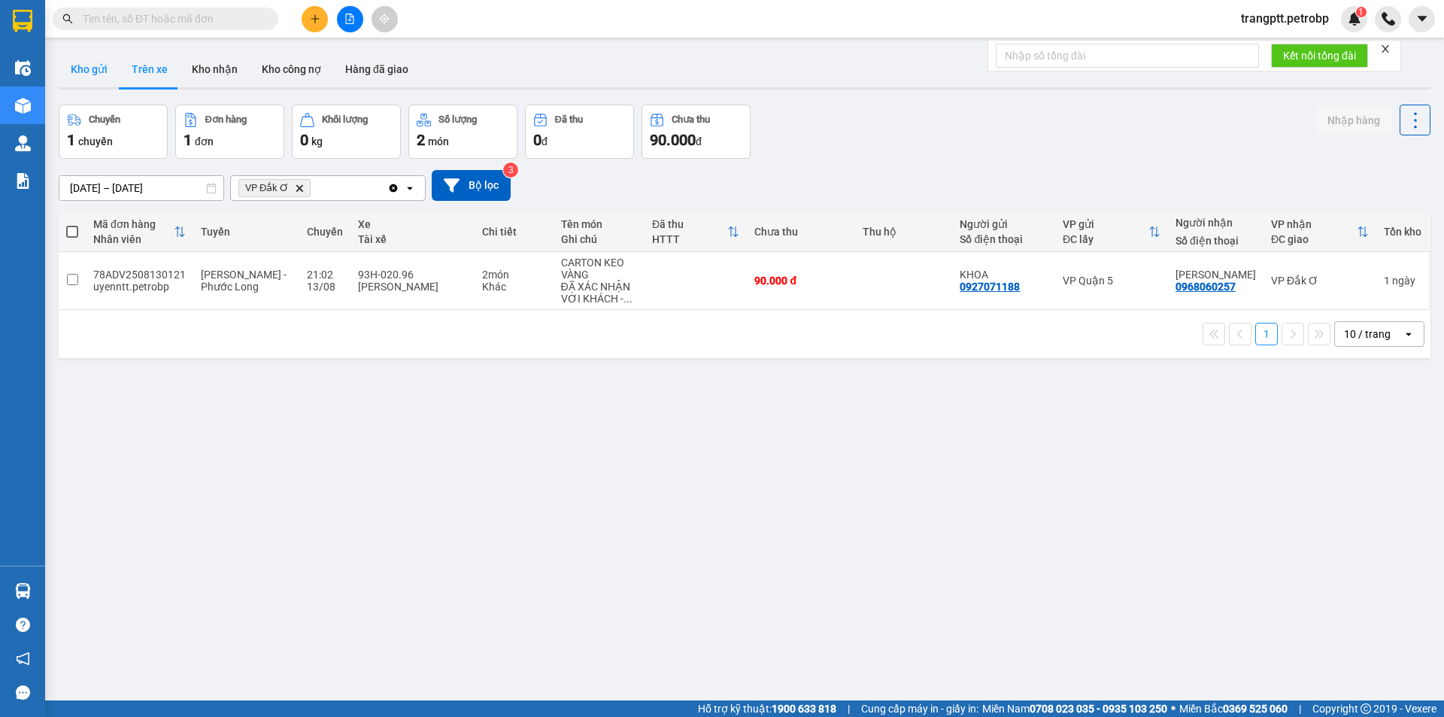
click at [77, 62] on button "Kho gửi" at bounding box center [89, 69] width 61 height 36
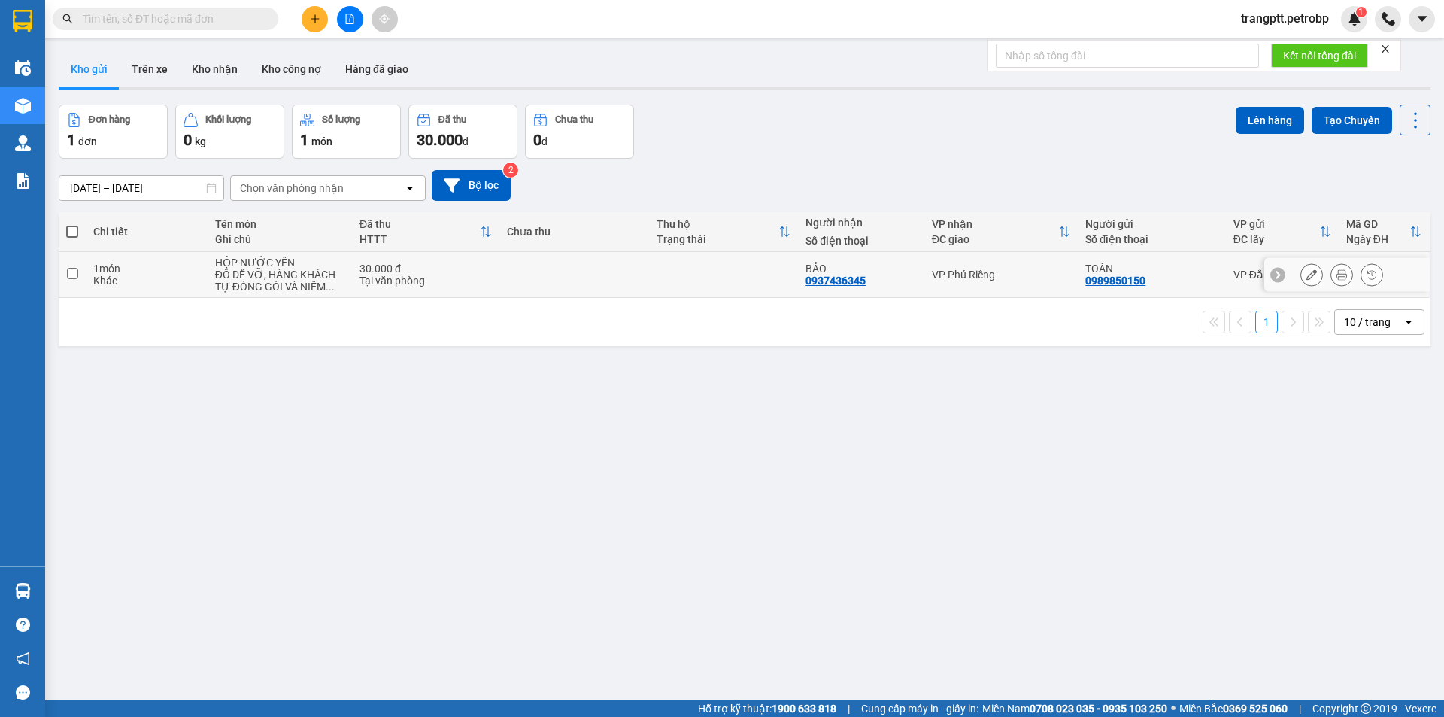
drag, startPoint x: 1333, startPoint y: 274, endPoint x: 1257, endPoint y: 235, distance: 85.8
click at [1336, 272] on icon at bounding box center [1341, 274] width 11 height 11
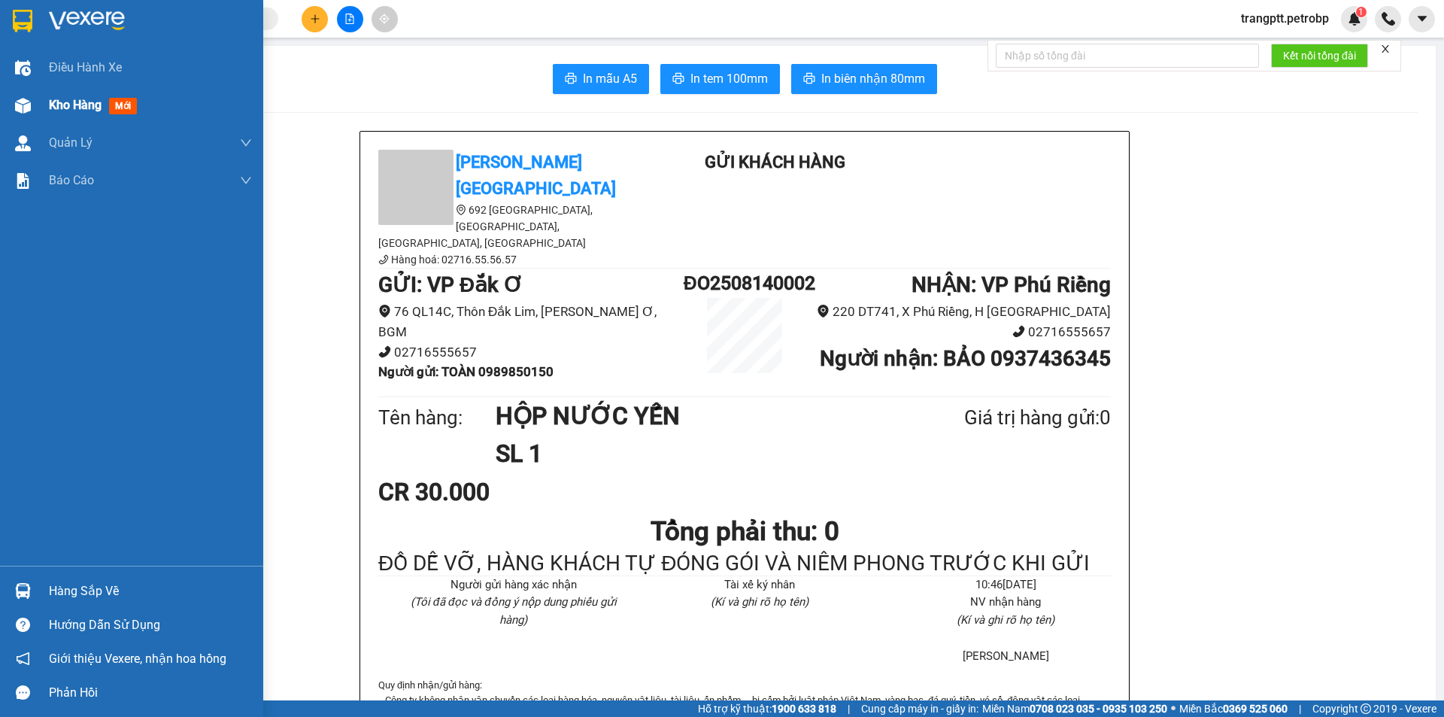
click at [62, 106] on span "Kho hàng" at bounding box center [75, 105] width 53 height 14
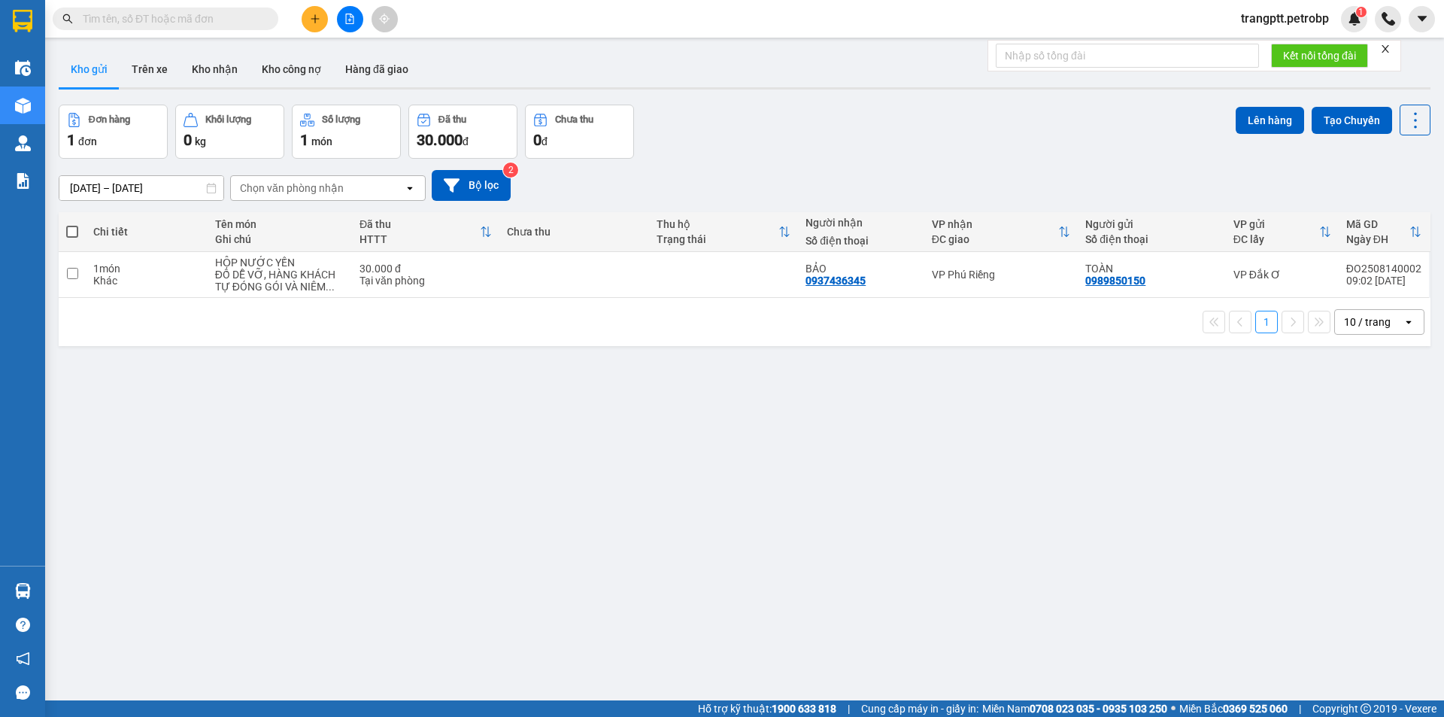
click at [77, 226] on span at bounding box center [72, 232] width 12 height 12
click at [72, 224] on input "checkbox" at bounding box center [72, 224] width 0 height 0
checkbox input "true"
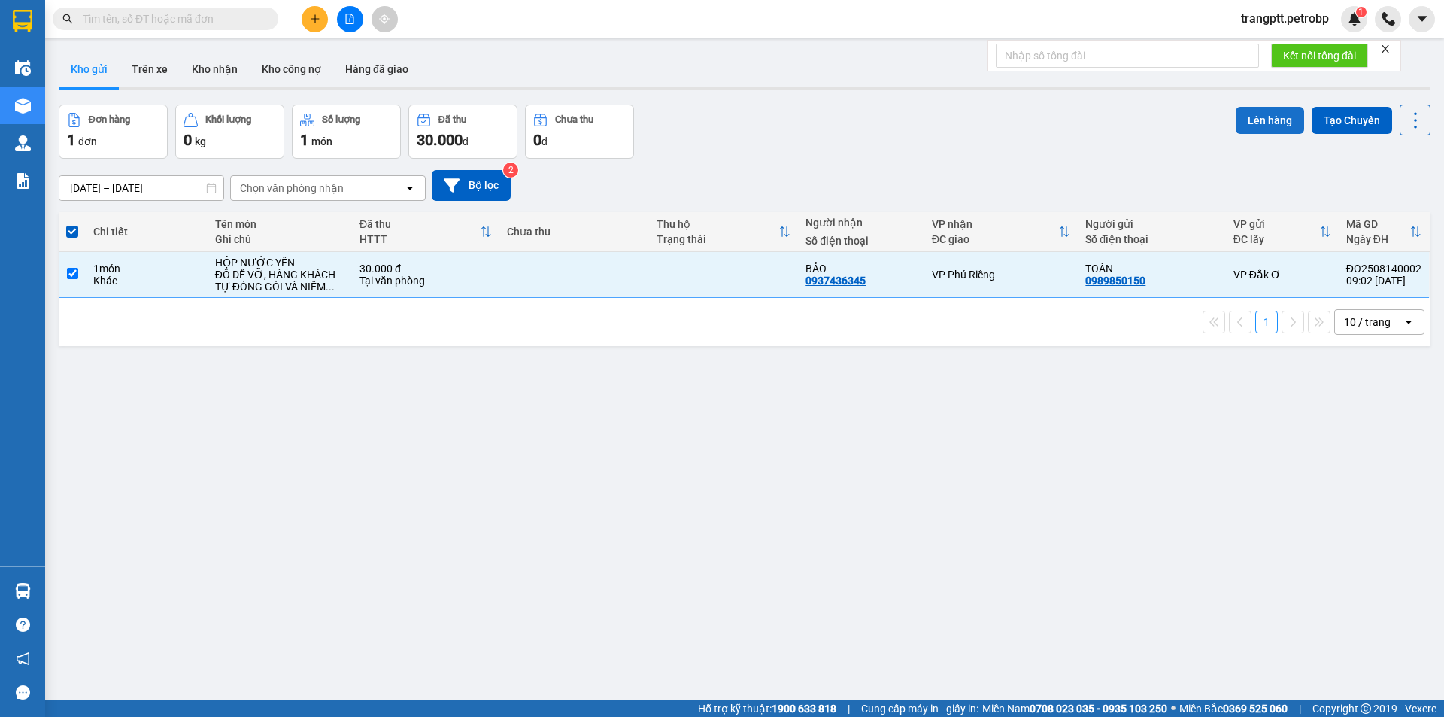
click at [1252, 116] on button "Lên hàng" at bounding box center [1269, 120] width 68 height 27
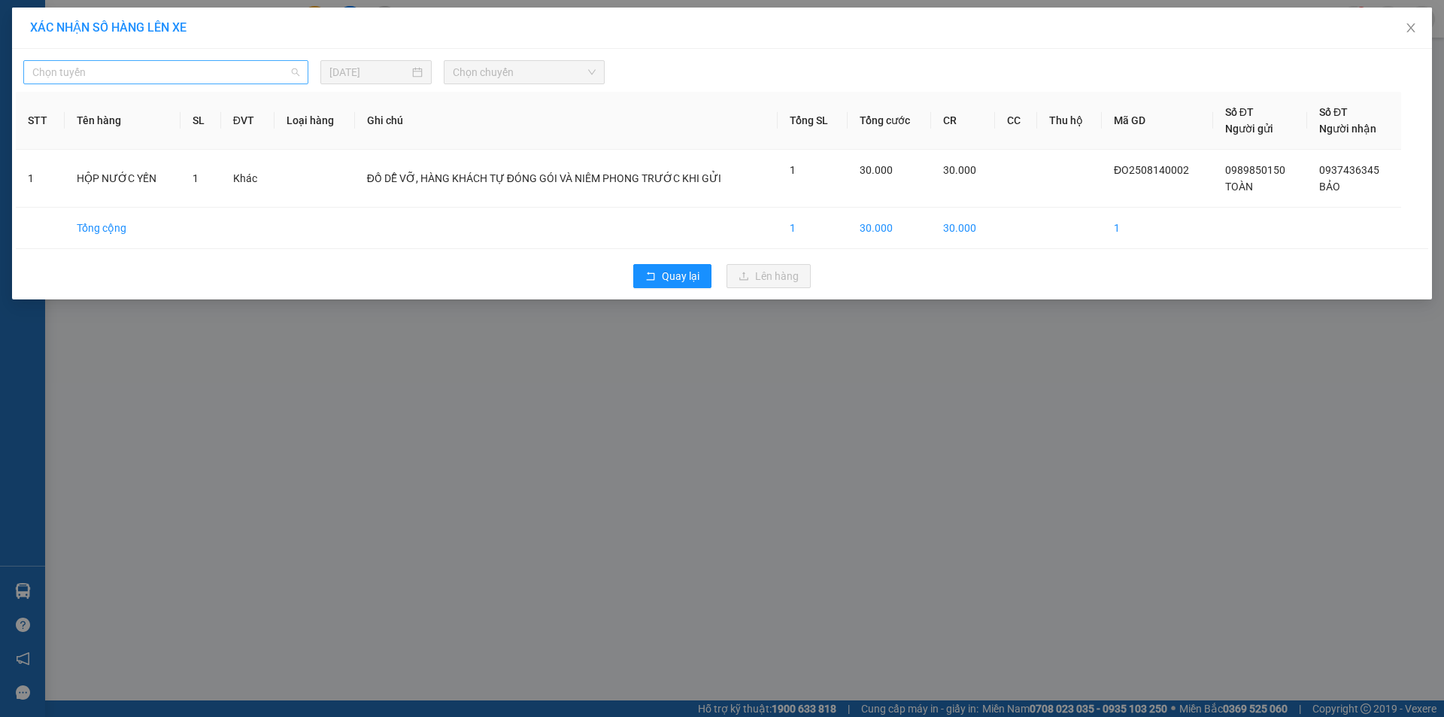
drag, startPoint x: 179, startPoint y: 68, endPoint x: 197, endPoint y: 99, distance: 35.7
click at [180, 68] on span "Chọn tuyến" at bounding box center [165, 72] width 267 height 23
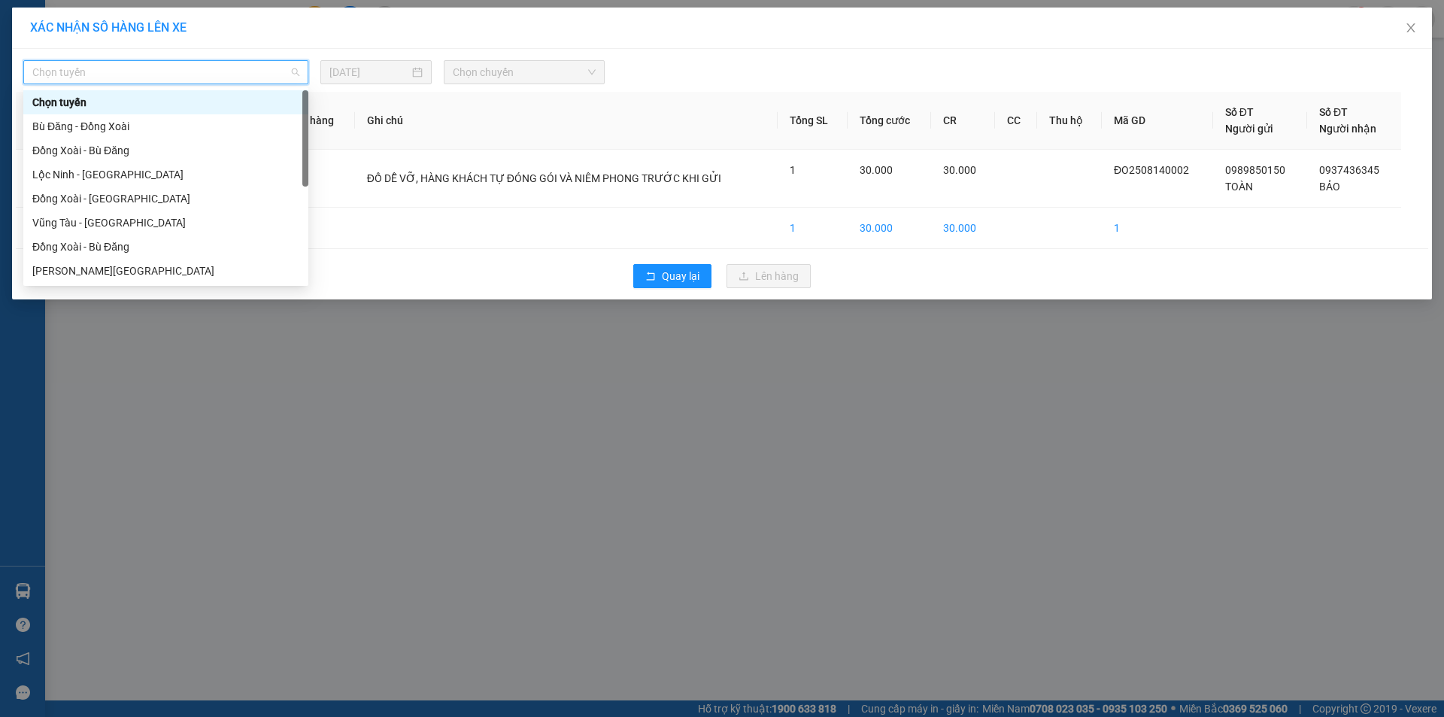
scroll to position [289, 0]
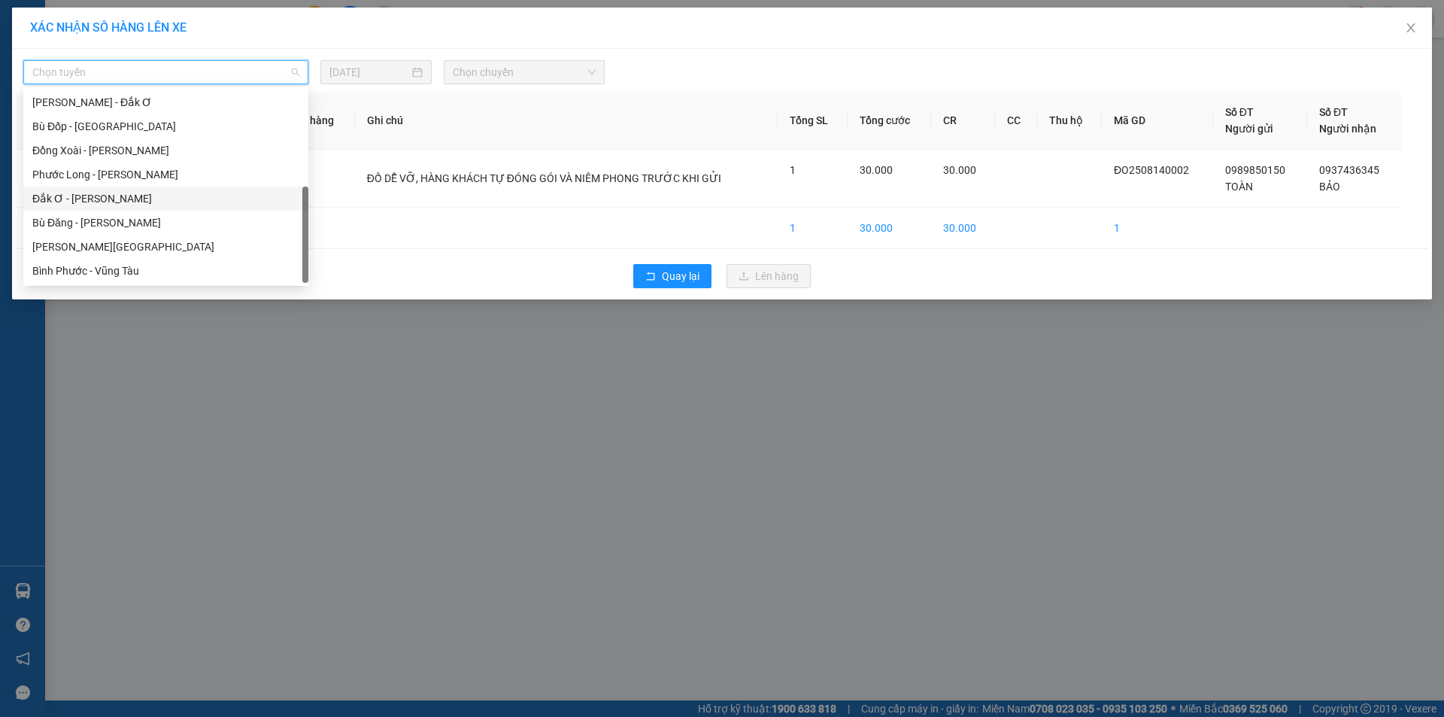
click at [122, 202] on div "Đắk Ơ - [PERSON_NAME]" at bounding box center [165, 198] width 267 height 17
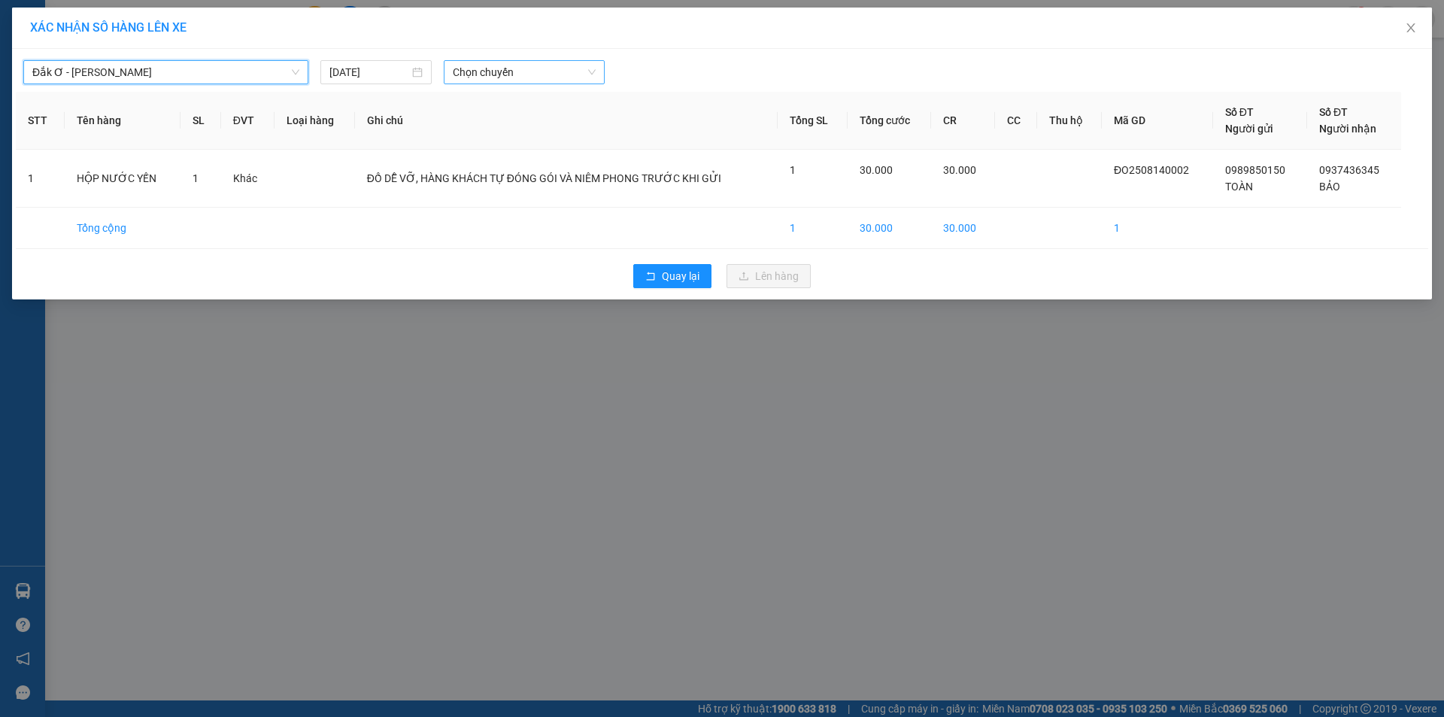
click at [517, 62] on span "Chọn chuyến" at bounding box center [524, 72] width 143 height 23
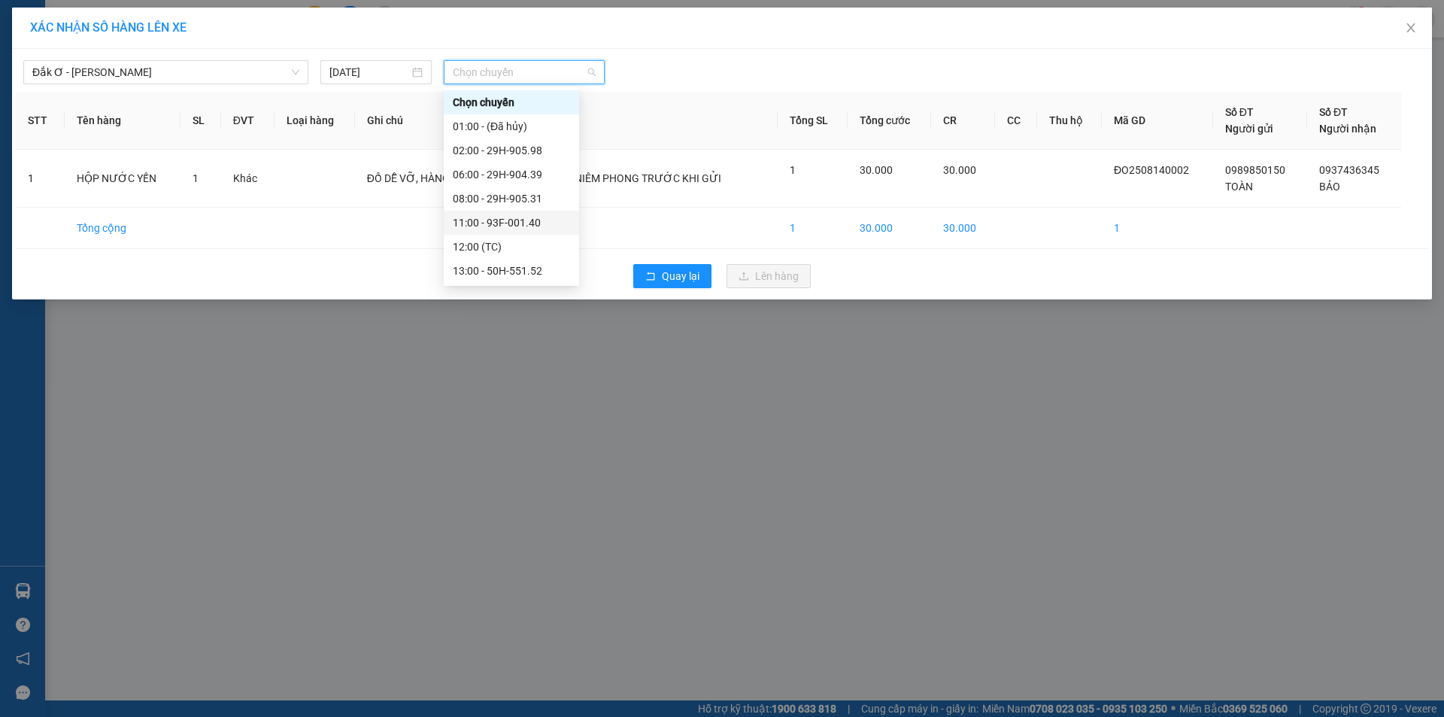
click at [508, 216] on div "11:00 - 93F-001.40" at bounding box center [511, 222] width 117 height 17
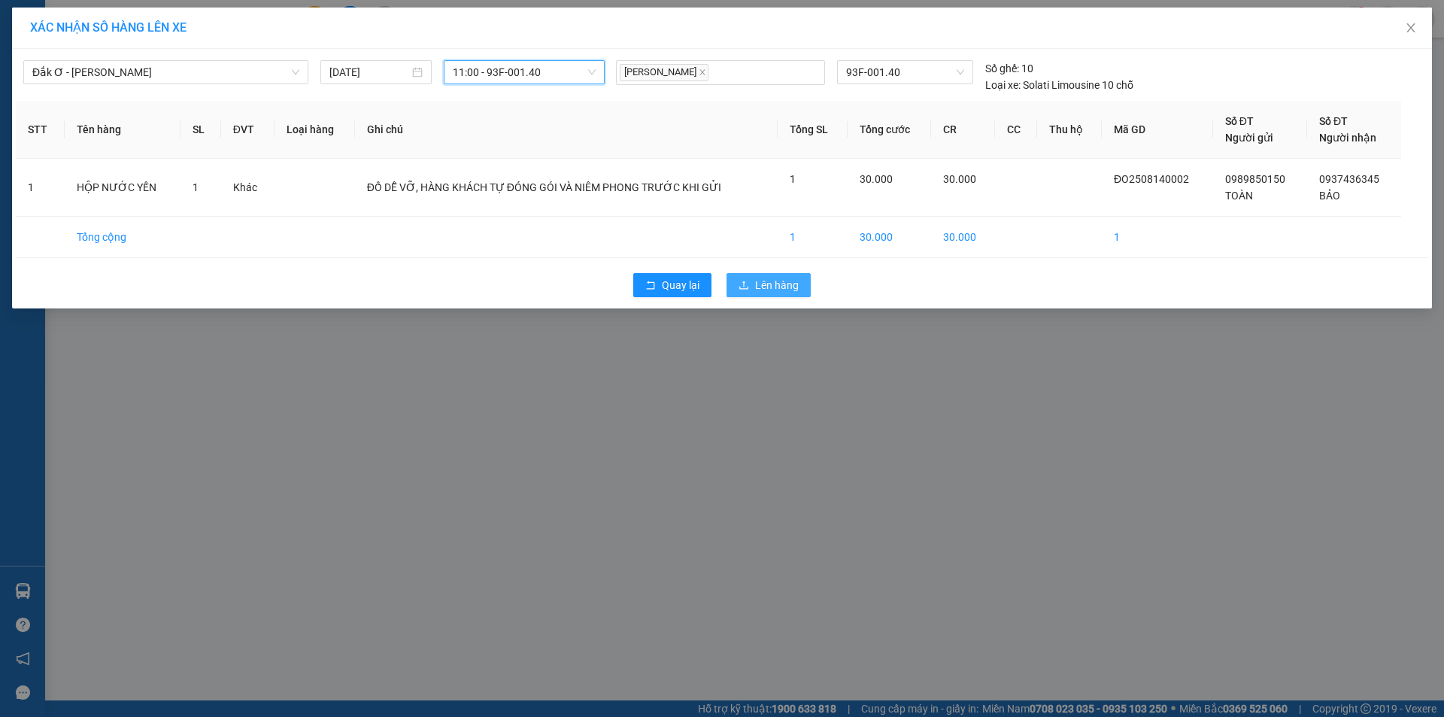
click at [764, 285] on span "Lên hàng" at bounding box center [777, 285] width 44 height 17
